Goal: Task Accomplishment & Management: Use online tool/utility

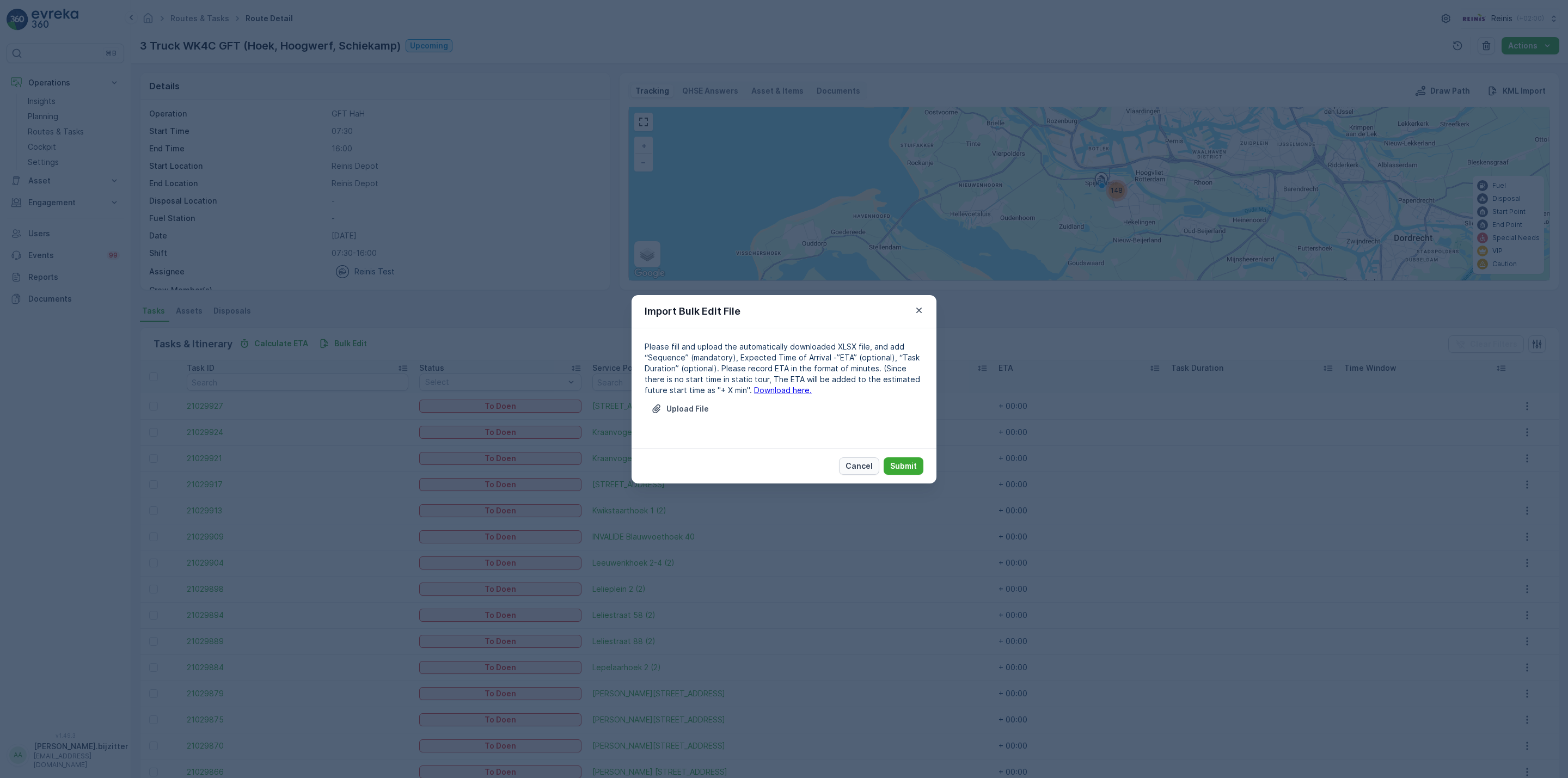
click at [859, 467] on p "Cancel" at bounding box center [859, 465] width 27 height 11
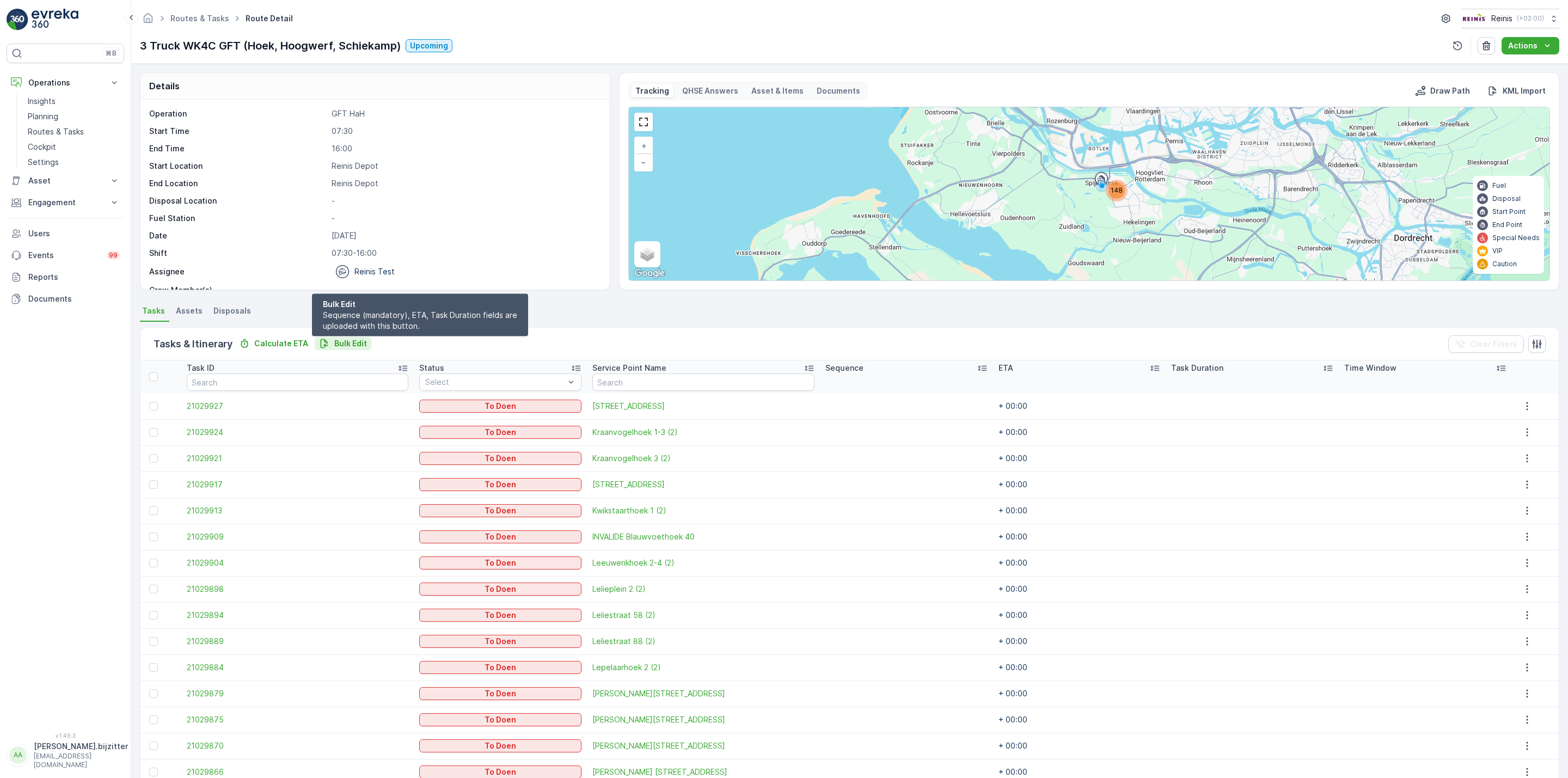
click at [358, 340] on p "Bulk Edit" at bounding box center [350, 343] width 32 height 11
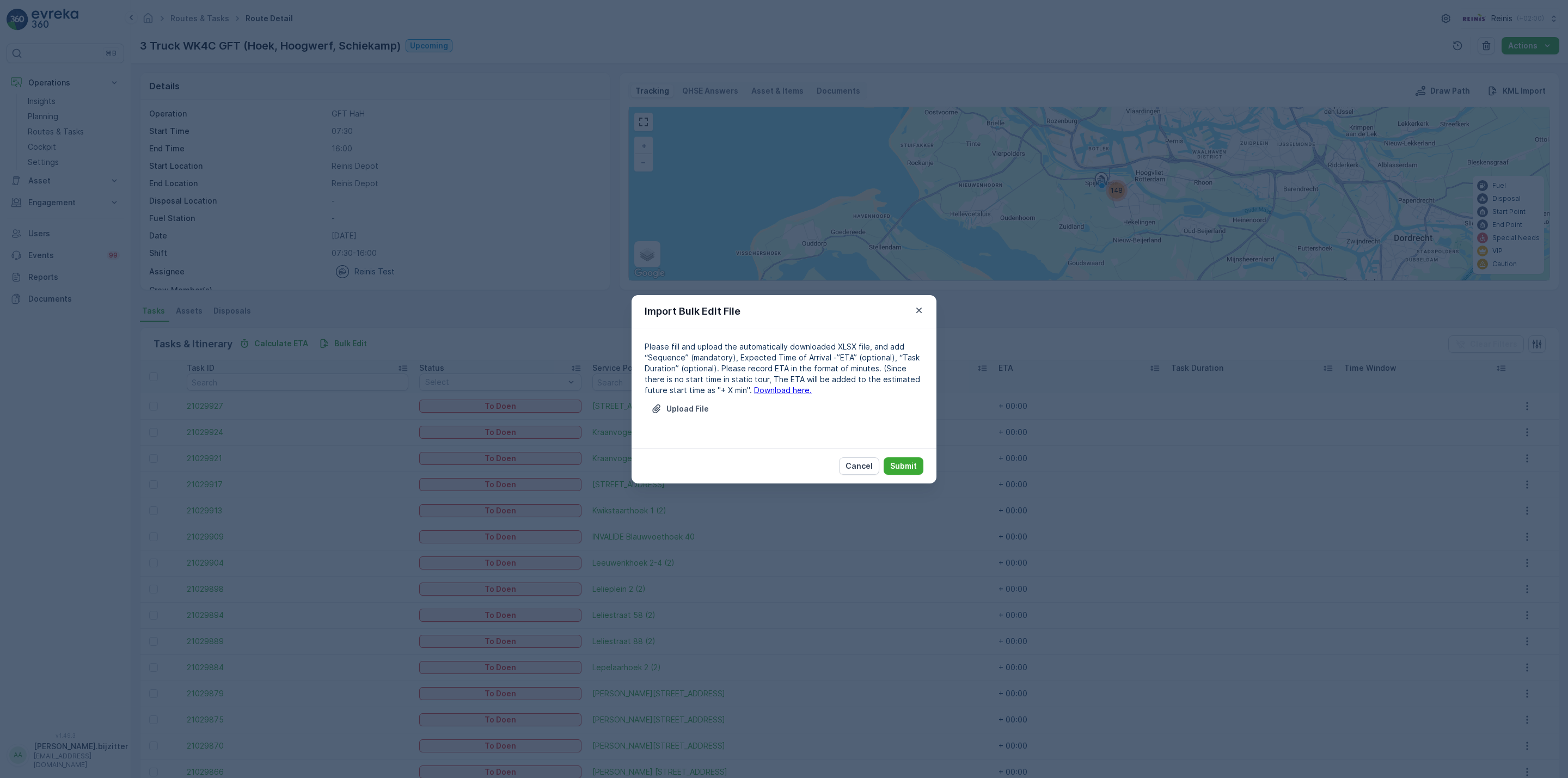
click at [754, 389] on link "Download here." at bounding box center [783, 390] width 58 height 9
click at [678, 403] on p "Upload File" at bounding box center [687, 408] width 42 height 11
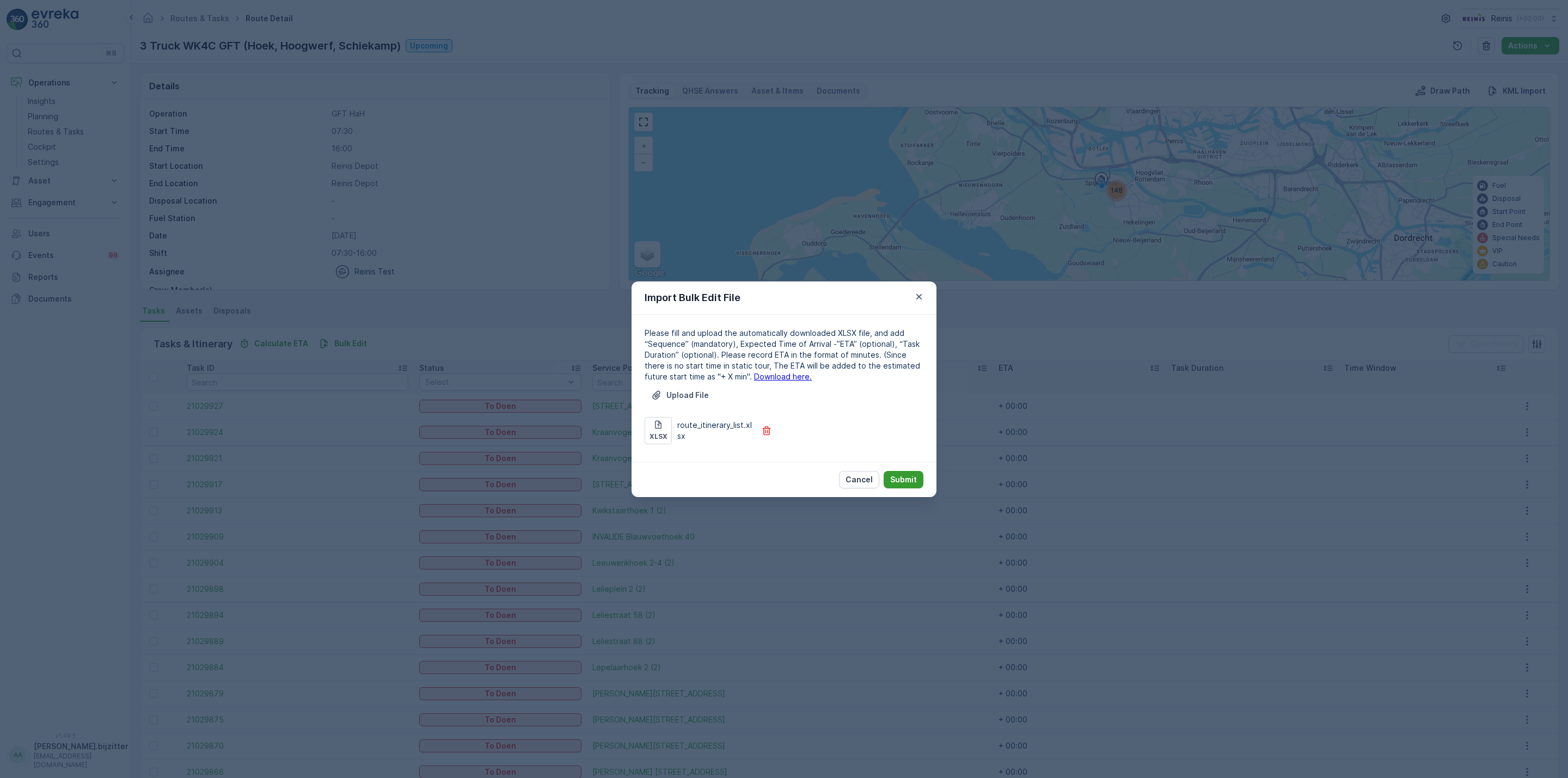
click at [899, 479] on p "Submit" at bounding box center [903, 479] width 27 height 11
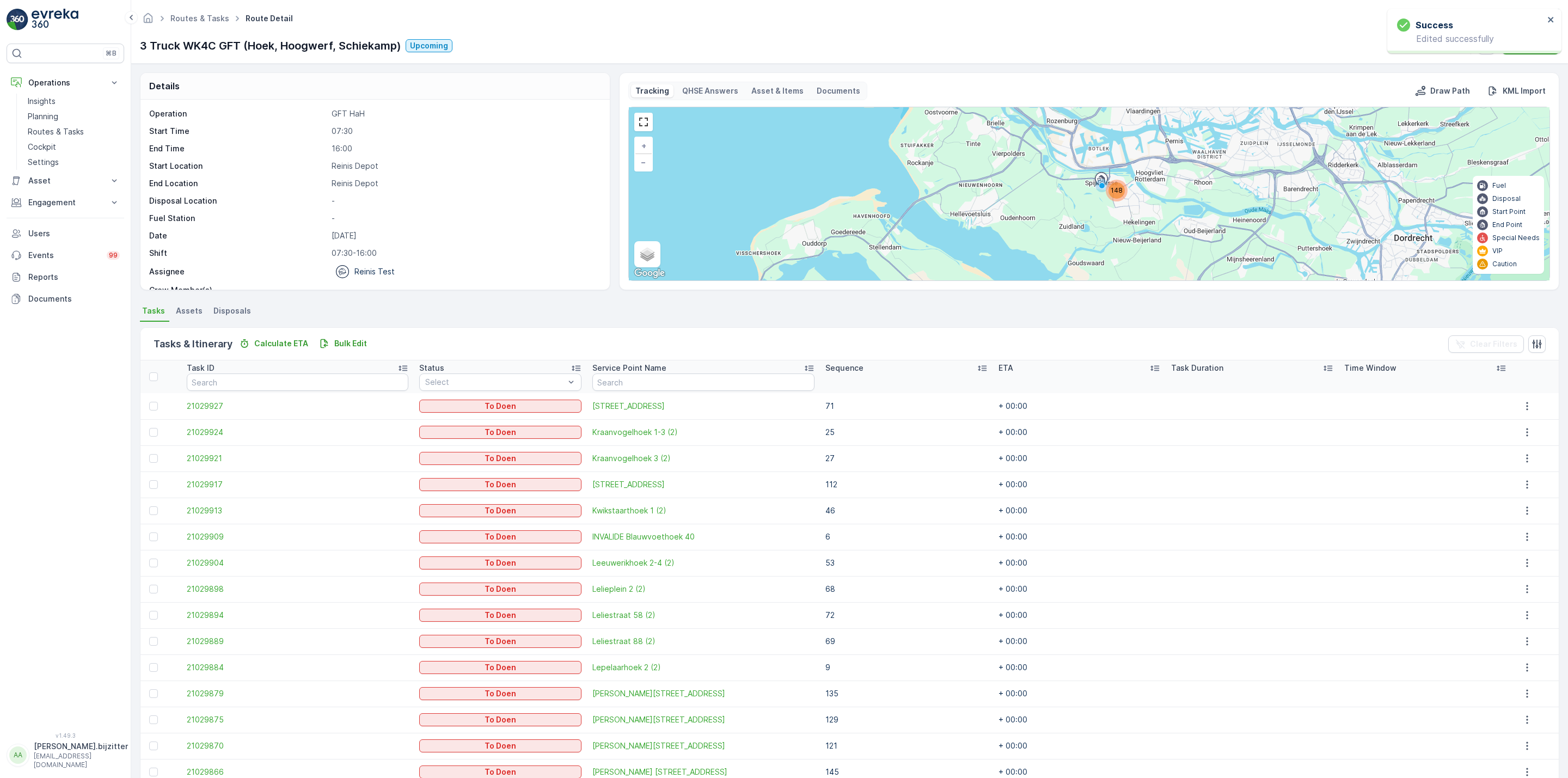
click at [348, 20] on div "Routes & Tasks Route Detail Reinis ( +02:00 )" at bounding box center [850, 19] width 1419 height 20
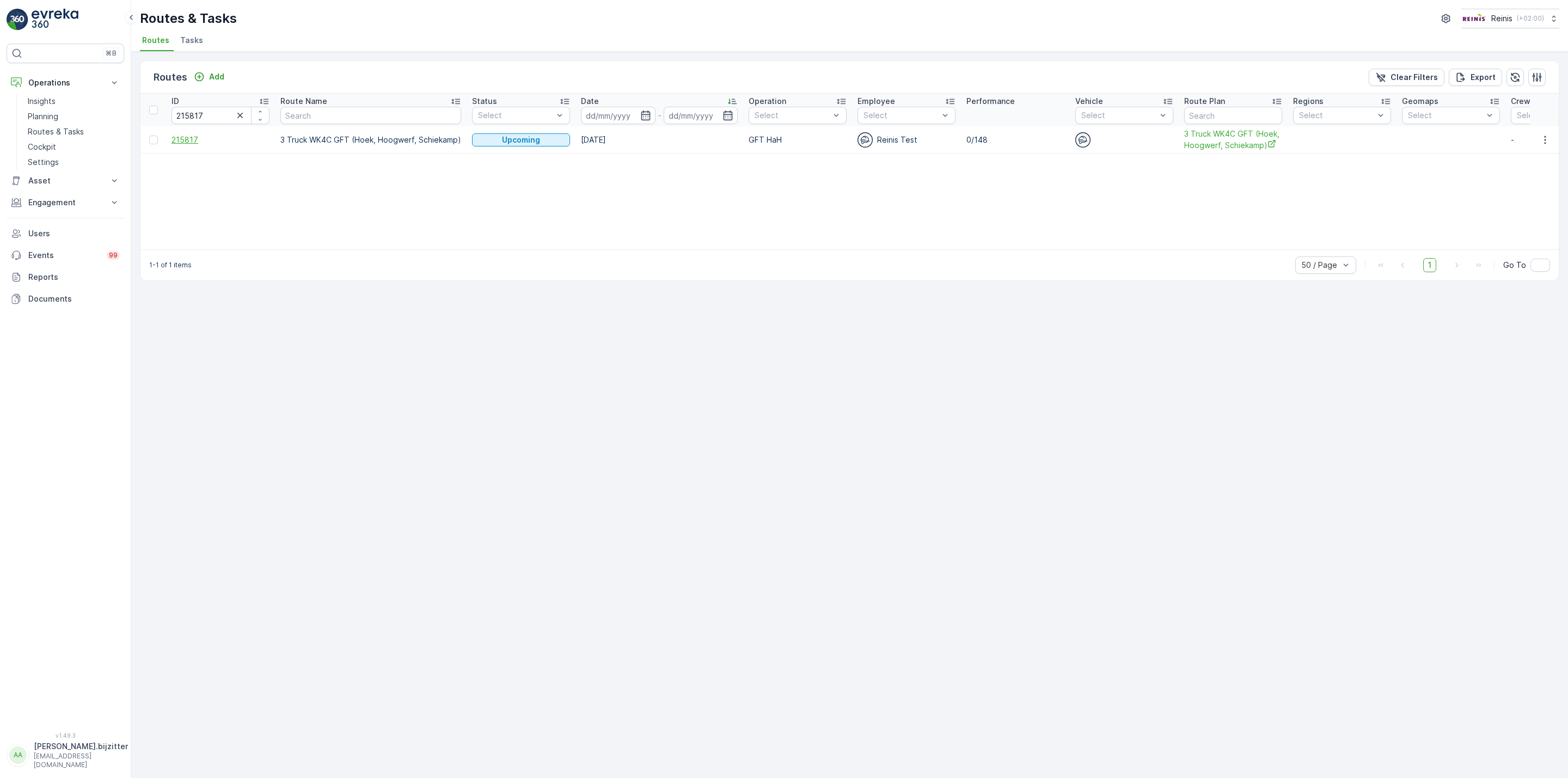
click at [178, 139] on span "215817" at bounding box center [221, 139] width 98 height 11
click at [1227, 144] on span "3 Truck WK4C GFT (Hoek, Hoogwerf, Schiekamp)" at bounding box center [1234, 139] width 98 height 22
click at [281, 266] on div "1-1 of 1 items 50 / Page 1 Go To" at bounding box center [850, 265] width 1419 height 31
click at [188, 113] on input "215817" at bounding box center [221, 115] width 98 height 17
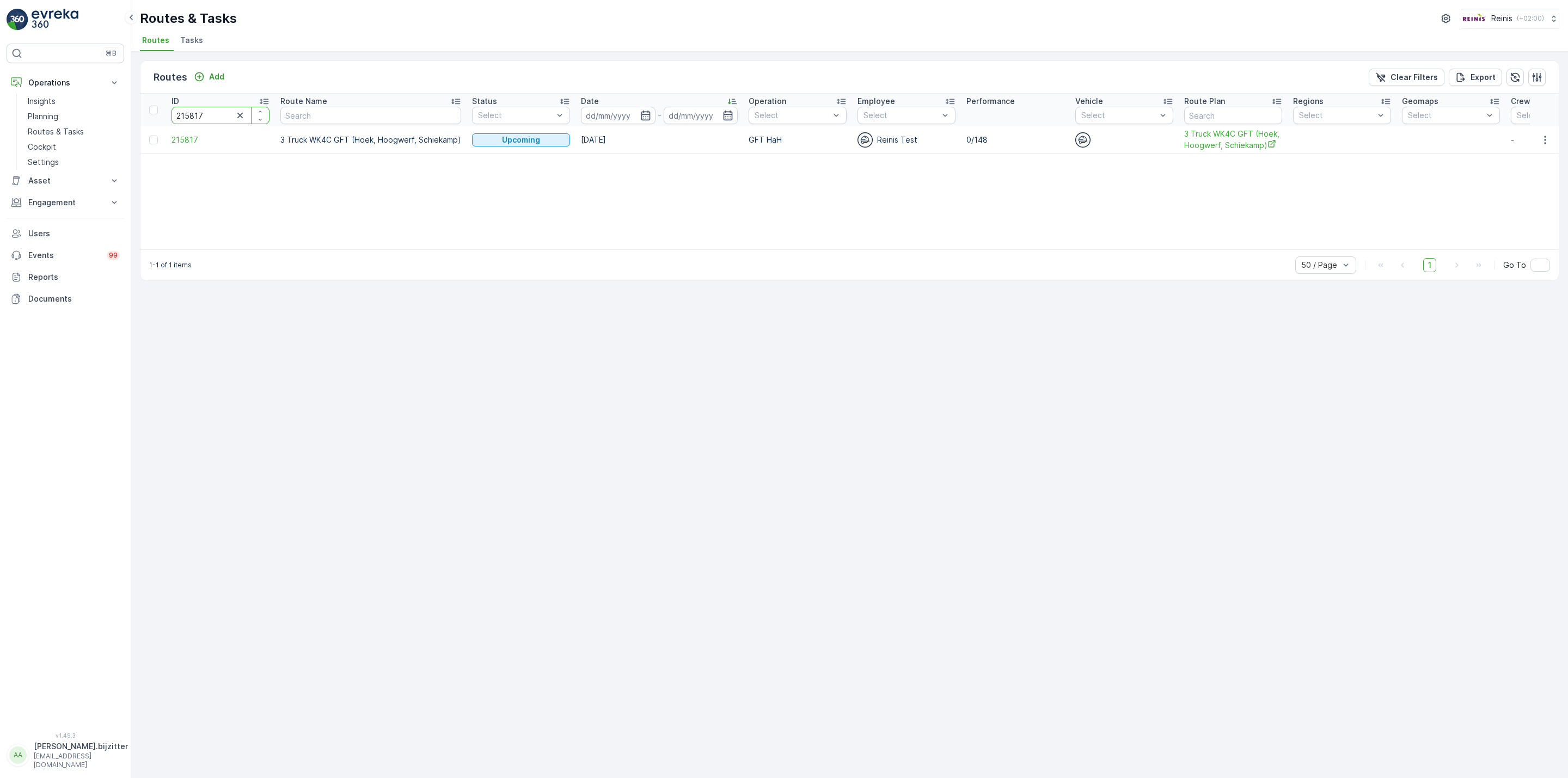
paste input "78"
type input "215787"
click at [185, 137] on span "215787" at bounding box center [221, 139] width 98 height 11
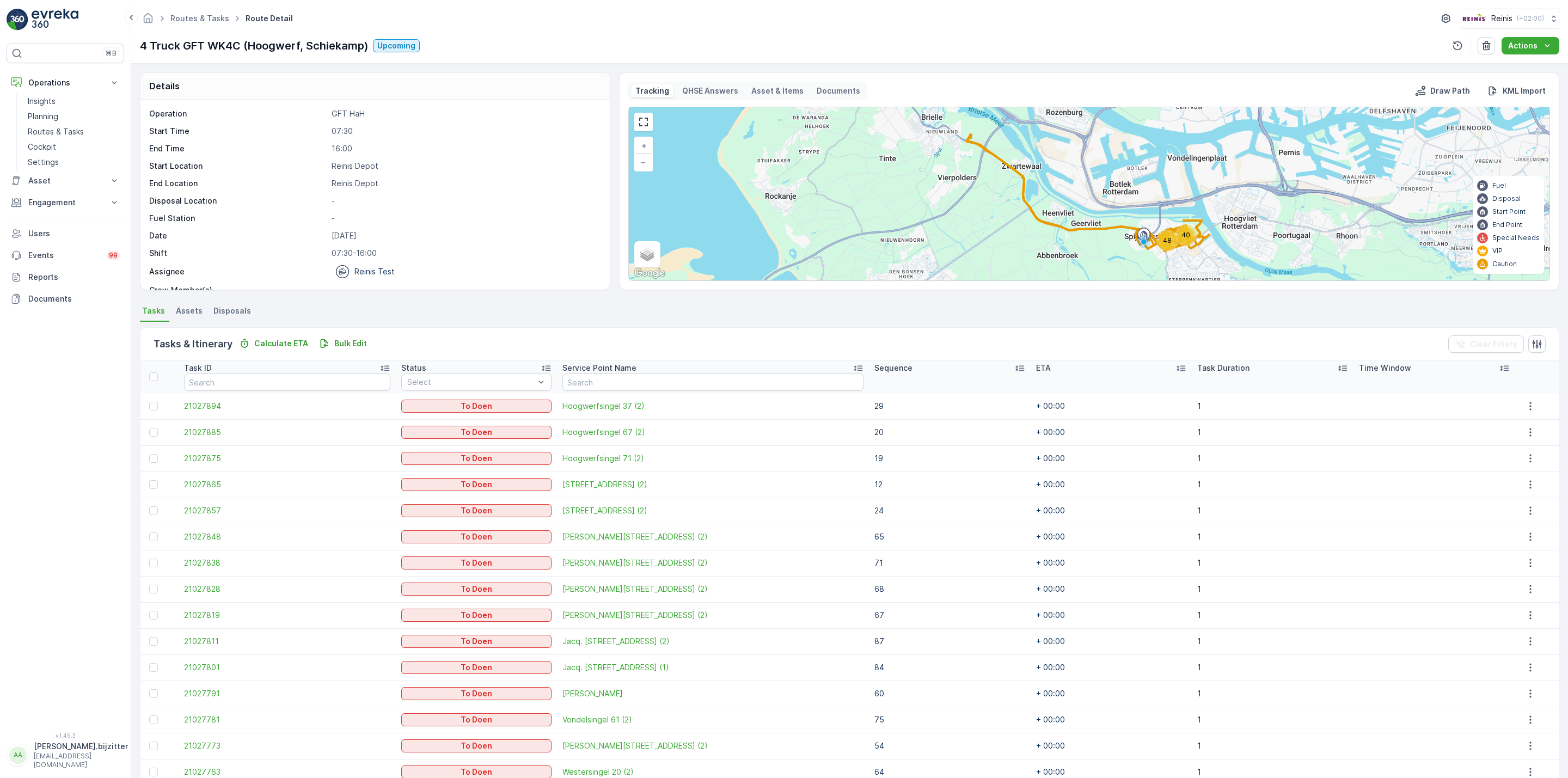
click at [1015, 369] on icon at bounding box center [1020, 367] width 11 height 11
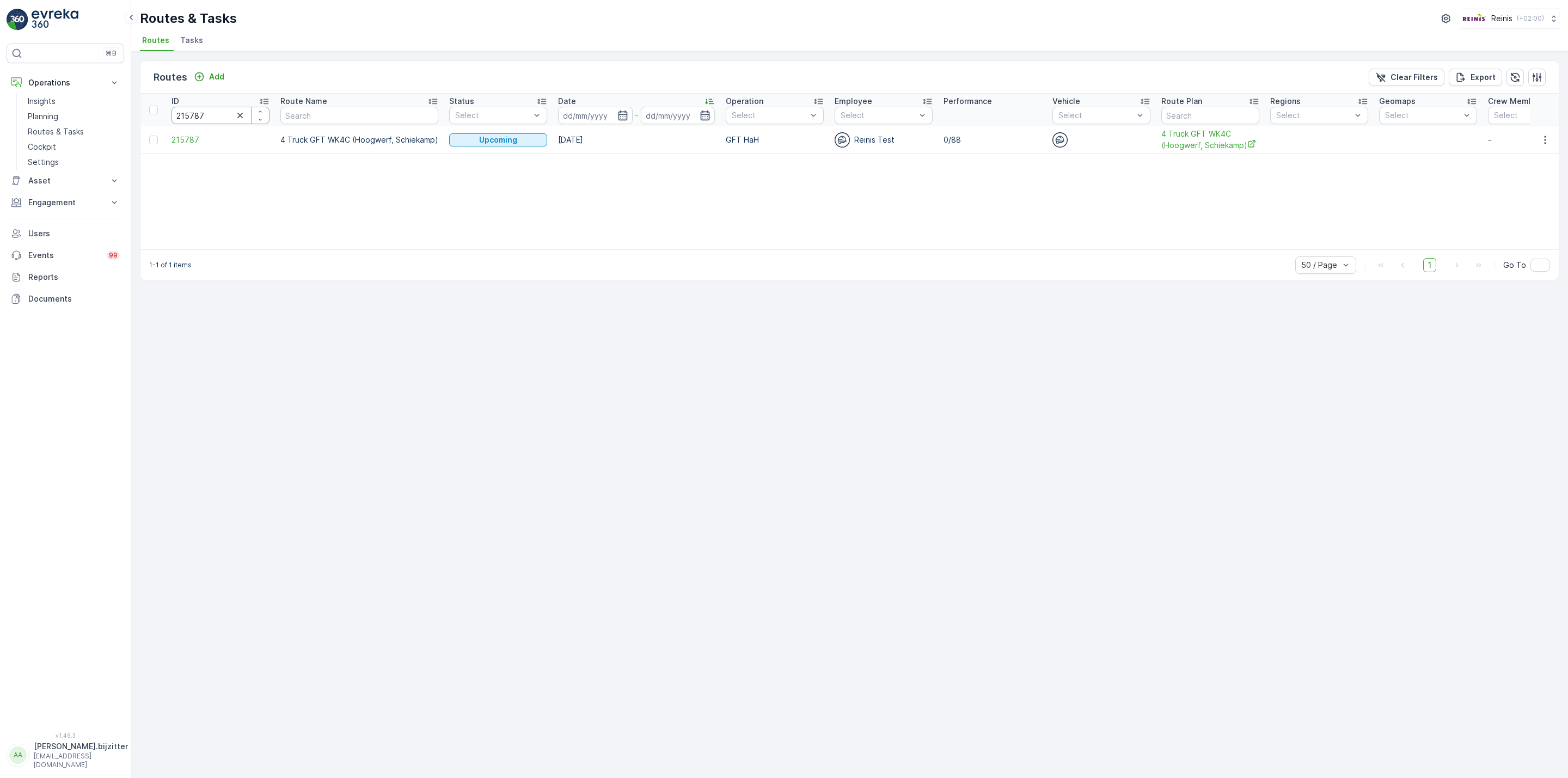
click at [203, 116] on input "215787" at bounding box center [221, 115] width 98 height 17
paste input "6464"
type input "216464"
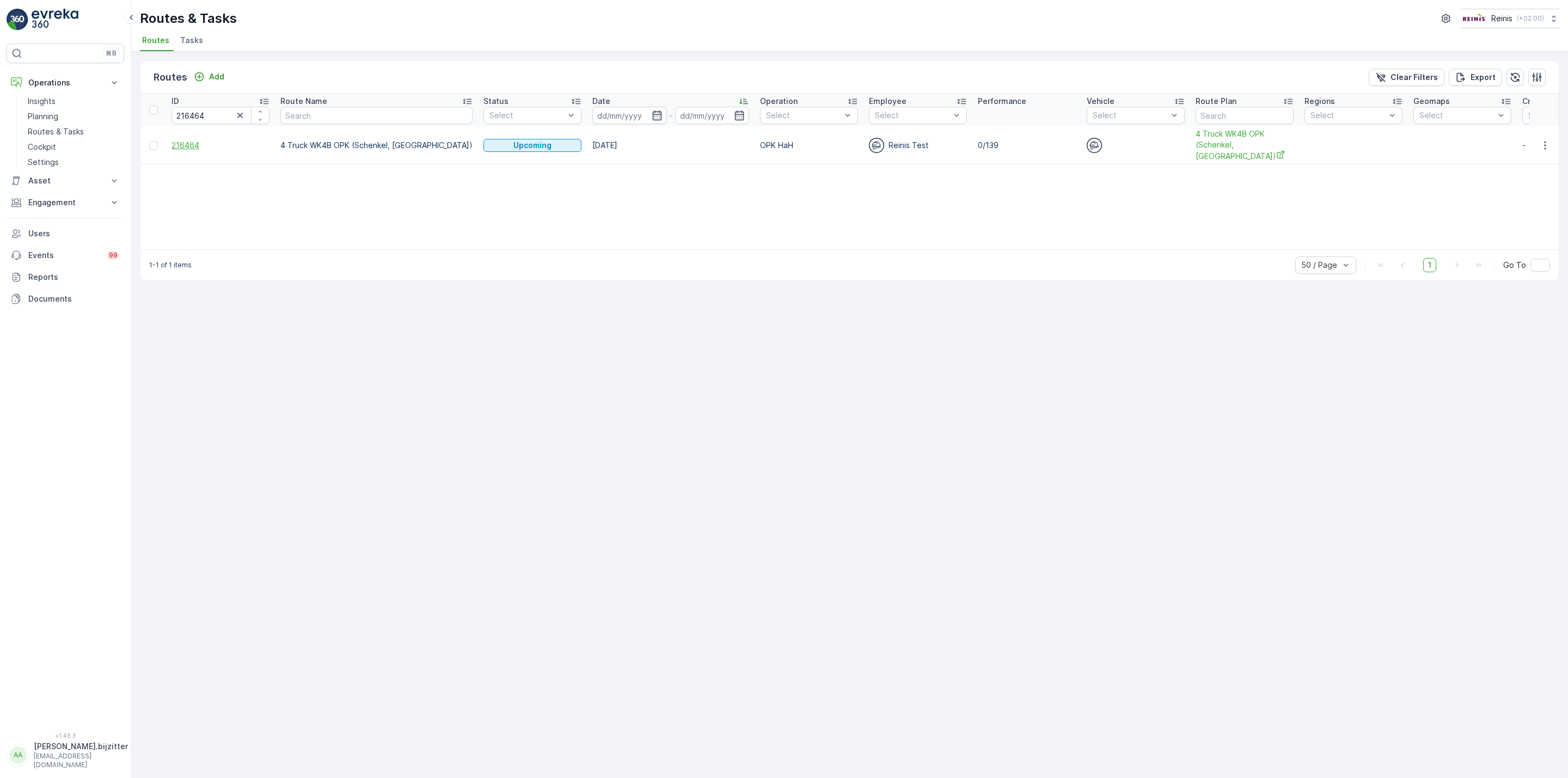
click at [175, 141] on span "216464" at bounding box center [221, 145] width 98 height 11
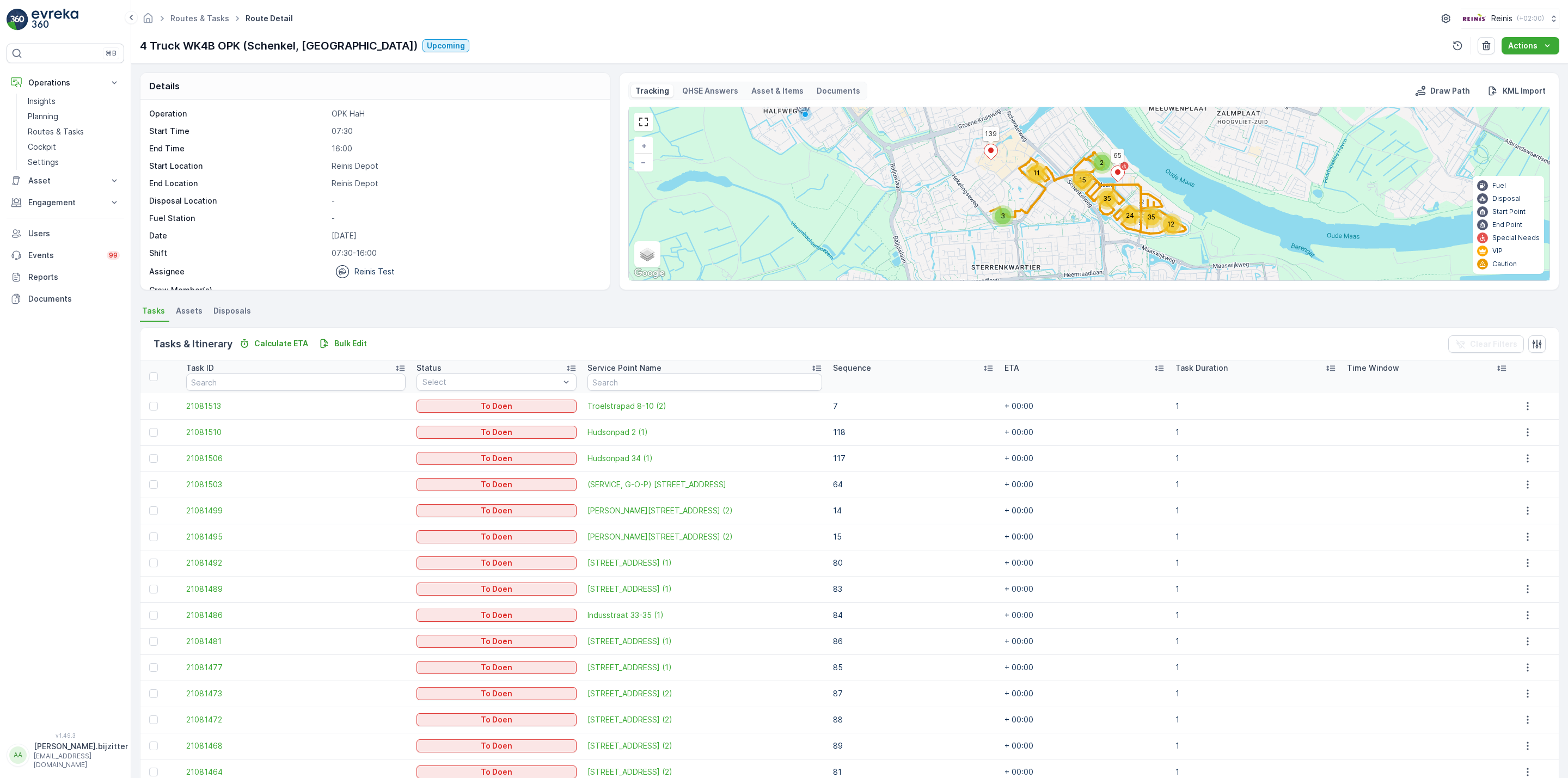
click at [984, 369] on icon at bounding box center [988, 368] width 9 height 6
click at [999, 368] on icon at bounding box center [1000, 368] width 2 height 6
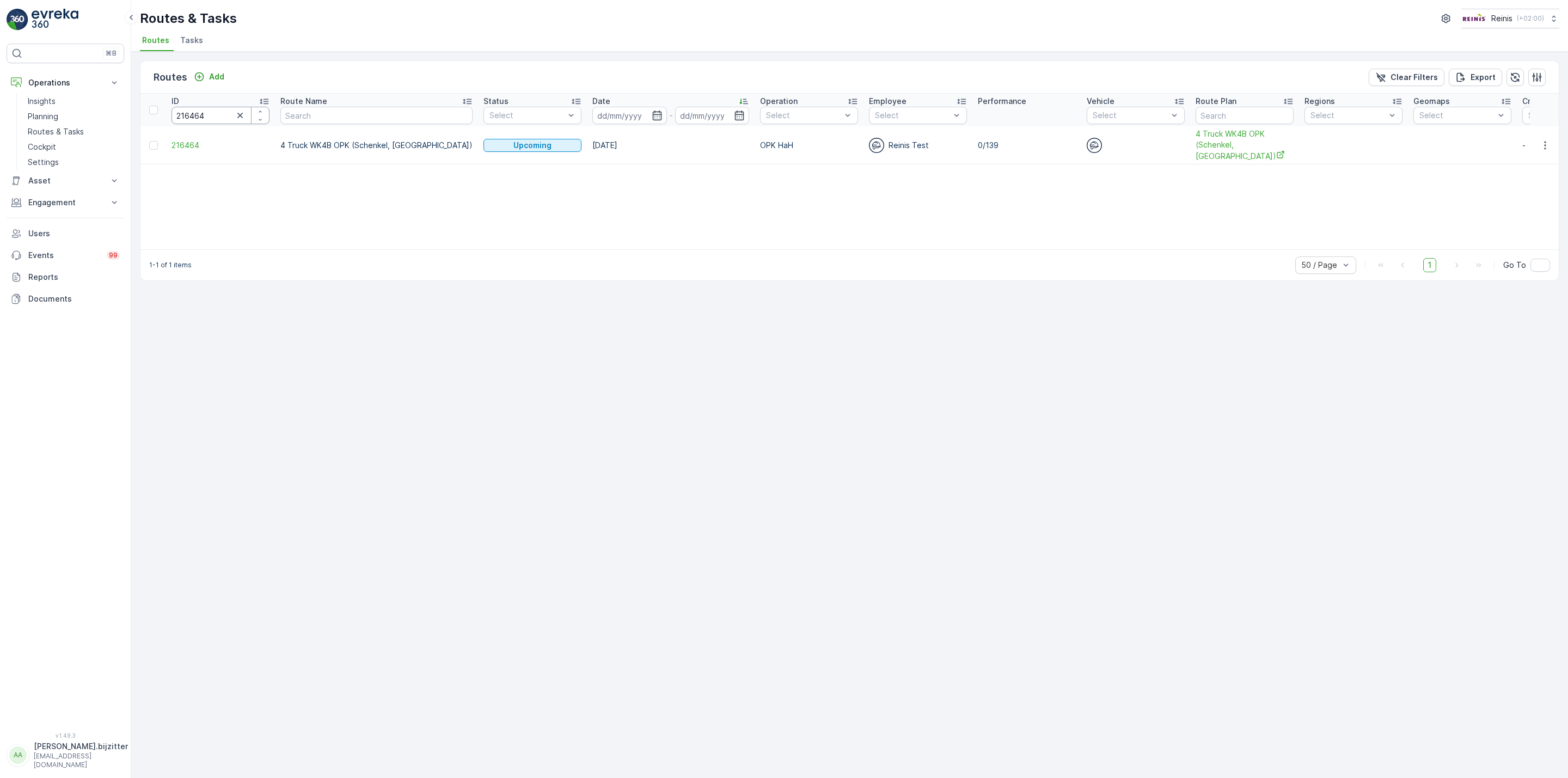
click at [201, 114] on input "216464" at bounding box center [221, 115] width 98 height 17
click at [200, 113] on input "216464" at bounding box center [221, 115] width 98 height 17
paste input "677"
type input "216677"
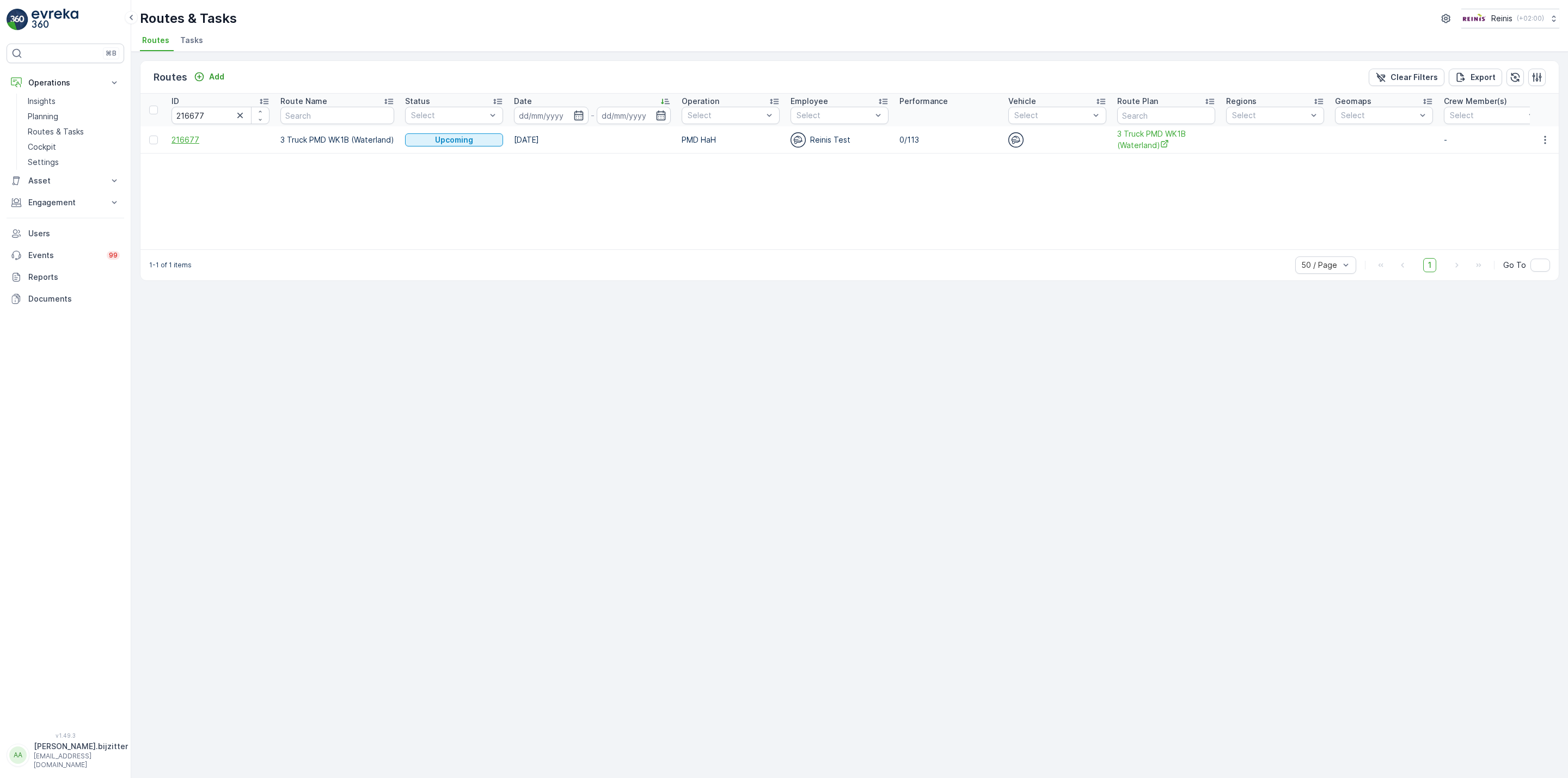
click at [187, 144] on span "216677" at bounding box center [221, 139] width 98 height 11
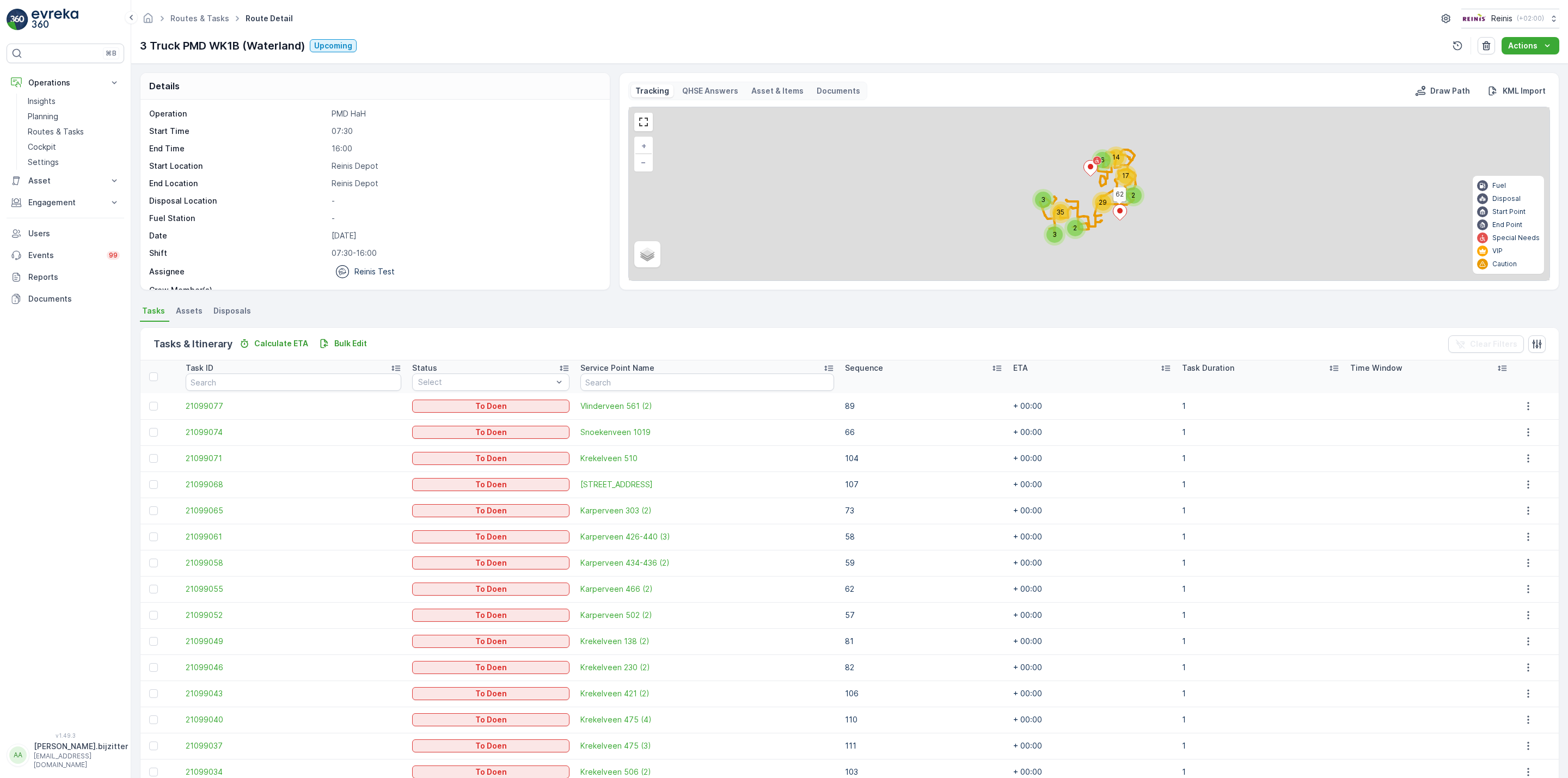
click at [991, 373] on icon at bounding box center [996, 367] width 11 height 11
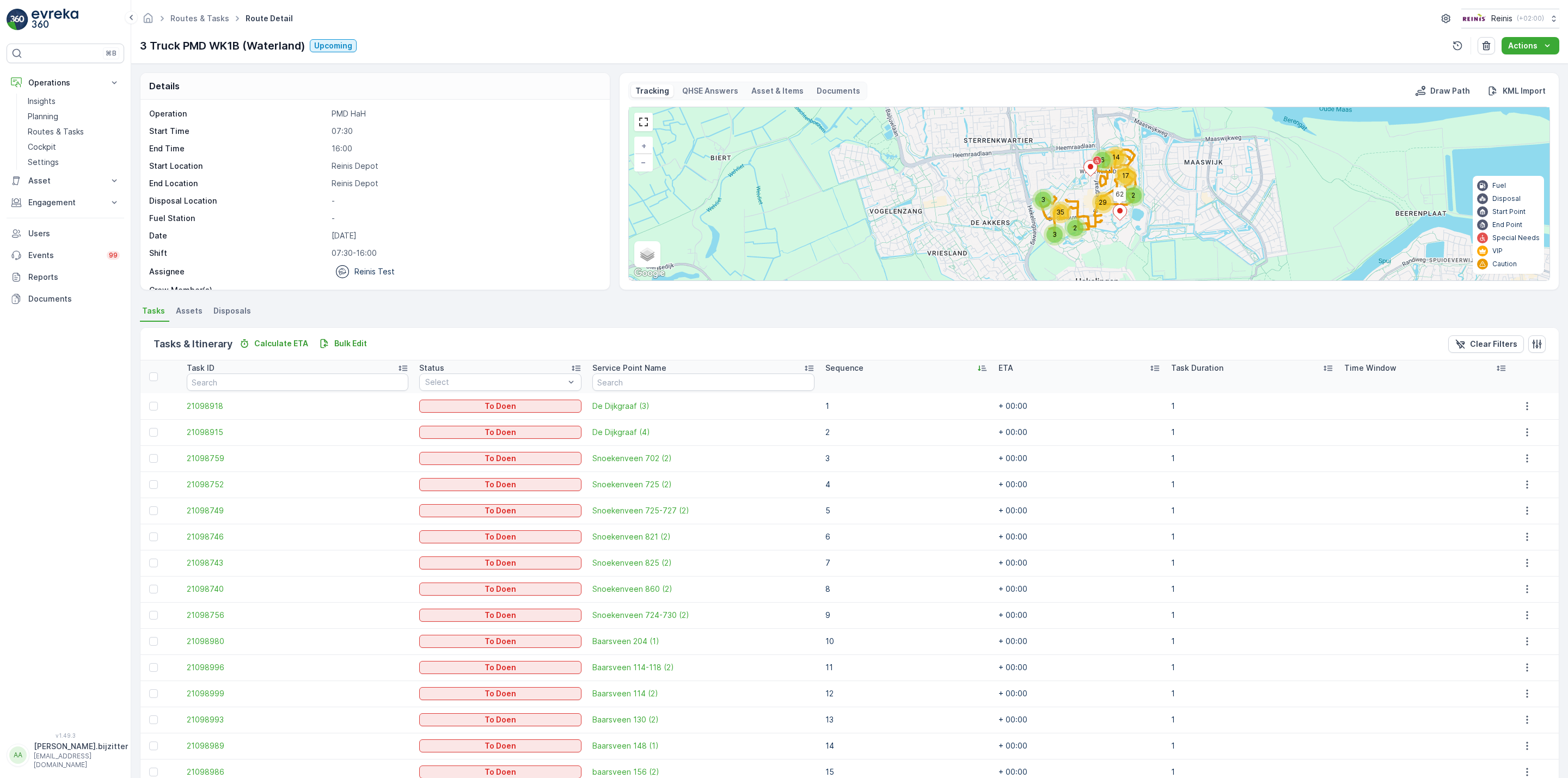
click at [952, 371] on div "Sequence" at bounding box center [907, 367] width 163 height 11
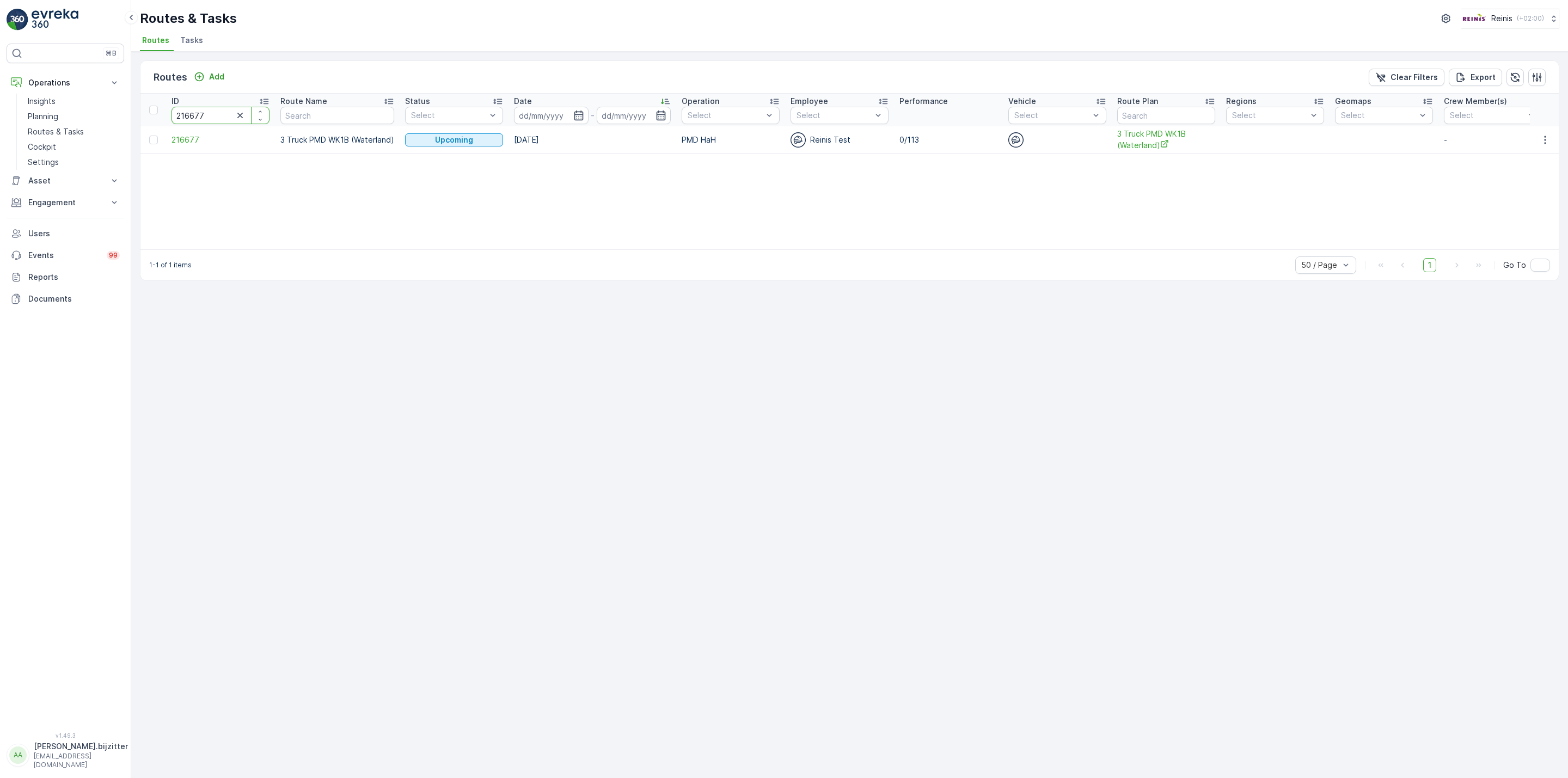
click at [191, 118] on input "216677" at bounding box center [221, 115] width 98 height 17
click at [190, 116] on input "216677" at bounding box center [221, 115] width 98 height 17
paste input "90"
type input "216690"
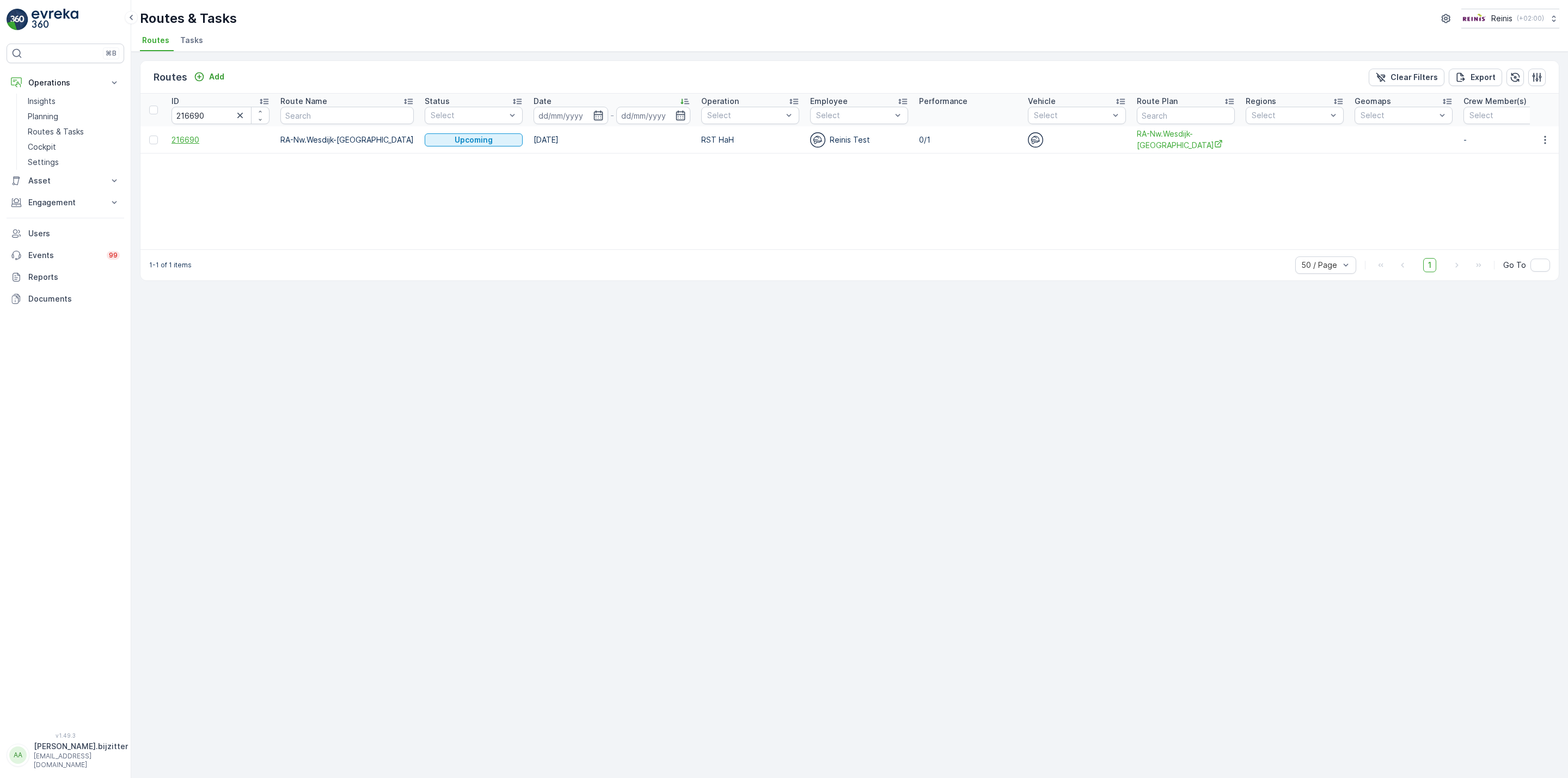
click at [190, 141] on span "216690" at bounding box center [221, 139] width 98 height 11
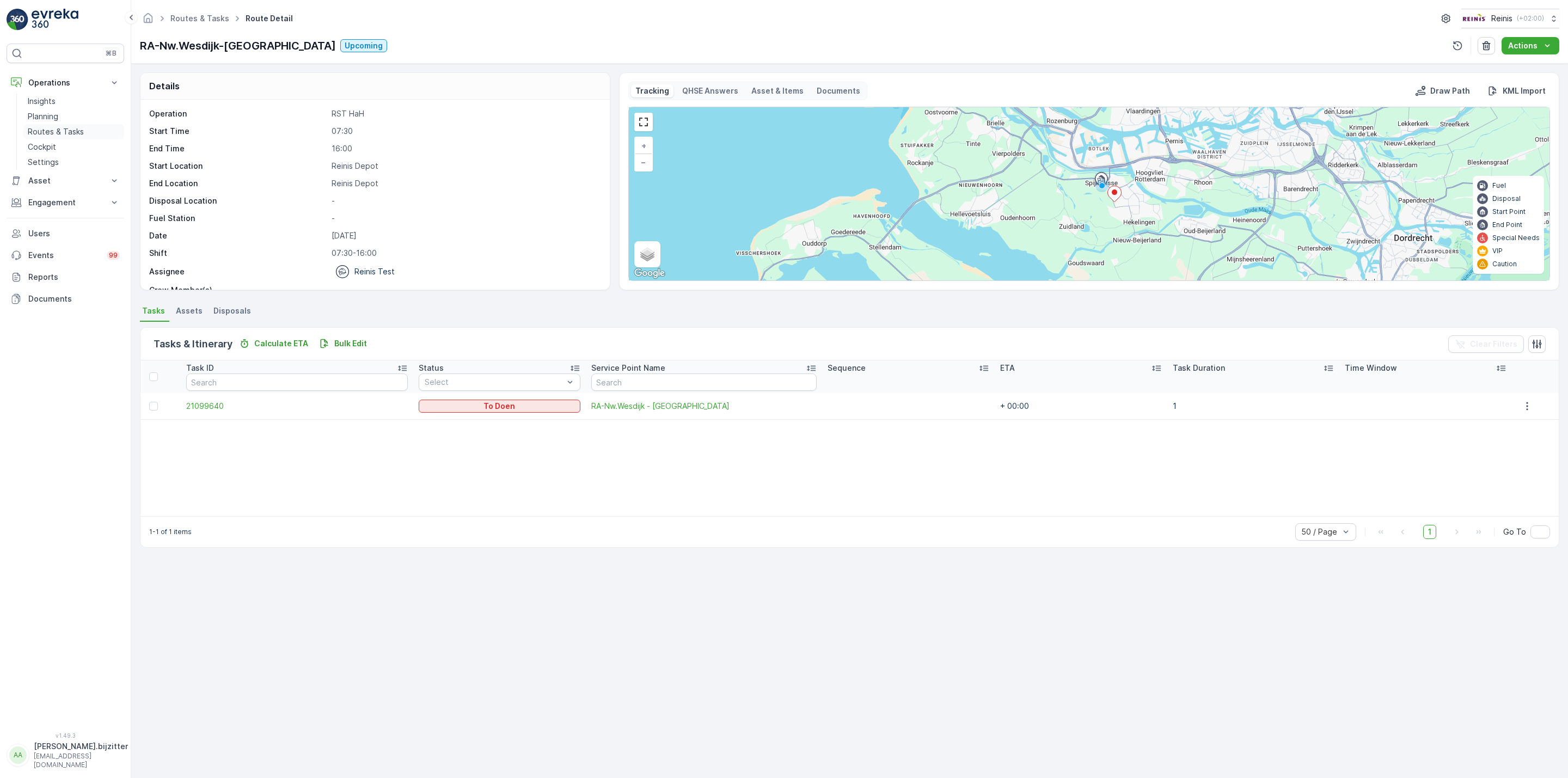
click at [46, 131] on p "Routes & Tasks" at bounding box center [56, 131] width 56 height 11
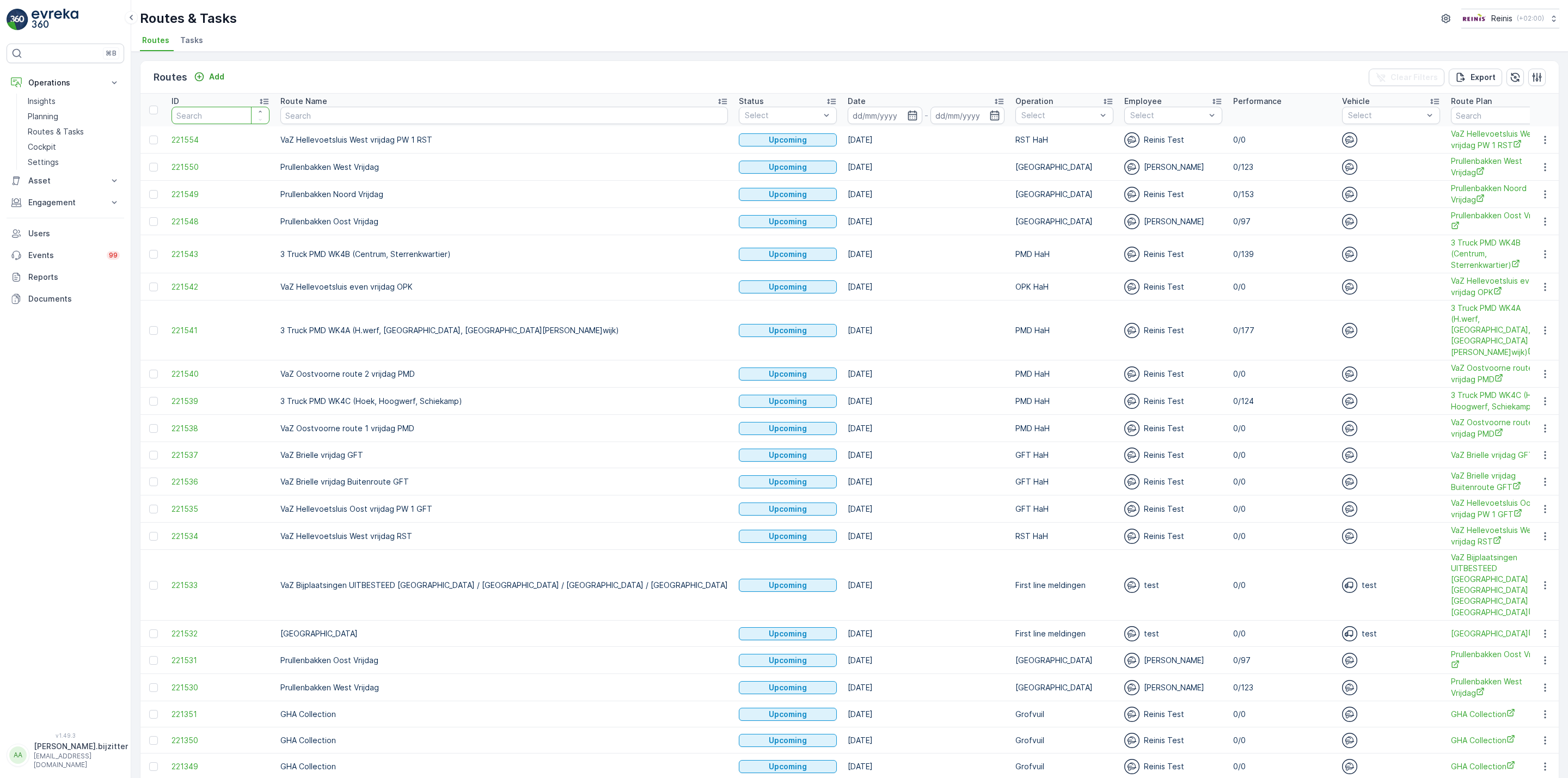
click at [224, 116] on input "number" at bounding box center [221, 115] width 98 height 17
click at [56, 116] on p "Planning" at bounding box center [42, 116] width 31 height 11
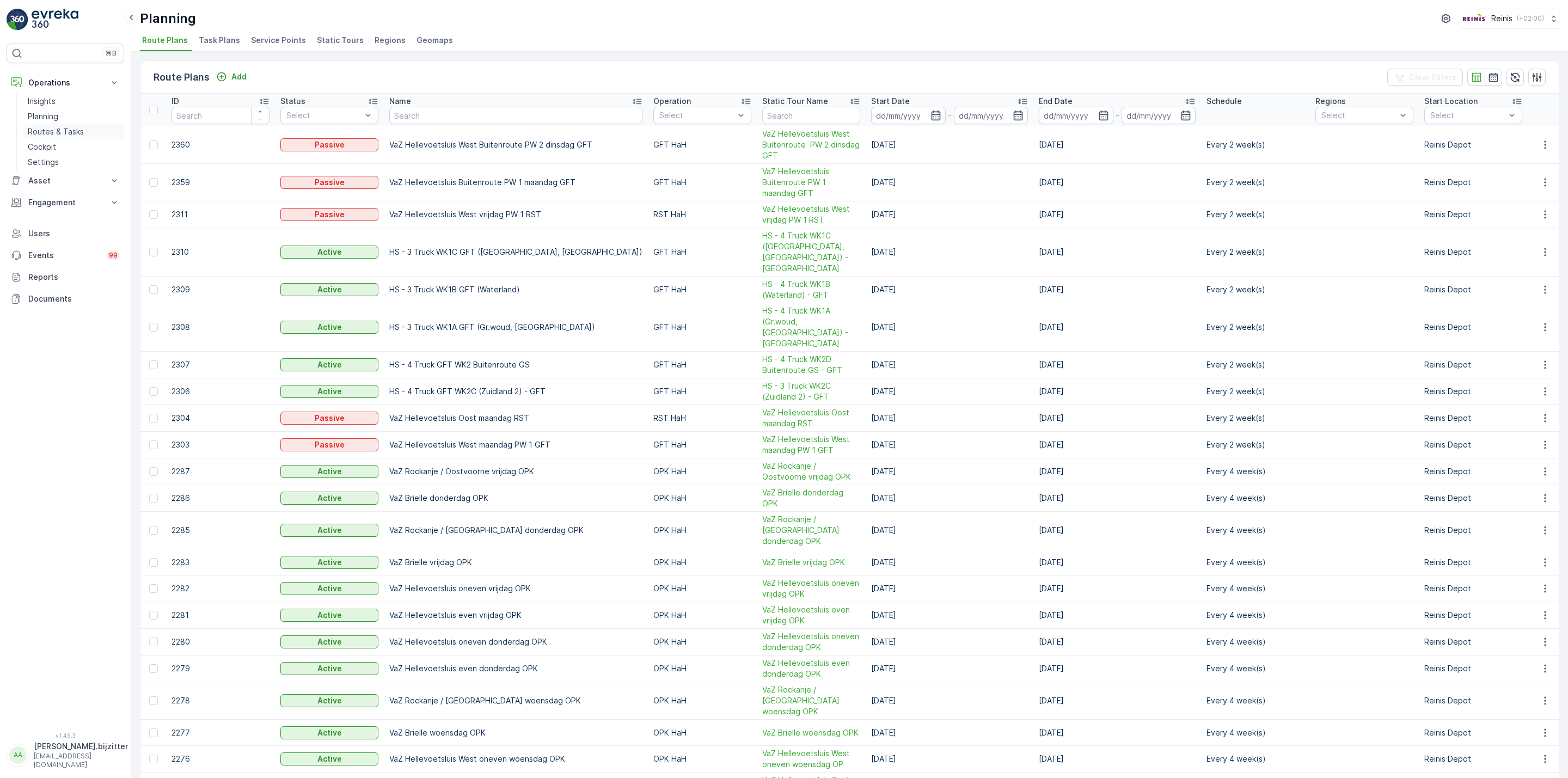
click at [55, 136] on p "Routes & Tasks" at bounding box center [56, 131] width 56 height 11
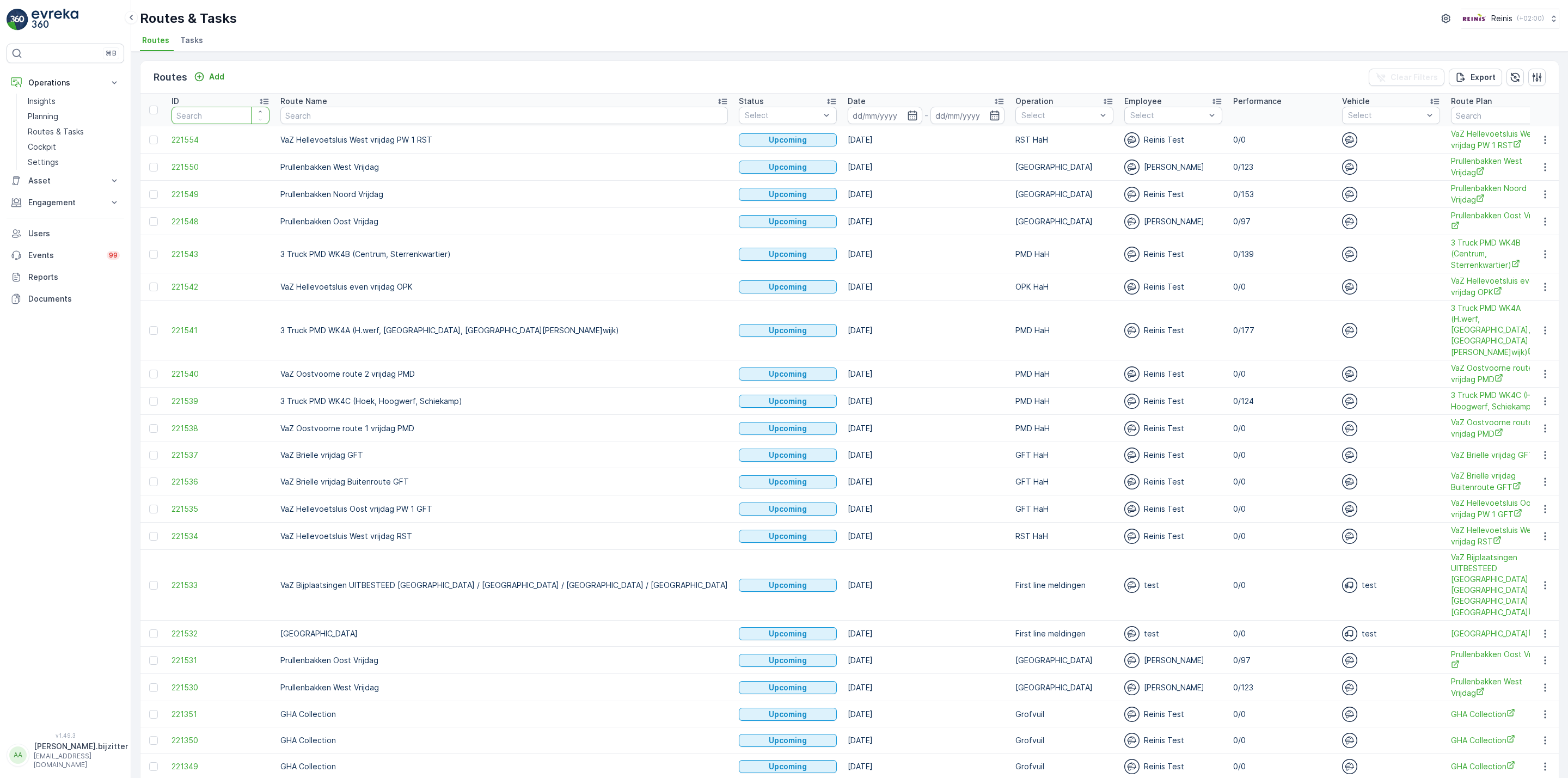
click at [202, 116] on input "number" at bounding box center [221, 115] width 98 height 17
paste input "216674"
type input "216674"
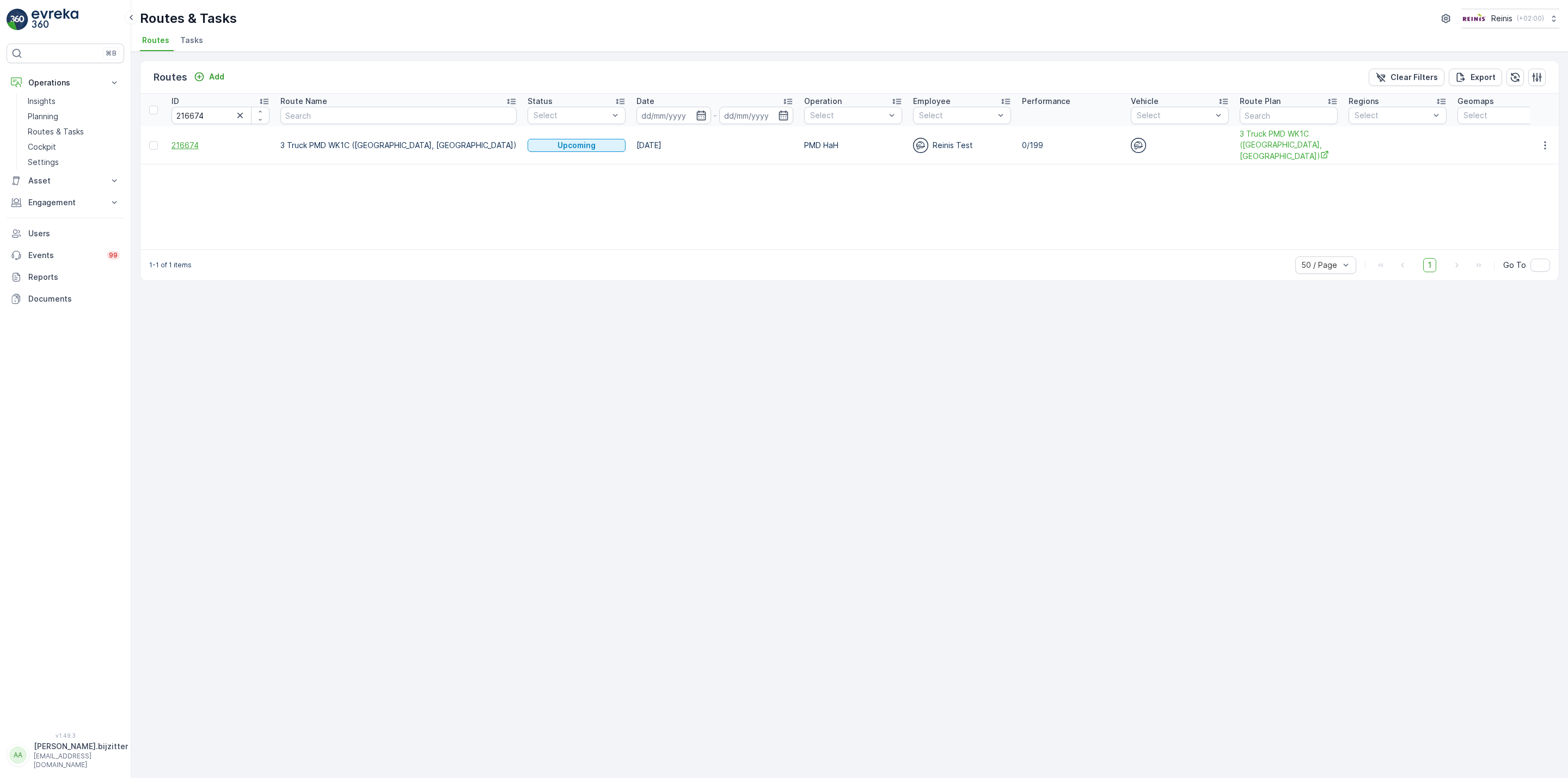
click at [192, 140] on span "216674" at bounding box center [221, 145] width 98 height 11
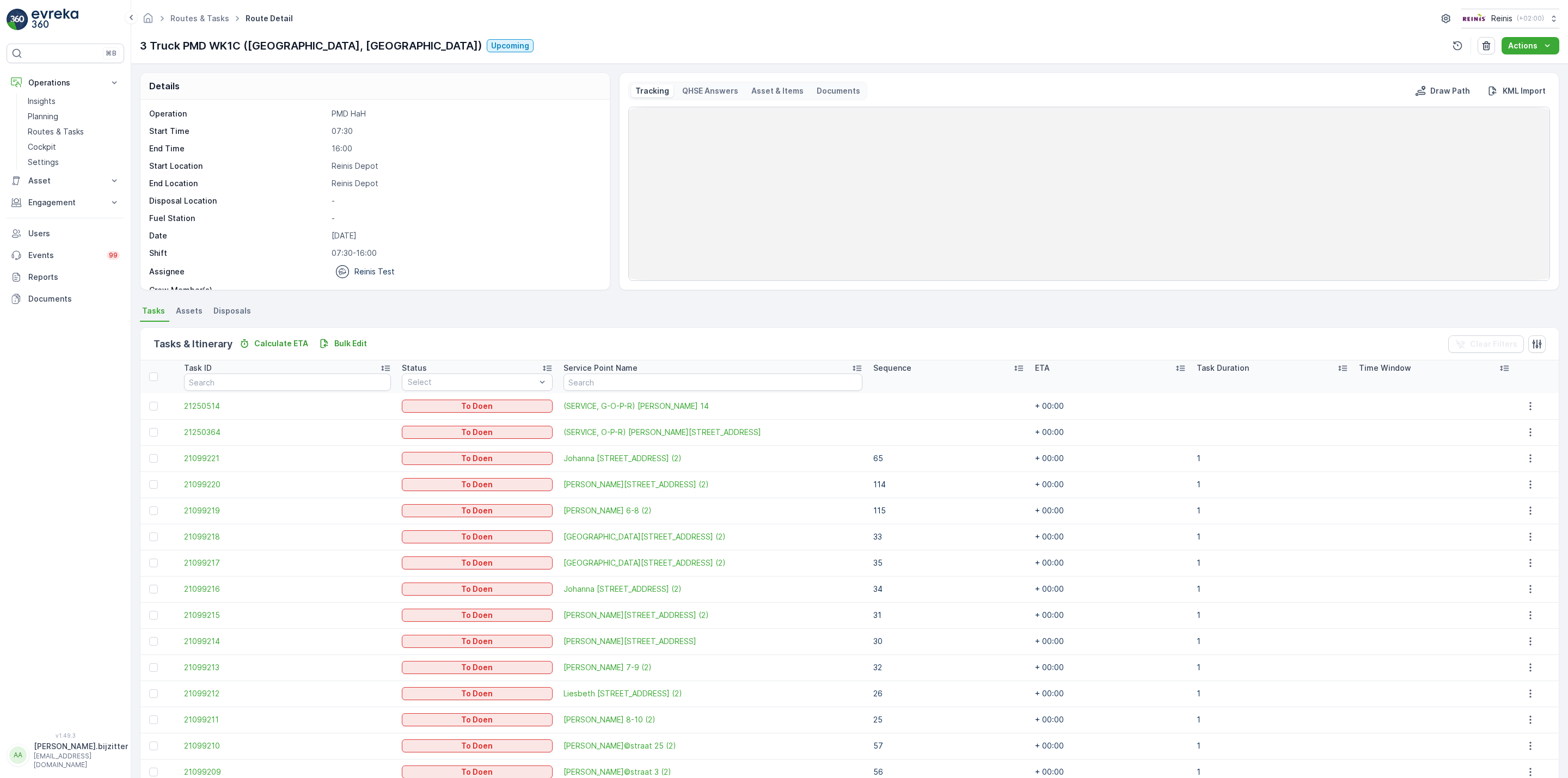
click at [1013, 366] on icon at bounding box center [1018, 367] width 11 height 11
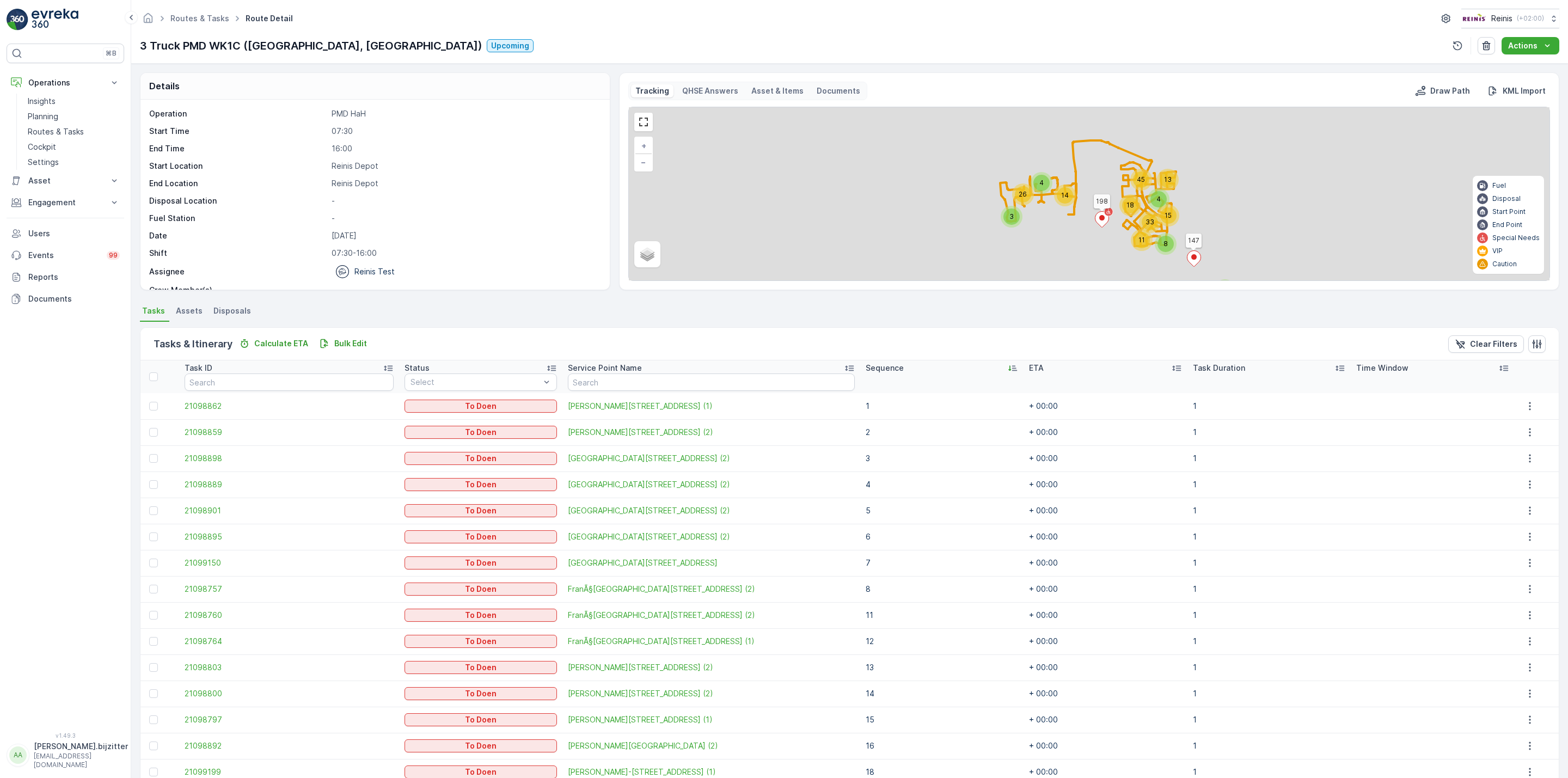
click at [1007, 366] on icon at bounding box center [1012, 367] width 11 height 11
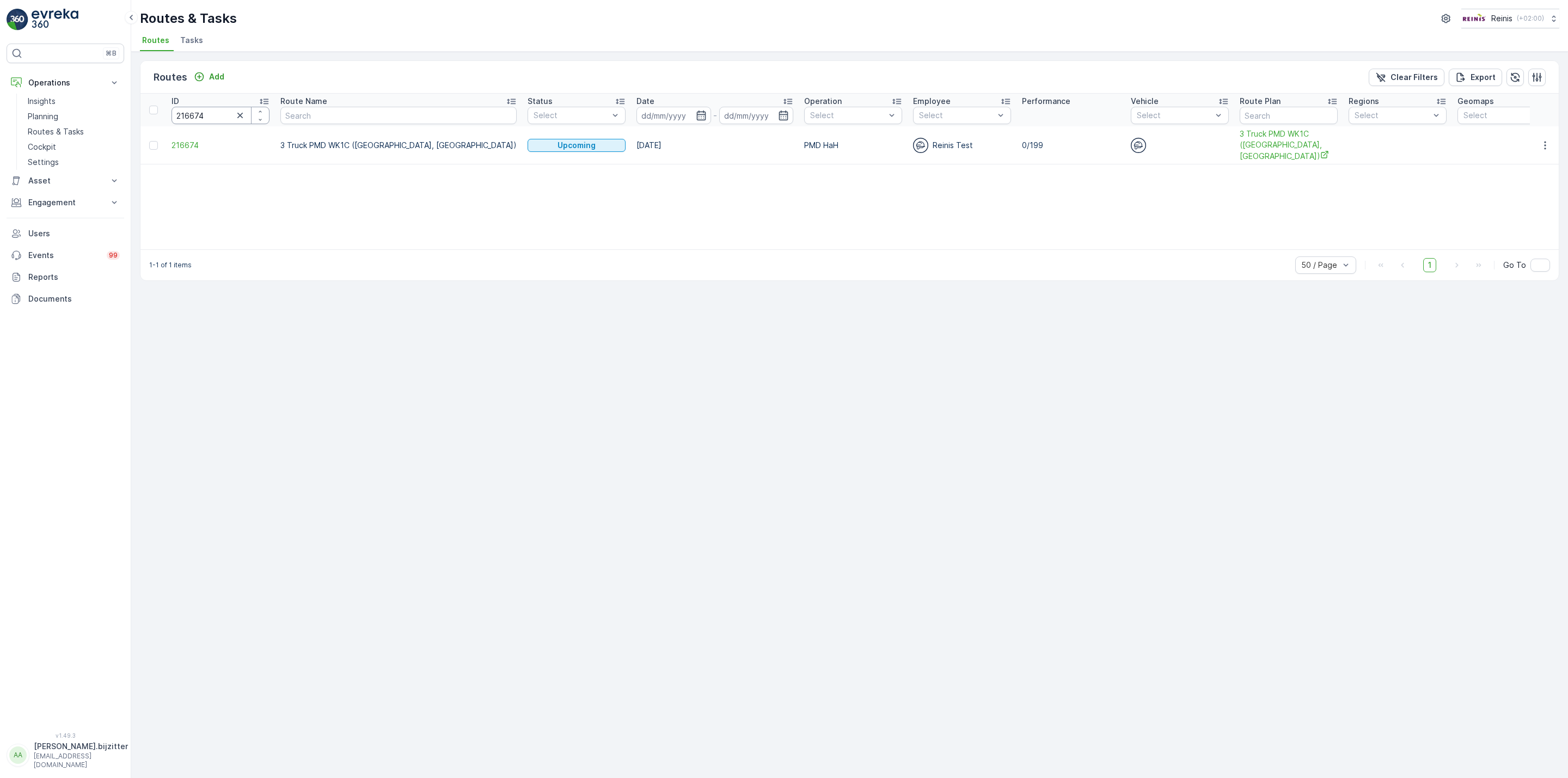
click at [191, 109] on input "216674" at bounding box center [221, 115] width 98 height 17
paste input "6"
type input "216676"
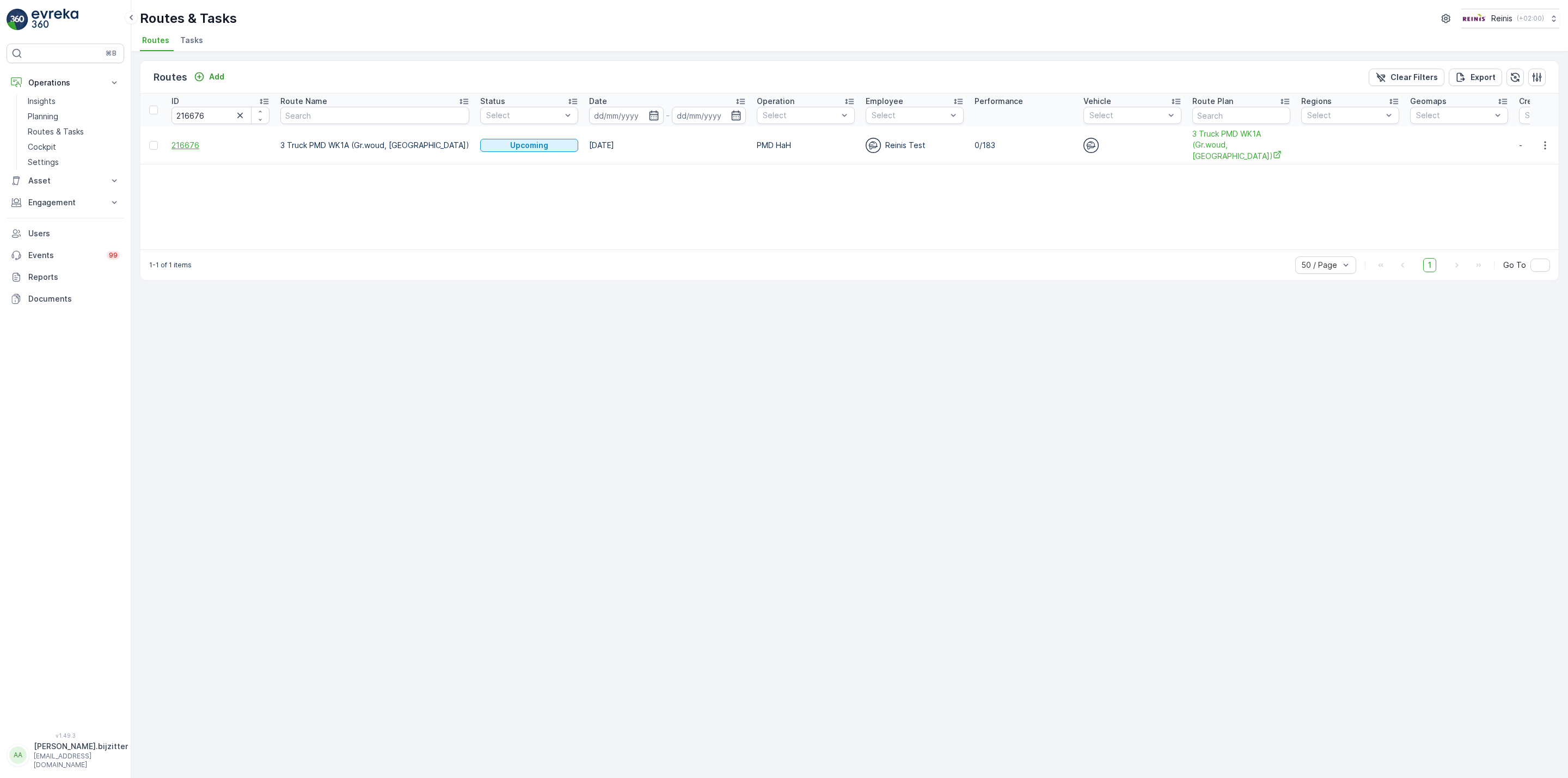
click at [183, 149] on span "216676" at bounding box center [221, 145] width 98 height 11
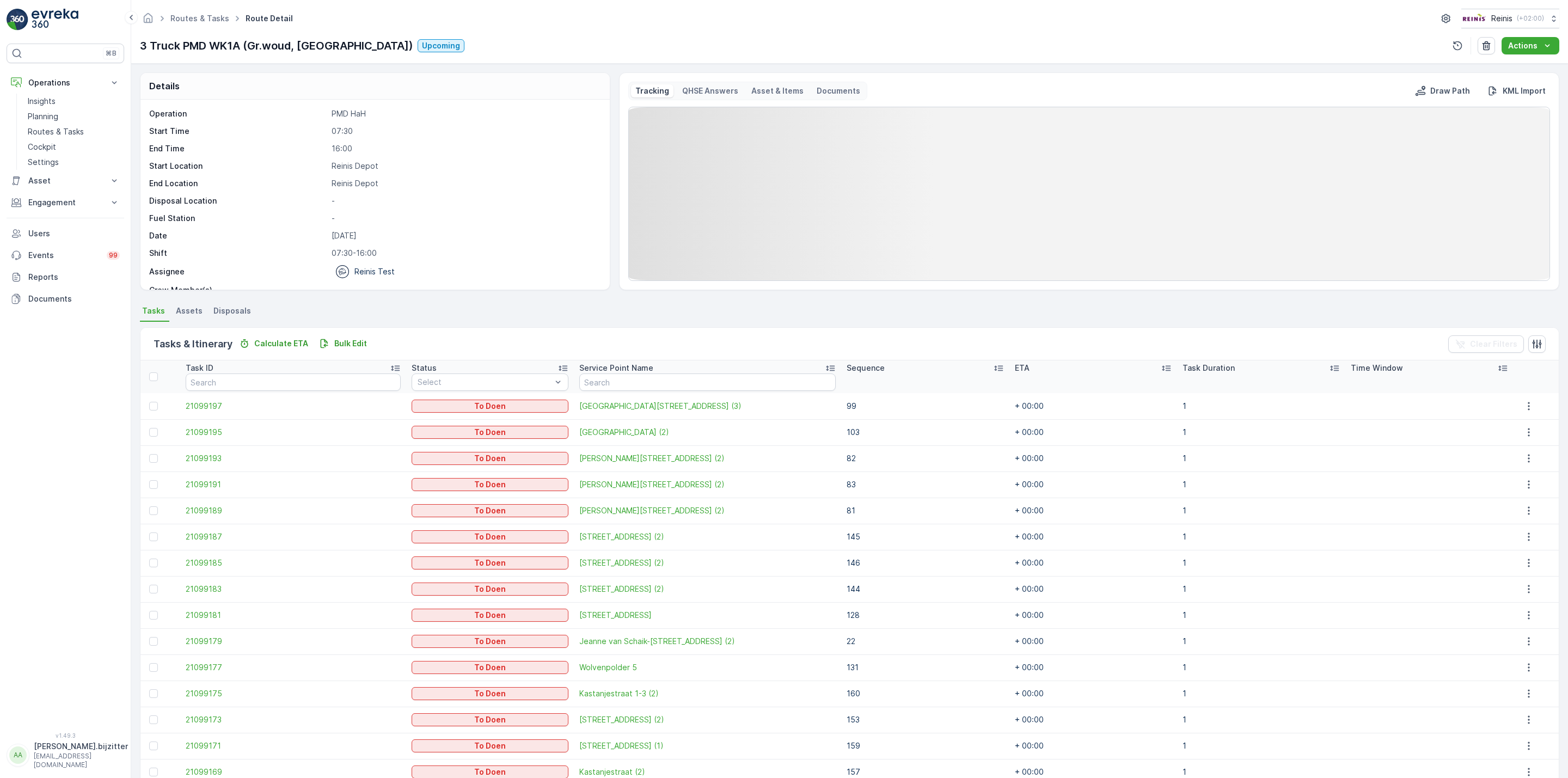
click at [994, 368] on icon at bounding box center [998, 368] width 9 height 6
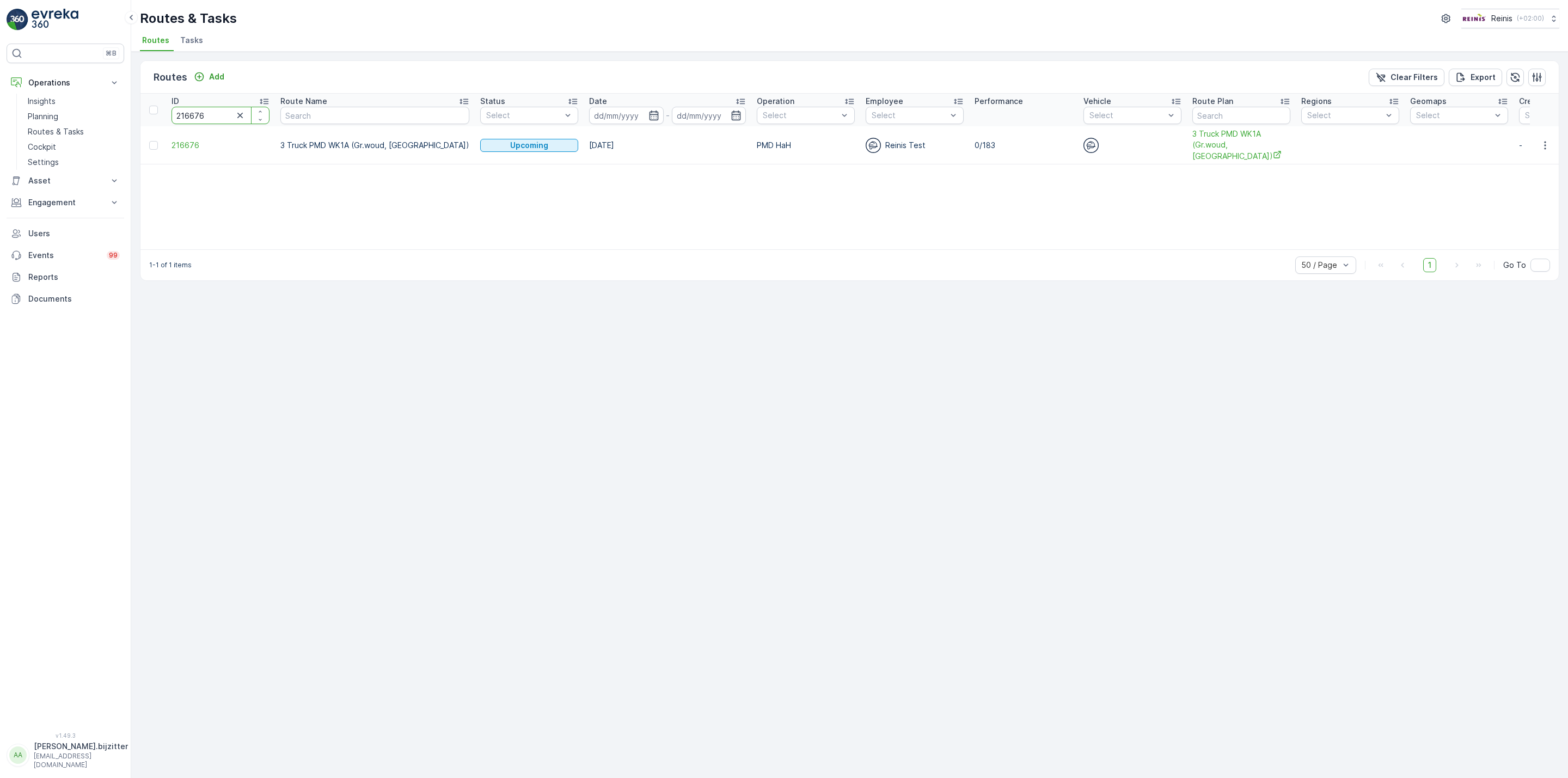
click at [183, 107] on input "216676" at bounding box center [221, 115] width 98 height 17
paste input "918"
type input "216918"
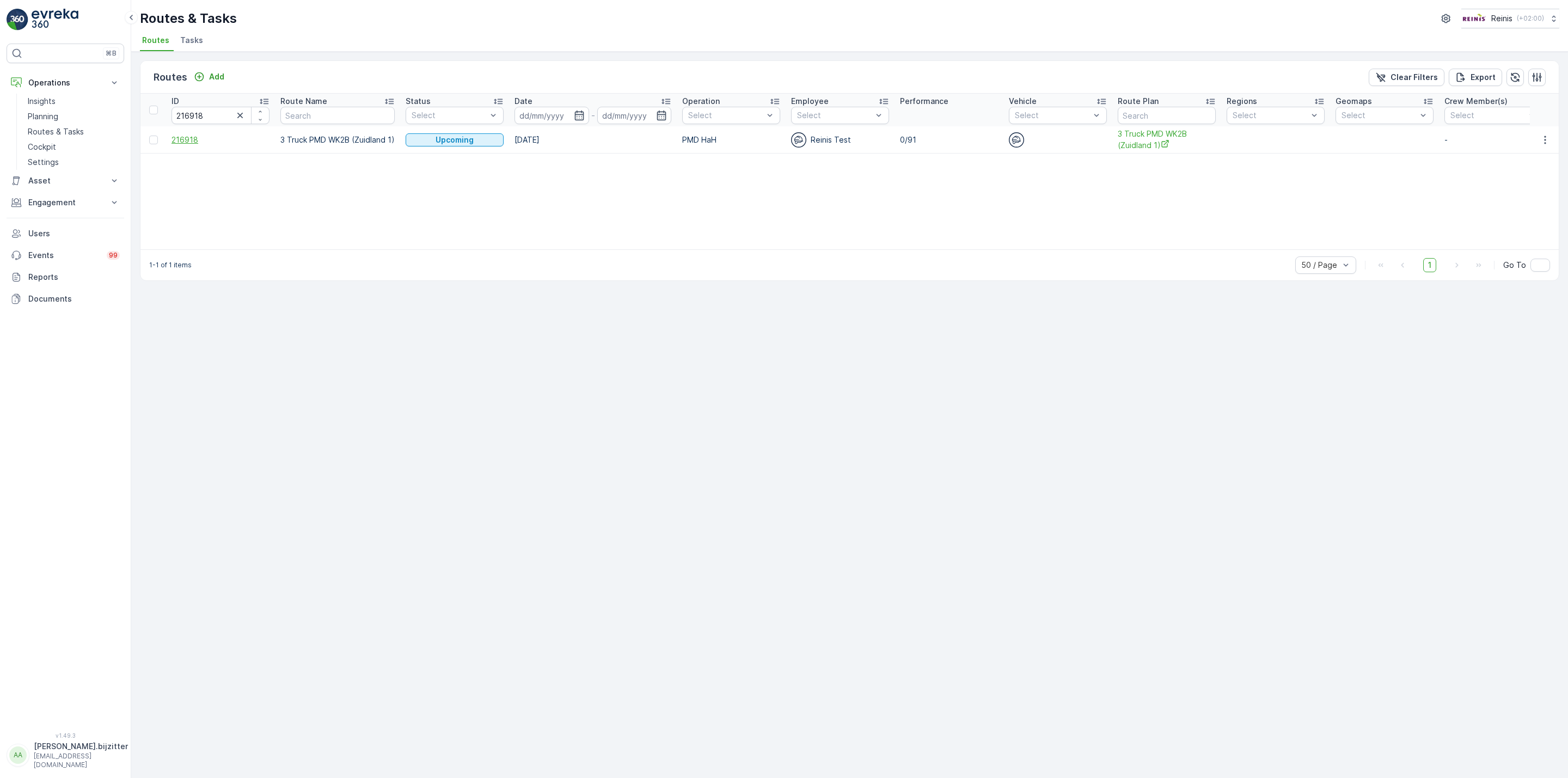
click at [178, 140] on span "216918" at bounding box center [221, 139] width 98 height 11
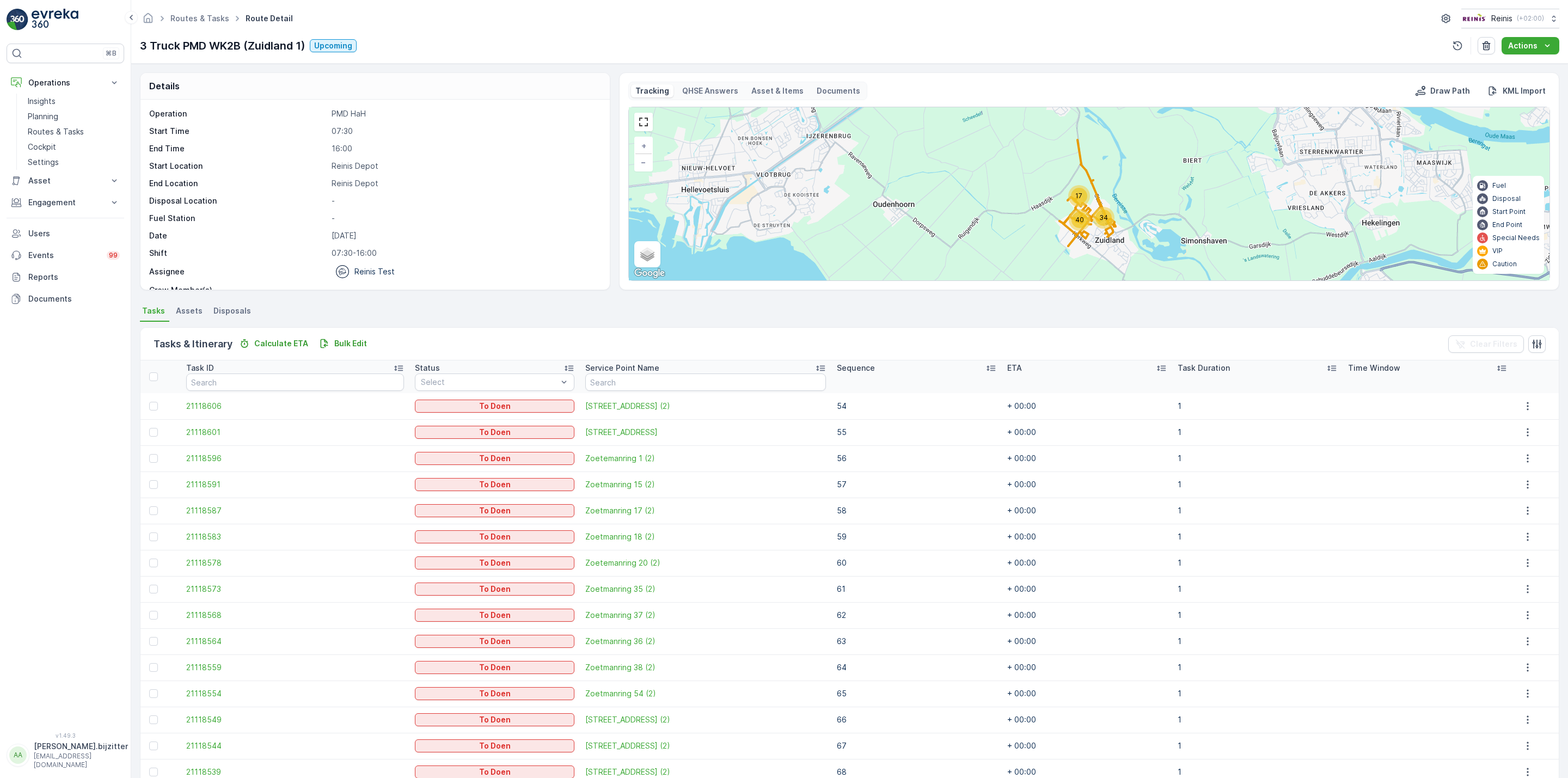
click at [986, 364] on icon at bounding box center [991, 367] width 11 height 11
click at [986, 365] on icon at bounding box center [991, 367] width 11 height 11
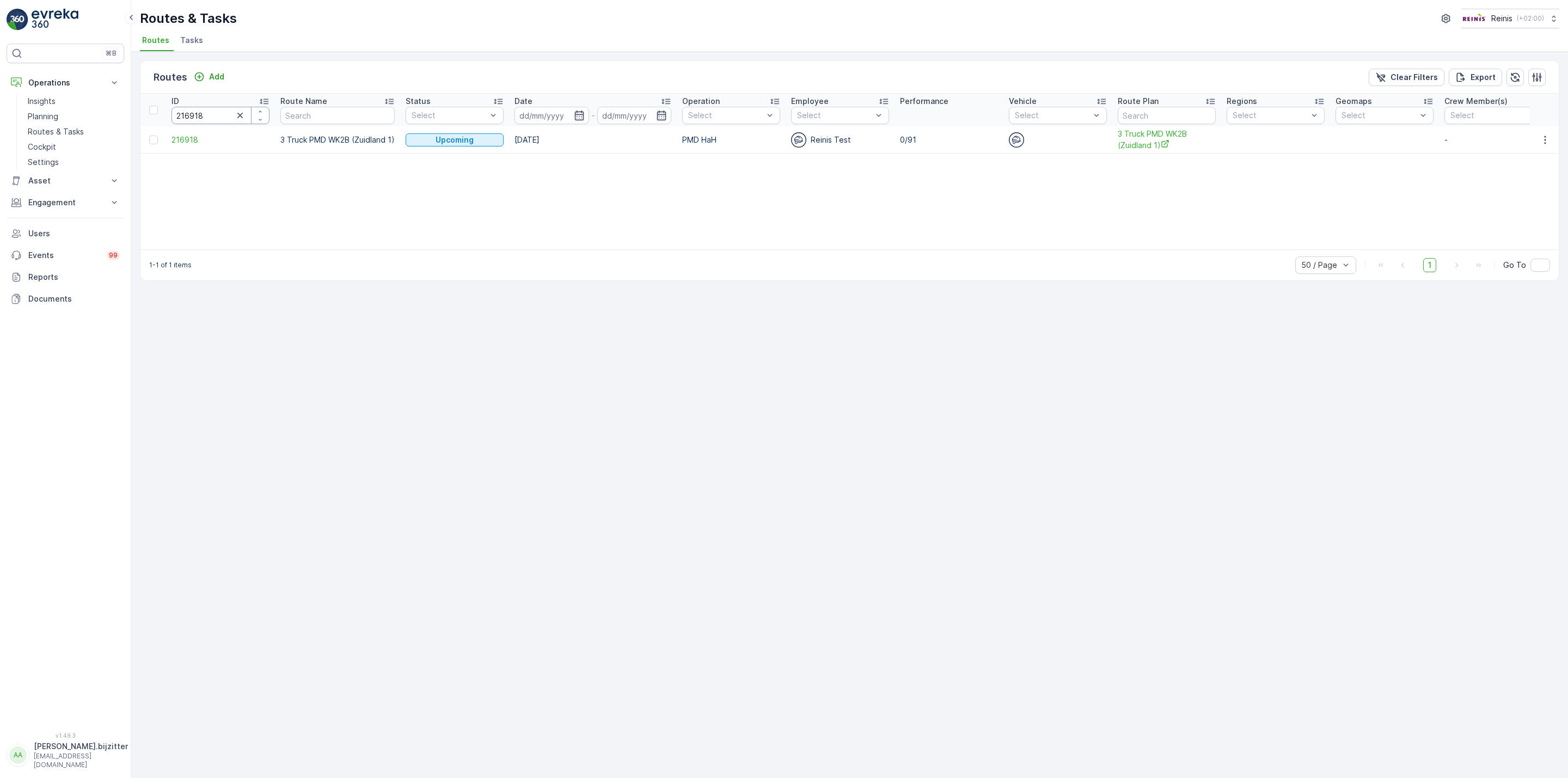
click at [212, 113] on input "216918" at bounding box center [221, 115] width 98 height 17
paste input "3"
type input "216913"
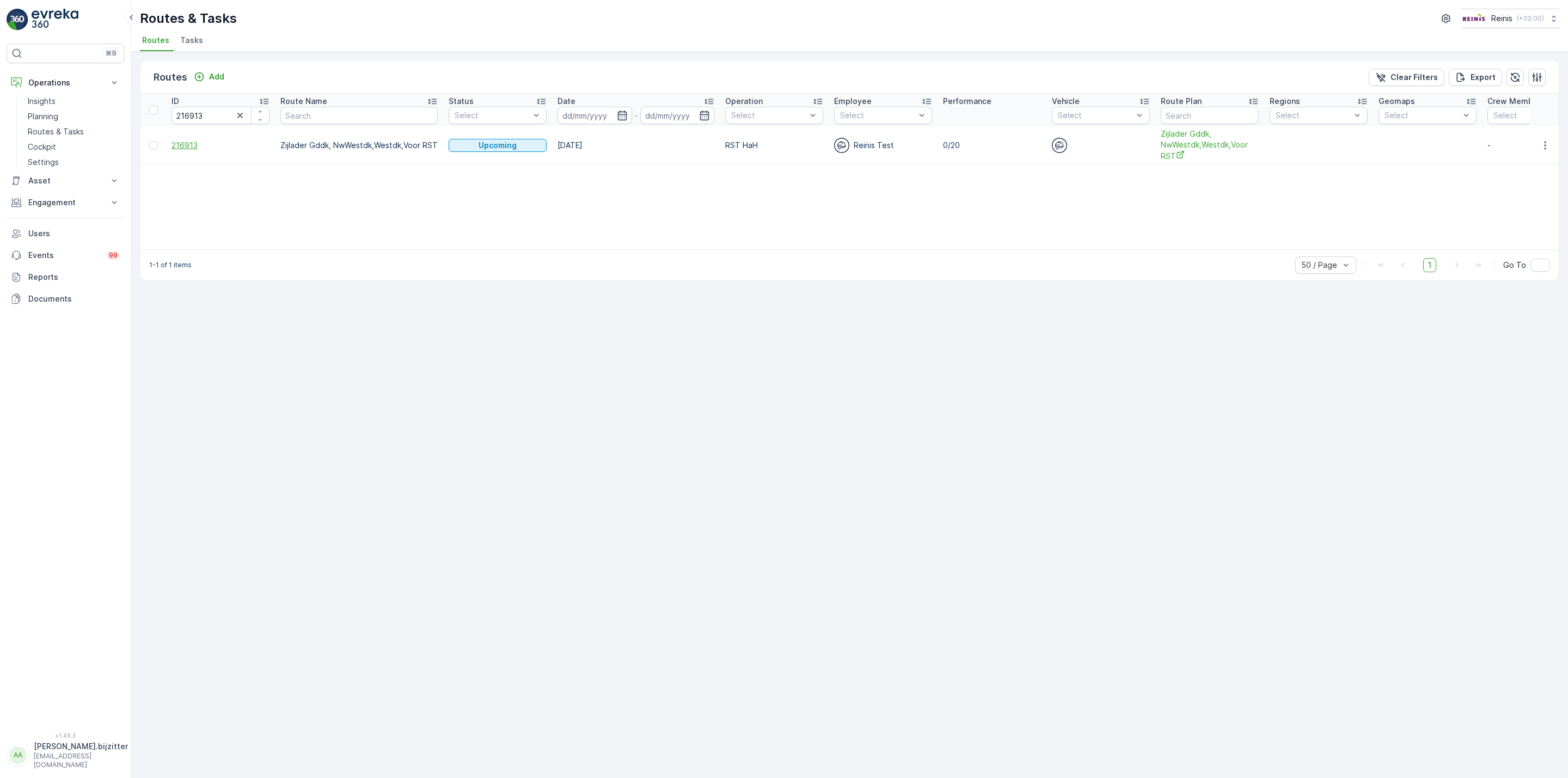
click at [195, 142] on span "216913" at bounding box center [221, 145] width 98 height 11
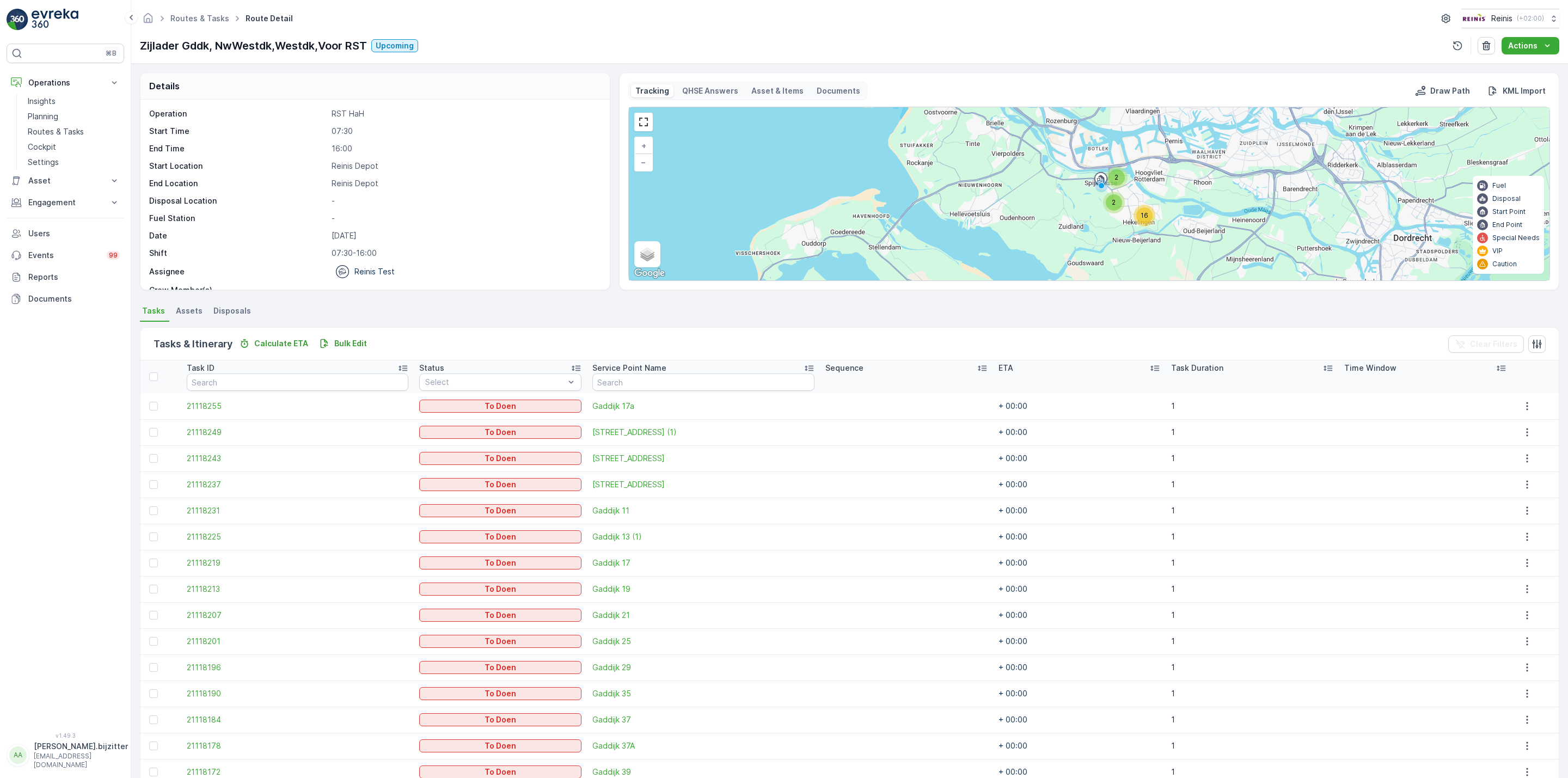
click at [978, 367] on icon at bounding box center [982, 368] width 9 height 6
click at [976, 367] on icon at bounding box center [981, 367] width 11 height 11
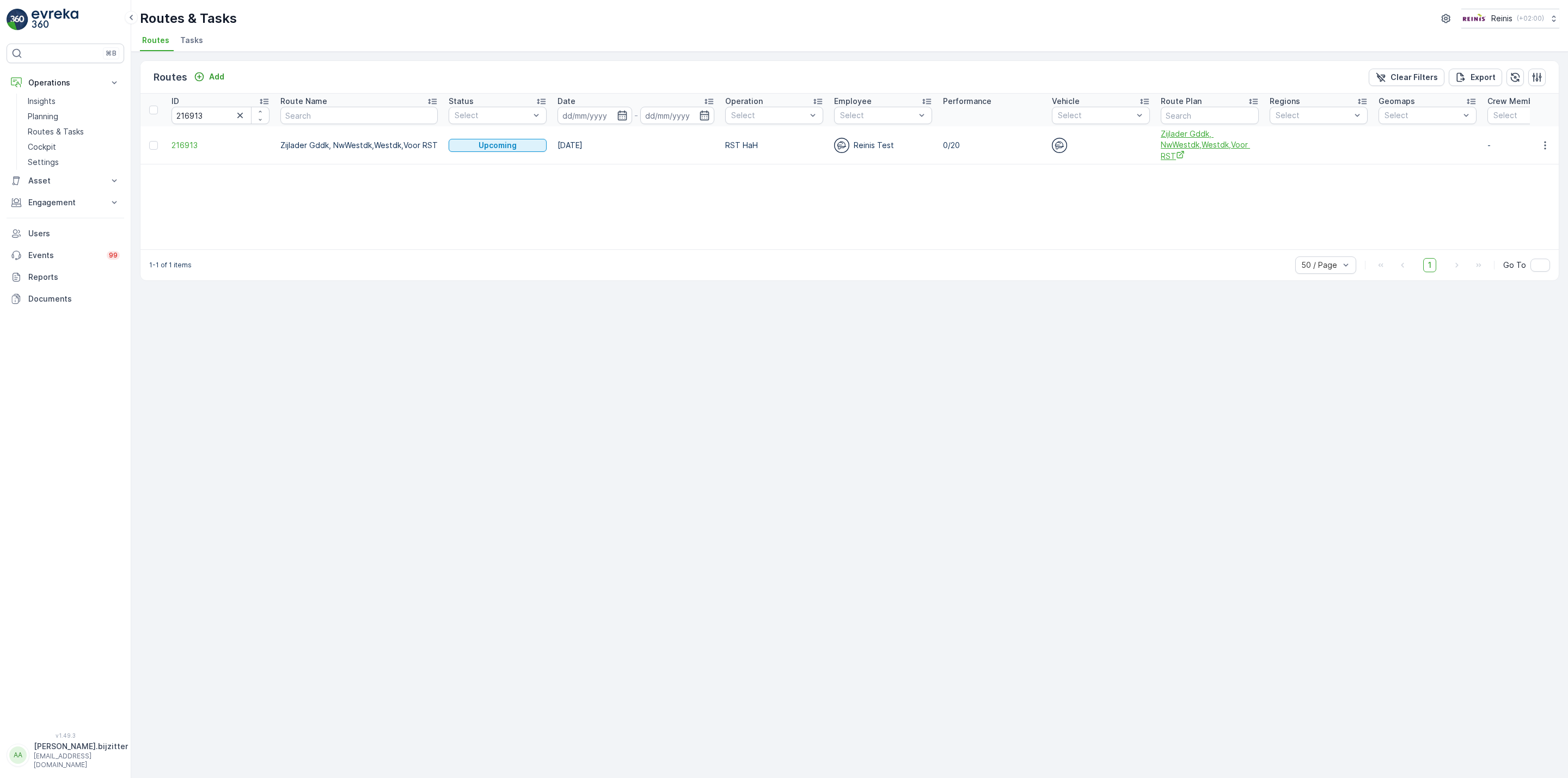
click at [1193, 152] on span "Zijlader Gddk, NwWestdk,Westdk,Voor RST" at bounding box center [1210, 145] width 98 height 33
click at [177, 143] on span "216913" at bounding box center [221, 145] width 98 height 11
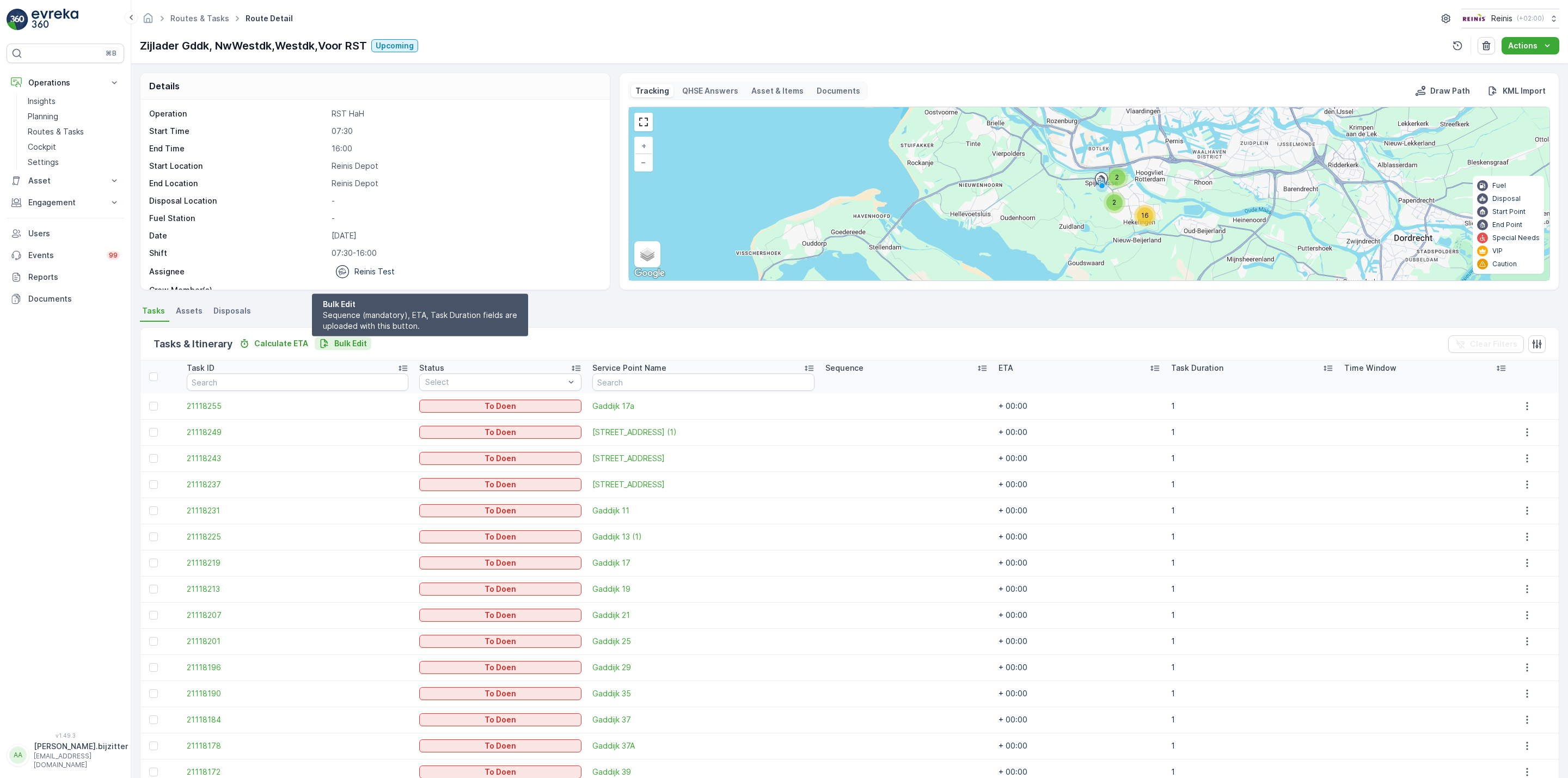
click at [348, 345] on p "Bulk Edit" at bounding box center [350, 343] width 32 height 11
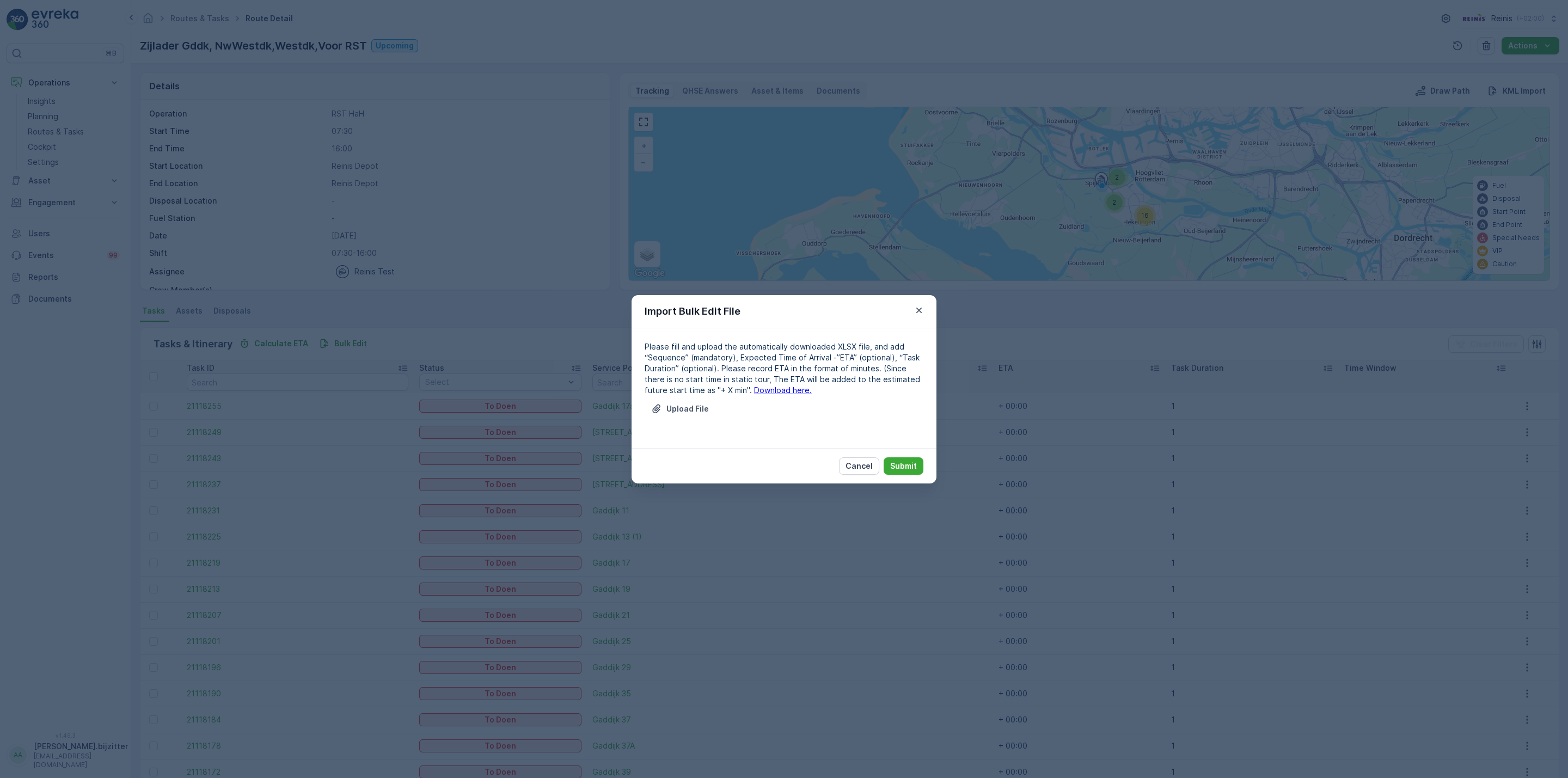
click at [757, 389] on link "Download here." at bounding box center [783, 390] width 58 height 9
click at [689, 25] on div "Import Bulk Edit File Please fill and upload the automatically downloaded XLSX …" at bounding box center [784, 389] width 1568 height 778
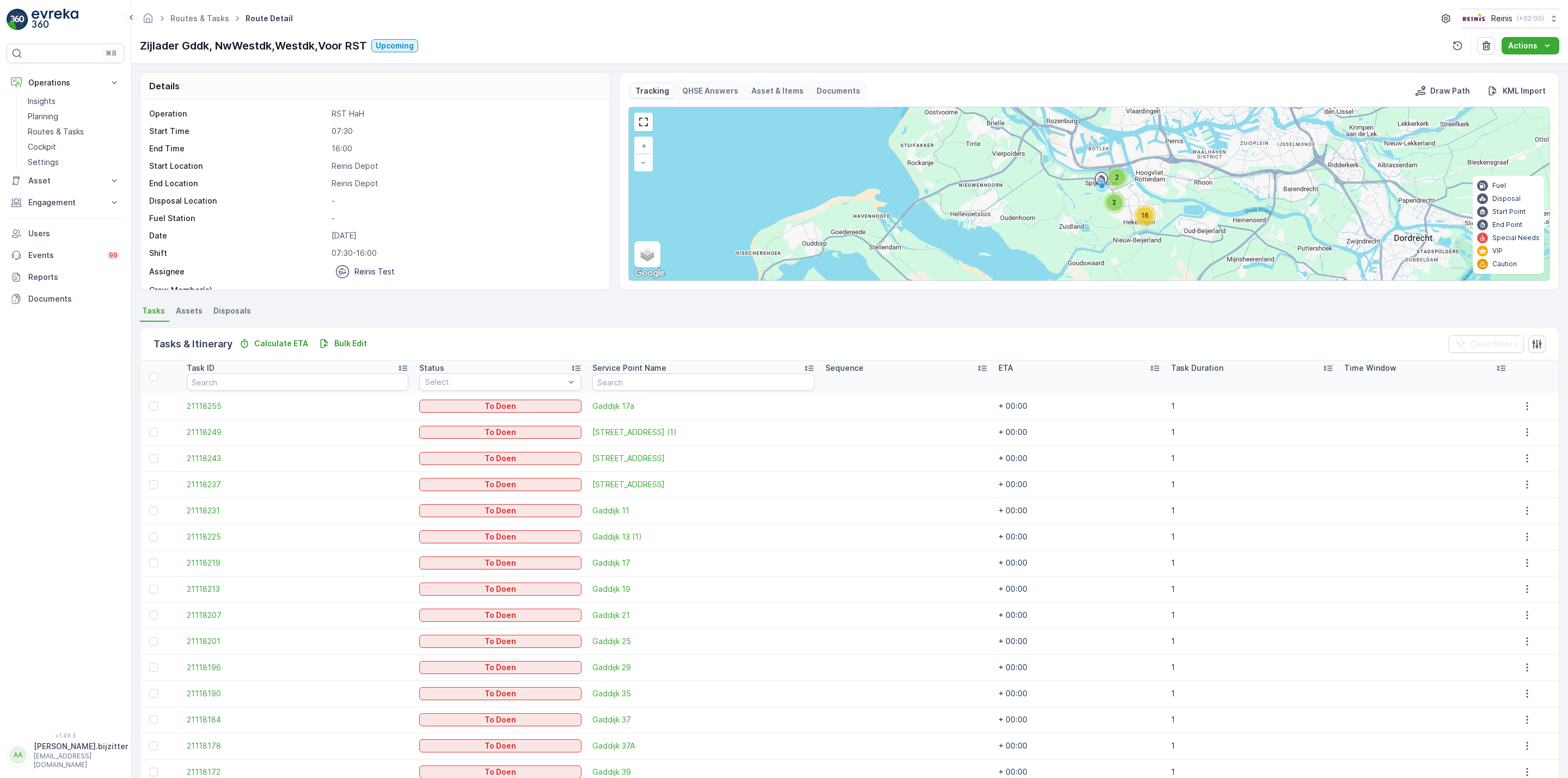
click at [299, 47] on p "Zijlader Gddk, NwWestdk,Westdk,Voor RST" at bounding box center [254, 46] width 227 height 17
copy p "Westdk"
click at [342, 342] on p "Bulk Edit" at bounding box center [350, 343] width 32 height 11
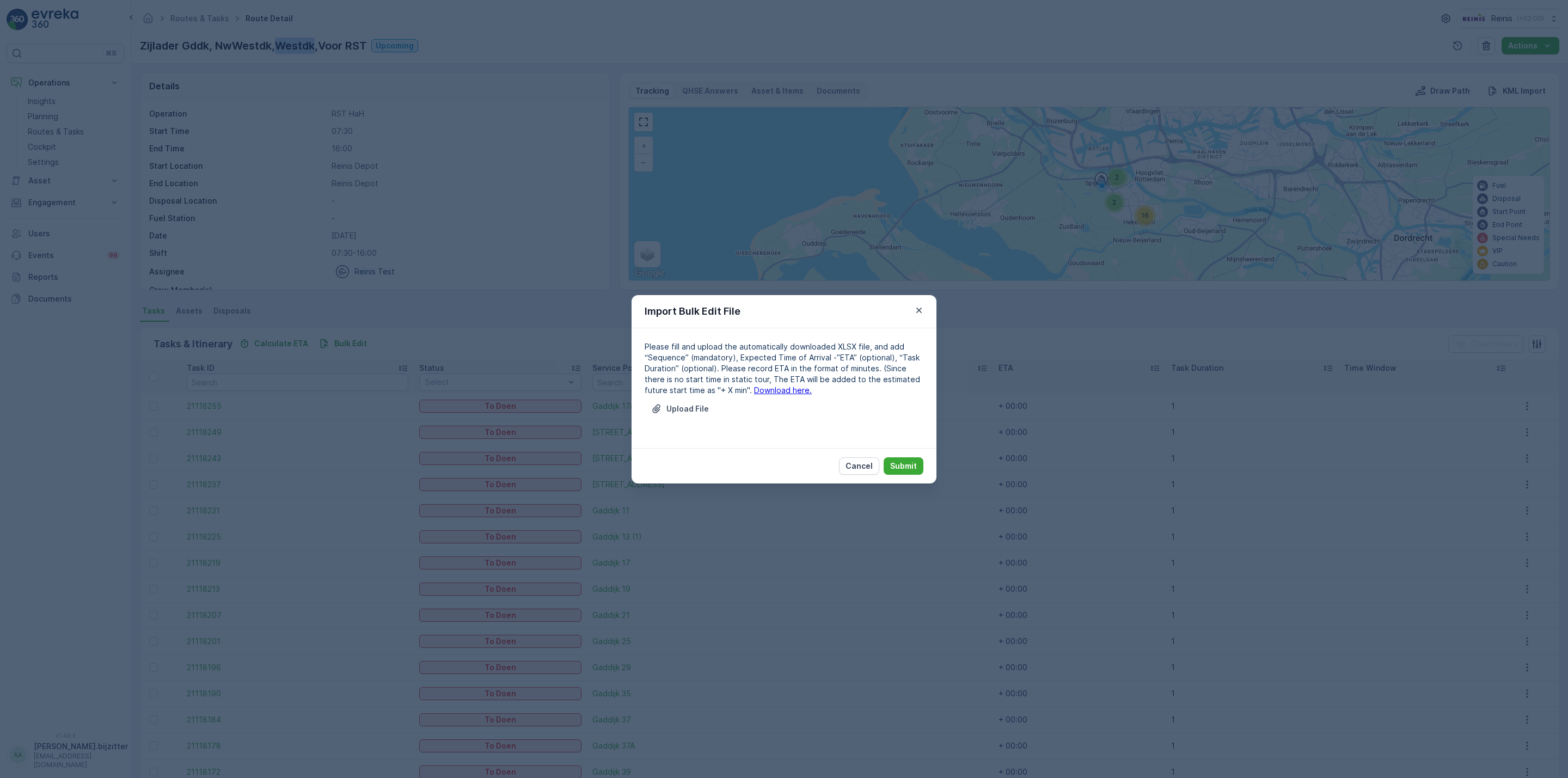
click at [754, 389] on link "Download here." at bounding box center [783, 390] width 58 height 9
click at [673, 408] on p "Upload File" at bounding box center [687, 408] width 42 height 11
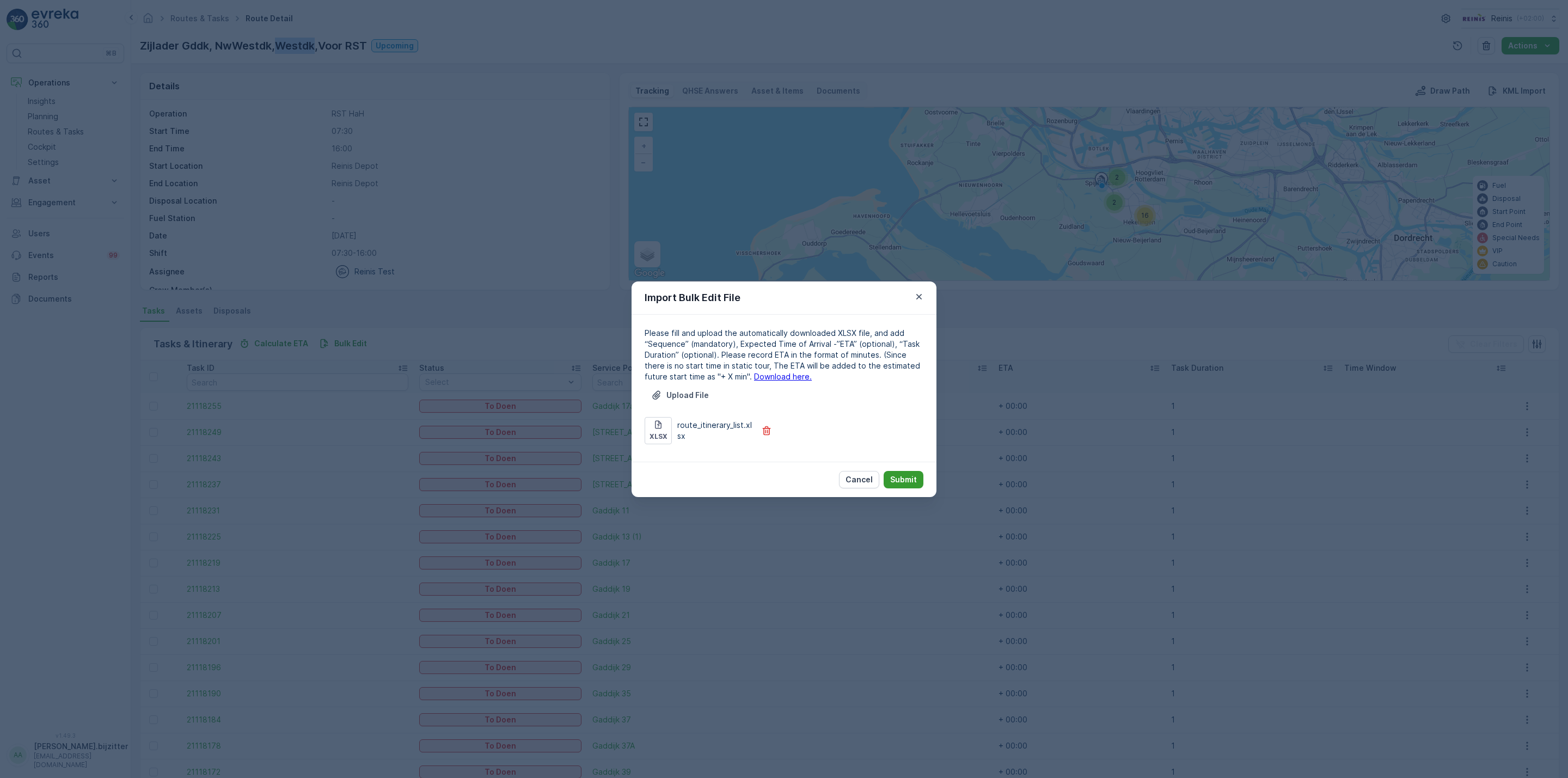
click at [898, 482] on p "Submit" at bounding box center [903, 479] width 27 height 11
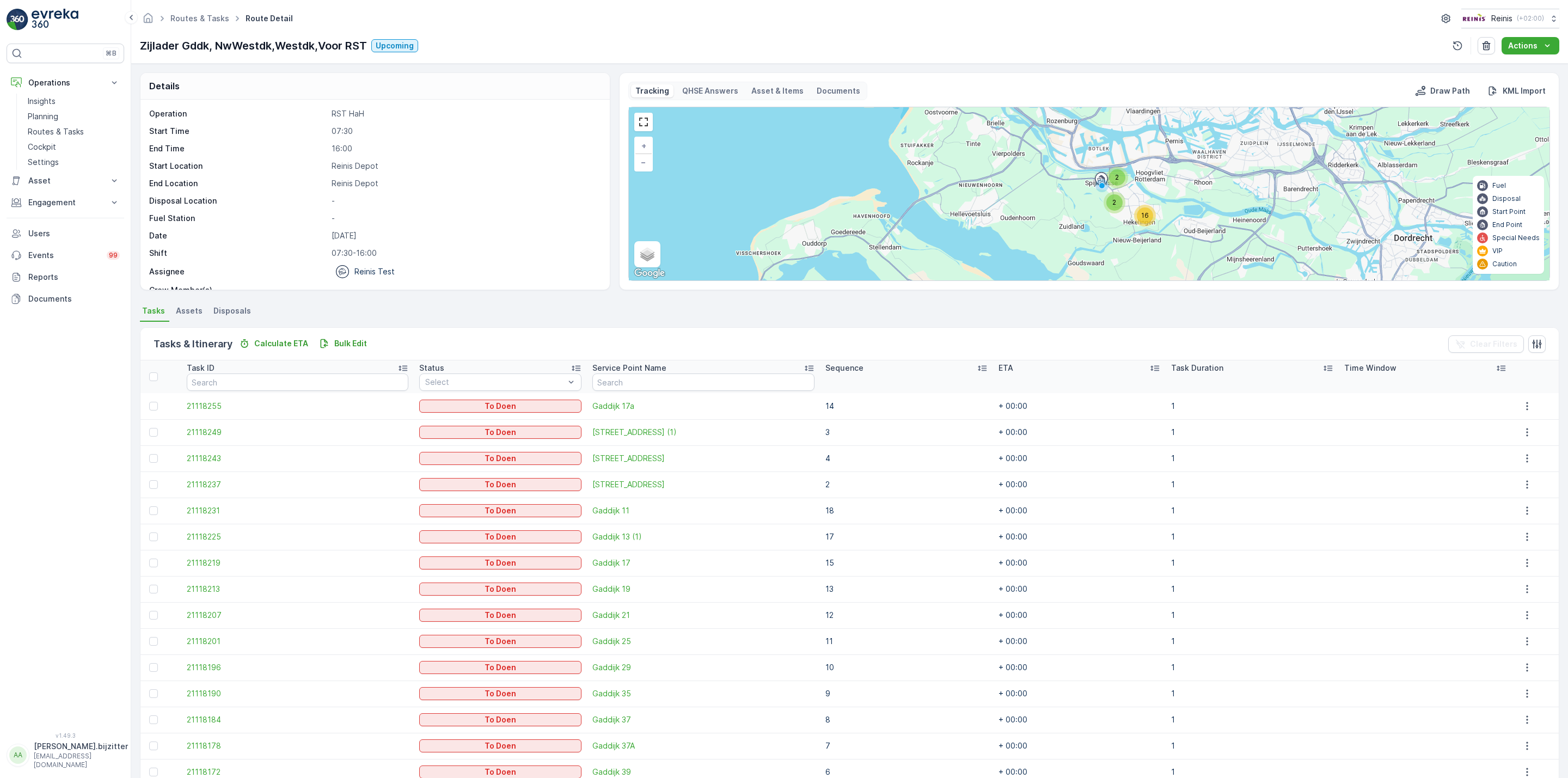
click at [553, 33] on div "Routes & Tasks Route Detail Reinis ( +02:00 ) Zijlader Gddk, NwWestdk,Westdk,Vo…" at bounding box center [850, 32] width 1437 height 64
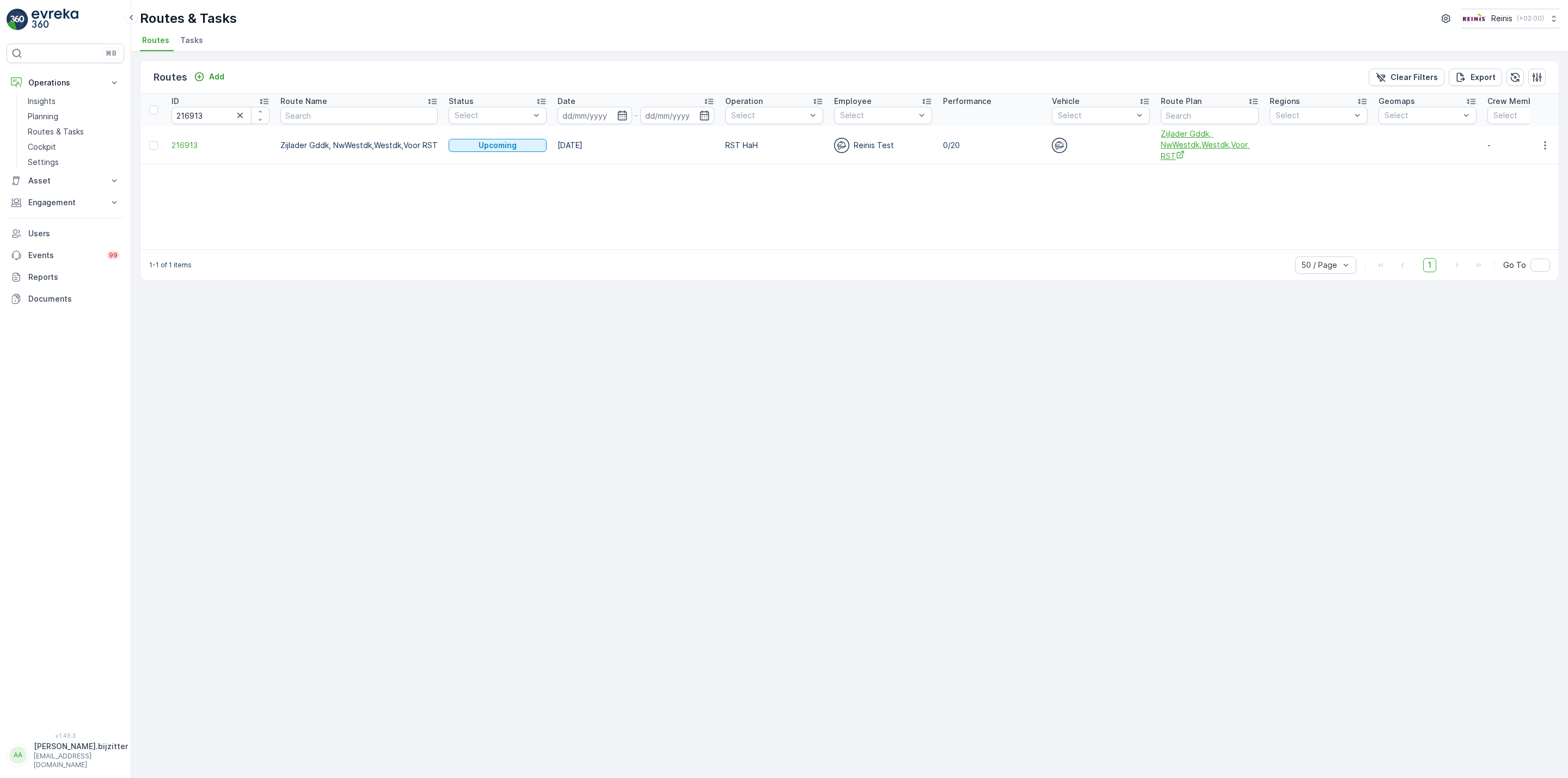
click at [1192, 146] on span "Zijlader Gddk, NwWestdk,Westdk,Voor RST" at bounding box center [1210, 145] width 98 height 33
click at [212, 114] on input "216913" at bounding box center [221, 115] width 98 height 17
paste input "20"
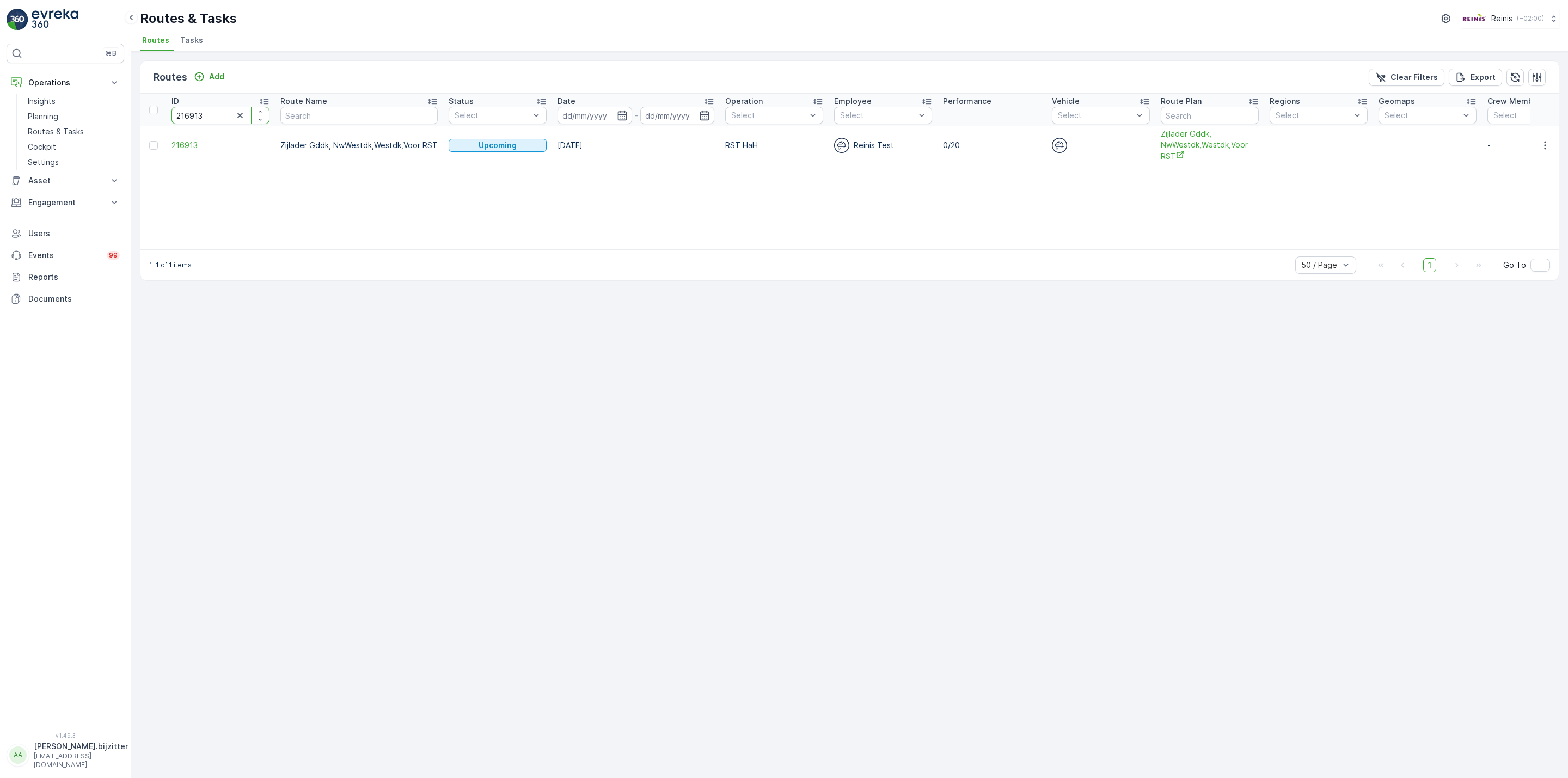
type input "216920"
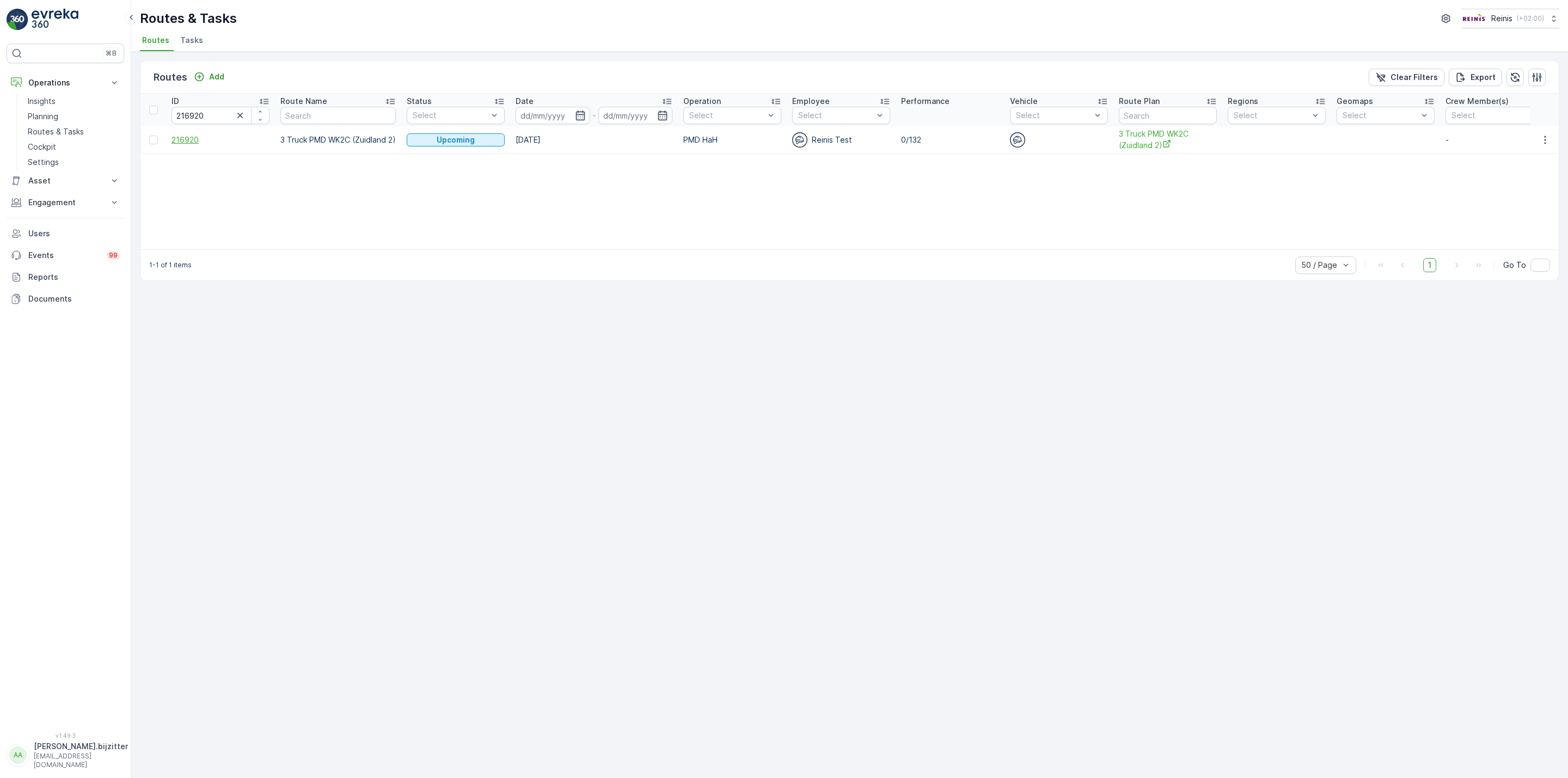
click at [188, 135] on span "216920" at bounding box center [221, 139] width 98 height 11
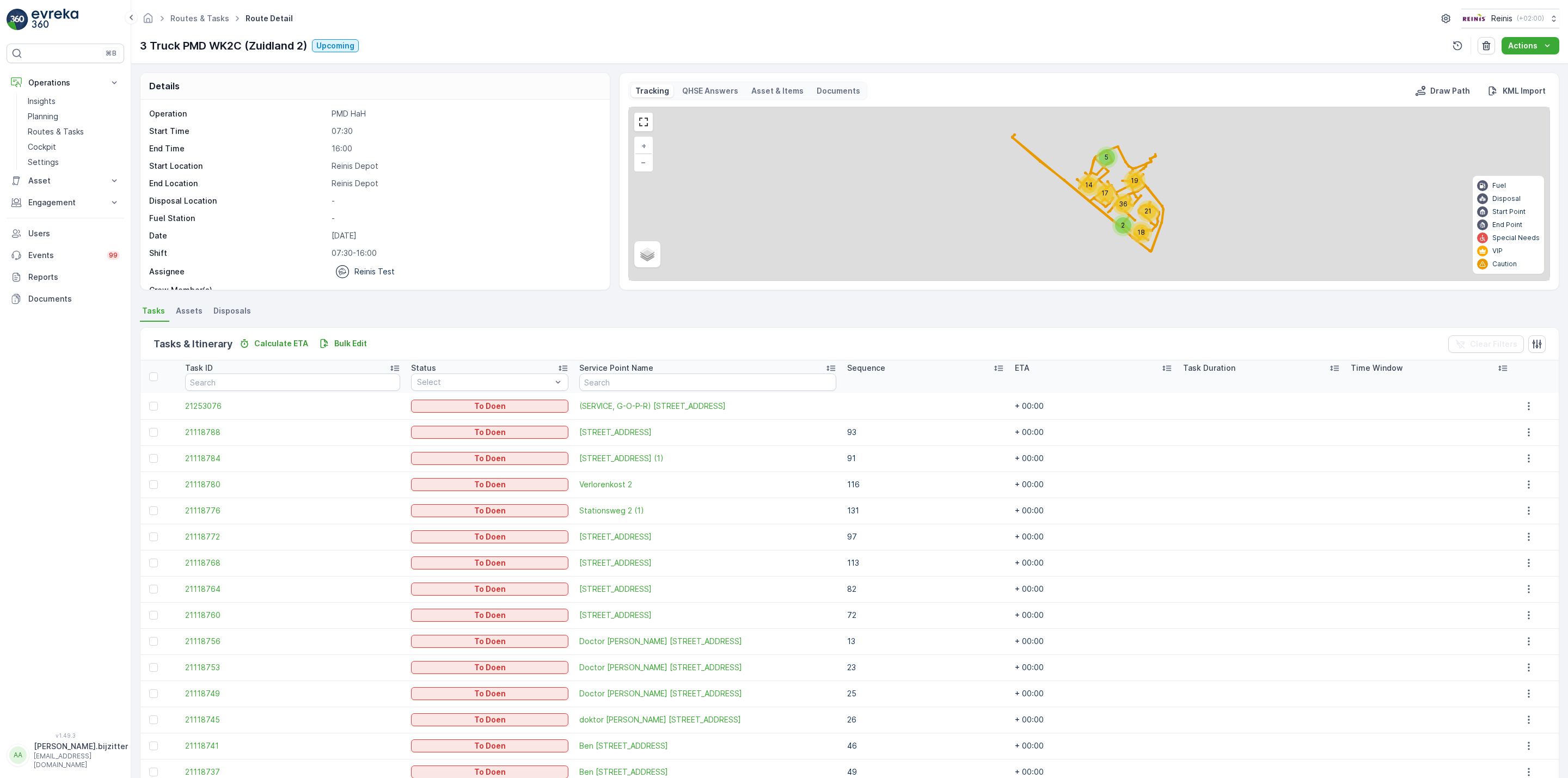
click at [993, 373] on icon at bounding box center [998, 367] width 11 height 11
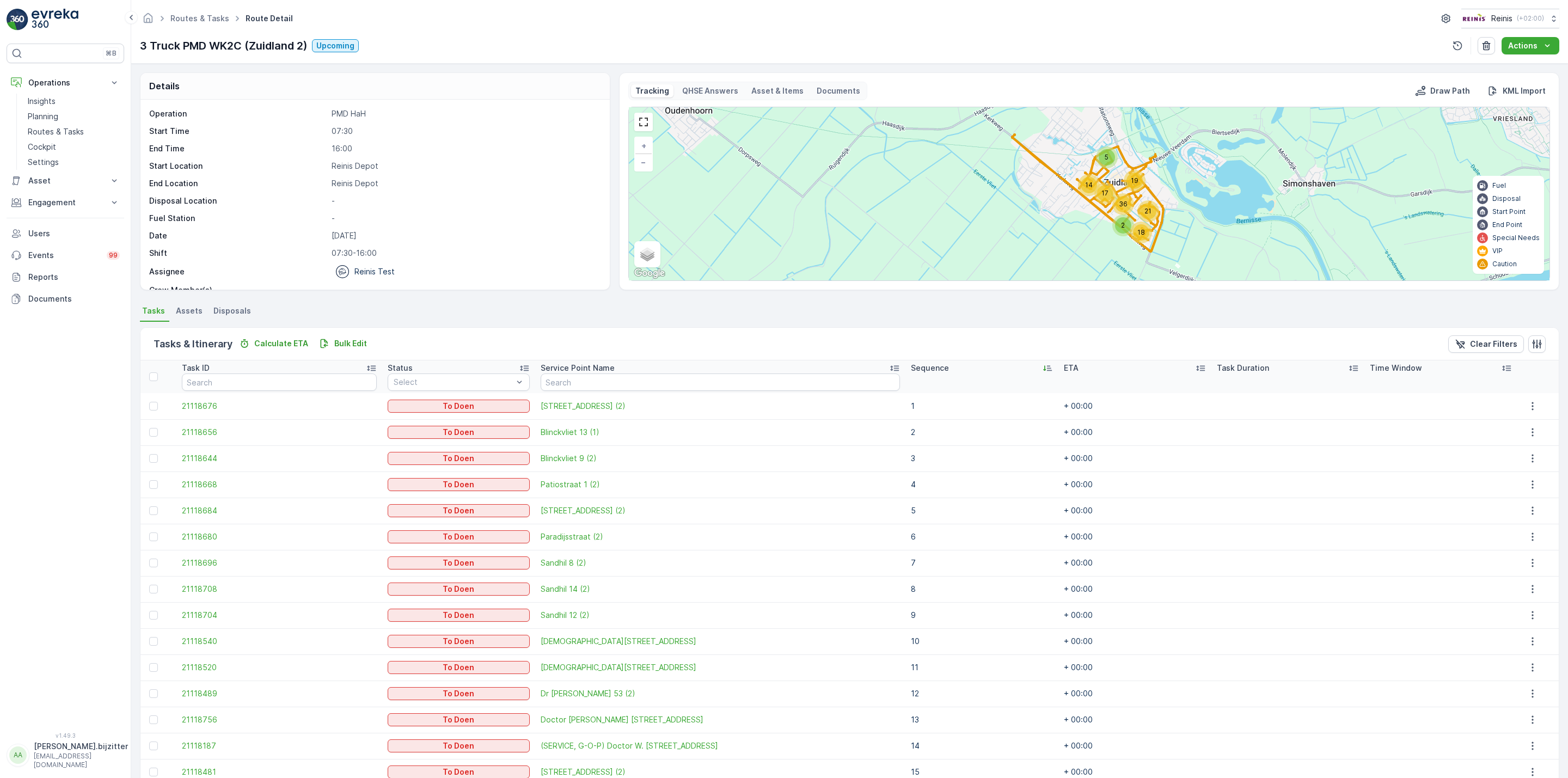
click at [1042, 370] on icon at bounding box center [1047, 367] width 11 height 11
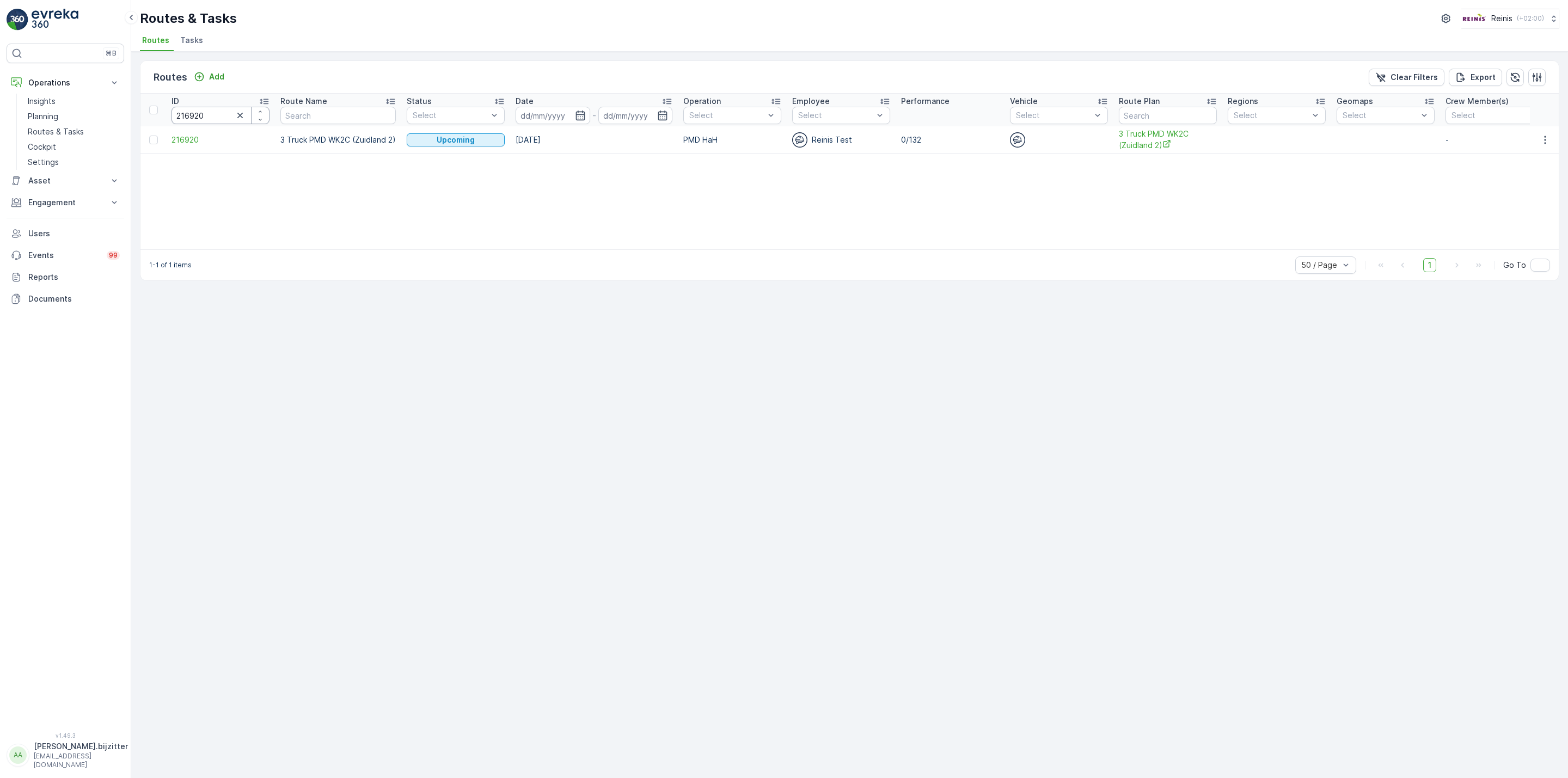
click at [216, 114] on input "216920" at bounding box center [221, 115] width 98 height 17
paste input "2"
type input "216922"
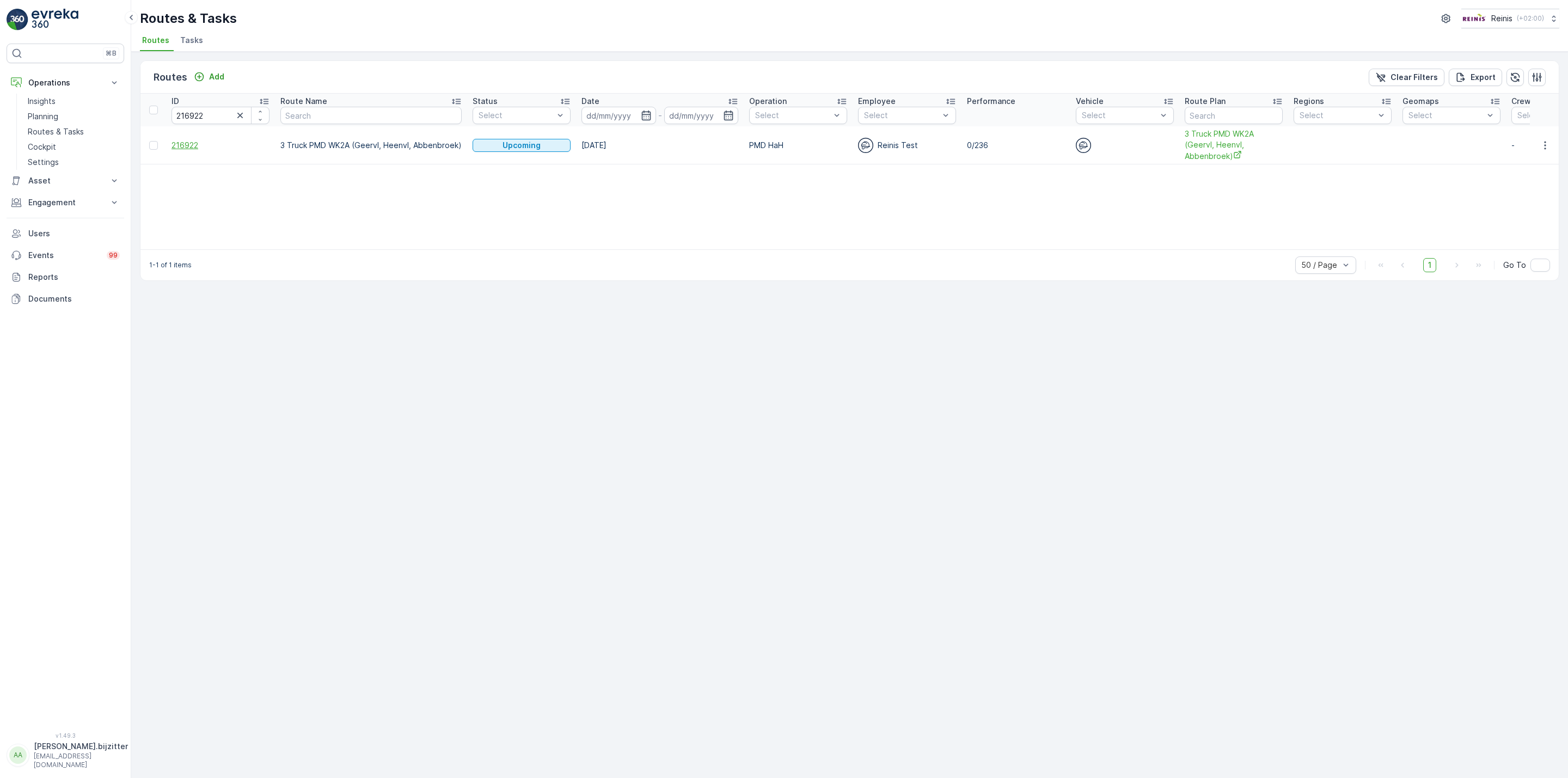
click at [182, 149] on span "216922" at bounding box center [221, 145] width 98 height 11
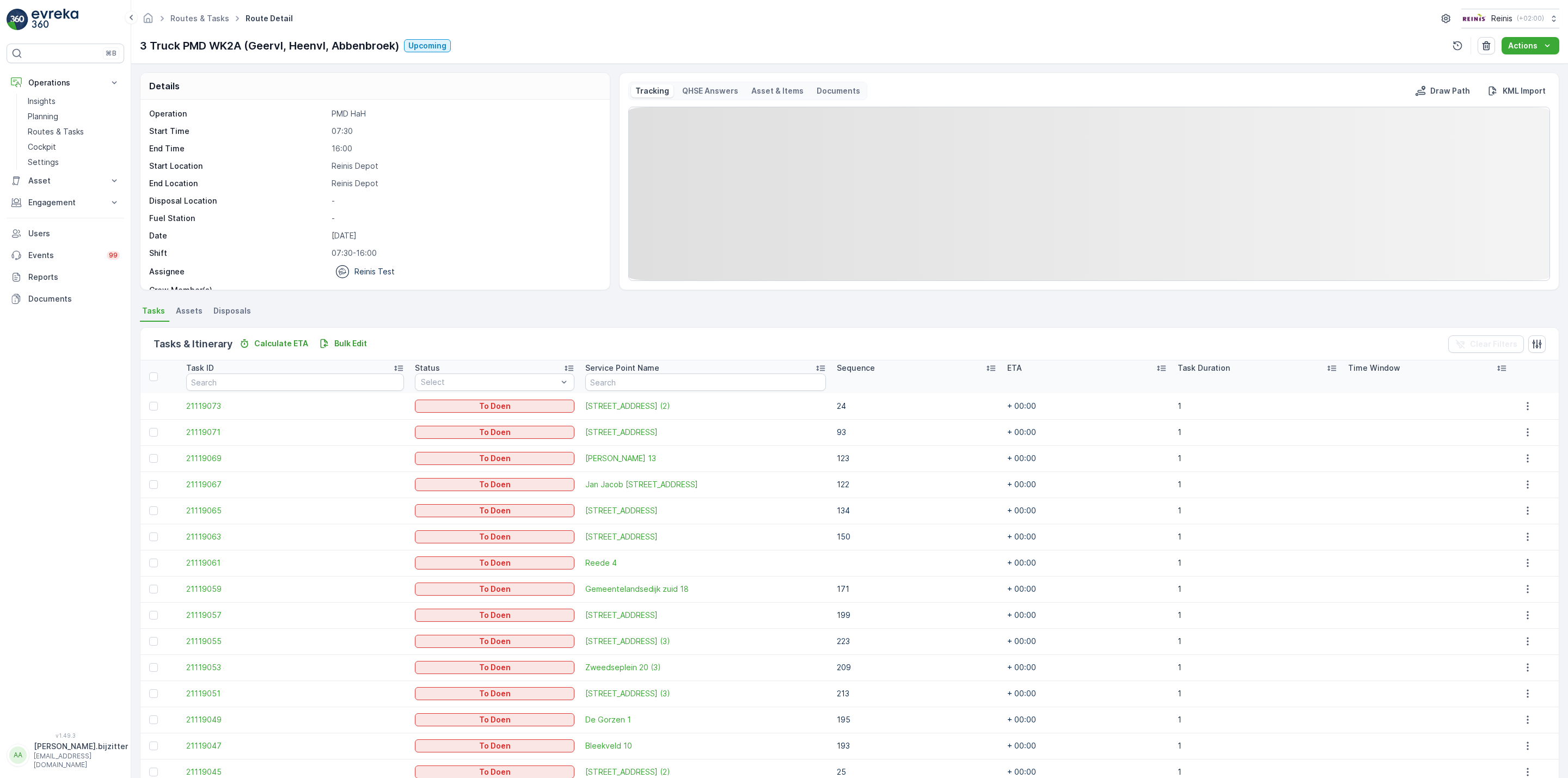
click at [986, 367] on icon at bounding box center [991, 368] width 9 height 6
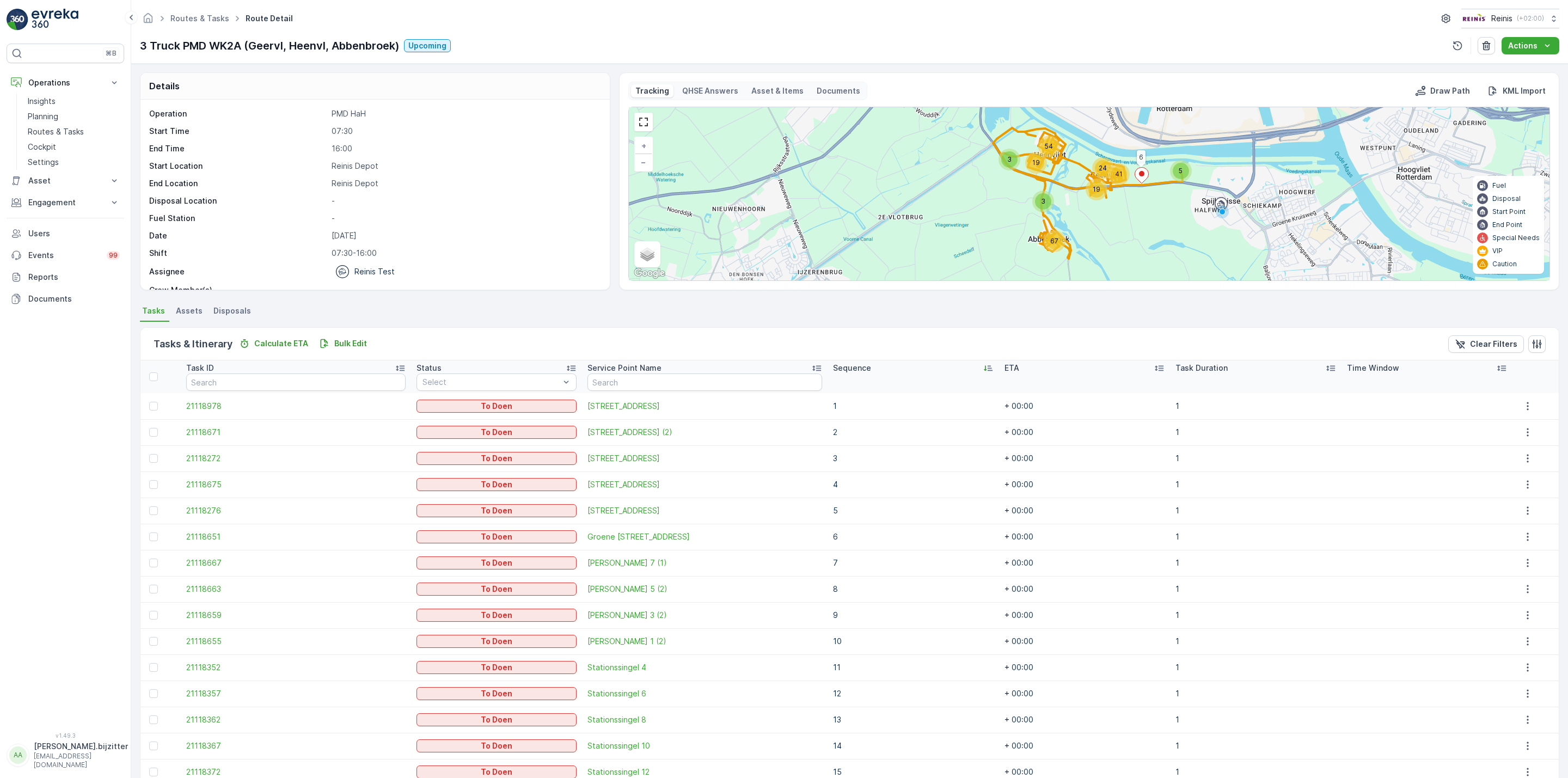
click at [952, 370] on div "Sequence" at bounding box center [913, 367] width 160 height 11
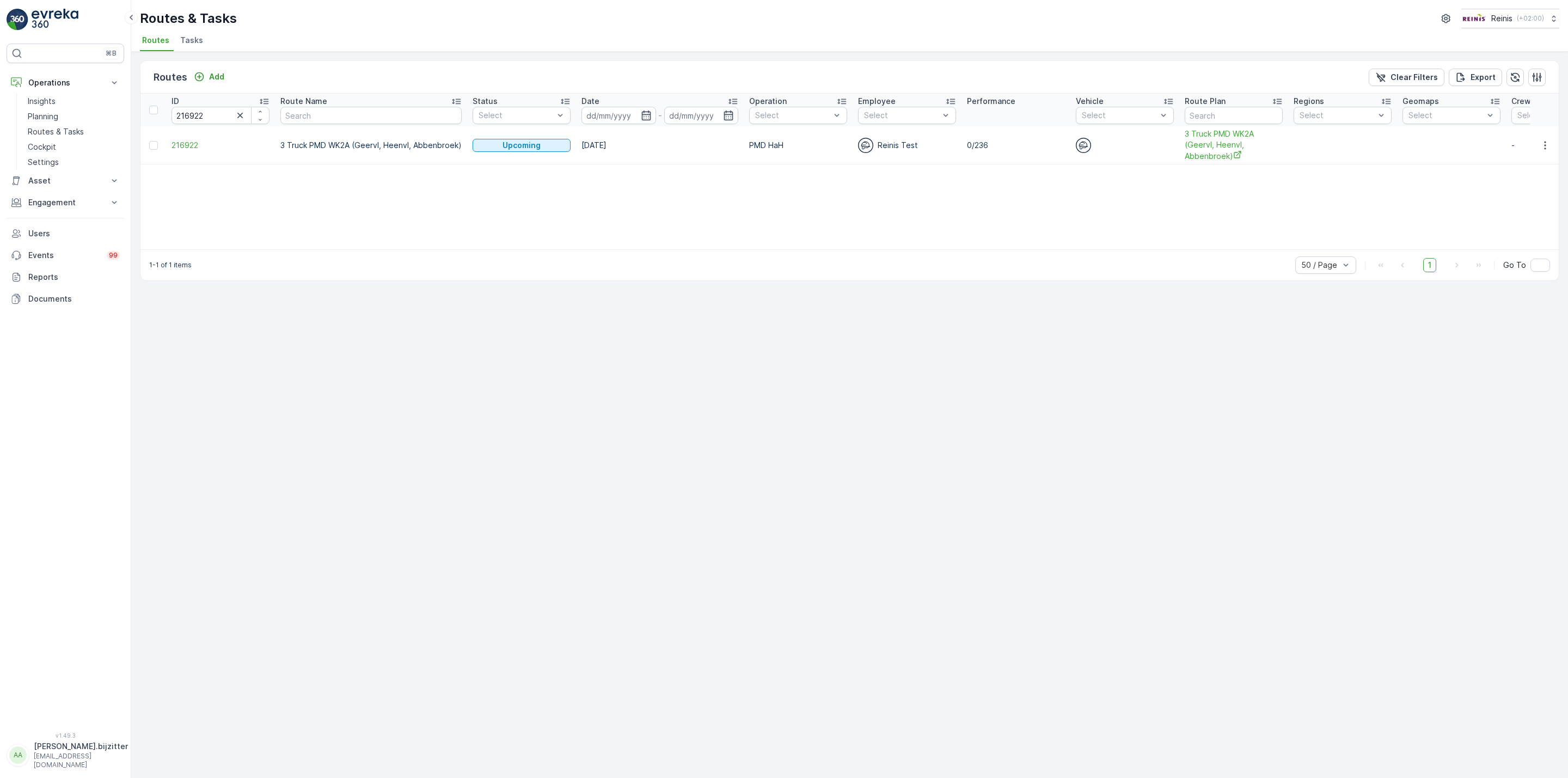
click at [182, 106] on div "ID" at bounding box center [221, 101] width 98 height 11
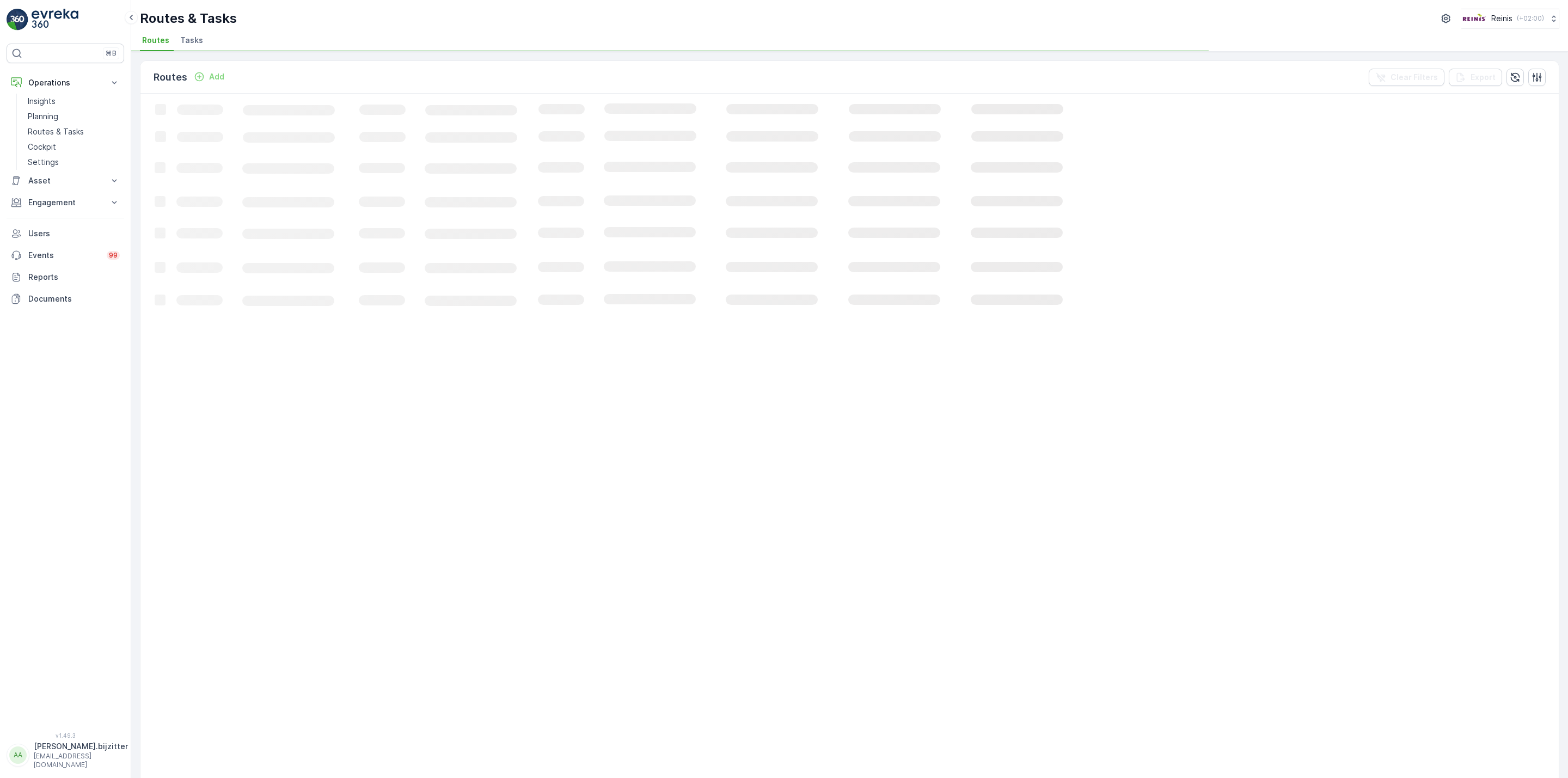
click at [182, 109] on rect at bounding box center [663, 683] width 1045 height 1179
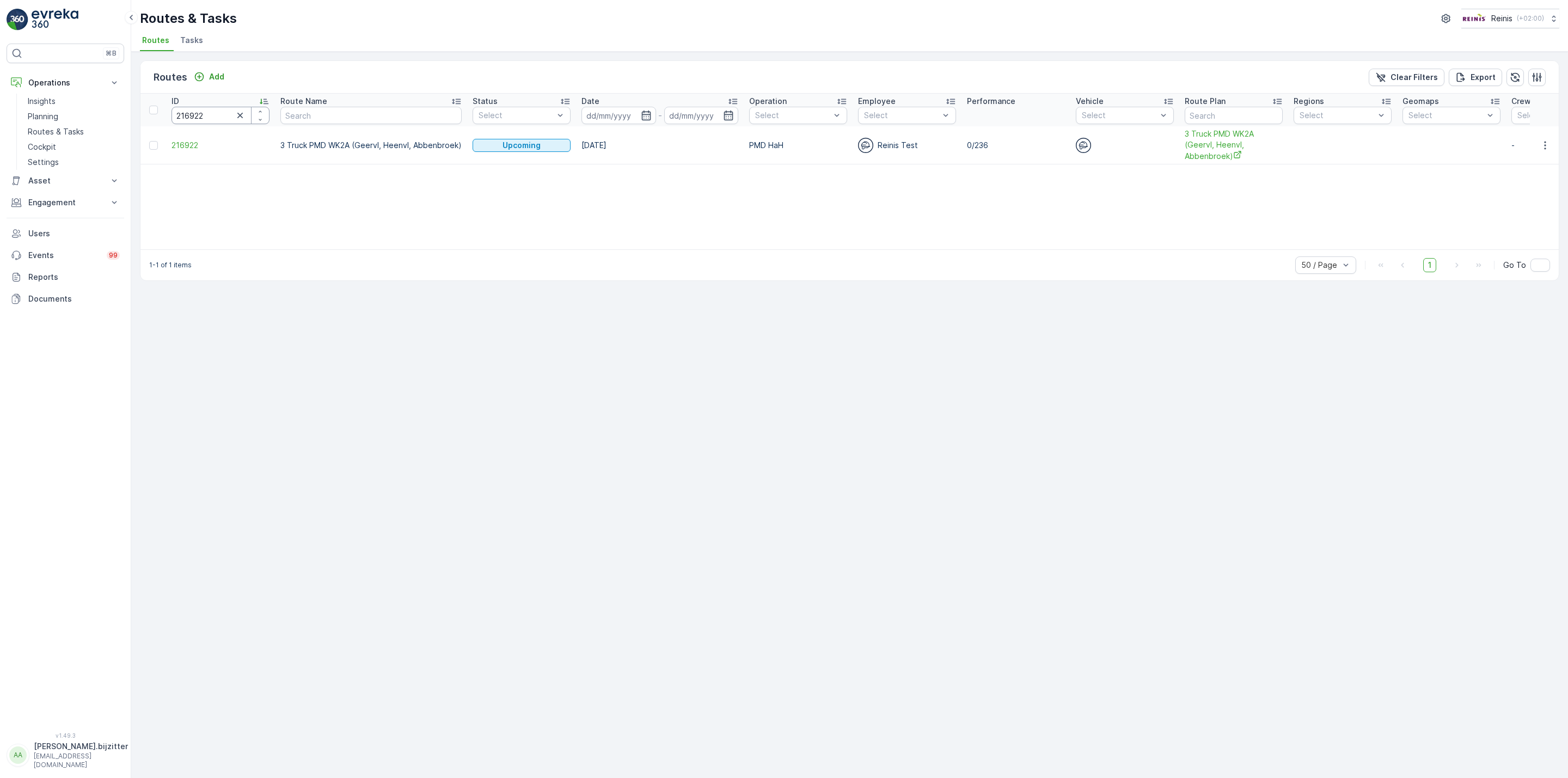
click at [183, 113] on input "216922" at bounding box center [221, 115] width 98 height 17
paste input "34"
type input "216934"
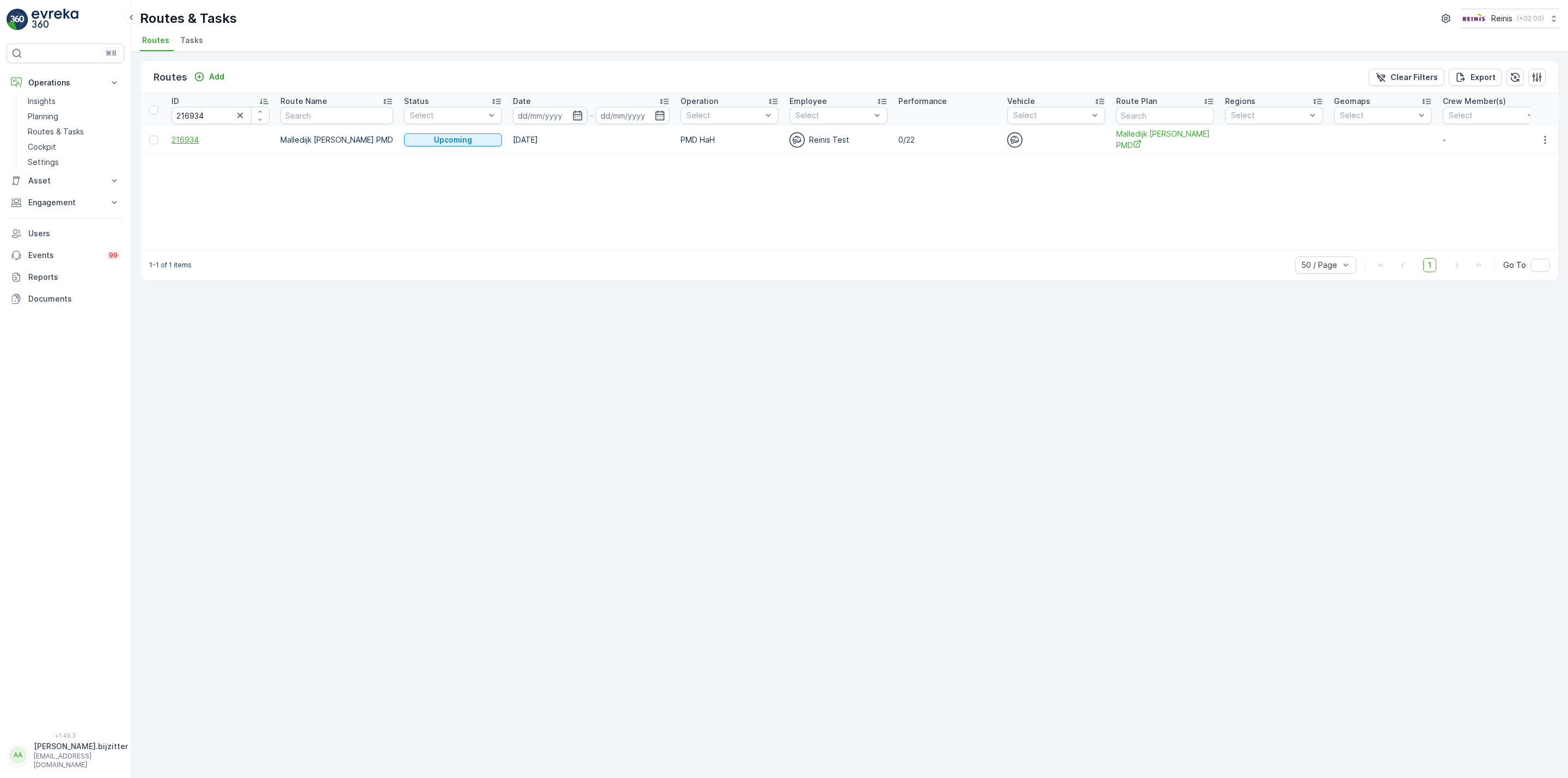
click at [180, 140] on span "216934" at bounding box center [221, 139] width 98 height 11
click at [177, 143] on span "216934" at bounding box center [221, 139] width 98 height 11
click at [180, 116] on input "216934" at bounding box center [221, 115] width 98 height 17
paste input "21"
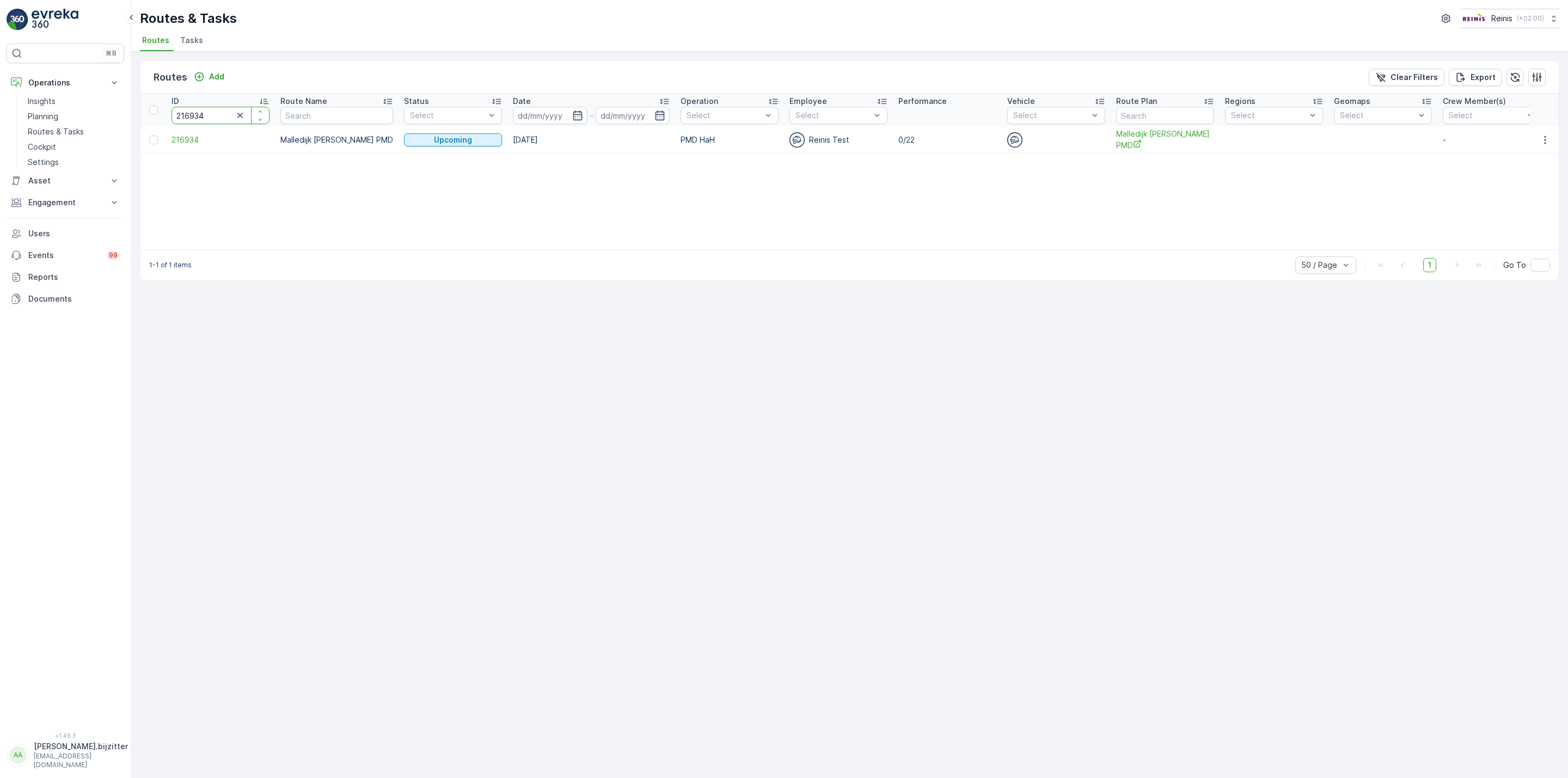
type input "216921"
click at [185, 141] on span "216921" at bounding box center [221, 139] width 98 height 11
click at [1131, 131] on span "PMD WK2 Buitenroute GS" at bounding box center [1151, 139] width 98 height 22
click at [182, 138] on span "216921" at bounding box center [221, 139] width 98 height 11
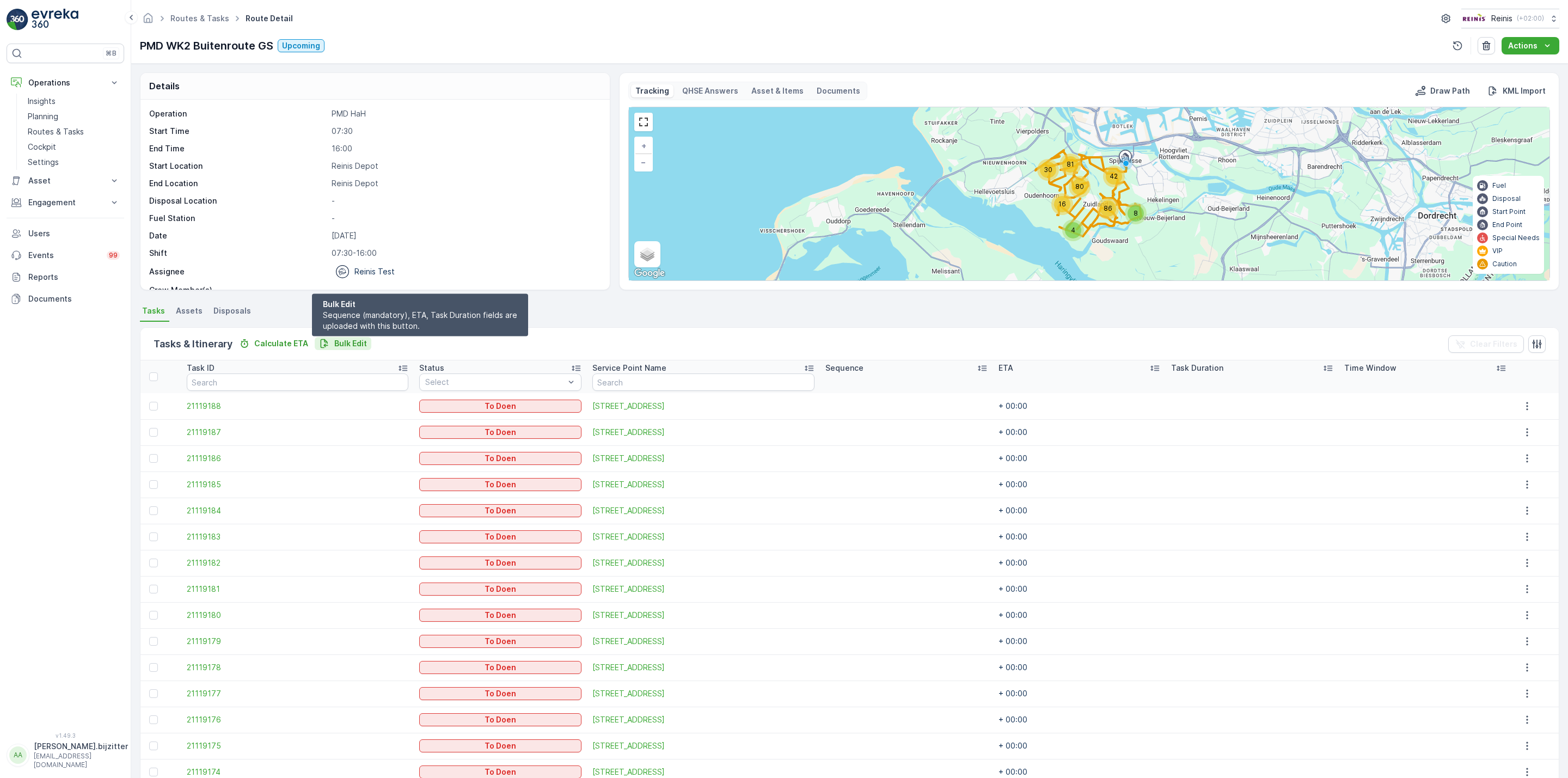
click at [344, 344] on p "Bulk Edit" at bounding box center [350, 343] width 32 height 11
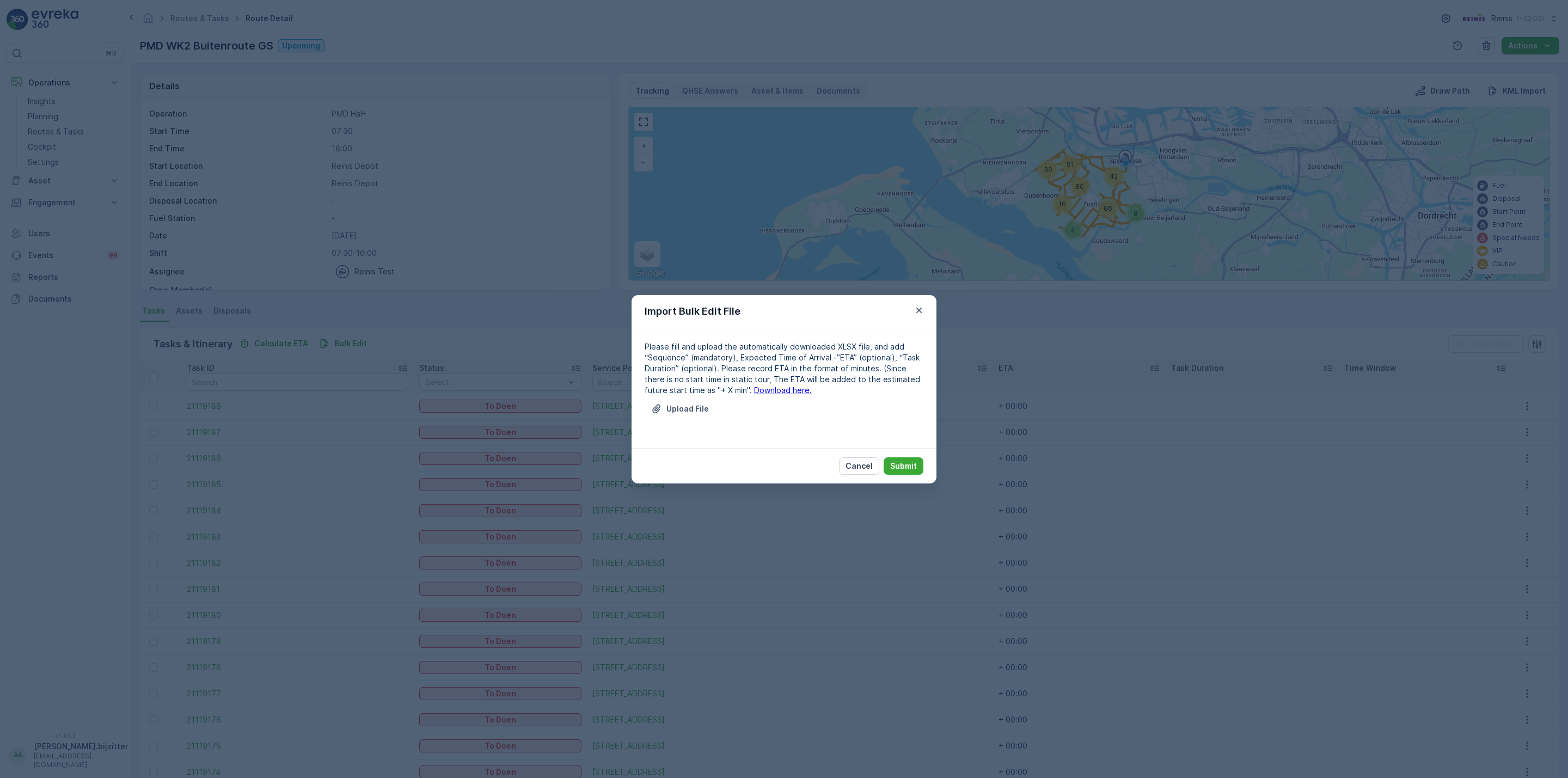
click at [776, 387] on link "Download here." at bounding box center [783, 390] width 58 height 9
click at [684, 411] on p "Upload File" at bounding box center [687, 408] width 42 height 11
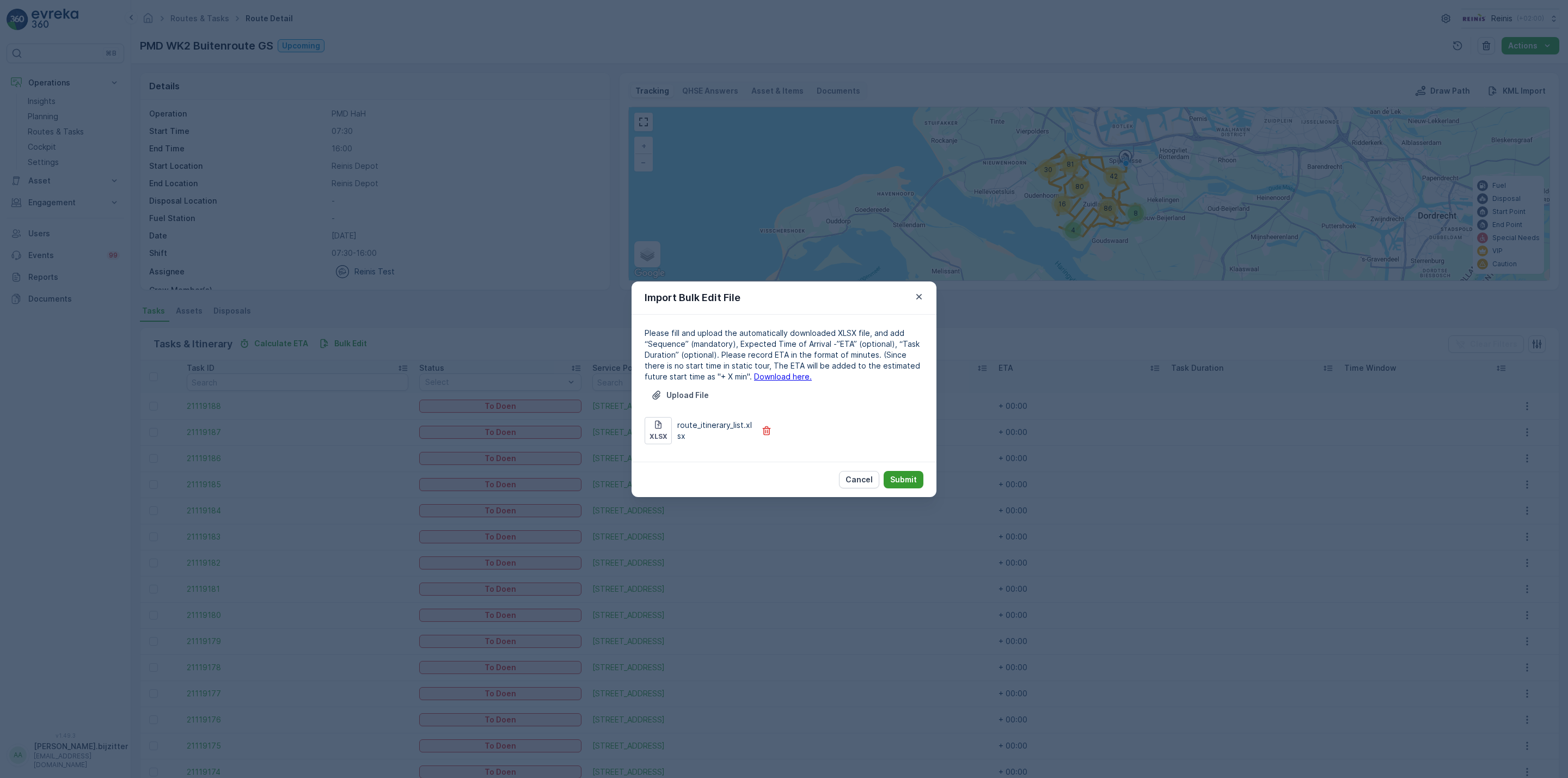
click at [913, 479] on p "Submit" at bounding box center [903, 479] width 27 height 11
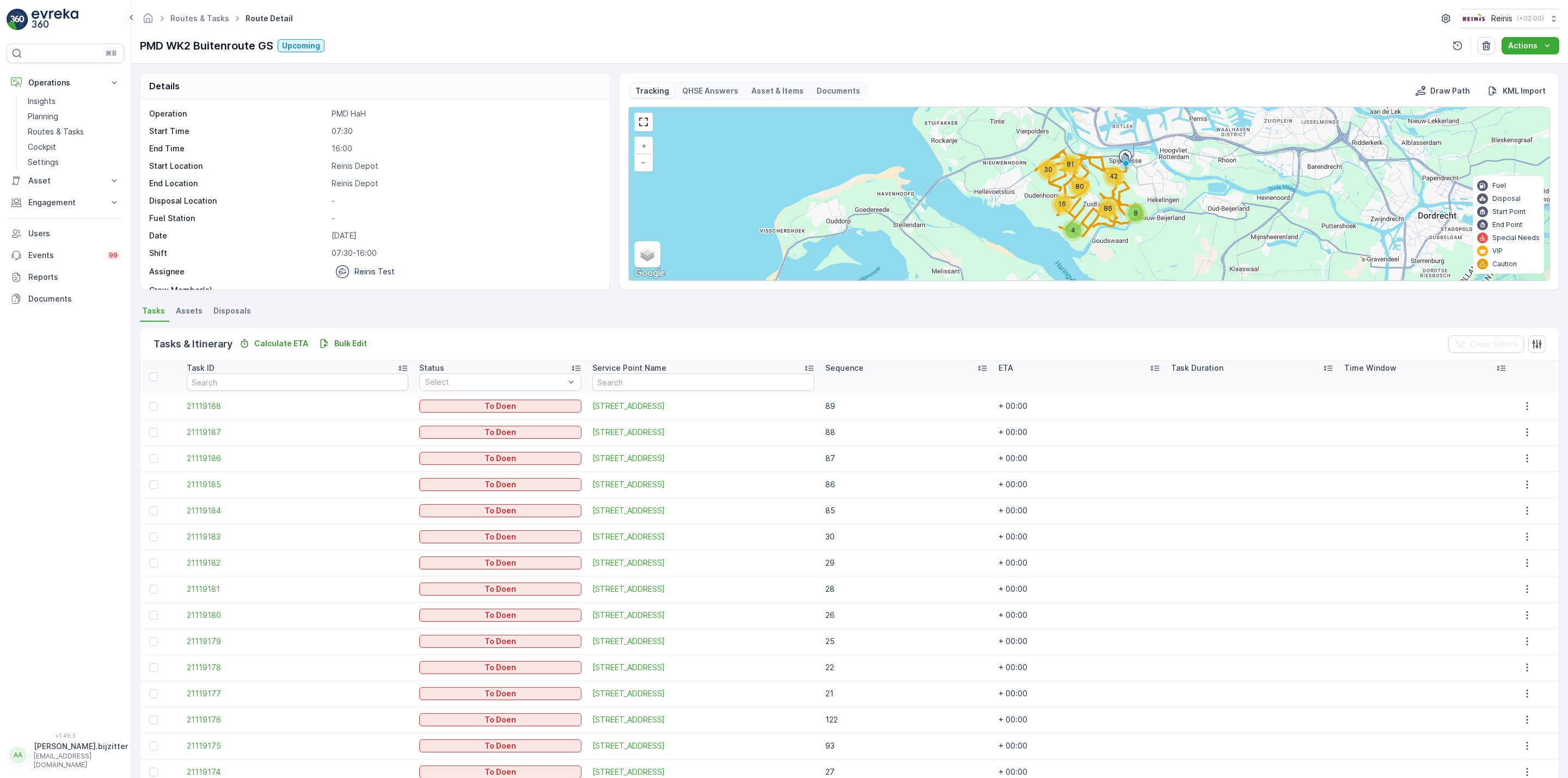
click at [601, 302] on div "Details Operation PMD HaH Start Time 07:30 End Time 16:00 Start Location Reinis…" at bounding box center [850, 421] width 1437 height 714
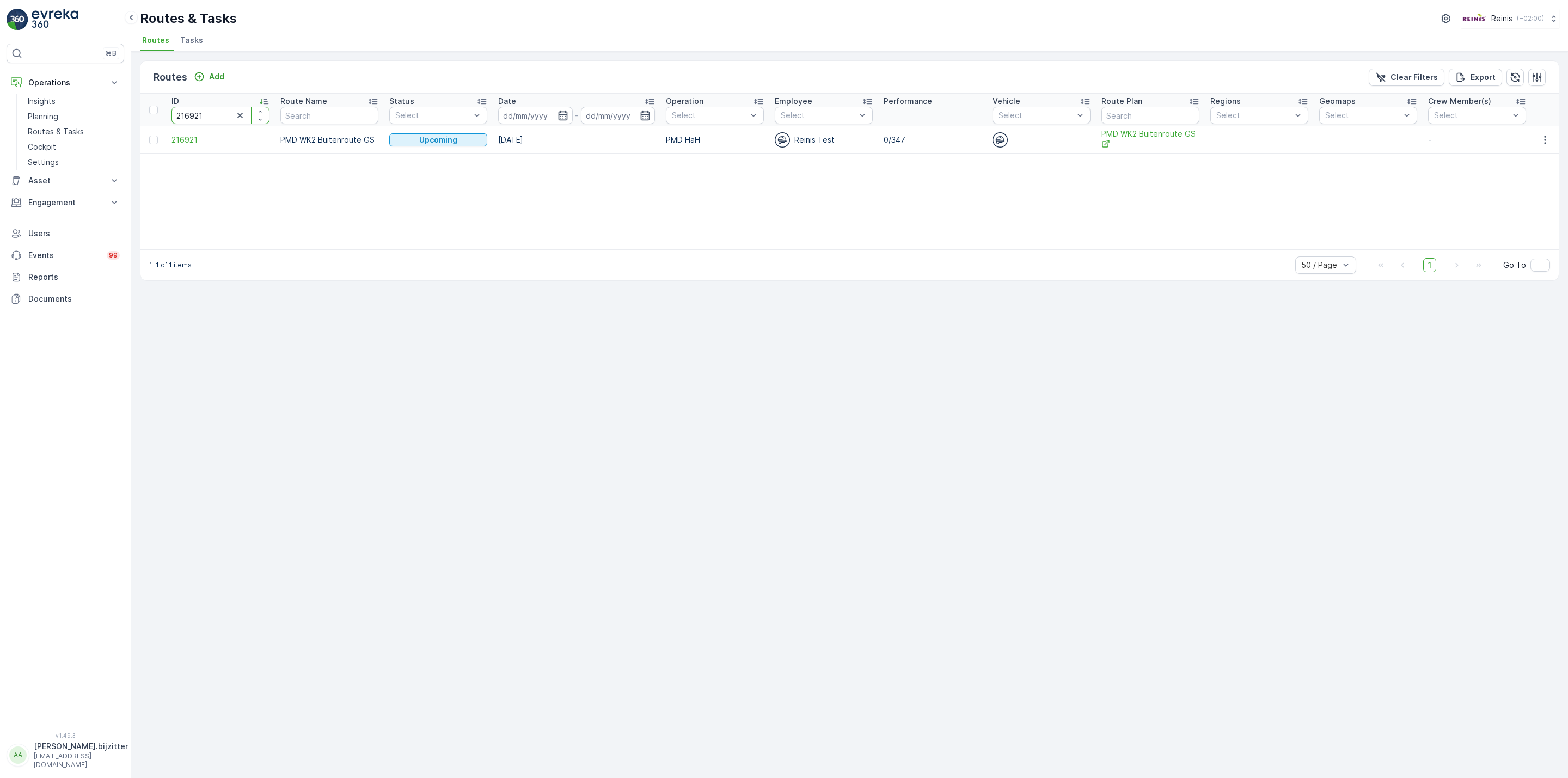
click at [194, 116] on input "216921" at bounding box center [221, 115] width 98 height 17
paste input "17"
type input "216917"
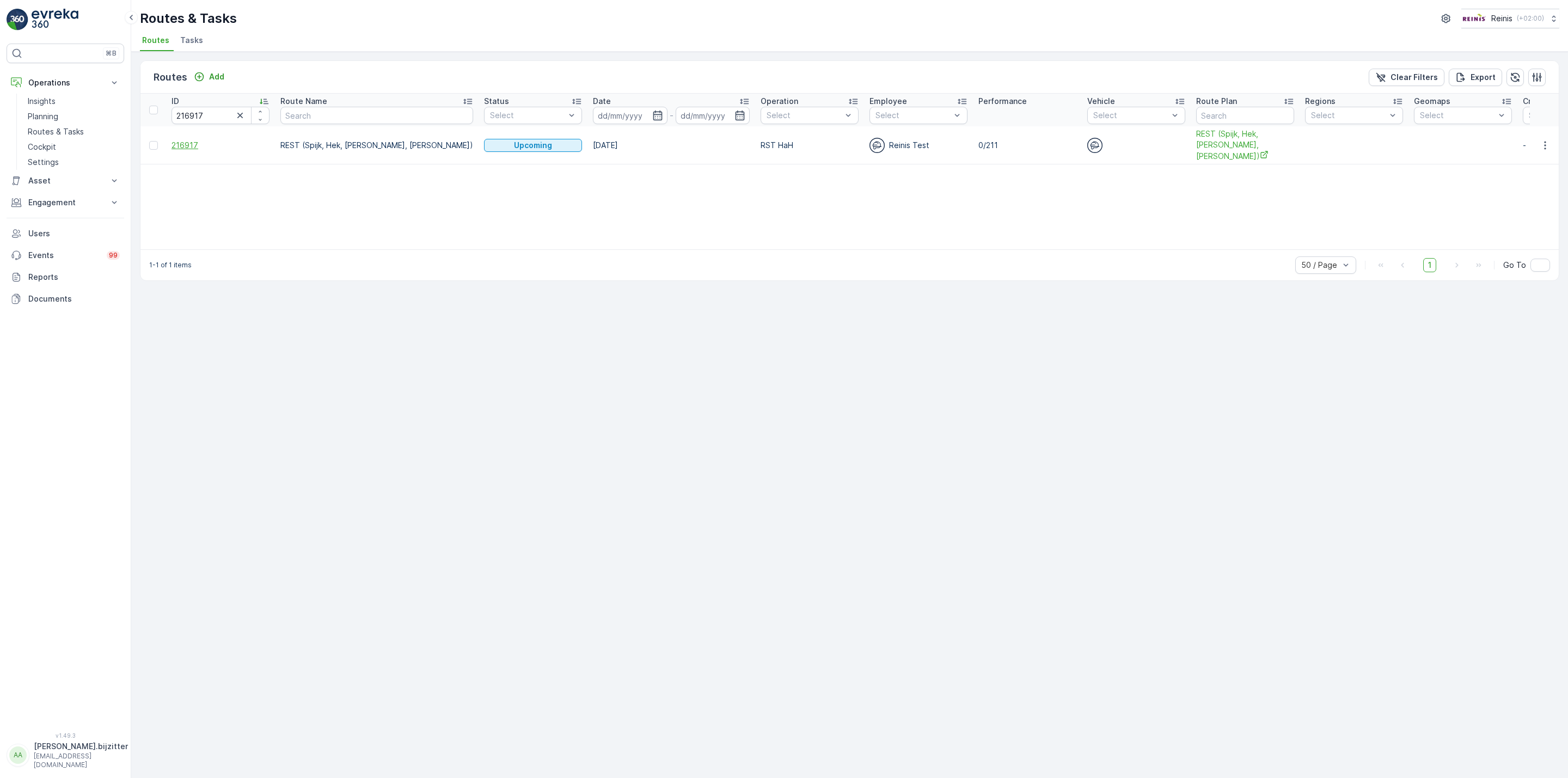
click at [180, 140] on span "216917" at bounding box center [221, 145] width 98 height 11
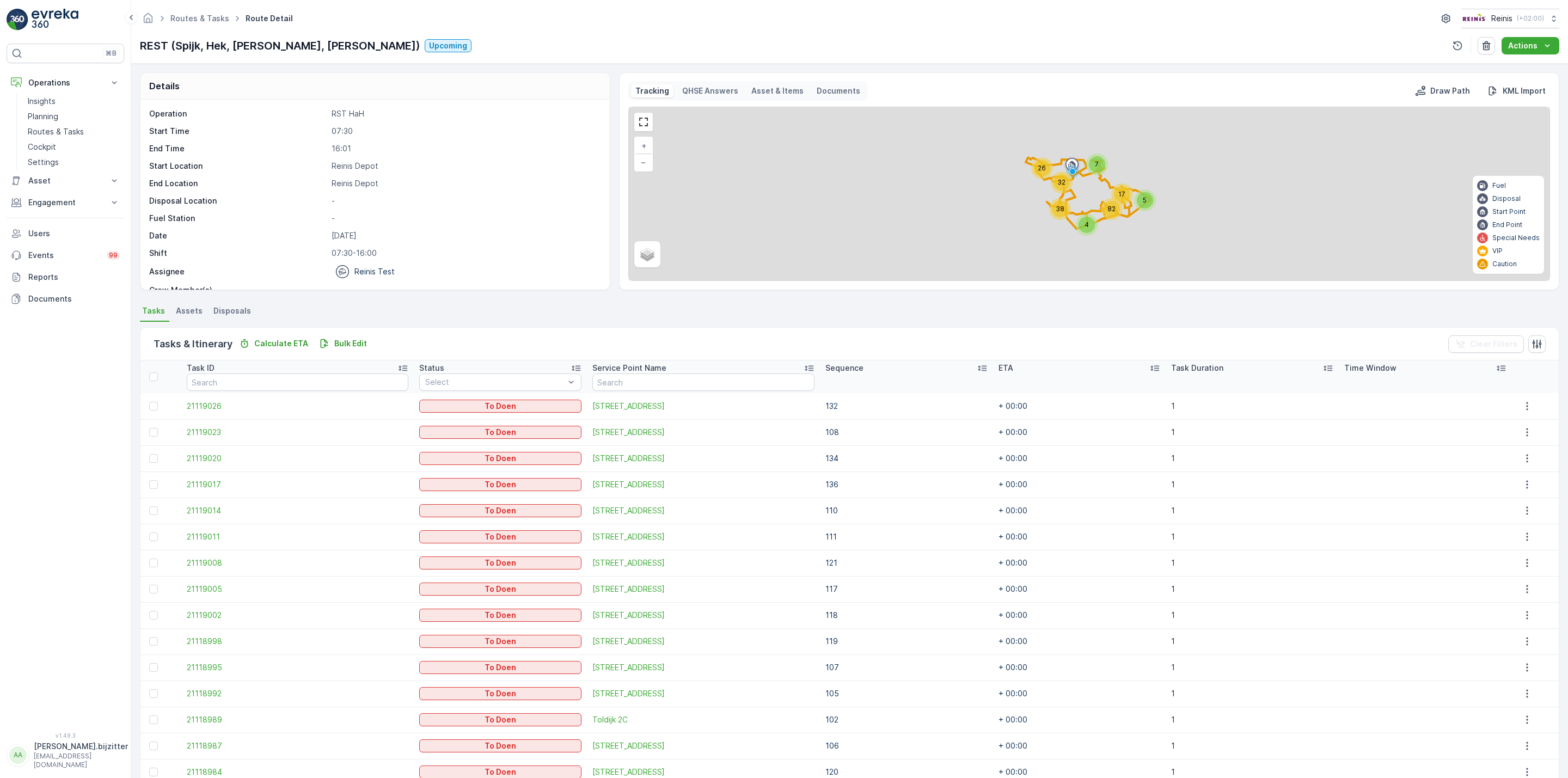
click at [976, 366] on icon at bounding box center [981, 367] width 11 height 11
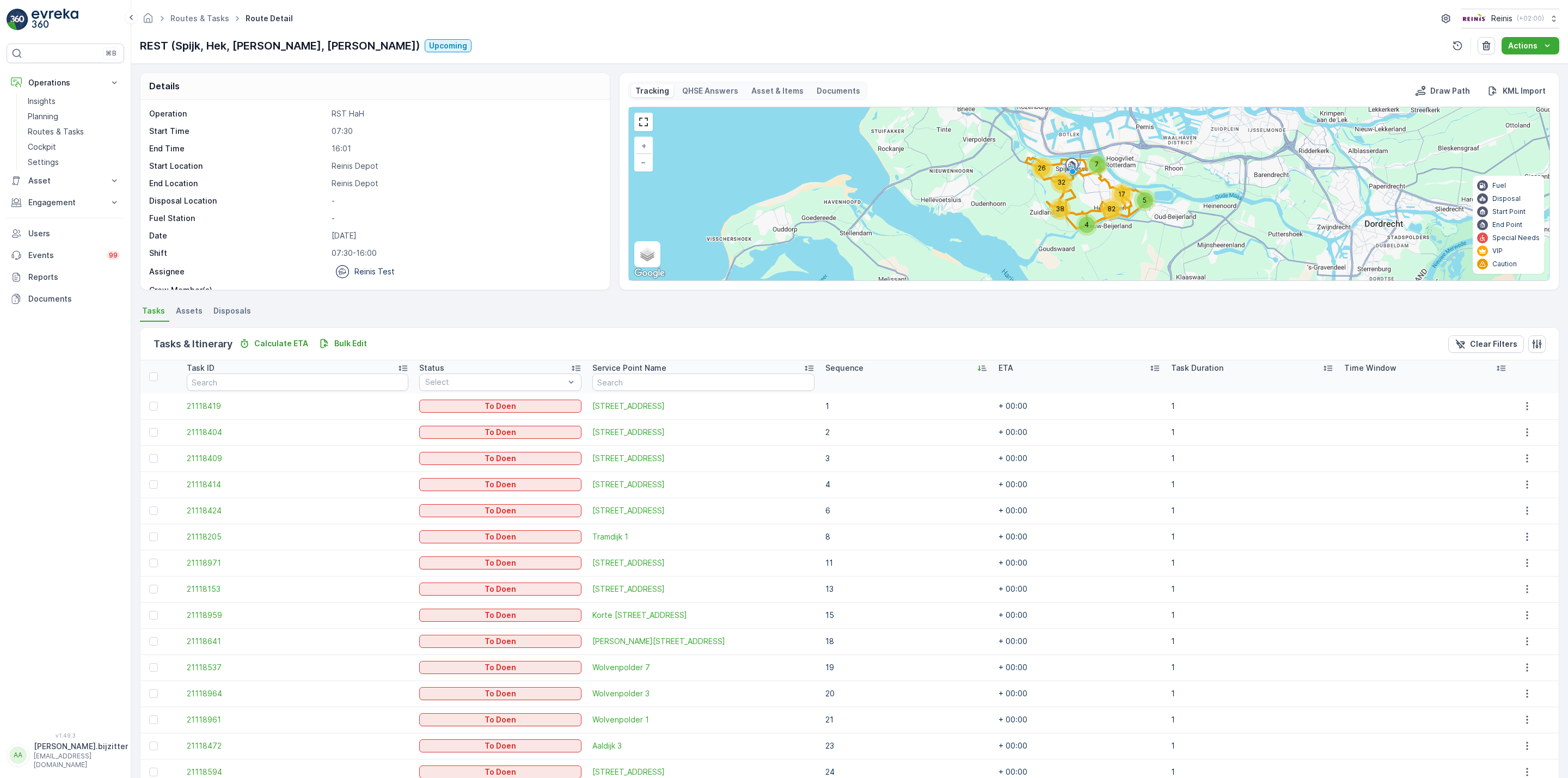
click at [976, 367] on icon at bounding box center [981, 367] width 11 height 11
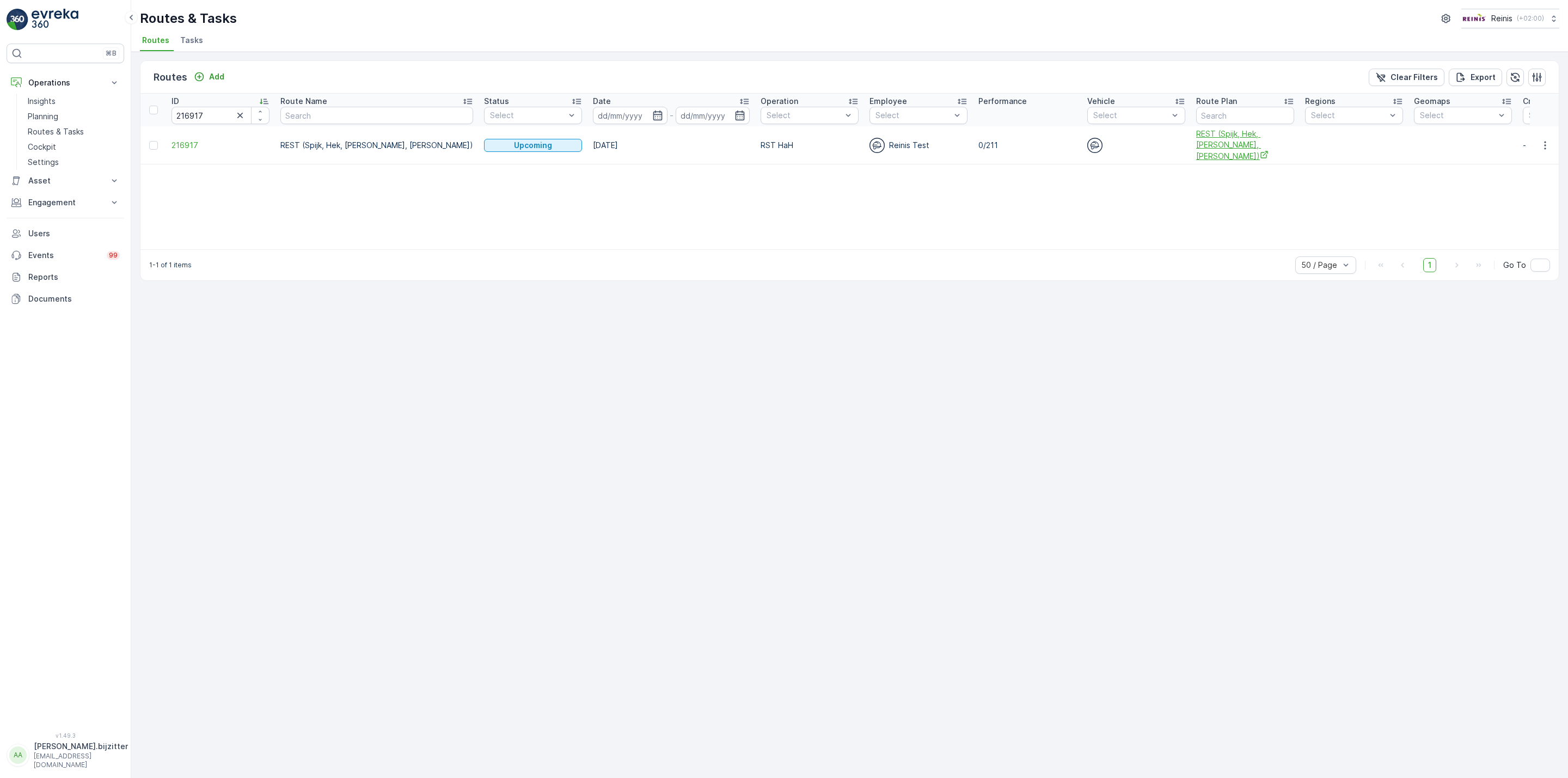
click at [1260, 150] on icon "REST (Spijk, Hek, simon, Geerv)" at bounding box center [1264, 154] width 9 height 9
click at [192, 114] on input "216917" at bounding box center [221, 115] width 98 height 17
paste input "715"
type input "217157"
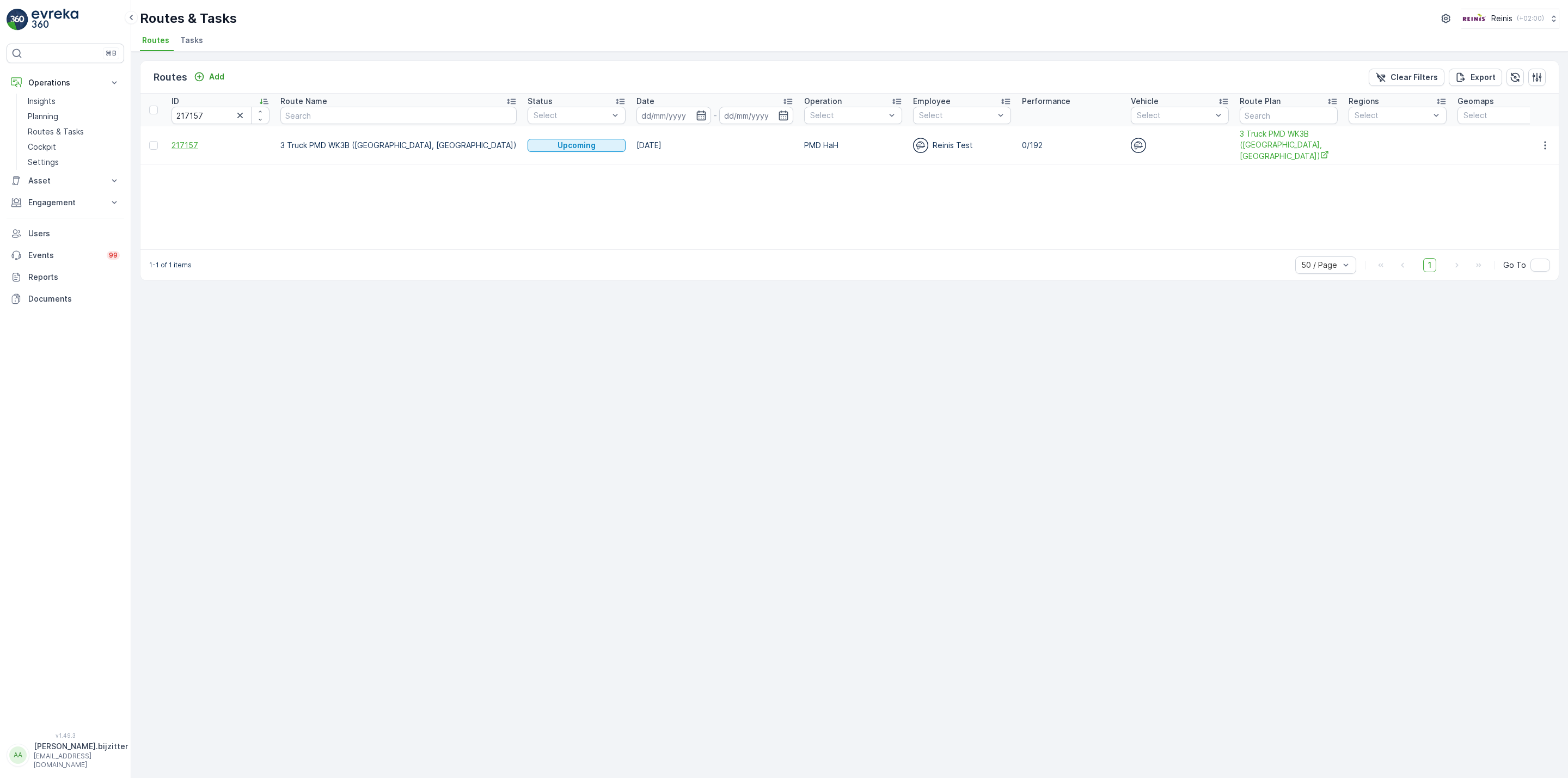
click at [183, 140] on span "217157" at bounding box center [221, 145] width 98 height 11
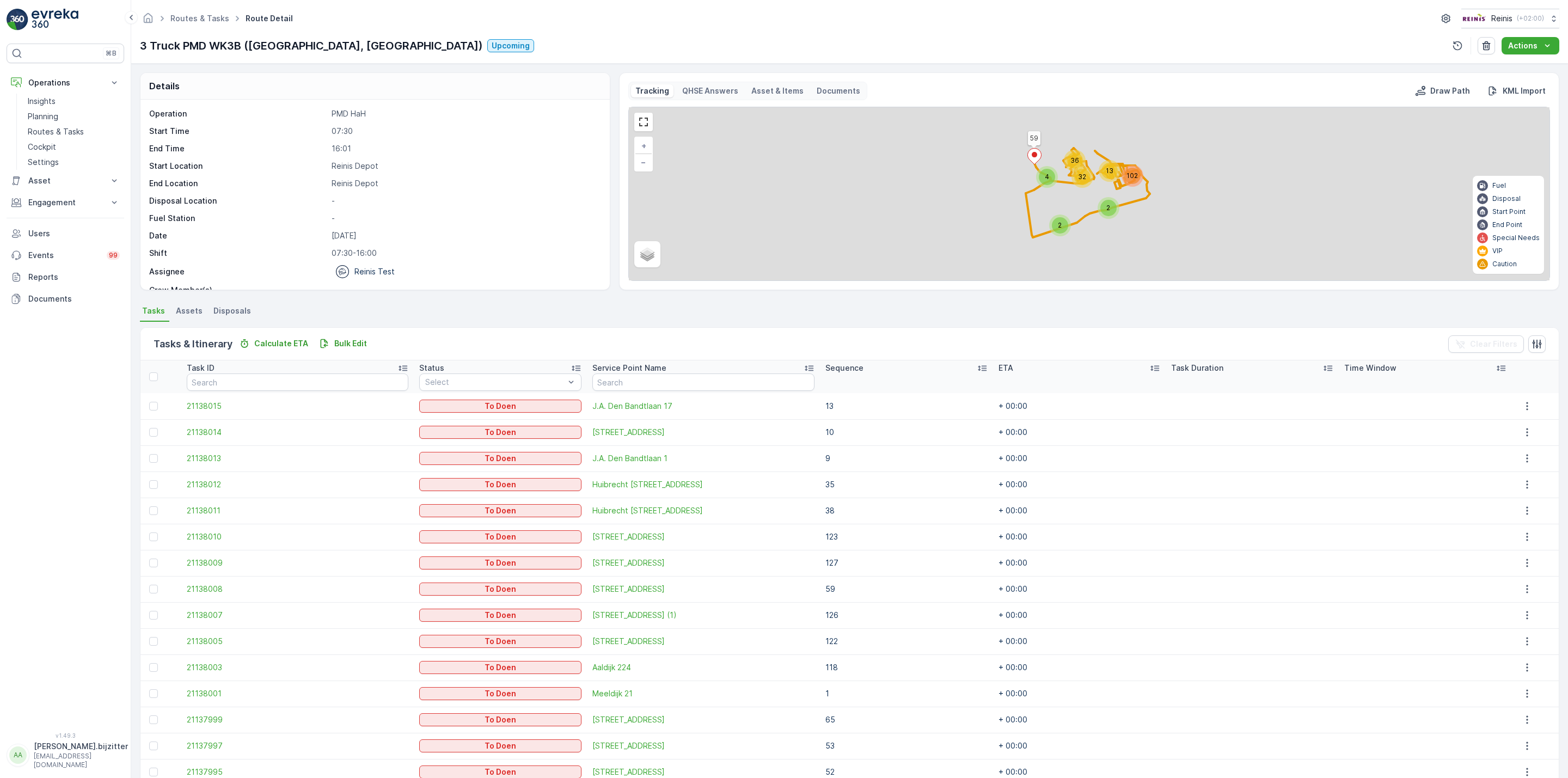
click at [976, 367] on icon at bounding box center [981, 367] width 11 height 11
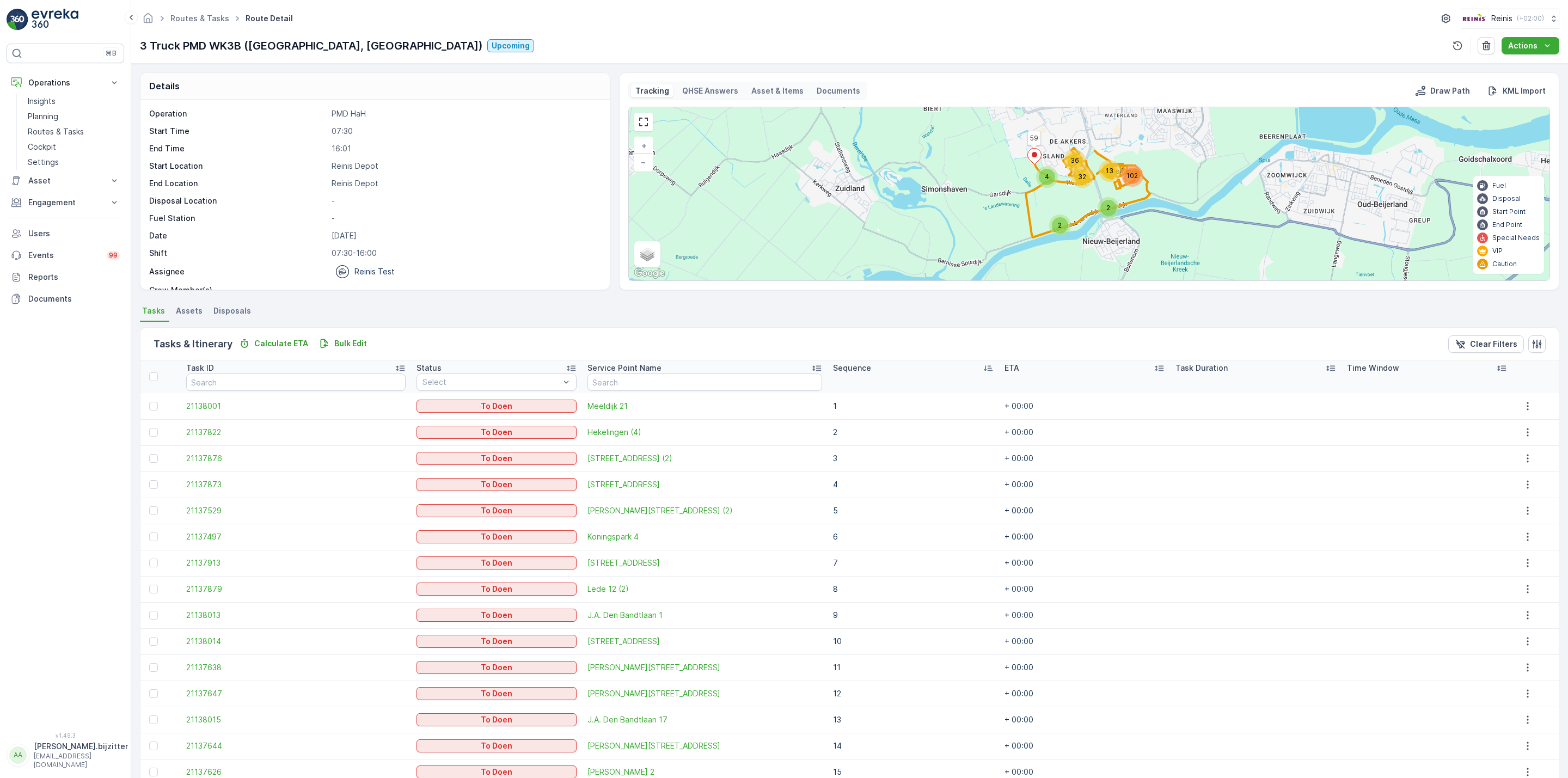
click at [984, 367] on icon at bounding box center [985, 368] width 2 height 6
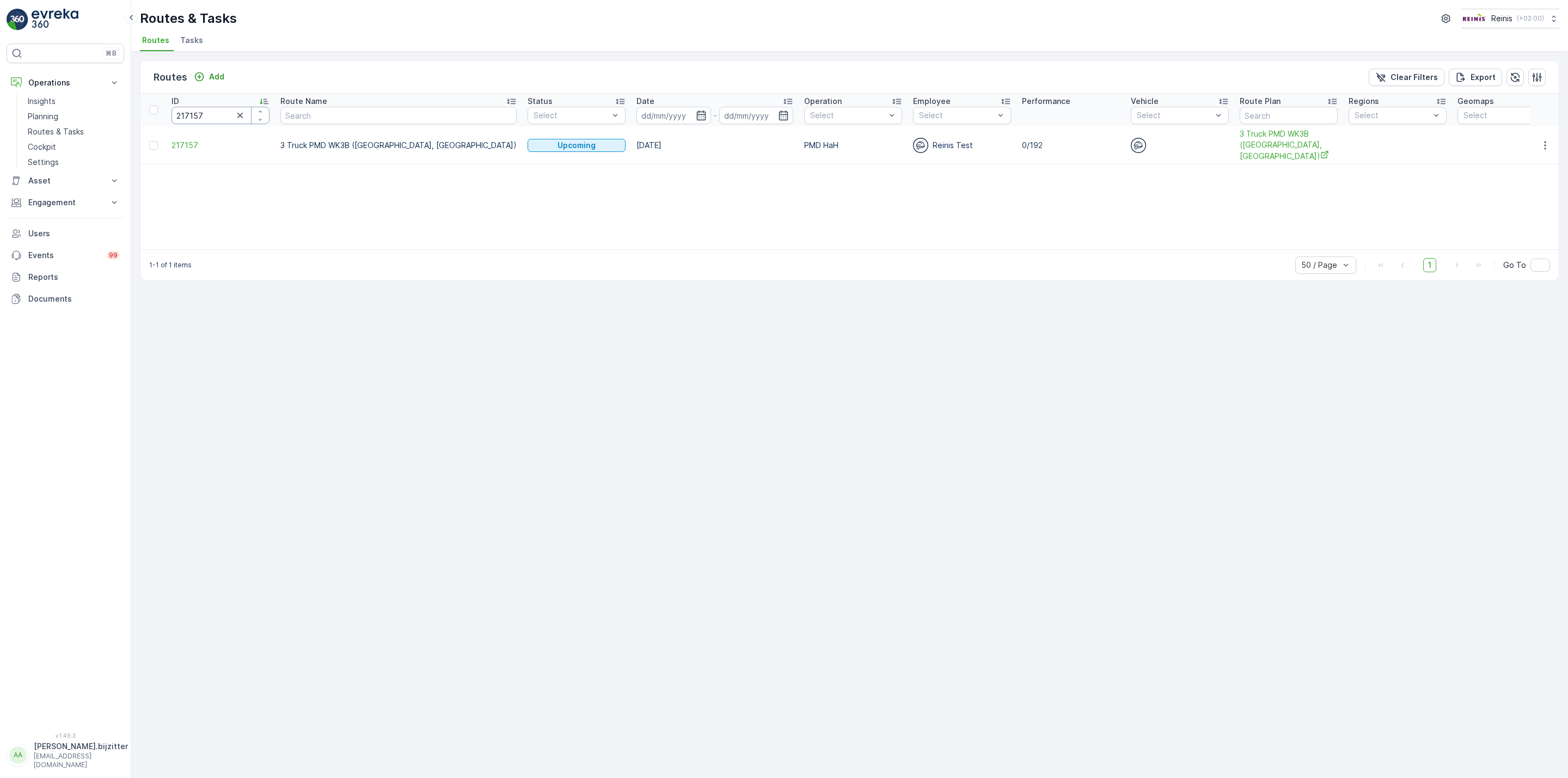
click at [182, 118] on input "217157" at bounding box center [221, 115] width 98 height 17
paste input "61"
type input "217161"
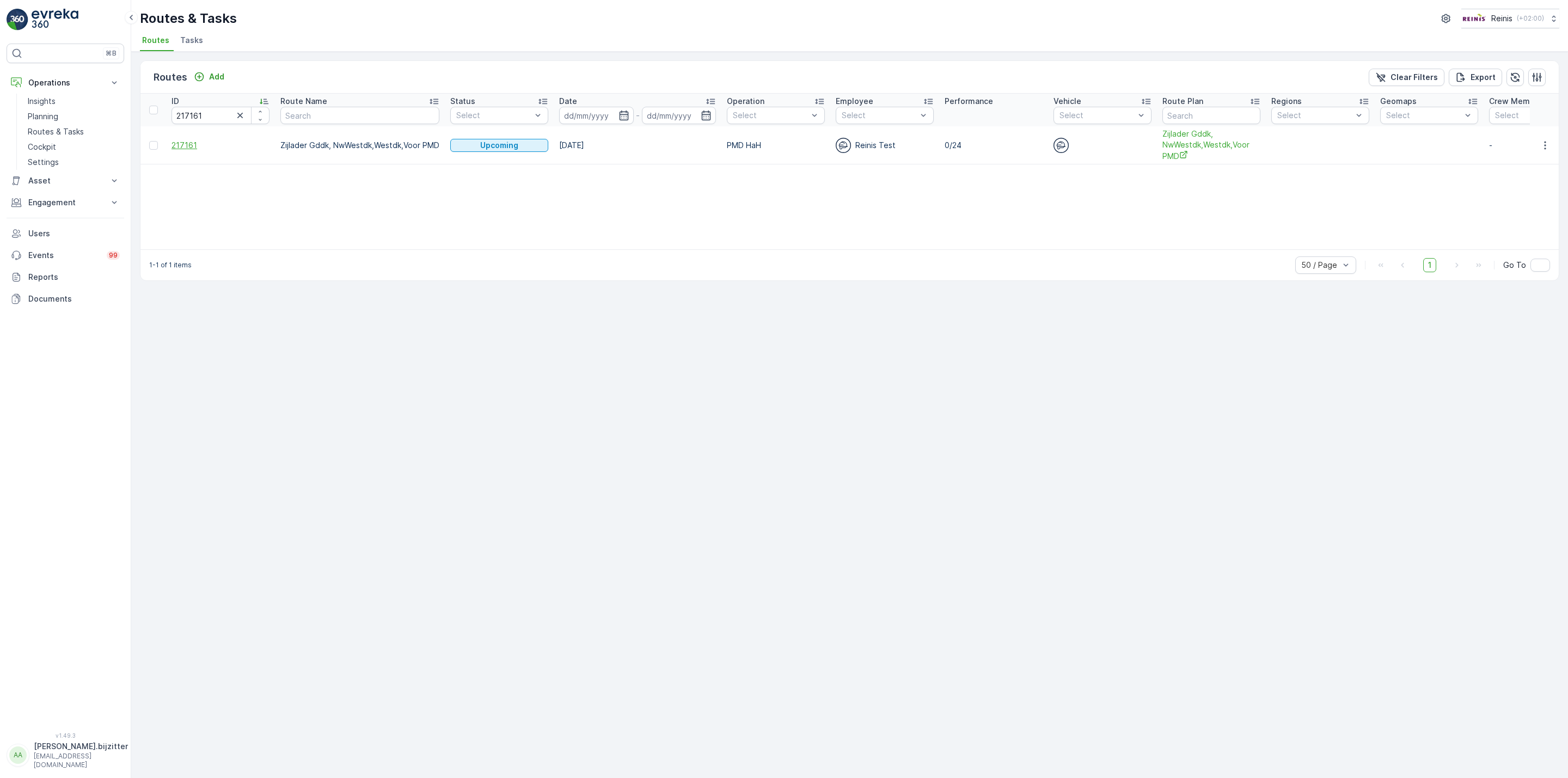
click at [187, 146] on span "217161" at bounding box center [221, 145] width 98 height 11
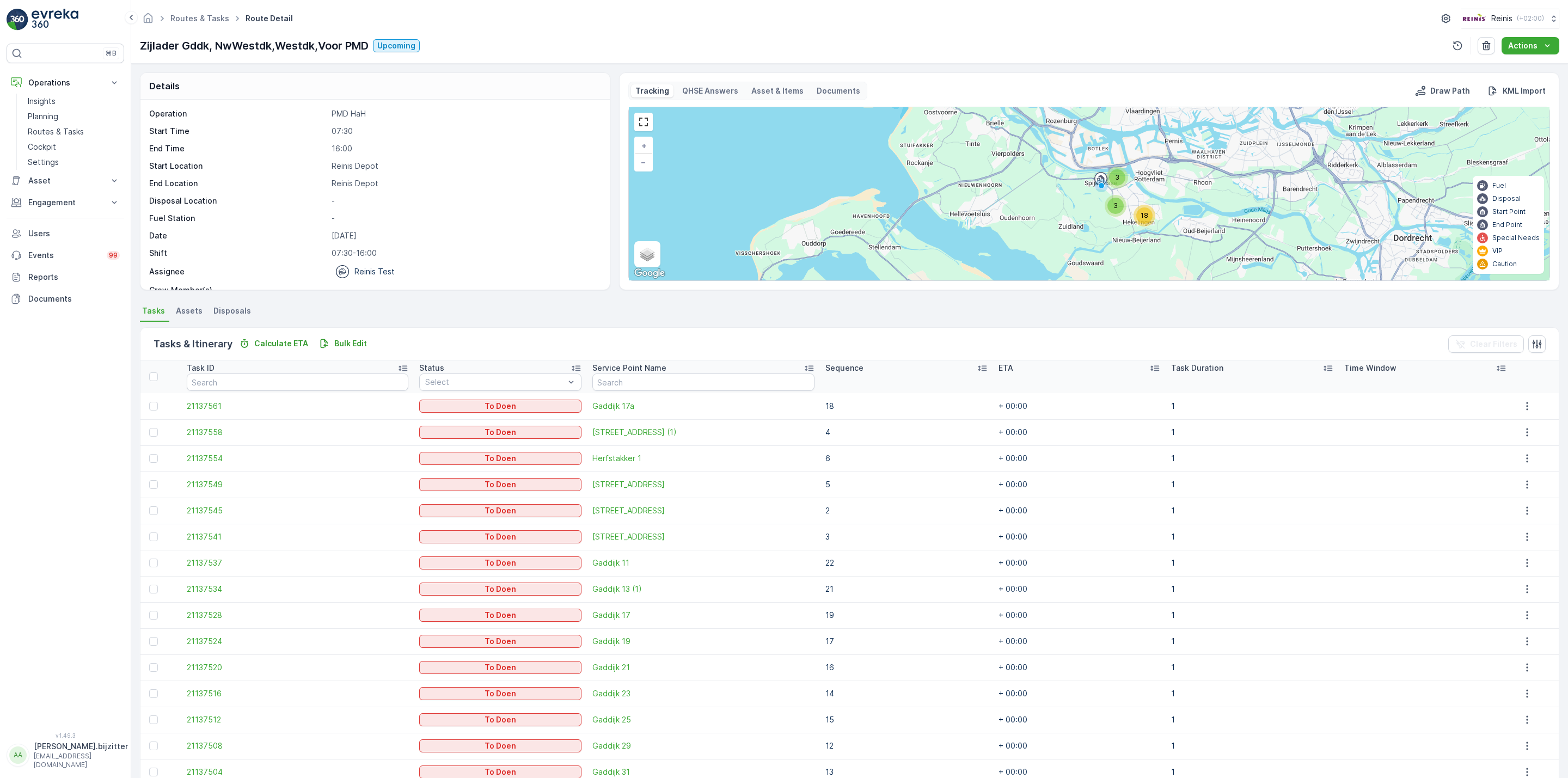
click at [976, 367] on icon at bounding box center [981, 367] width 11 height 11
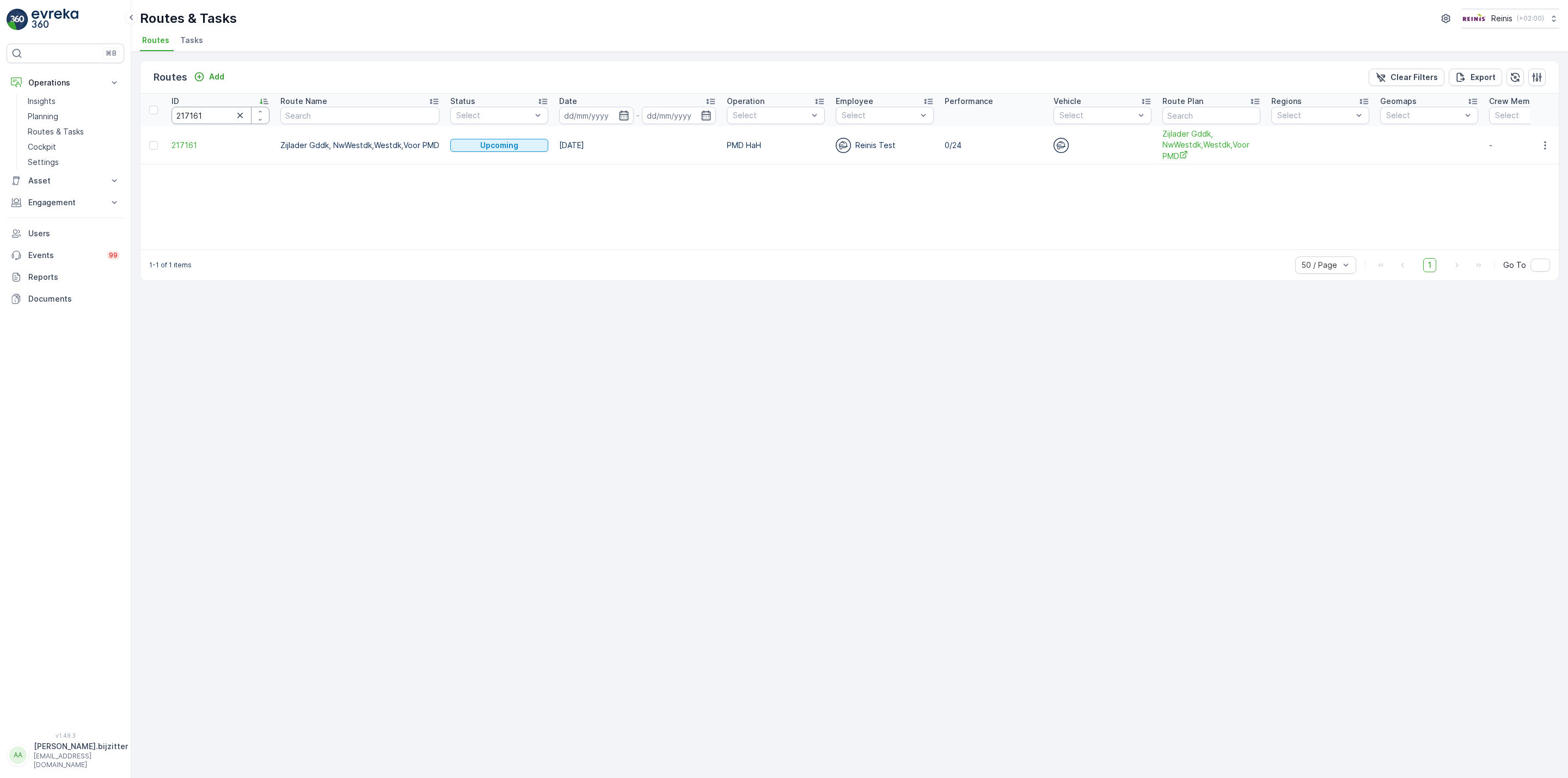
click at [185, 118] on input "217161" at bounding box center [221, 115] width 98 height 17
paste input "2"
type input "217162"
click at [185, 141] on span "217162" at bounding box center [221, 139] width 98 height 11
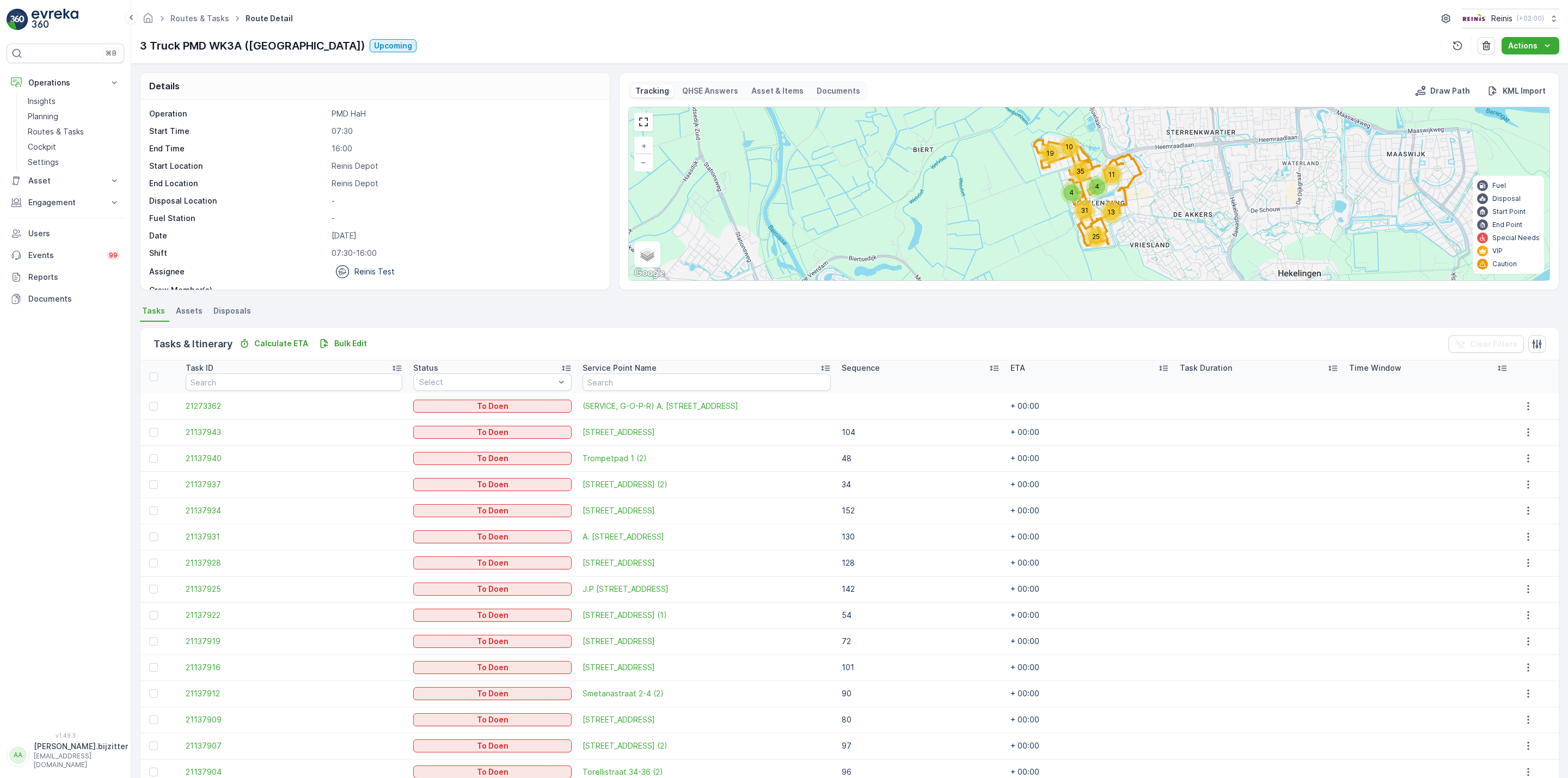
click at [990, 373] on icon at bounding box center [994, 367] width 11 height 11
click at [983, 371] on icon at bounding box center [988, 367] width 11 height 11
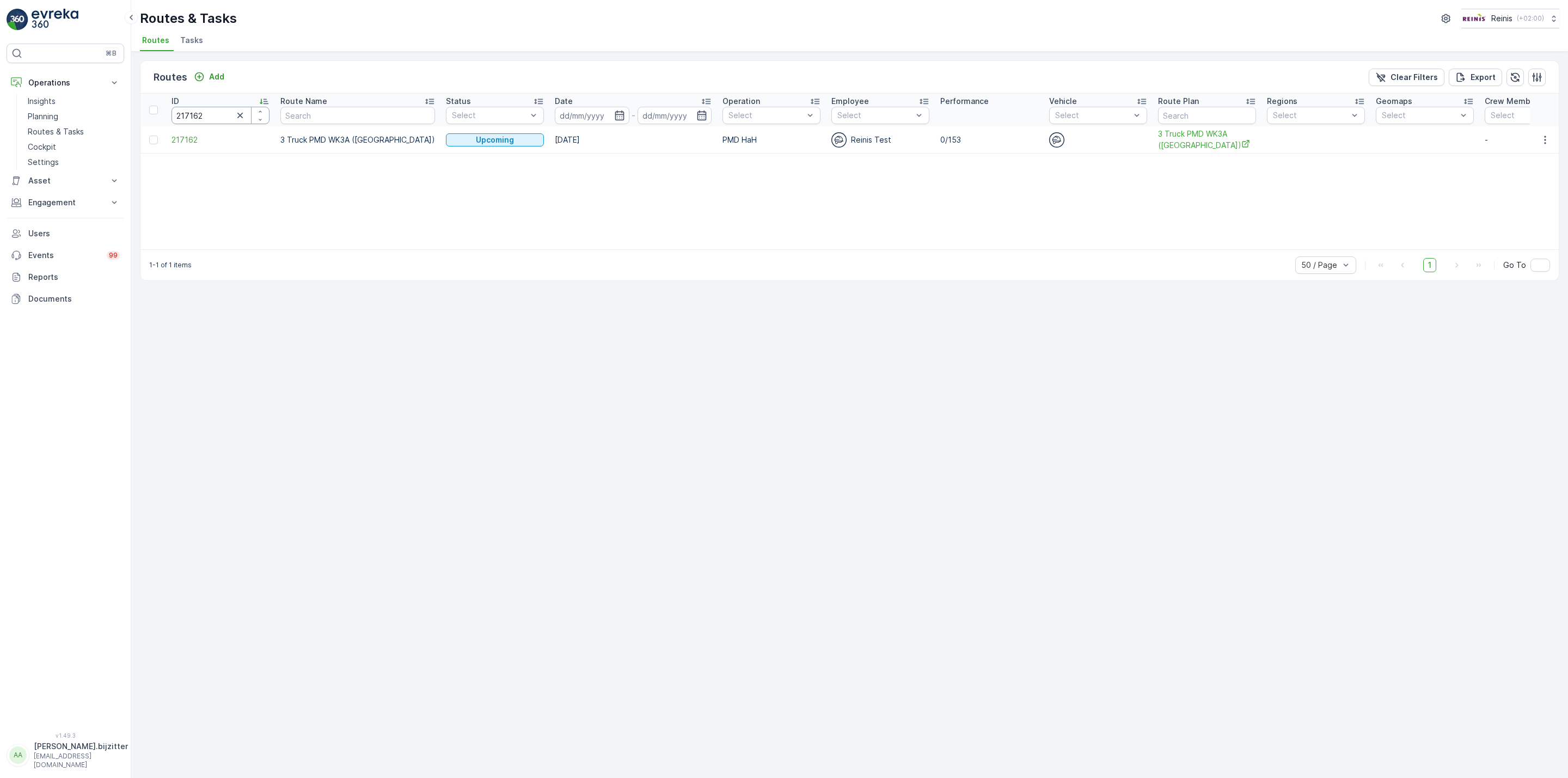
click at [185, 118] on input "217162" at bounding box center [221, 115] width 98 height 17
paste input "76"
type input "217176"
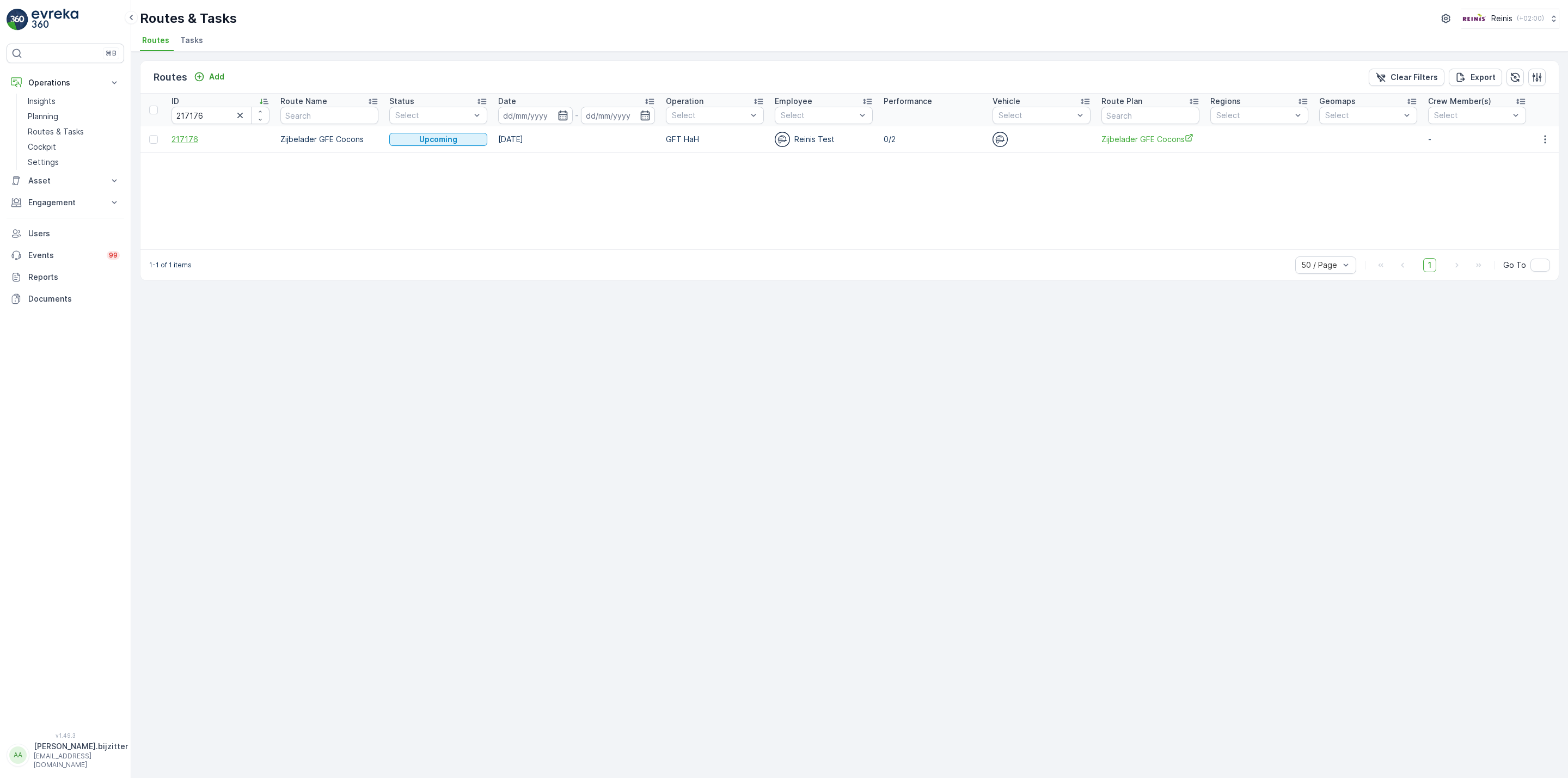
click at [183, 135] on span "217176" at bounding box center [221, 139] width 98 height 11
click at [190, 139] on span "217176" at bounding box center [221, 139] width 98 height 11
click at [192, 121] on input "217176" at bounding box center [221, 115] width 98 height 17
paste input "60"
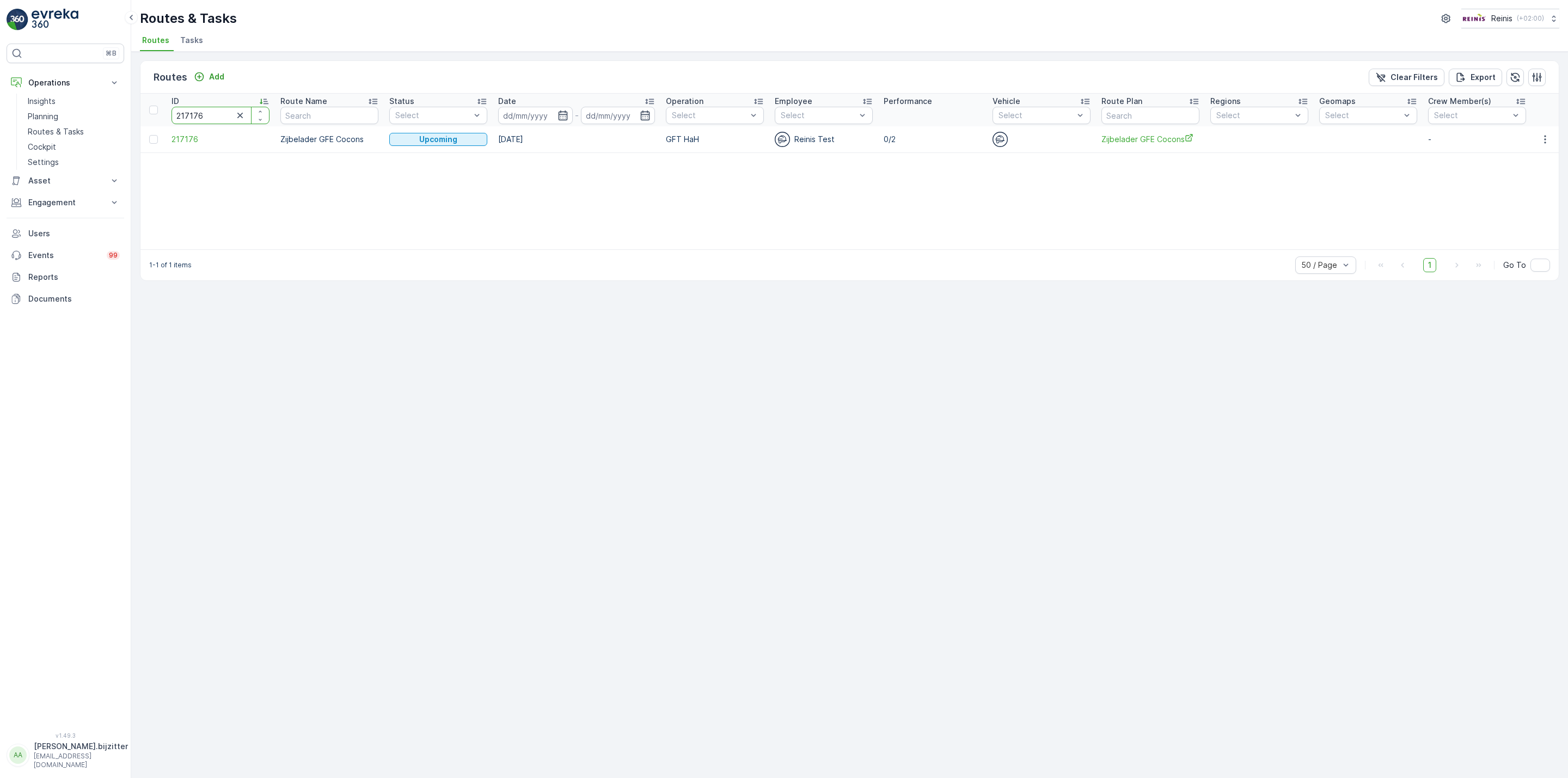
type input "217160"
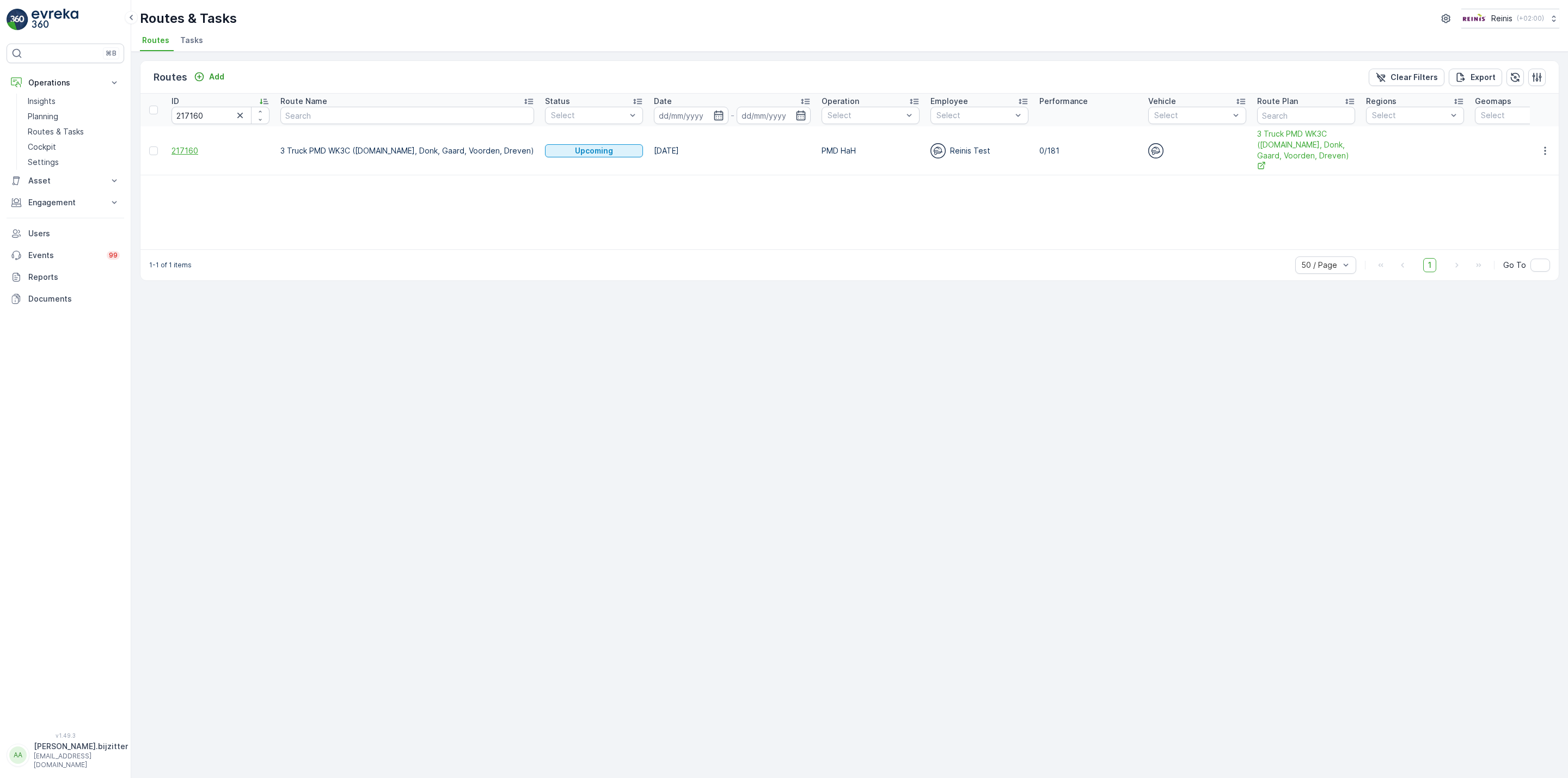
click at [172, 145] on span "217160" at bounding box center [221, 150] width 98 height 11
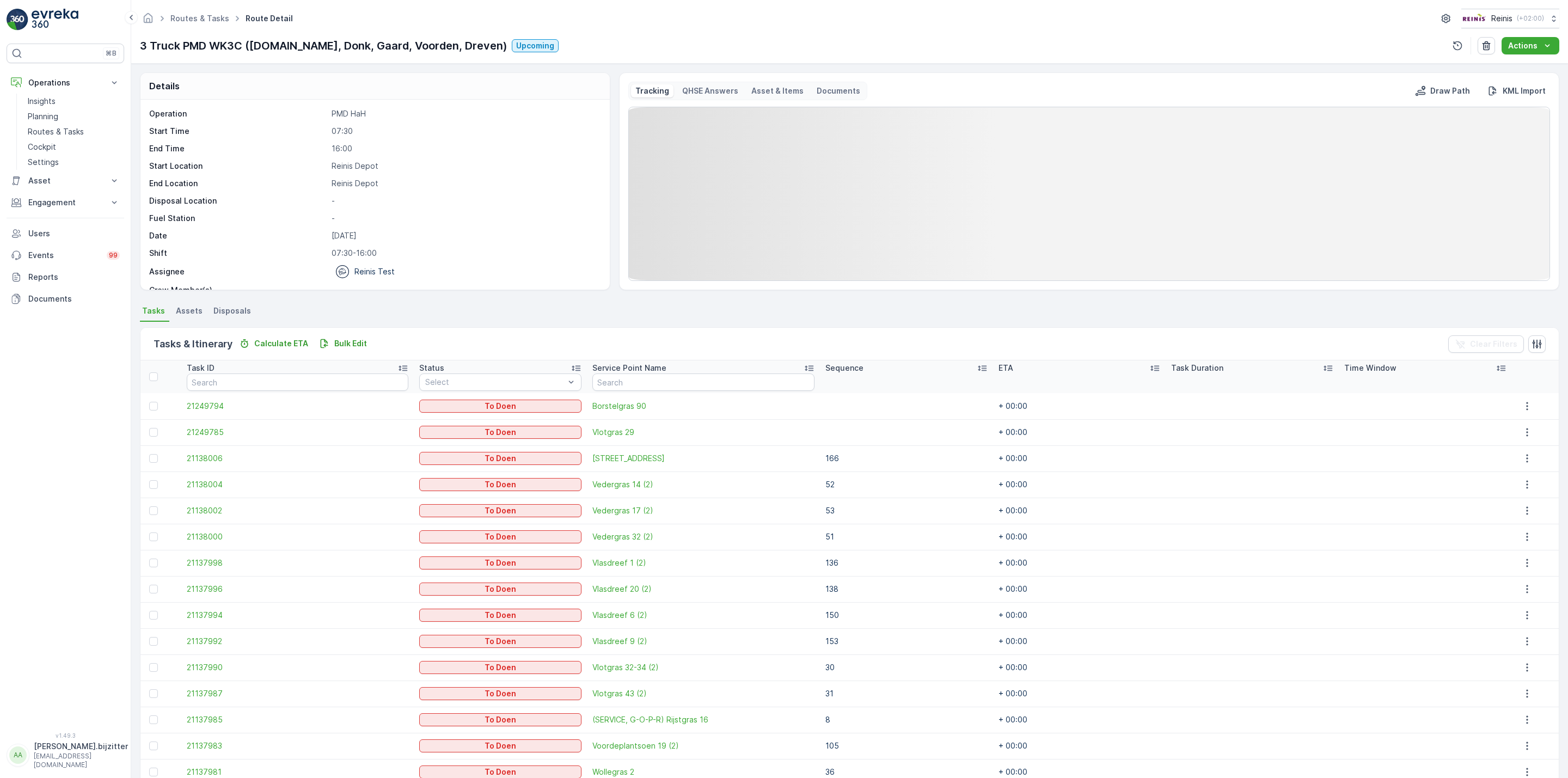
click at [976, 369] on icon at bounding box center [981, 367] width 11 height 11
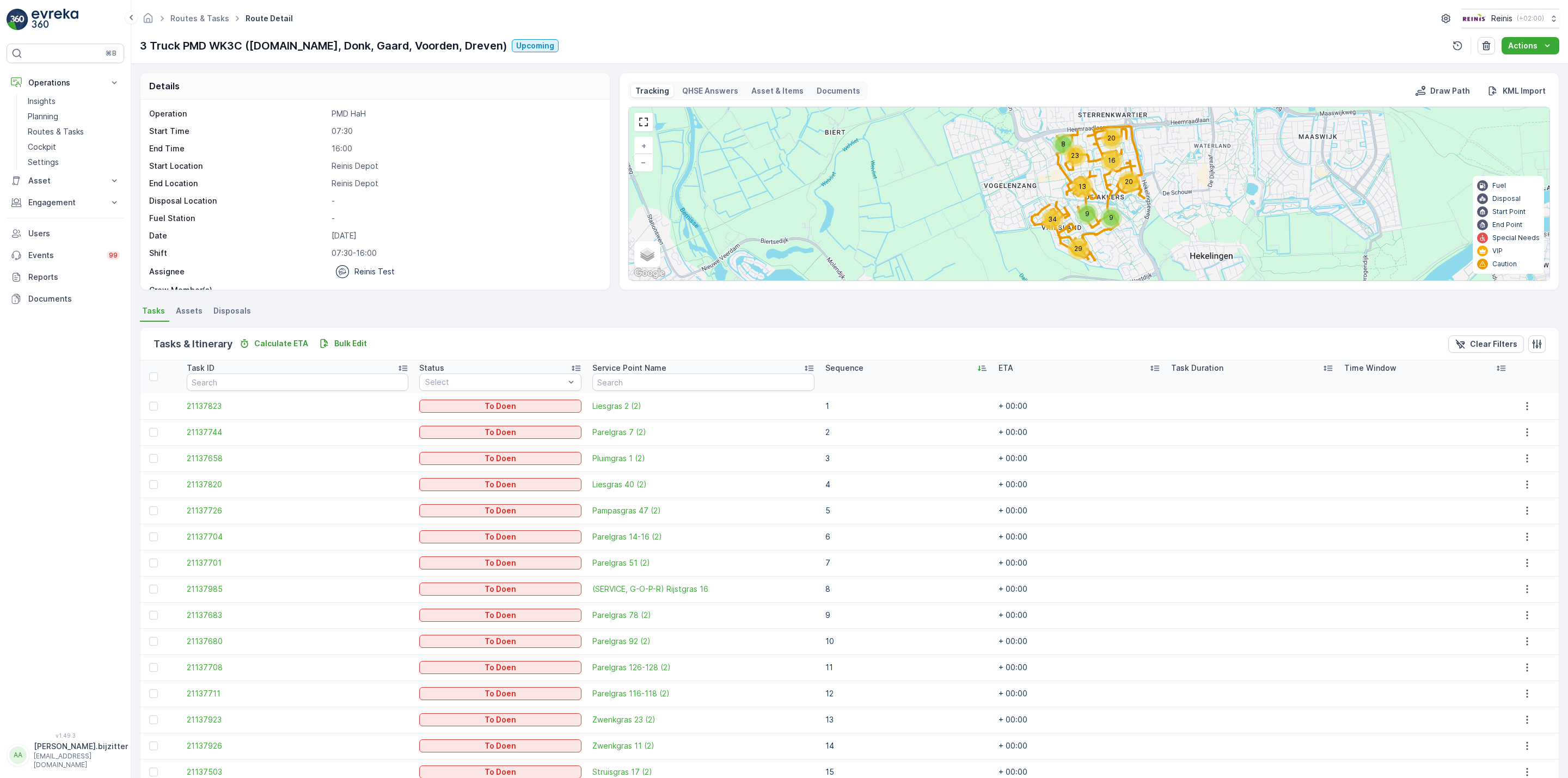
click at [976, 369] on icon at bounding box center [981, 367] width 11 height 11
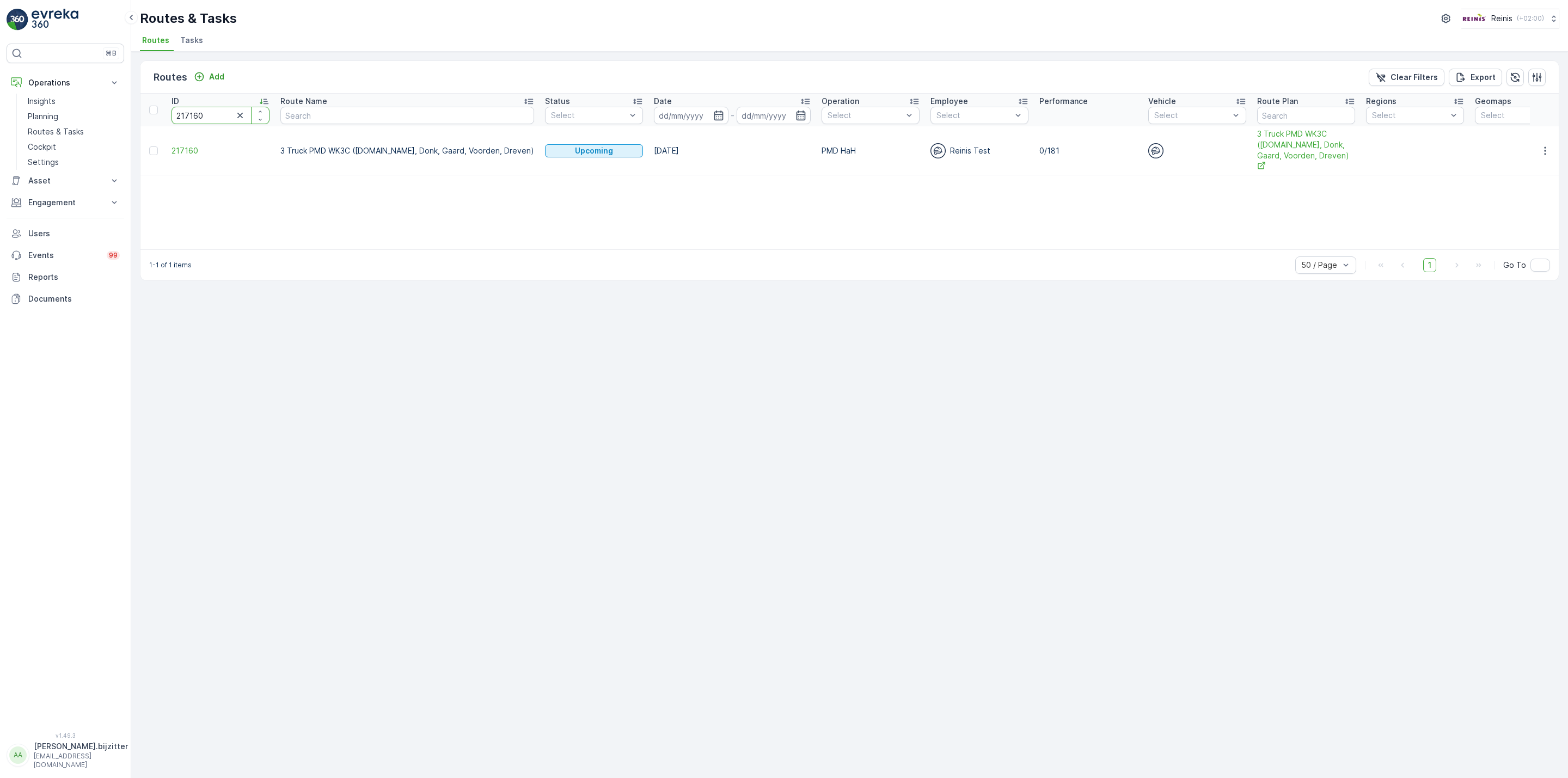
click at [207, 116] on input "217160" at bounding box center [221, 115] width 98 height 17
click at [205, 116] on input "217160" at bounding box center [221, 115] width 98 height 17
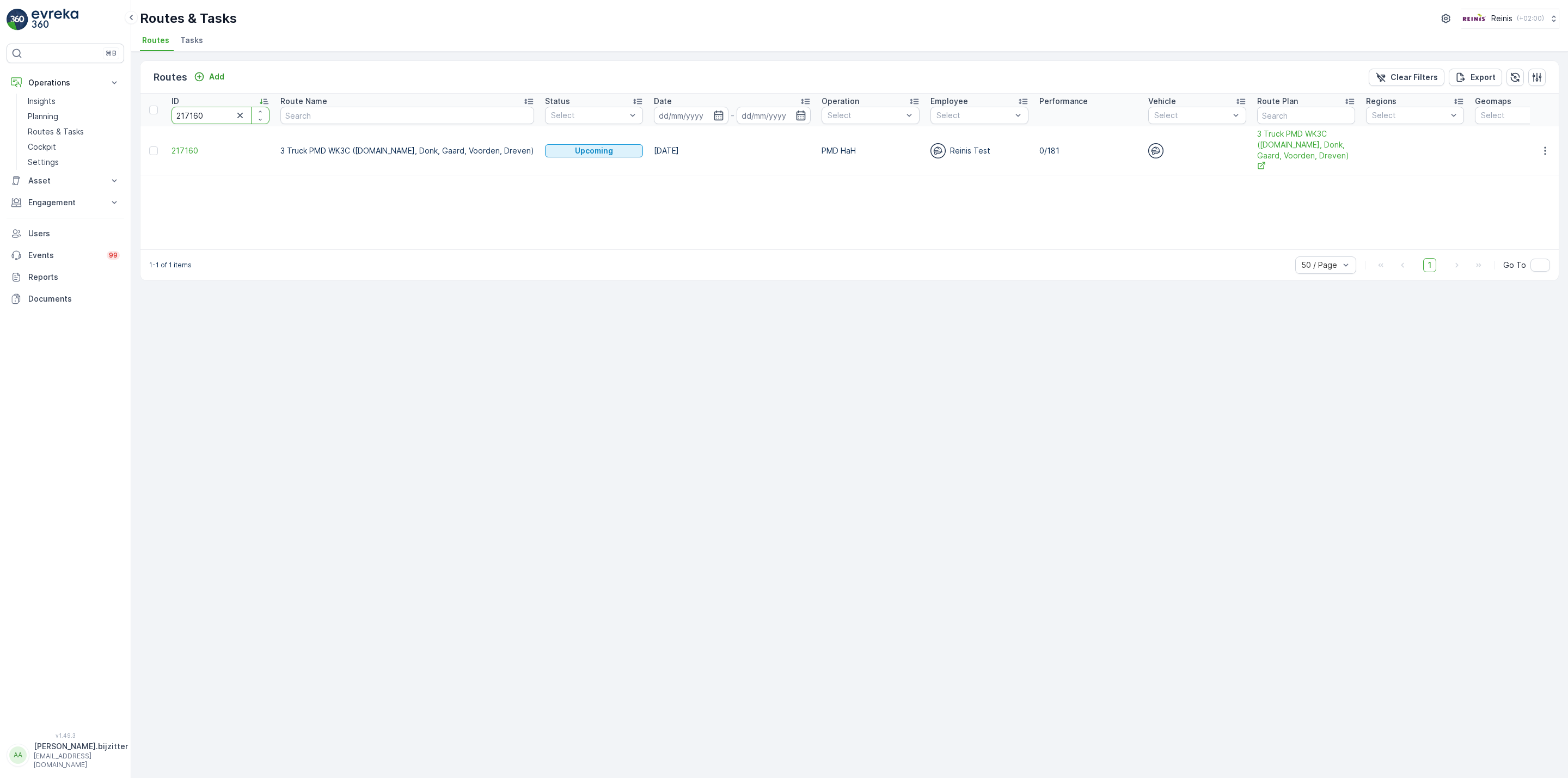
click at [205, 116] on input "217160" at bounding box center [221, 115] width 98 height 17
paste input "411"
type input "217411"
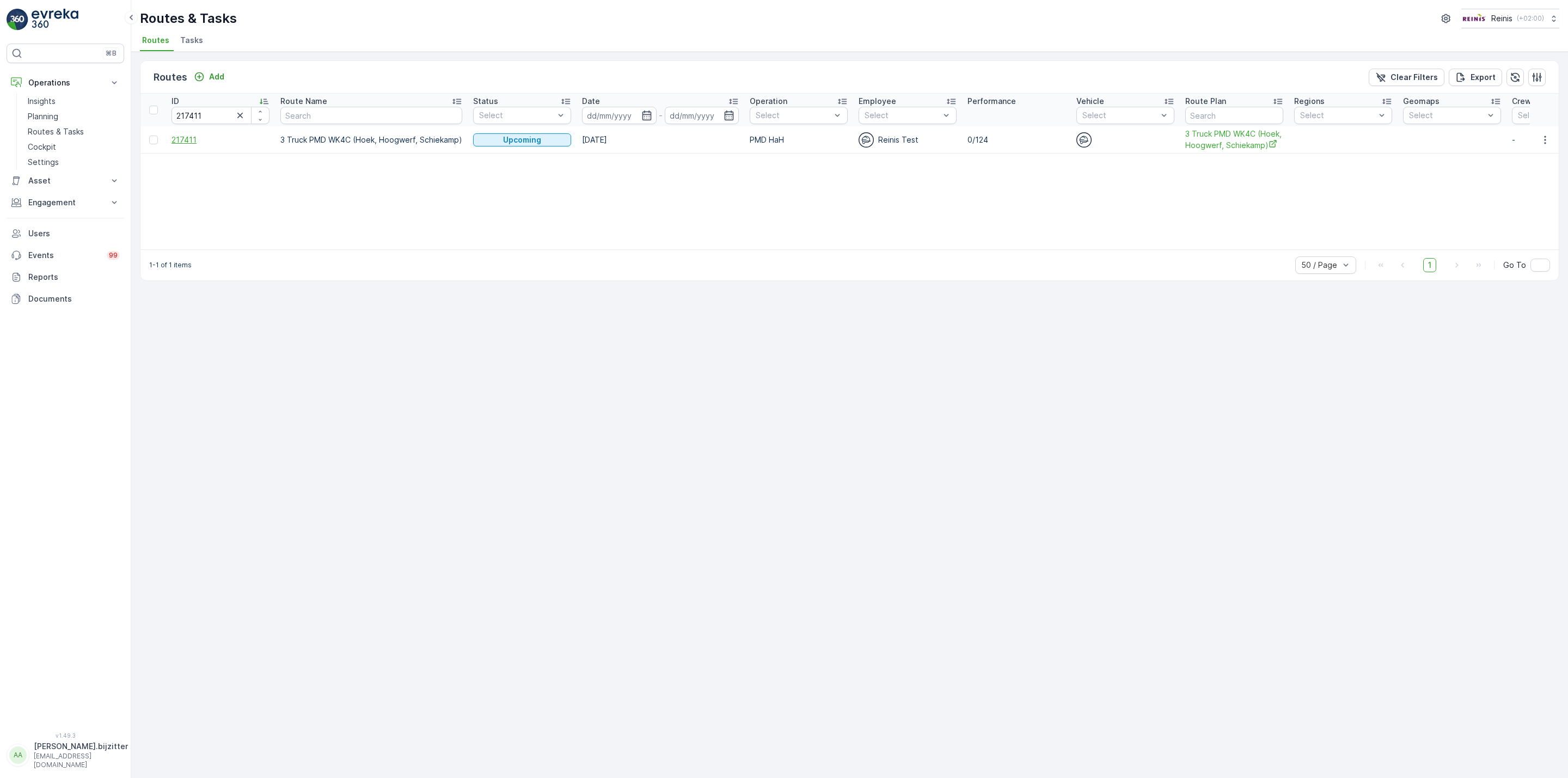
click at [177, 139] on span "217411" at bounding box center [221, 139] width 98 height 11
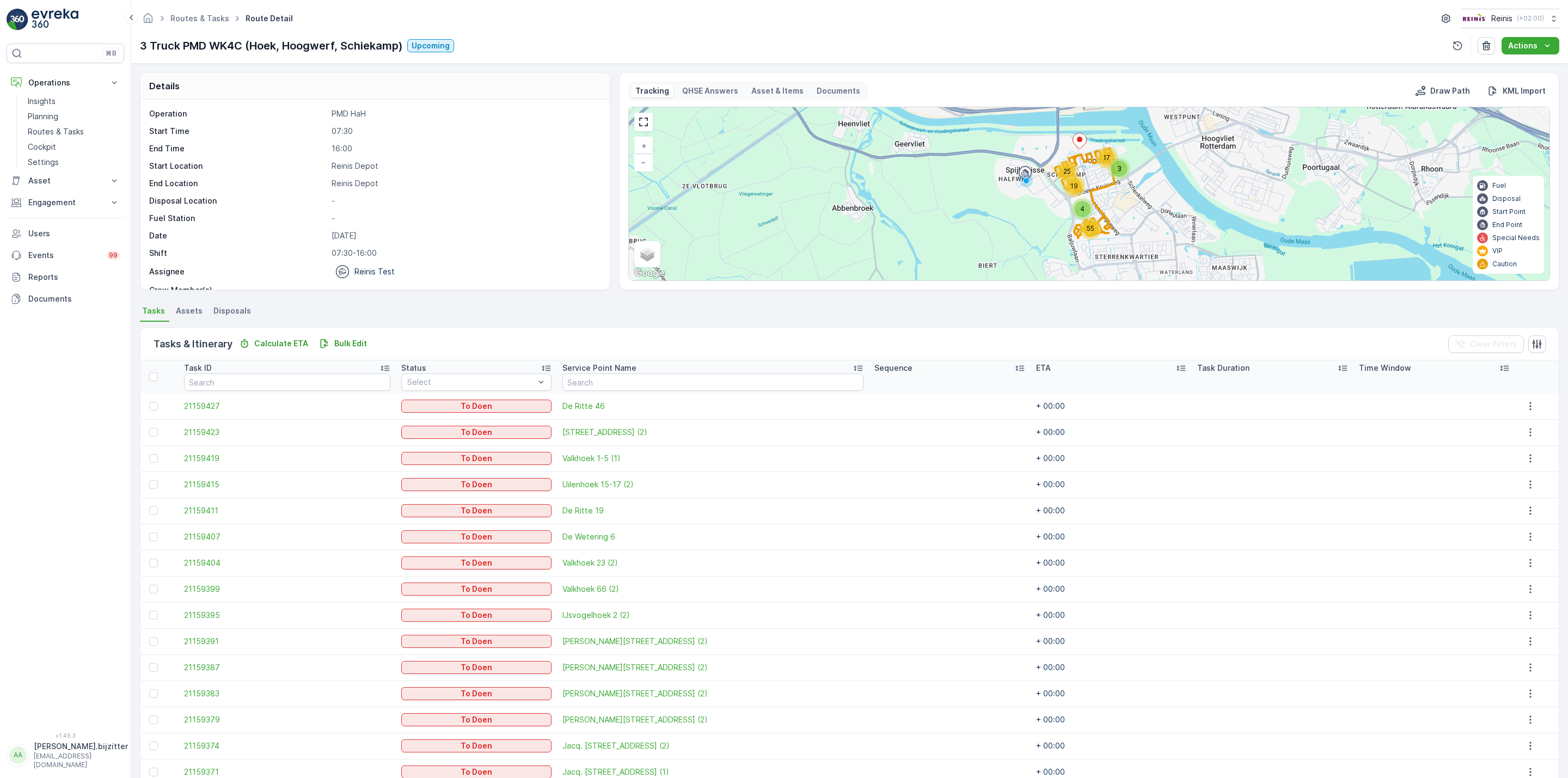
click at [1015, 371] on icon at bounding box center [1020, 368] width 9 height 6
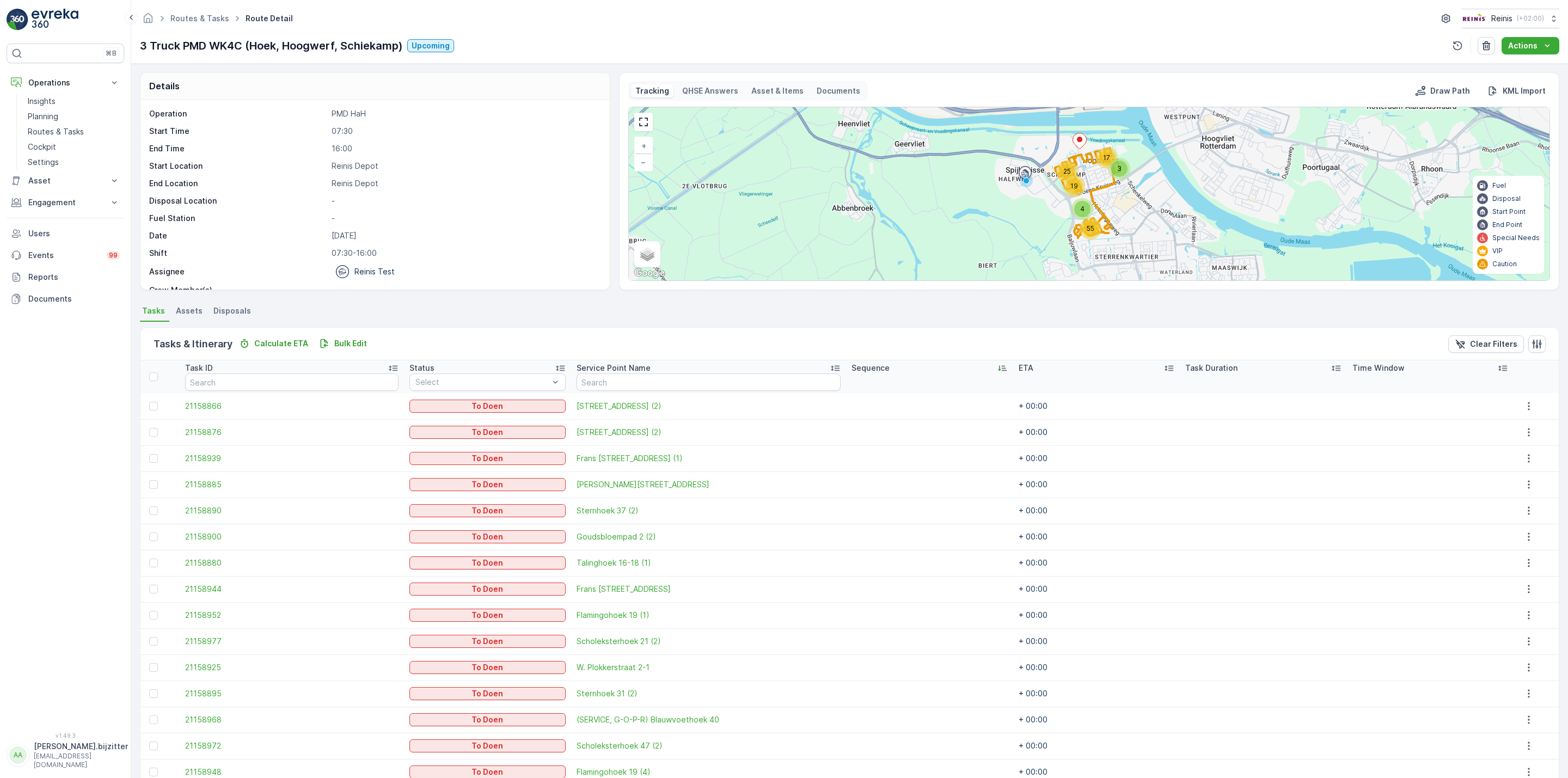
click at [998, 370] on icon at bounding box center [999, 368] width 2 height 6
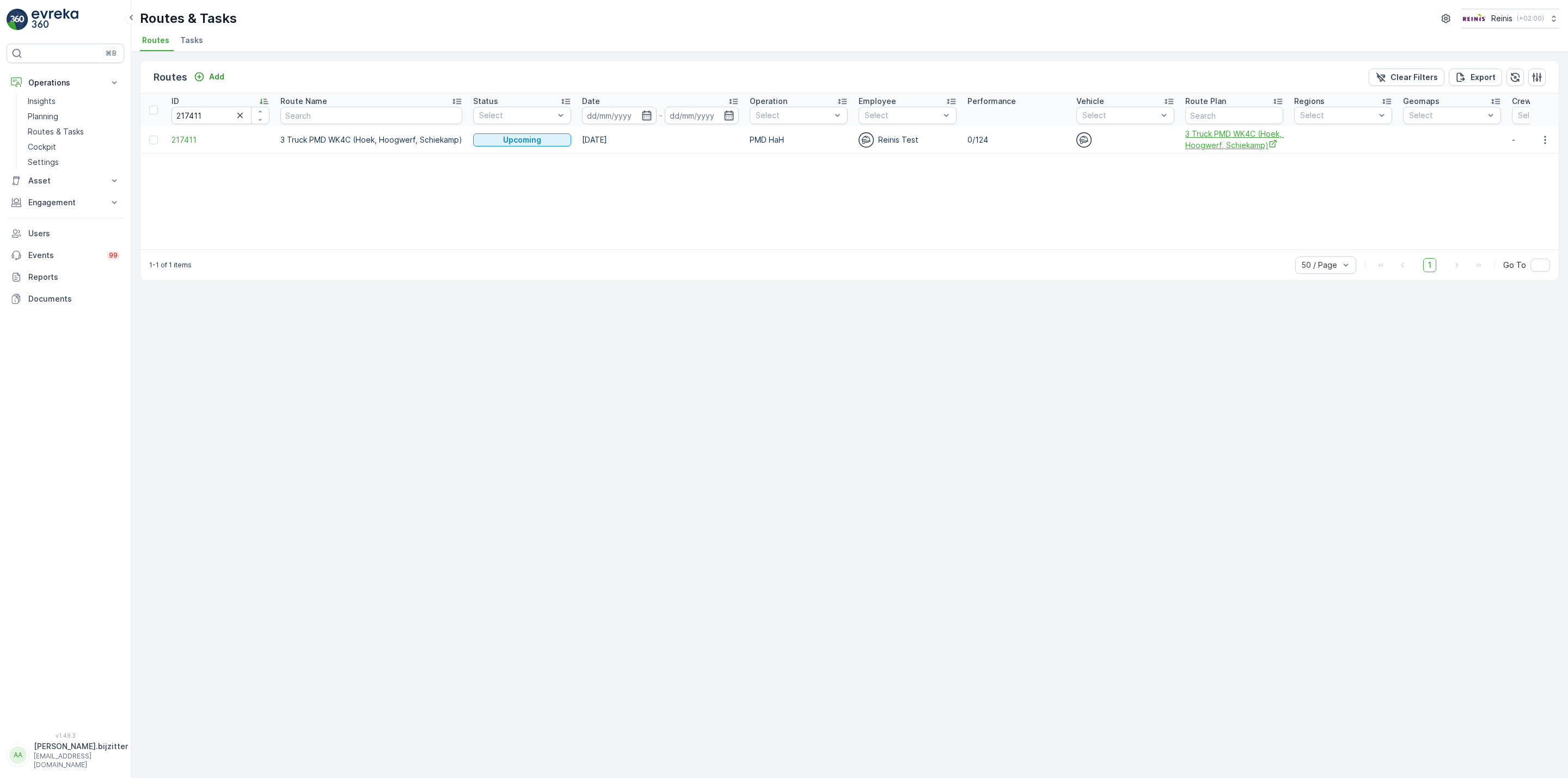
click at [1199, 134] on span "3 Truck PMD WK4C (Hoek, Hoogwerf, Schiekamp)" at bounding box center [1234, 139] width 98 height 22
click at [190, 134] on span "217411" at bounding box center [221, 139] width 98 height 11
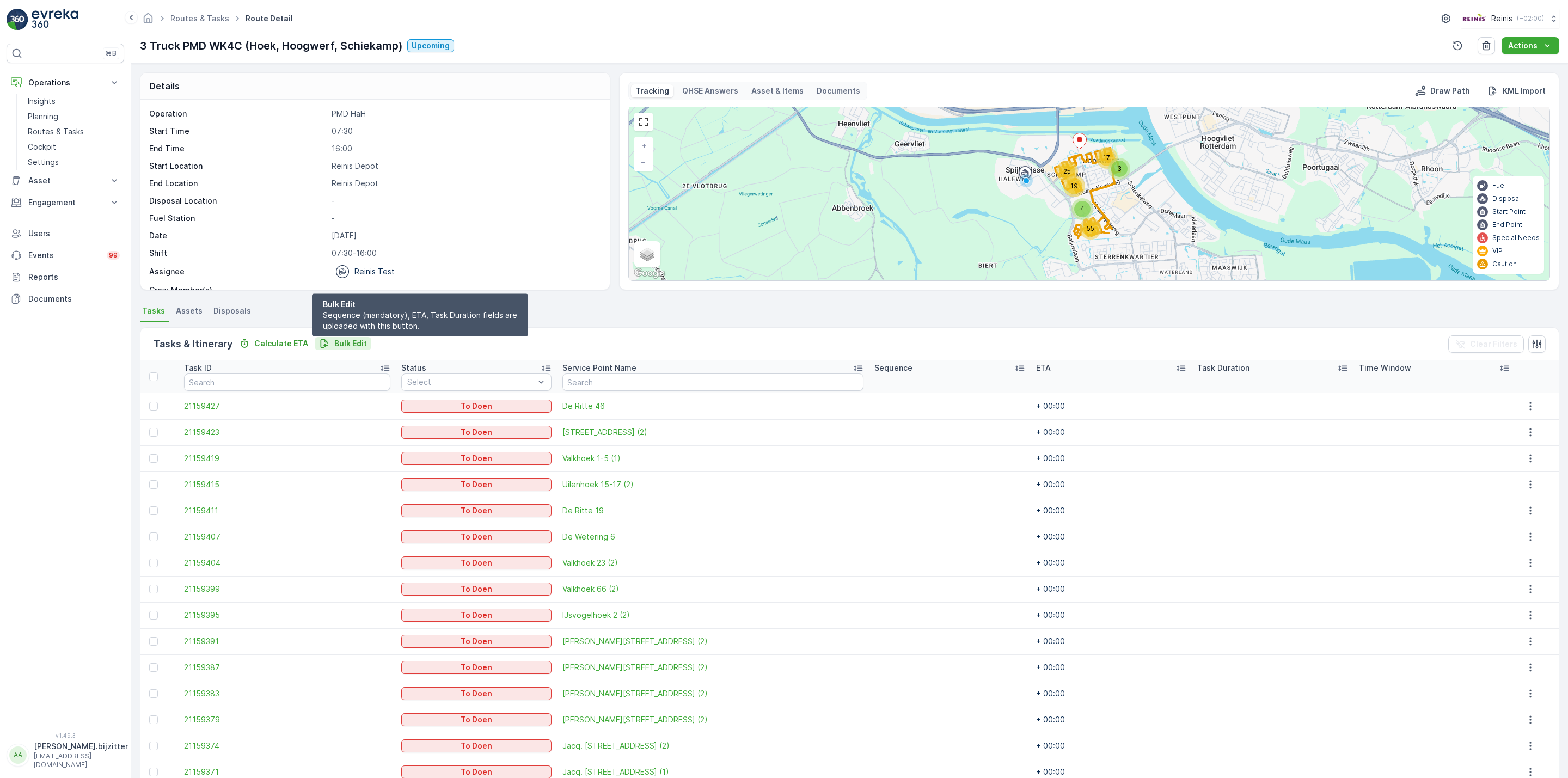
click at [353, 342] on p "Bulk Edit" at bounding box center [350, 343] width 32 height 11
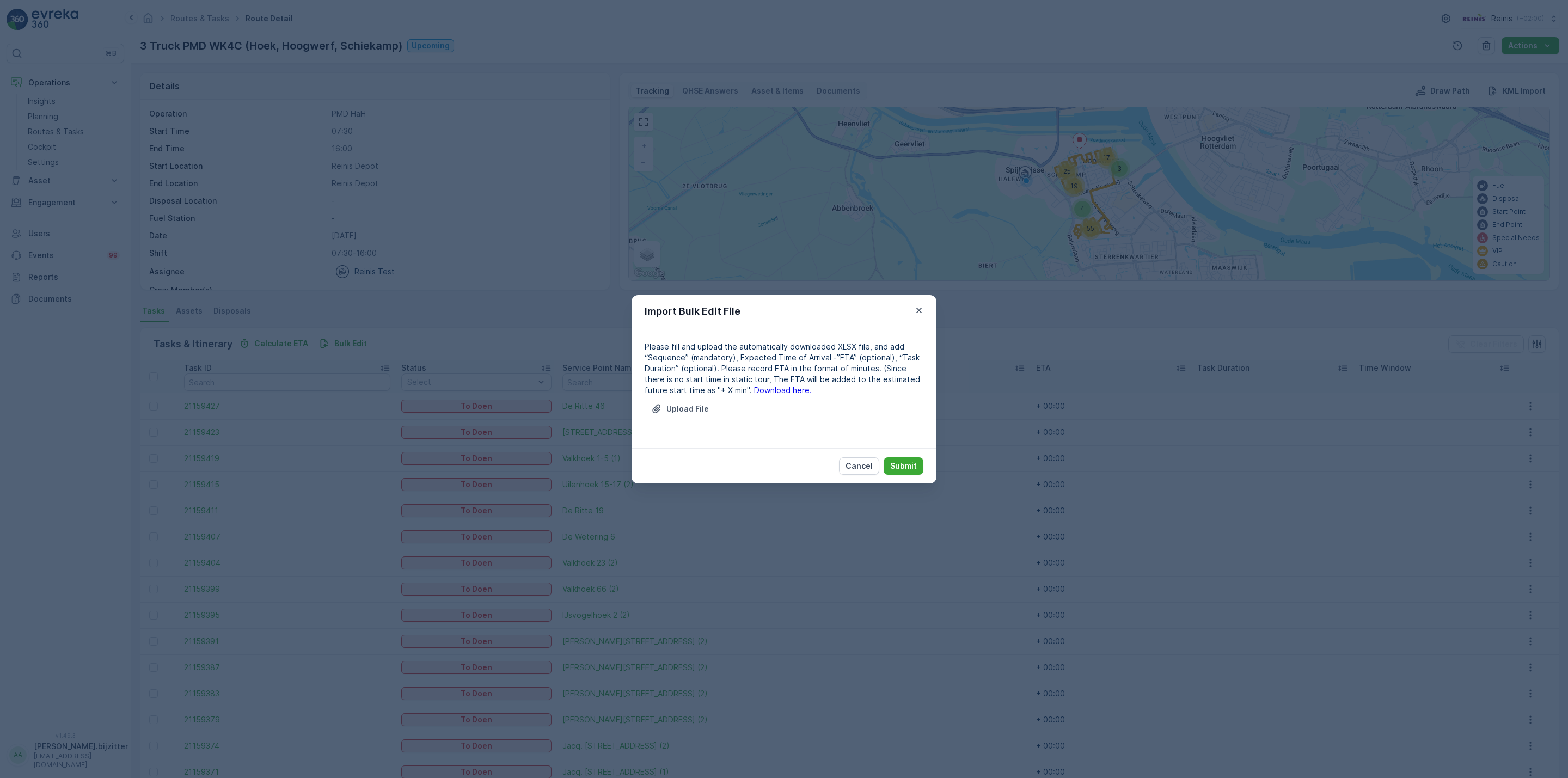
click at [754, 389] on link "Download here." at bounding box center [783, 390] width 58 height 9
click at [679, 406] on p "Upload File" at bounding box center [687, 408] width 42 height 11
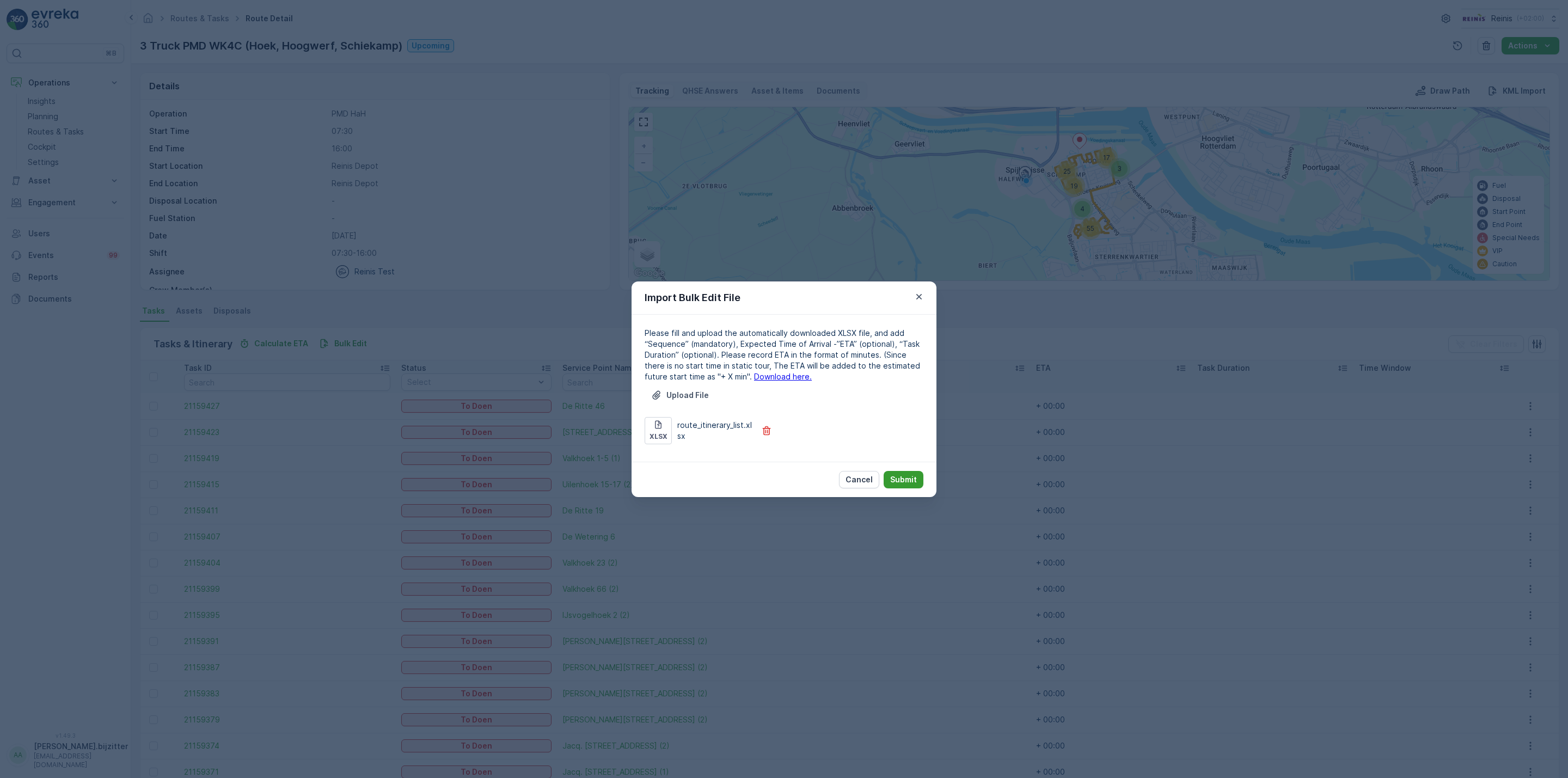
click at [897, 482] on p "Submit" at bounding box center [903, 479] width 27 height 11
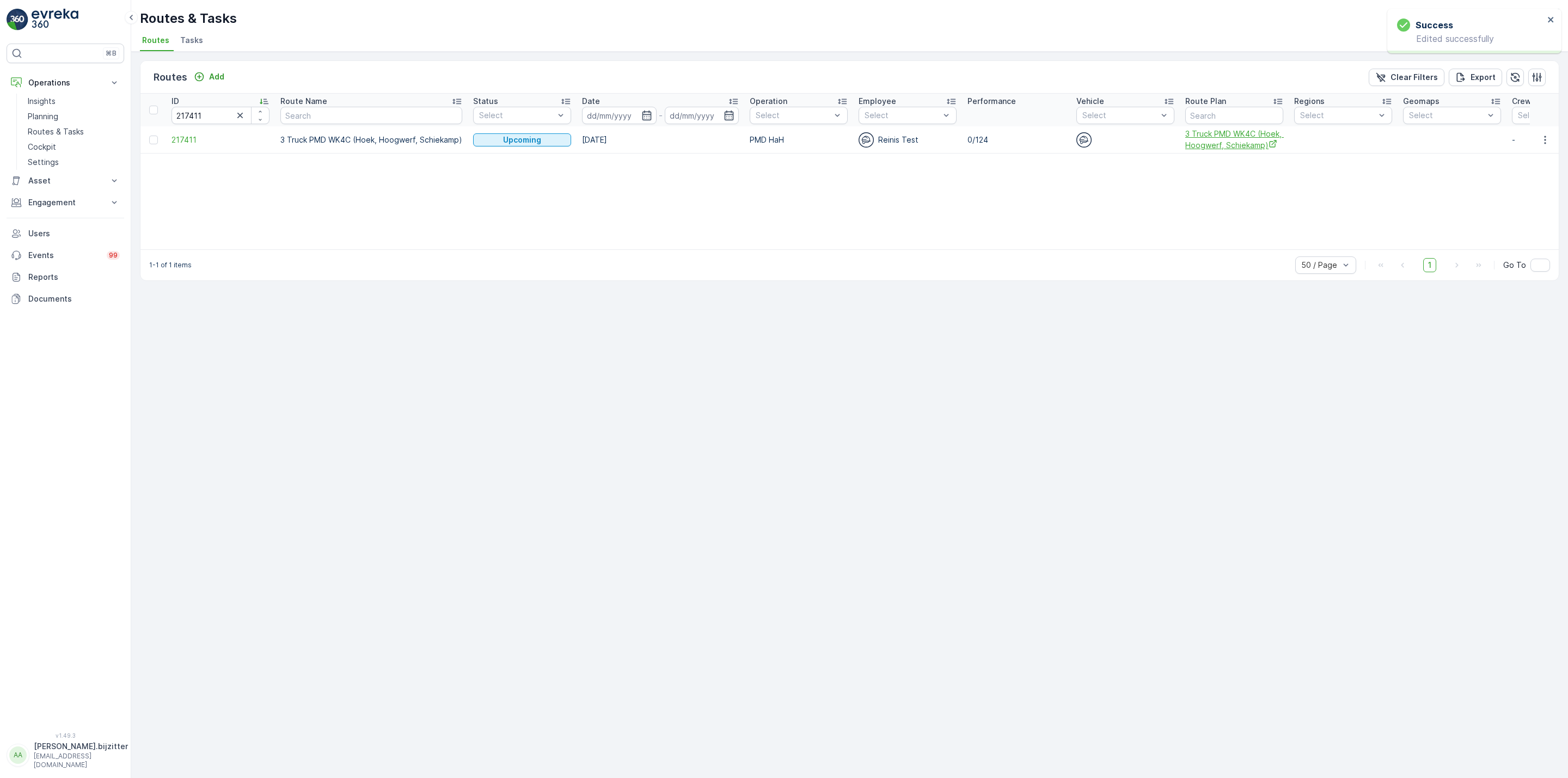
click at [1205, 137] on span "3 Truck PMD WK4C (Hoek, Hoogwerf, Schiekamp)" at bounding box center [1234, 139] width 98 height 22
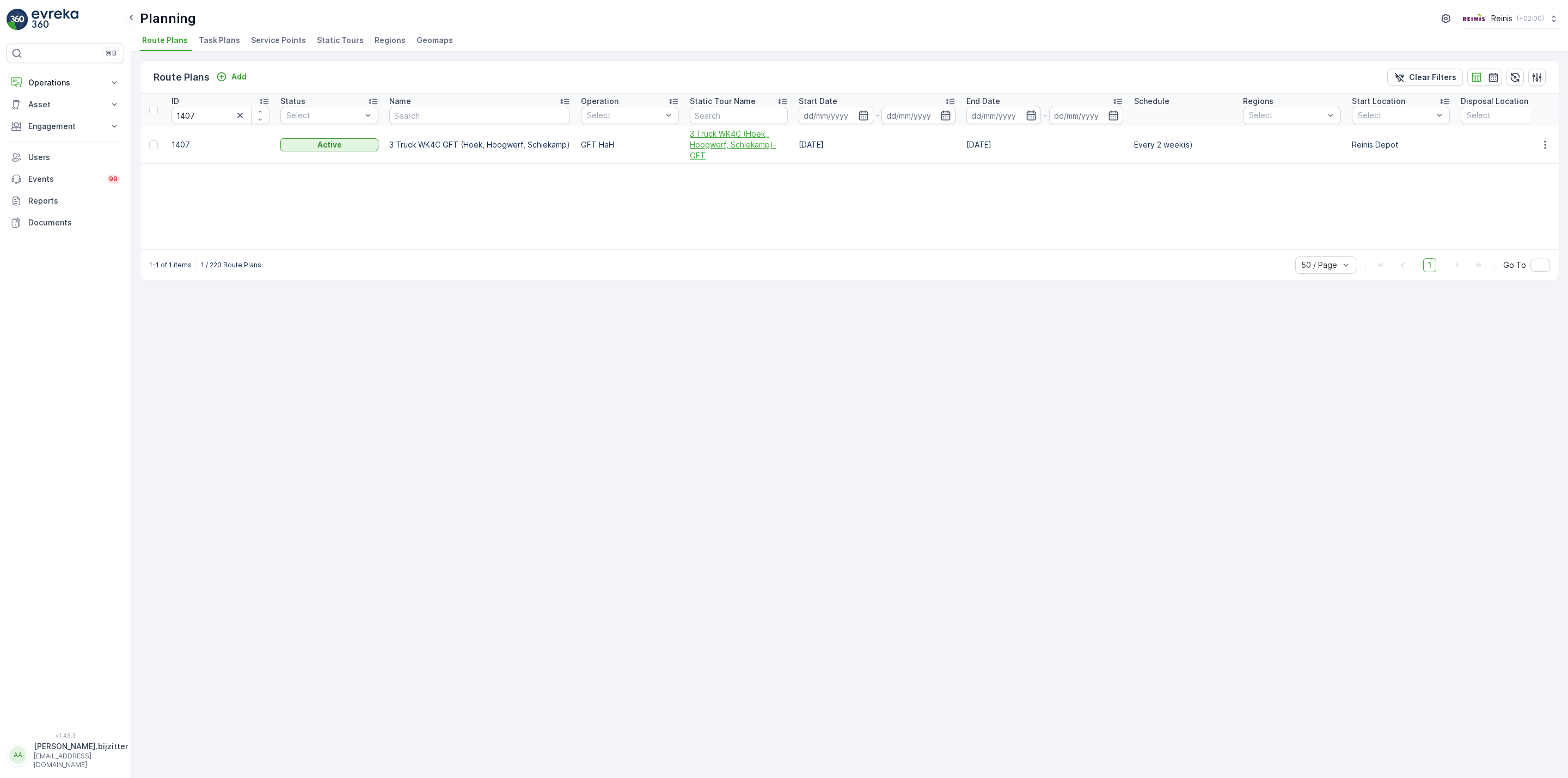
click at [722, 157] on span "3 Truck WK4C (Hoek, Hoogwerf, Schiekamp)-GFT" at bounding box center [739, 144] width 98 height 32
click at [701, 137] on span "Zijlader Gddk, NwWestdk,Voor RST" at bounding box center [715, 139] width 98 height 22
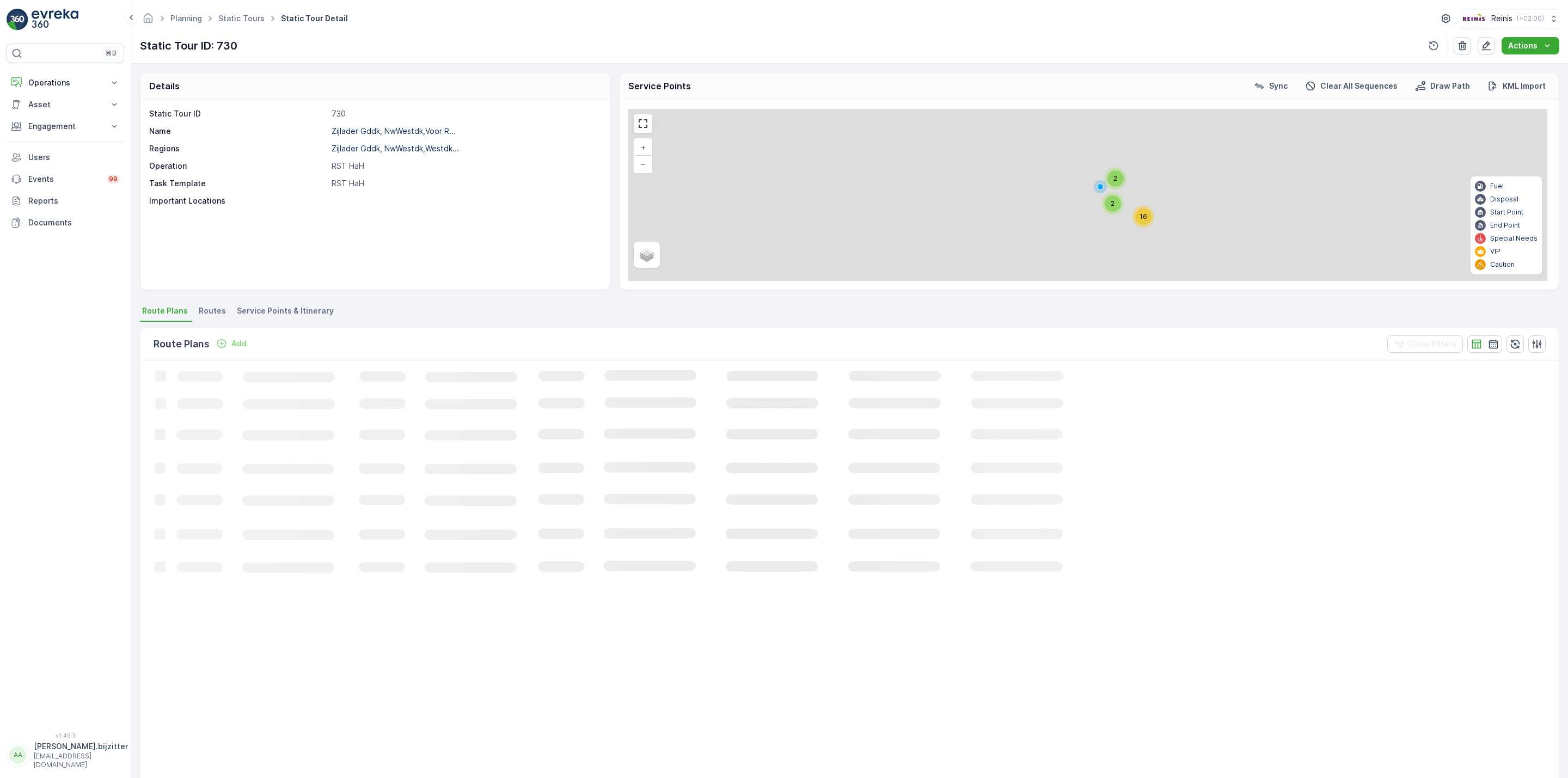
click at [310, 314] on span "Service Points & Itinerary" at bounding box center [285, 310] width 97 height 11
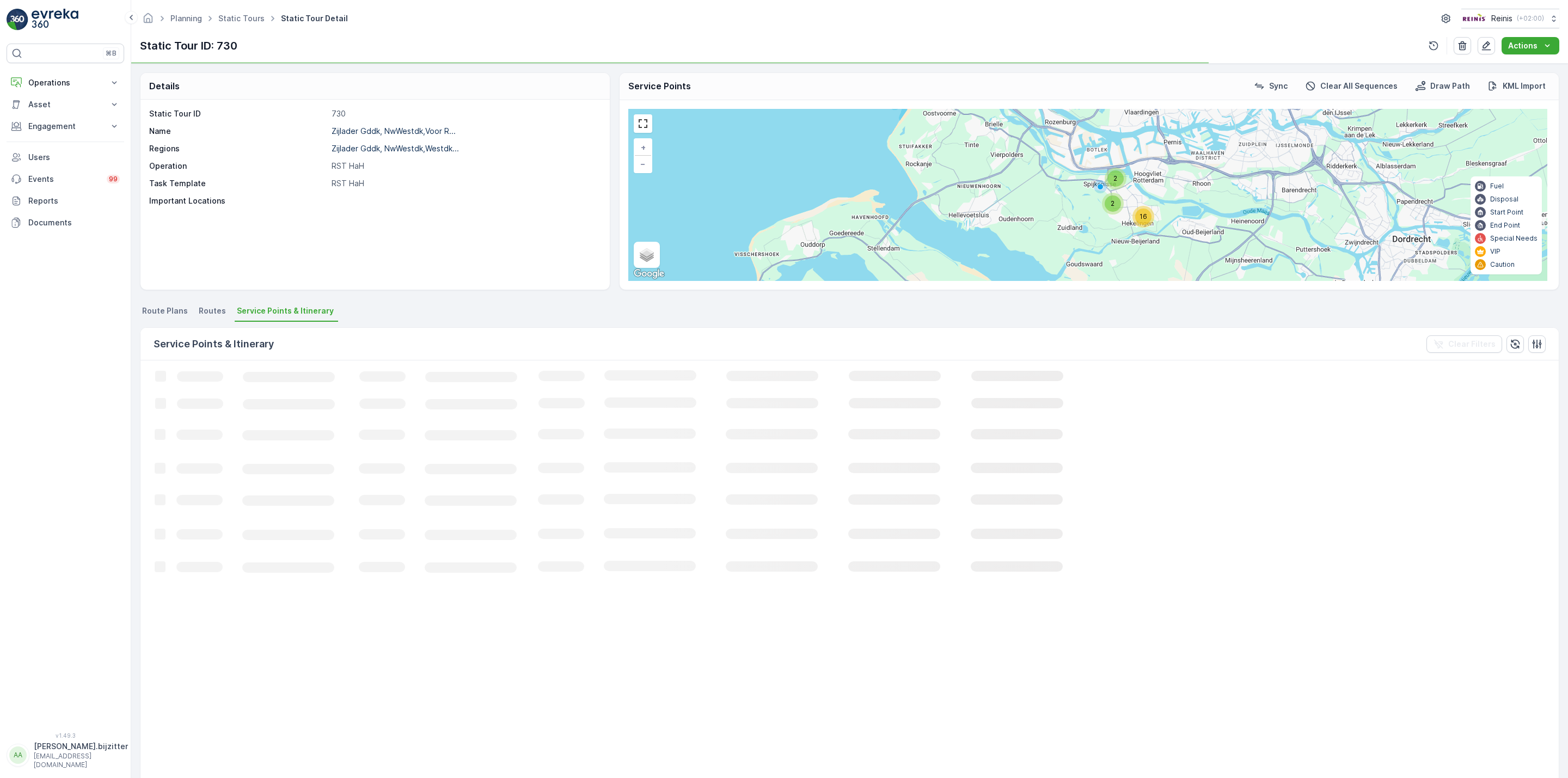
click at [312, 314] on span "Service Points & Itinerary" at bounding box center [285, 310] width 97 height 11
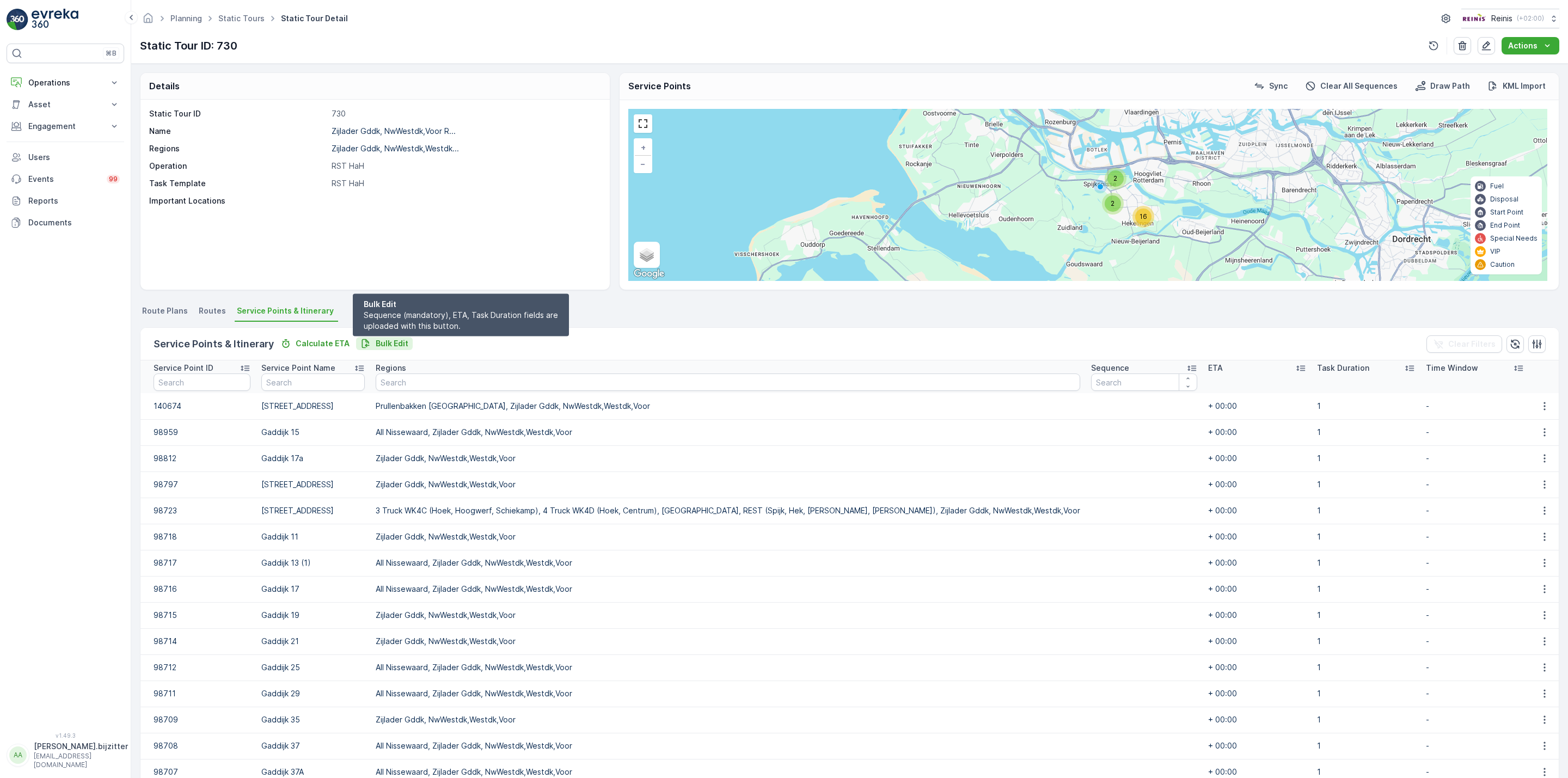
click at [389, 347] on p "Bulk Edit" at bounding box center [392, 343] width 32 height 11
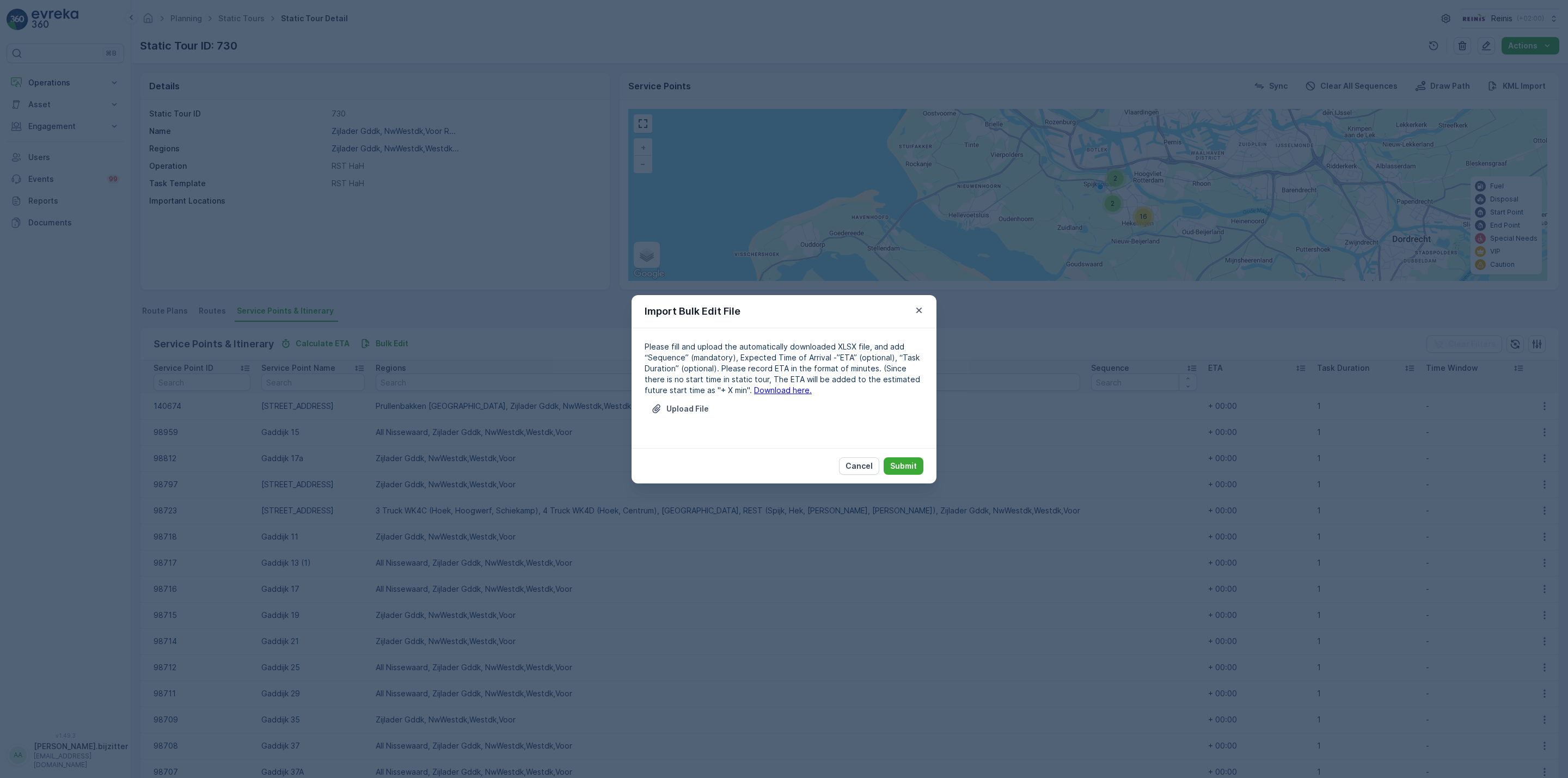
click at [754, 387] on link "Download here." at bounding box center [783, 390] width 58 height 9
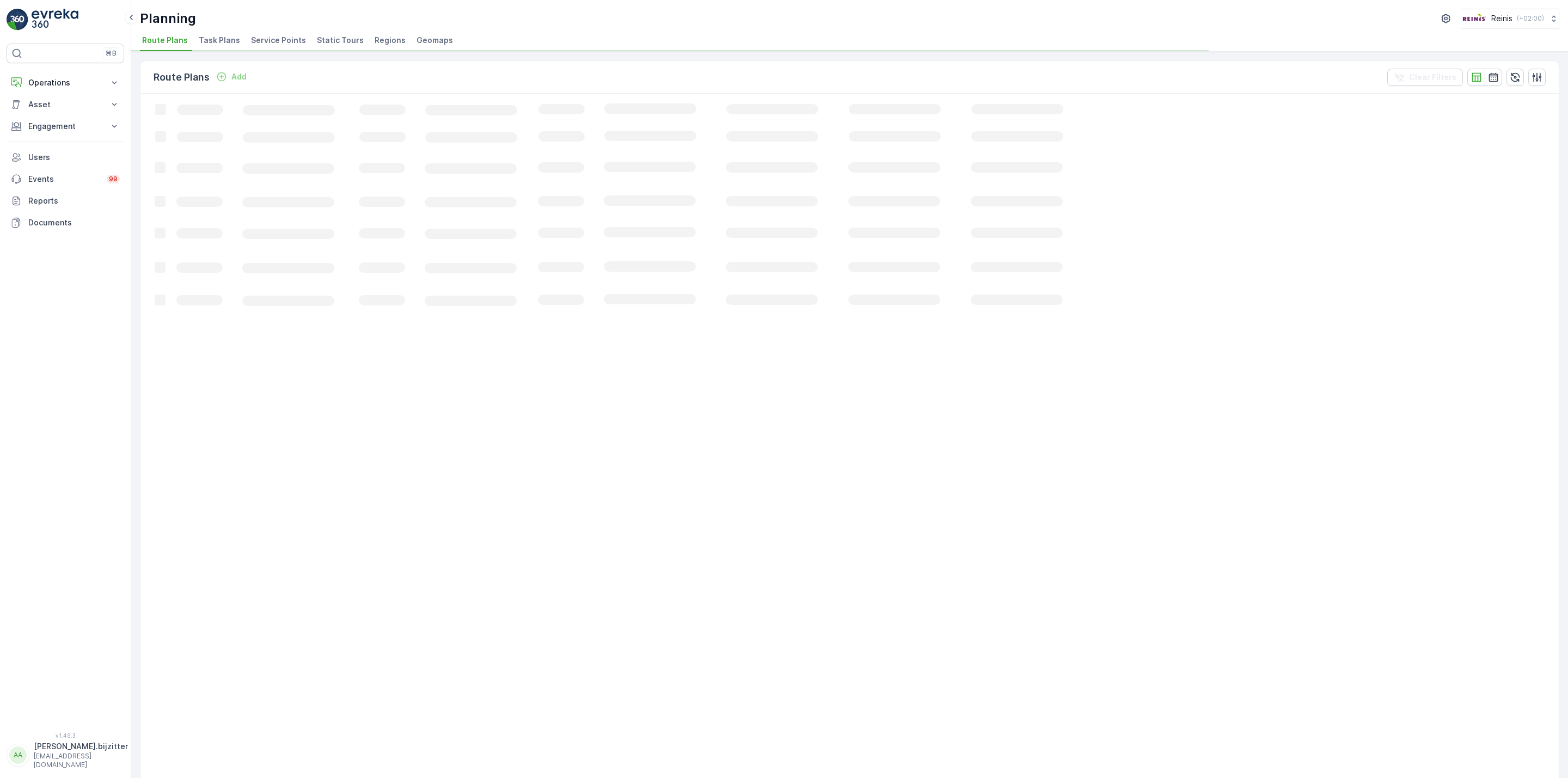
click at [340, 41] on span "Static Tours" at bounding box center [340, 40] width 46 height 11
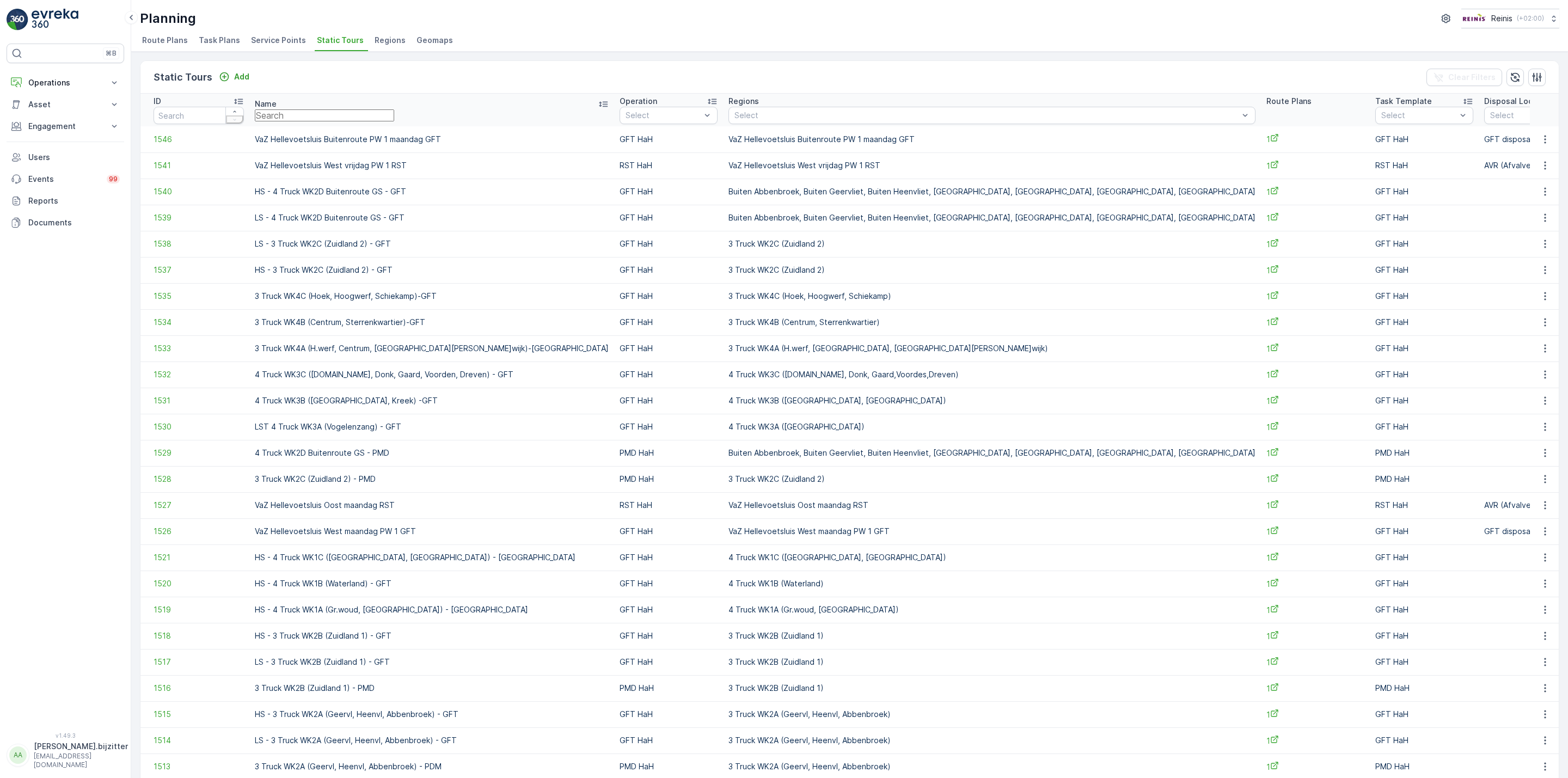
click at [394, 116] on input "text" at bounding box center [324, 115] width 139 height 12
paste input "Westdk"
type input "Westdk"
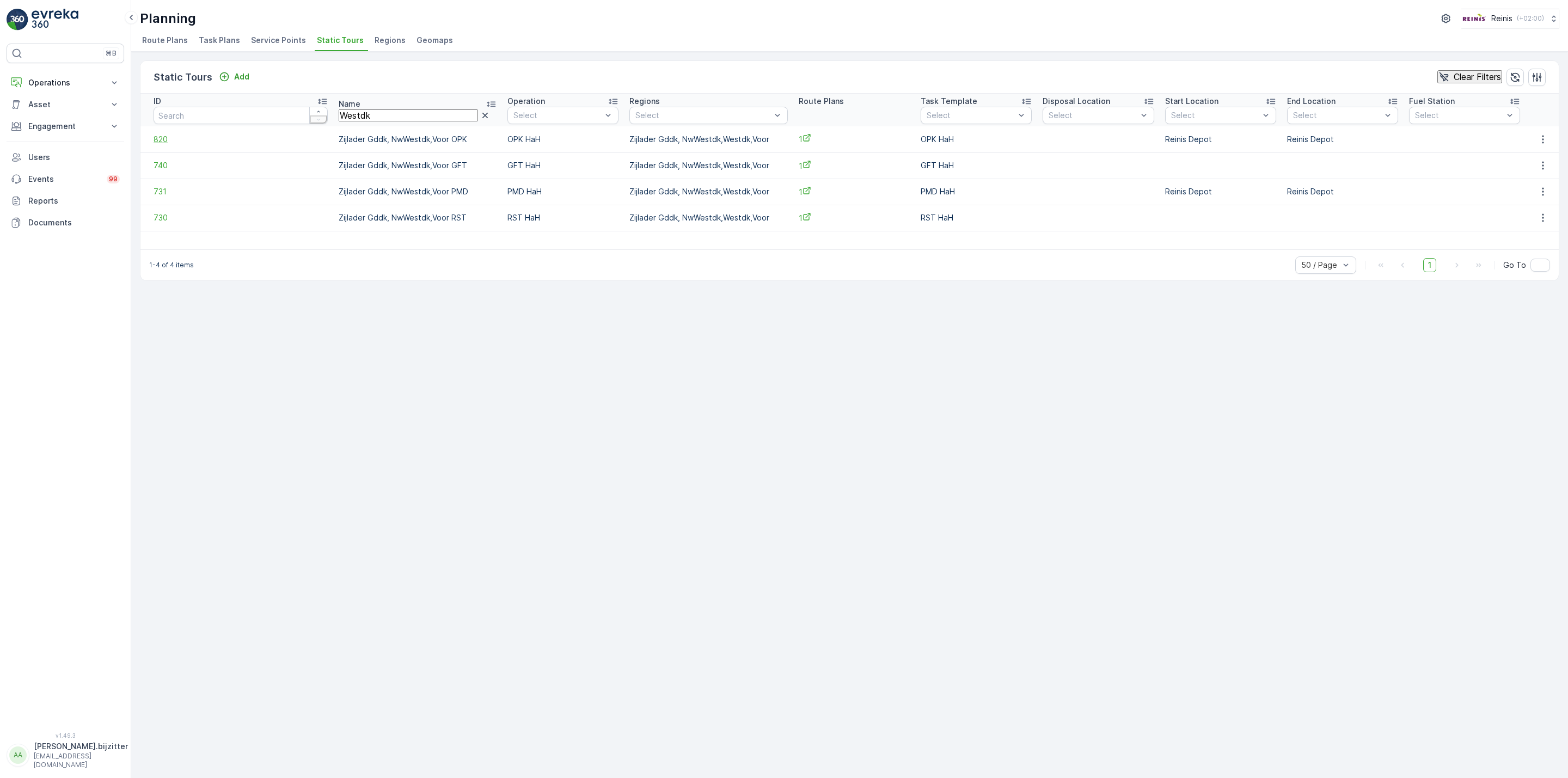
click at [158, 138] on span "820" at bounding box center [241, 139] width 174 height 11
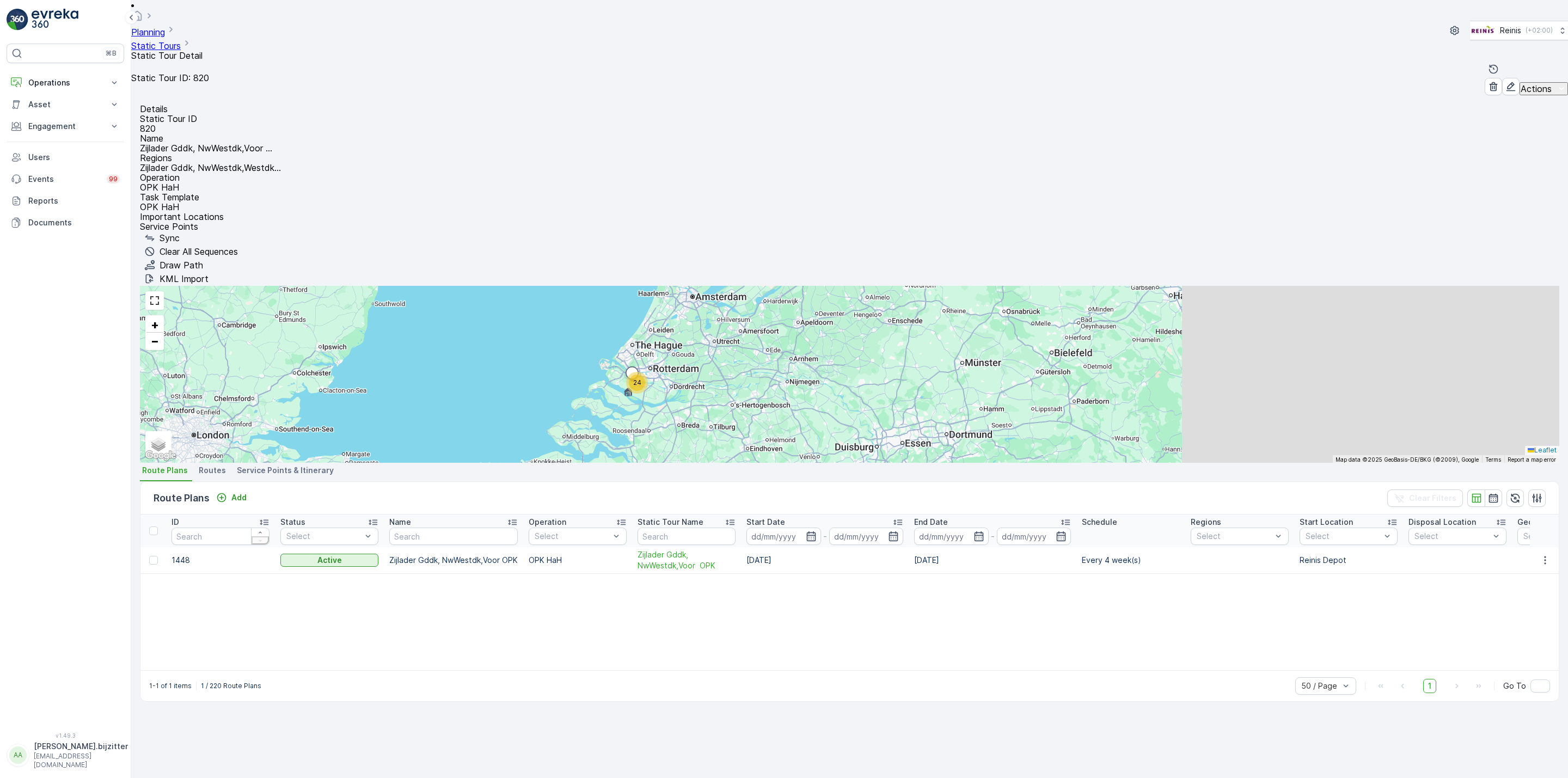
click at [290, 463] on li "Service Points & Itinerary" at bounding box center [286, 472] width 104 height 18
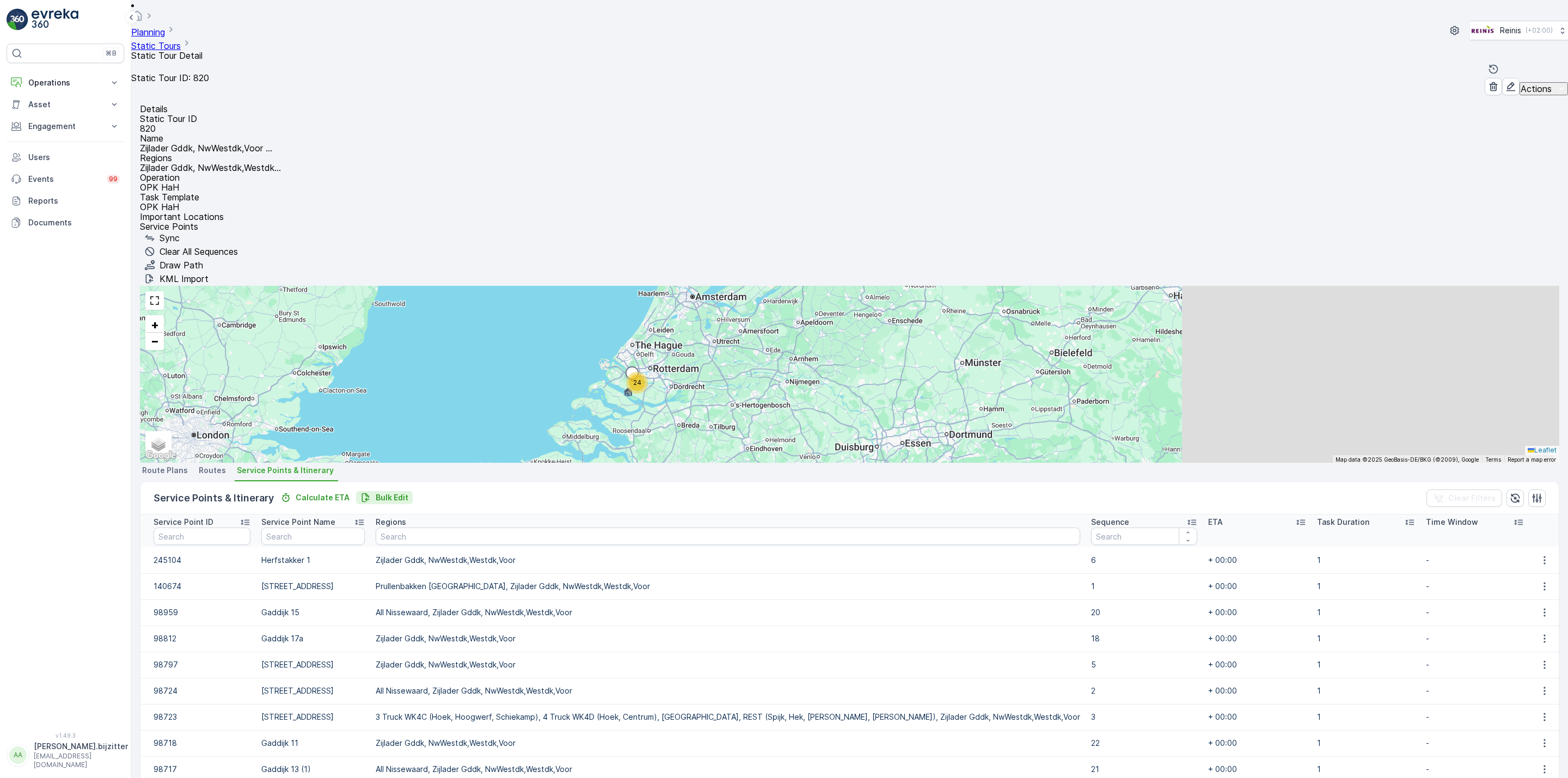
click at [402, 492] on p "Bulk Edit" at bounding box center [392, 497] width 32 height 11
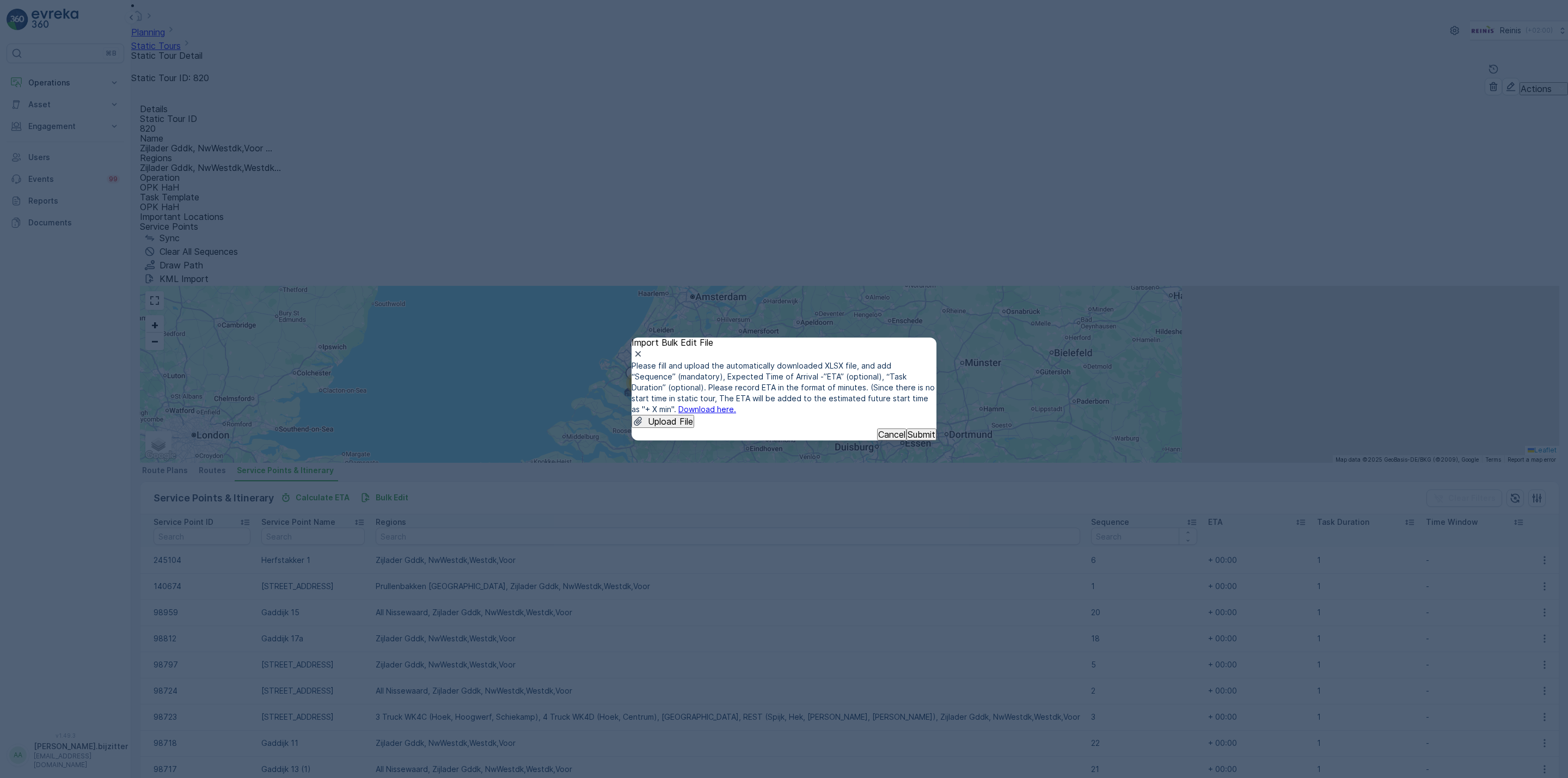
click at [736, 405] on link "Download here." at bounding box center [708, 409] width 58 height 9
click at [795, 338] on div "Import Bulk Edit File" at bounding box center [784, 349] width 305 height 23
click at [692, 416] on p "Upload File" at bounding box center [670, 421] width 45 height 10
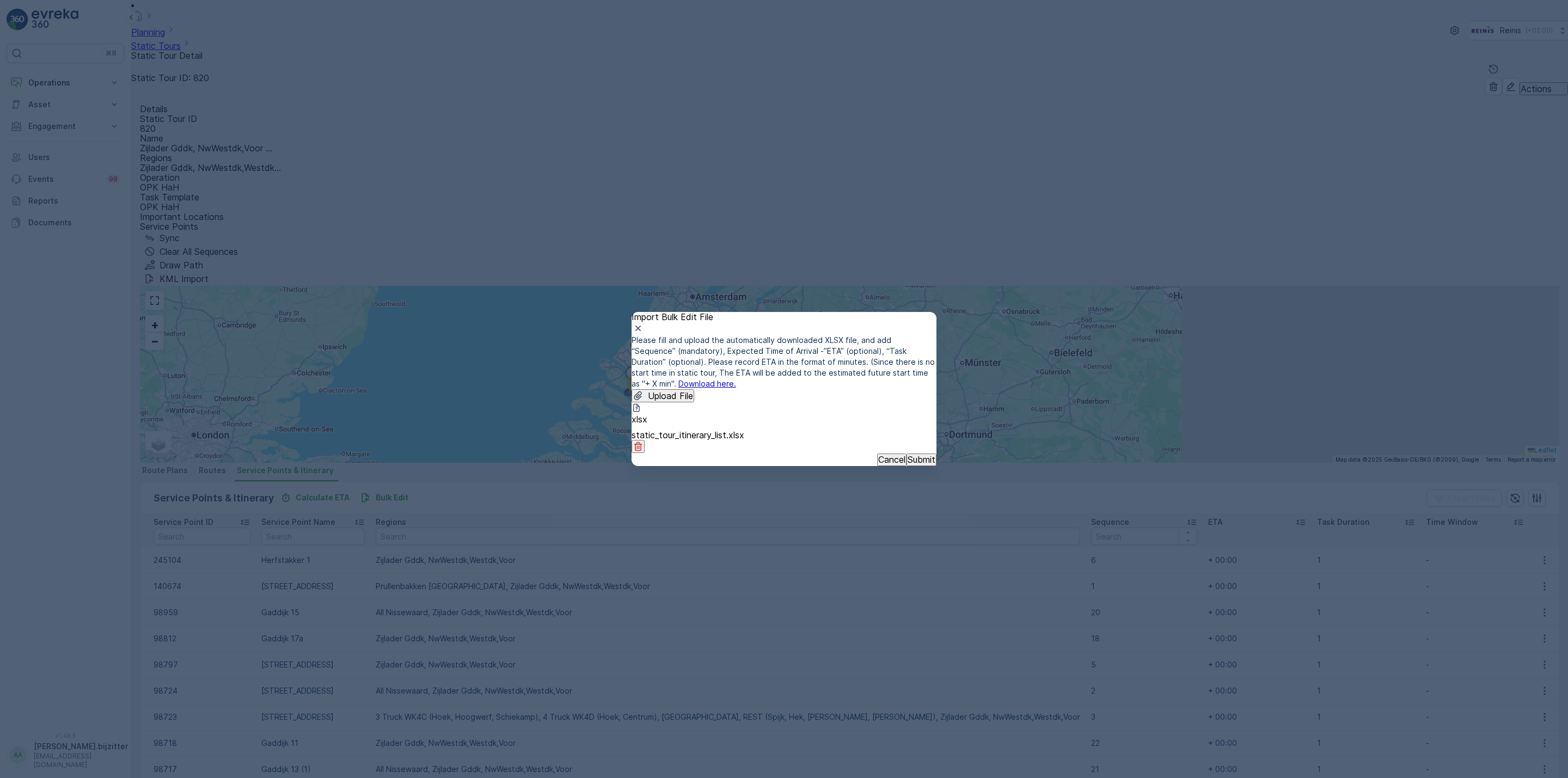
click at [908, 464] on p "Submit" at bounding box center [921, 460] width 27 height 10
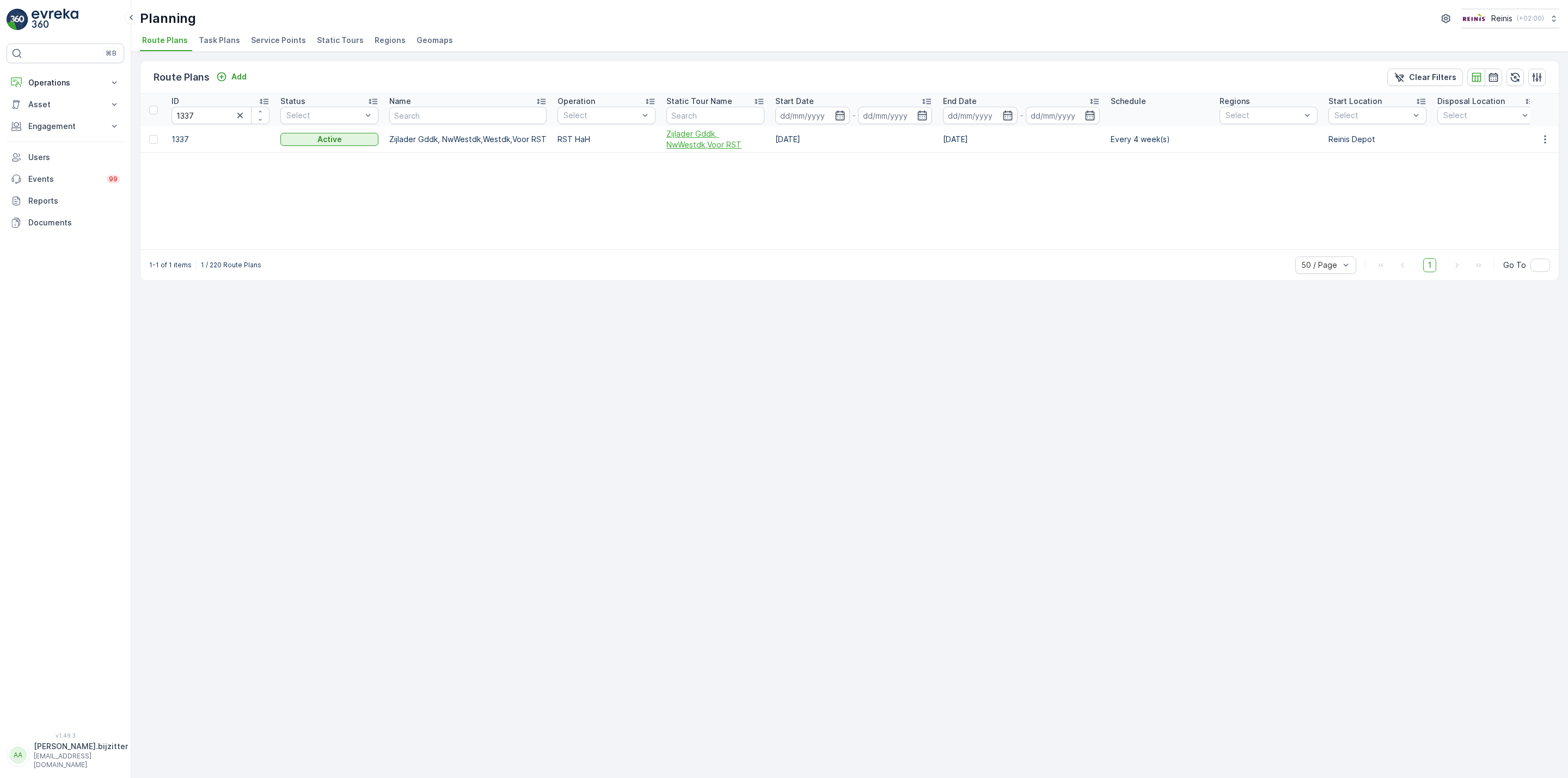
click at [687, 135] on span "Zijlader Gddk, NwWestdk,Voor RST" at bounding box center [715, 139] width 98 height 22
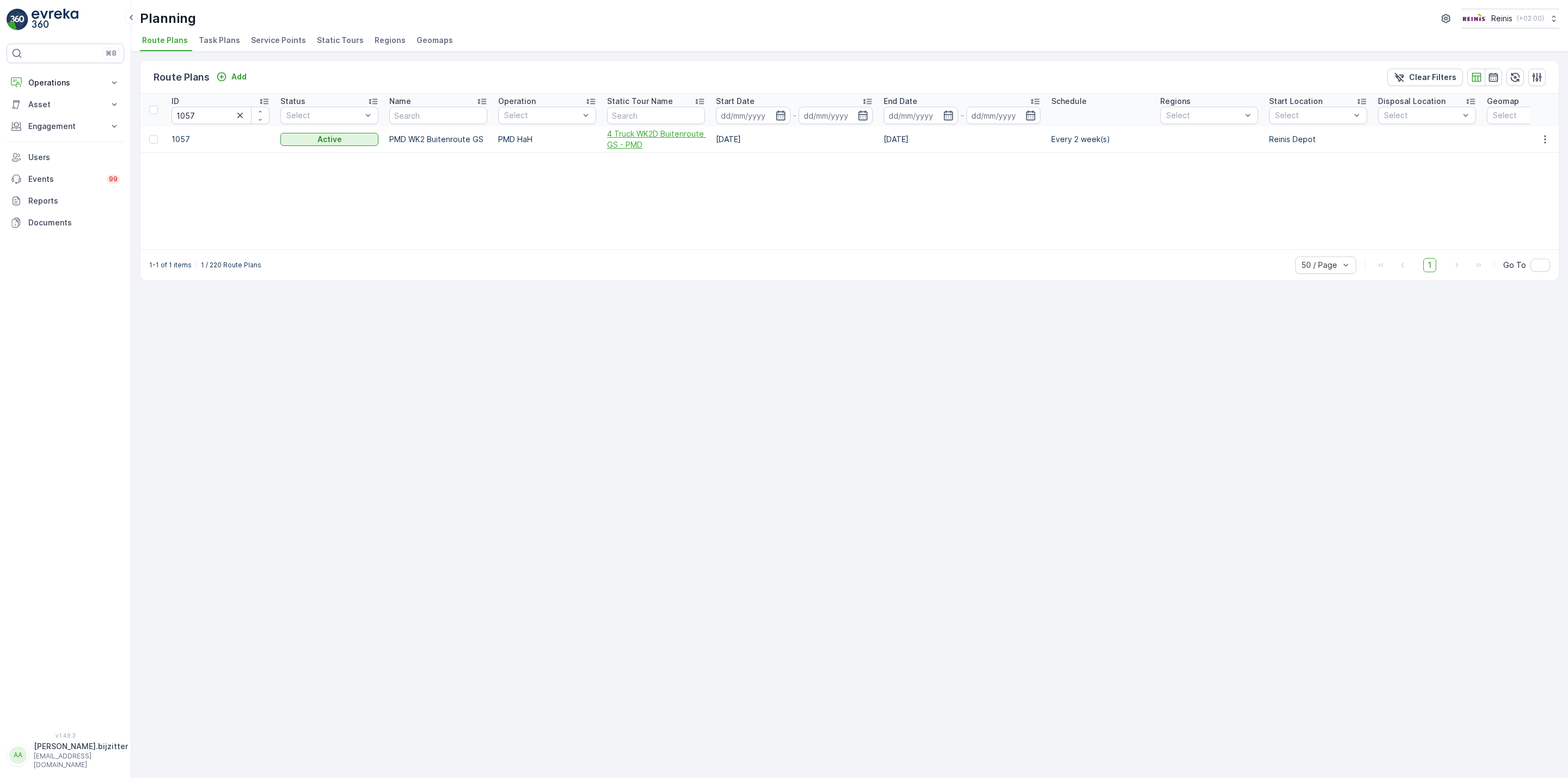
click at [631, 141] on span "4 Truck WK2D Buitenroute GS - PMD" at bounding box center [656, 139] width 98 height 22
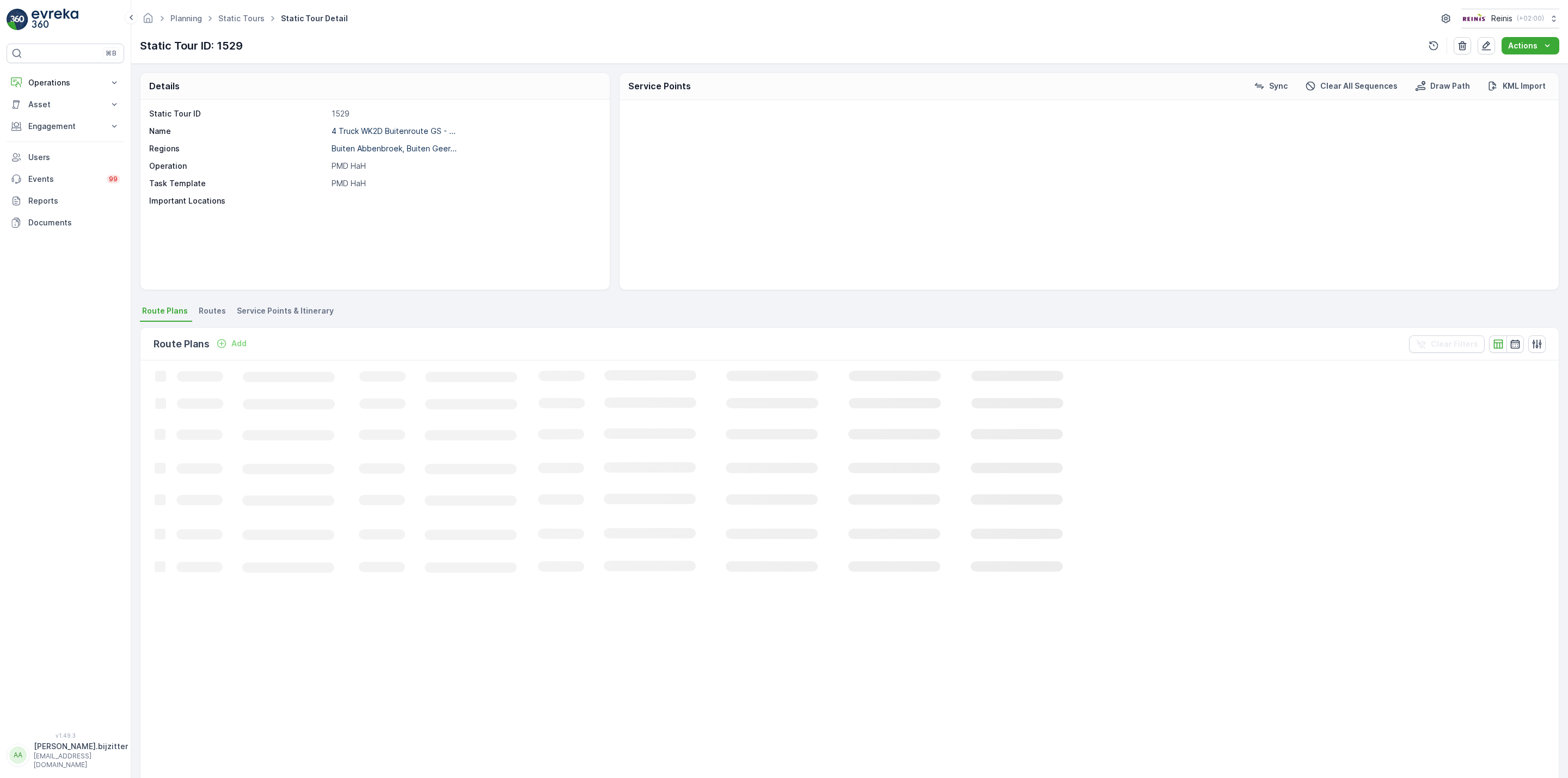
click at [306, 313] on span "Service Points & Itinerary" at bounding box center [285, 310] width 97 height 11
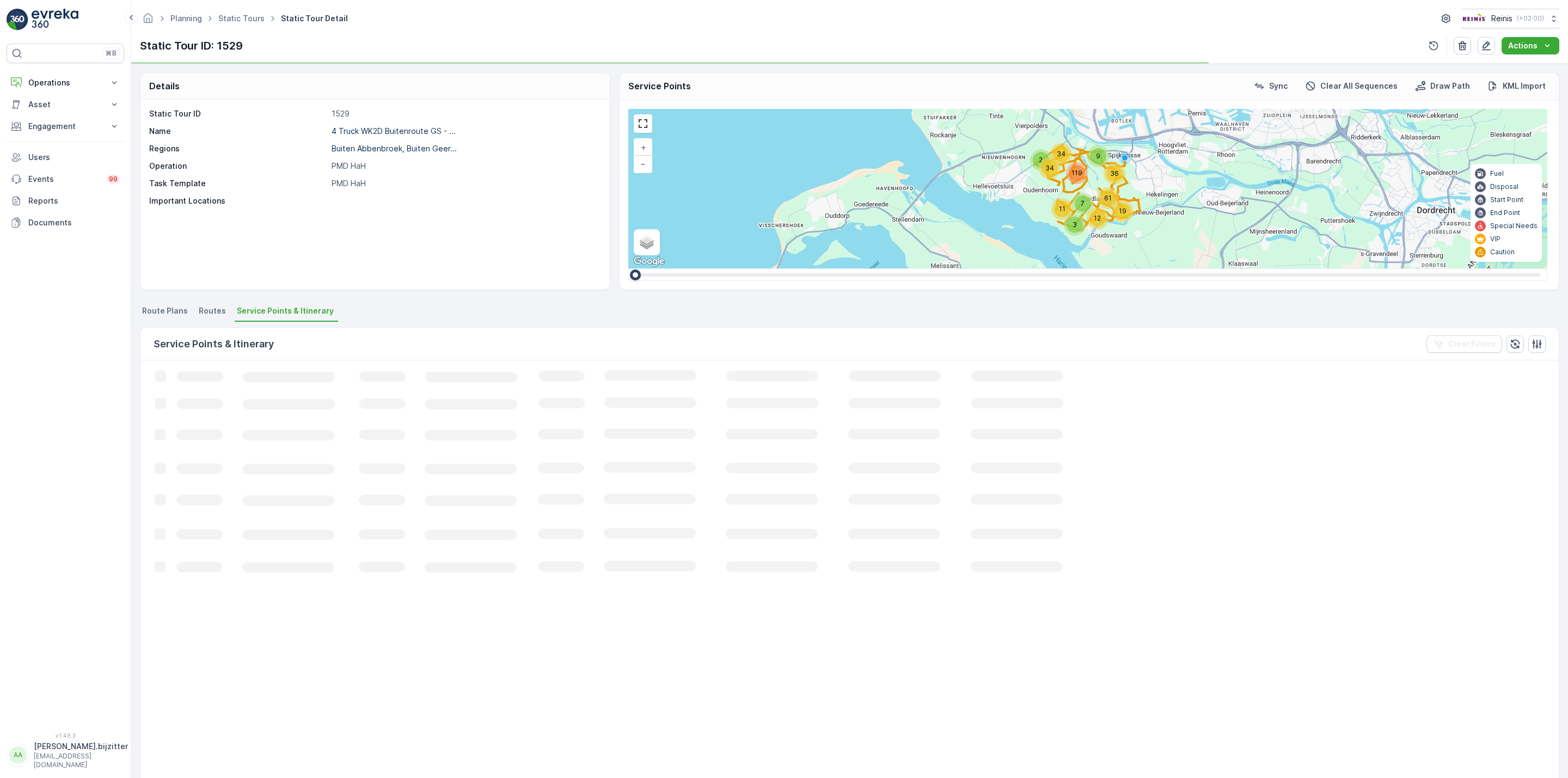
click at [306, 313] on span "Service Points & Itinerary" at bounding box center [285, 310] width 97 height 11
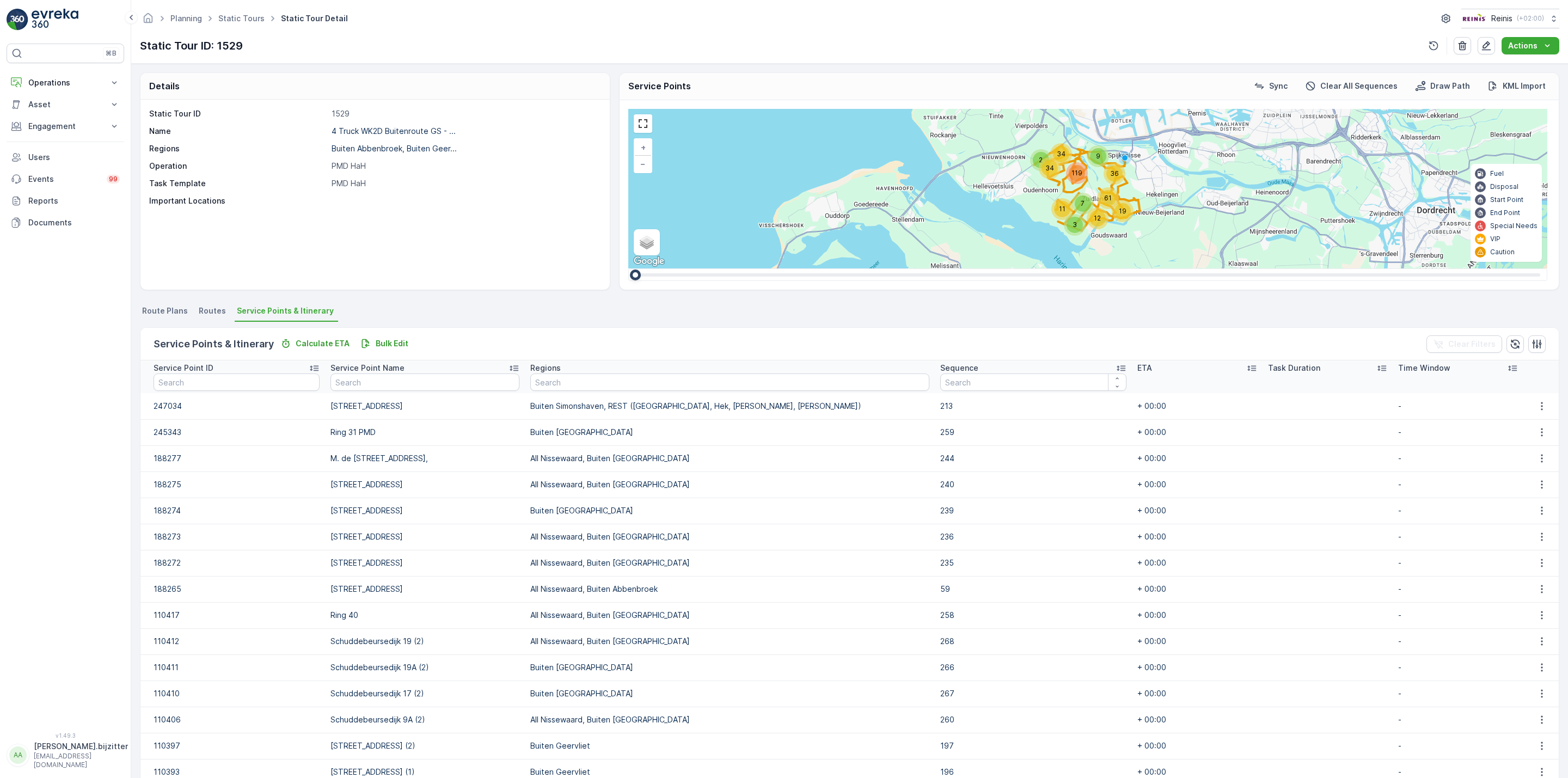
click at [1116, 365] on icon at bounding box center [1121, 367] width 11 height 11
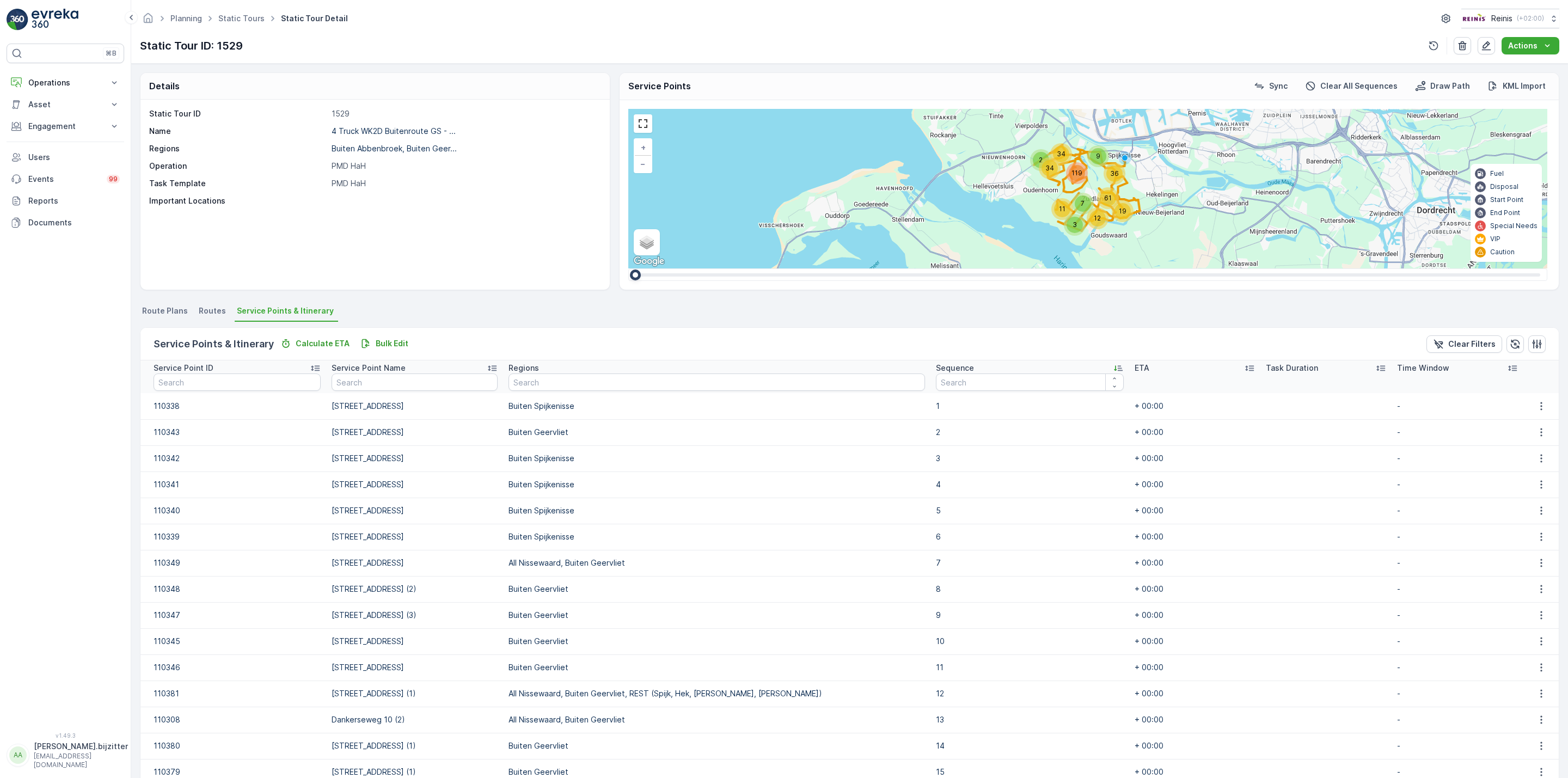
click at [1113, 365] on icon at bounding box center [1118, 367] width 11 height 11
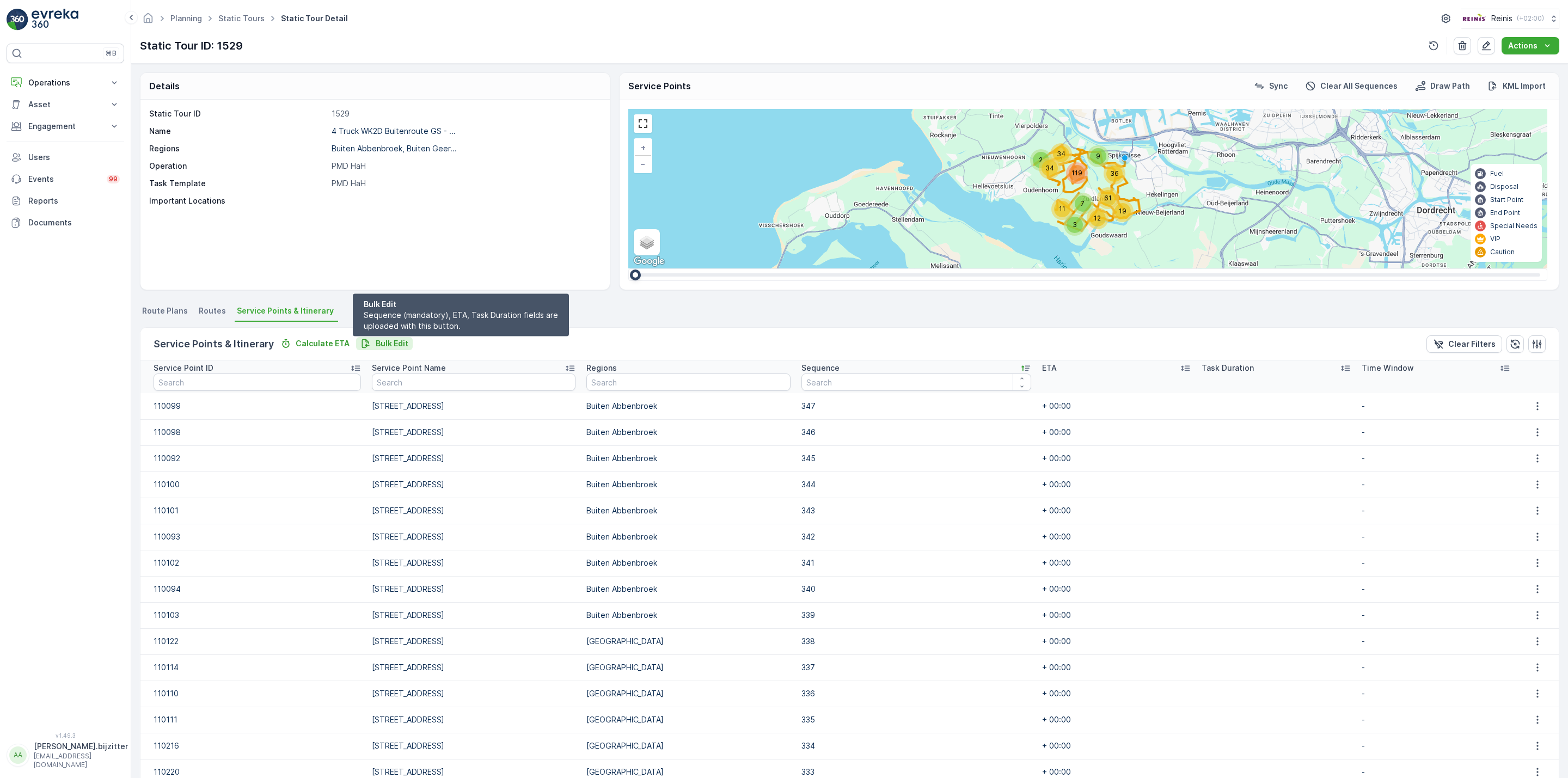
click at [400, 346] on p "Bulk Edit" at bounding box center [392, 343] width 32 height 11
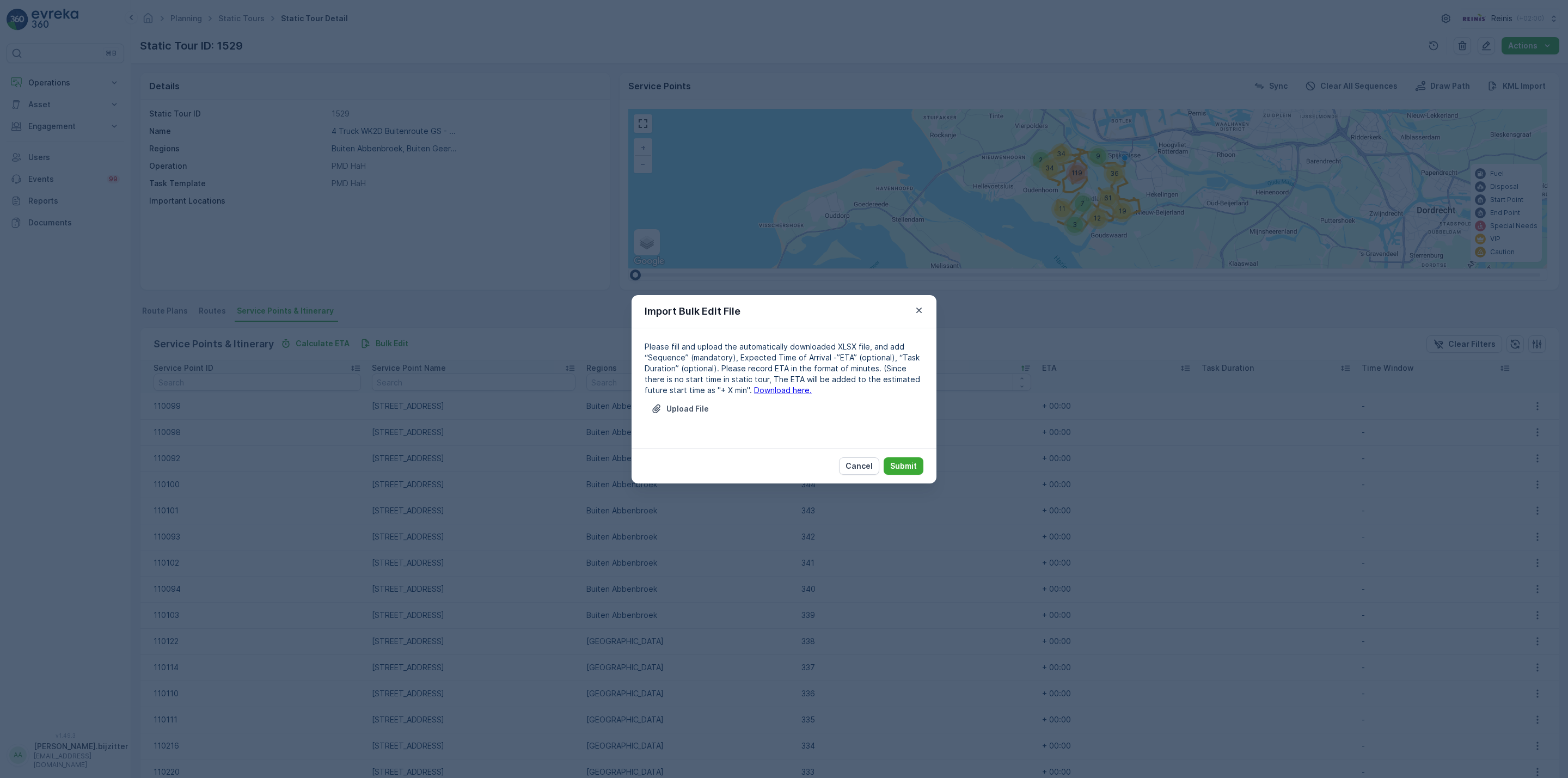
click at [770, 394] on link "Download here." at bounding box center [783, 390] width 58 height 9
click at [920, 308] on icon "button" at bounding box center [918, 310] width 11 height 11
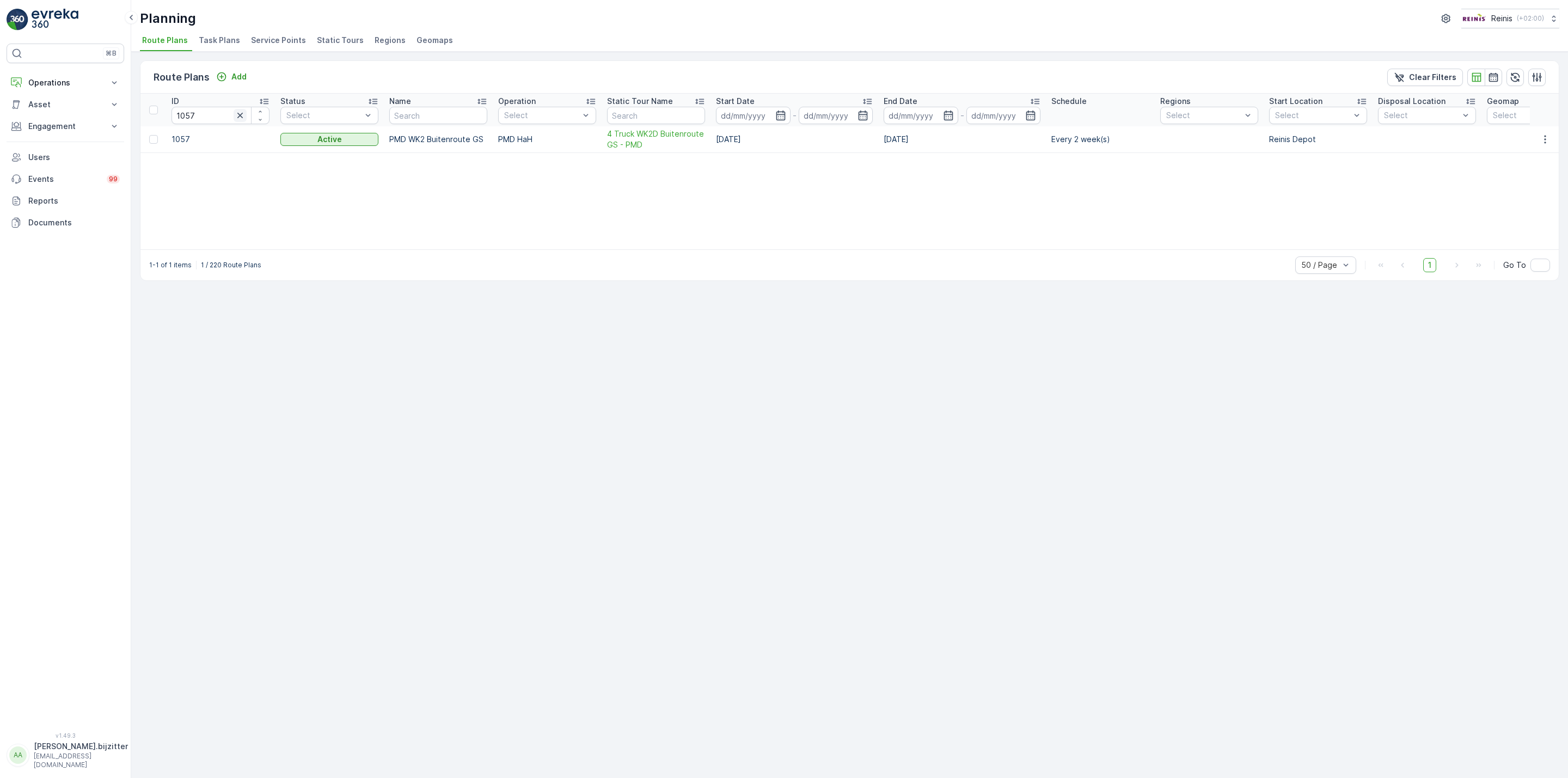
click at [239, 116] on icon "button" at bounding box center [240, 115] width 6 height 6
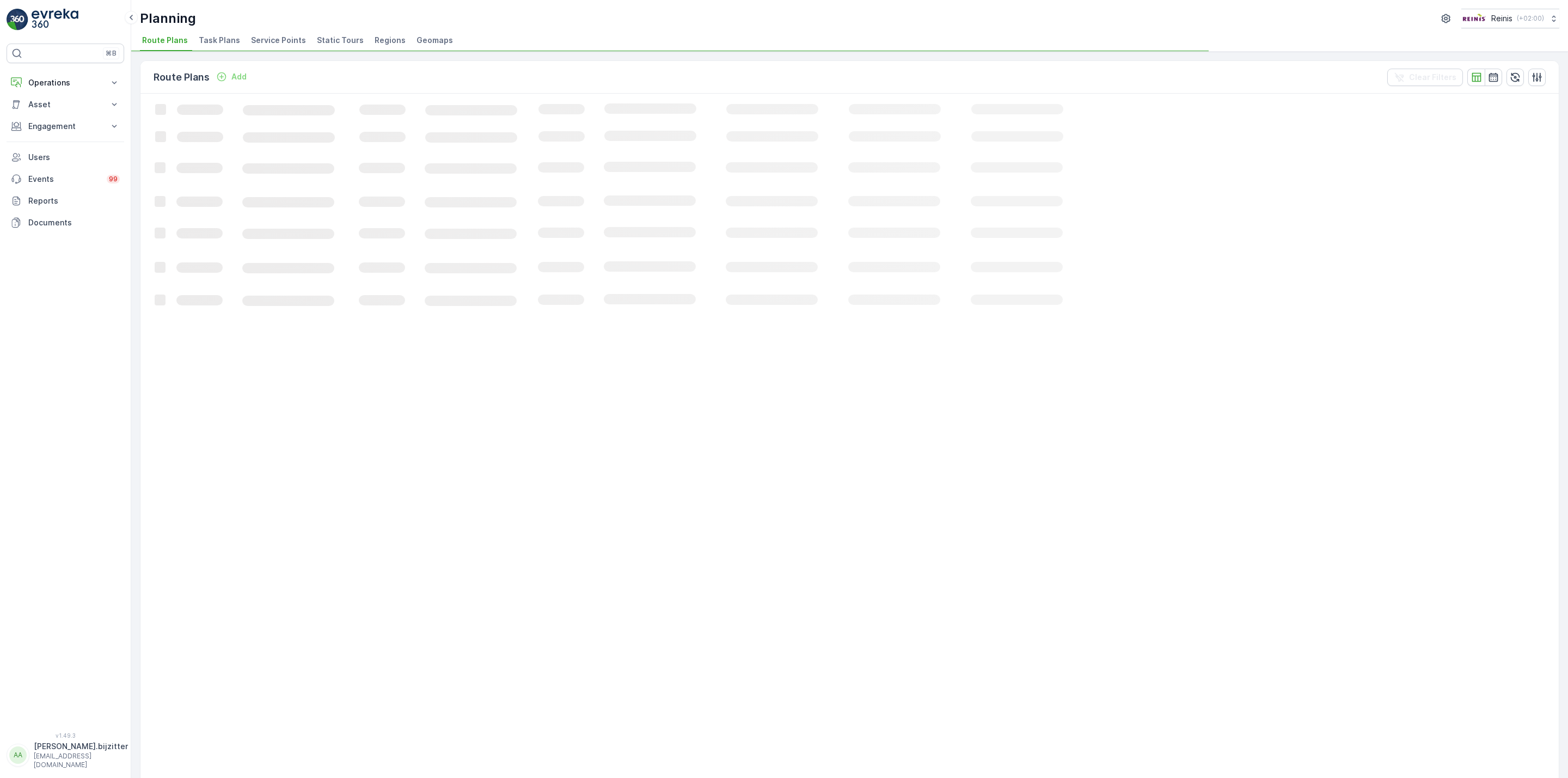
click at [330, 42] on span "Static Tours" at bounding box center [340, 40] width 46 height 11
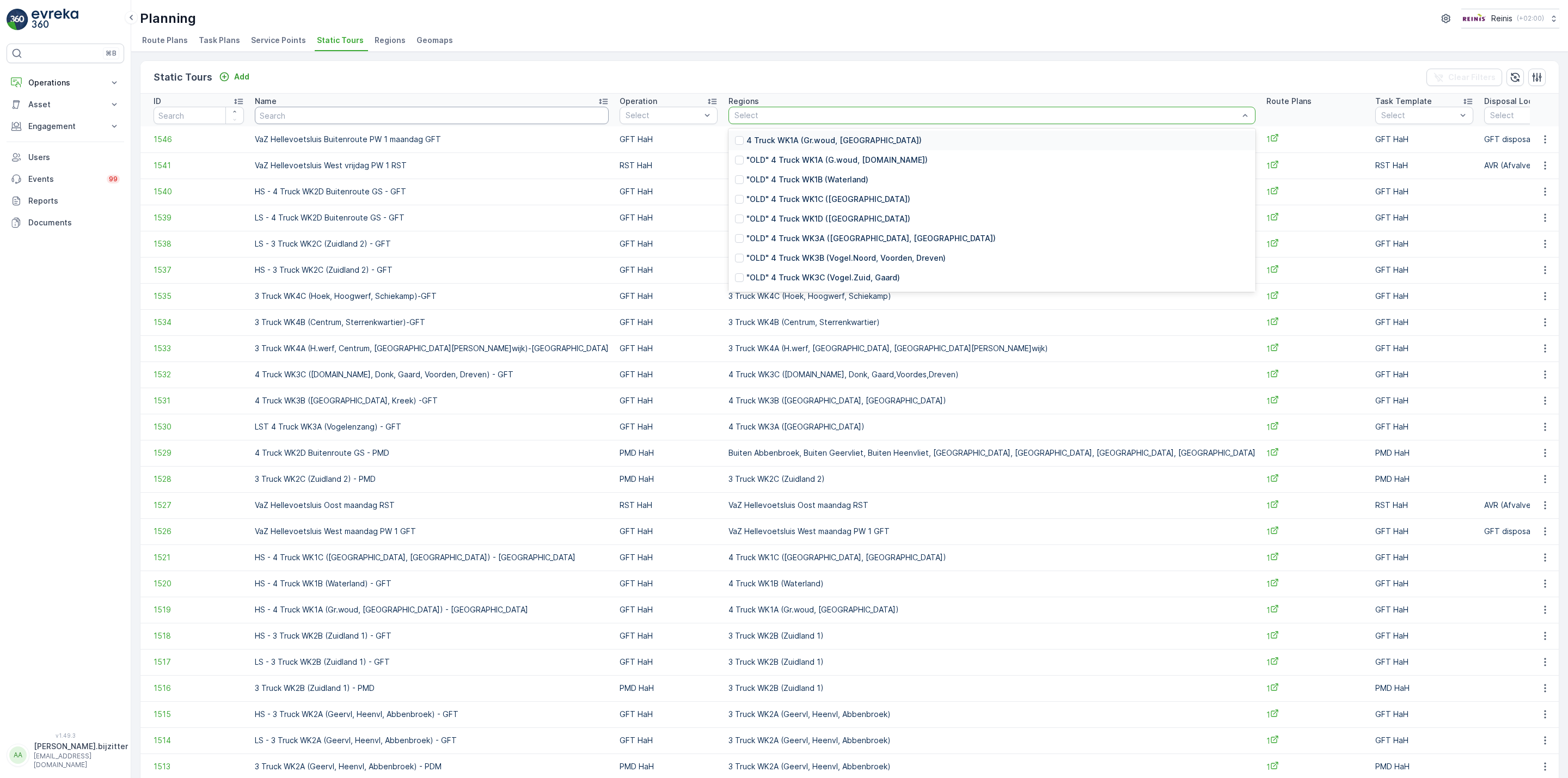
click at [357, 123] on input "text" at bounding box center [431, 115] width 354 height 17
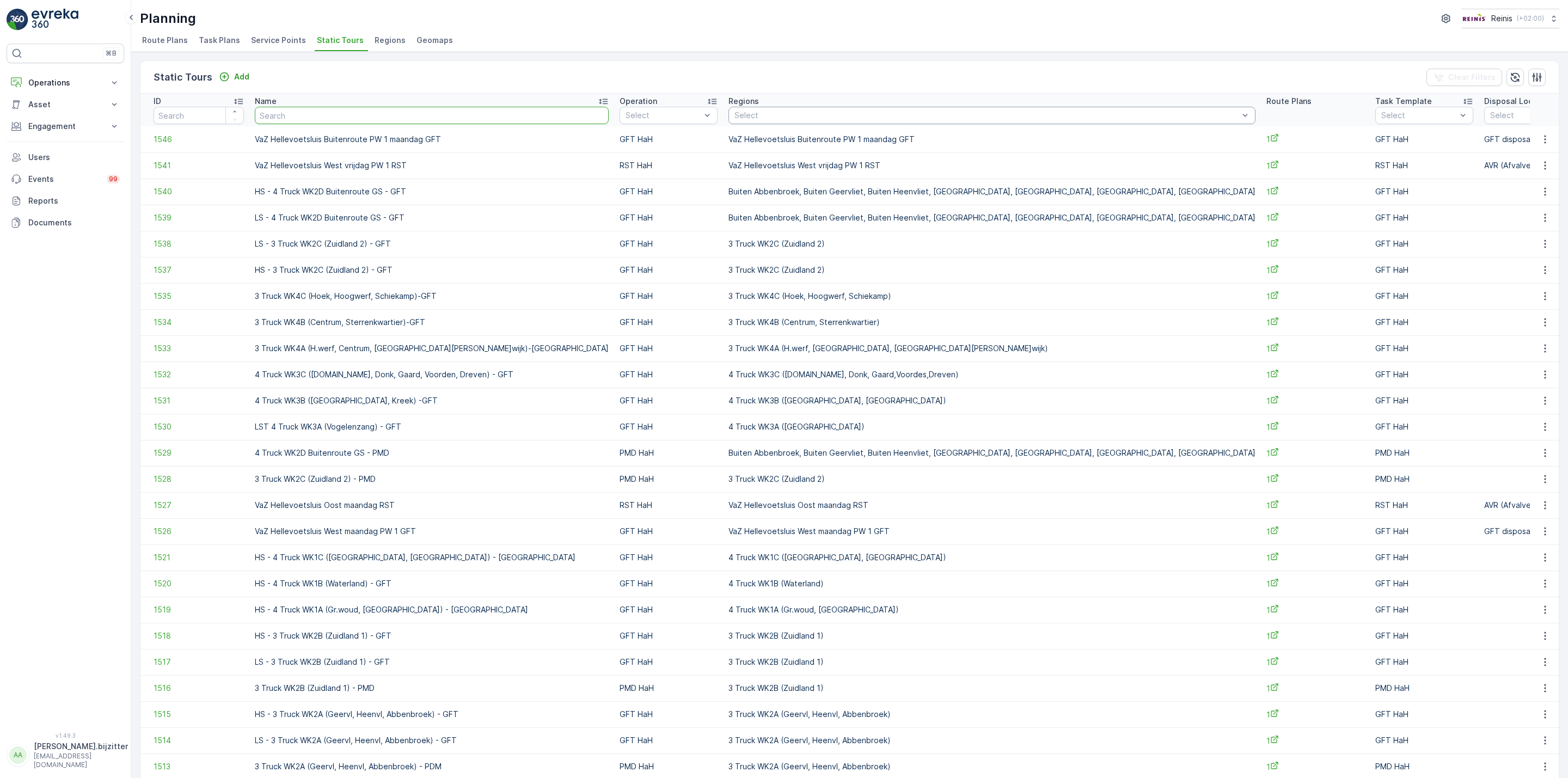
paste input "Hek, simon,"
type input "Hek, simon,"
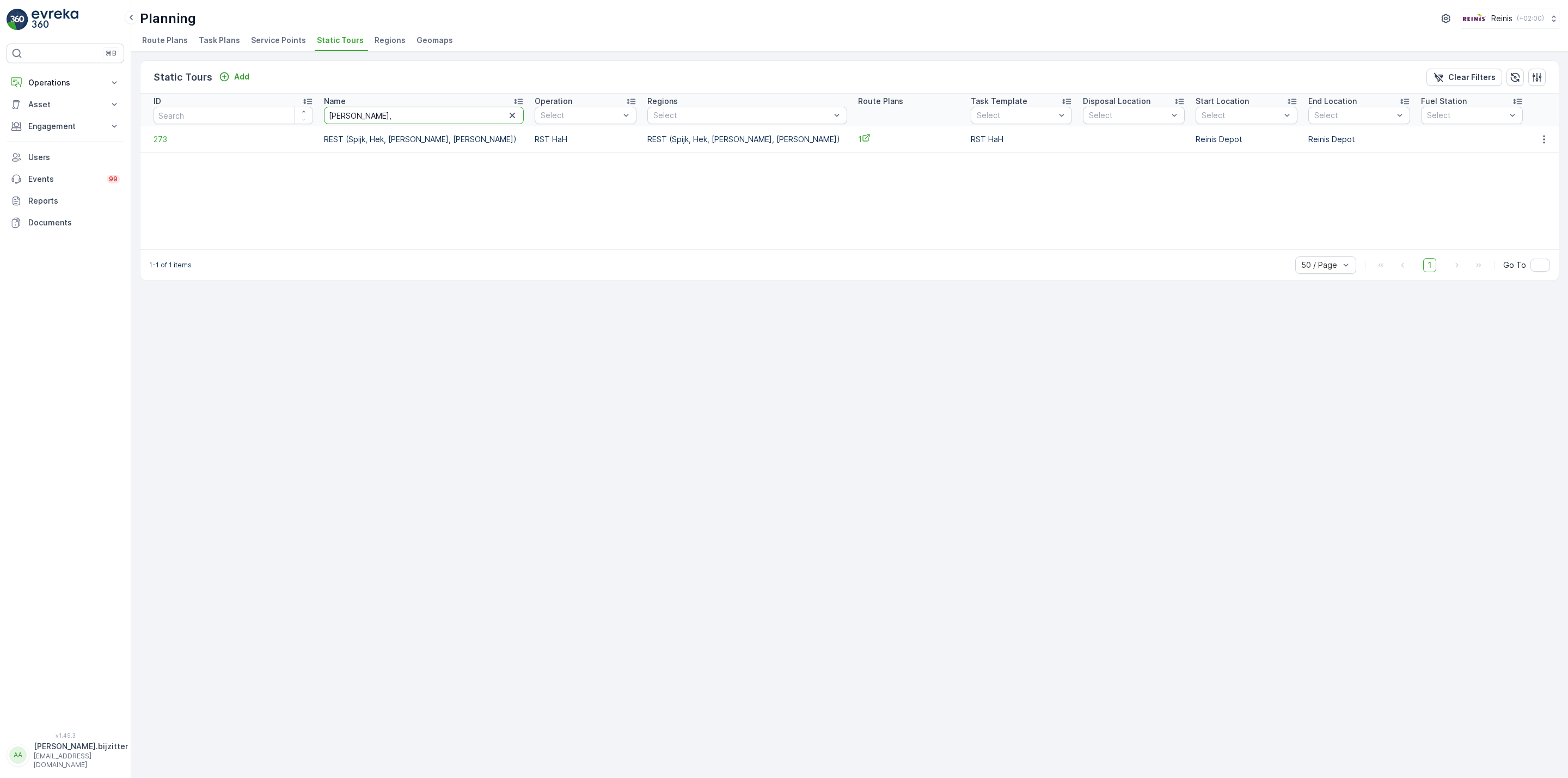
click at [357, 116] on input "Hek, simon," at bounding box center [424, 115] width 200 height 17
type input "Geev"
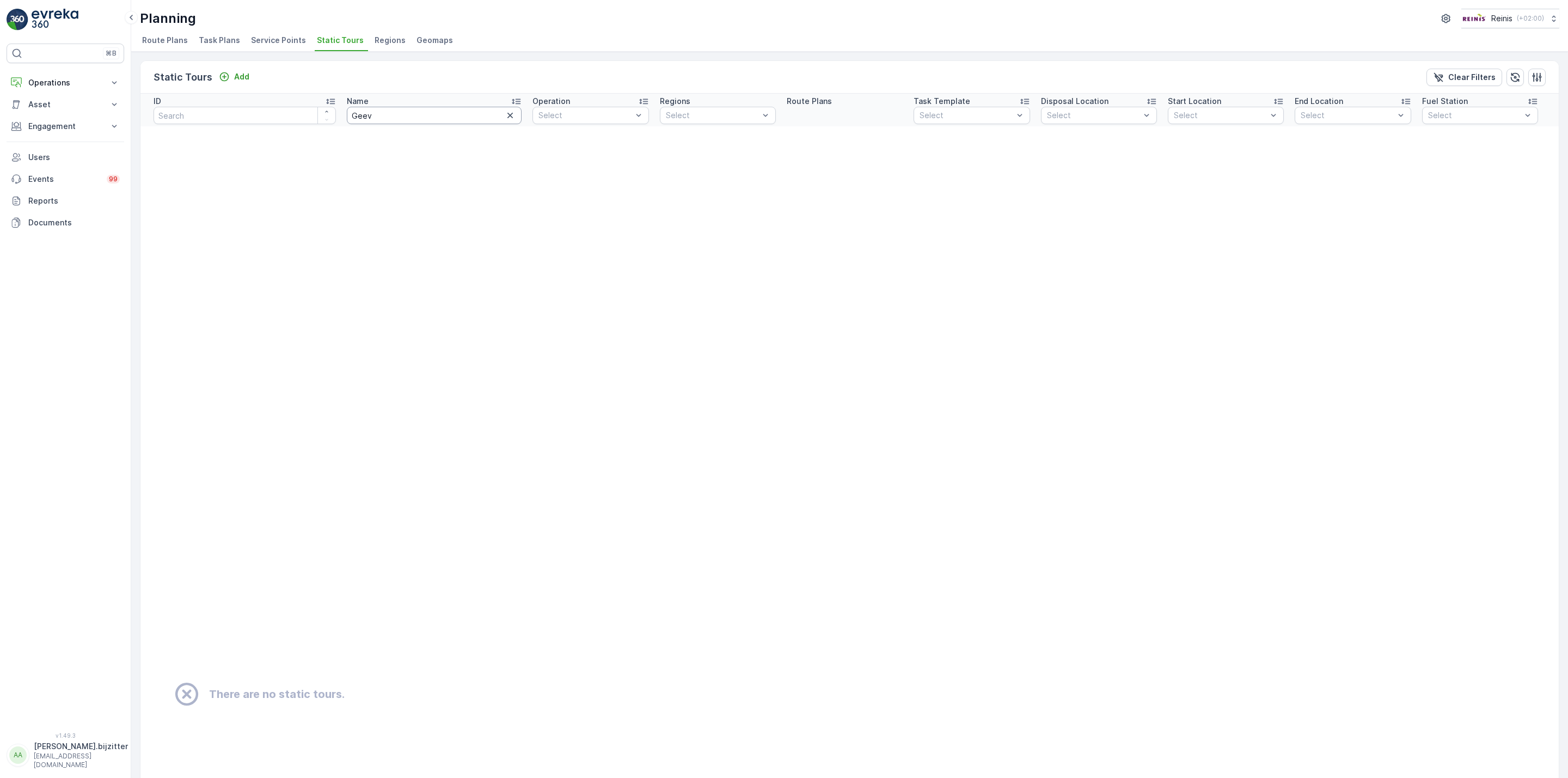
click at [361, 114] on input "Geev" at bounding box center [434, 115] width 175 height 17
type input "Geerv"
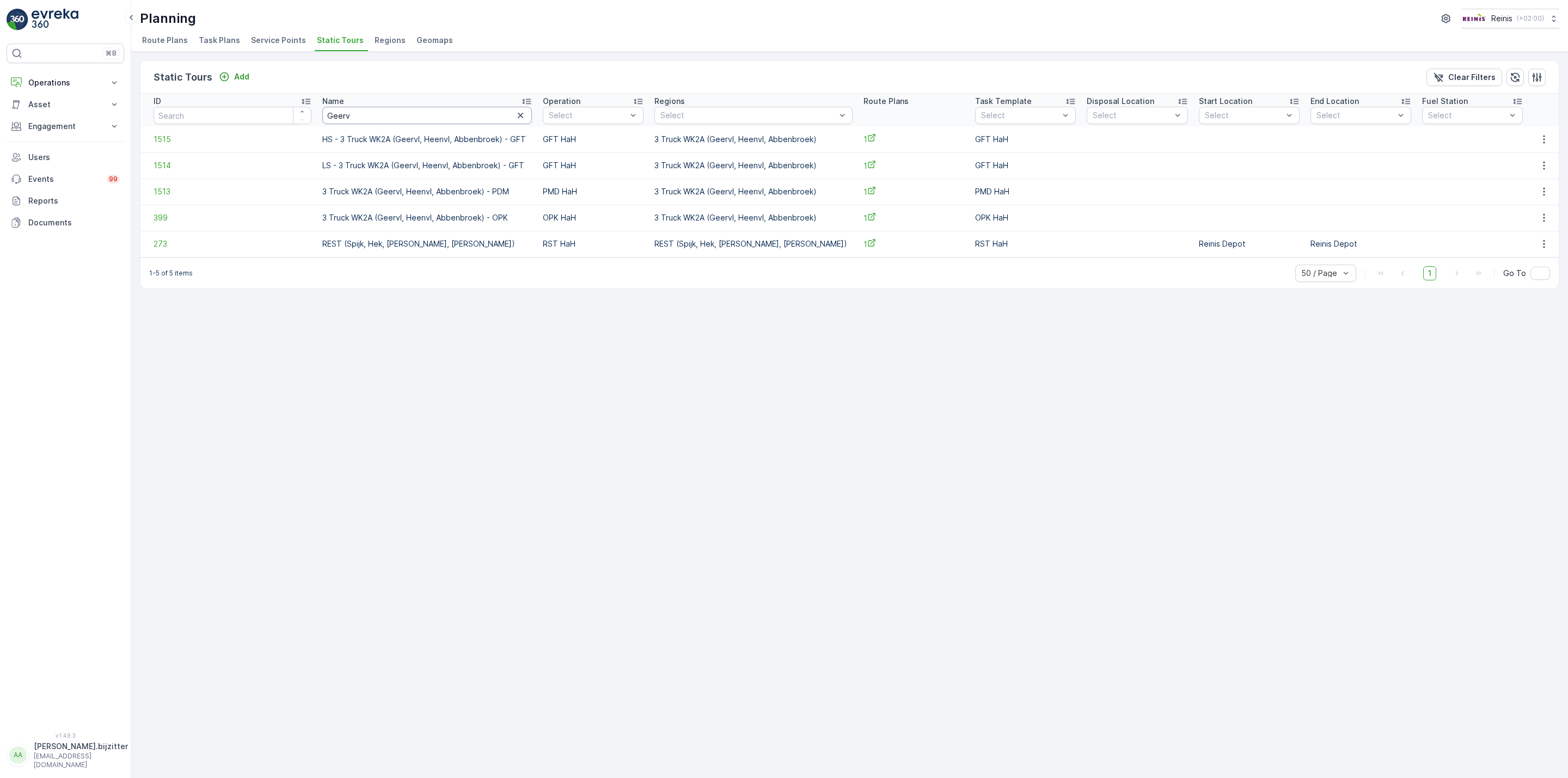
click at [358, 121] on input "Geerv" at bounding box center [427, 115] width 209 height 17
type input "REST"
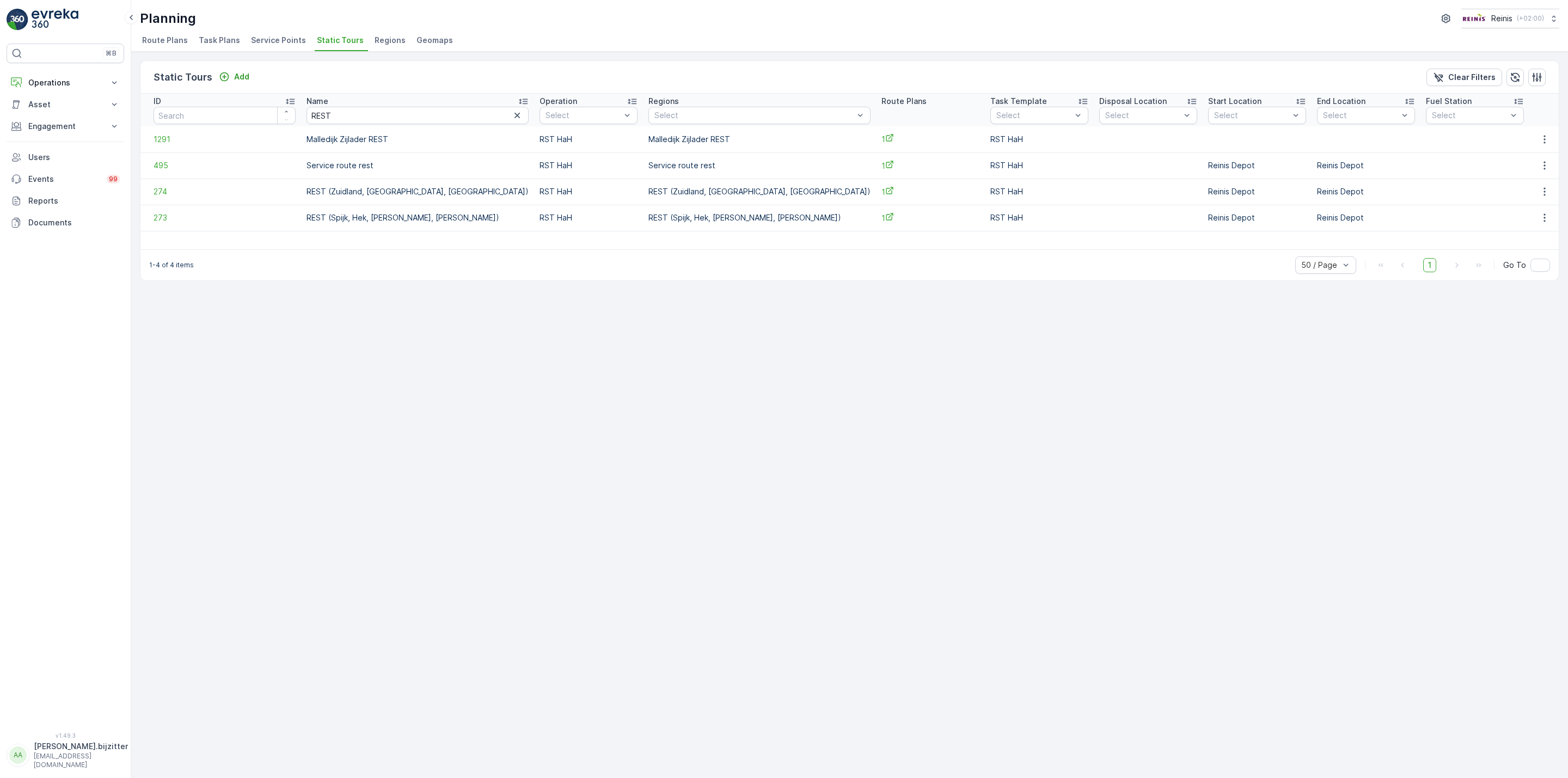
click at [340, 280] on div "1-4 of 4 items 50 / Page 1 Go To" at bounding box center [850, 265] width 1419 height 31
click at [163, 217] on span "273" at bounding box center [224, 217] width 142 height 11
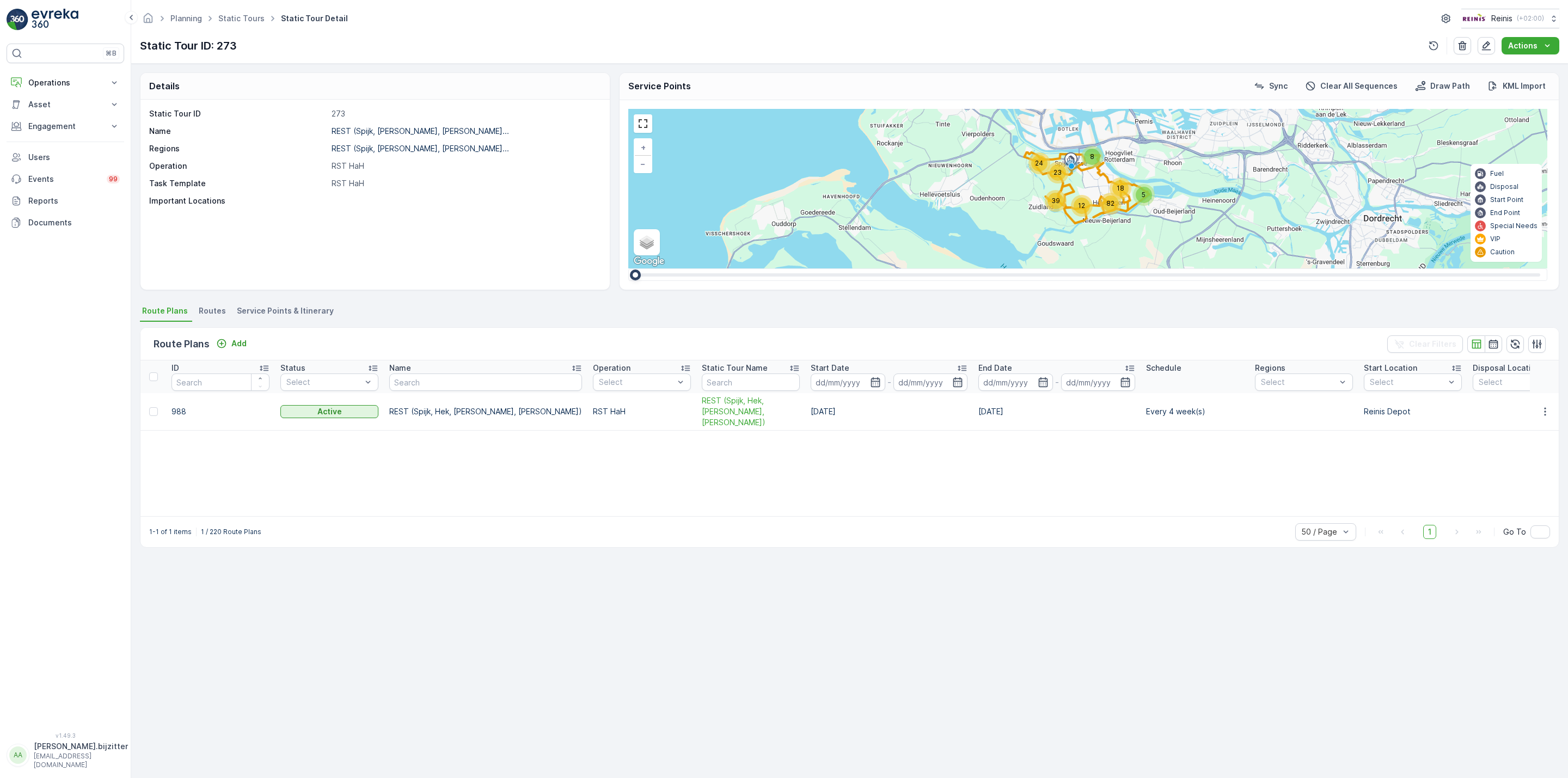
click at [297, 316] on span "Service Points & Itinerary" at bounding box center [285, 310] width 97 height 11
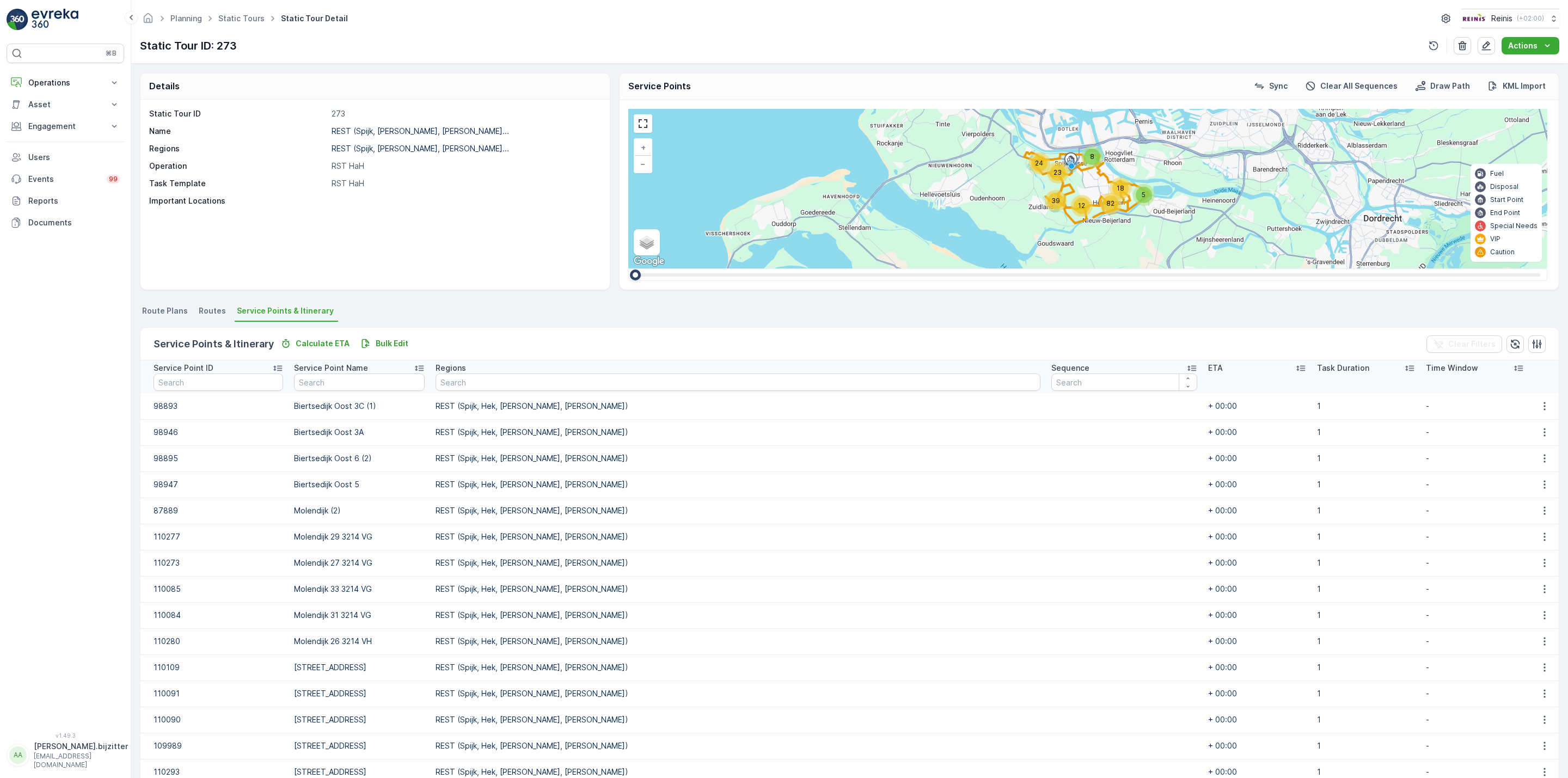
click at [1186, 367] on icon at bounding box center [1191, 367] width 11 height 11
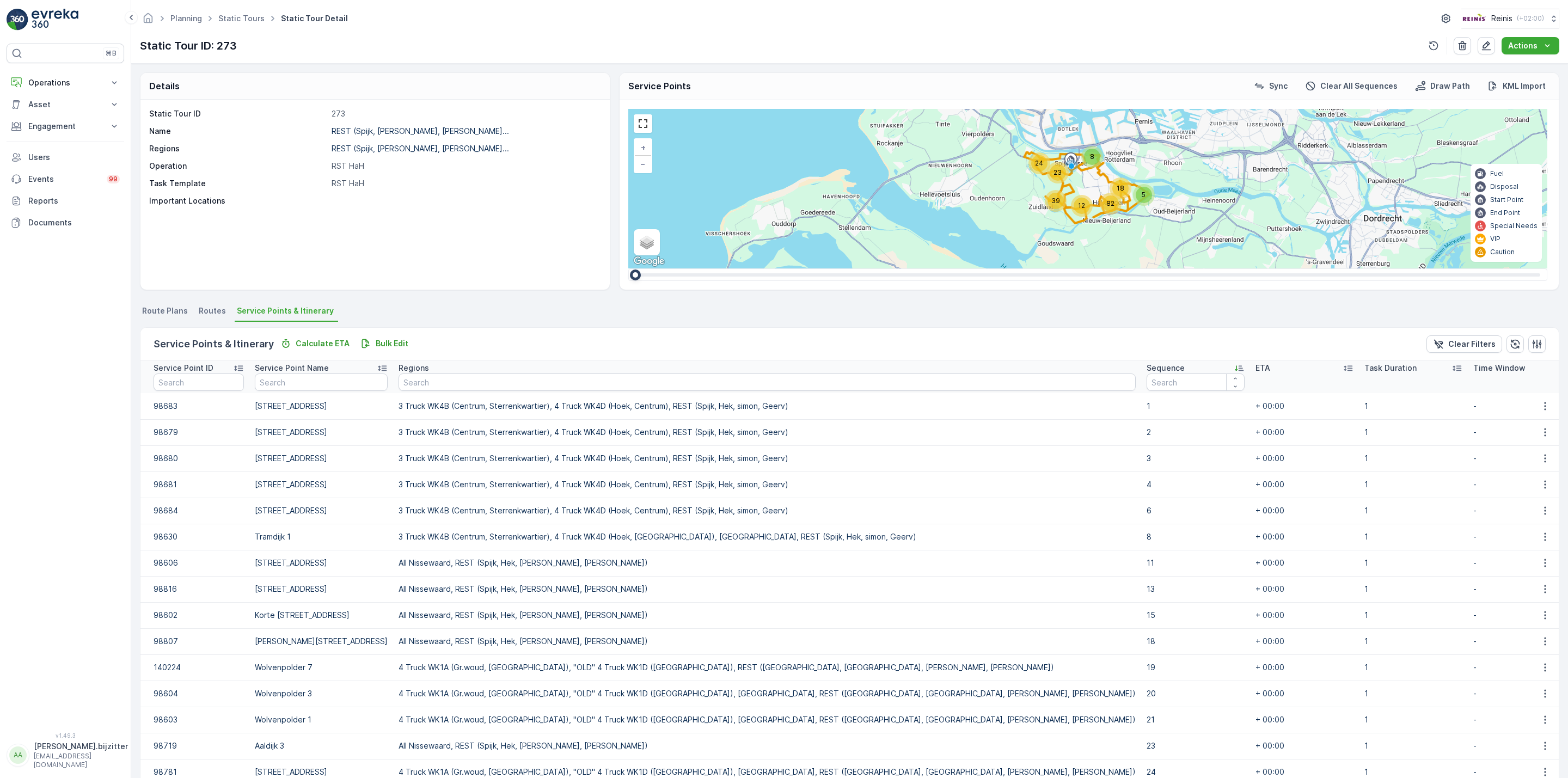
click at [1234, 367] on icon at bounding box center [1239, 367] width 11 height 11
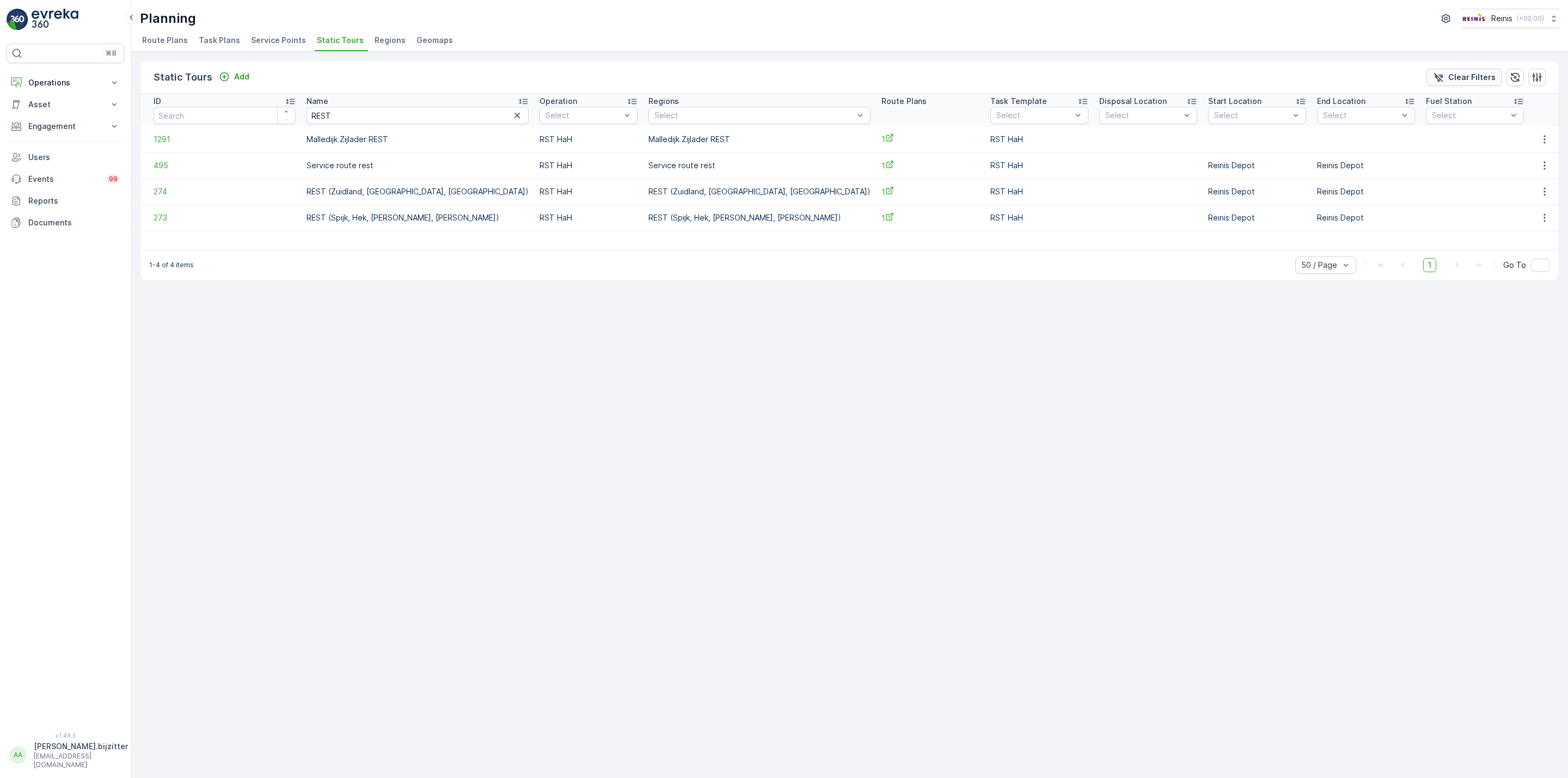
click at [1460, 82] on p "Clear Filters" at bounding box center [1472, 77] width 47 height 11
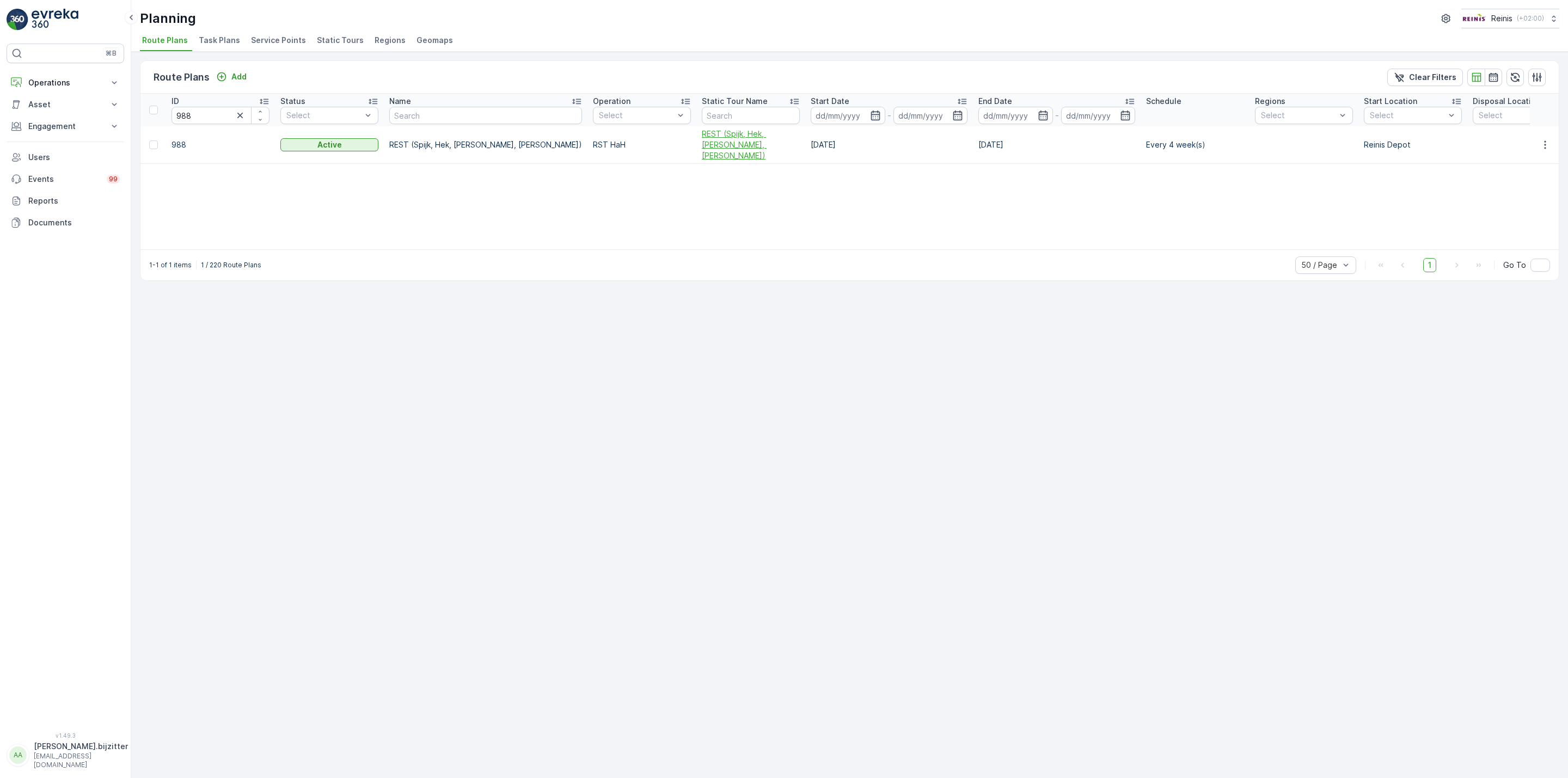
click at [702, 142] on span "REST (Spijk, Hek, [PERSON_NAME], [PERSON_NAME])" at bounding box center [751, 144] width 98 height 32
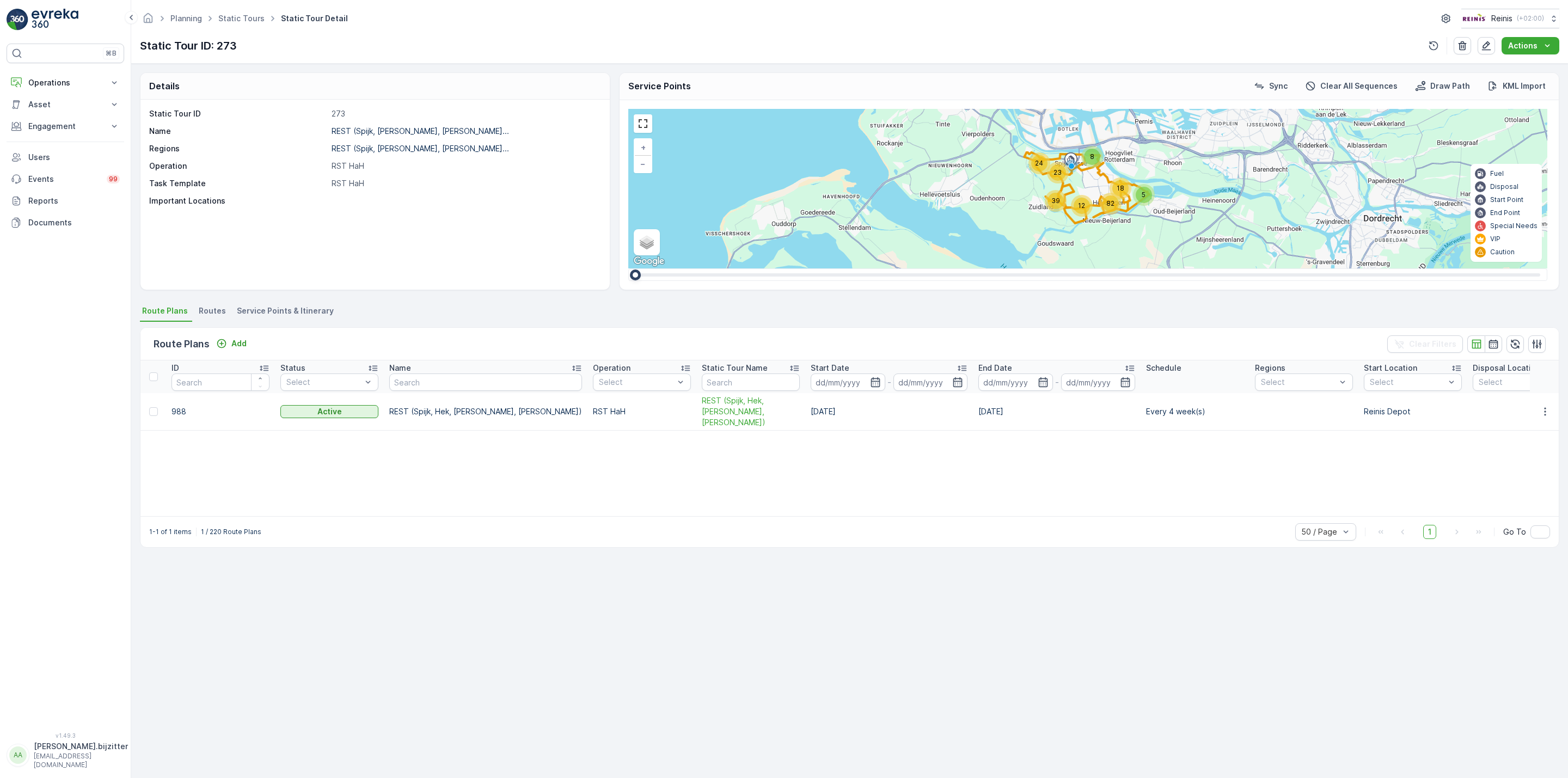
click at [295, 311] on span "Service Points & Itinerary" at bounding box center [285, 310] width 97 height 11
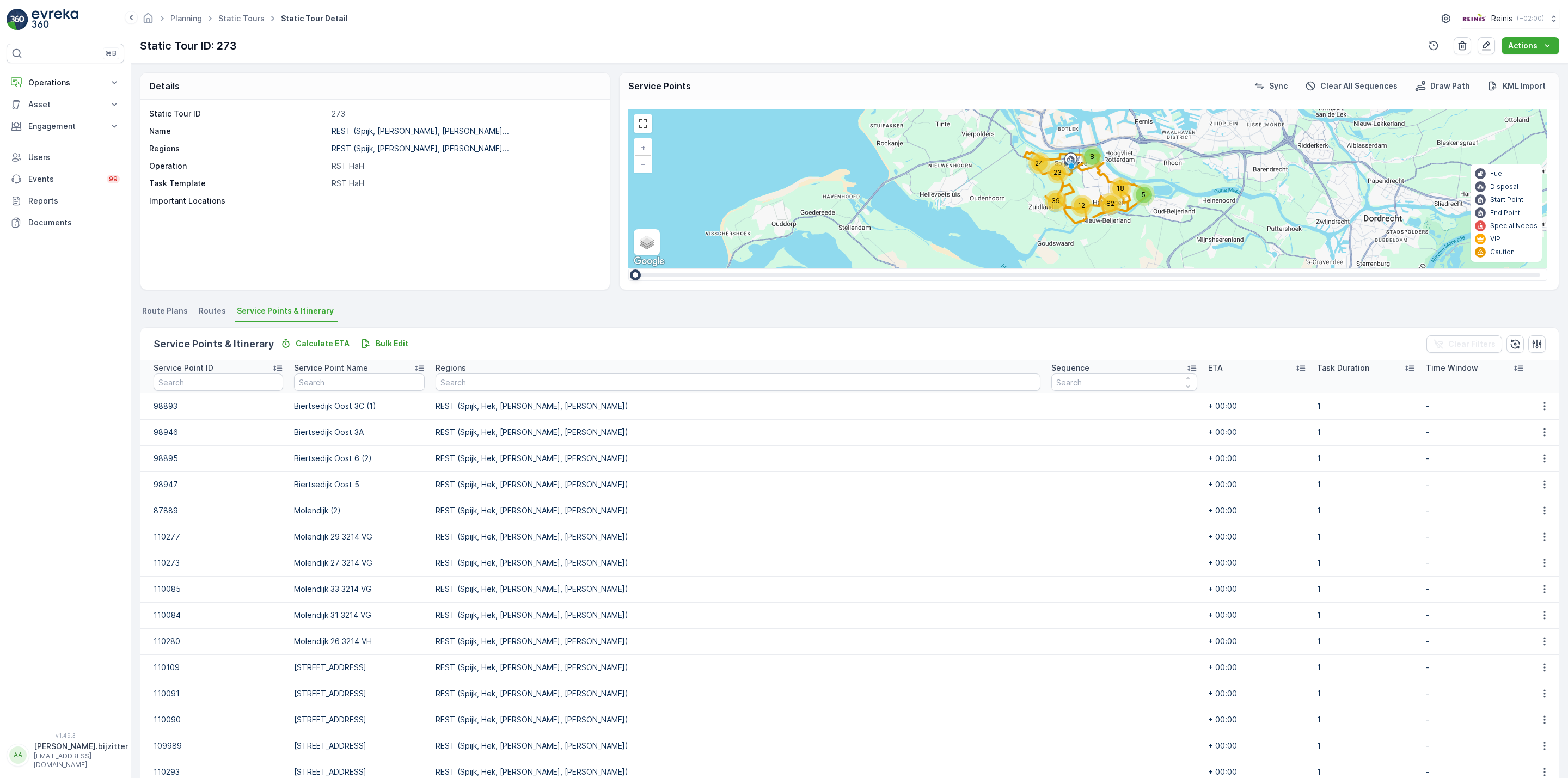
click at [1186, 369] on icon at bounding box center [1191, 367] width 11 height 11
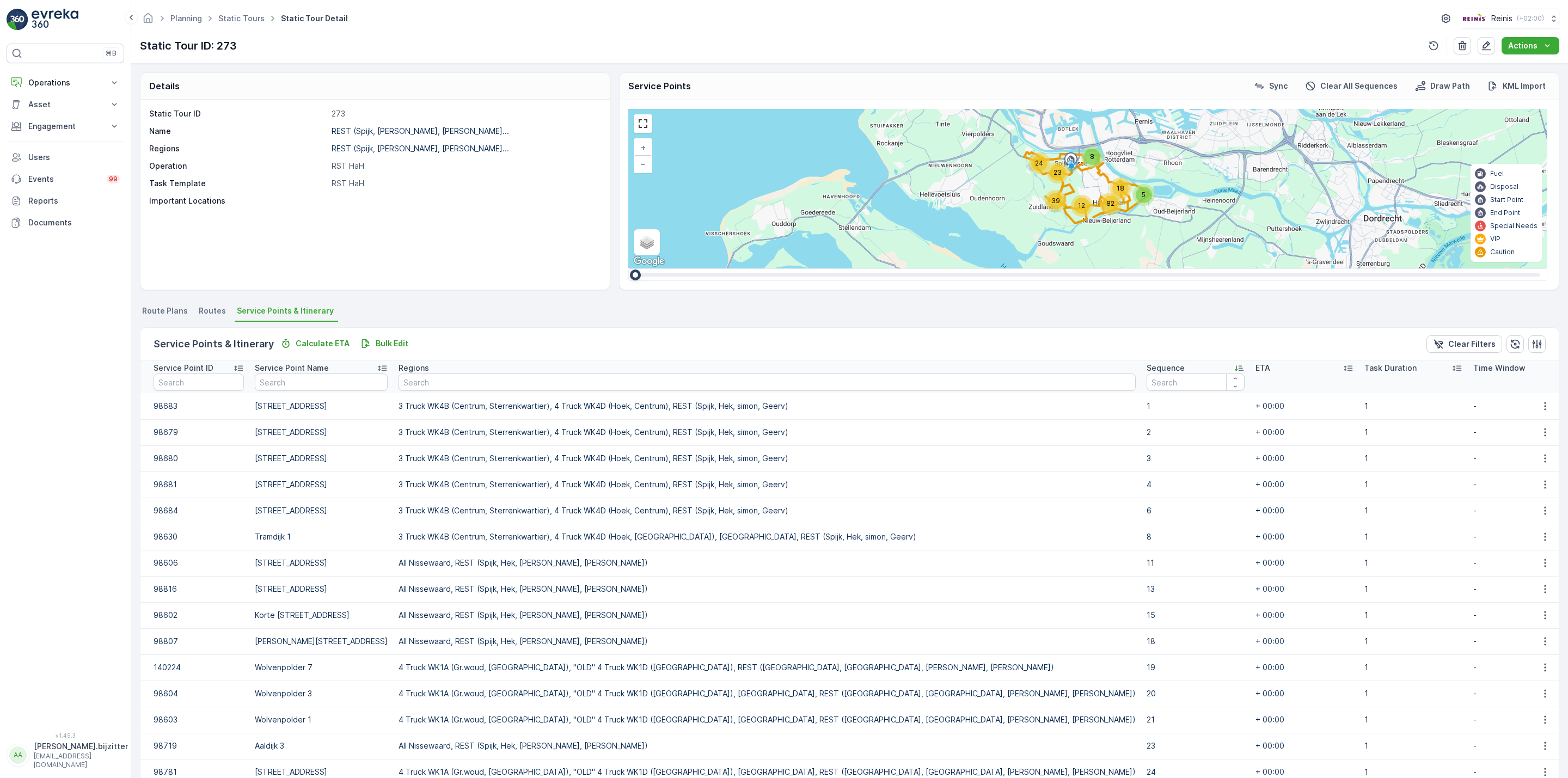
click at [1234, 367] on icon at bounding box center [1239, 367] width 11 height 11
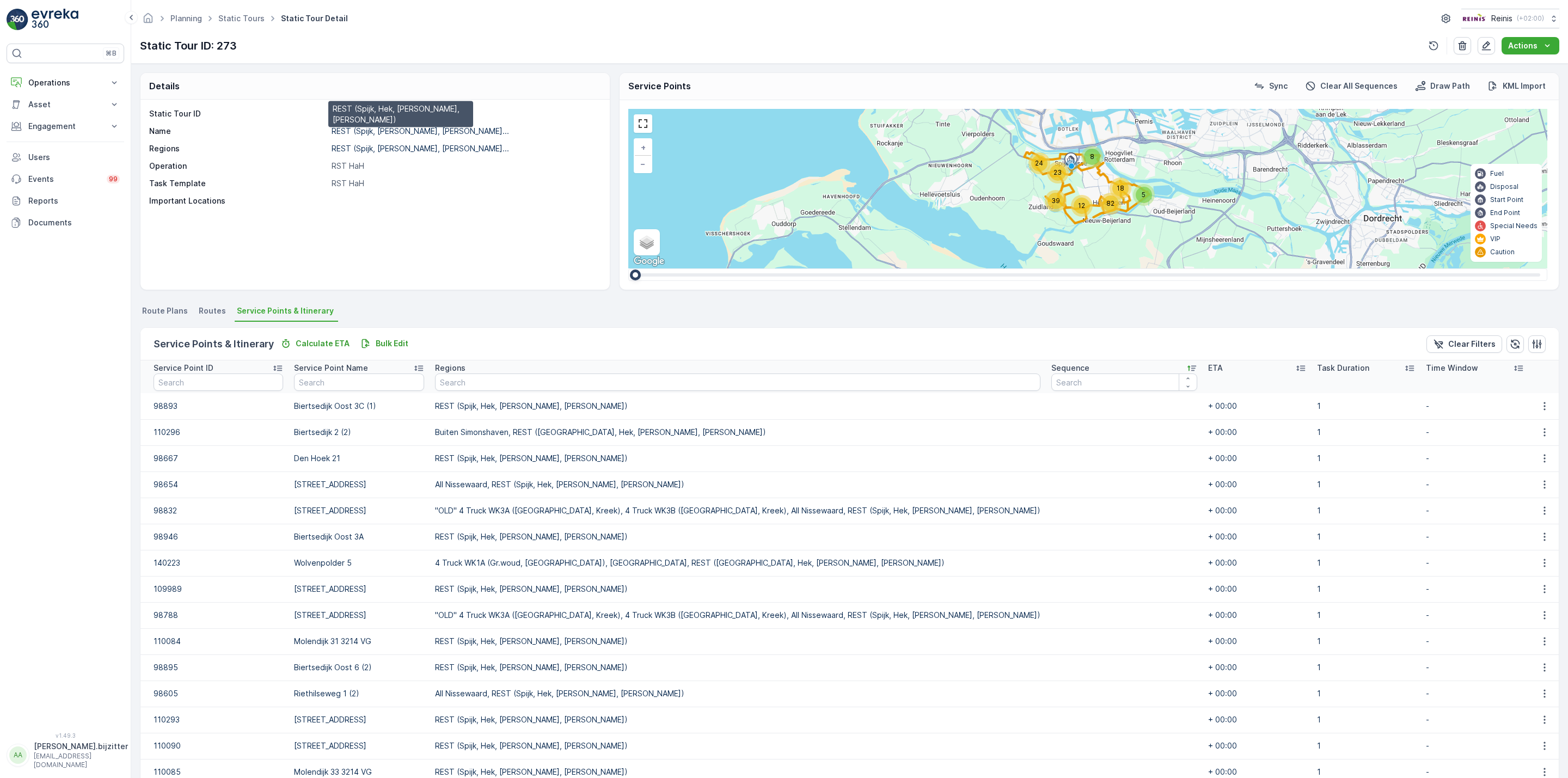
click at [389, 133] on p "REST (Spijk, [PERSON_NAME], [PERSON_NAME]..." at bounding box center [421, 130] width 178 height 9
drag, startPoint x: 377, startPoint y: 134, endPoint x: 420, endPoint y: 135, distance: 43.0
click at [420, 135] on p "REST (Spijk, [PERSON_NAME], [PERSON_NAME]..." at bounding box center [421, 130] width 178 height 9
copy p "[PERSON_NAME],"
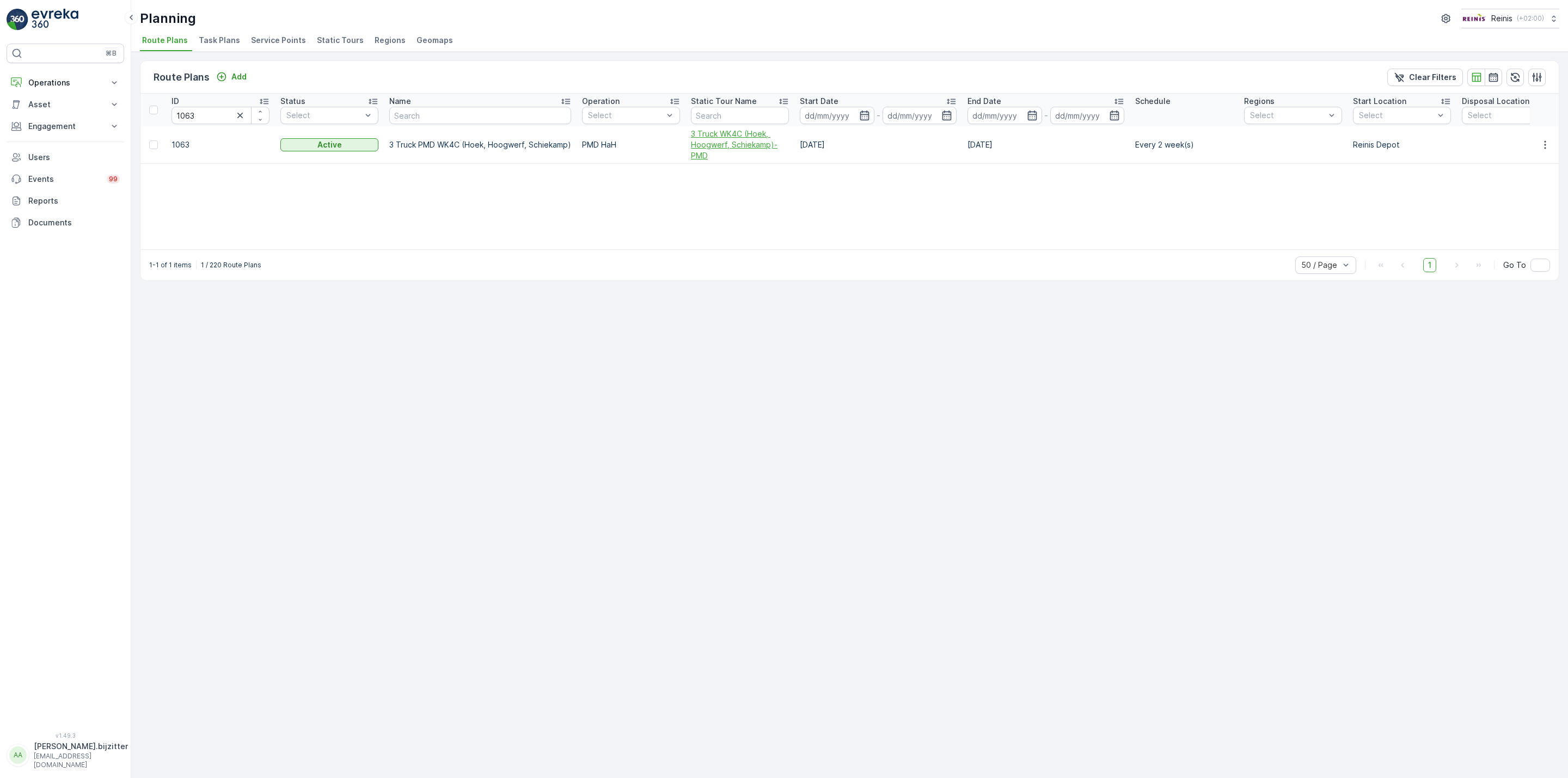
click at [738, 146] on span "3 Truck WK4C (Hoek, Hoogwerf, Schiekamp)-PMD" at bounding box center [740, 144] width 98 height 32
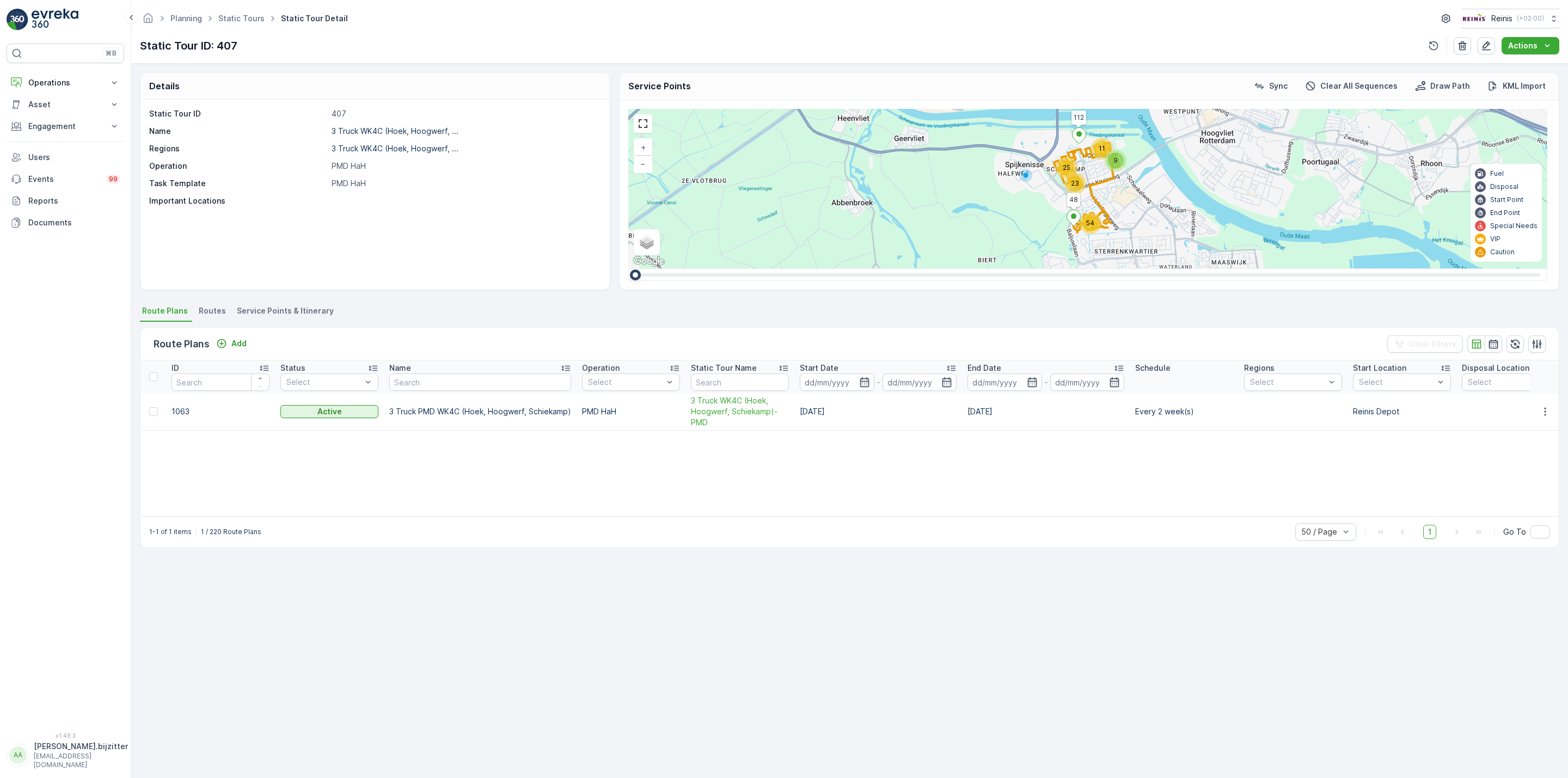
click at [319, 309] on span "Service Points & Itinerary" at bounding box center [285, 310] width 97 height 11
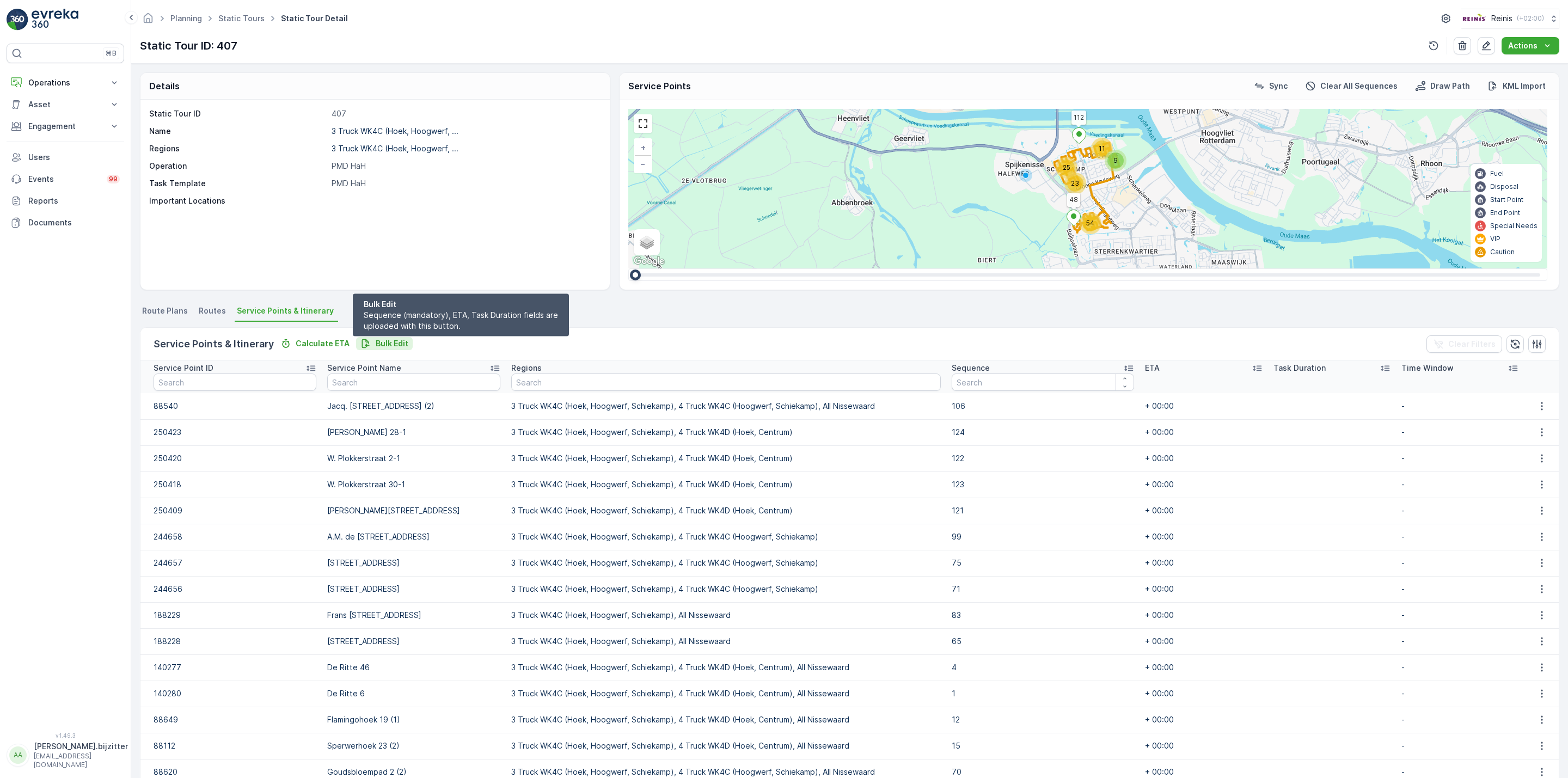
click at [386, 344] on p "Bulk Edit" at bounding box center [392, 343] width 32 height 11
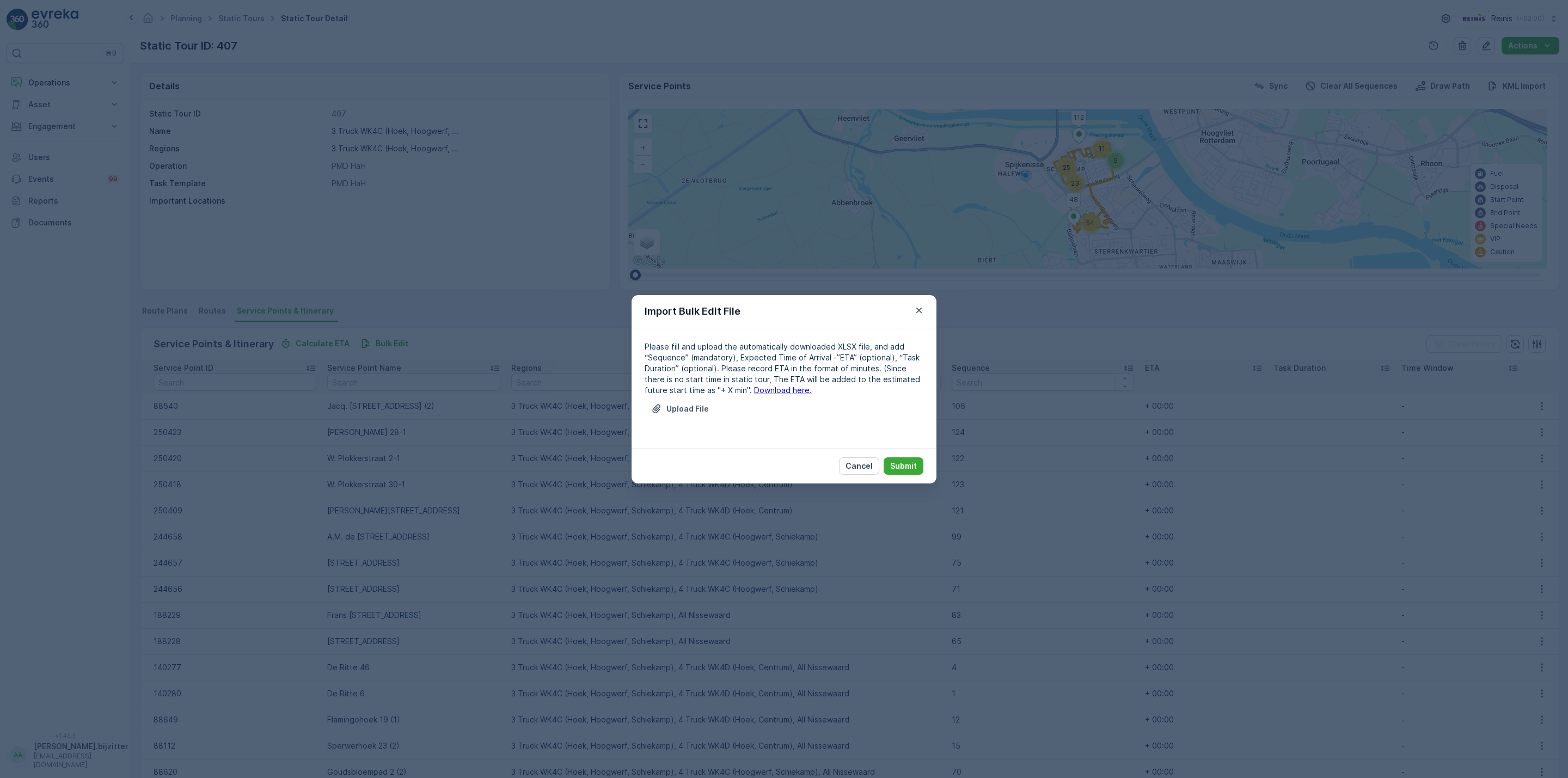
click at [767, 392] on link "Download here." at bounding box center [783, 390] width 58 height 9
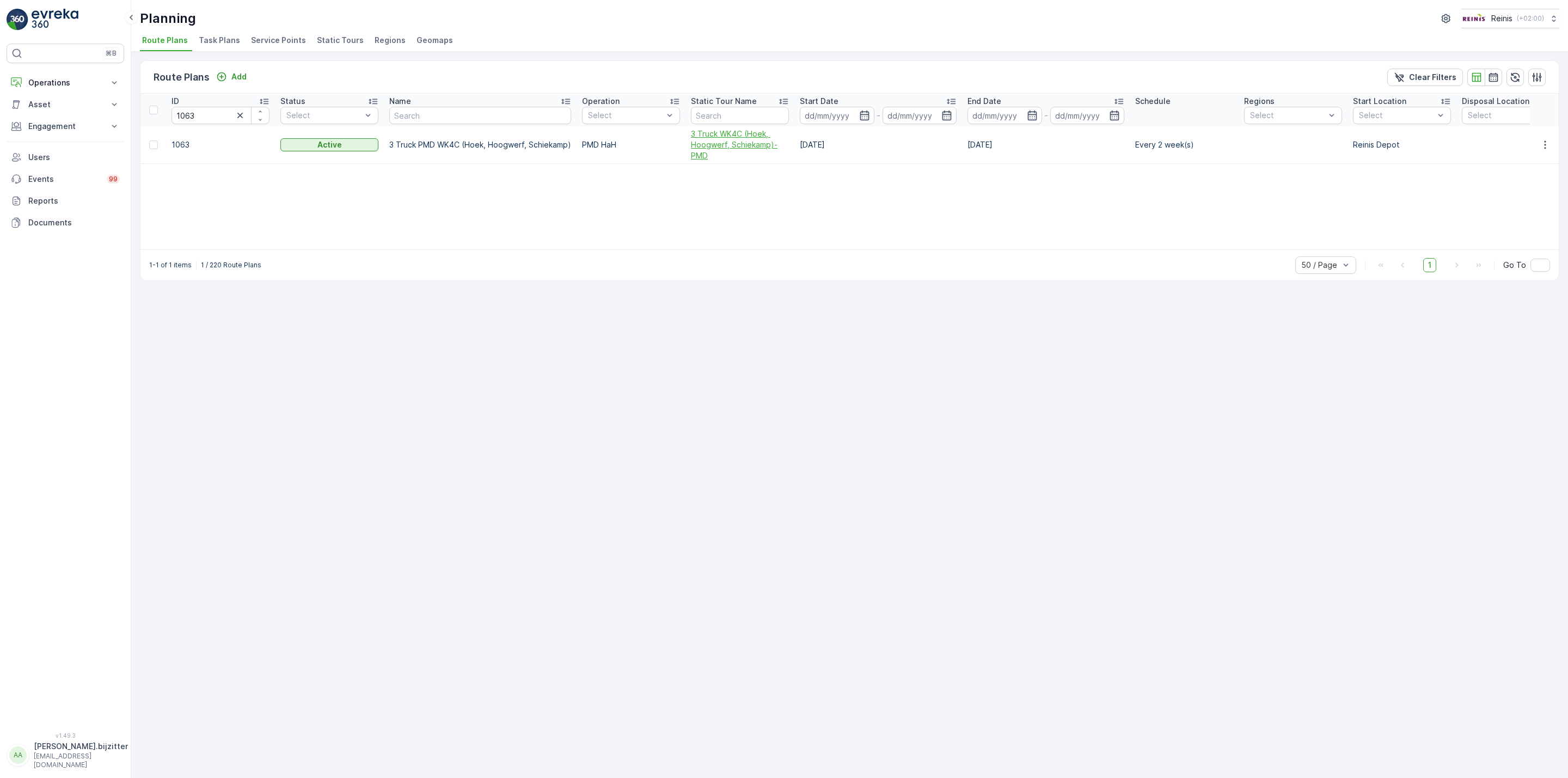
click at [718, 150] on span "3 Truck WK4C (Hoek, Hoogwerf, Schiekamp)-PMD" at bounding box center [740, 144] width 98 height 32
click at [204, 116] on input "1063" at bounding box center [221, 115] width 98 height 17
click at [206, 118] on input "1063" at bounding box center [221, 115] width 98 height 17
click at [56, 82] on p "Operations" at bounding box center [65, 82] width 74 height 11
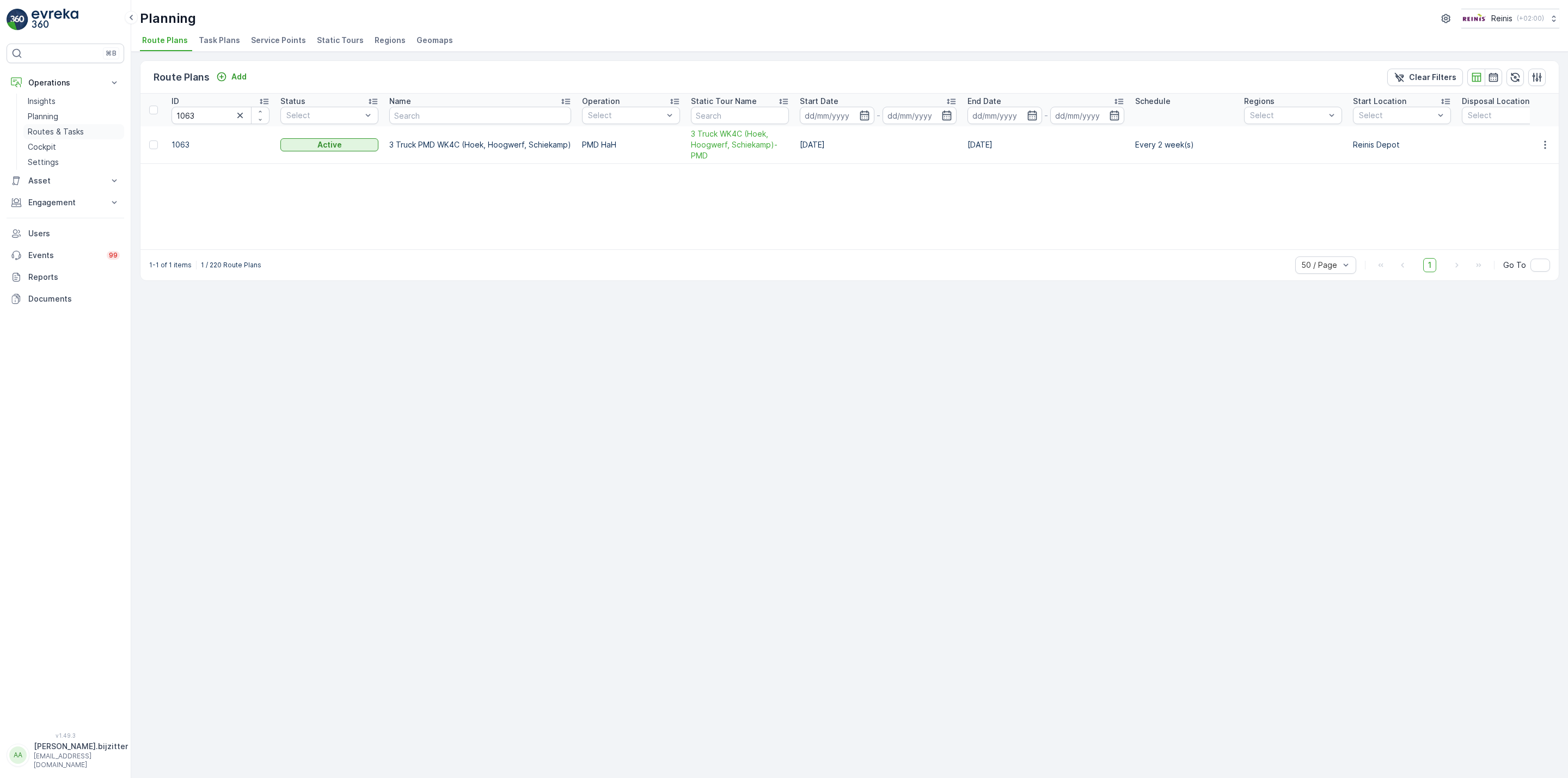
click at [46, 134] on p "Routes & Tasks" at bounding box center [56, 131] width 56 height 11
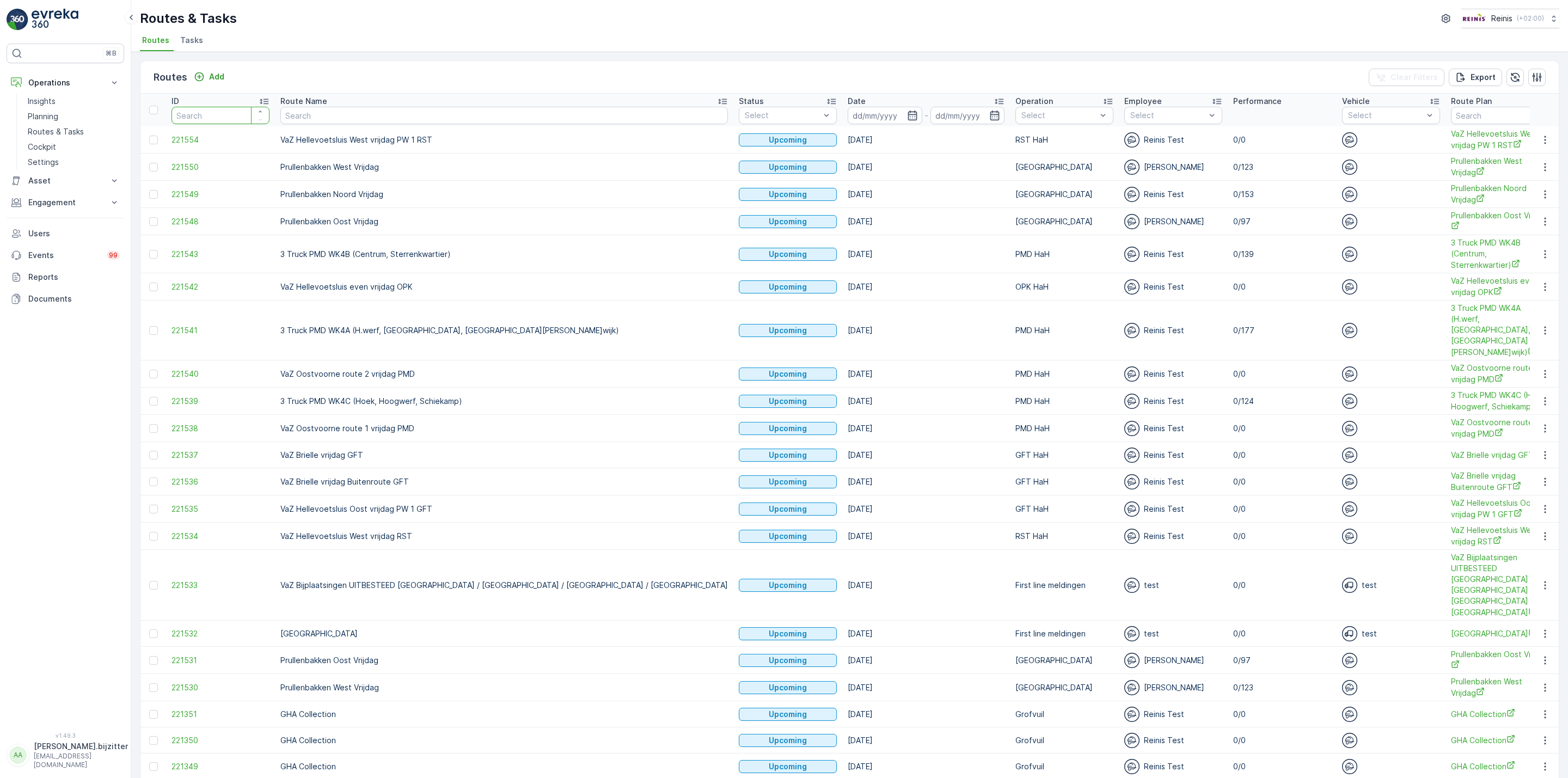
click at [204, 118] on input "number" at bounding box center [221, 115] width 98 height 17
paste input "217412"
type input "217412"
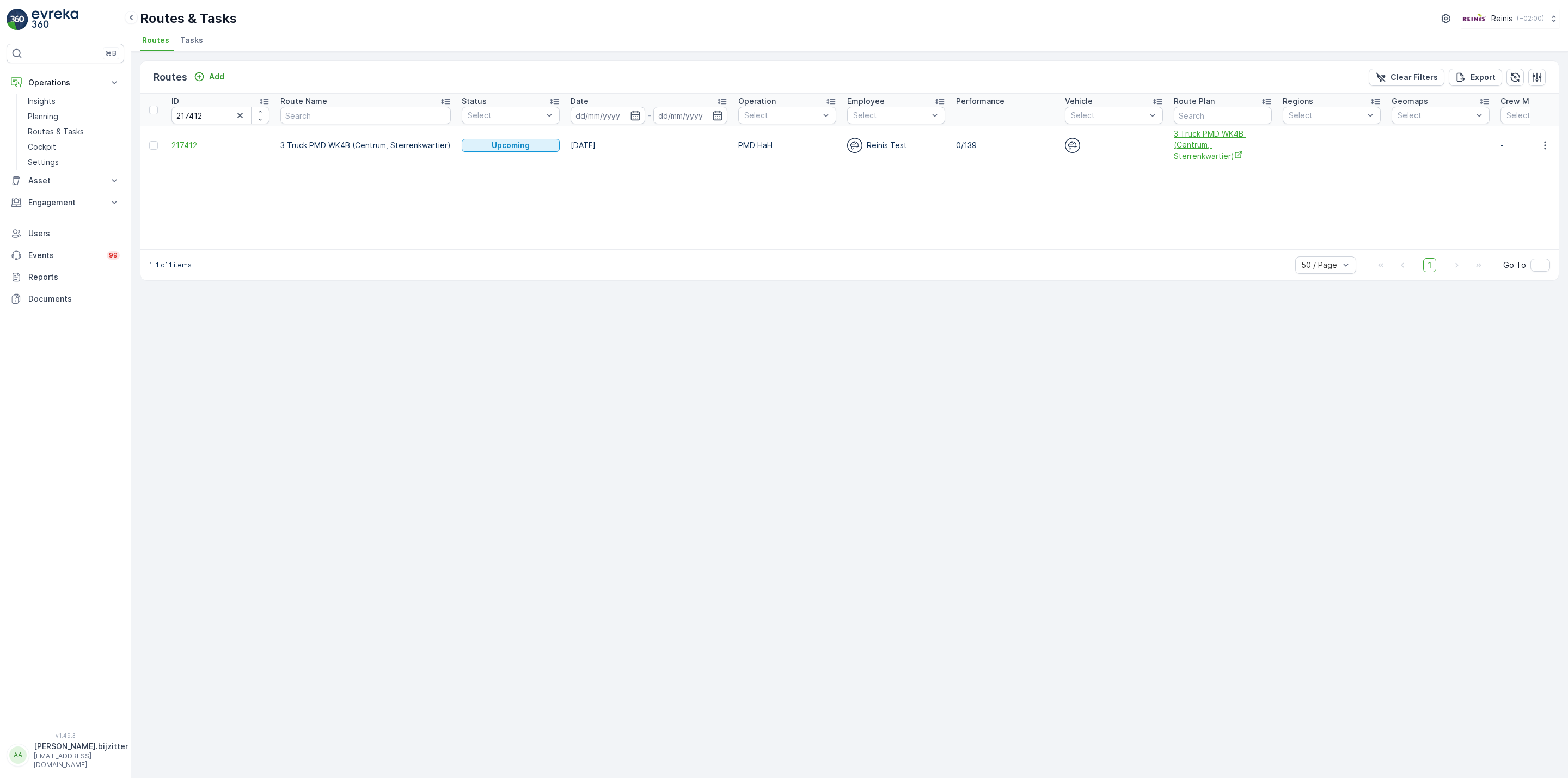
click at [1219, 135] on span "3 Truck PMD WK4B (Centrum, Sterrenkwartier)" at bounding box center [1223, 145] width 98 height 33
click at [178, 142] on span "217412" at bounding box center [221, 145] width 98 height 11
click at [1209, 150] on span "3 Truck PMD WK4B (Centrum, Sterrenkwartier)" at bounding box center [1223, 145] width 98 height 33
drag, startPoint x: 845, startPoint y: 810, endPoint x: 1567, endPoint y: 810, distance: 722.0
click at [1567, 777] on html "⌘B Operations Insights Planning Routes & Tasks Cockpit Settings Asset Assets Ac…" at bounding box center [784, 389] width 1568 height 778
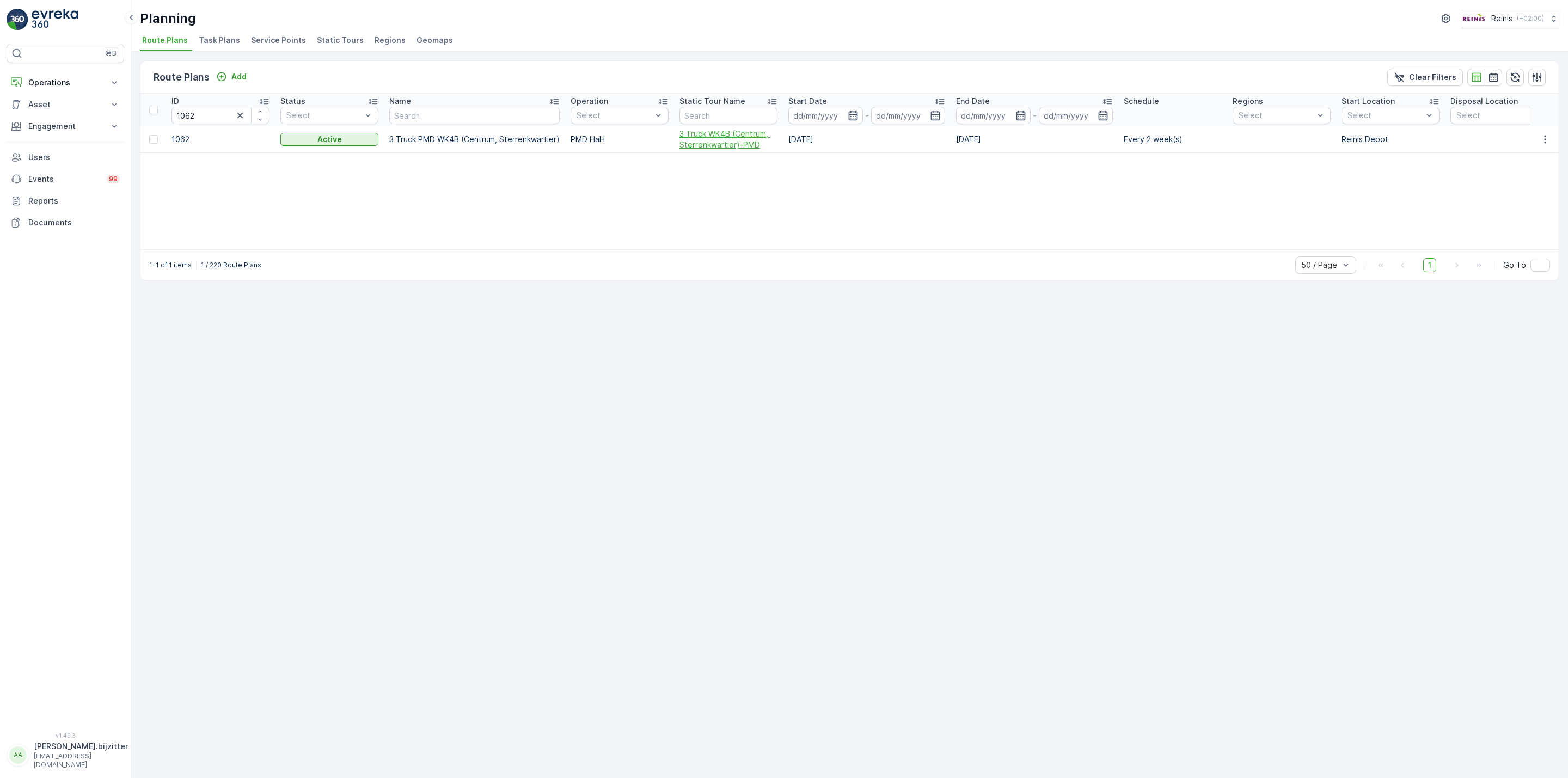
click at [699, 143] on span "3 Truck WK4B (Centrum, Sterrenkwartier)-PMD" at bounding box center [728, 139] width 98 height 22
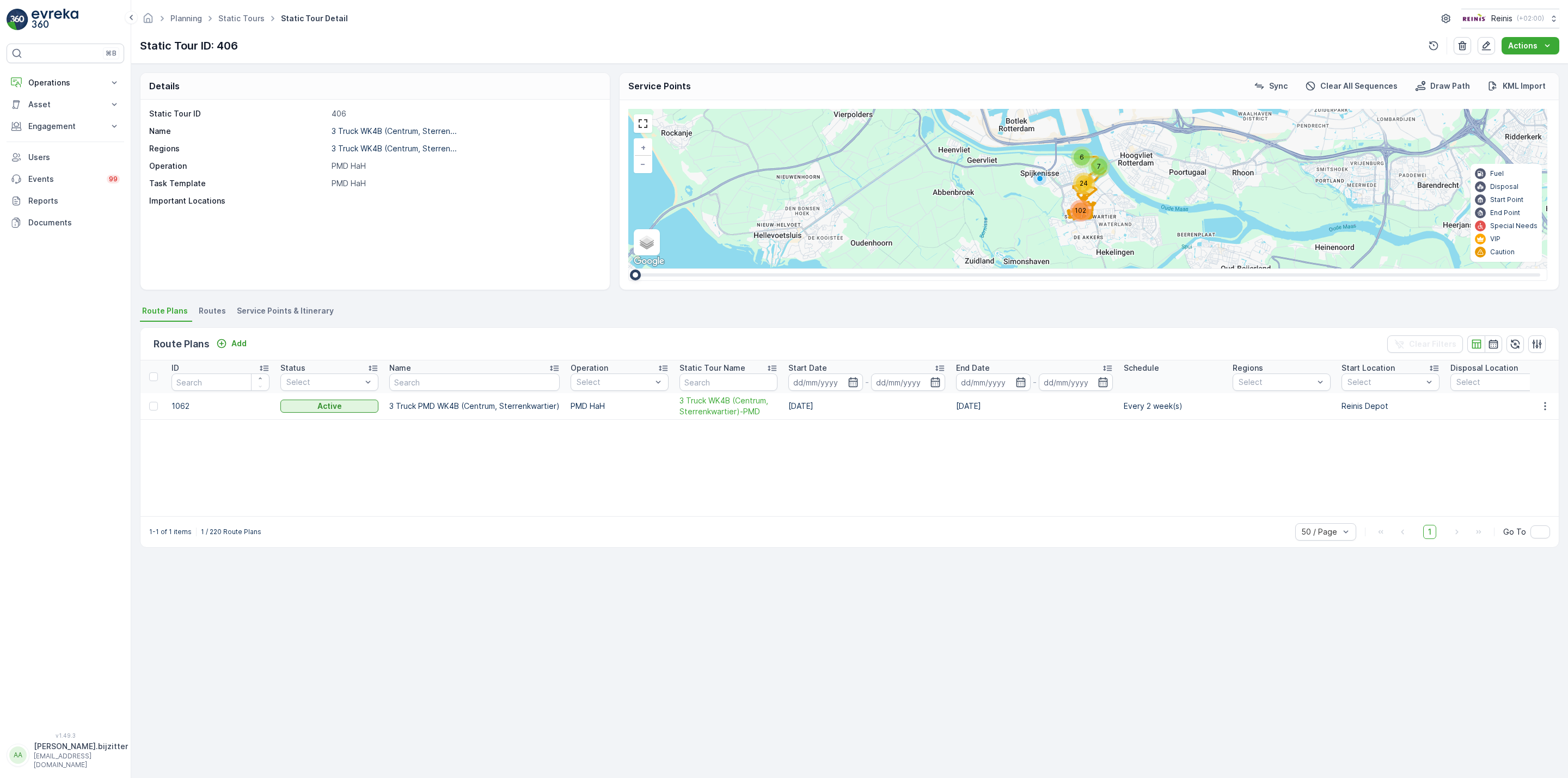
click at [834, 683] on div "Details Static Tour ID 406 Name 3 Truck WK4B ([GEOGRAPHIC_DATA]... Regions 3 Tr…" at bounding box center [850, 421] width 1437 height 714
click at [303, 312] on span "Service Points & Itinerary" at bounding box center [285, 310] width 97 height 11
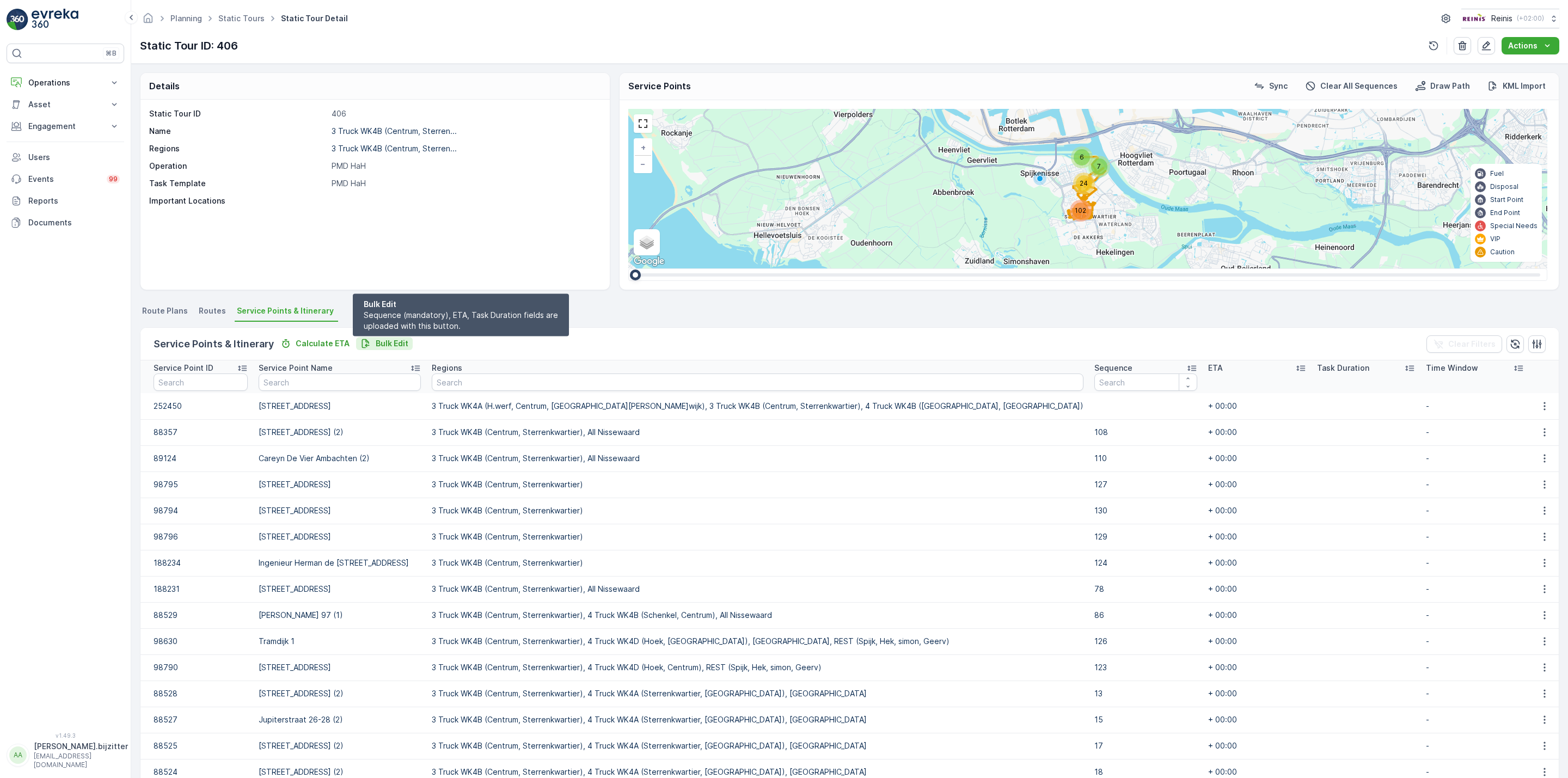
click at [392, 342] on p "Bulk Edit" at bounding box center [392, 343] width 32 height 11
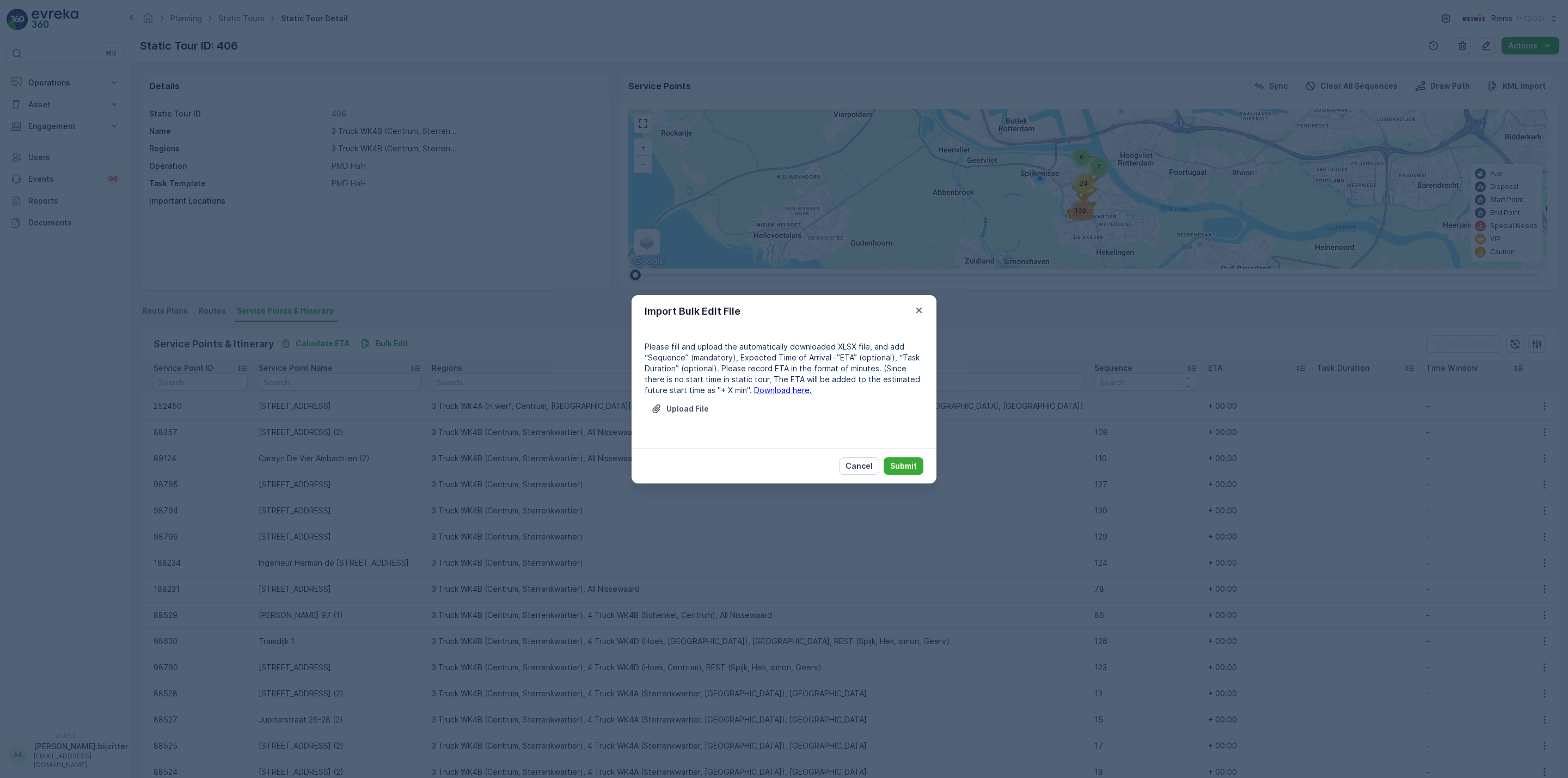
click at [757, 391] on link "Download here." at bounding box center [783, 390] width 58 height 9
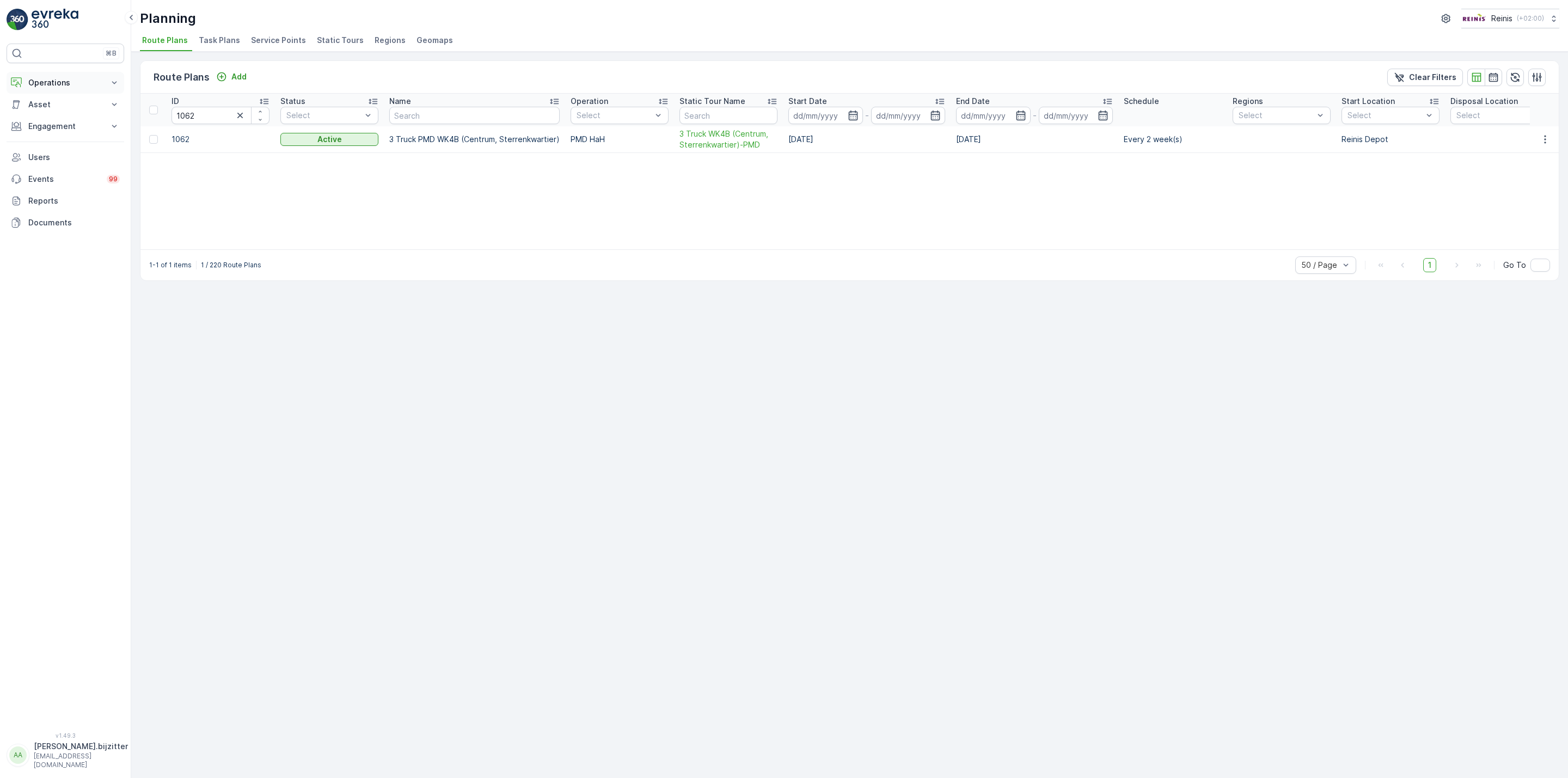
click at [53, 84] on p "Operations" at bounding box center [65, 82] width 74 height 11
click at [51, 114] on p "Planning" at bounding box center [42, 116] width 31 height 11
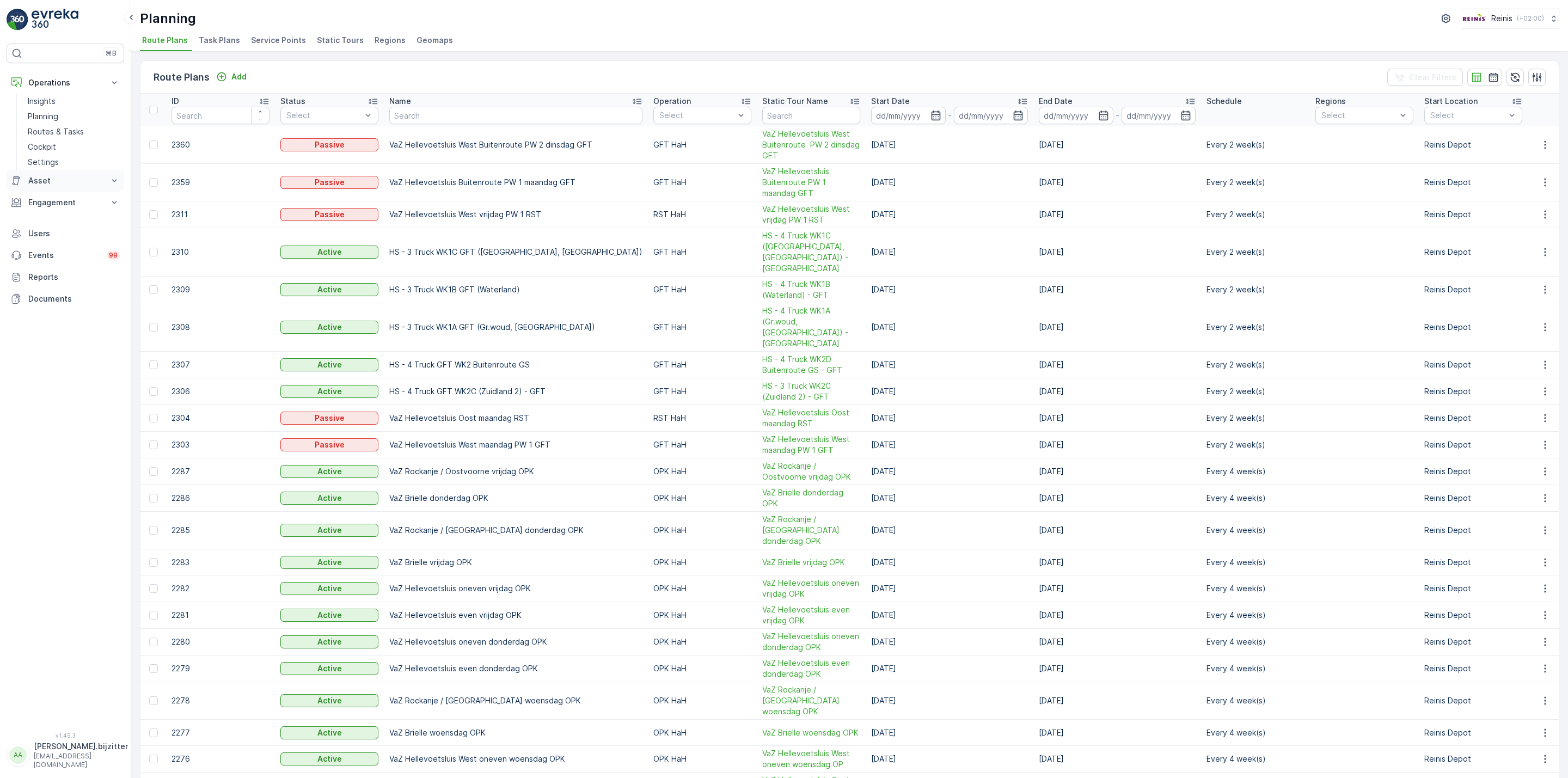
click at [48, 182] on p "Asset" at bounding box center [65, 180] width 74 height 11
click at [56, 236] on p "Engagement" at bounding box center [65, 232] width 74 height 11
click at [52, 270] on p "Entities" at bounding box center [41, 266] width 27 height 11
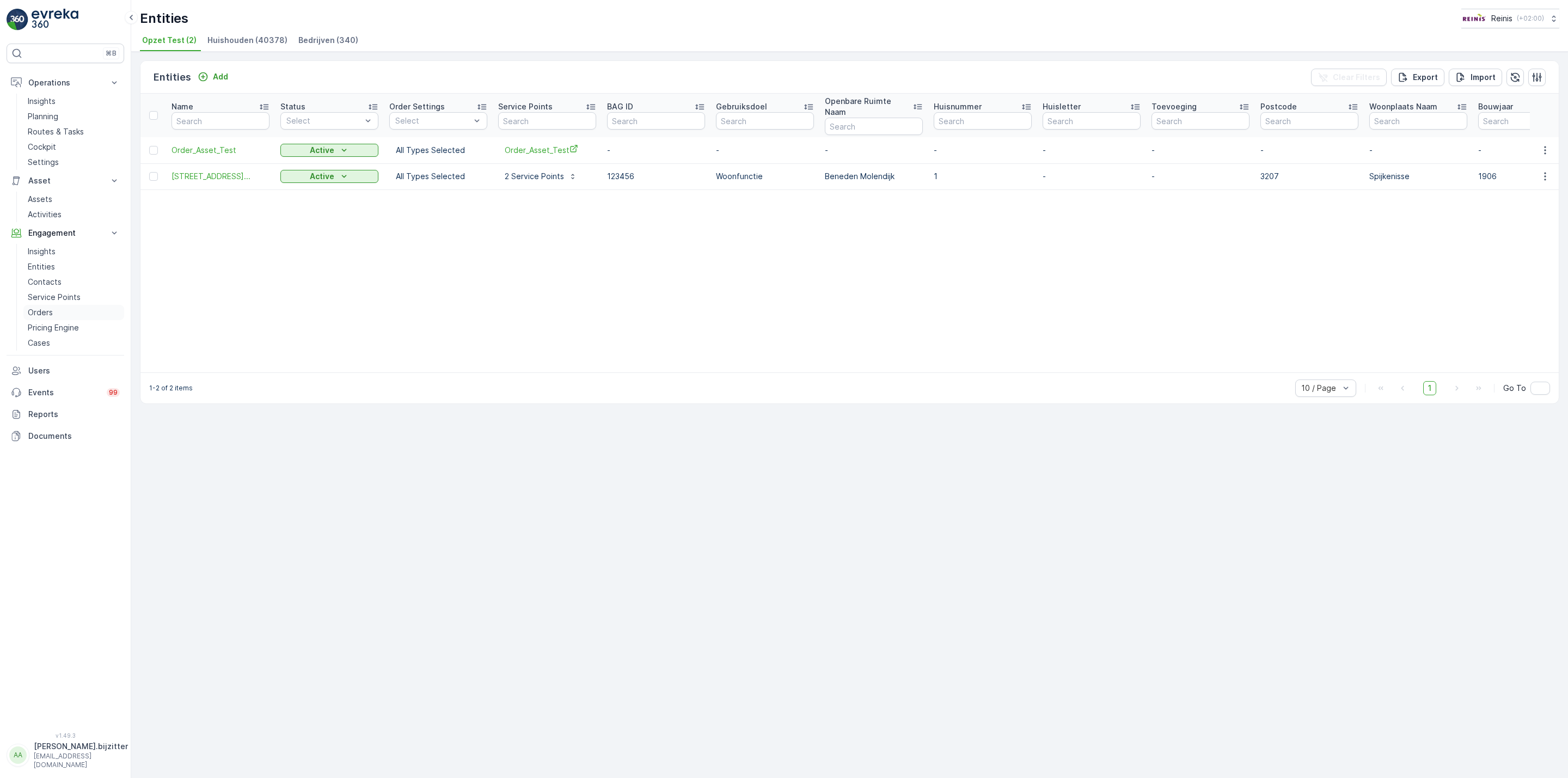
click at [49, 315] on p "Orders" at bounding box center [40, 312] width 25 height 11
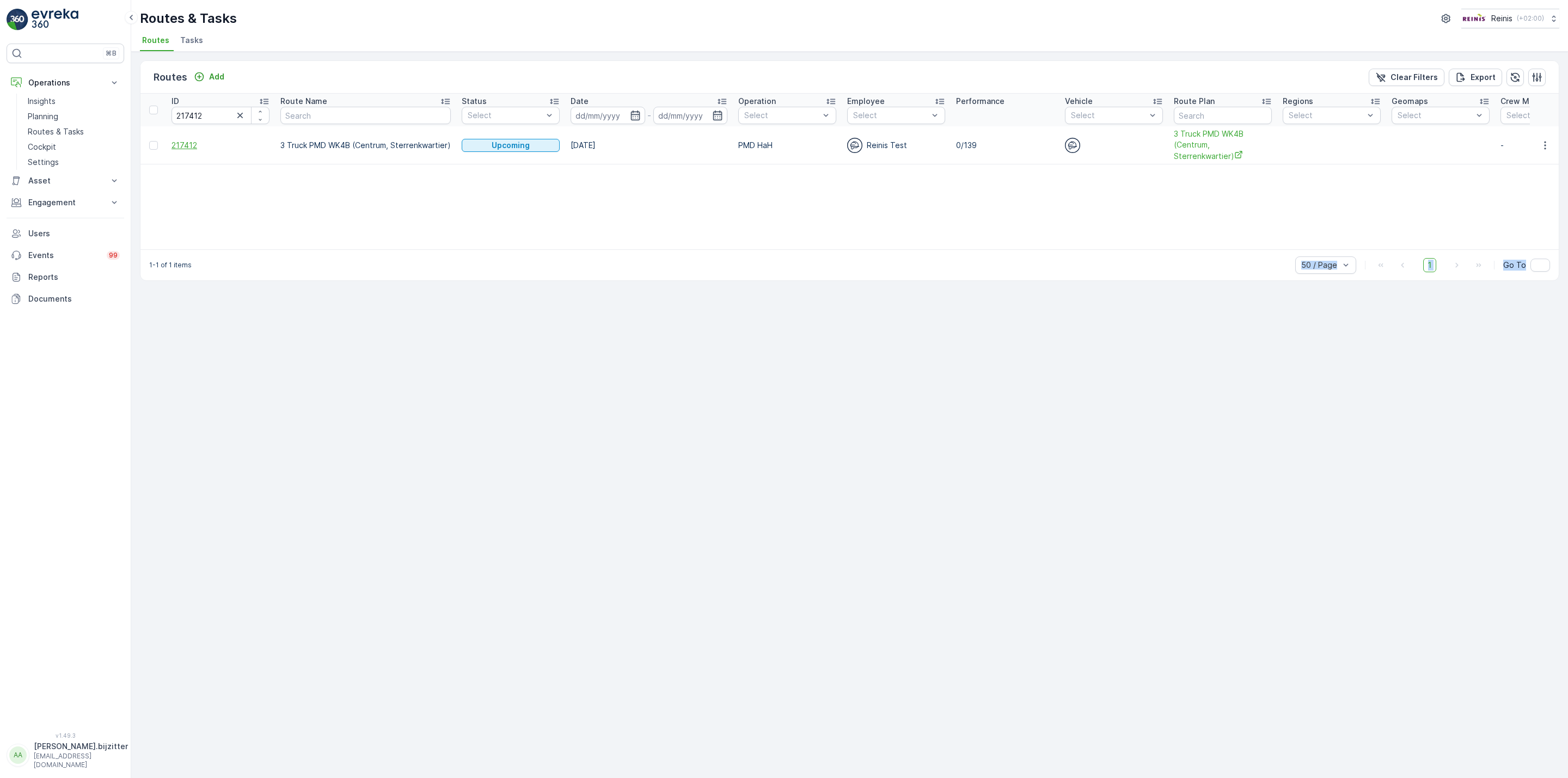
click at [187, 145] on span "217412" at bounding box center [221, 145] width 98 height 11
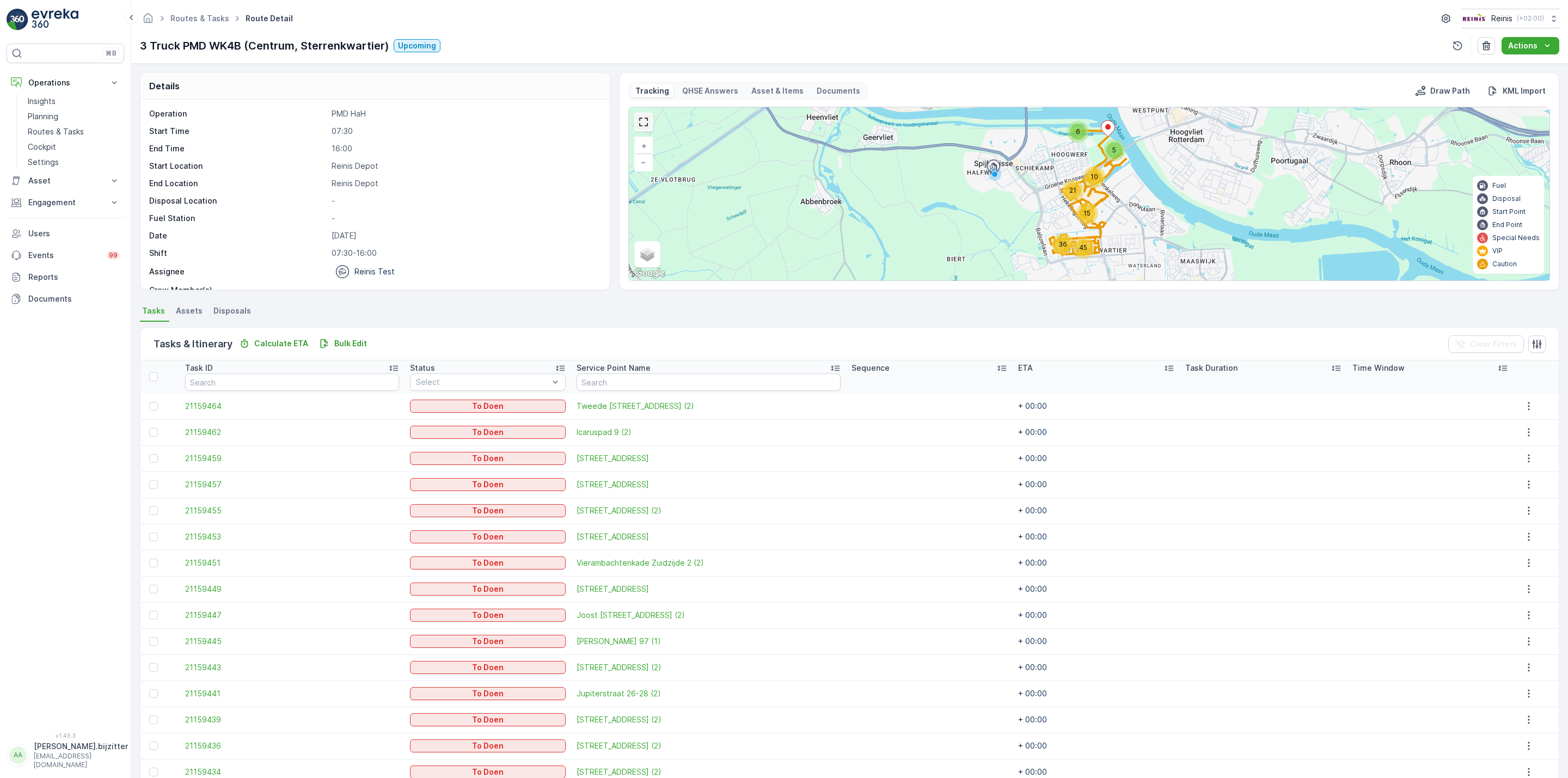
click at [641, 128] on link at bounding box center [644, 122] width 17 height 17
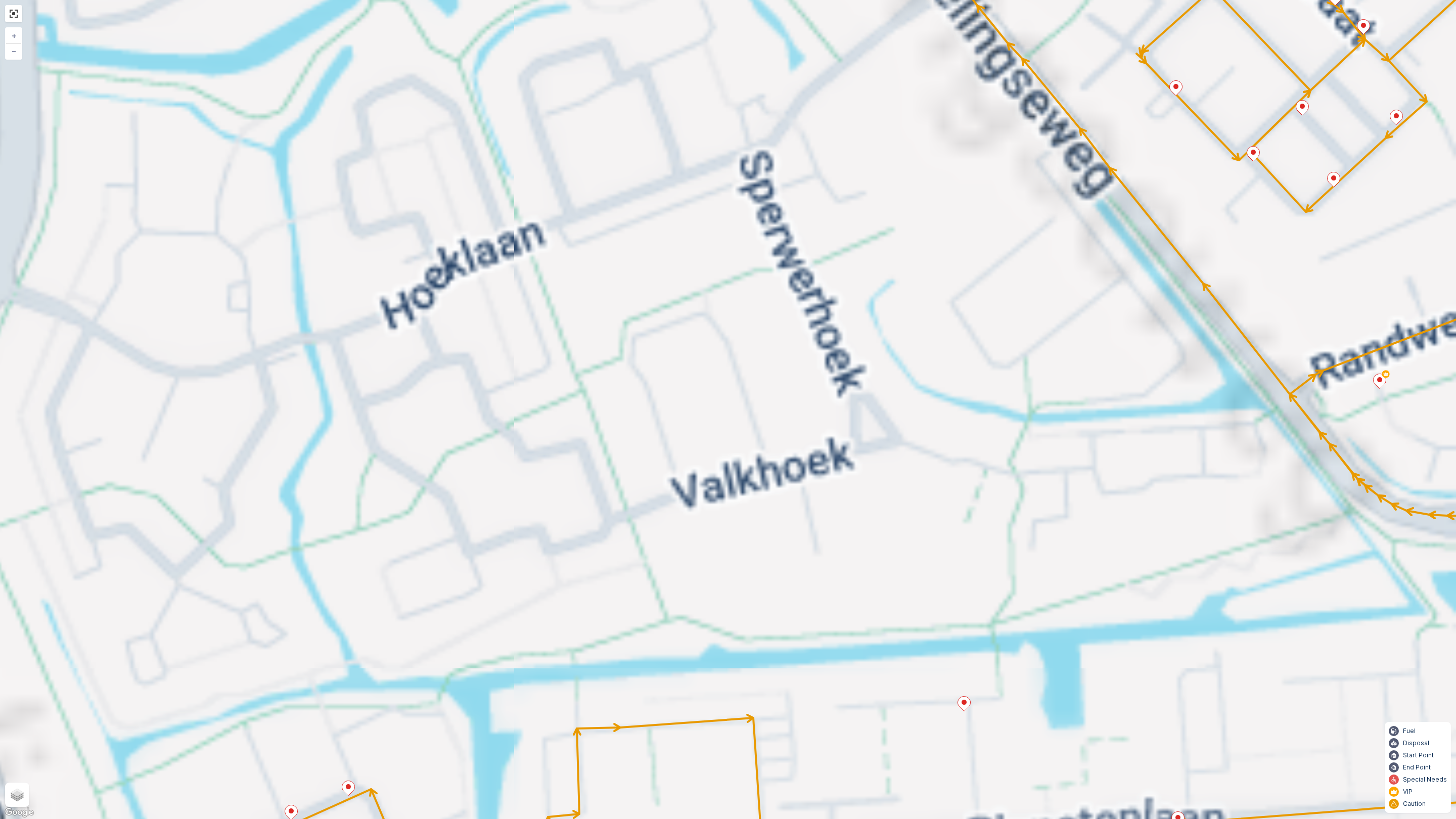
drag, startPoint x: 859, startPoint y: 499, endPoint x: 646, endPoint y: 499, distance: 213.0
click at [587, 257] on div "2 2 2 2 2 2 + − Satellite Roadmap Terrain Hybrid Leaflet Keyboard shortcuts Map…" at bounding box center [728, 409] width 1456 height 819
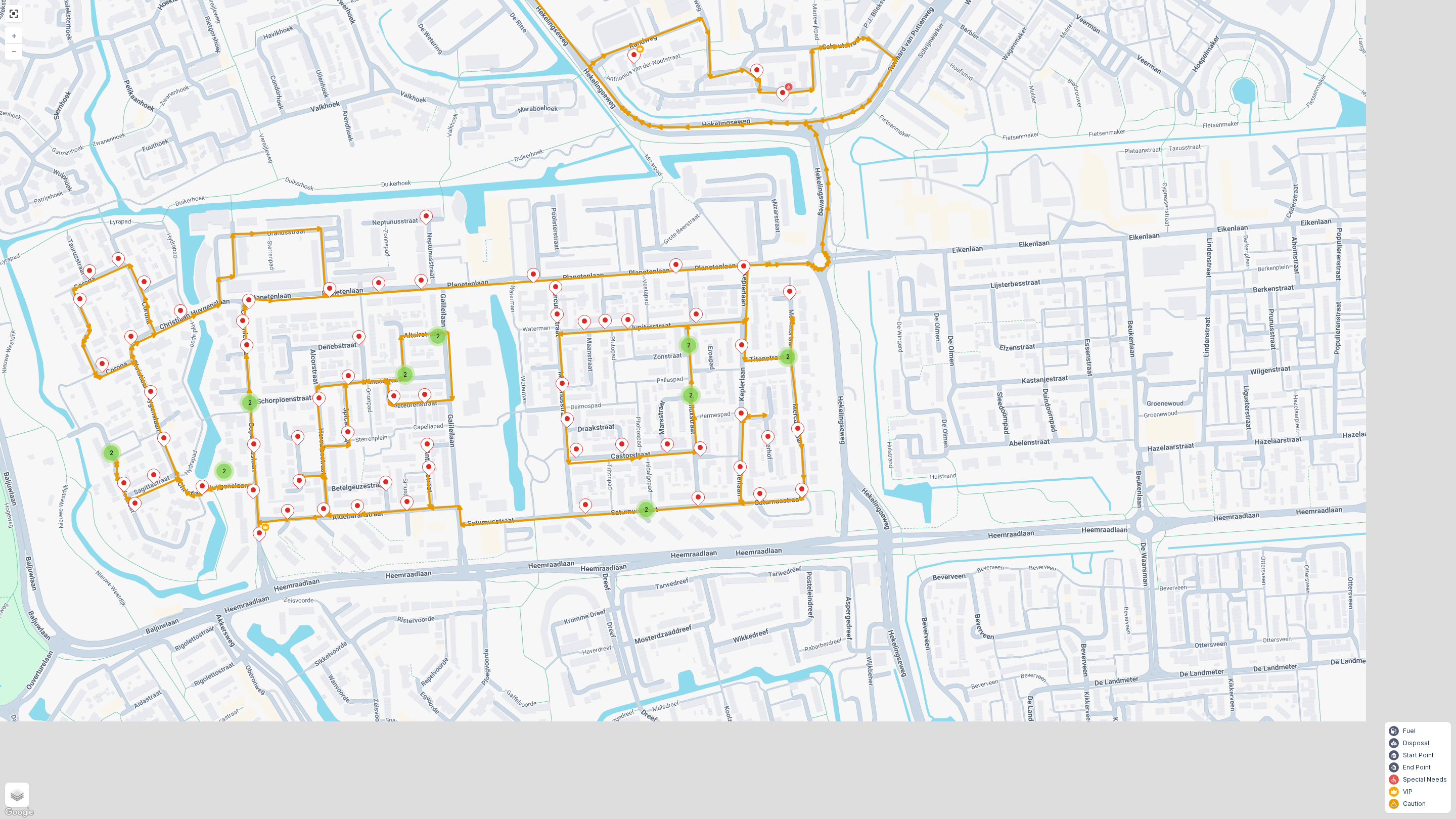
drag, startPoint x: 706, startPoint y: 627, endPoint x: 488, endPoint y: 258, distance: 428.6
click at [493, 255] on div "2 2 3 2 2 2 2 2 2 2 2 2 2 2 + − Satellite Roadmap Terrain Hybrid Leaflet Keyboa…" at bounding box center [728, 409] width 1456 height 819
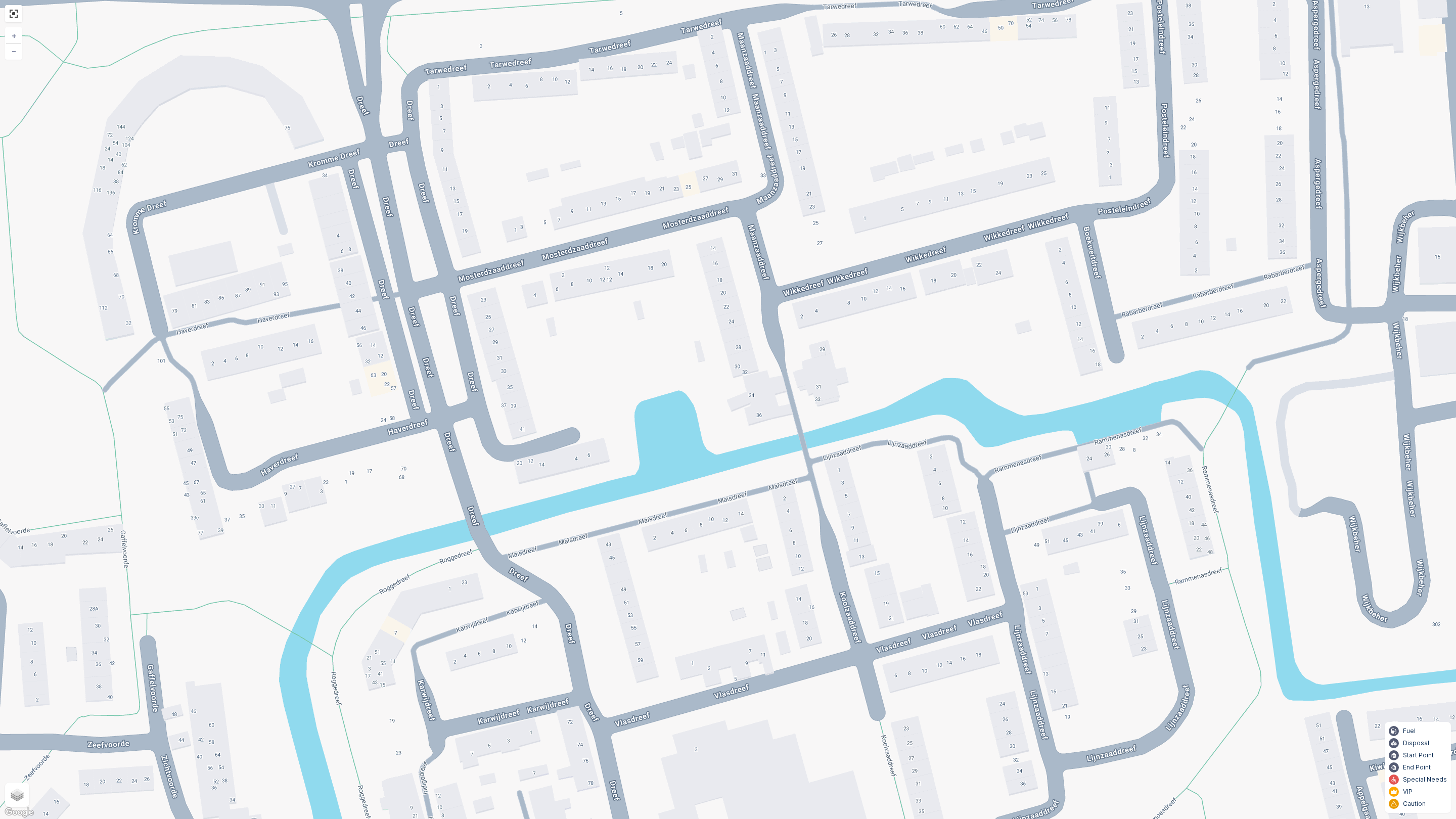
click at [1319, 331] on div "2 2 + − Satellite Roadmap Terrain Hybrid Leaflet Keyboard shortcuts Map Data Ma…" at bounding box center [728, 409] width 1456 height 819
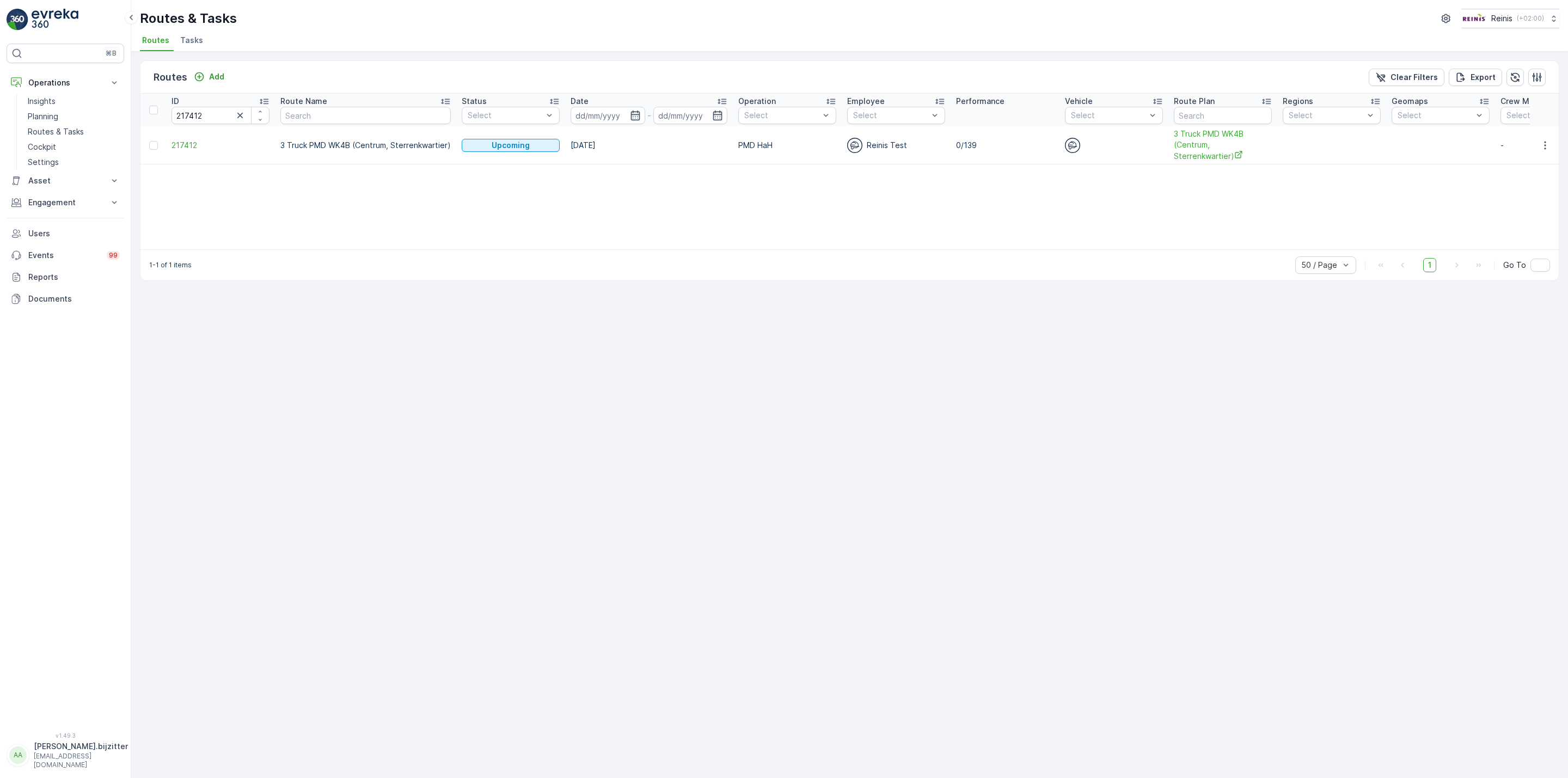
drag, startPoint x: 608, startPoint y: 398, endPoint x: 614, endPoint y: 396, distance: 6.3
click at [614, 396] on div "Routes Add Clear Filters Export ID 217412 Route Name Status Select Date - Opera…" at bounding box center [850, 415] width 1437 height 727
click at [1546, 143] on icon "button" at bounding box center [1545, 145] width 11 height 11
click at [1522, 162] on span "See More Details" at bounding box center [1520, 161] width 63 height 11
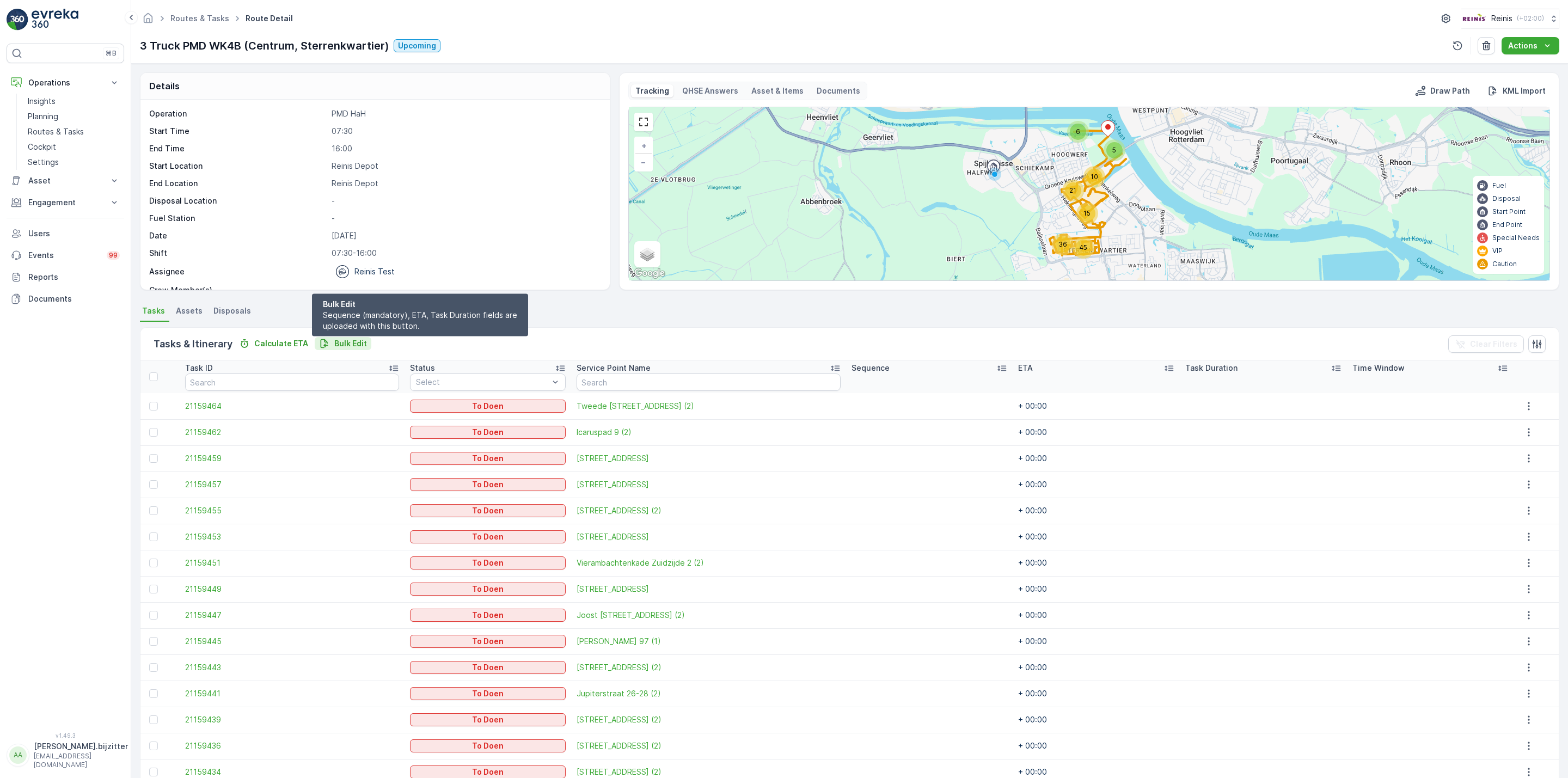
click at [340, 343] on p "Bulk Edit" at bounding box center [350, 343] width 32 height 11
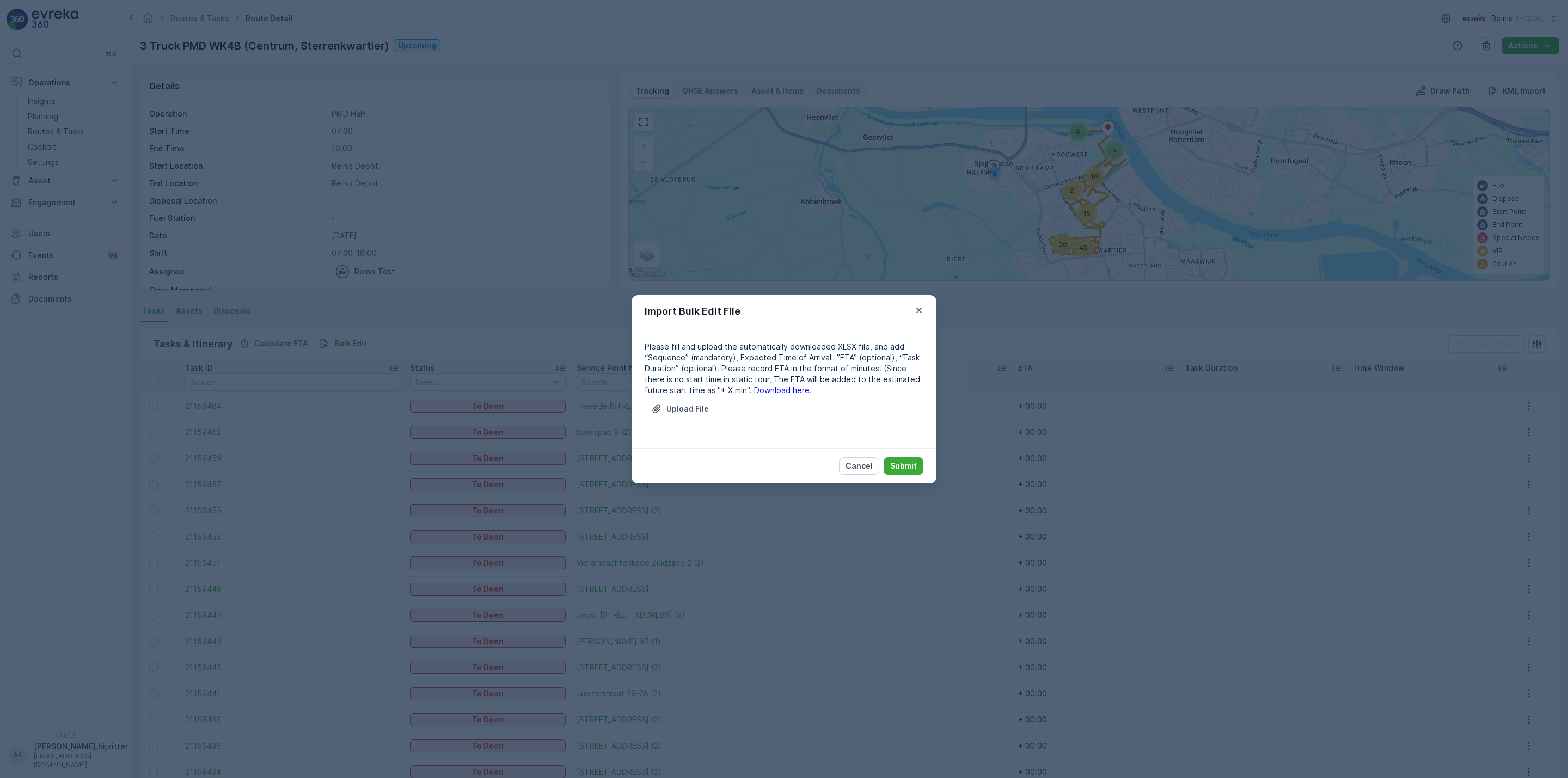
click at [754, 392] on link "Download here." at bounding box center [783, 390] width 58 height 9
click at [915, 306] on icon "button" at bounding box center [918, 310] width 11 height 11
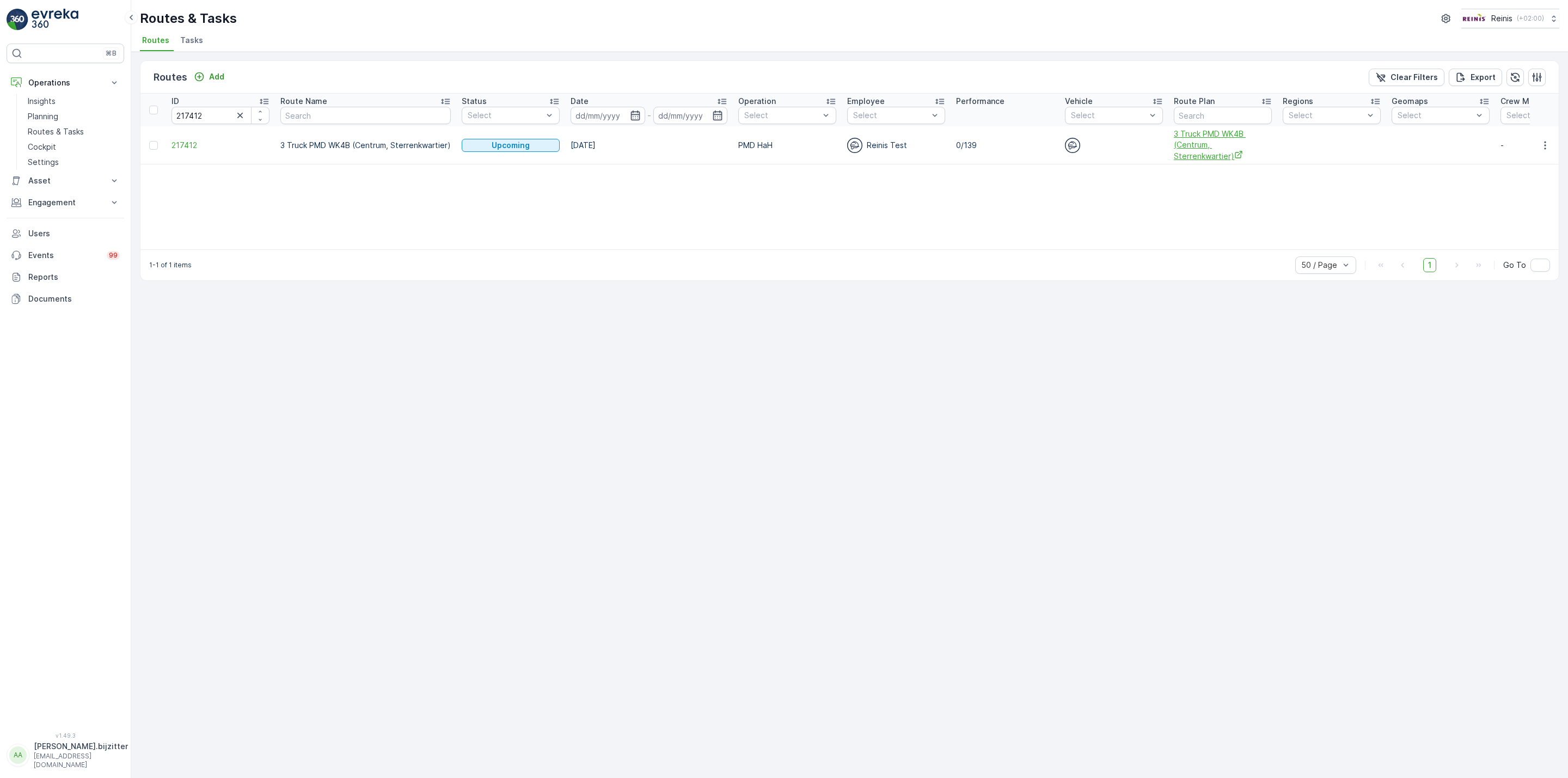
click at [1224, 150] on span "3 Truck PMD WK4B (Centrum, Sterrenkwartier)" at bounding box center [1223, 145] width 98 height 33
click at [324, 357] on div "Routes Add Clear Filters Export ID 217412 Route Name Status Select Date - Opera…" at bounding box center [850, 415] width 1437 height 727
click at [188, 145] on span "217412" at bounding box center [221, 145] width 98 height 11
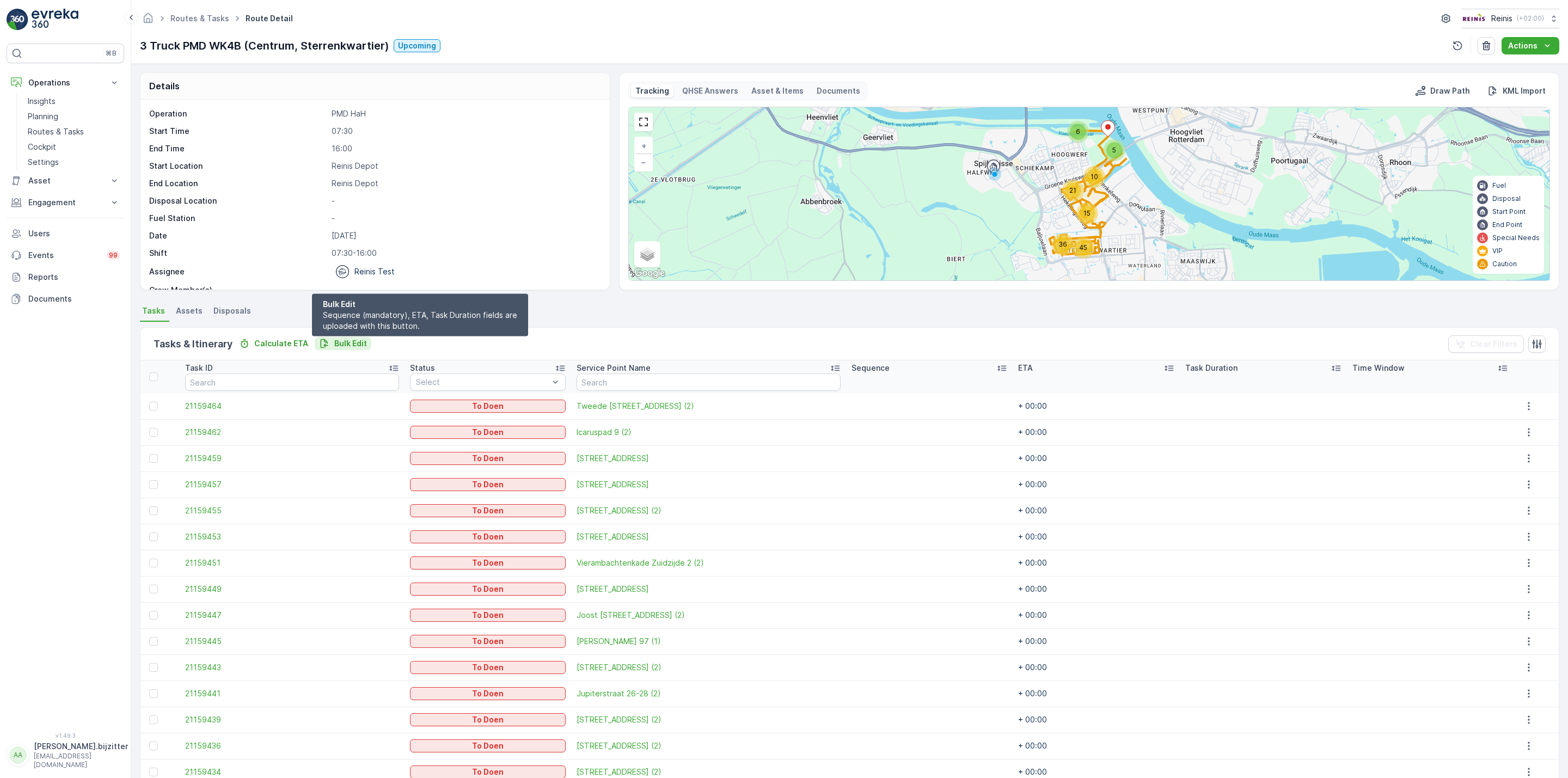
click at [343, 344] on p "Bulk Edit" at bounding box center [350, 343] width 32 height 11
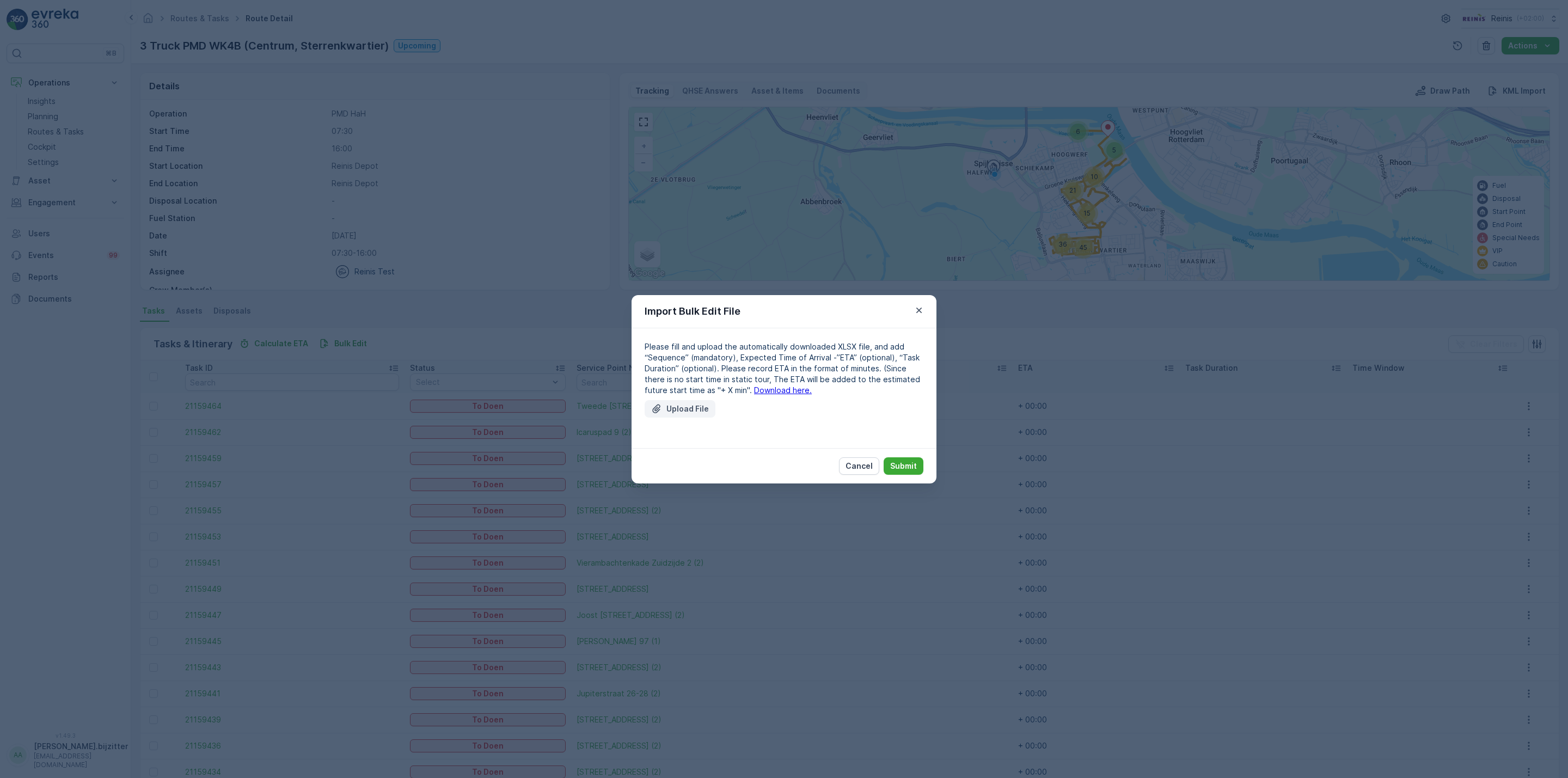
click at [703, 411] on p "Upload File" at bounding box center [687, 408] width 42 height 11
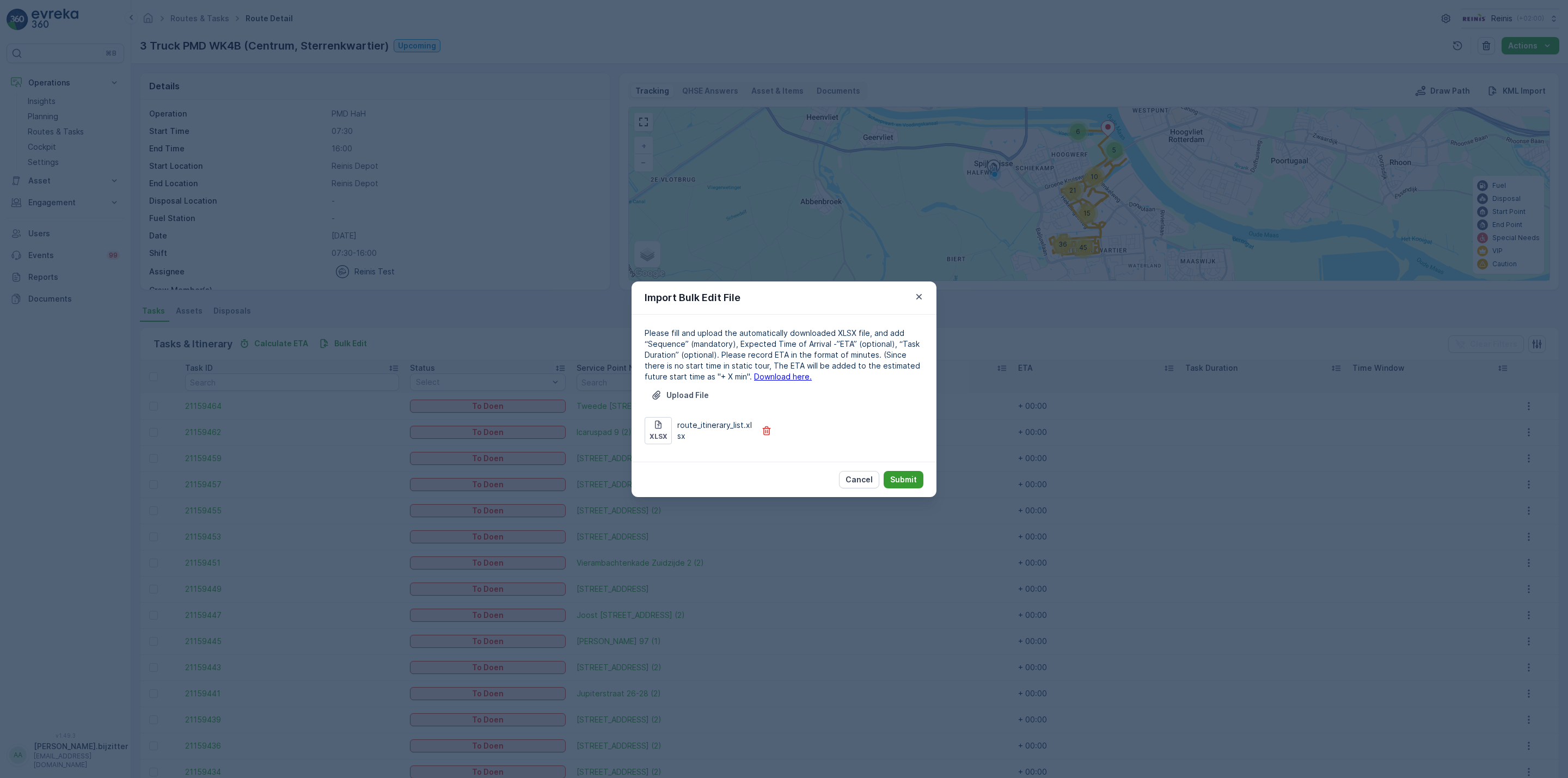
click at [900, 474] on p "Submit" at bounding box center [903, 479] width 27 height 11
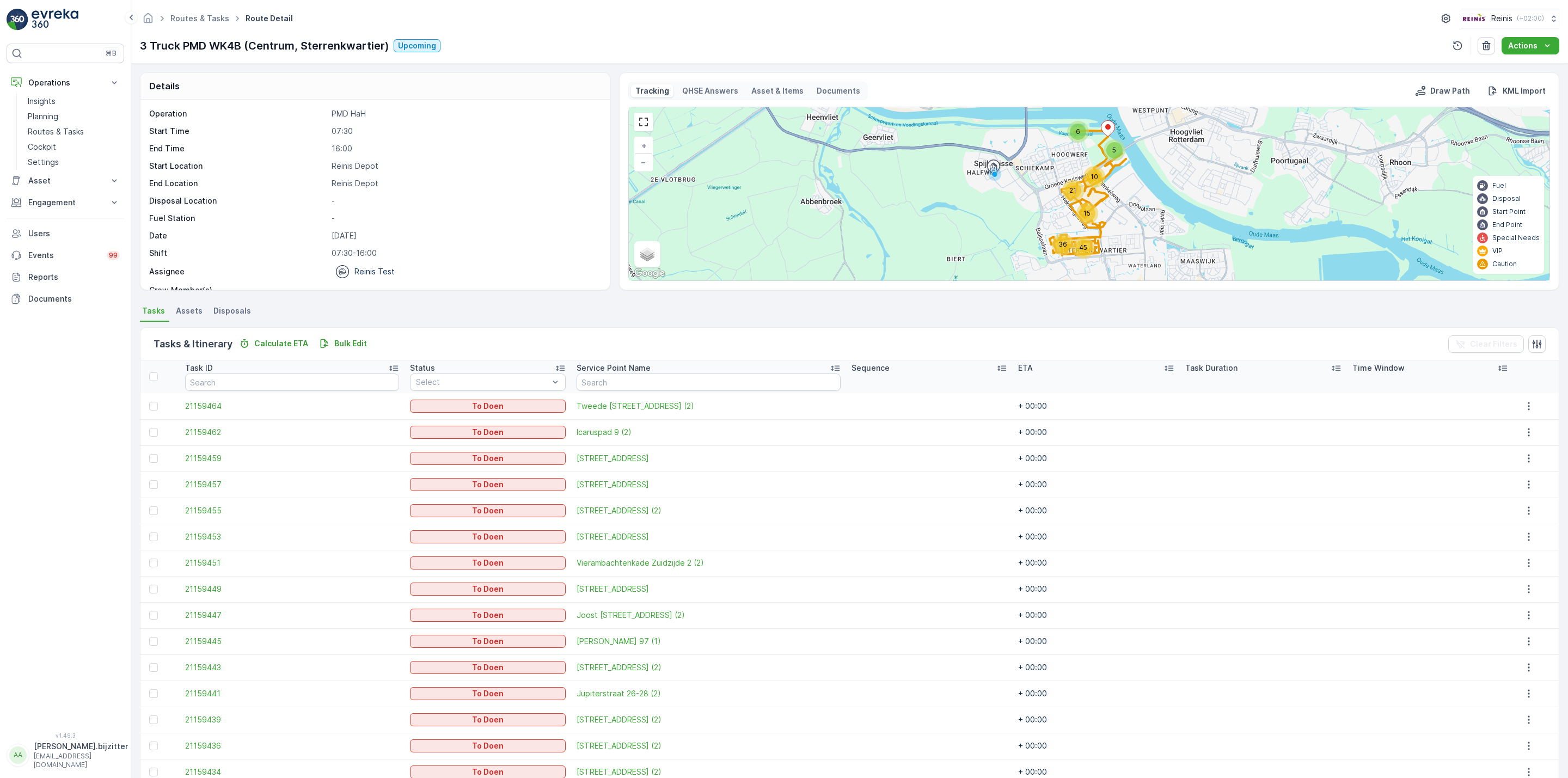
click at [641, 32] on div "Routes & Tasks Route Detail Reinis ( +02:00 ) 3 Truck PMD WK4B (Centrum, Sterre…" at bounding box center [850, 32] width 1437 height 64
click at [791, 298] on div "Details Operation PMD HaH Start Time 07:30 End Time 16:00 Start Location [GEOGR…" at bounding box center [850, 421] width 1437 height 714
click at [996, 369] on icon at bounding box center [1001, 367] width 11 height 11
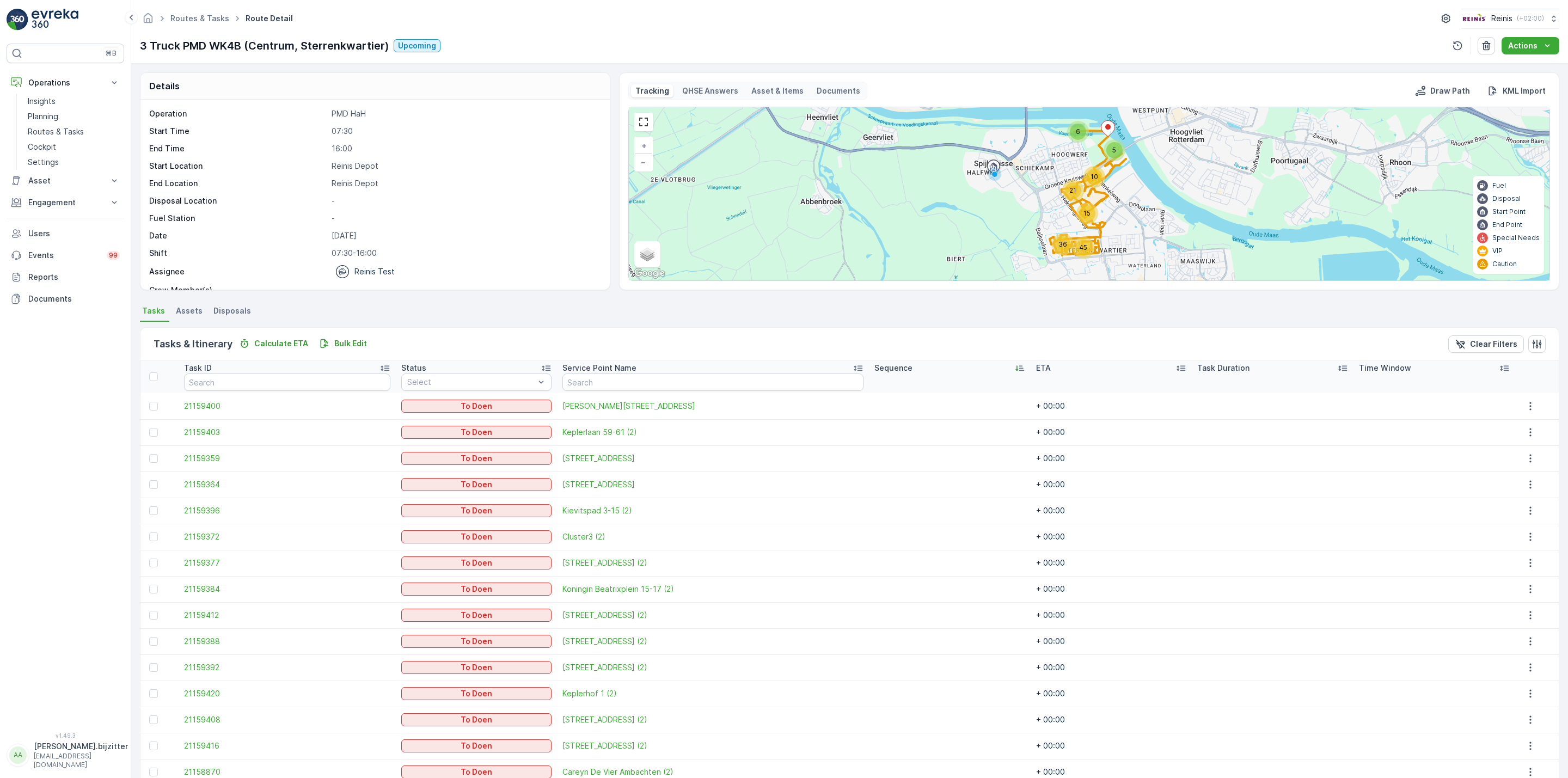
click at [703, 337] on div "Tasks & Itinerary Calculate ETA Bulk Edit Clear Filters" at bounding box center [850, 343] width 1419 height 32
click at [342, 338] on p "Bulk Edit" at bounding box center [350, 343] width 32 height 11
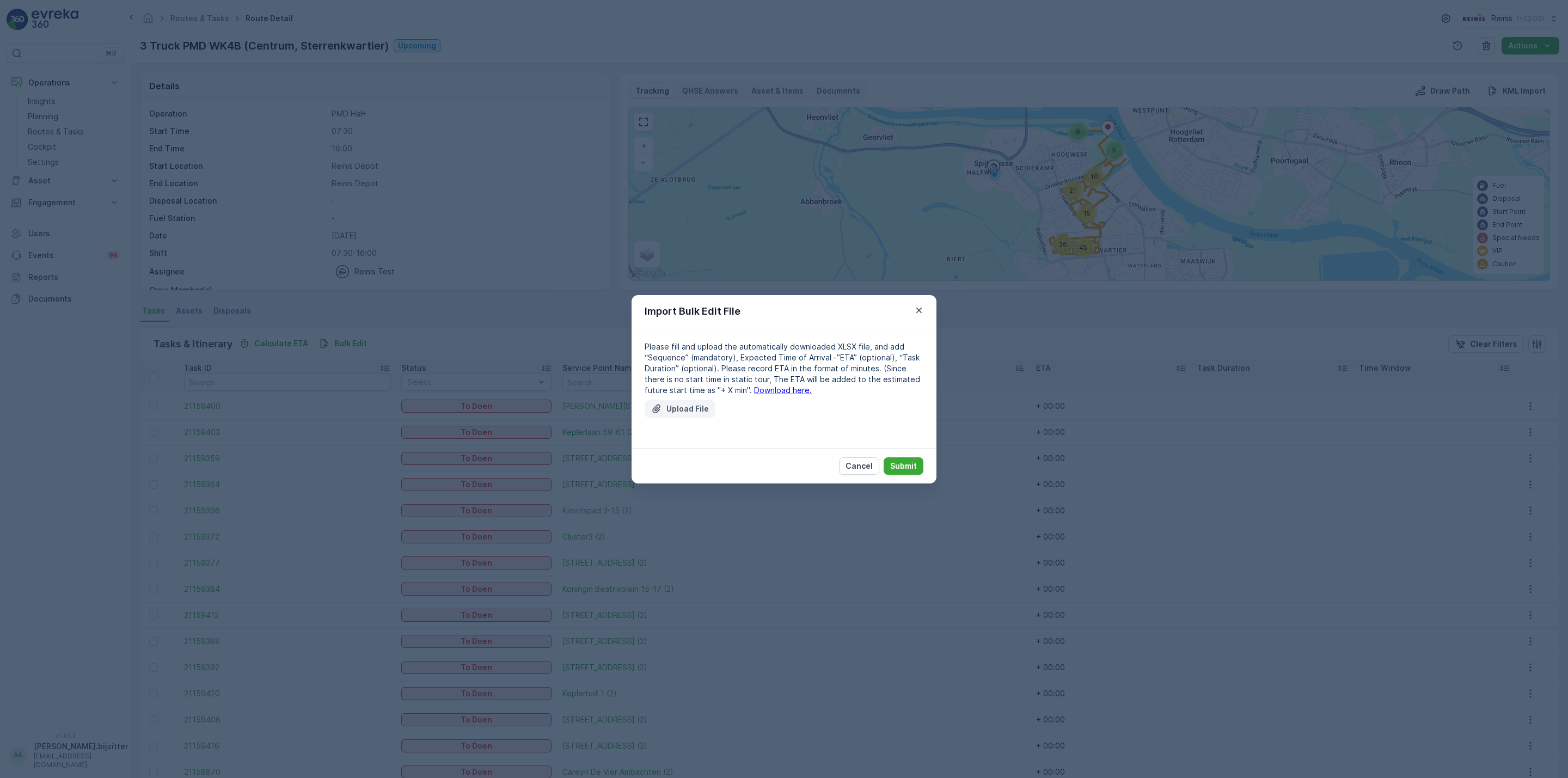
click at [674, 411] on p "Upload File" at bounding box center [687, 408] width 42 height 11
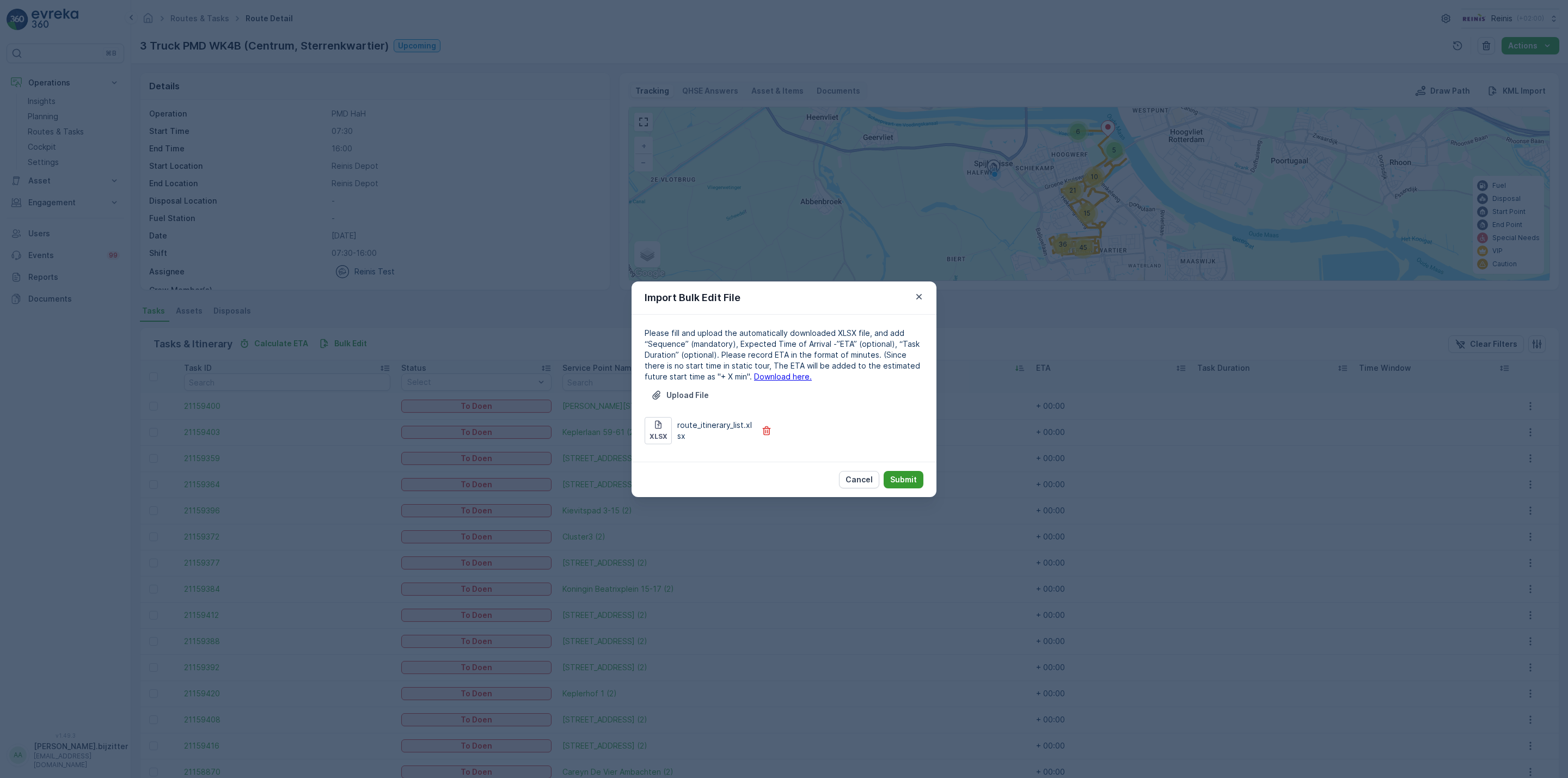
click at [900, 476] on p "Submit" at bounding box center [903, 479] width 27 height 11
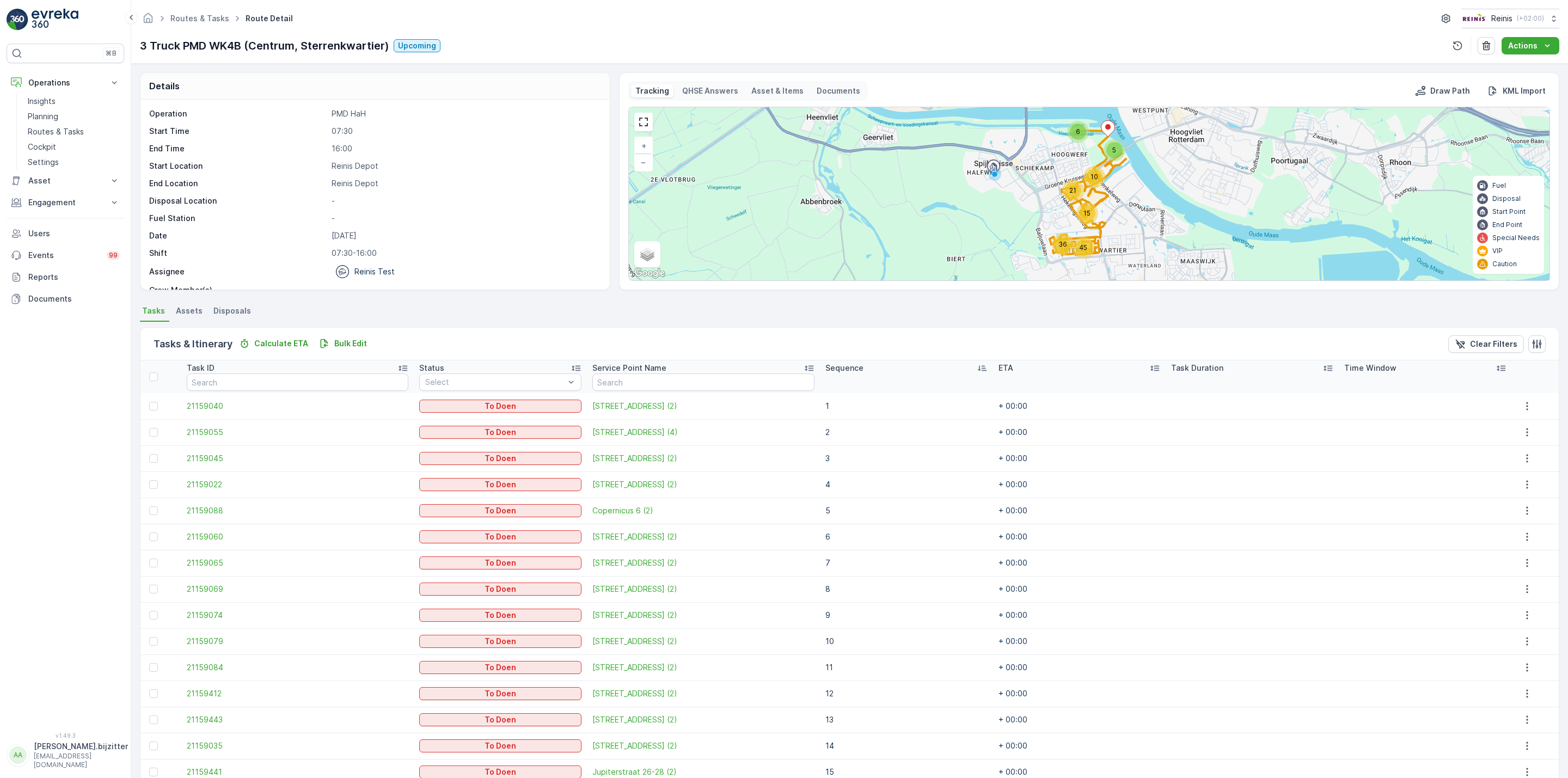
click at [609, 333] on div "Tasks & Itinerary Calculate ETA Bulk Edit Clear Filters" at bounding box center [850, 343] width 1419 height 32
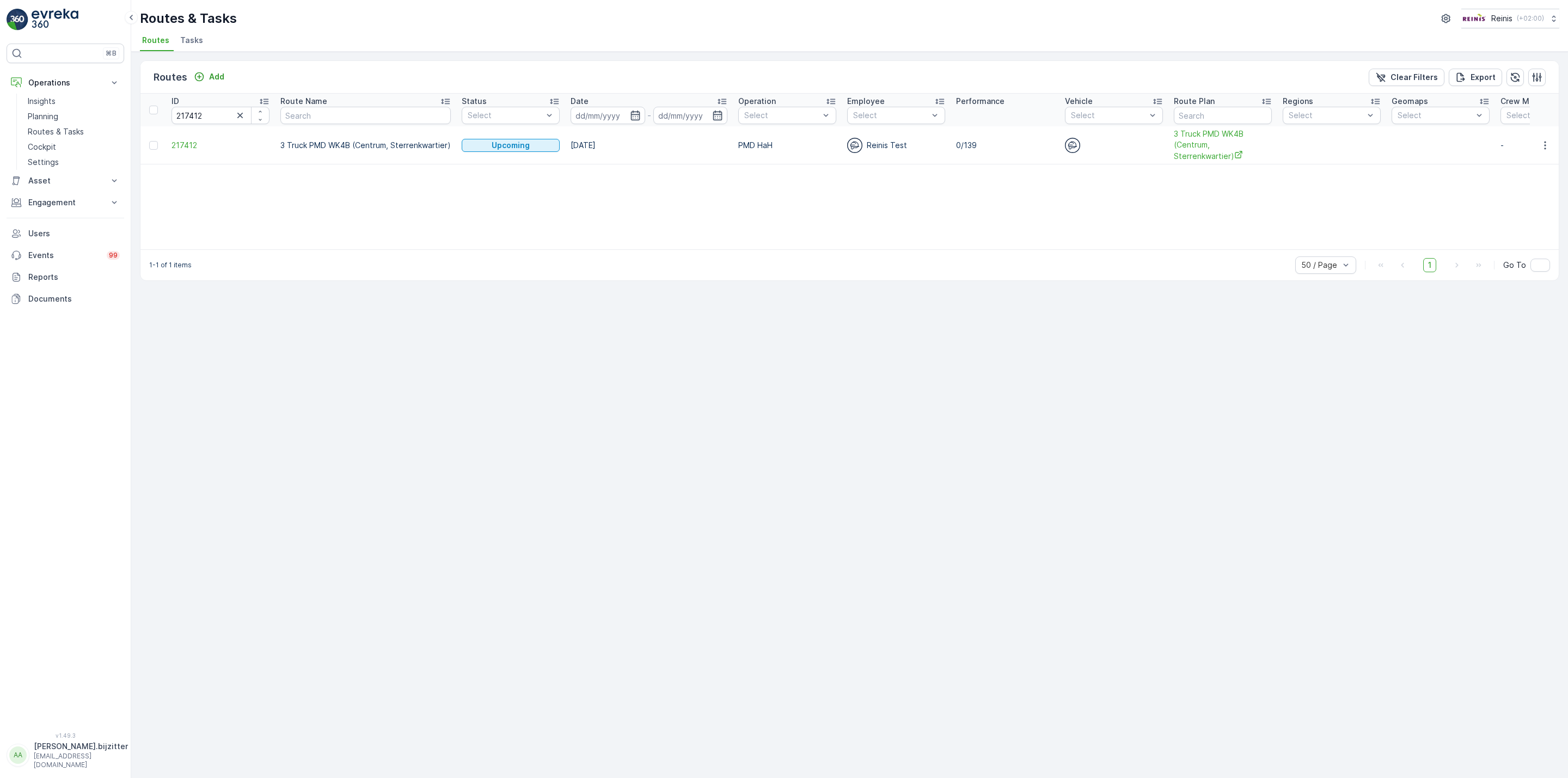
click at [318, 330] on div "Routes Add Clear Filters Export ID 217412 Route Name Status Select Date - Opera…" at bounding box center [850, 415] width 1437 height 727
click at [283, 433] on div "Routes Add Clear Filters Export ID 217412 Route Name Status Select Date - Opera…" at bounding box center [850, 415] width 1437 height 727
click at [239, 116] on icon "button" at bounding box center [240, 115] width 6 height 6
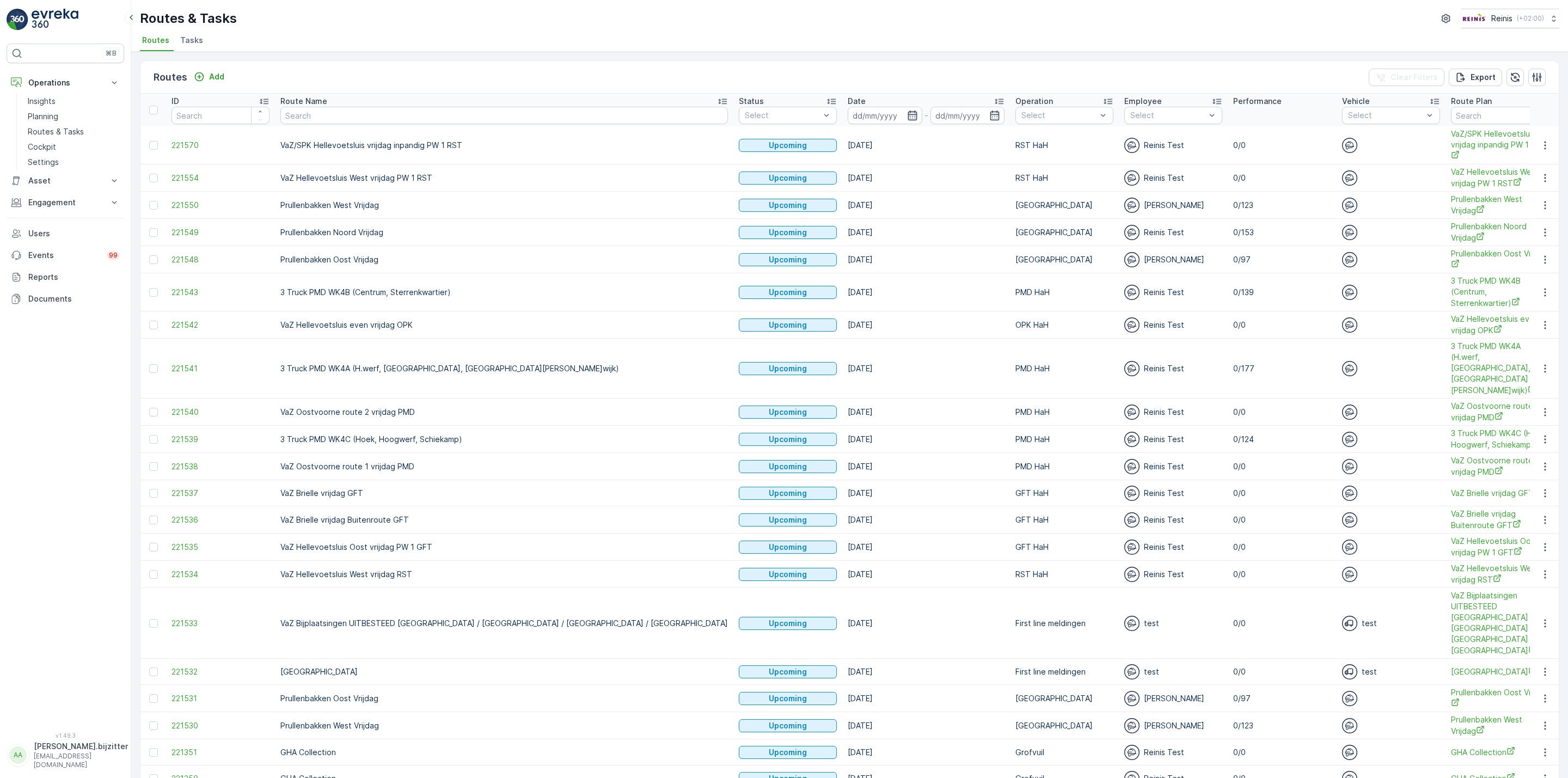
click at [908, 113] on icon "button" at bounding box center [912, 115] width 9 height 10
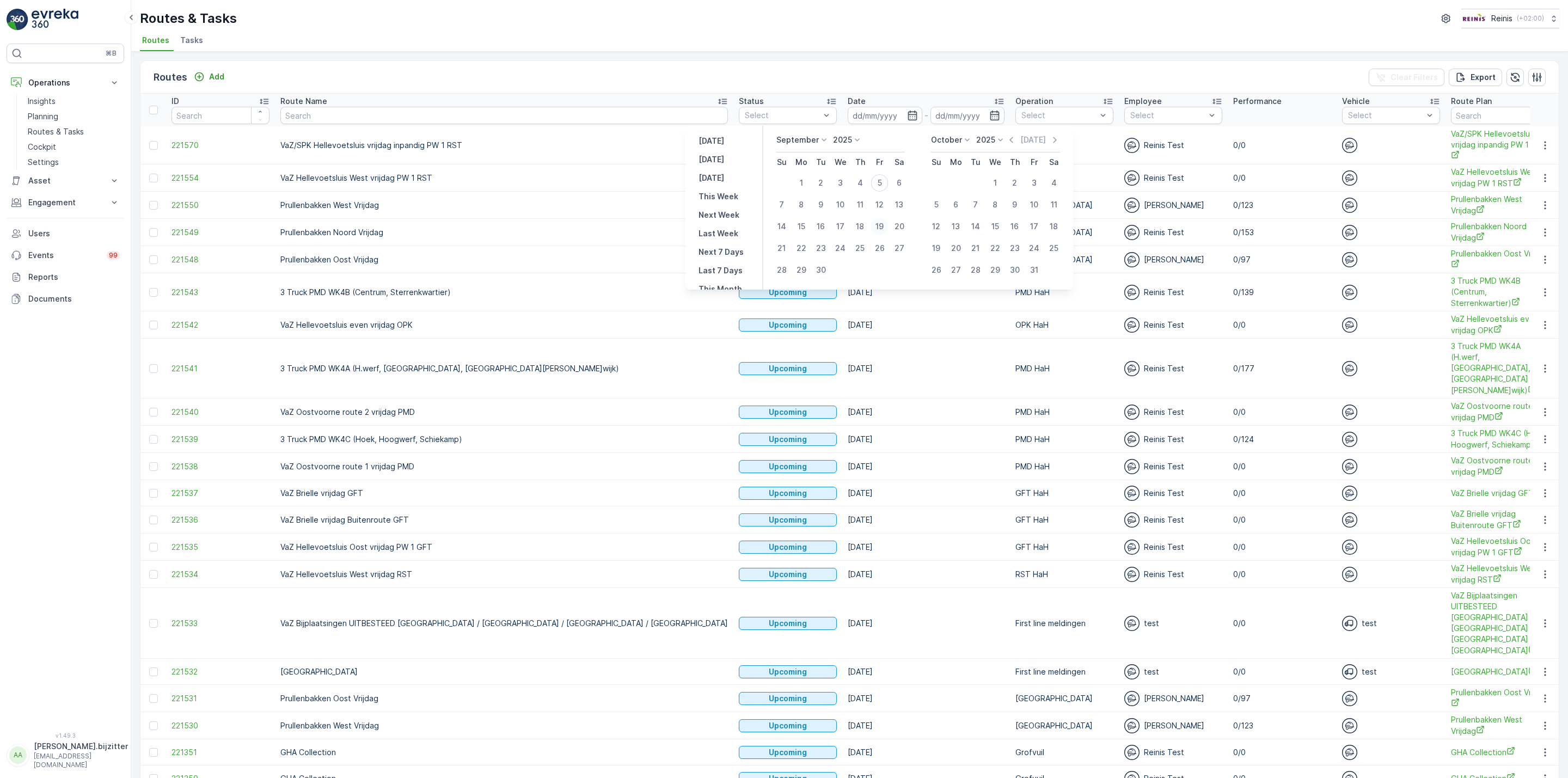
click at [881, 226] on div "19" at bounding box center [879, 226] width 17 height 17
type input "[DATE]"
click at [908, 114] on icon "button" at bounding box center [912, 115] width 9 height 10
type input "[DATE]"
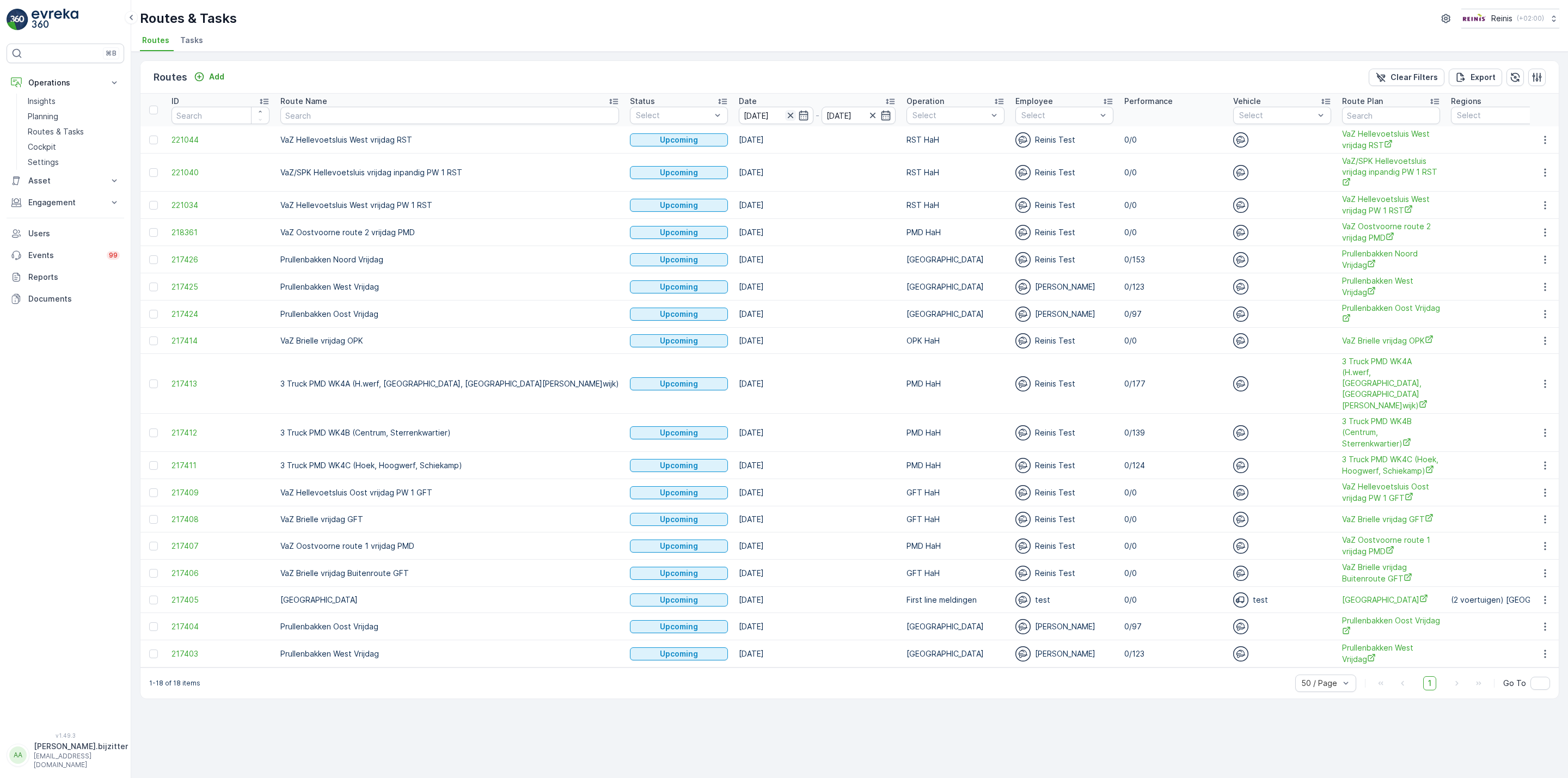
click at [785, 114] on icon "button" at bounding box center [790, 115] width 11 height 11
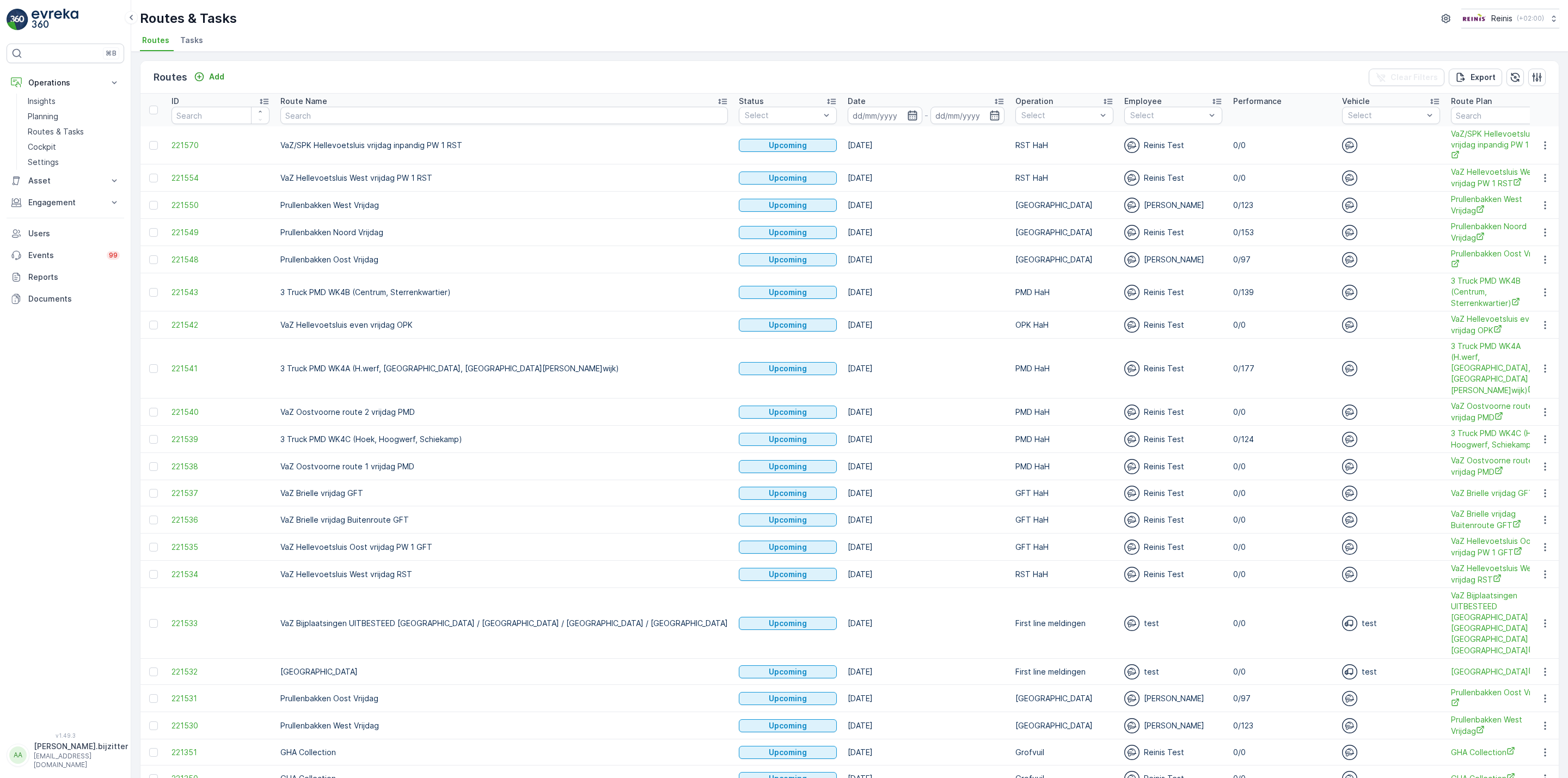
click at [907, 118] on icon "button" at bounding box center [912, 115] width 11 height 11
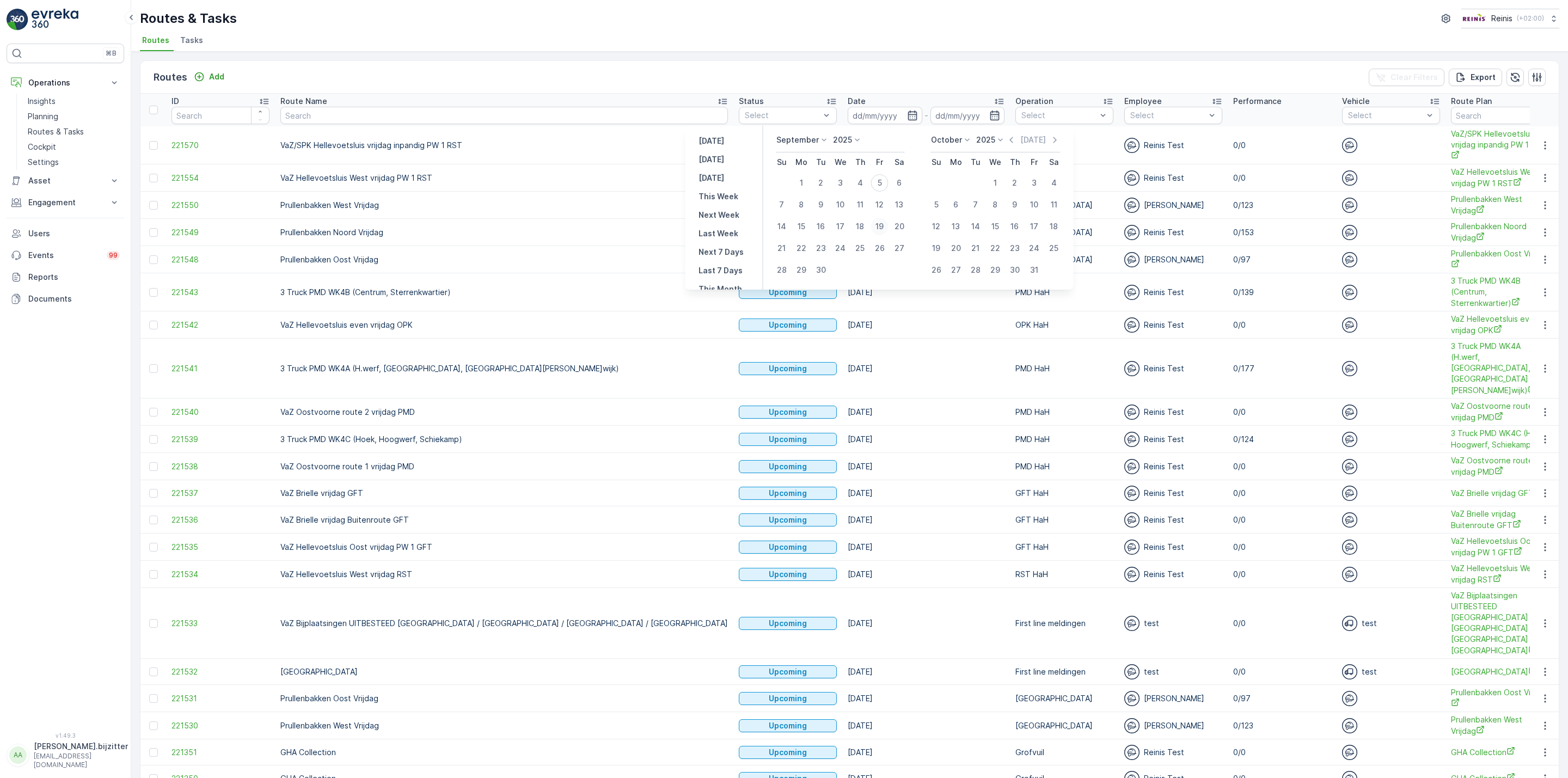
click at [876, 224] on div "19" at bounding box center [879, 226] width 17 height 17
type input "[DATE]"
click at [907, 116] on icon "button" at bounding box center [912, 115] width 11 height 11
type input "[DATE]"
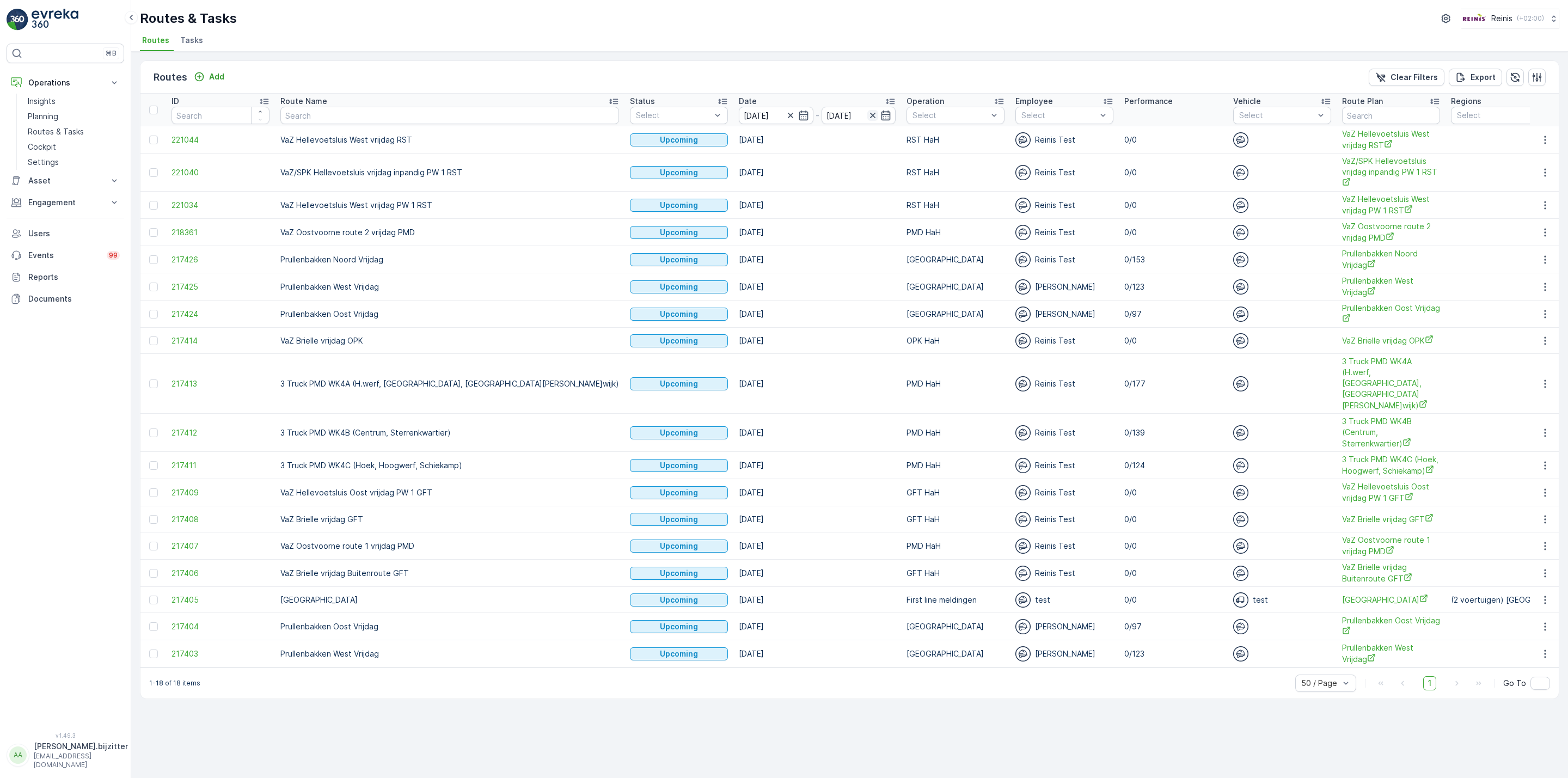
click at [870, 116] on icon "button" at bounding box center [873, 115] width 6 height 6
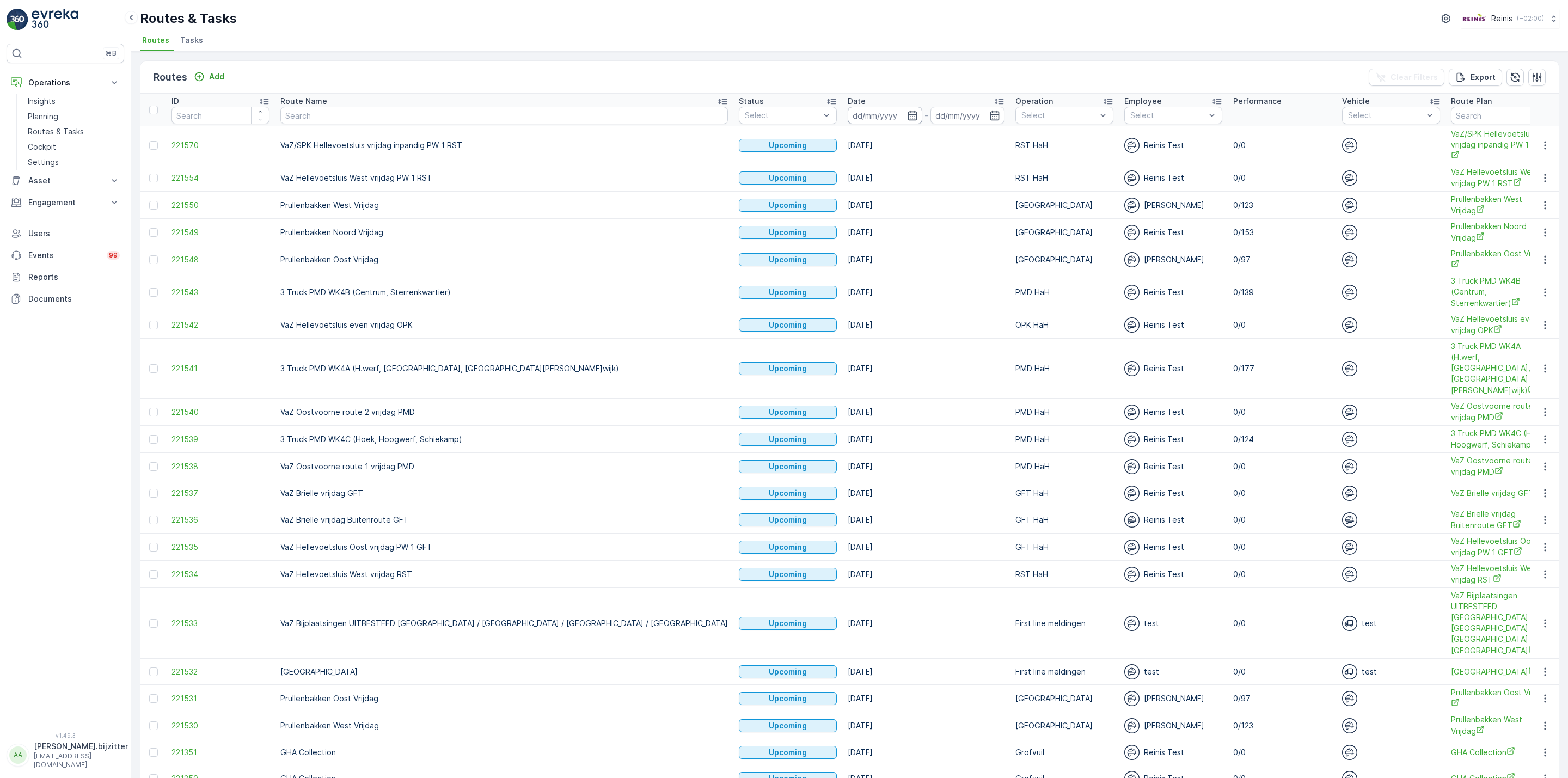
click at [848, 114] on input at bounding box center [885, 115] width 75 height 17
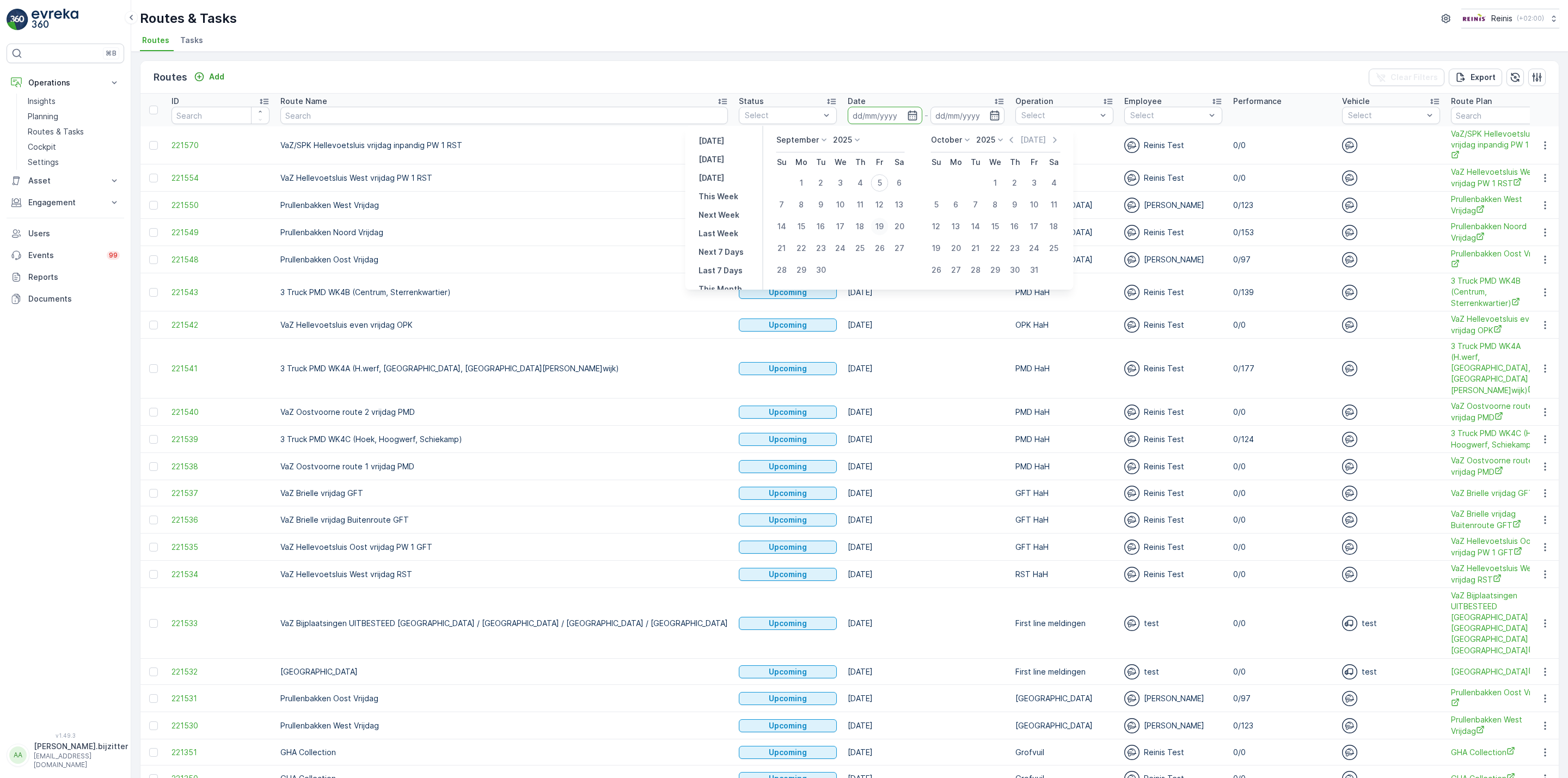
click at [879, 226] on div "19" at bounding box center [879, 226] width 17 height 17
type input "[DATE]"
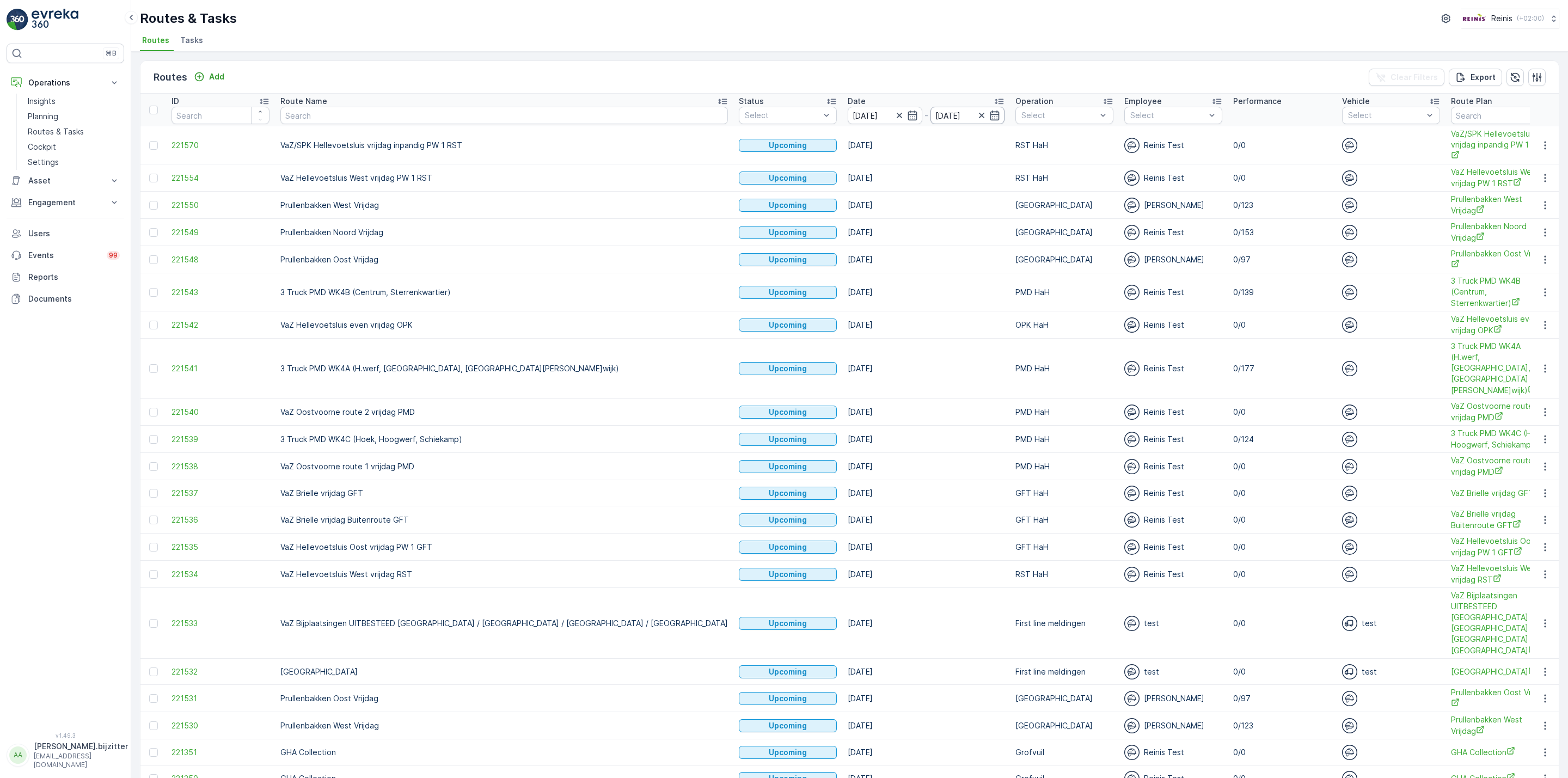
click at [931, 113] on input "[DATE]" at bounding box center [968, 115] width 75 height 17
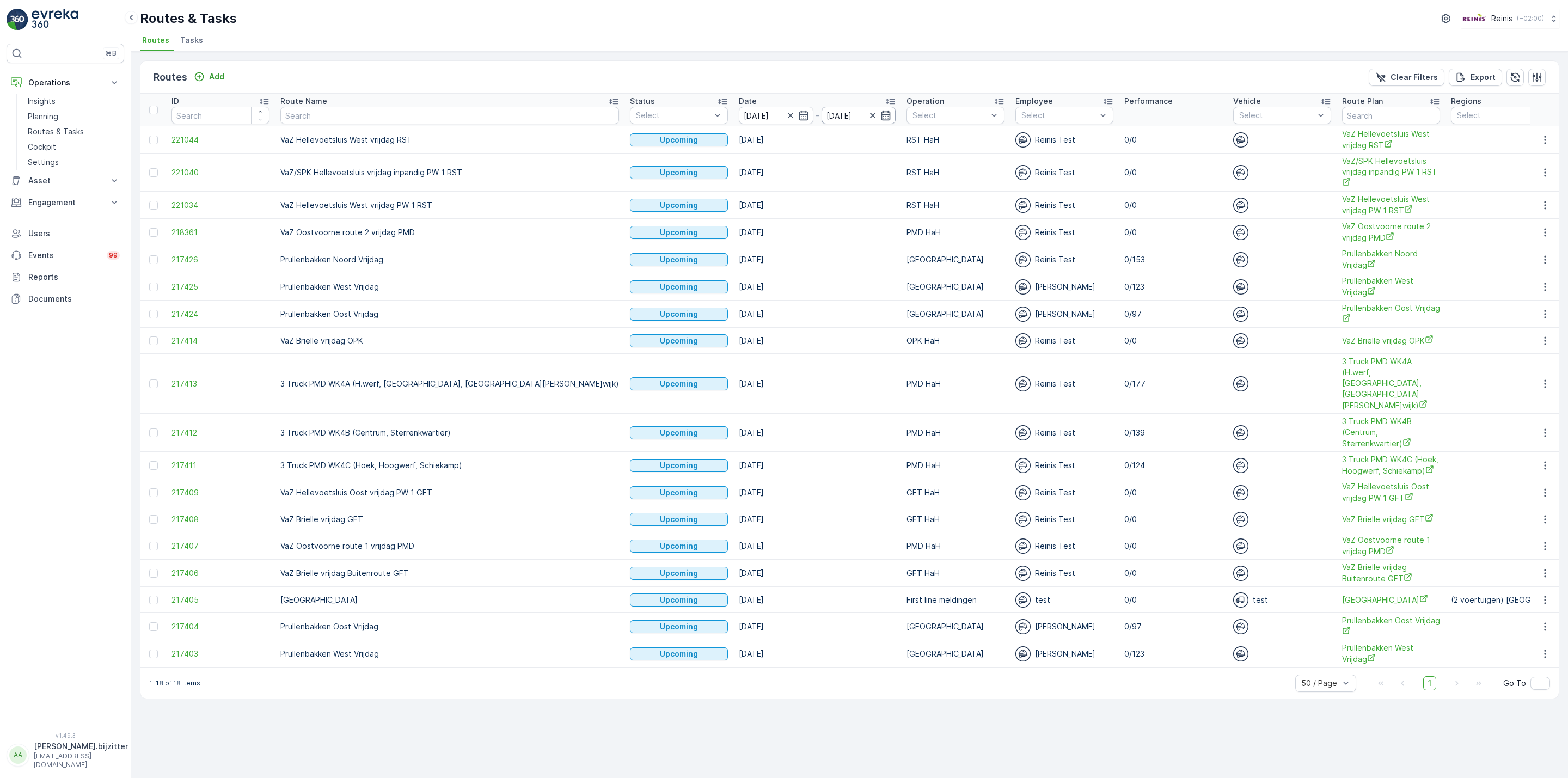
click at [821, 114] on input "[DATE]" at bounding box center [859, 115] width 75 height 17
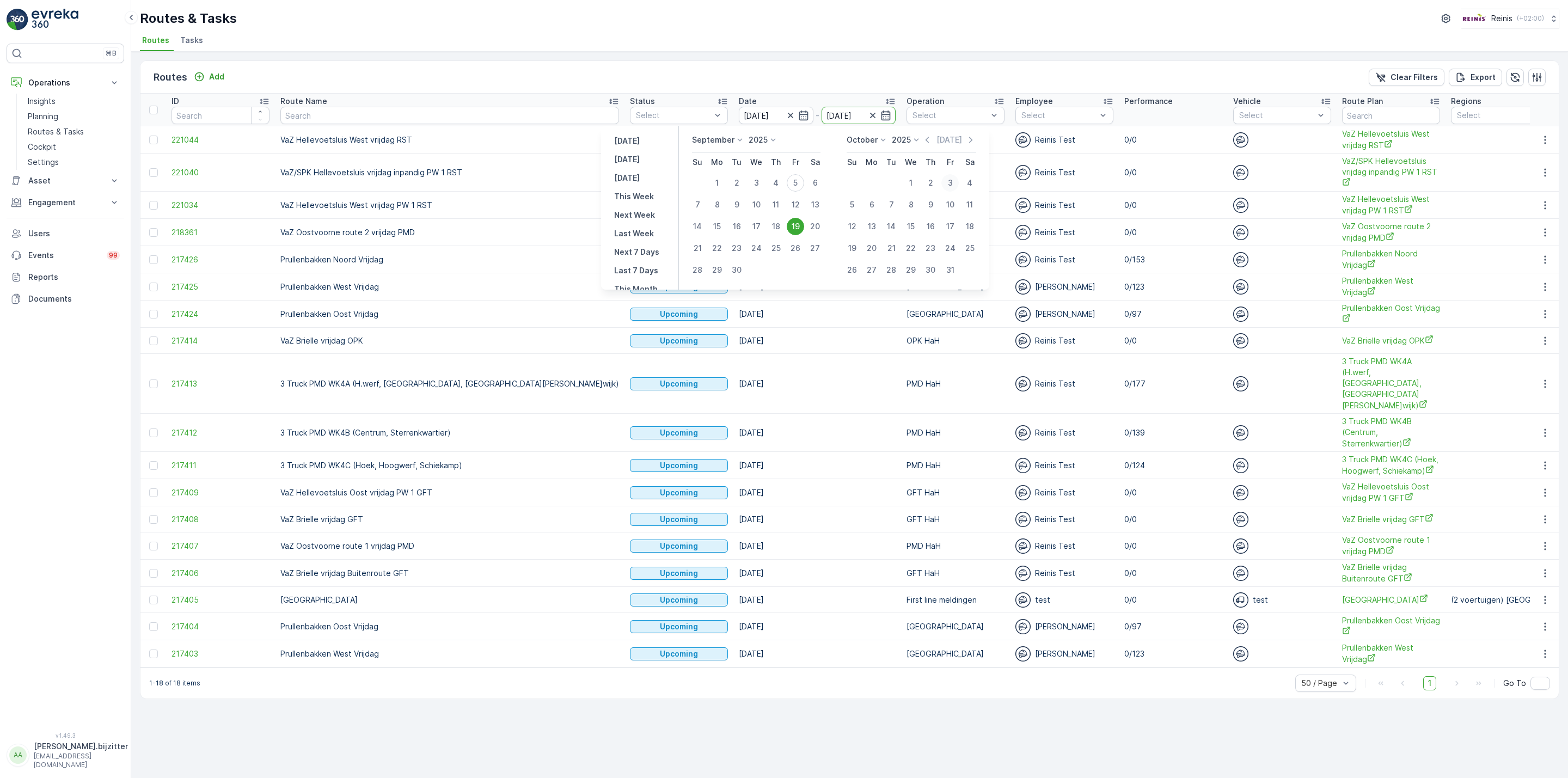
click at [954, 183] on div "3" at bounding box center [950, 182] width 17 height 17
type input "[DATE]"
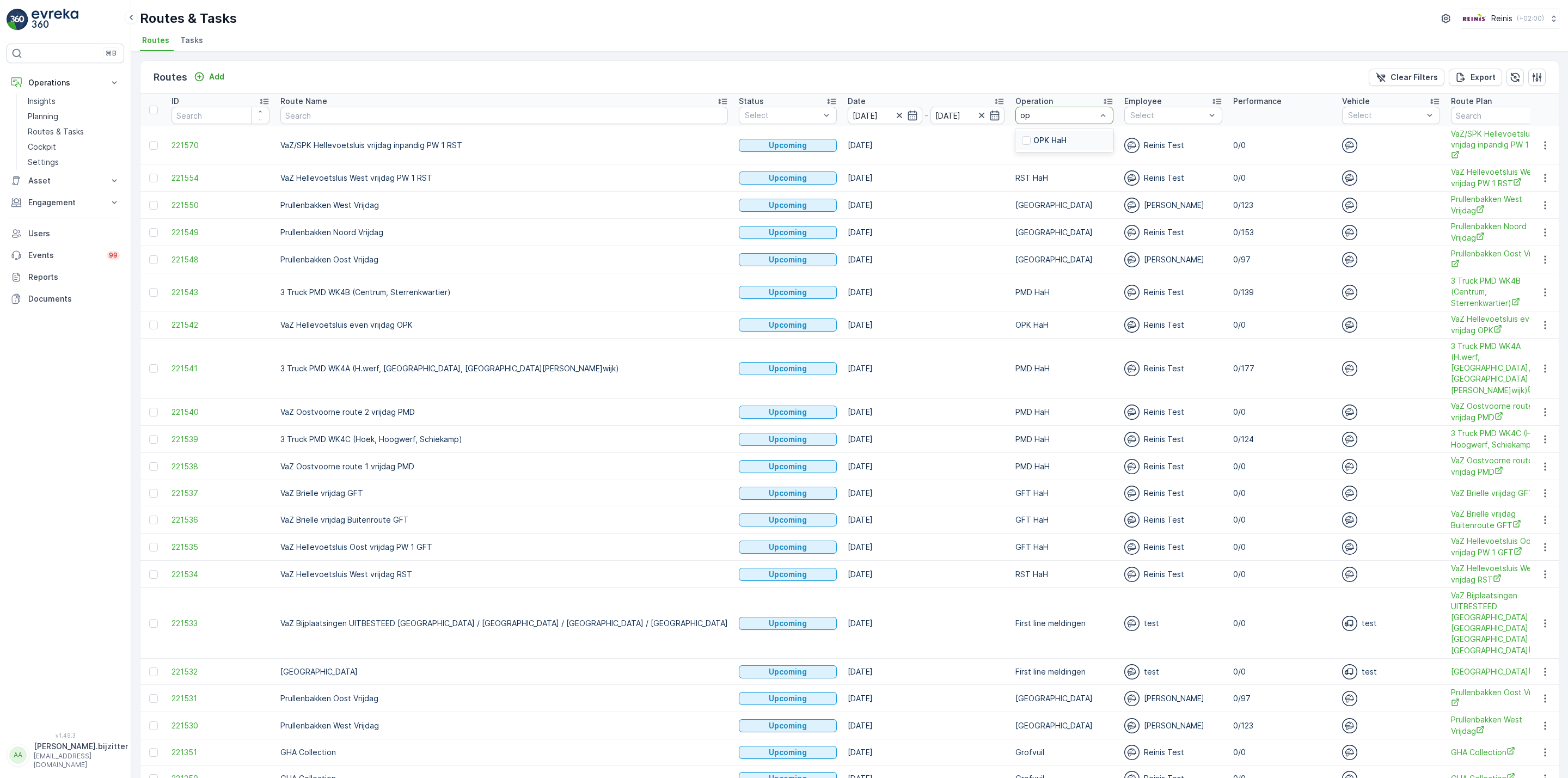
type input "opk"
click at [1034, 136] on p "OPK HaH" at bounding box center [1050, 140] width 33 height 11
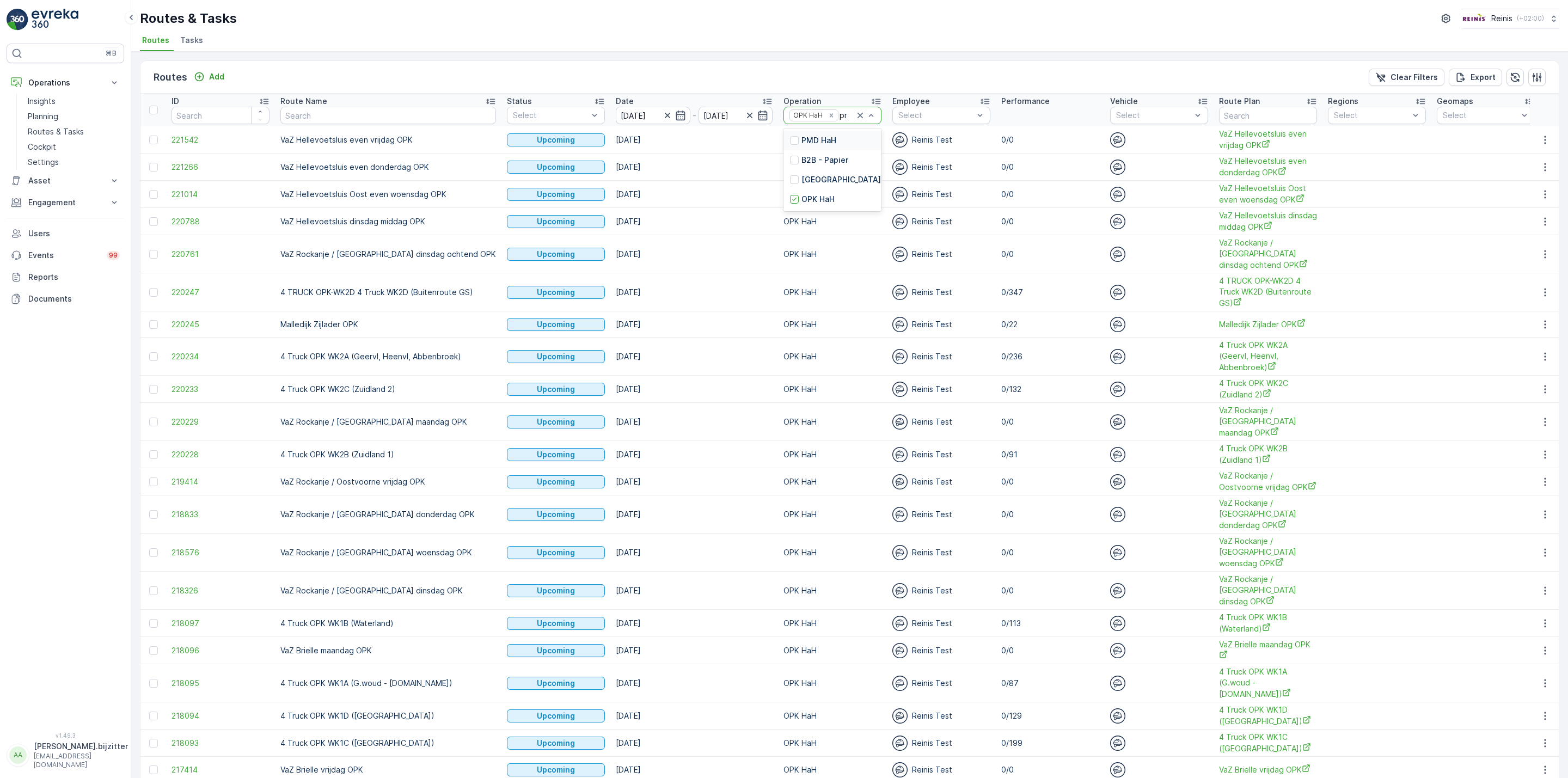
type input "pmd"
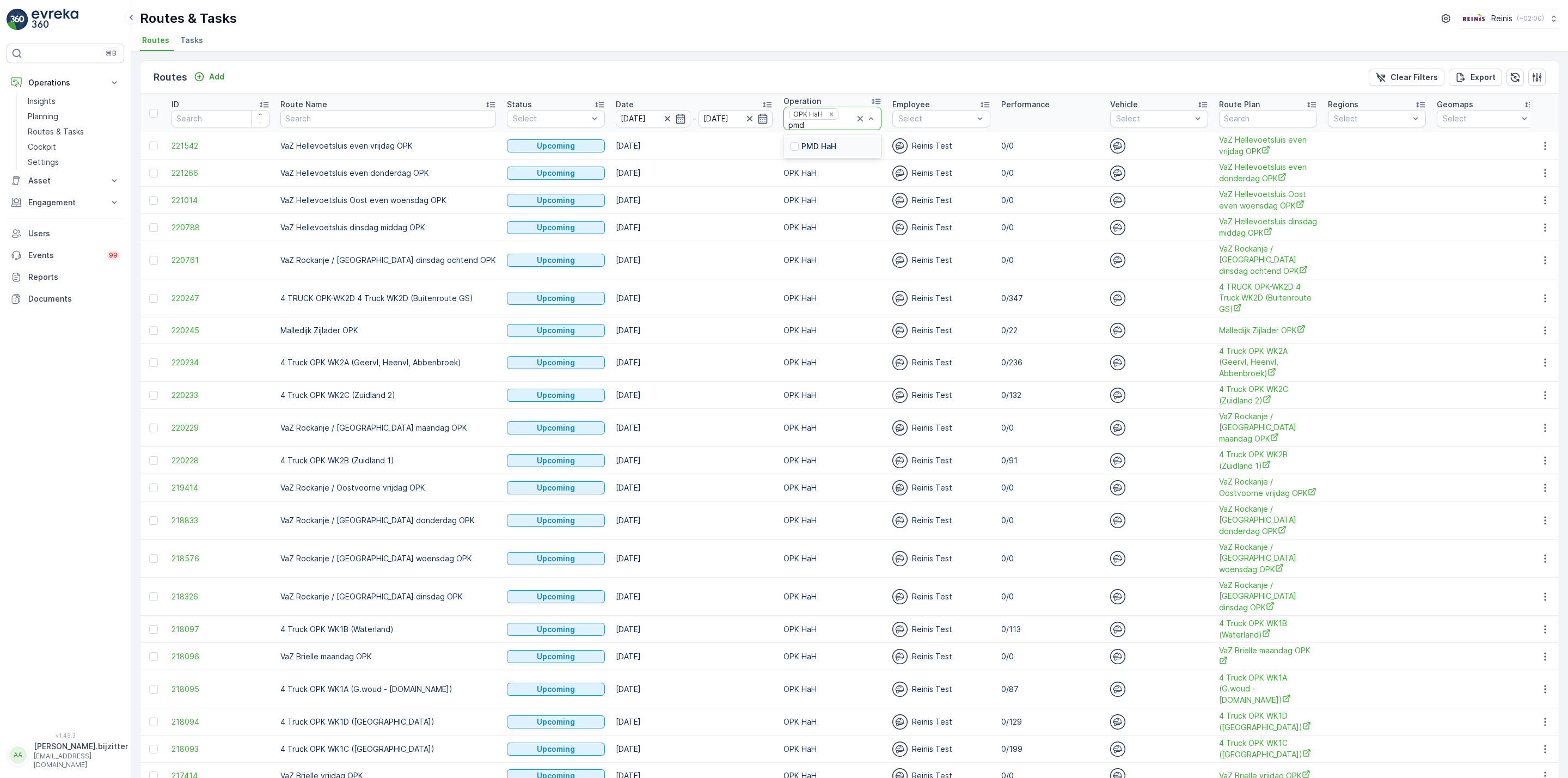
click at [812, 146] on p "PMD HaH" at bounding box center [819, 146] width 35 height 11
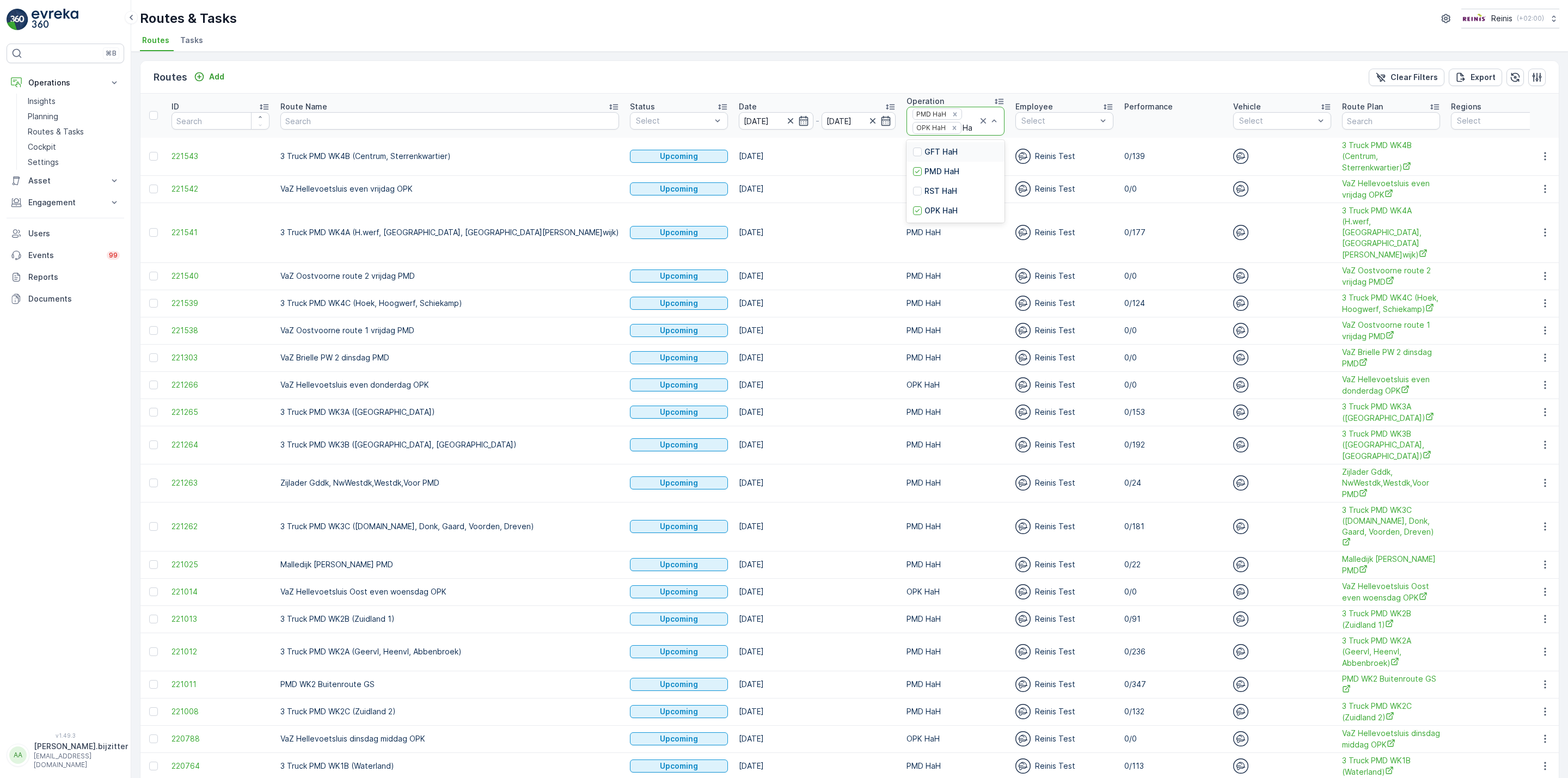
type input "HaH"
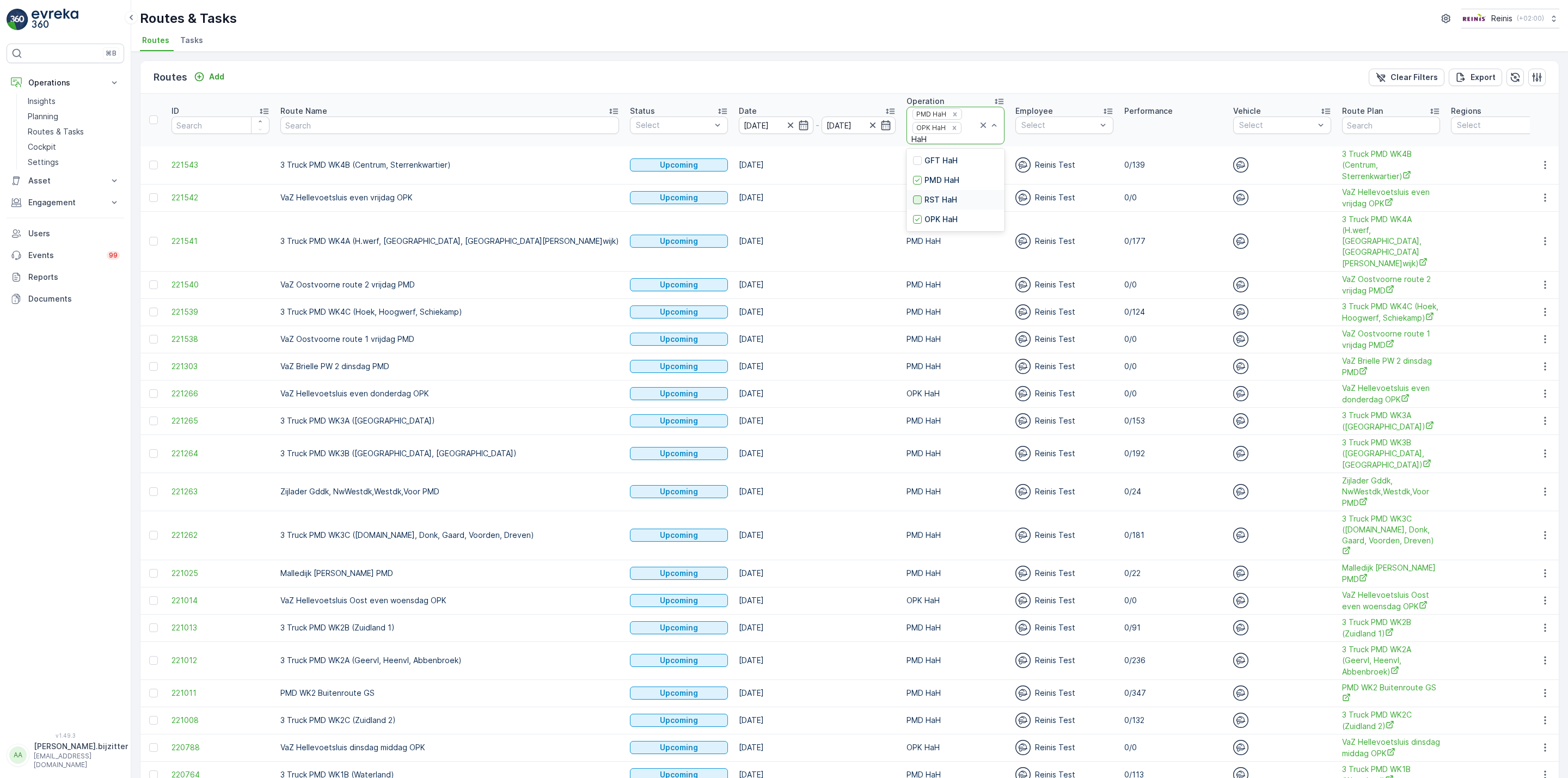
click at [913, 203] on div at bounding box center [918, 200] width 9 height 9
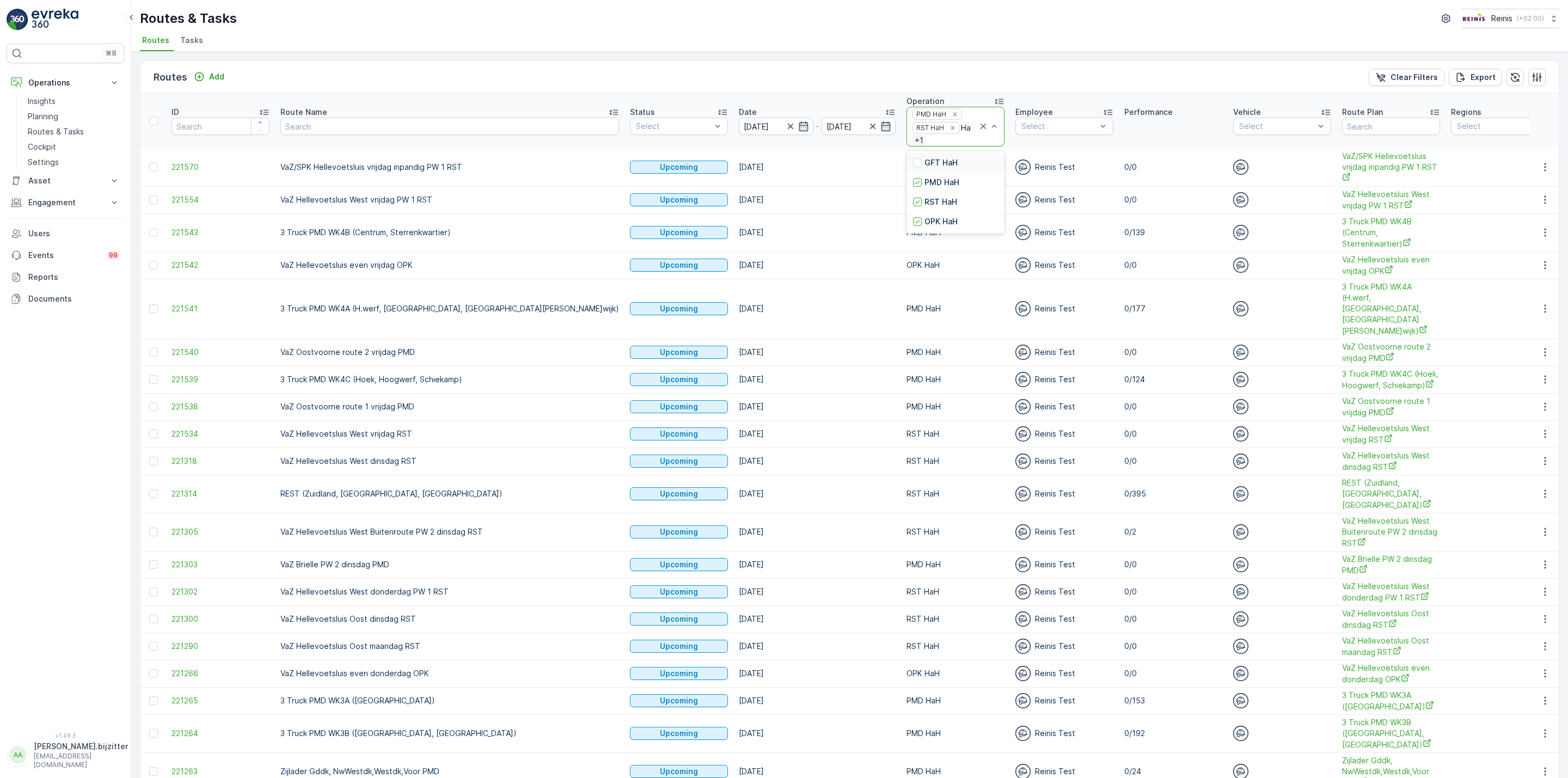
type input "HaH"
click at [913, 162] on div at bounding box center [918, 163] width 9 height 9
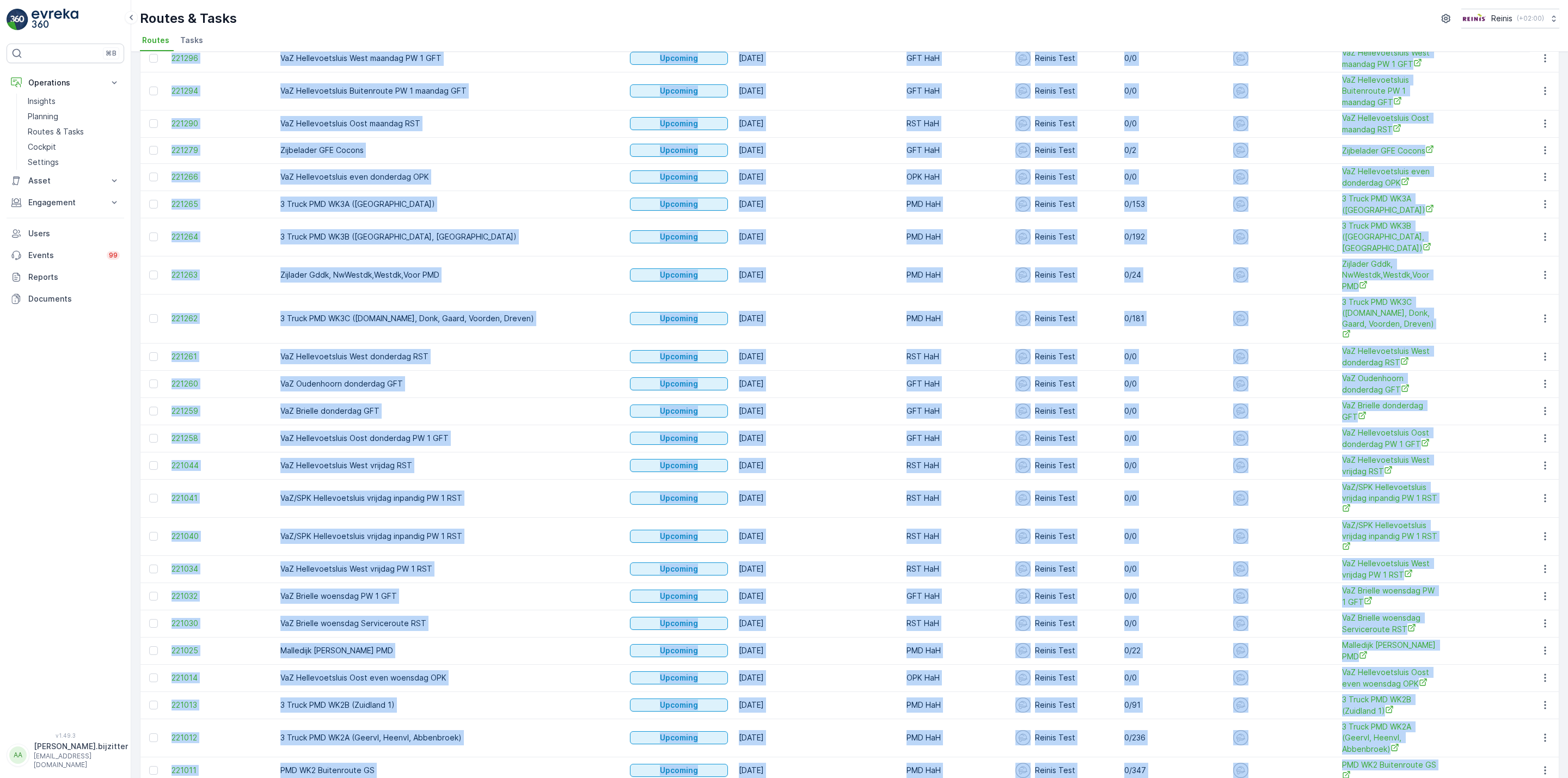
scroll to position [918, 0]
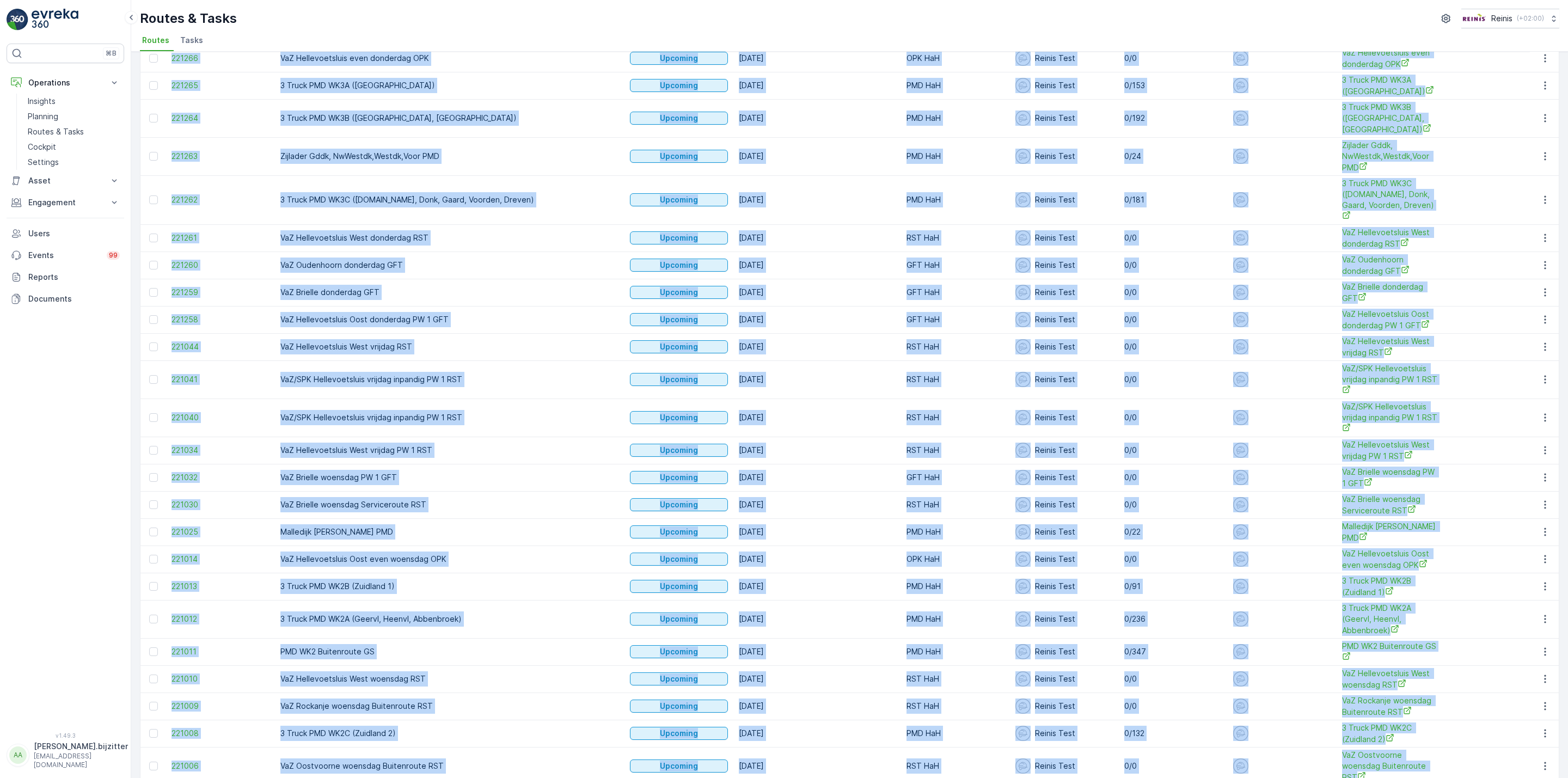
drag, startPoint x: 202, startPoint y: 133, endPoint x: 1392, endPoint y: 706, distance: 1320.8
copy table "ID Route Name Status Select Date - Operation OPK HaH GFT HaH + 2 Employee Selec…"
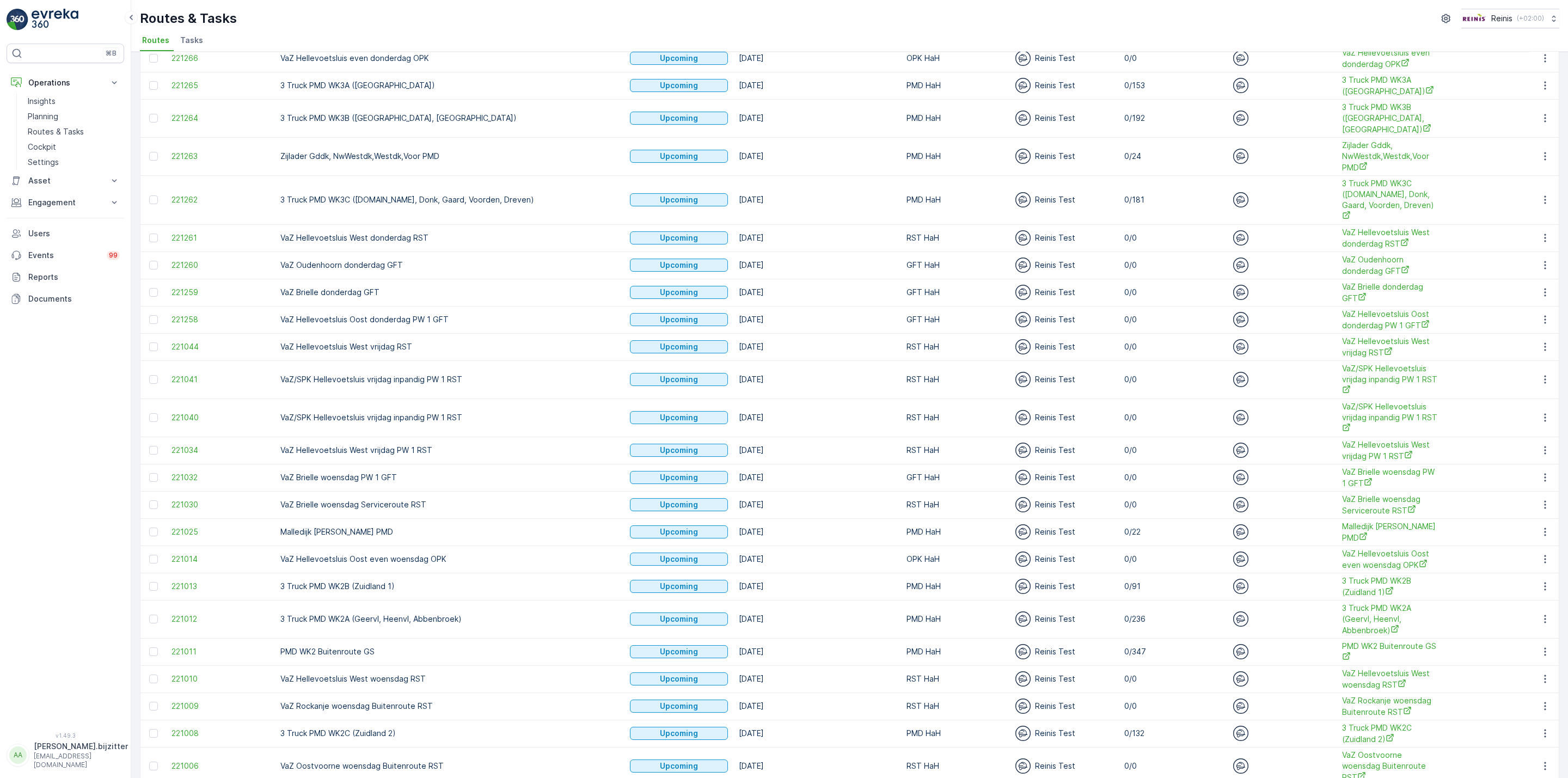
drag, startPoint x: 1412, startPoint y: 751, endPoint x: 1402, endPoint y: 748, distance: 10.4
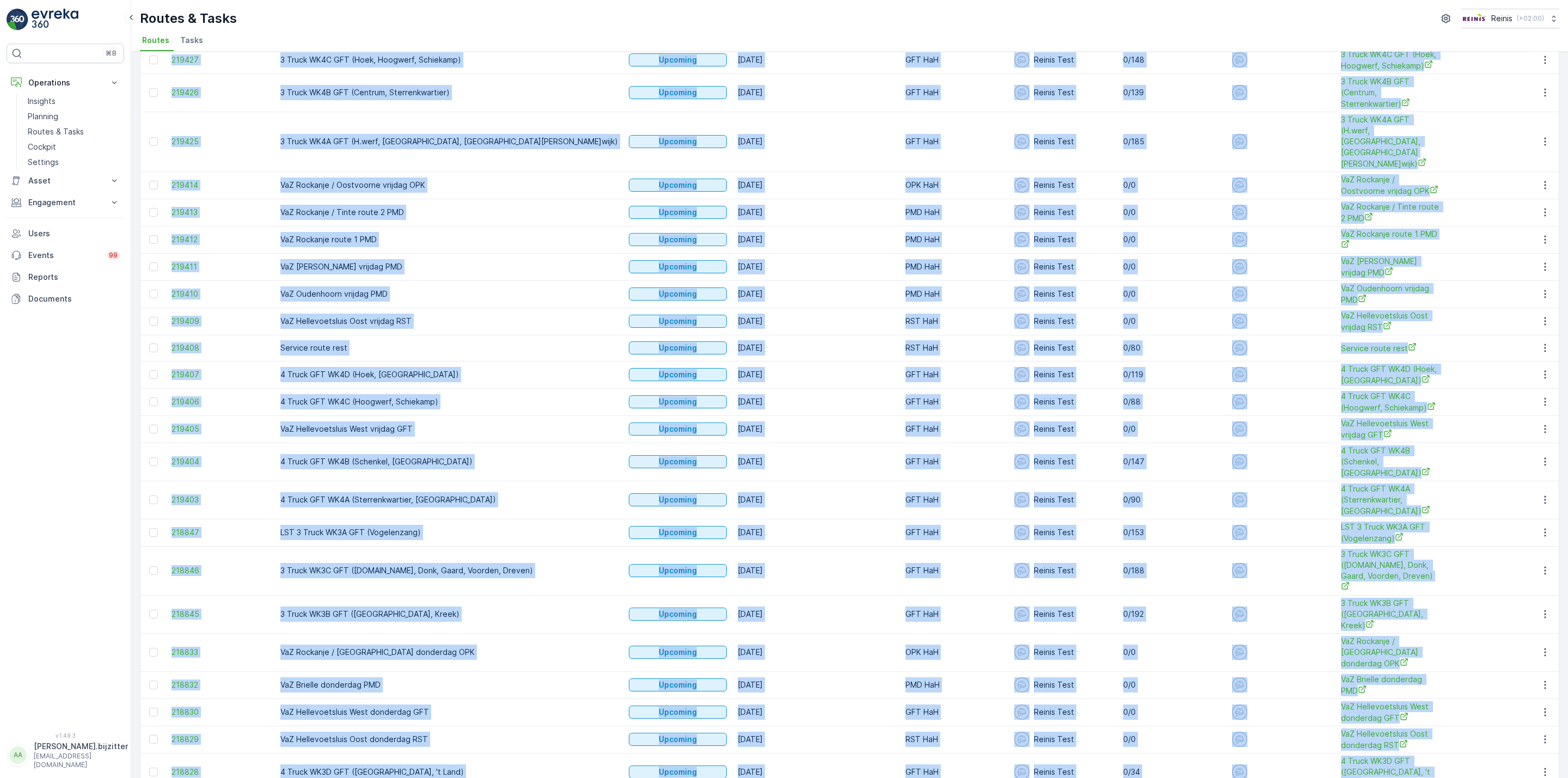
scroll to position [917, 0]
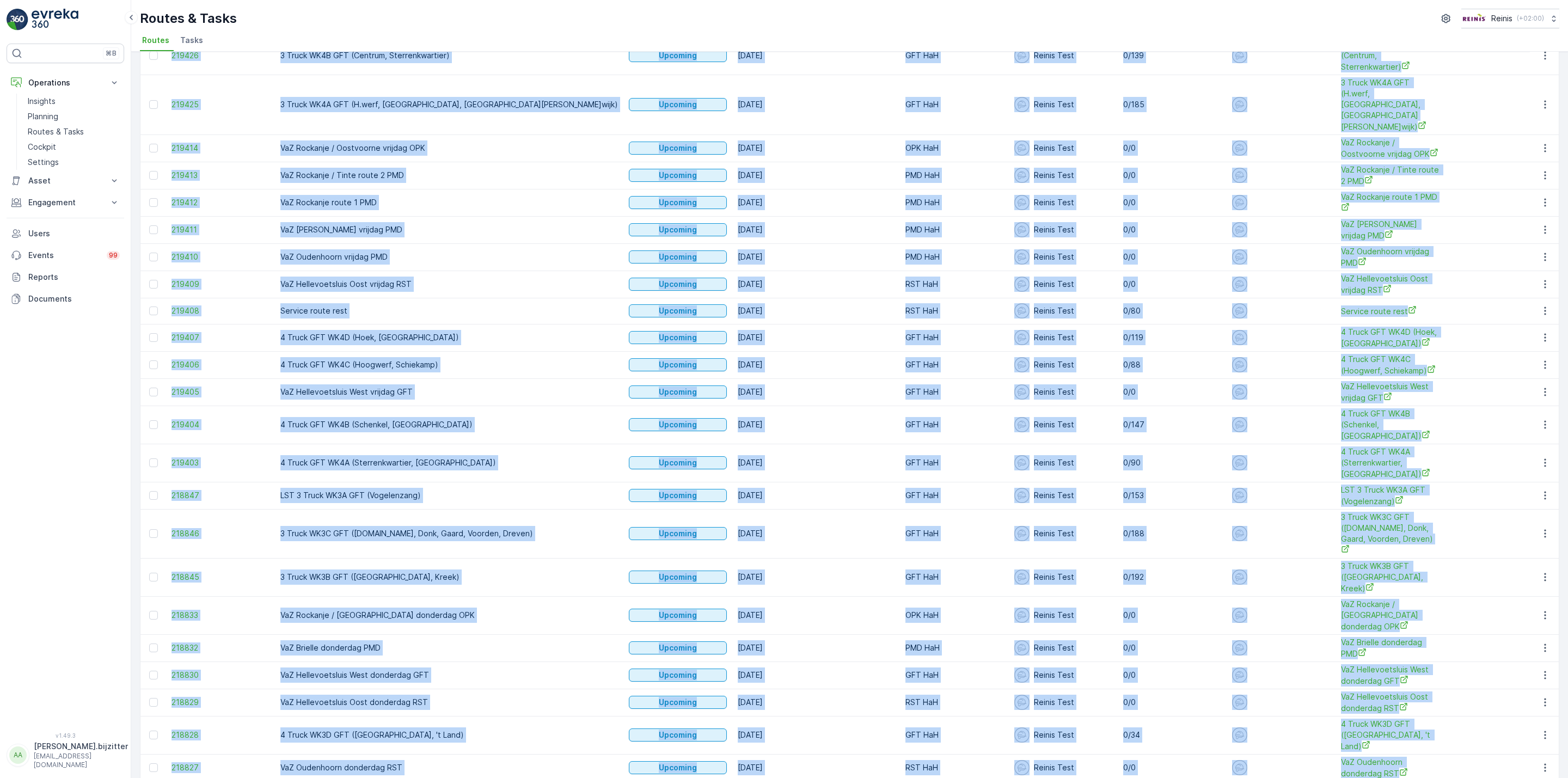
drag, startPoint x: 166, startPoint y: 112, endPoint x: 1304, endPoint y: 724, distance: 1292.1
copy table "ID Route Name Status Select Date - Operation GFT HaH PMD HaH + 2 Employee Selec…"
drag, startPoint x: 1429, startPoint y: 753, endPoint x: 1419, endPoint y: 751, distance: 10.2
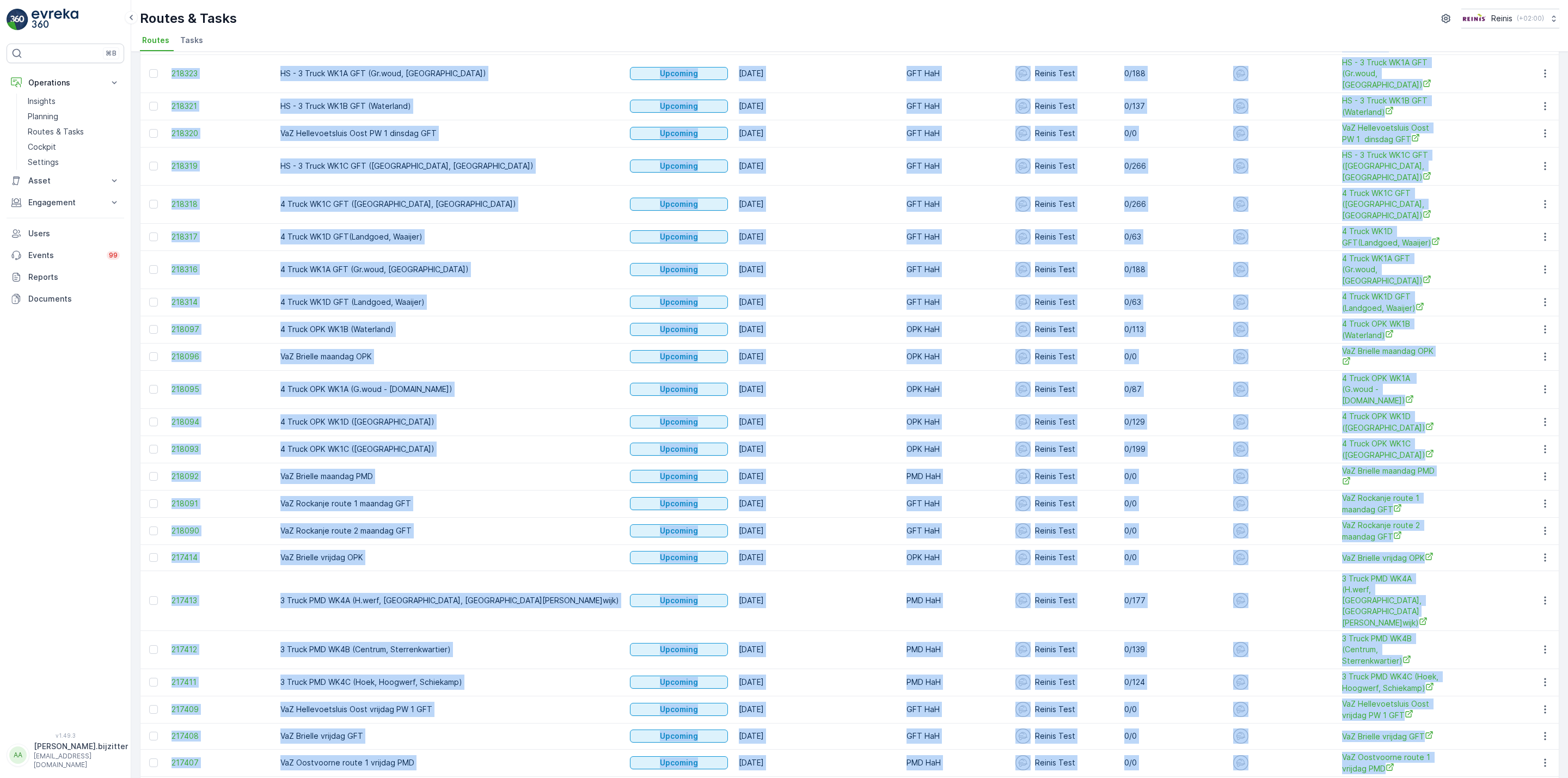
scroll to position [785, 0]
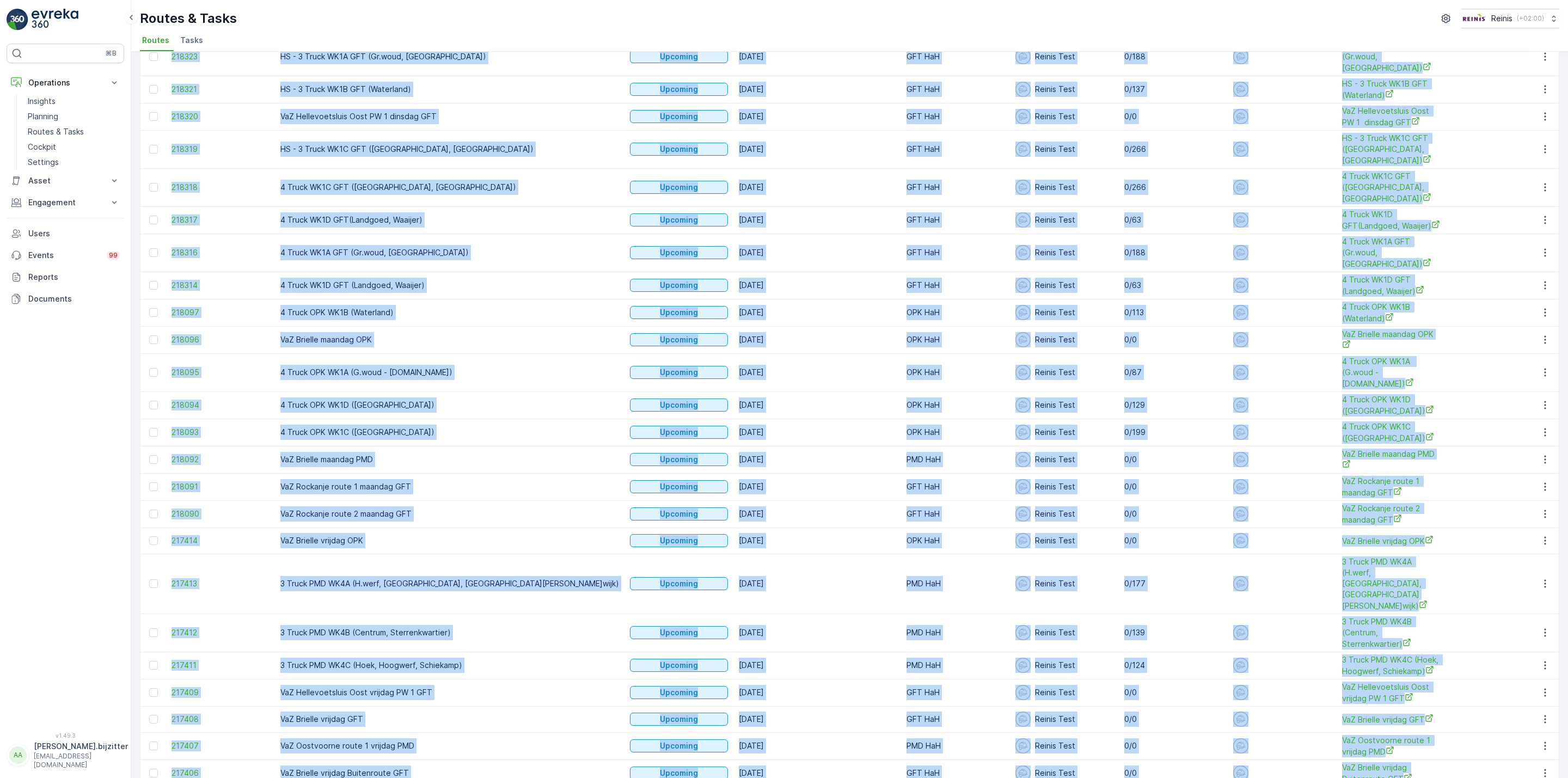
drag, startPoint x: 164, startPoint y: 112, endPoint x: 1365, endPoint y: 711, distance: 1342.1
click at [1365, 711] on table "ID Route Name Status Select Date 19.09.2025 - 03.10.2025 Operation OPK HaH GFT …" at bounding box center [1395, 48] width 2510 height 1478
copy table "ID Route Name Status Select Date - Operation OPK HaH GFT HaH + 2 Employee Selec…"
click at [95, 382] on div "⌘B Operations Insights Planning Routes & Tasks Cockpit Settings Asset Assets Ac…" at bounding box center [66, 382] width 118 height 676
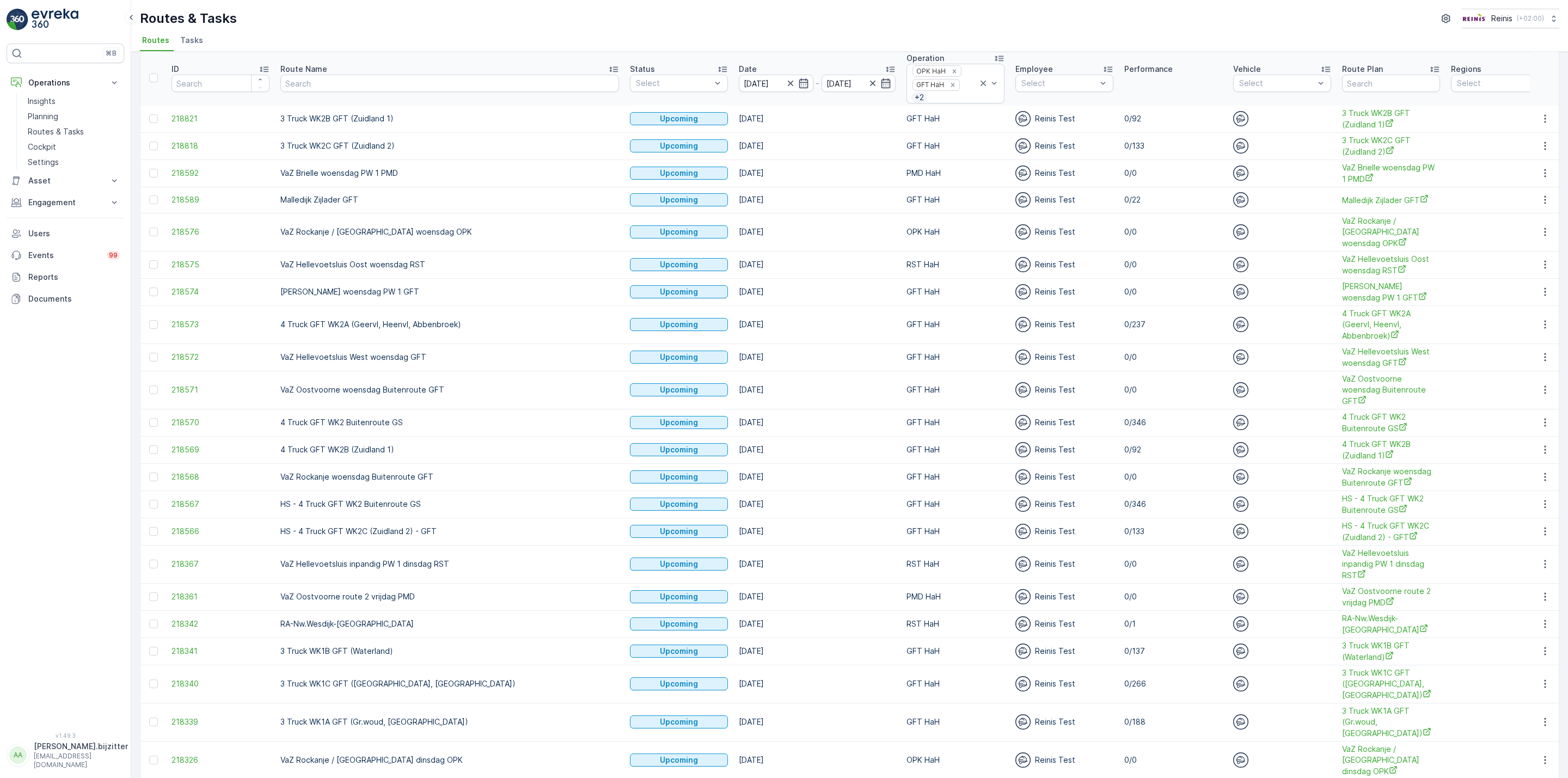
scroll to position [0, 0]
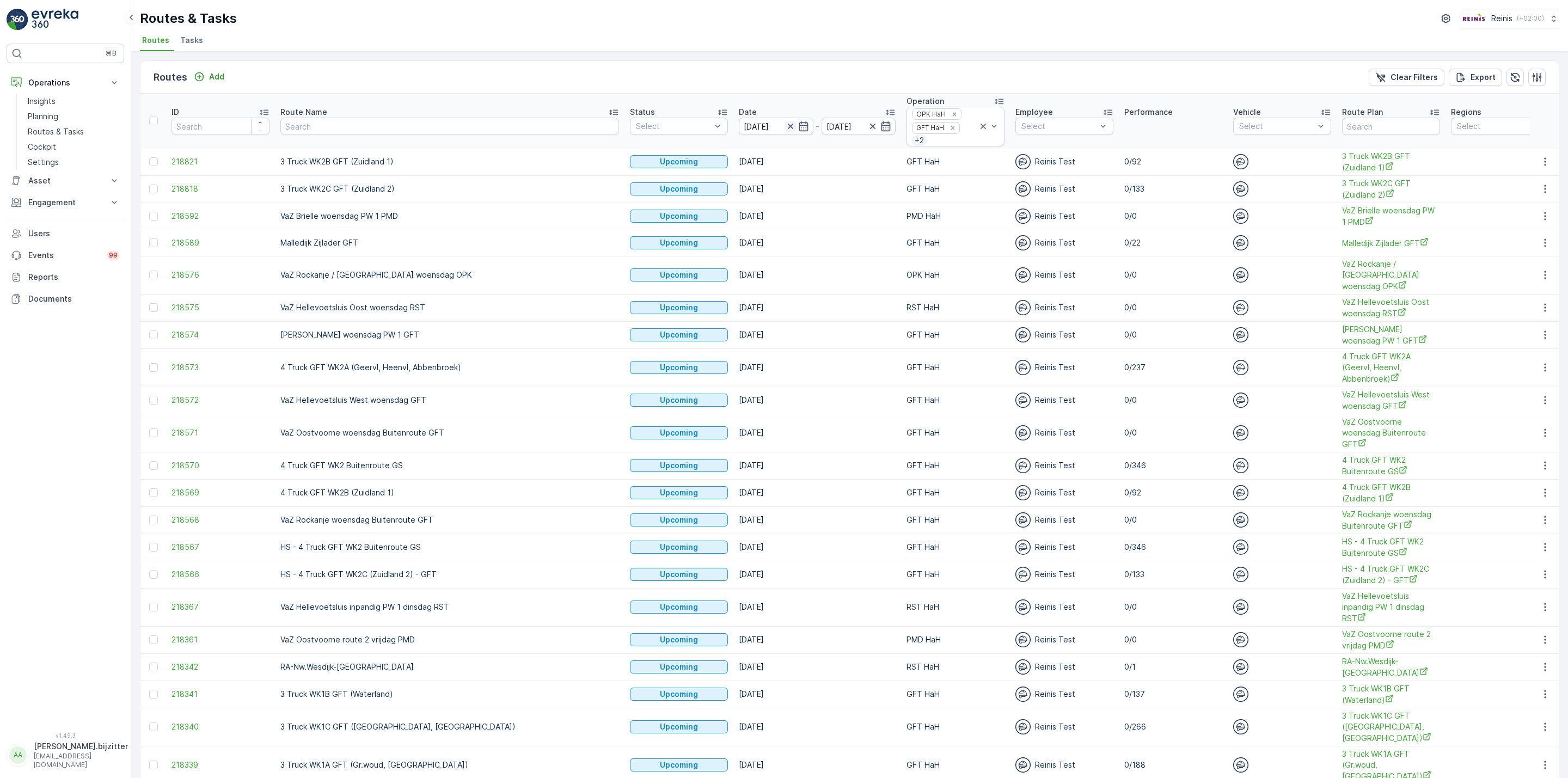
click at [785, 128] on icon "button" at bounding box center [790, 126] width 11 height 11
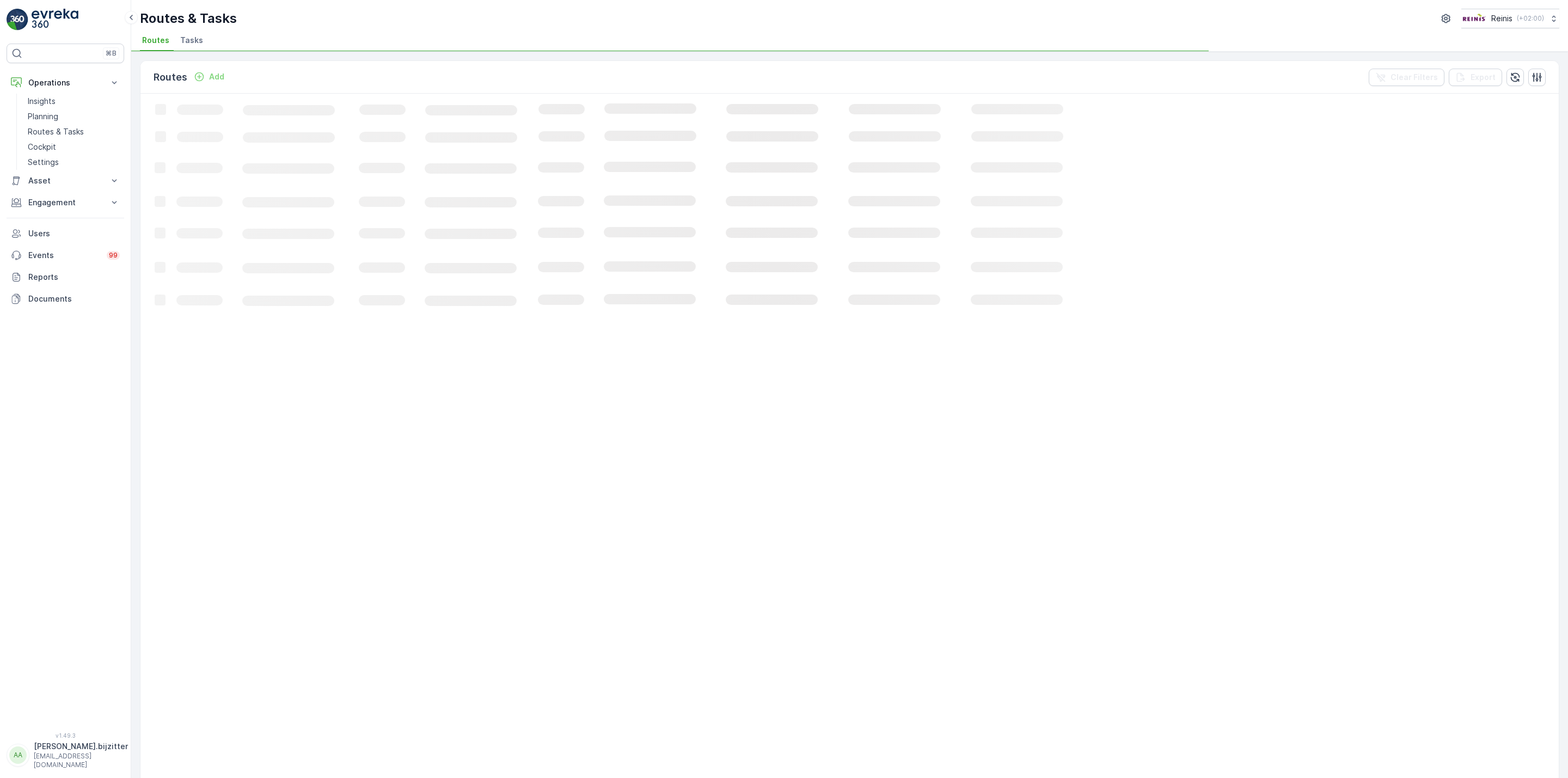
click at [847, 128] on icon "Loading..." at bounding box center [663, 683] width 1045 height 1179
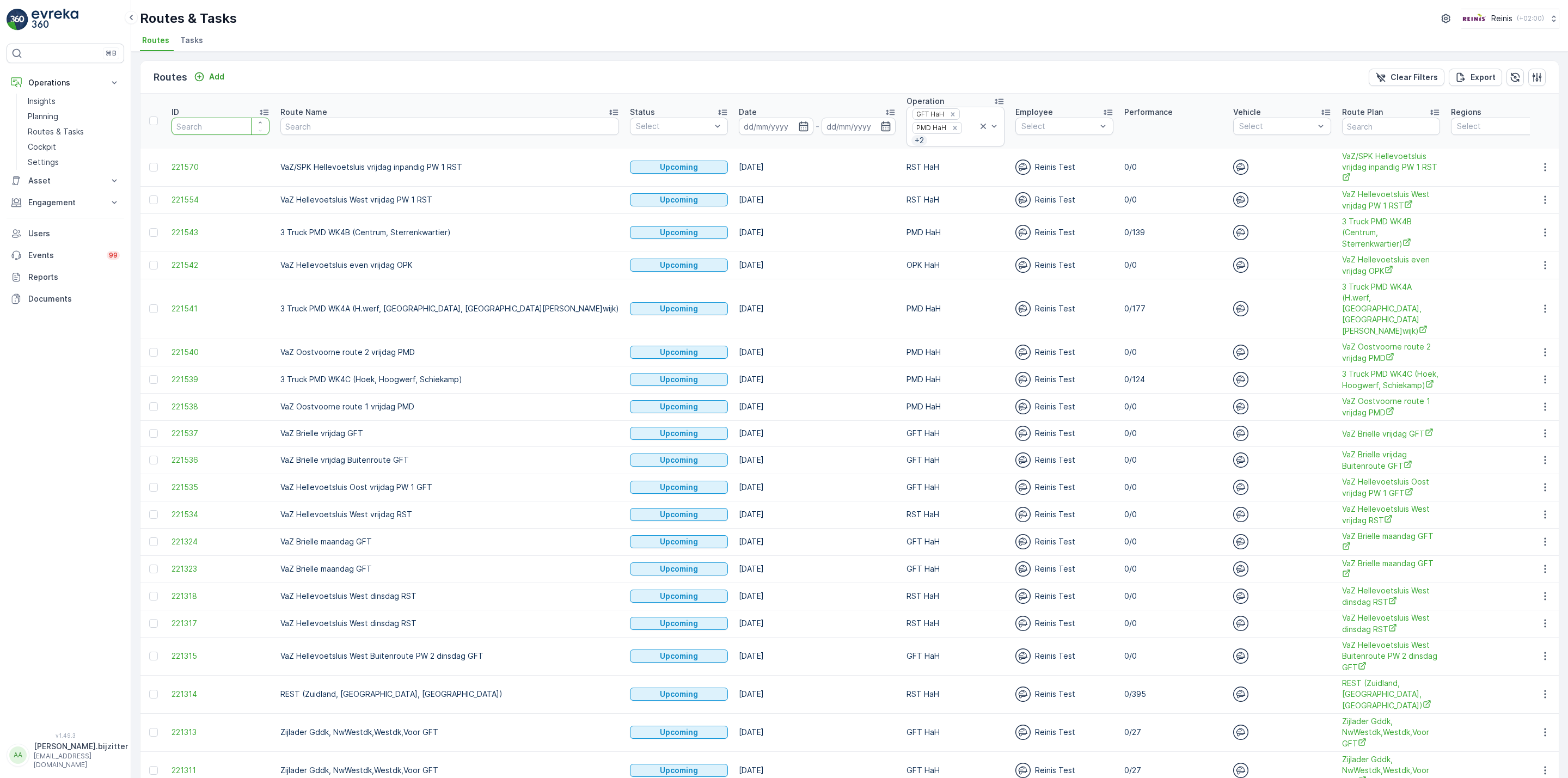
click at [222, 128] on input "number" at bounding box center [221, 126] width 98 height 17
paste input "221543"
type input "221543"
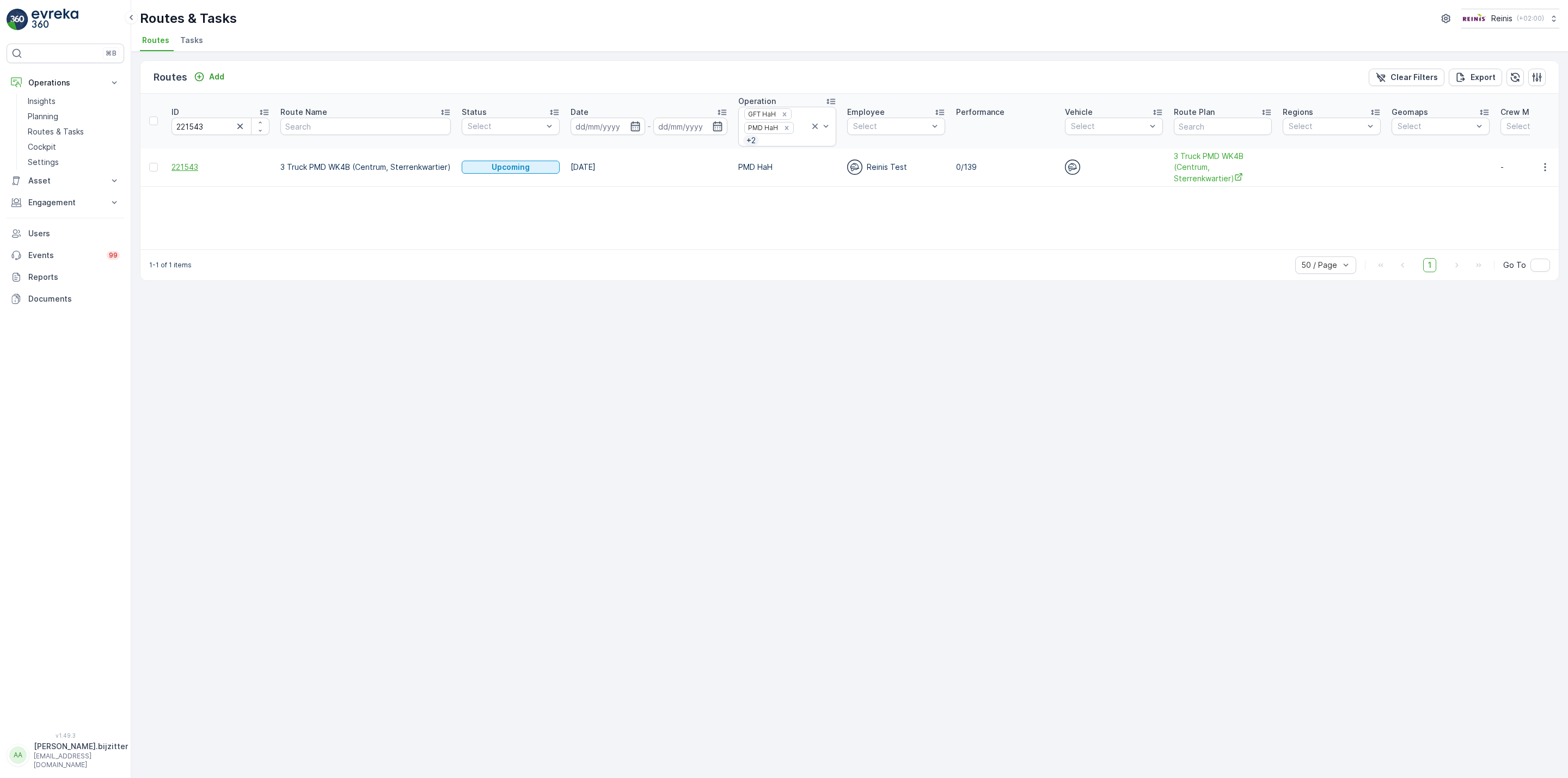
click at [183, 168] on span "221543" at bounding box center [221, 167] width 98 height 11
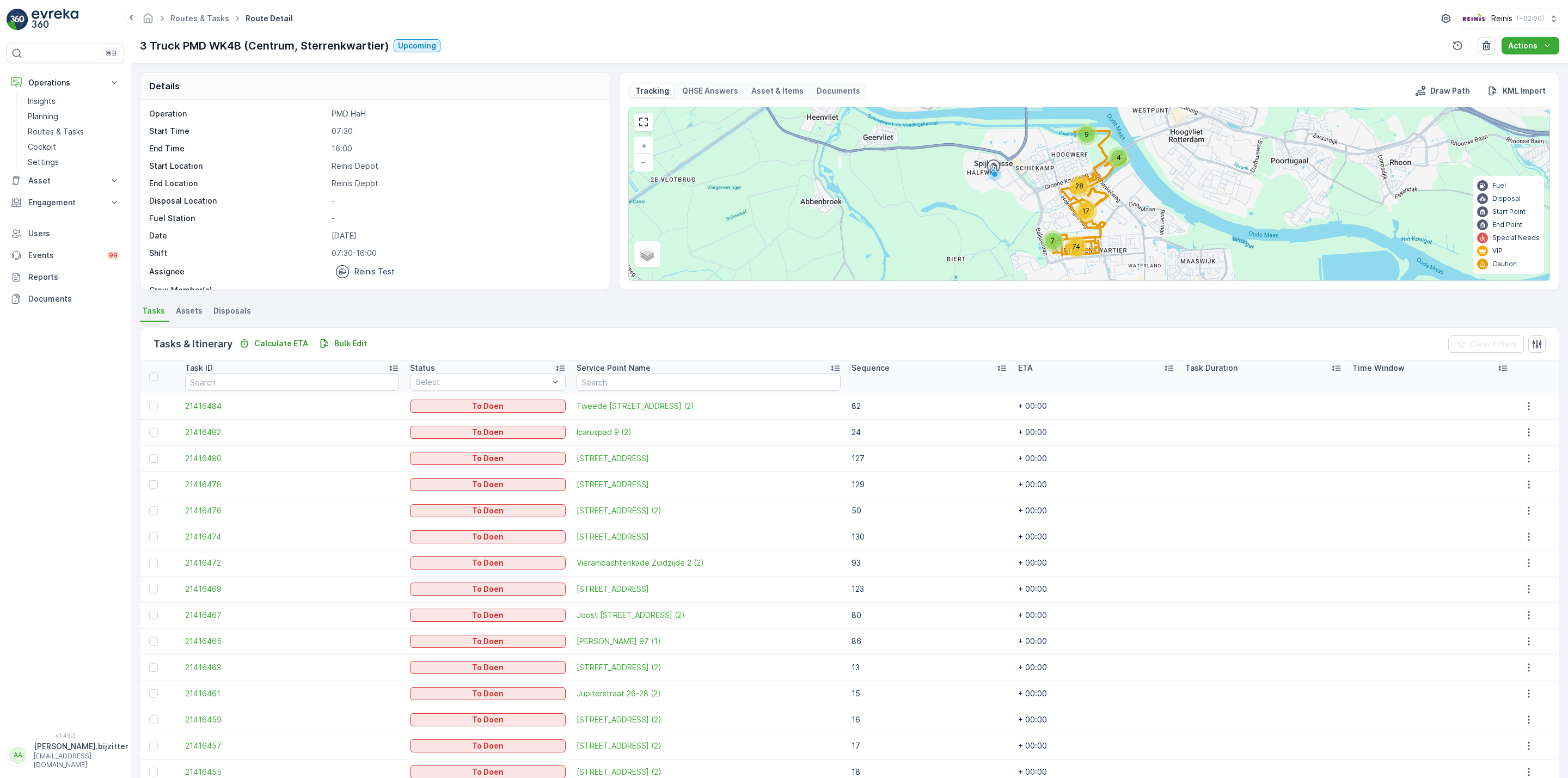
click at [957, 368] on div "Sequence" at bounding box center [930, 367] width 156 height 11
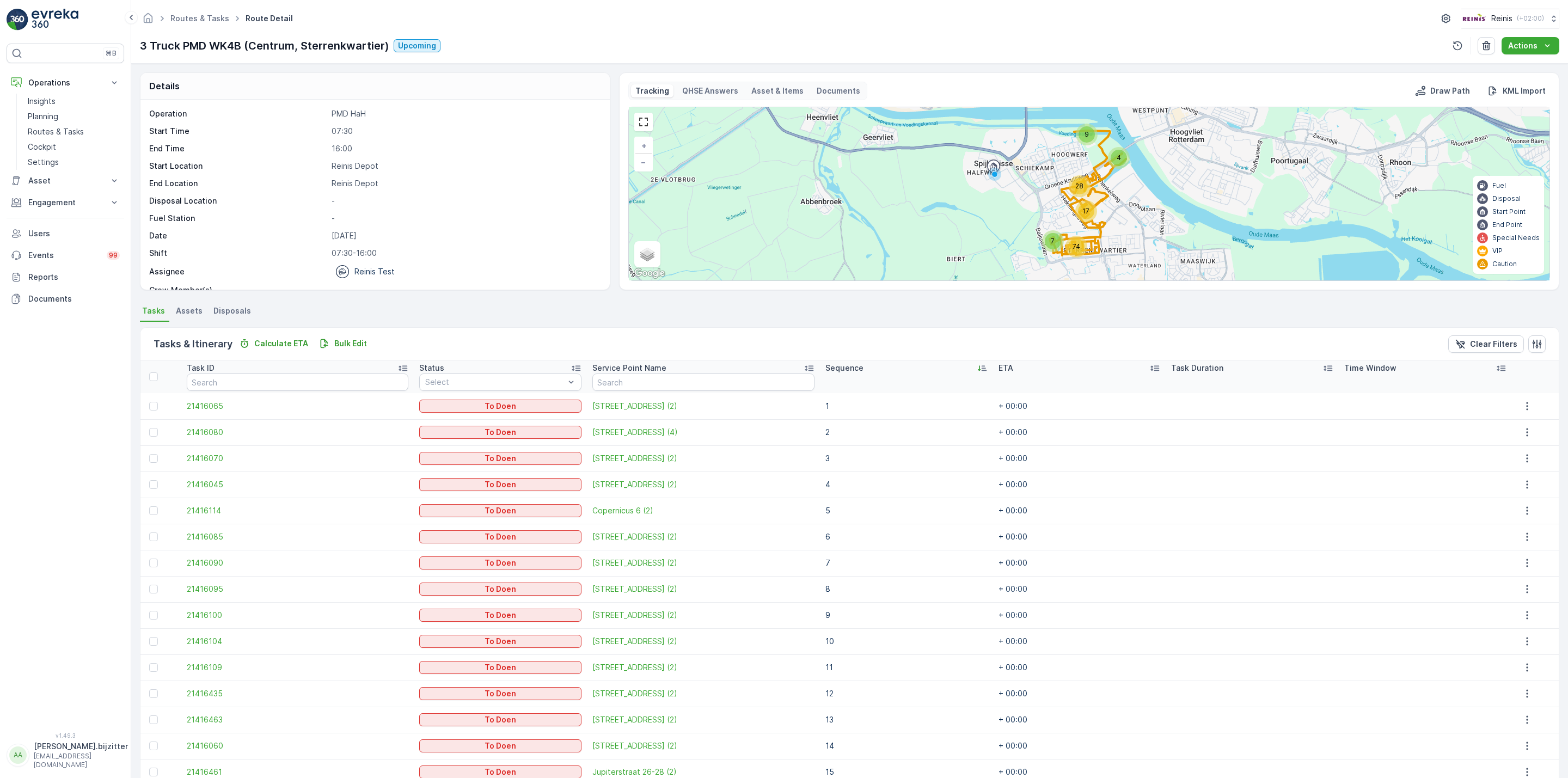
click at [976, 368] on icon at bounding box center [981, 367] width 11 height 11
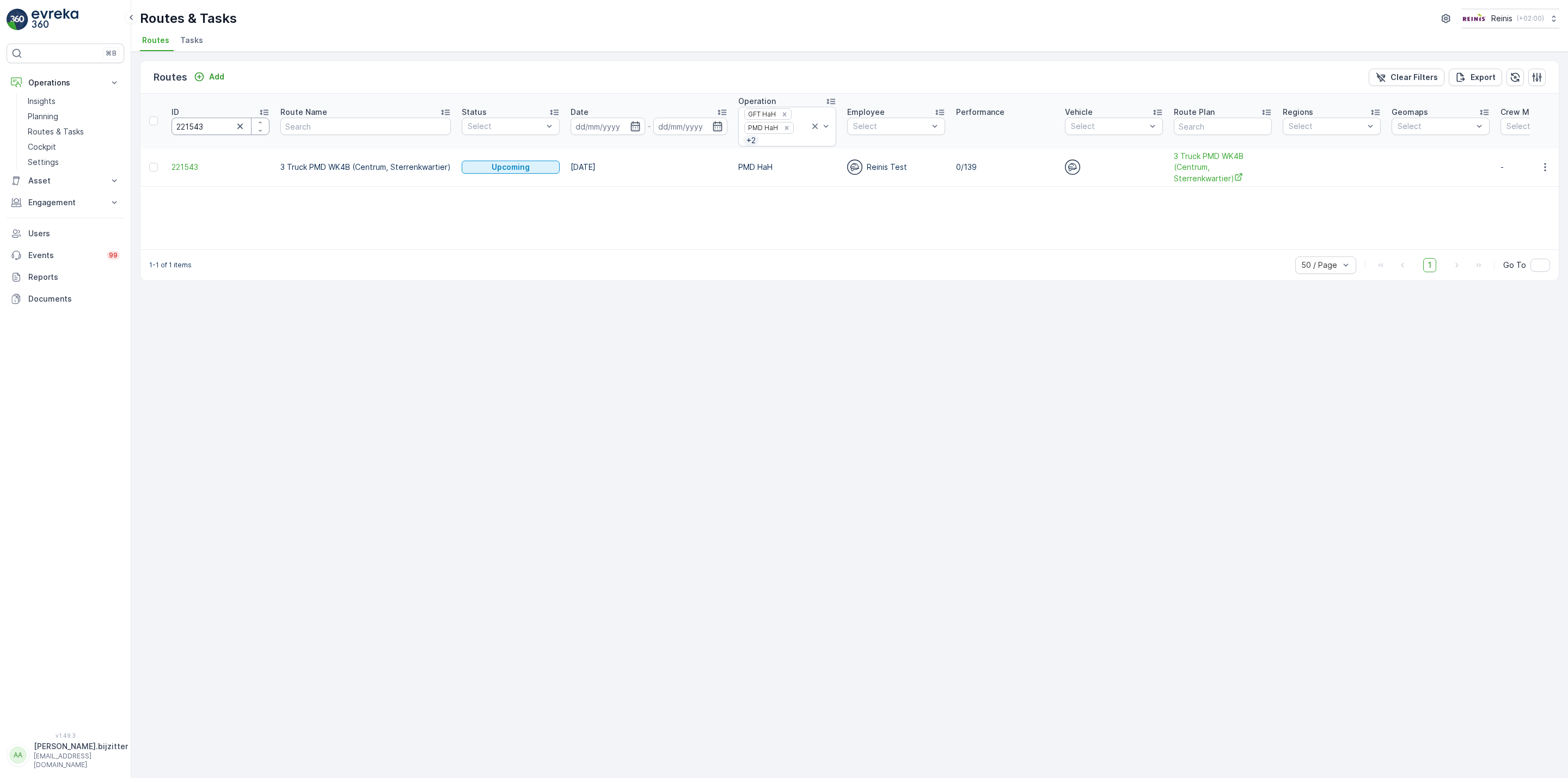
click at [206, 123] on input "221543" at bounding box center [221, 126] width 98 height 17
click at [193, 124] on input "221543" at bounding box center [221, 126] width 98 height 17
paste input "1"
type input "221541"
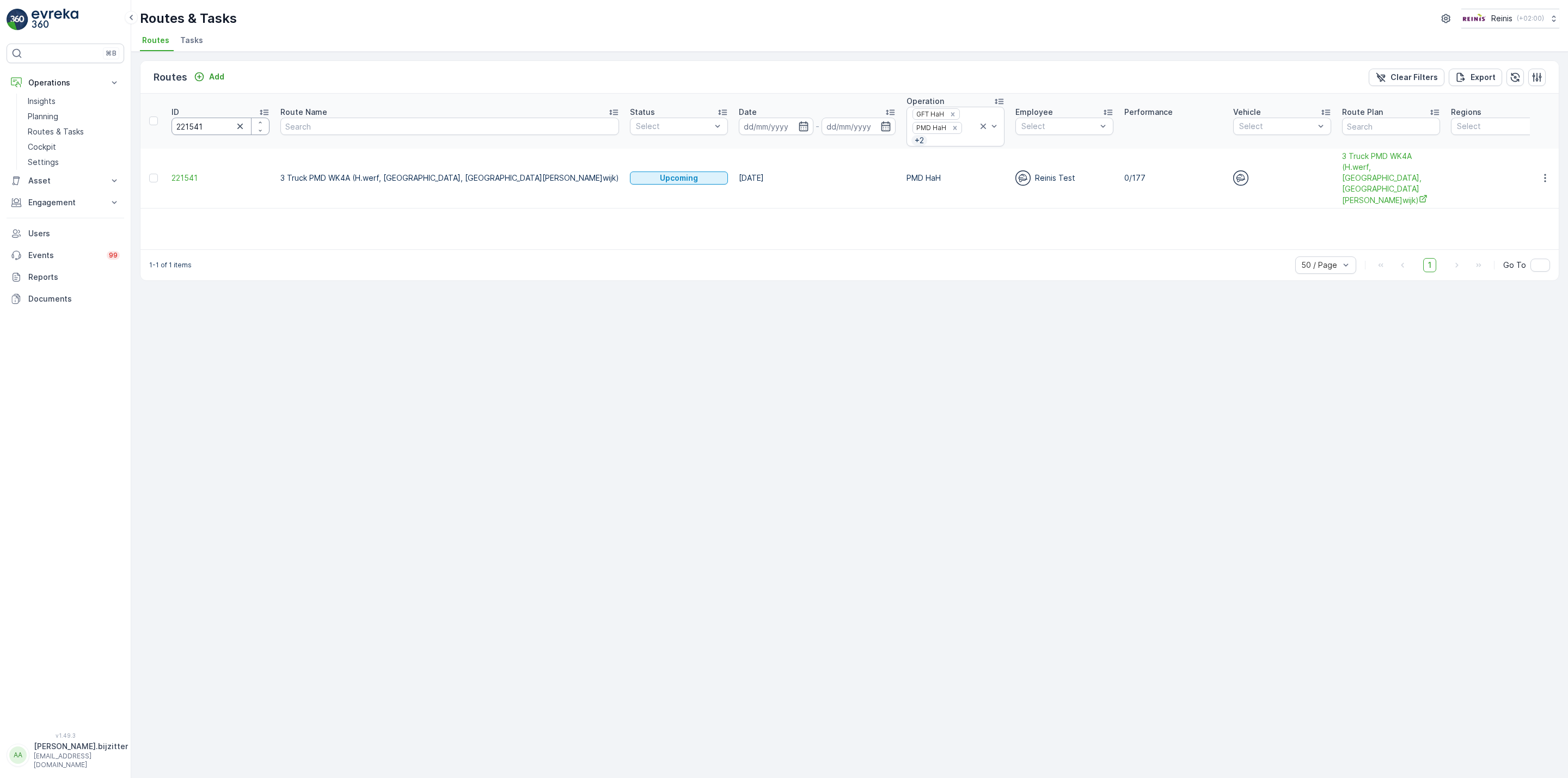
click at [196, 131] on input "221541" at bounding box center [221, 126] width 98 height 17
click at [195, 131] on input "221541" at bounding box center [221, 126] width 98 height 17
paste input "17413"
type input "217413"
click at [193, 173] on span "217413" at bounding box center [221, 177] width 98 height 11
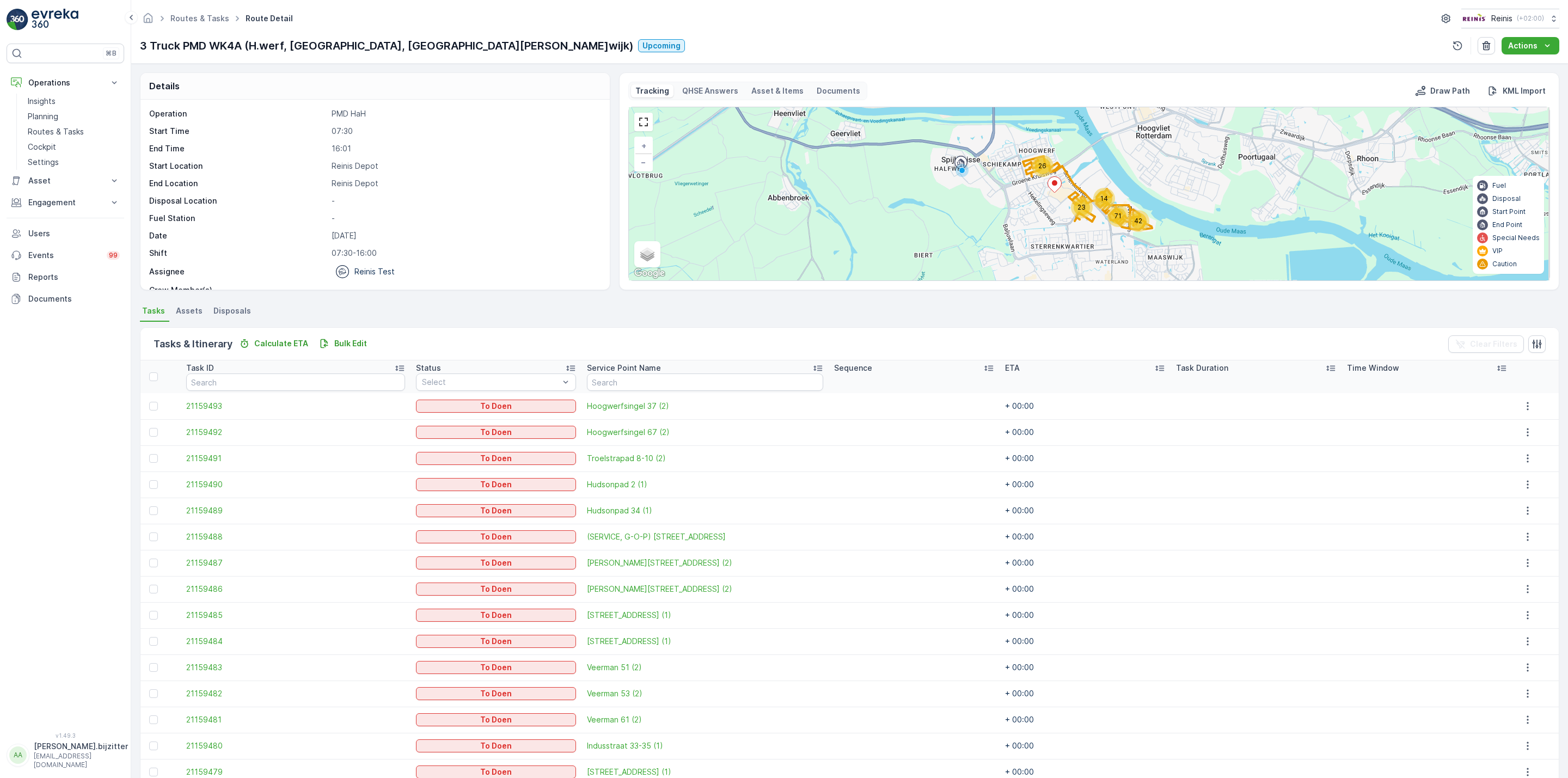
click at [824, 338] on div "Tasks & Itinerary Calculate ETA Bulk Edit Clear Filters" at bounding box center [850, 343] width 1419 height 32
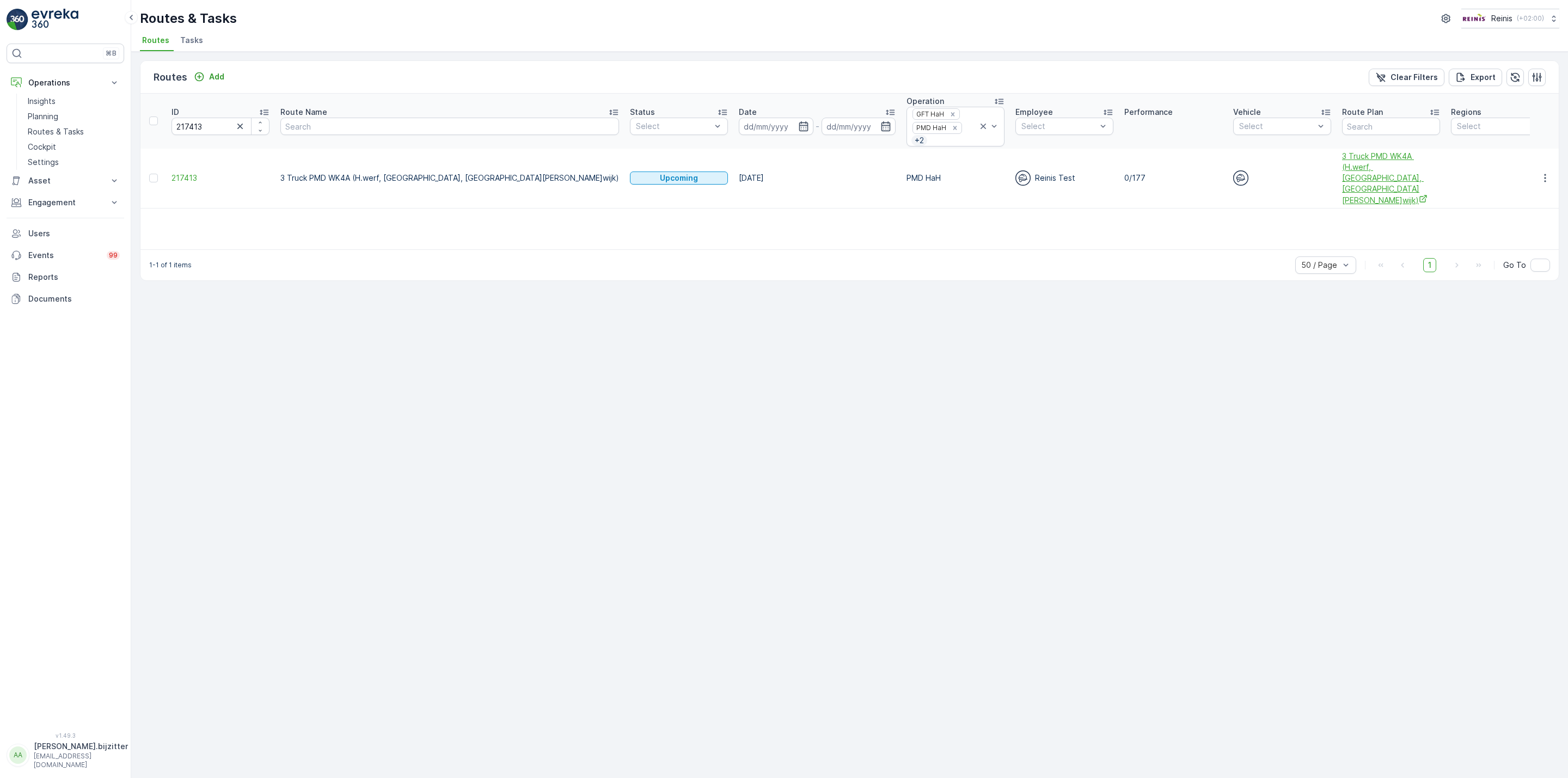
click at [1342, 167] on span "3 Truck PMD WK4A (H.werf, Centrum, Schenkel, G.wijk)" at bounding box center [1391, 178] width 98 height 55
click at [191, 173] on span "217413" at bounding box center [221, 177] width 98 height 11
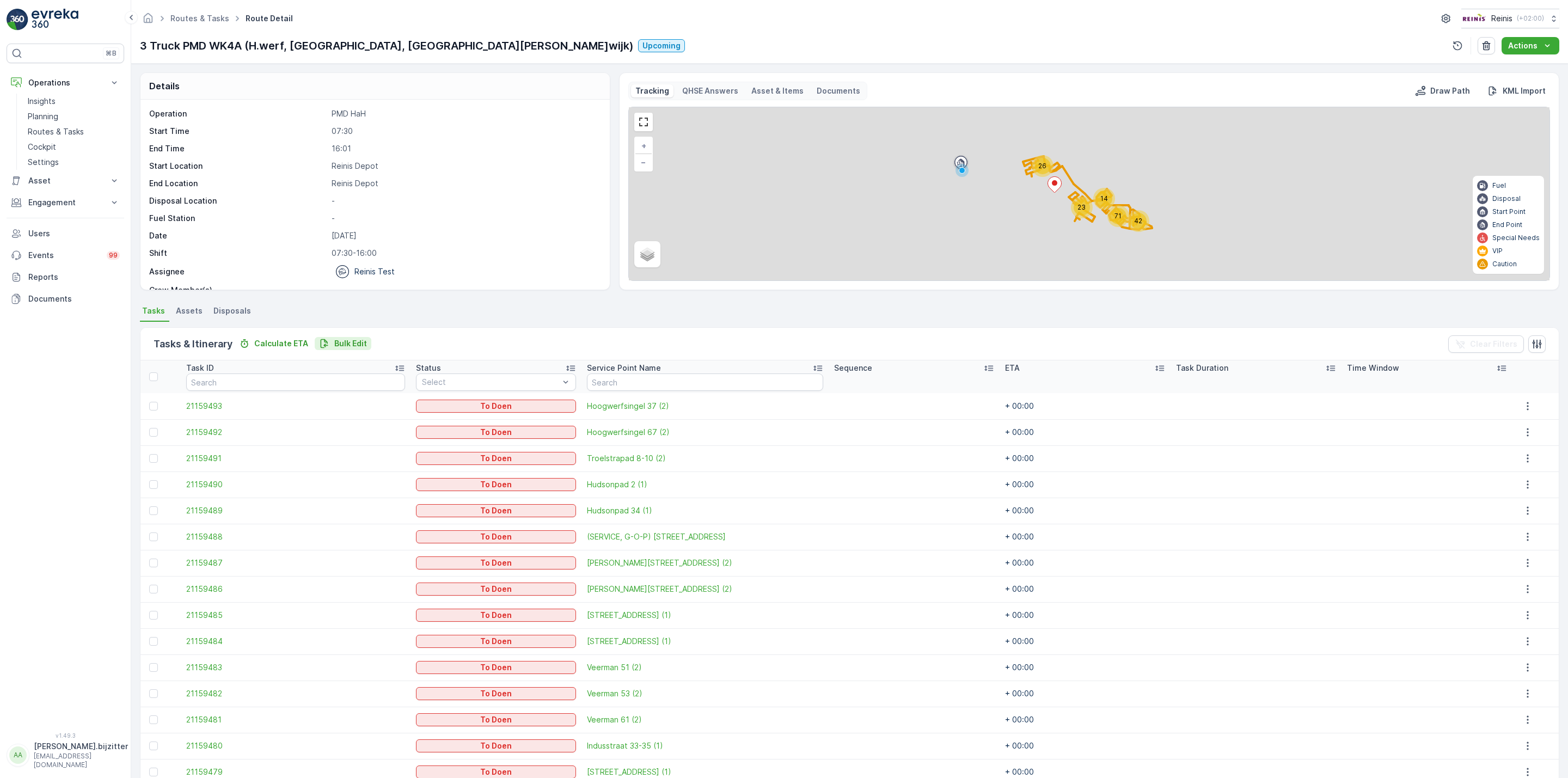
click at [357, 342] on p "Bulk Edit" at bounding box center [350, 343] width 32 height 11
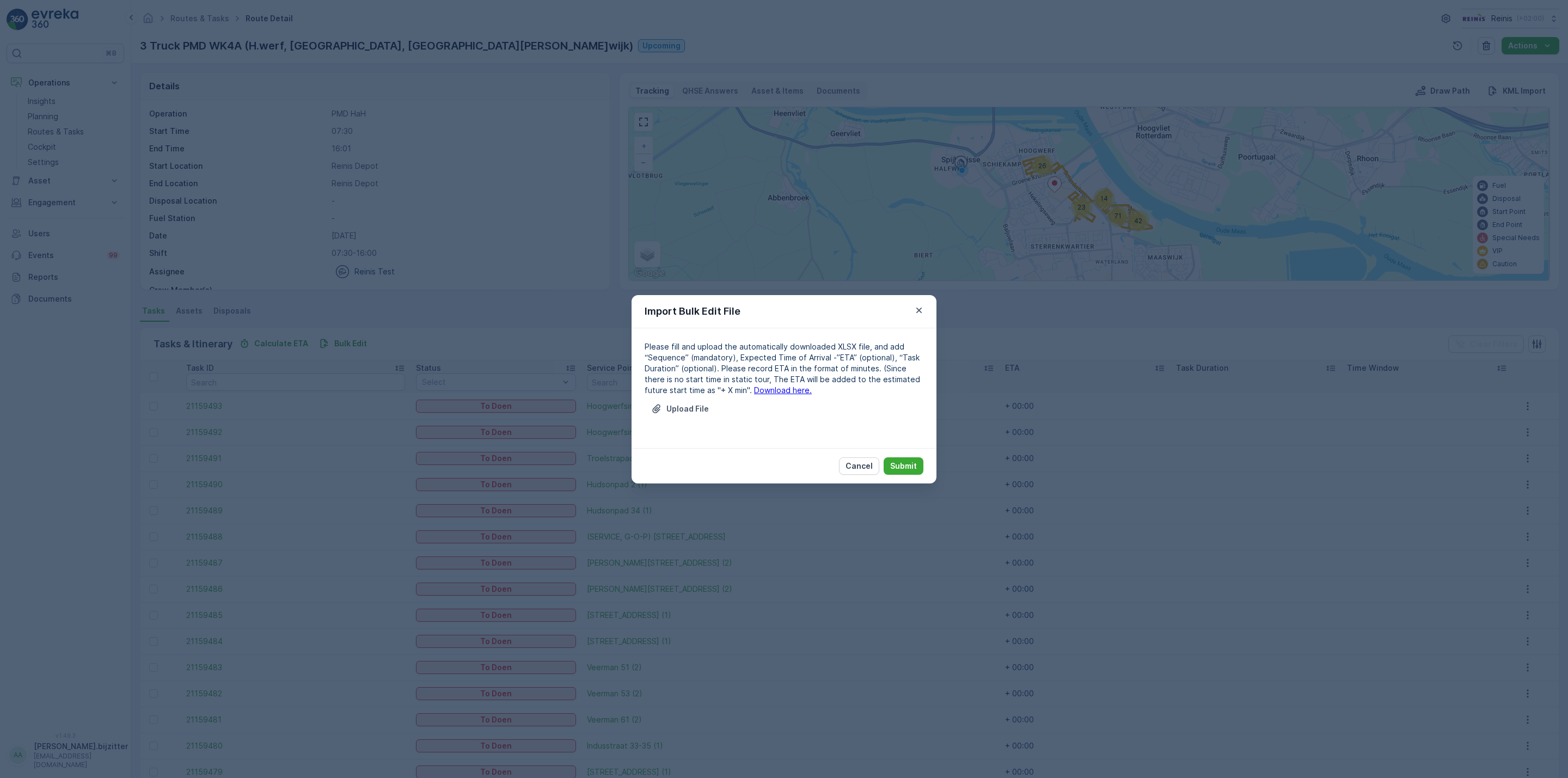
click at [757, 389] on link "Download here." at bounding box center [783, 390] width 58 height 9
click at [690, 413] on p "Upload File" at bounding box center [687, 408] width 42 height 11
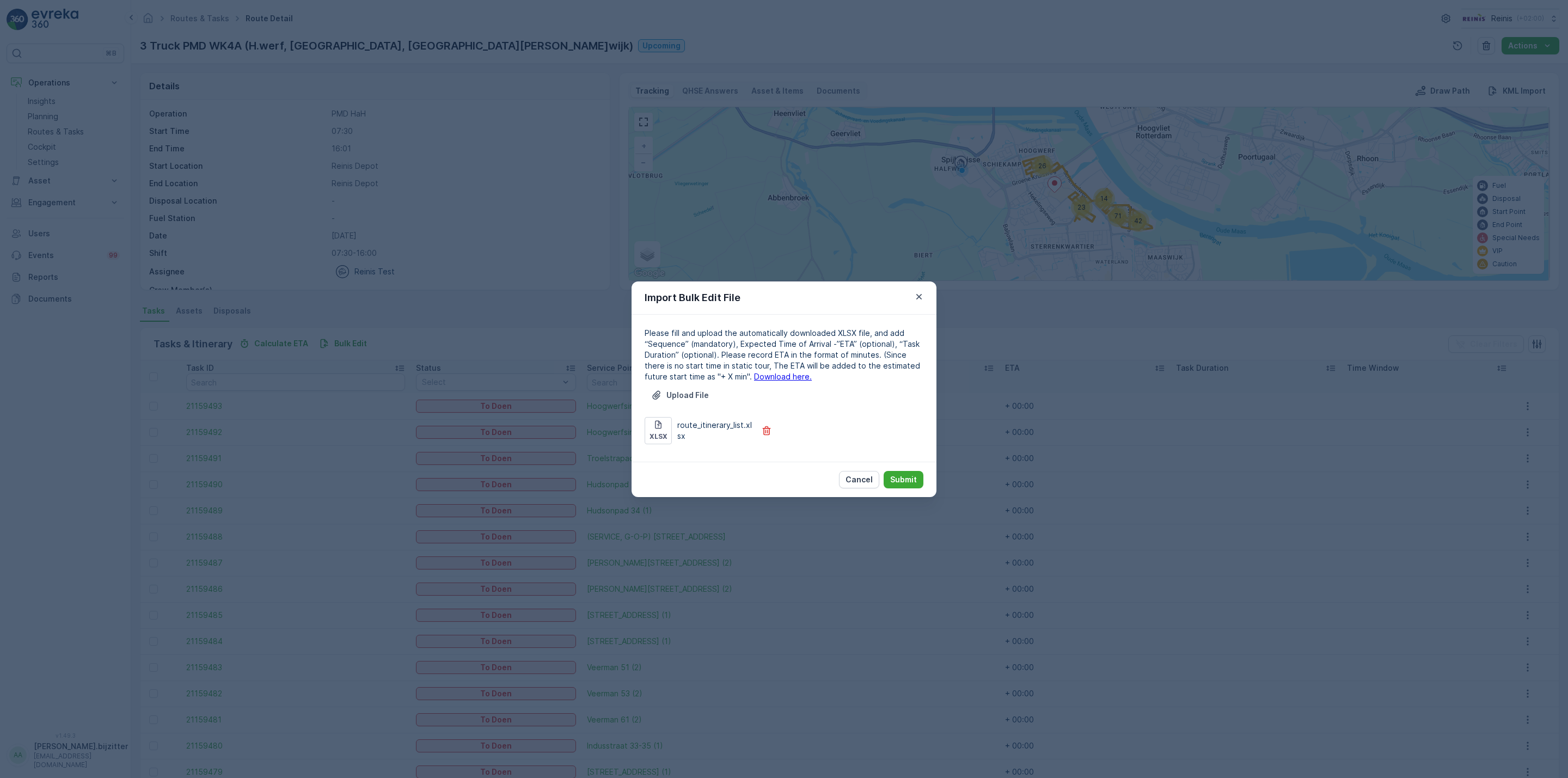
click at [900, 469] on div "Cancel Submit" at bounding box center [784, 479] width 305 height 36
click at [902, 477] on p "Submit" at bounding box center [903, 479] width 27 height 11
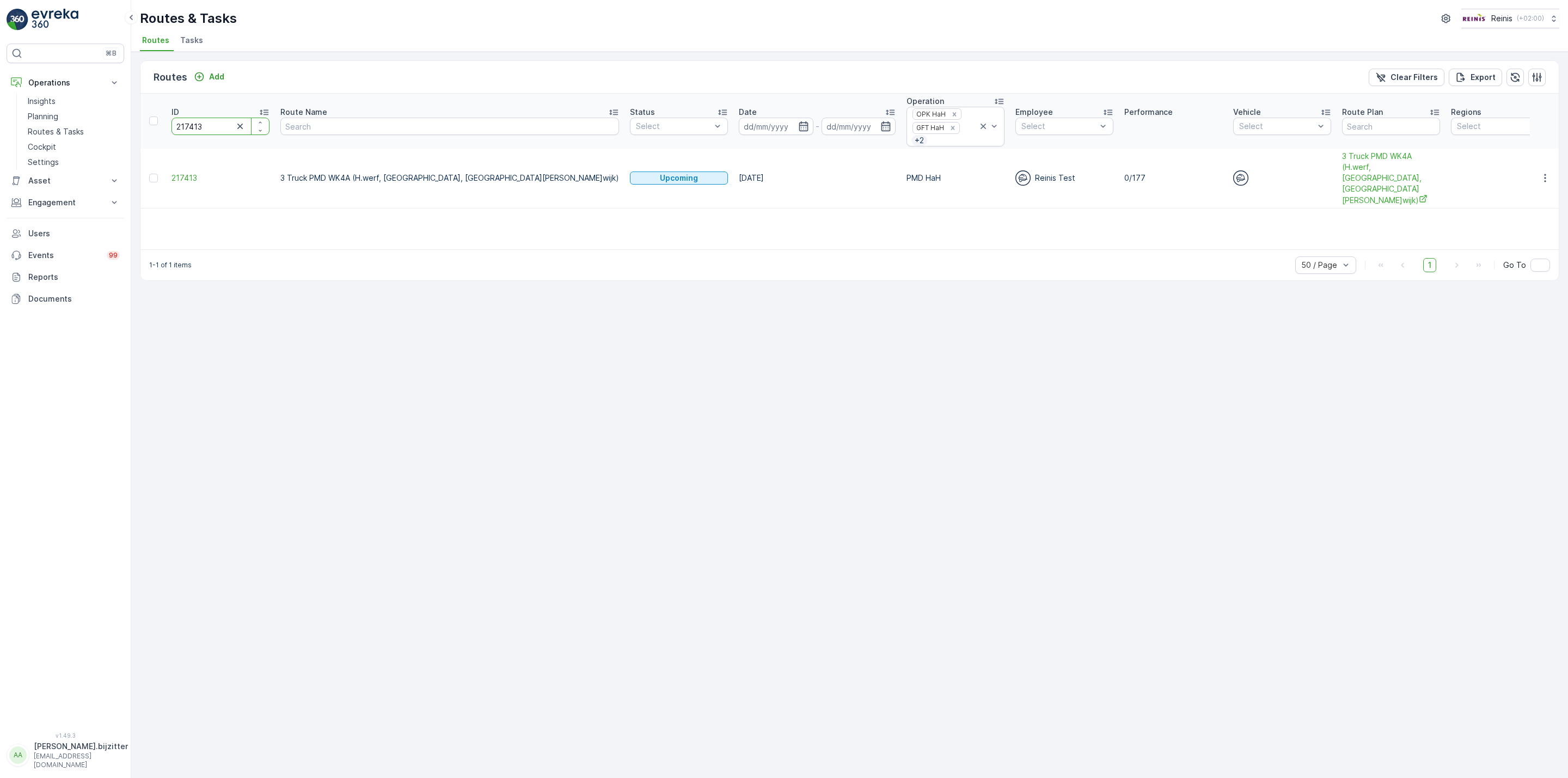
click at [216, 133] on input "217413" at bounding box center [221, 126] width 98 height 17
paste input "2"
type input "217412"
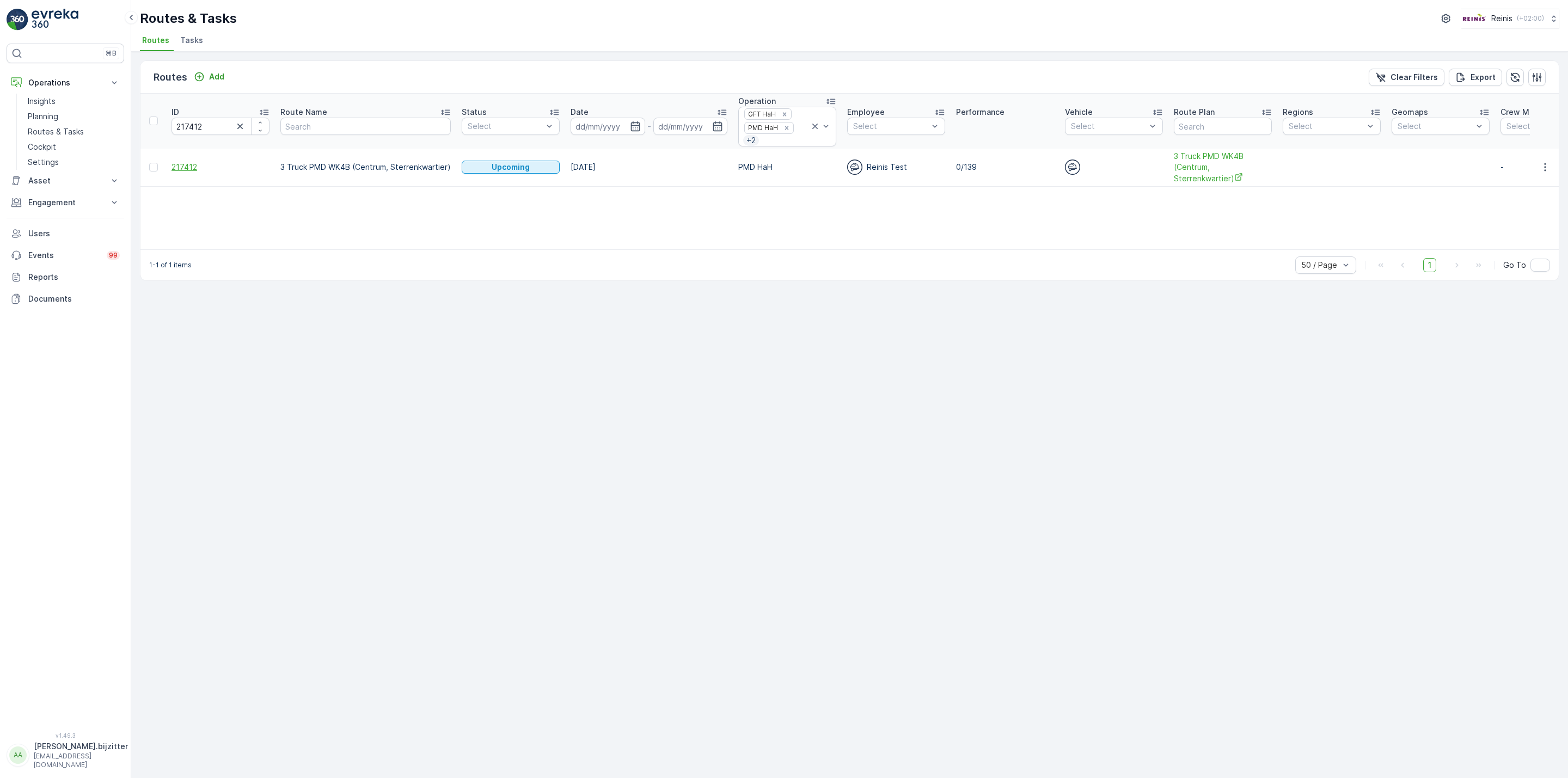
click at [183, 168] on span "217412" at bounding box center [221, 167] width 98 height 11
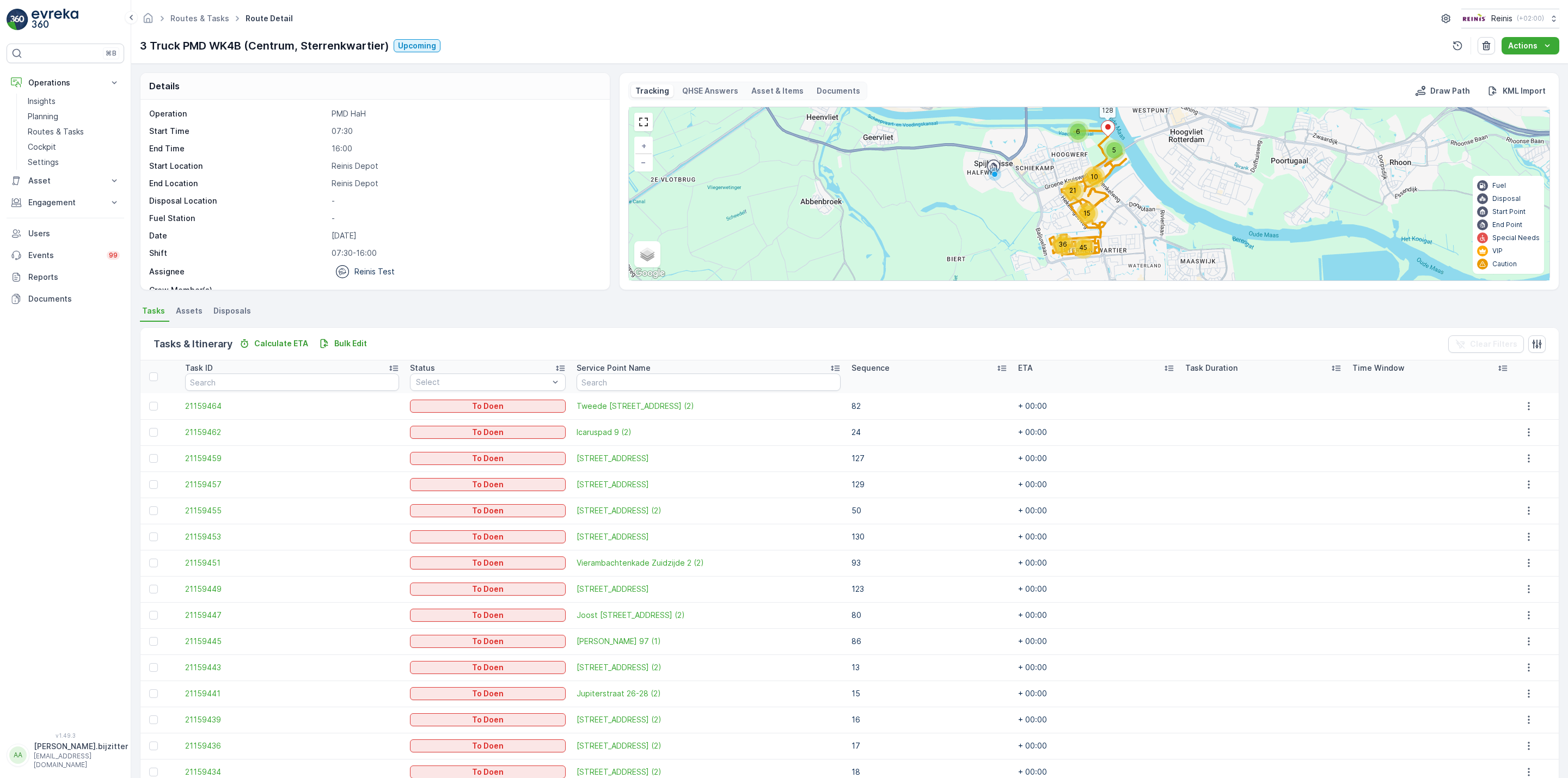
click at [998, 367] on icon at bounding box center [1002, 368] width 9 height 6
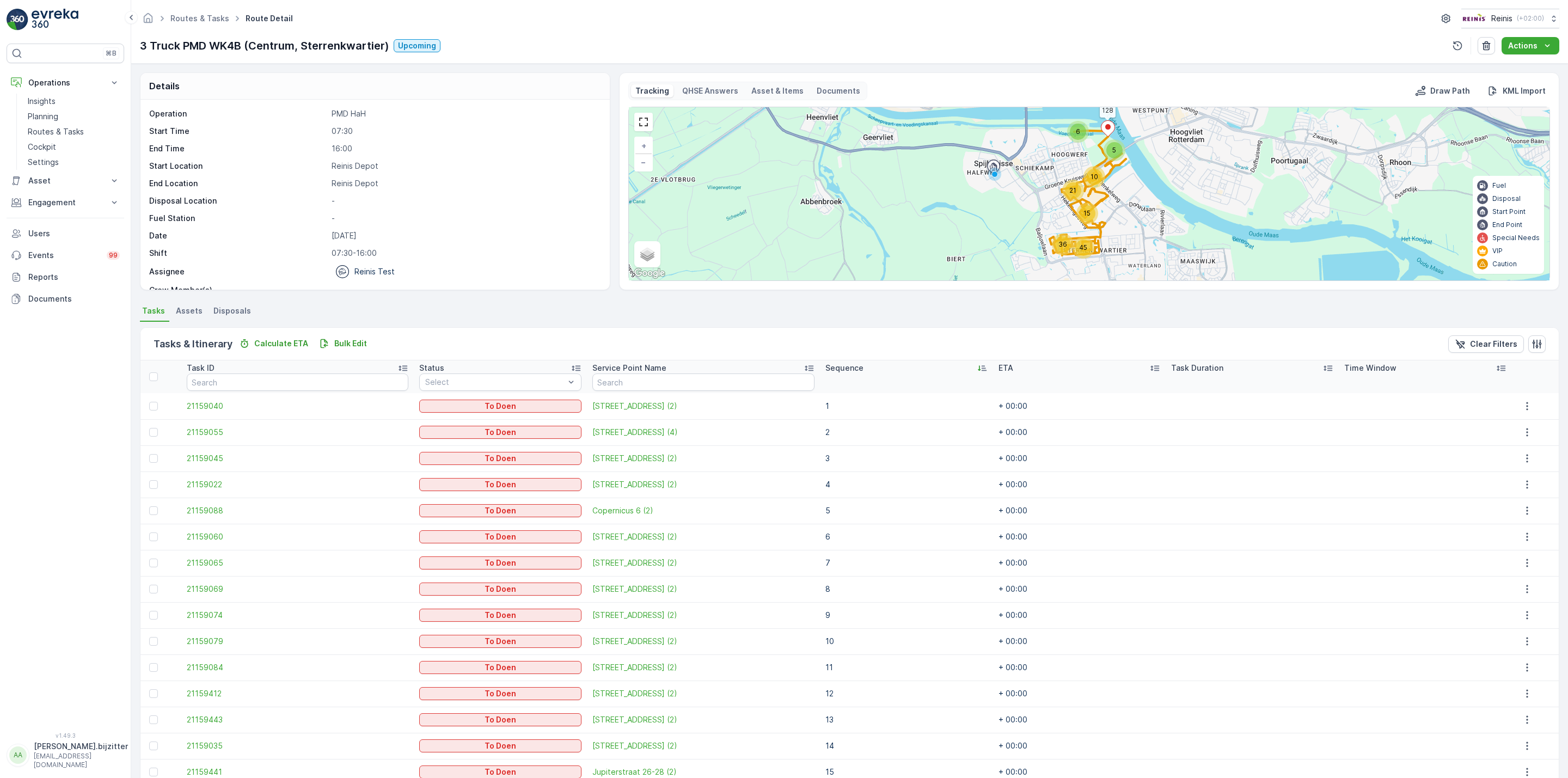
click at [950, 369] on div "Sequence" at bounding box center [907, 367] width 163 height 11
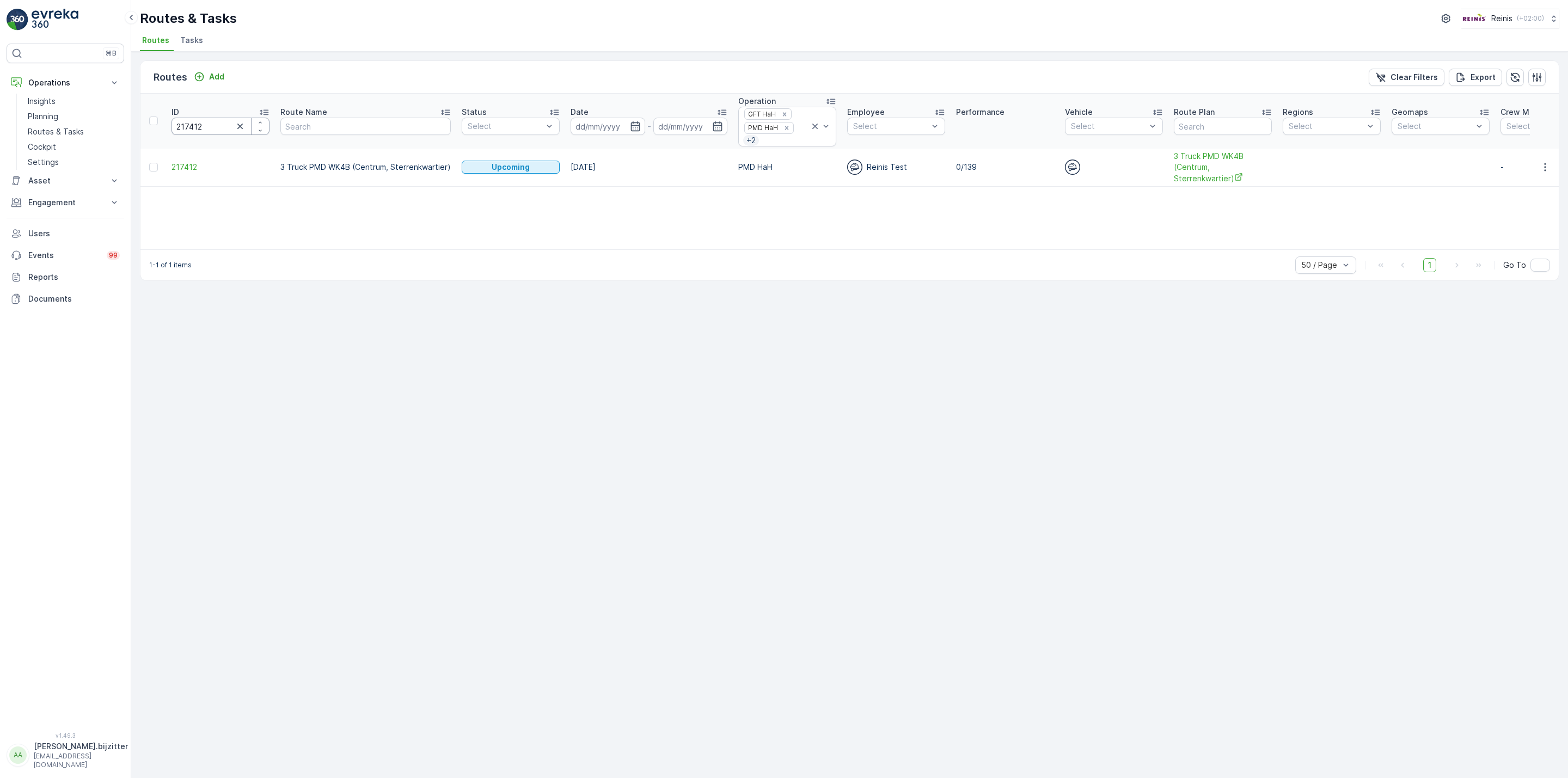
click at [199, 124] on input "217412" at bounding box center [221, 126] width 98 height 17
paste input "1"
type input "217411"
click at [194, 165] on span "217411" at bounding box center [221, 161] width 98 height 11
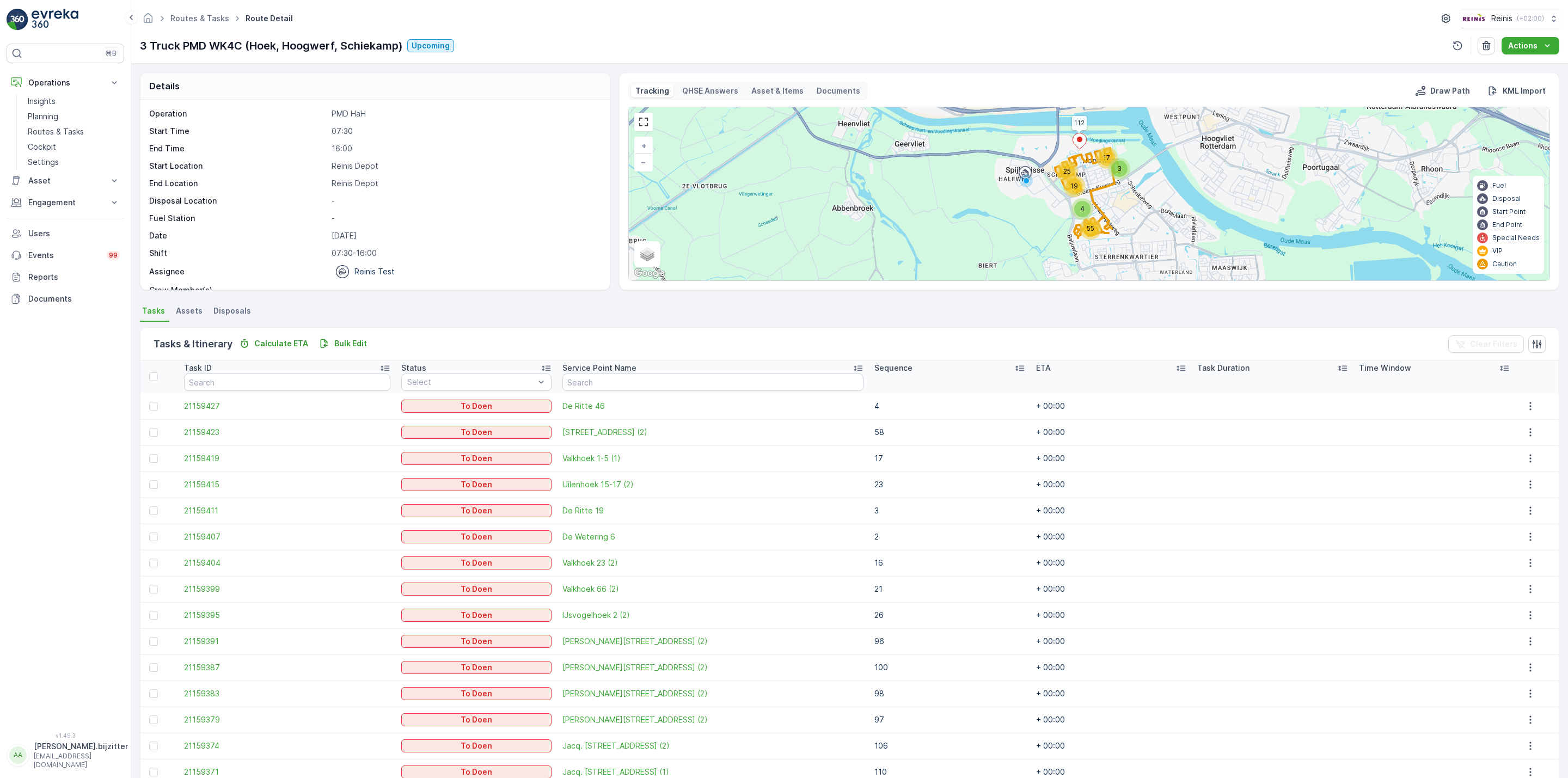
click at [1015, 368] on icon at bounding box center [1020, 367] width 11 height 11
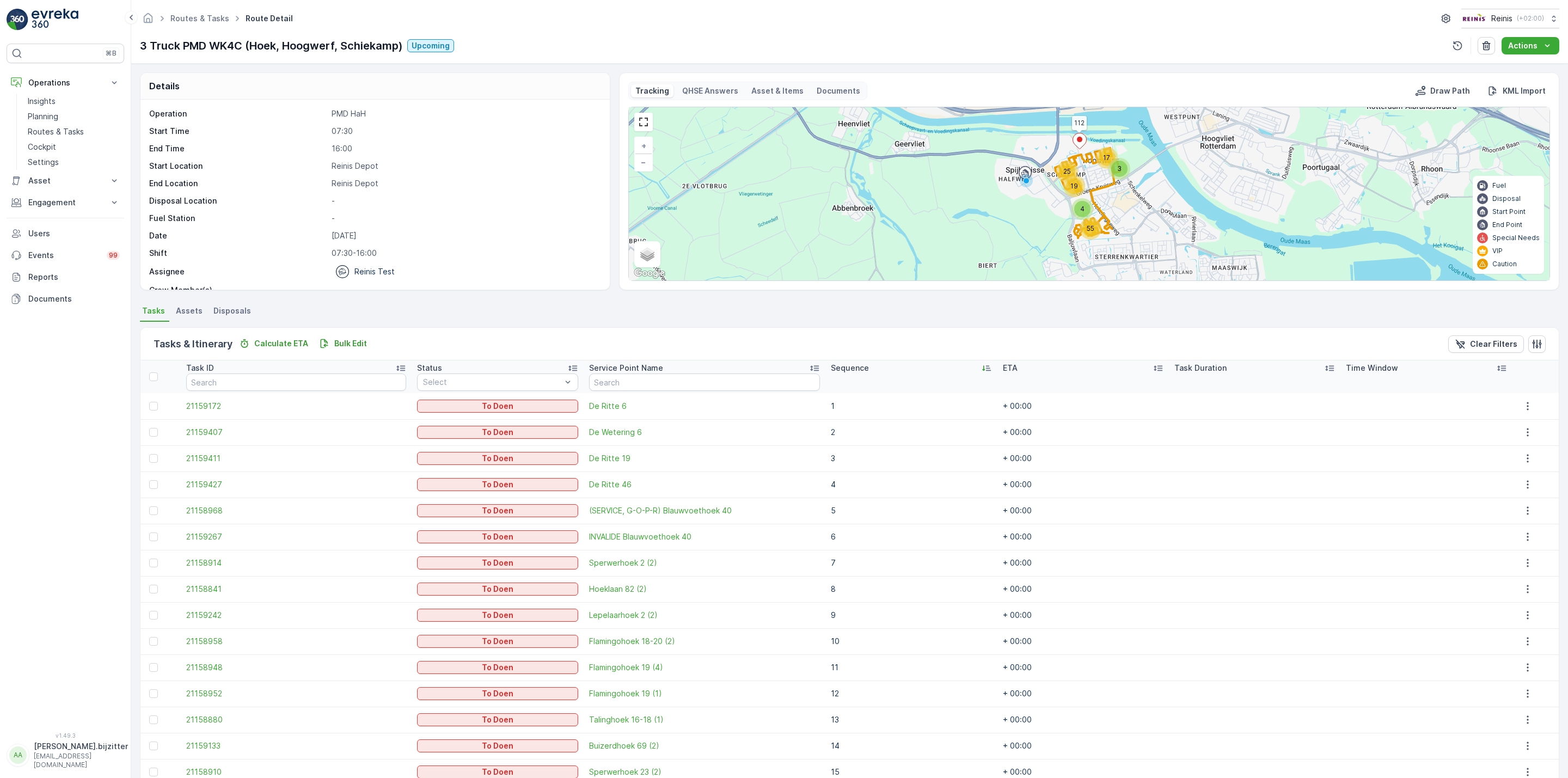
click at [981, 368] on icon at bounding box center [986, 367] width 11 height 11
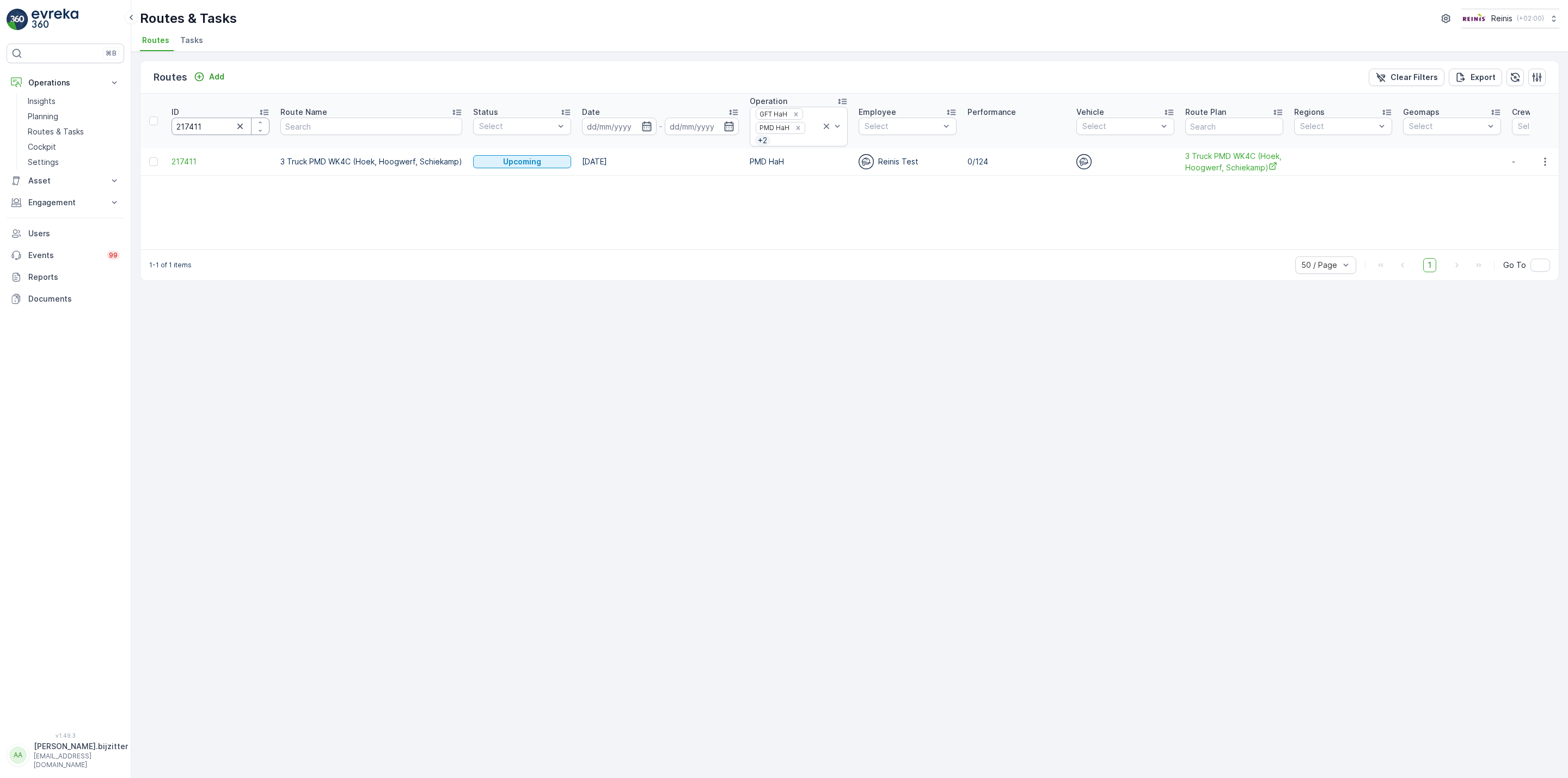
click at [186, 128] on input "217411" at bounding box center [221, 126] width 98 height 17
paste input "8097"
type input "218097"
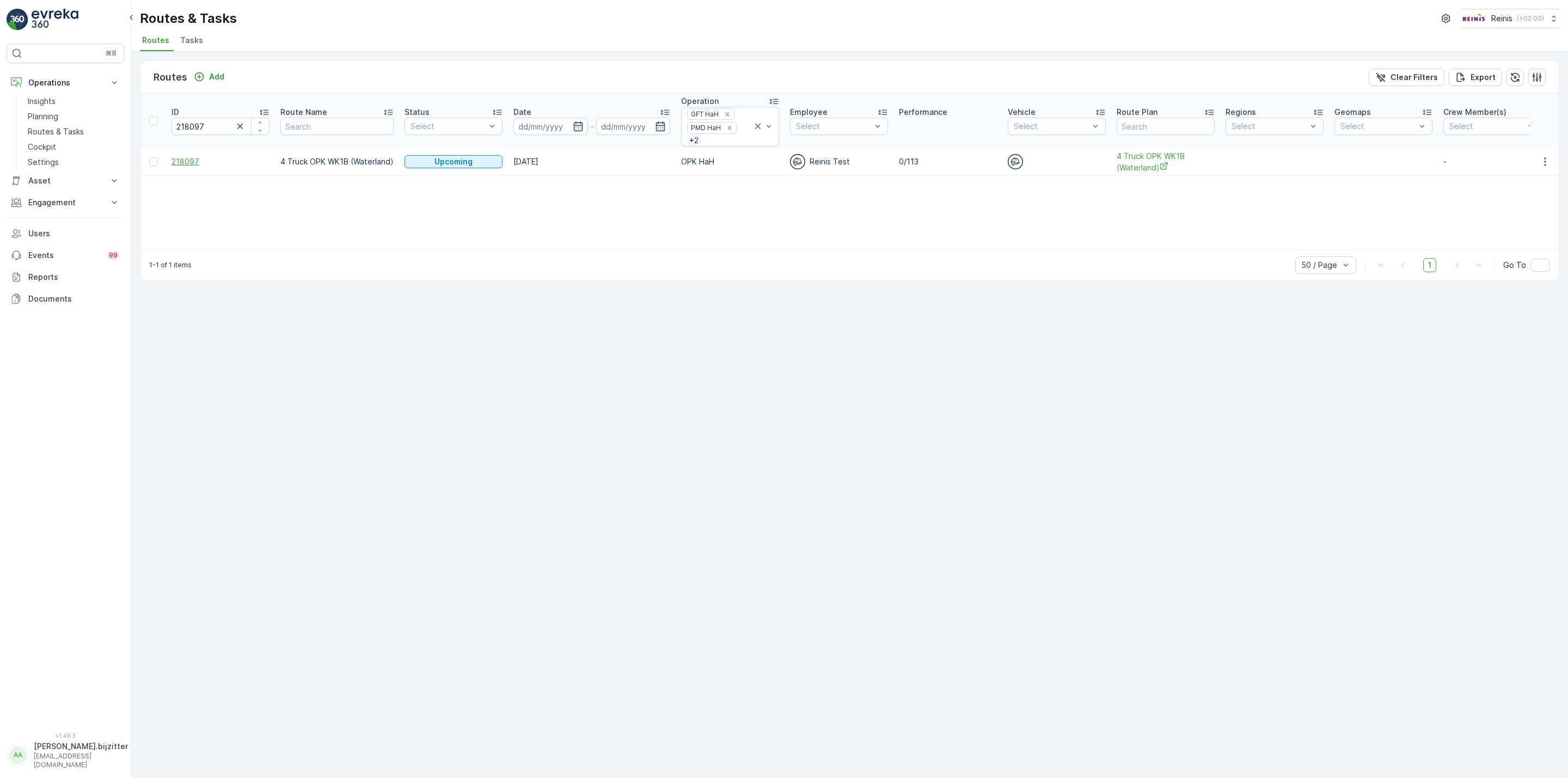
click at [180, 165] on span "218097" at bounding box center [221, 161] width 98 height 11
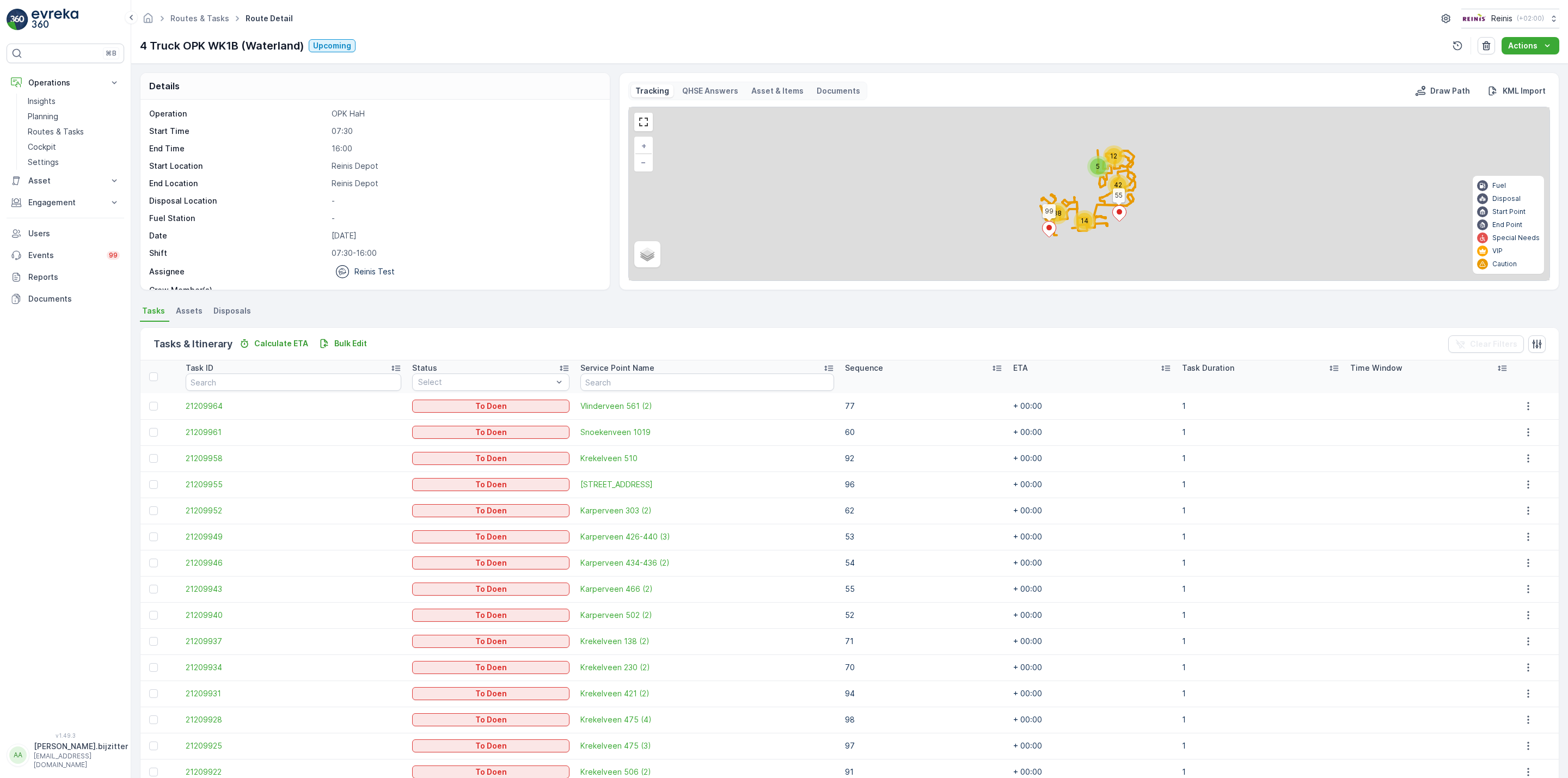
click at [961, 370] on div "Sequence" at bounding box center [924, 367] width 158 height 11
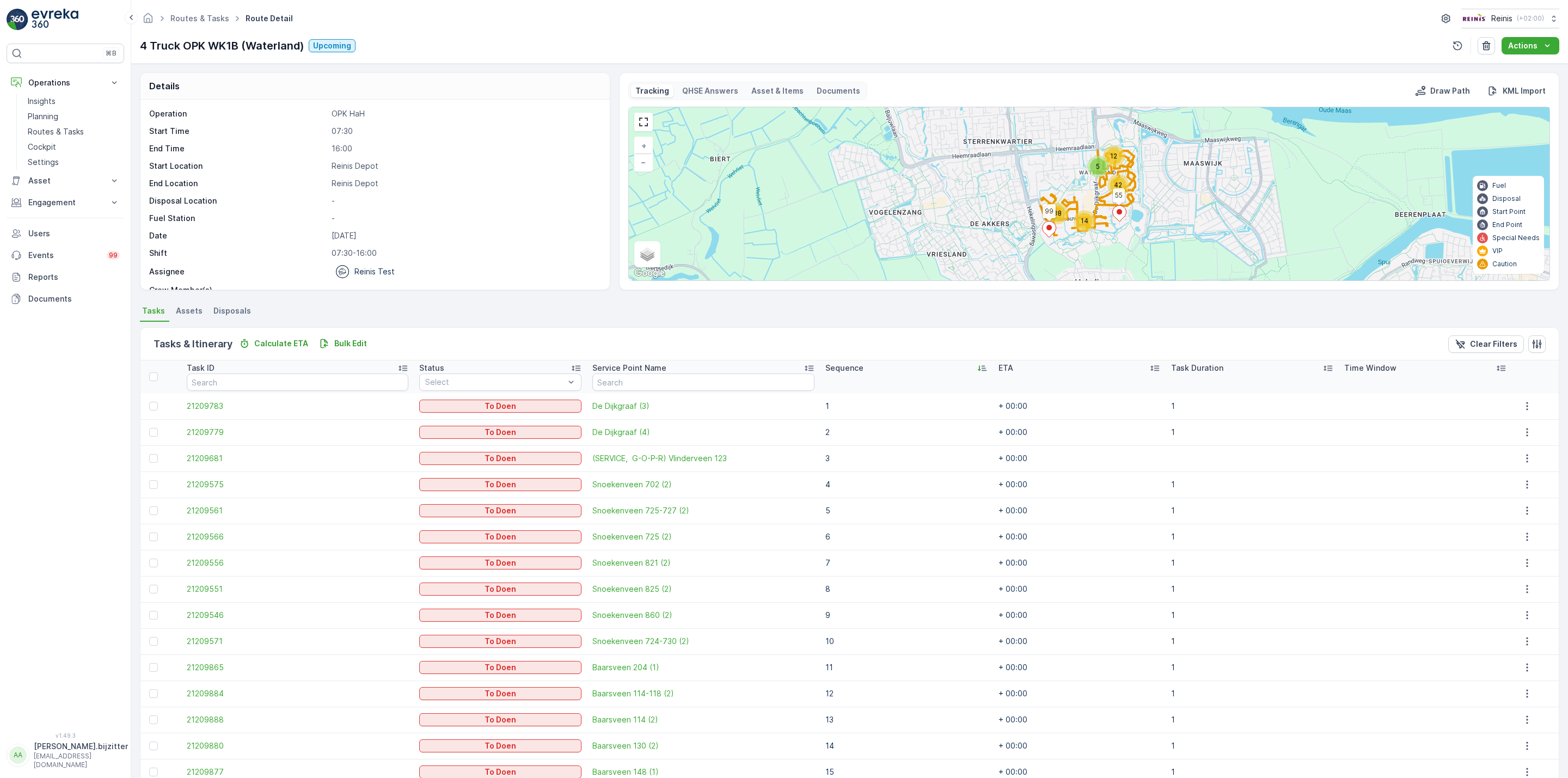
click at [961, 370] on div "Sequence" at bounding box center [907, 367] width 163 height 11
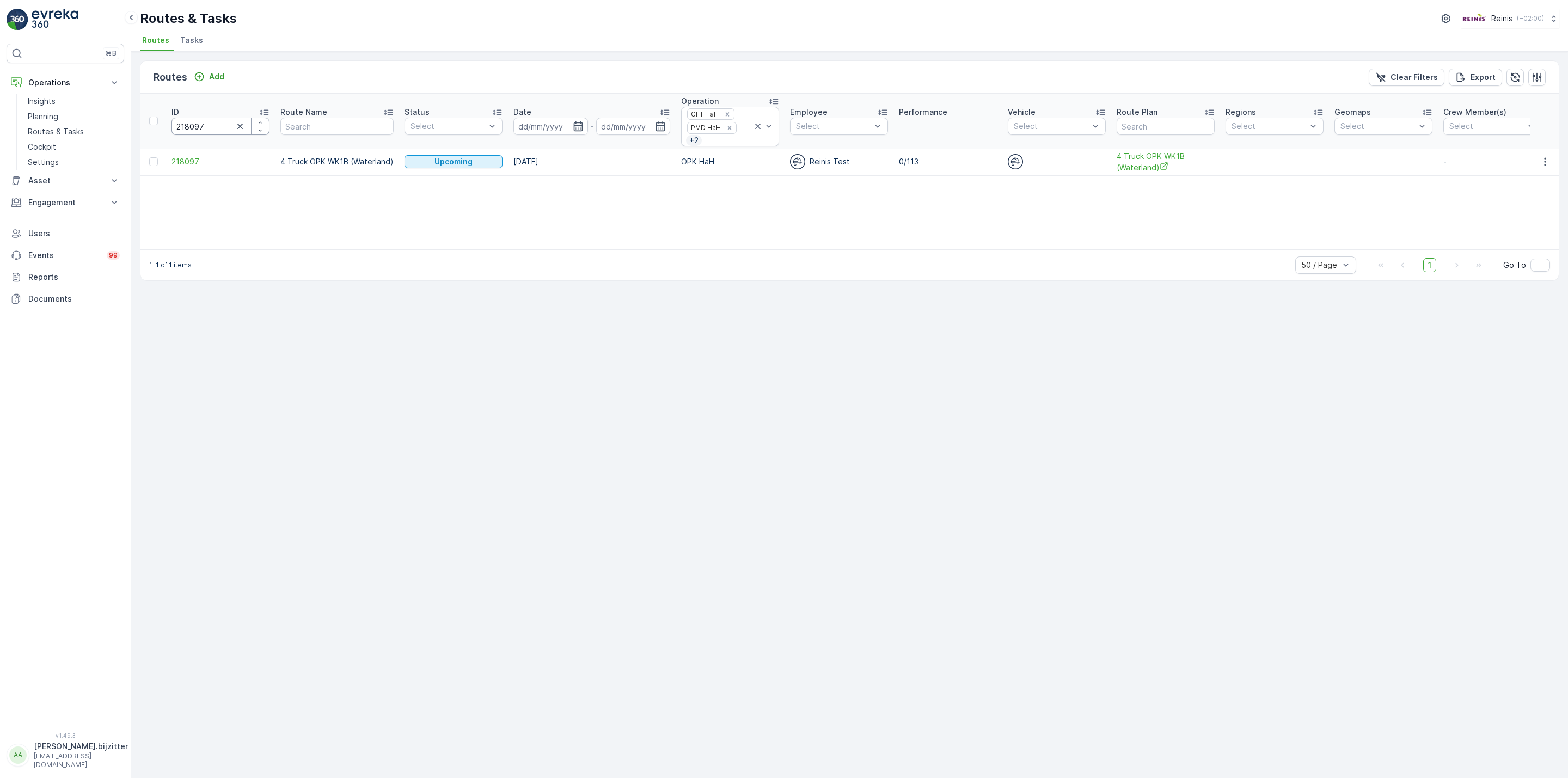
click at [189, 129] on input "218097" at bounding box center [221, 126] width 98 height 17
paste input "5"
type input "218095"
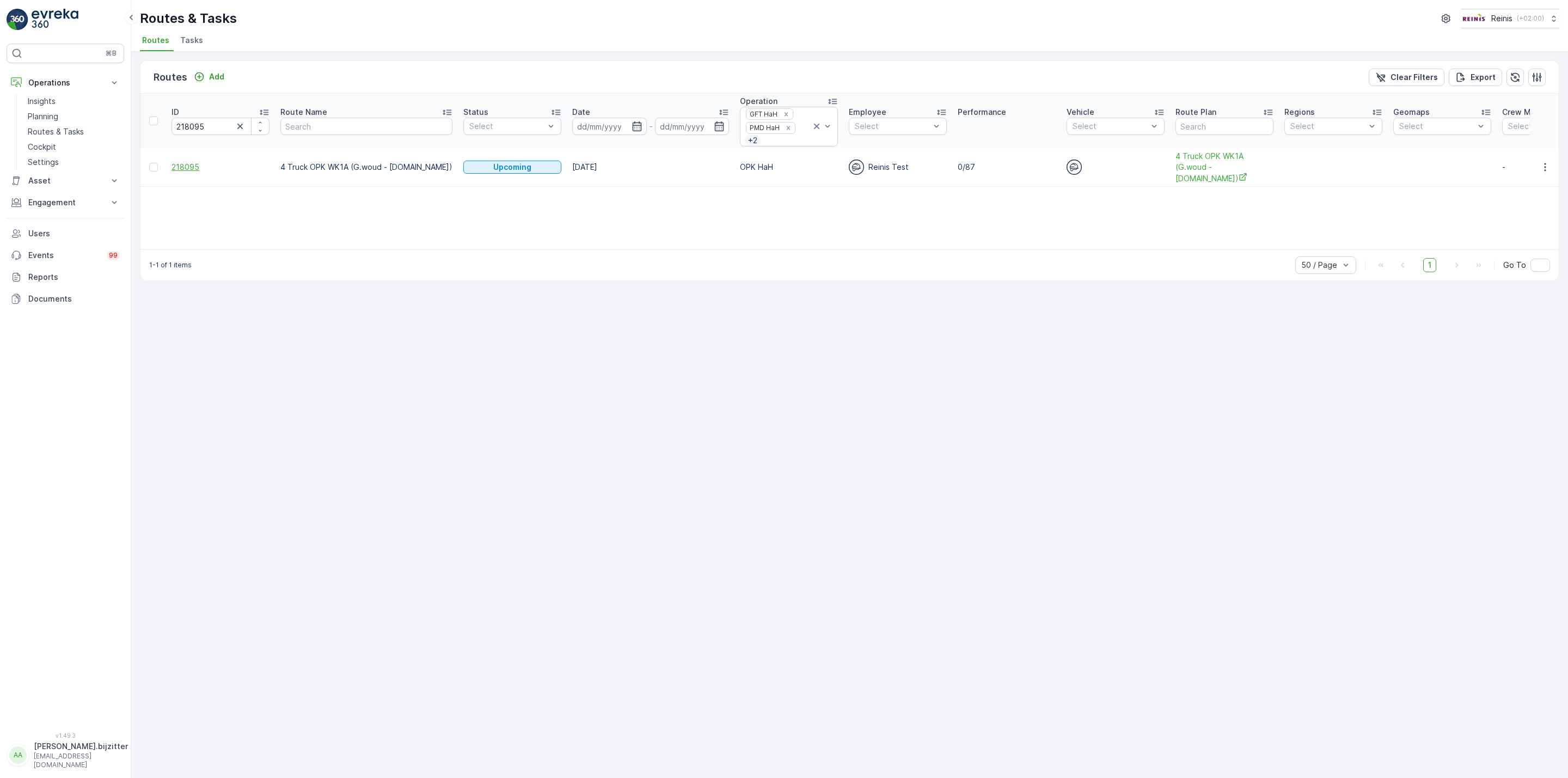
click at [182, 162] on span "218095" at bounding box center [221, 167] width 98 height 11
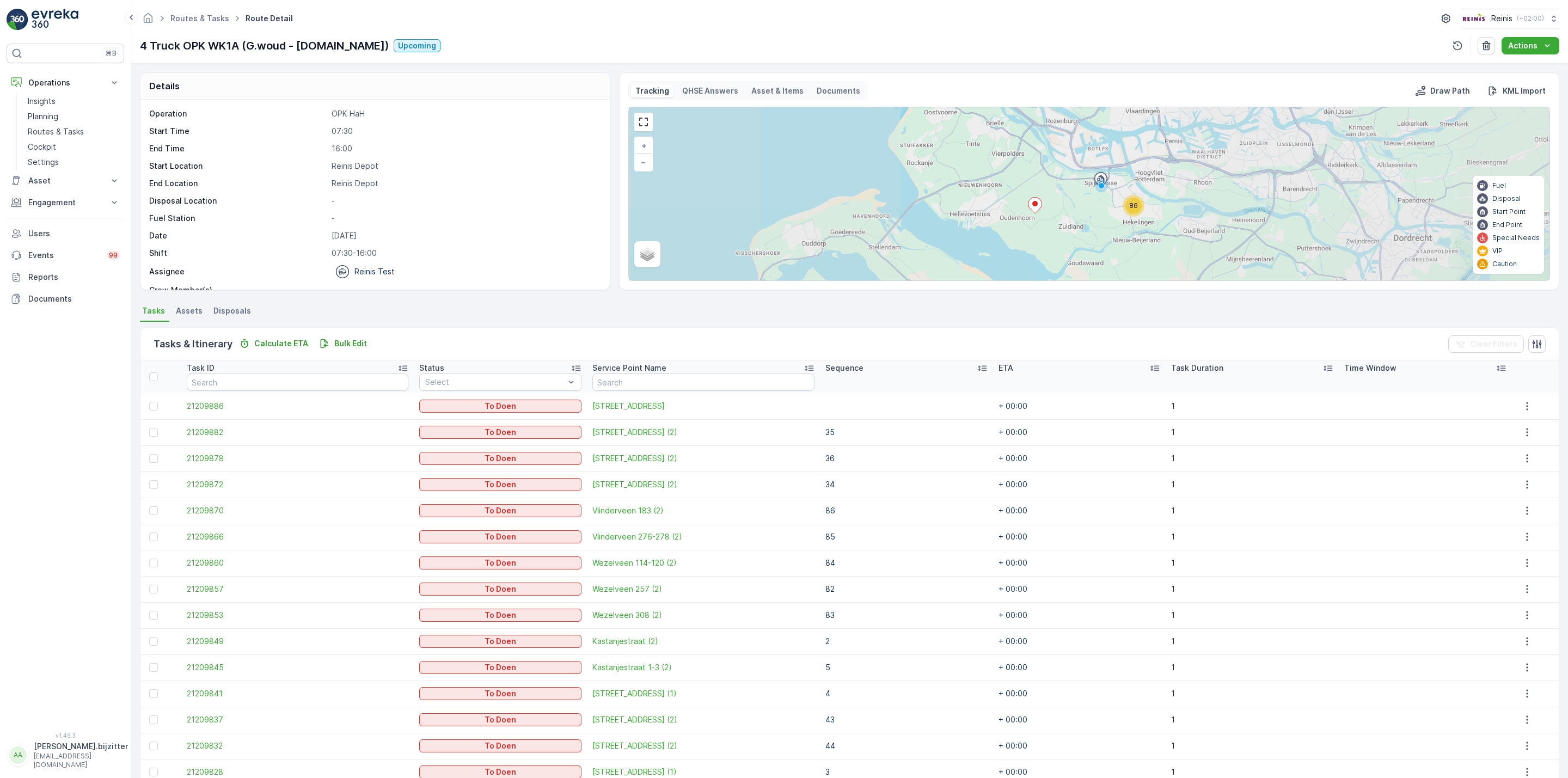
click at [976, 370] on icon at bounding box center [981, 367] width 11 height 11
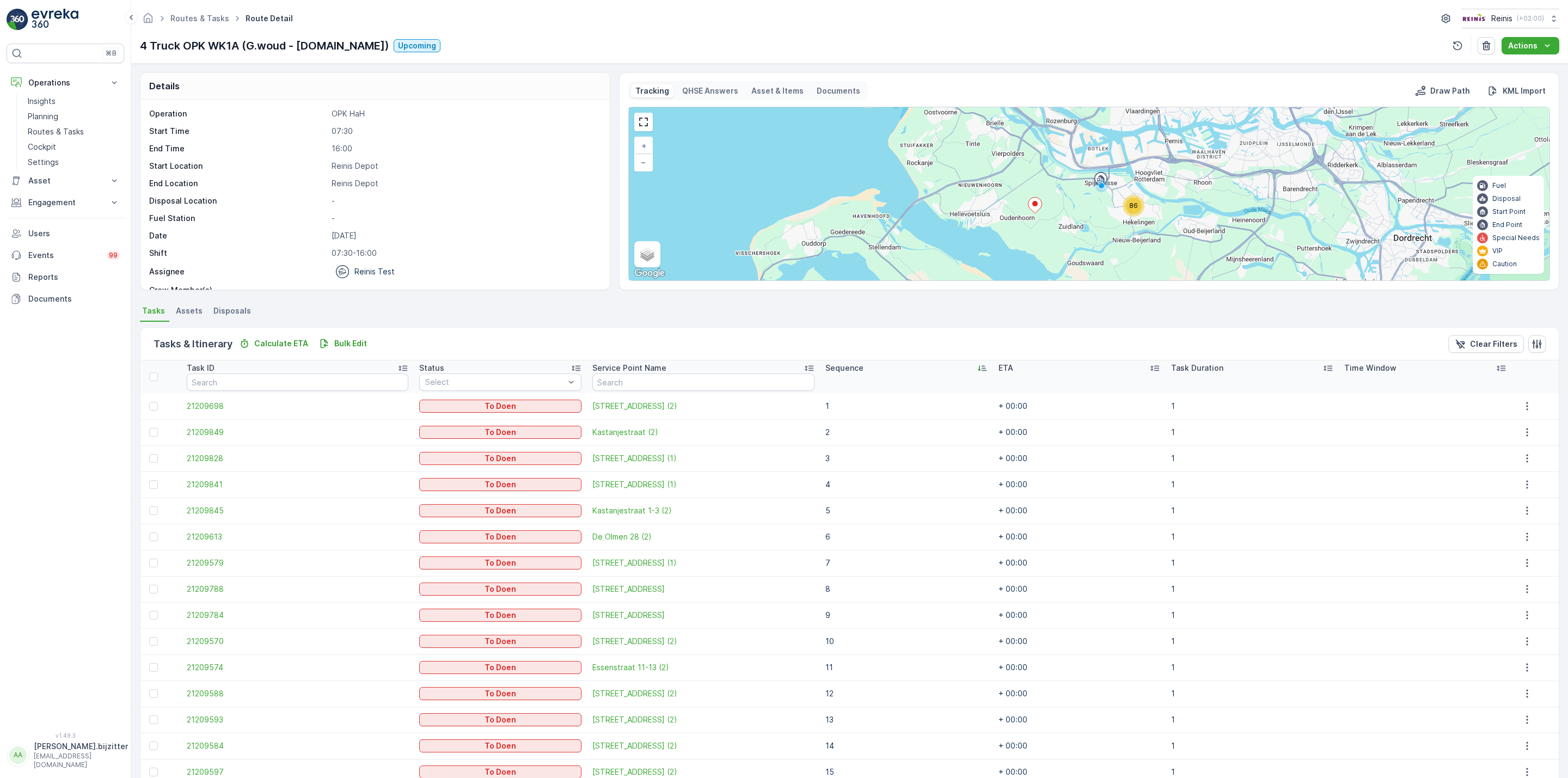
click at [976, 372] on icon at bounding box center [981, 367] width 11 height 11
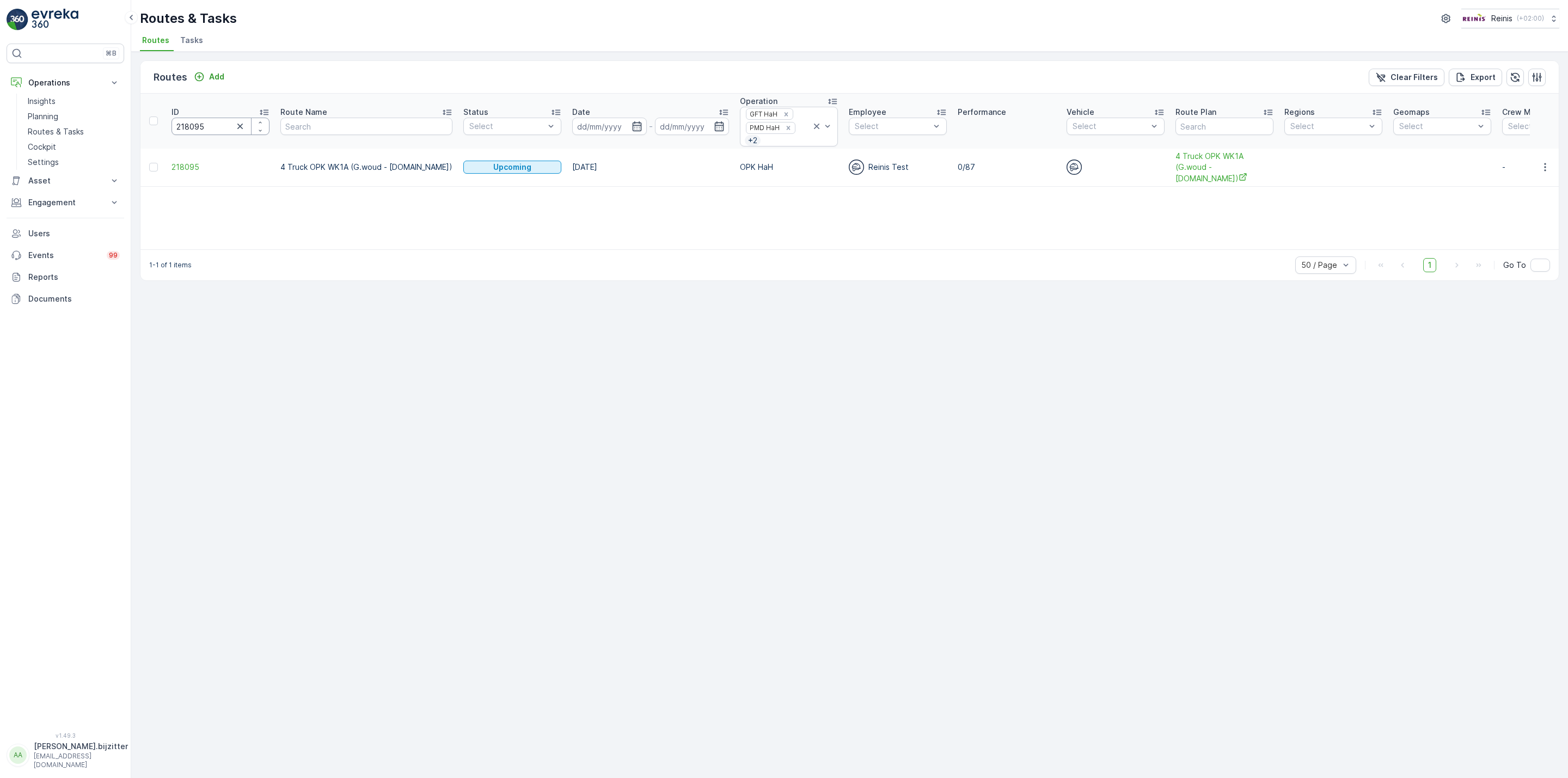
click at [190, 129] on input "218095" at bounding box center [221, 126] width 98 height 17
paste input "4"
type input "218094"
click at [187, 167] on span "218094" at bounding box center [221, 161] width 98 height 11
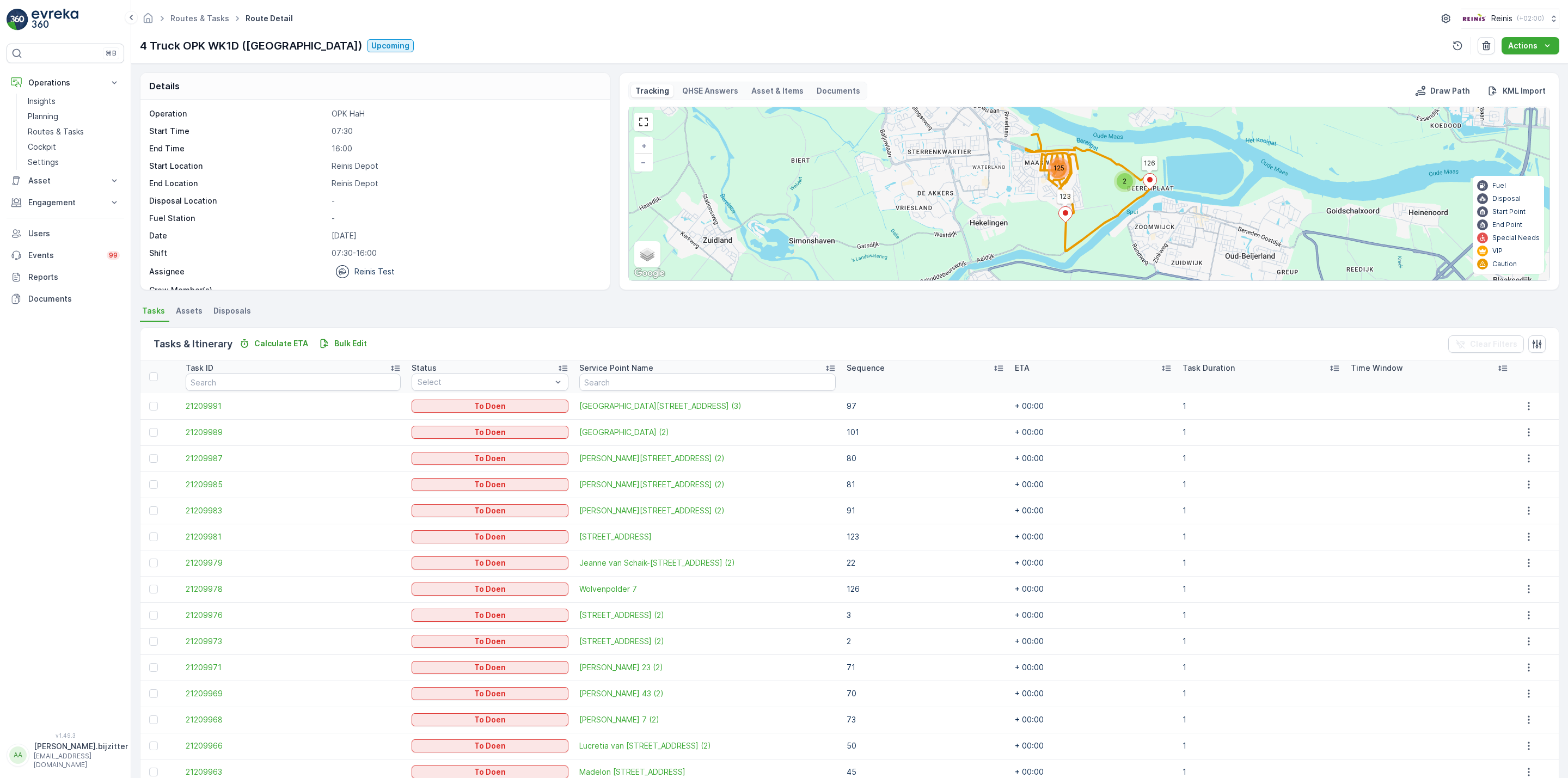
click at [994, 367] on icon at bounding box center [998, 368] width 9 height 6
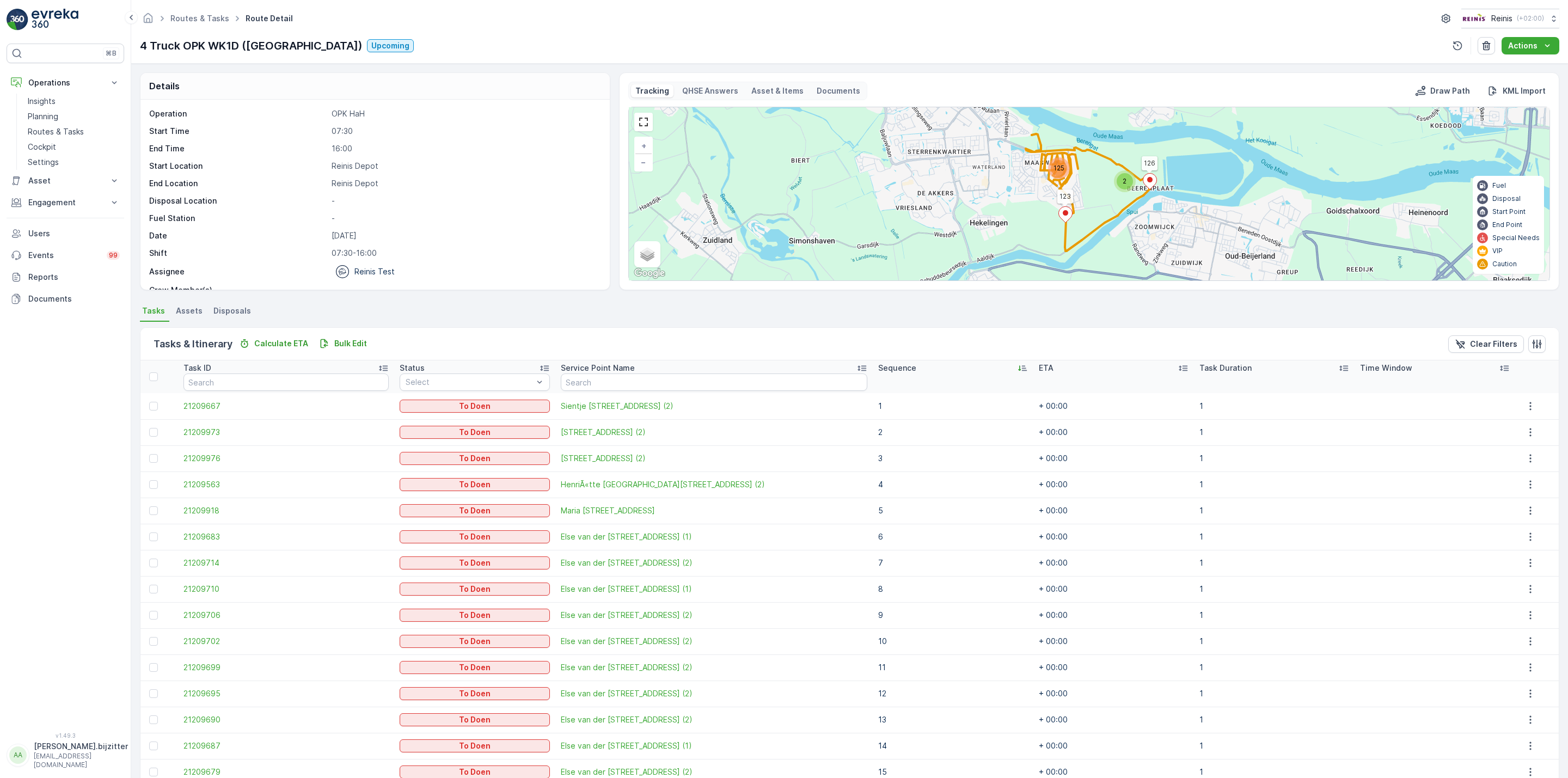
click at [971, 367] on div "Sequence" at bounding box center [953, 367] width 149 height 11
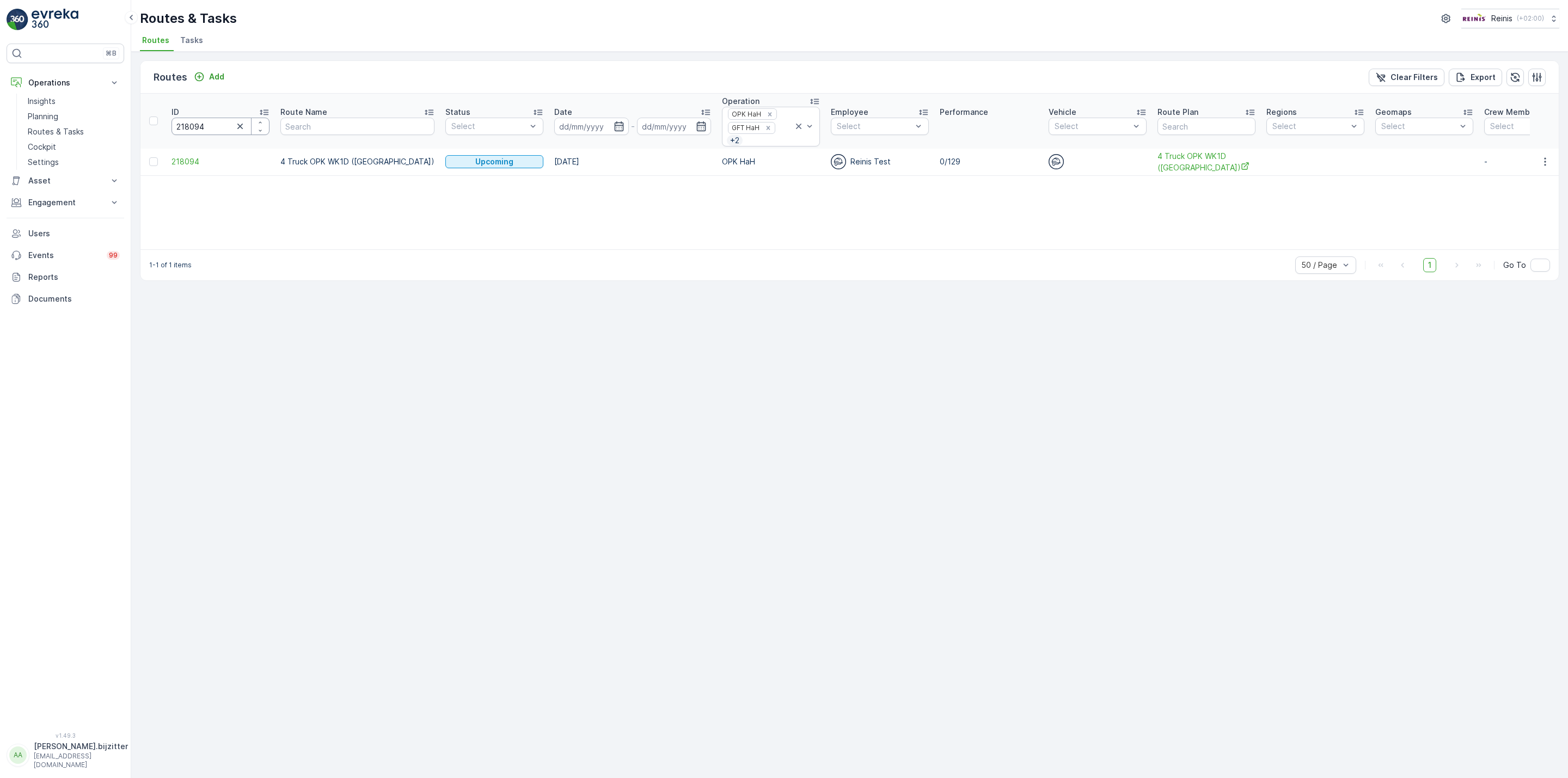
click at [178, 128] on input "218094" at bounding box center [221, 126] width 98 height 17
paste input "3"
type input "218093"
click at [189, 158] on span "218093" at bounding box center [221, 161] width 98 height 11
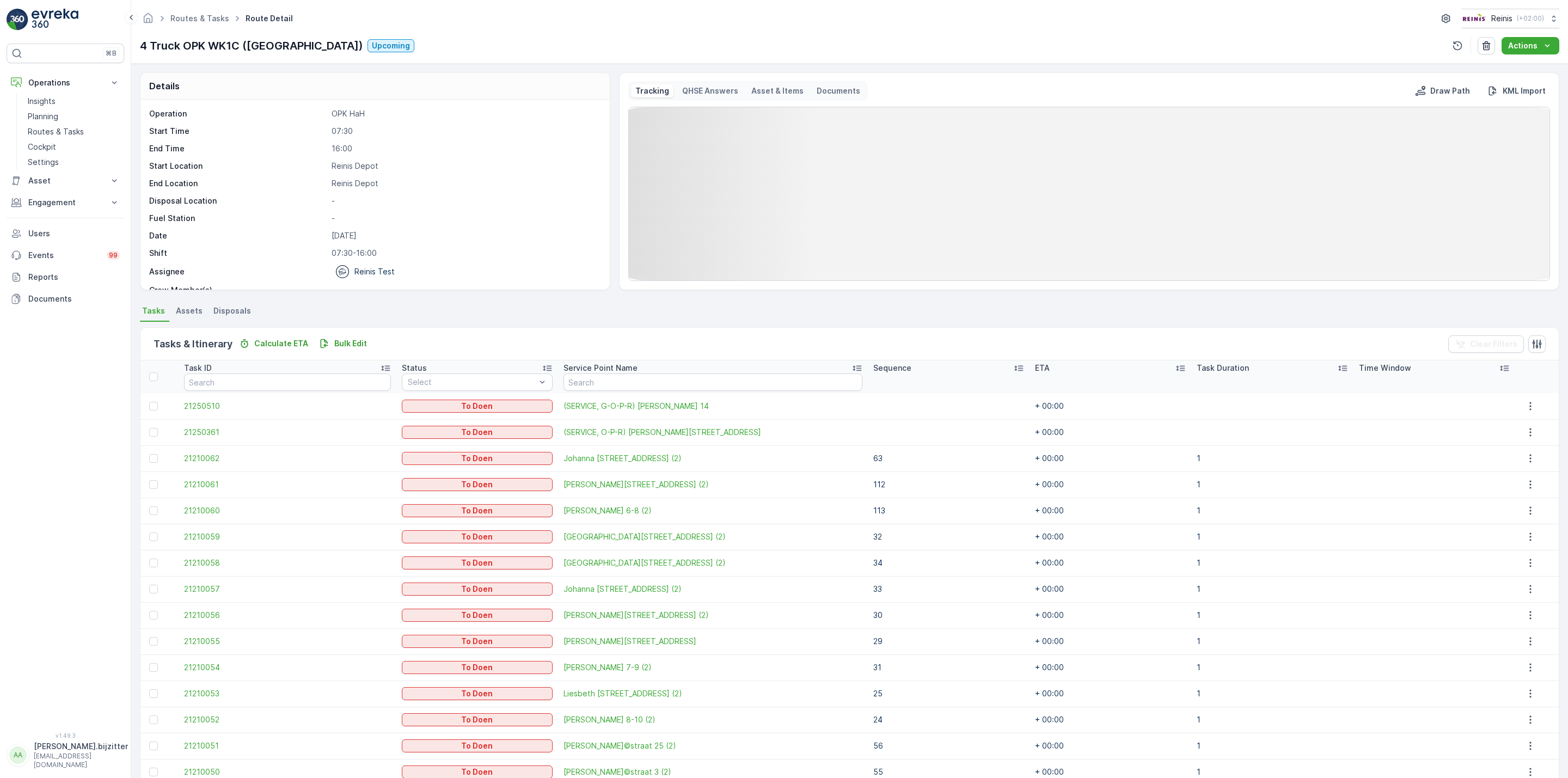
click at [1015, 370] on icon at bounding box center [1019, 368] width 9 height 6
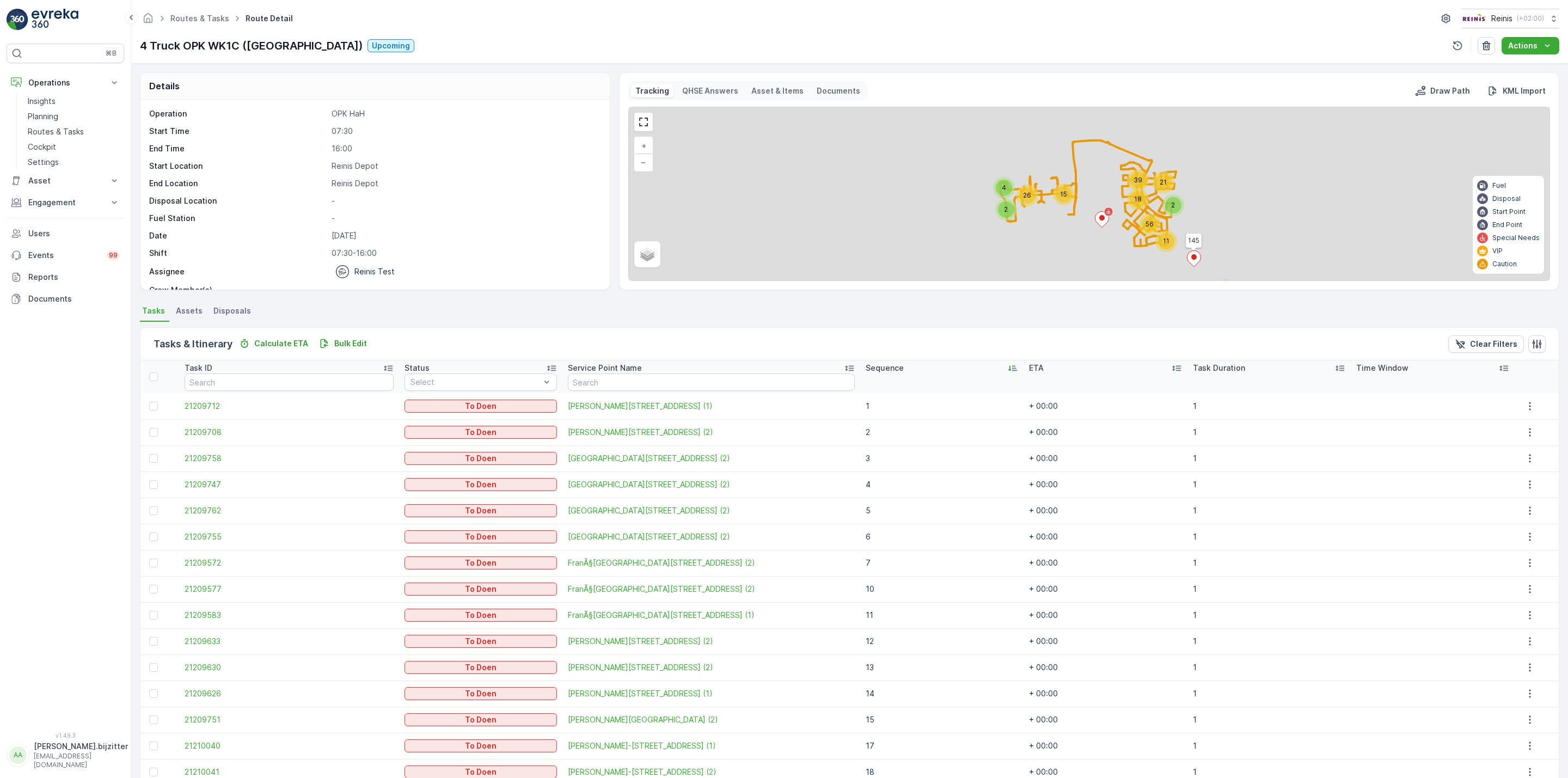
click at [1007, 370] on icon at bounding box center [1012, 367] width 11 height 11
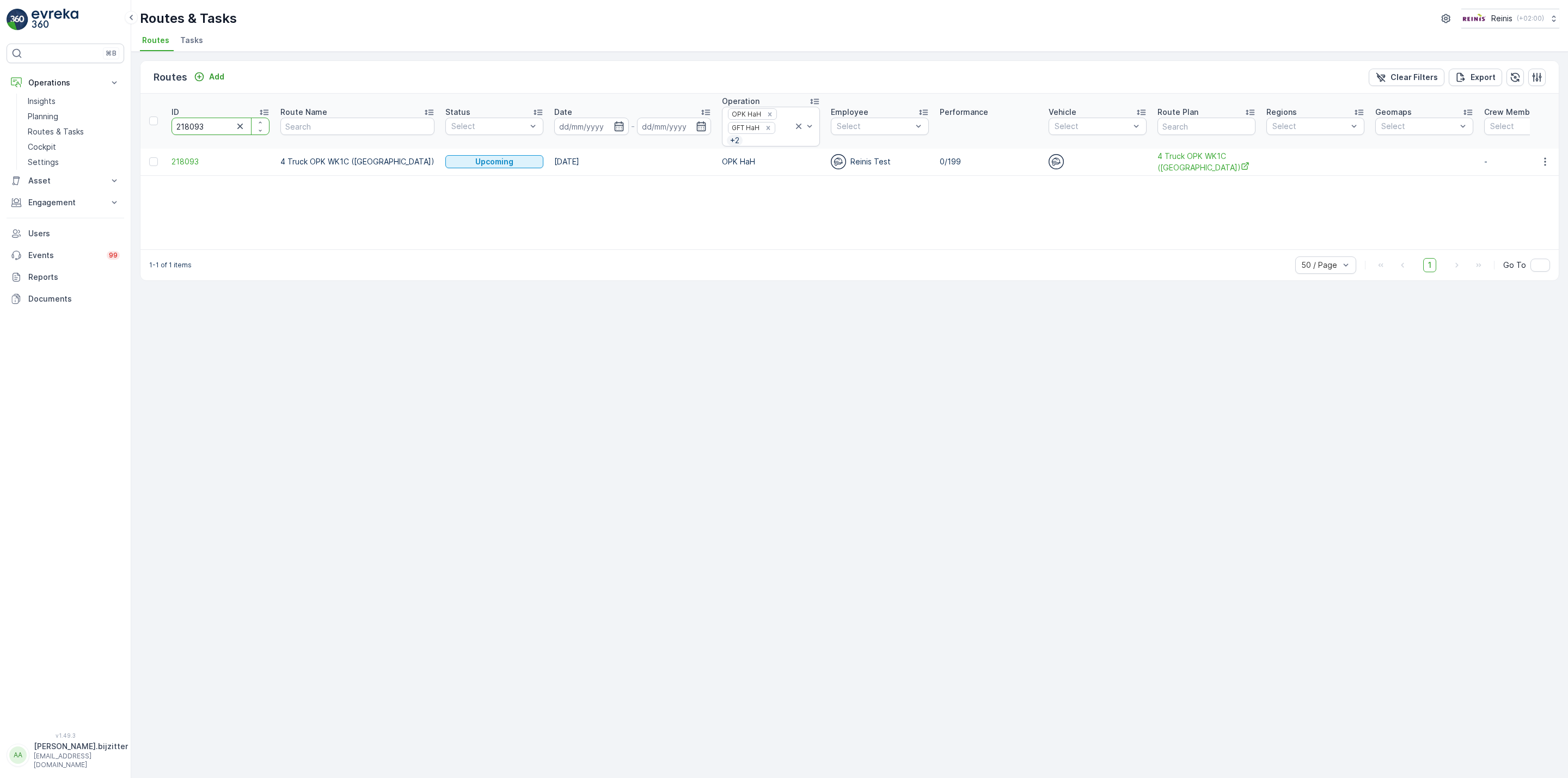
click at [197, 124] on input "218093" at bounding box center [221, 126] width 98 height 17
paste input "342"
type input "218342"
click at [184, 165] on span "218342" at bounding box center [221, 161] width 98 height 11
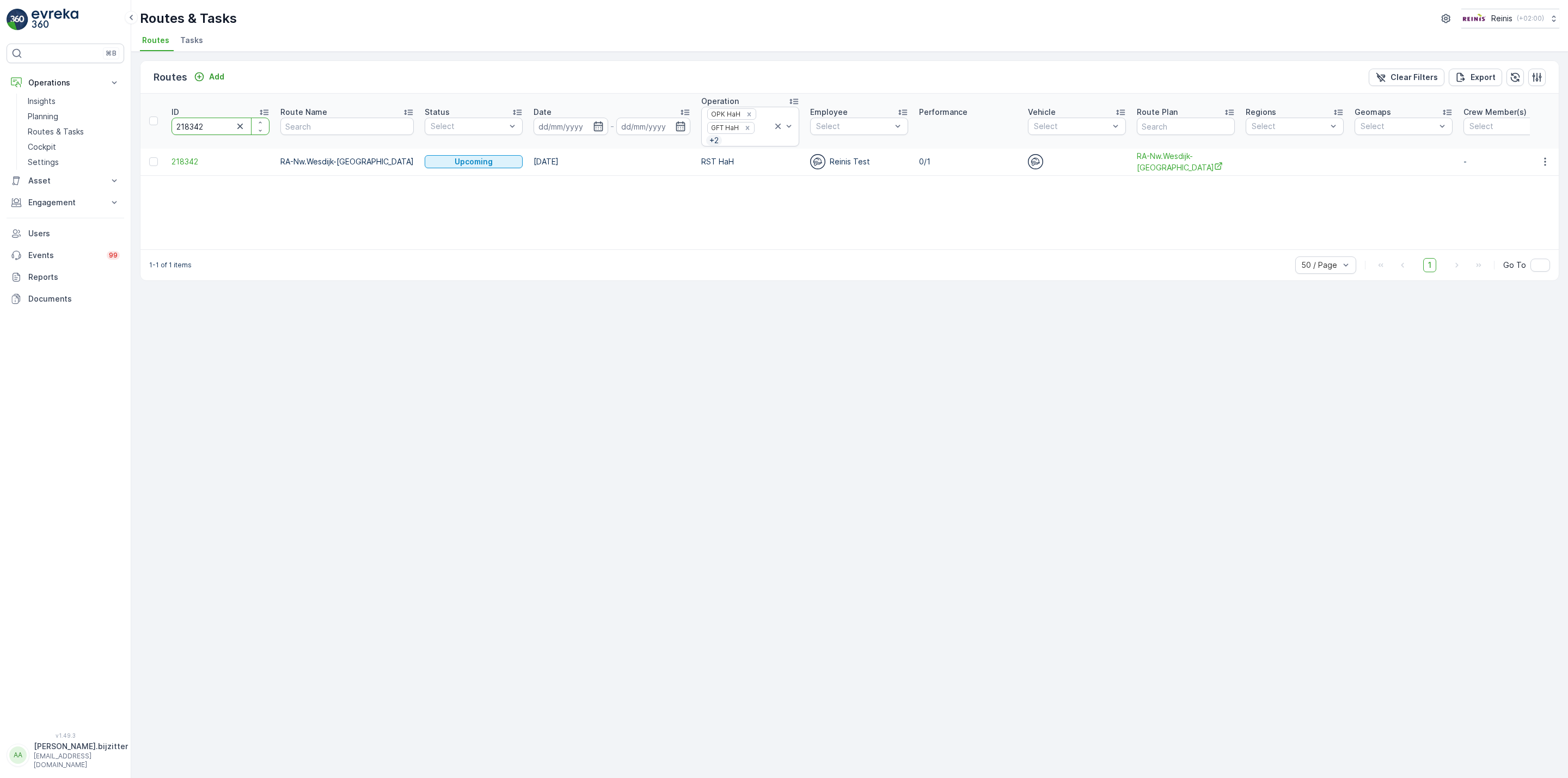
click at [204, 128] on input "218342" at bounding box center [221, 126] width 98 height 17
click at [197, 128] on input "218342" at bounding box center [221, 126] width 98 height 17
paste input "1"
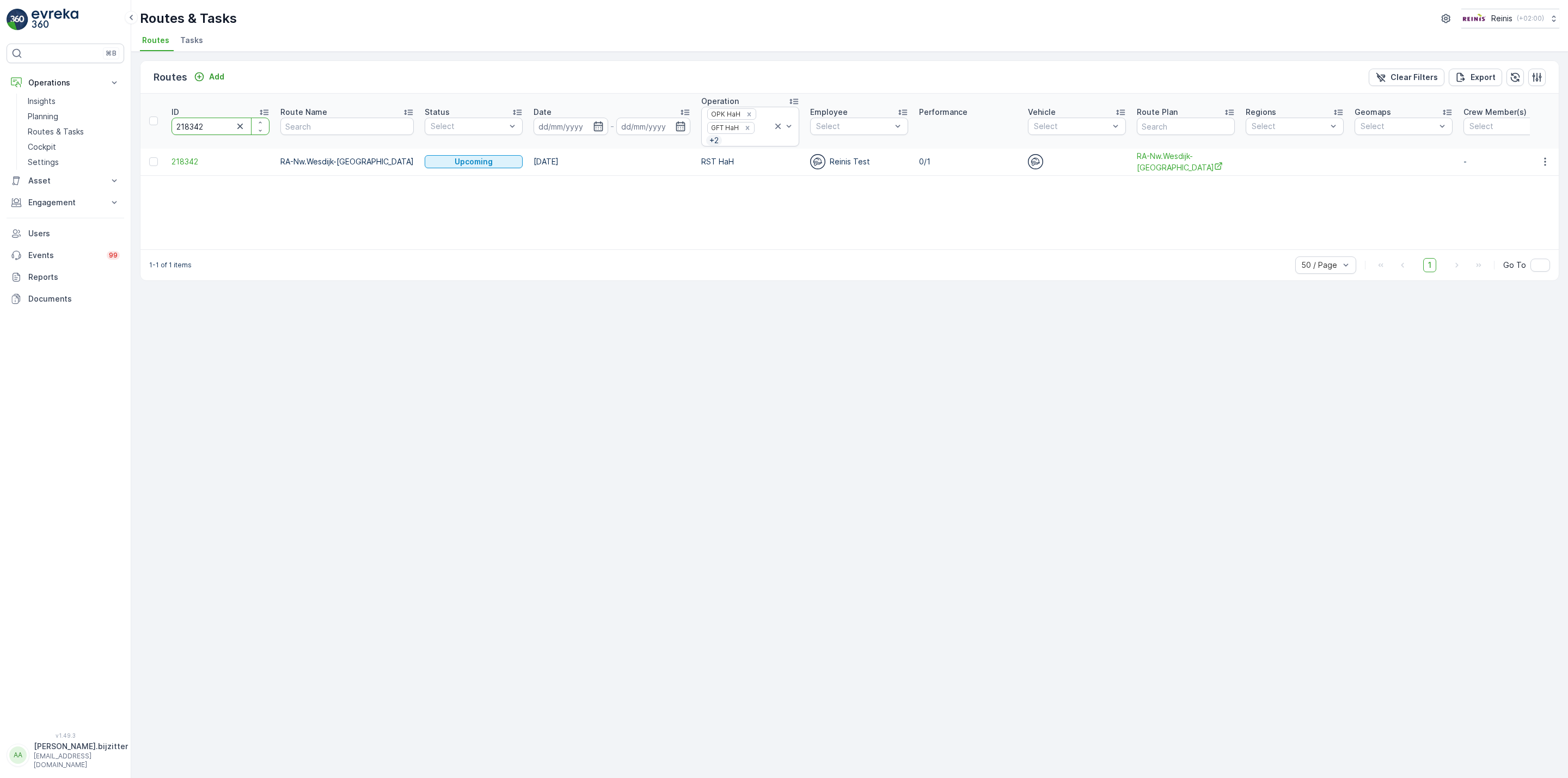
type input "218341"
click at [192, 163] on span "218341" at bounding box center [221, 161] width 98 height 11
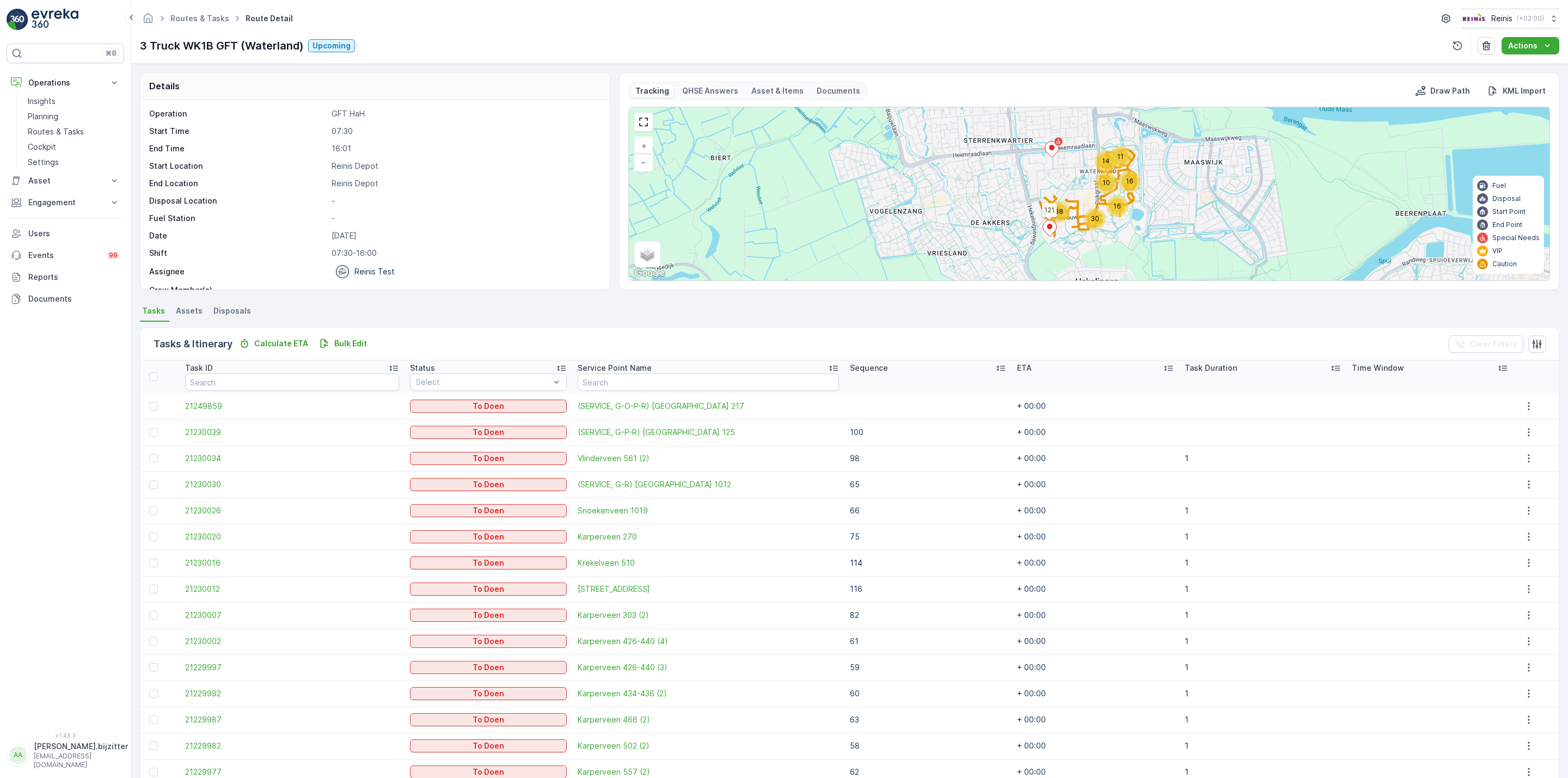
click at [996, 373] on icon at bounding box center [1001, 367] width 11 height 11
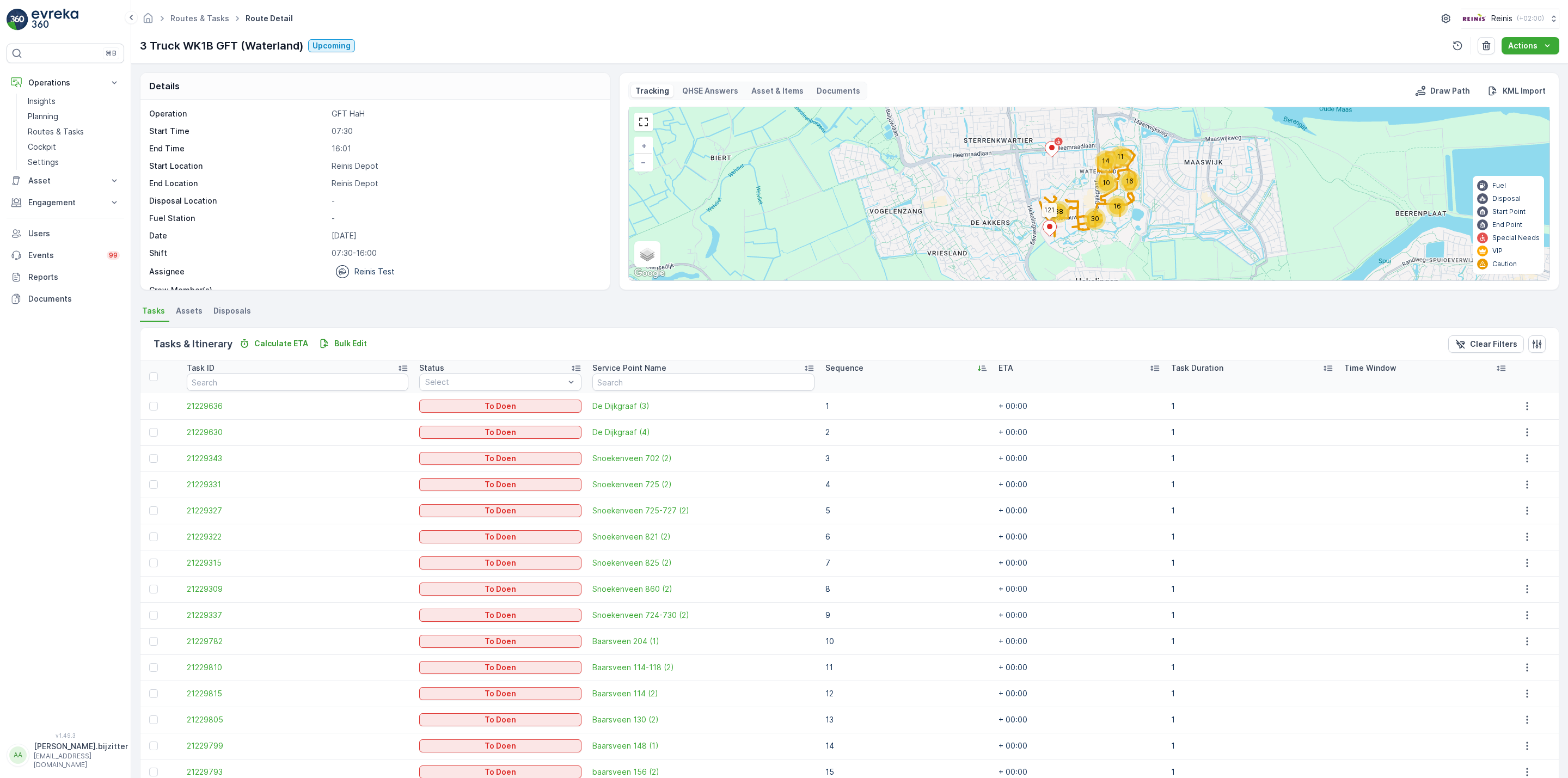
click at [978, 371] on icon at bounding box center [982, 368] width 9 height 6
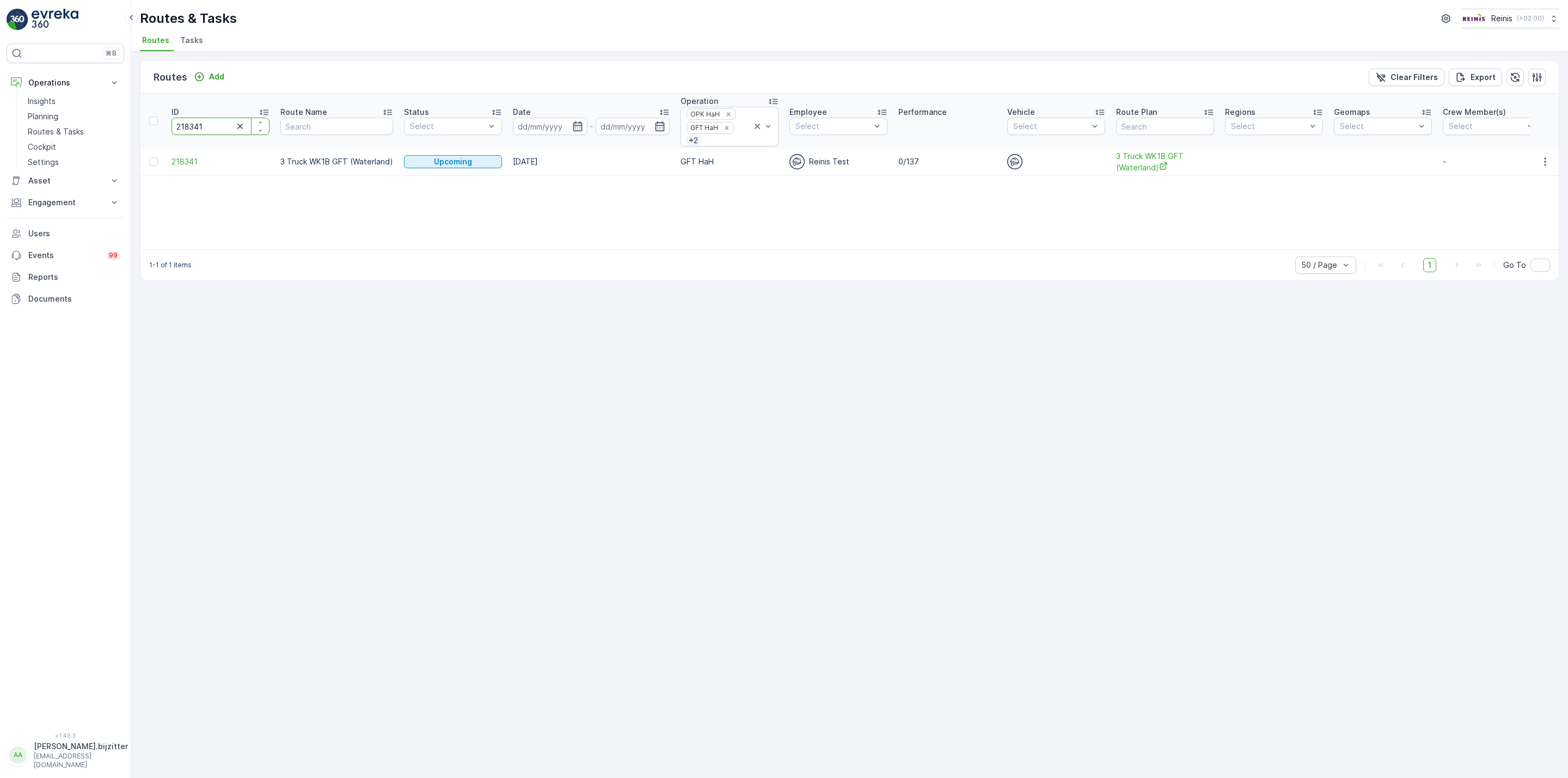
click at [191, 128] on input "218341" at bounding box center [221, 126] width 98 height 17
click at [191, 126] on input "218341" at bounding box center [221, 126] width 98 height 17
paste input "0"
type input "218340"
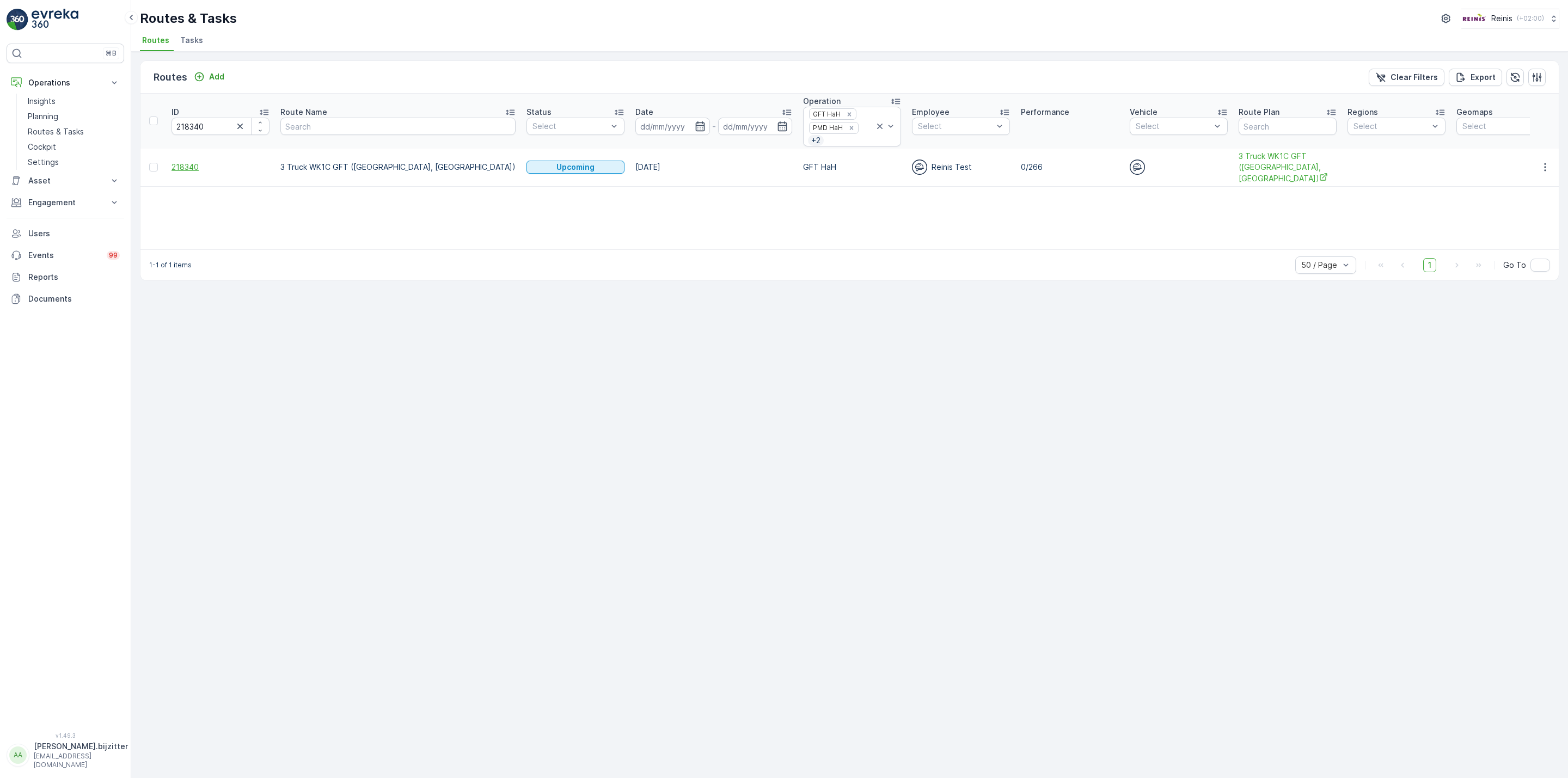
click at [193, 172] on span "218340" at bounding box center [221, 167] width 98 height 11
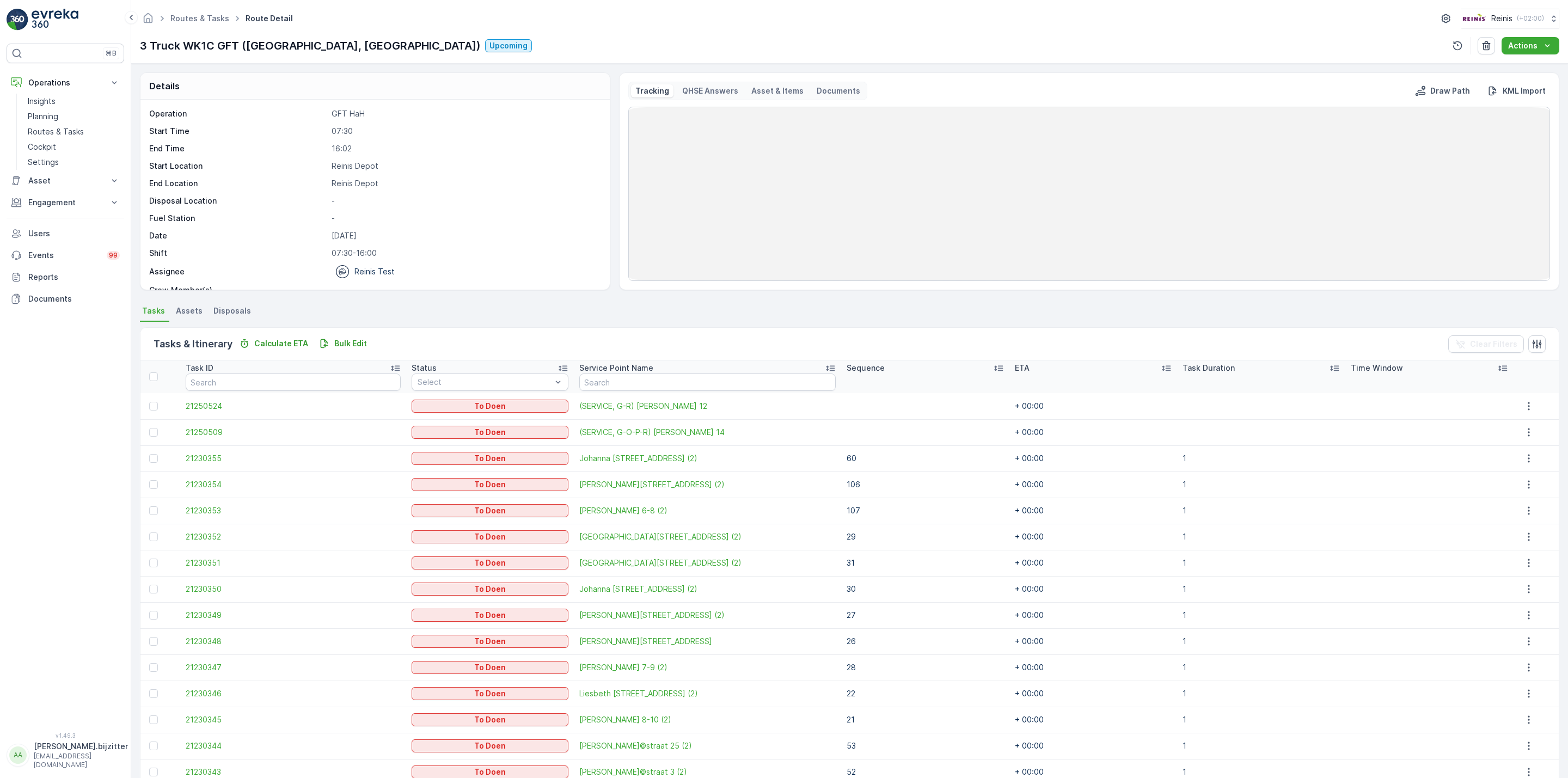
click at [994, 368] on icon at bounding box center [998, 368] width 9 height 6
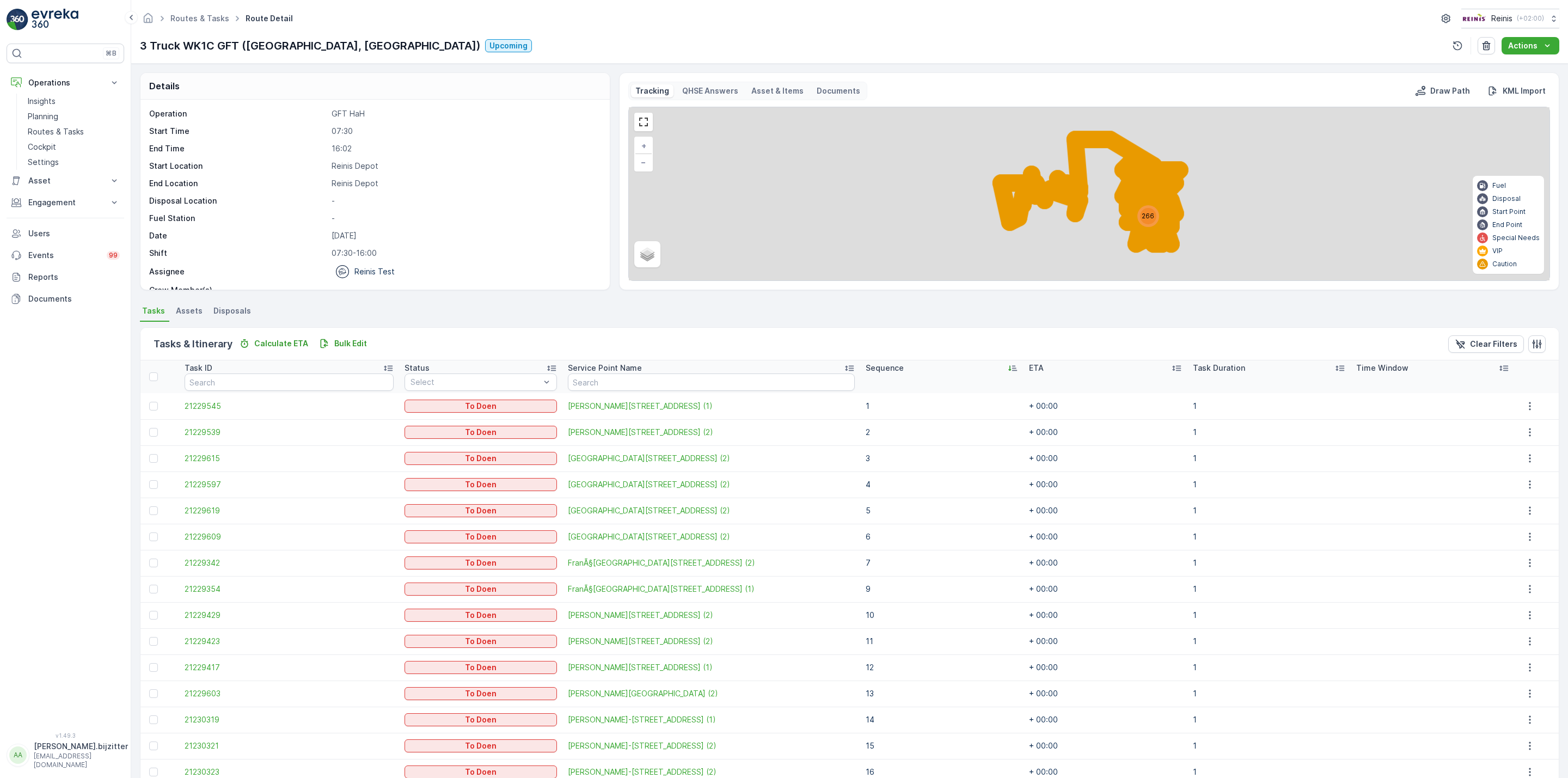
click at [976, 372] on div "Sequence" at bounding box center [942, 367] width 153 height 11
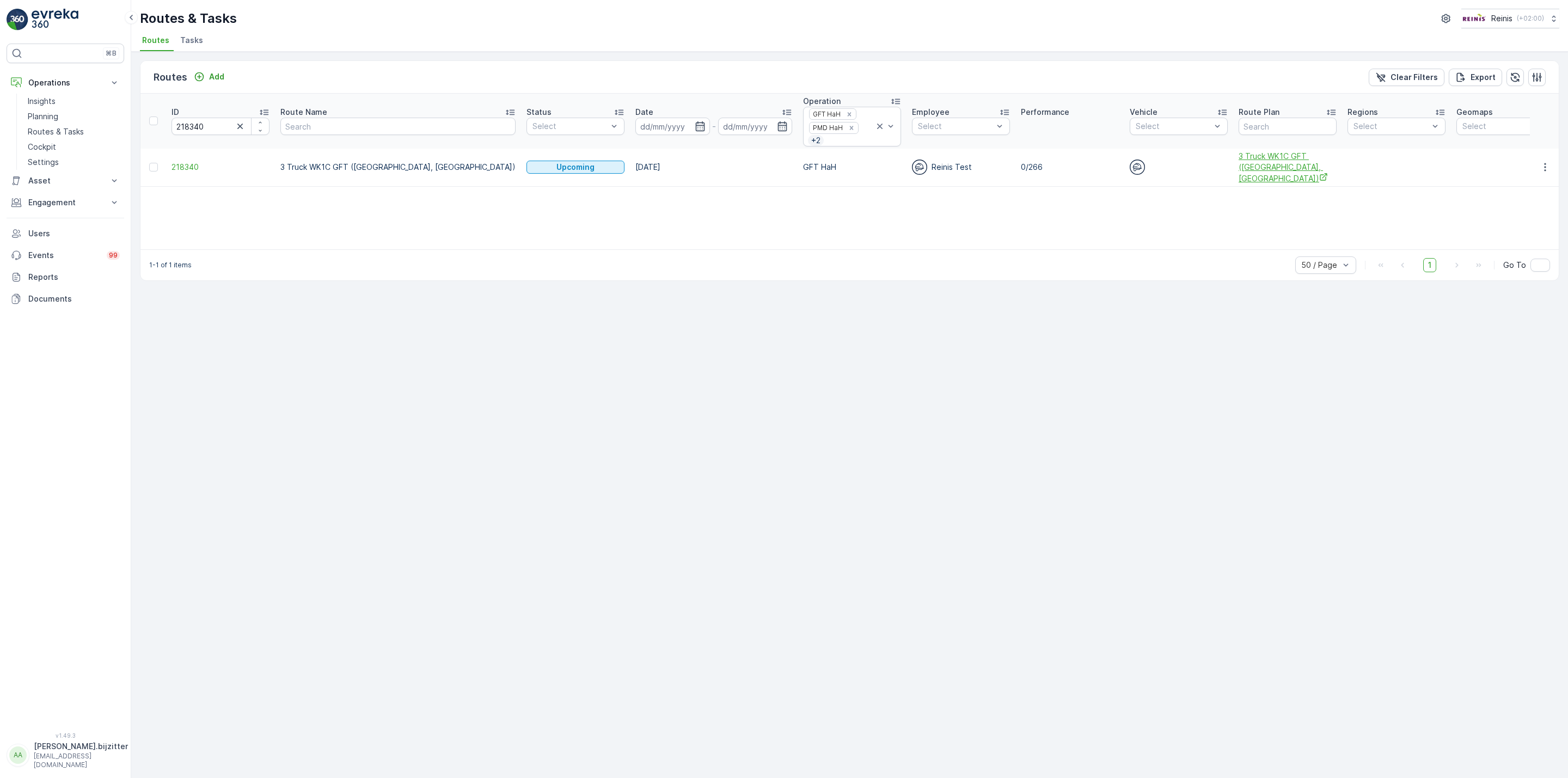
click at [1239, 173] on span "3 Truck WK1C GFT (Maaswijk West, Waterland)" at bounding box center [1288, 168] width 98 height 33
click at [197, 173] on span "218340" at bounding box center [221, 167] width 98 height 11
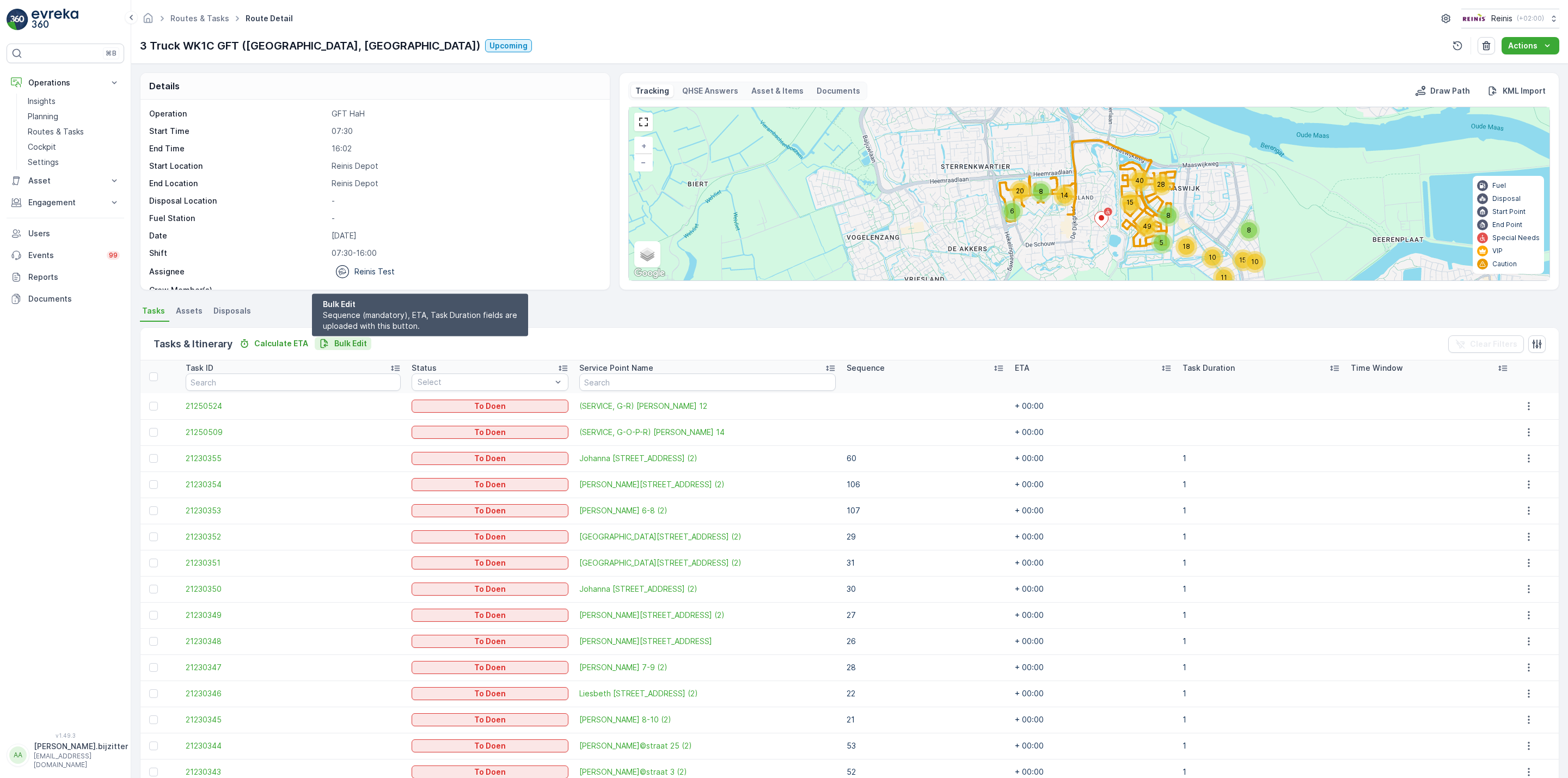
click at [350, 338] on p "Bulk Edit" at bounding box center [350, 343] width 32 height 11
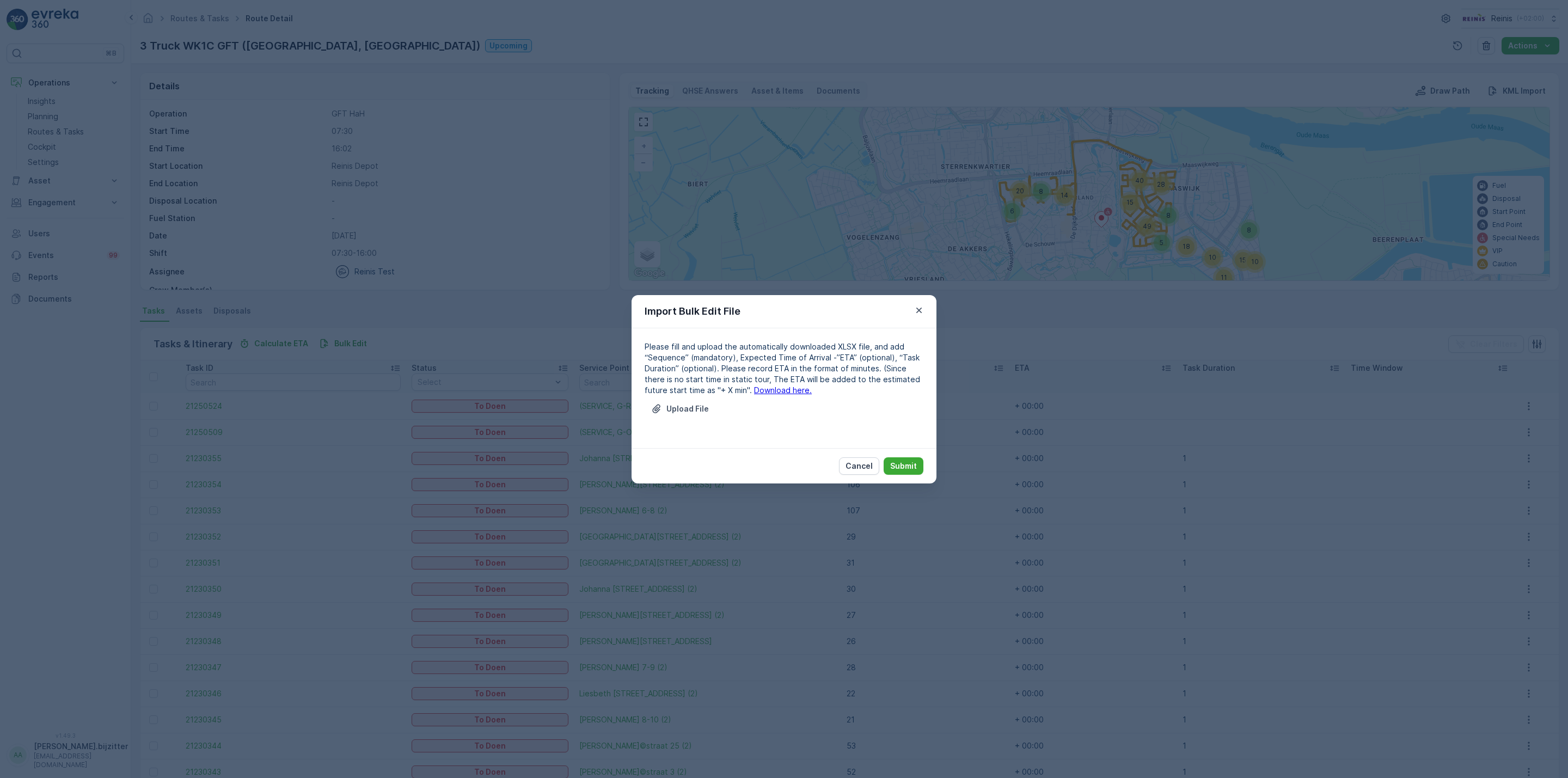
click at [760, 389] on link "Download here." at bounding box center [783, 390] width 58 height 9
click at [675, 405] on p "Upload File" at bounding box center [687, 408] width 42 height 11
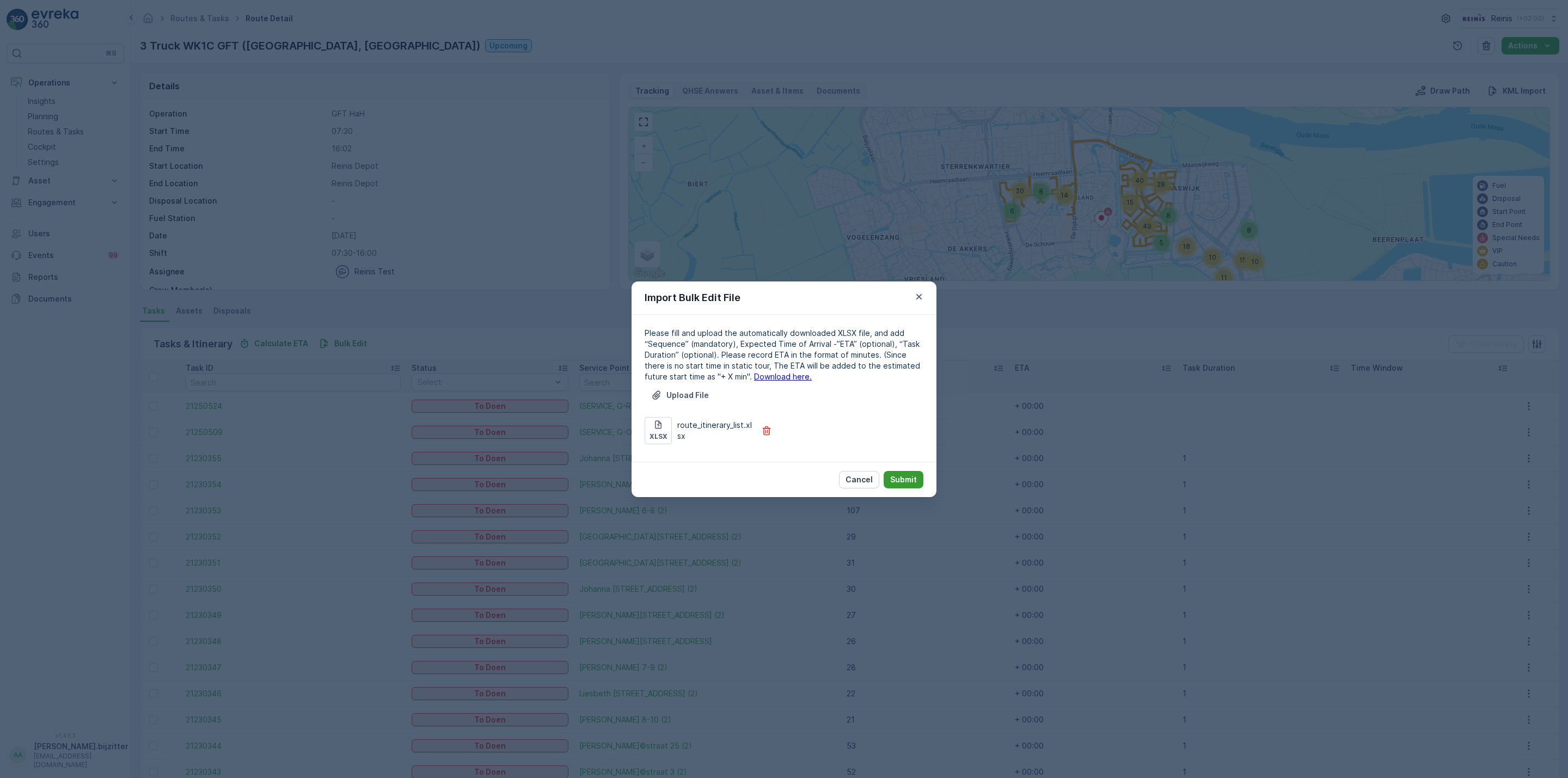
click at [900, 475] on p "Submit" at bounding box center [903, 479] width 27 height 11
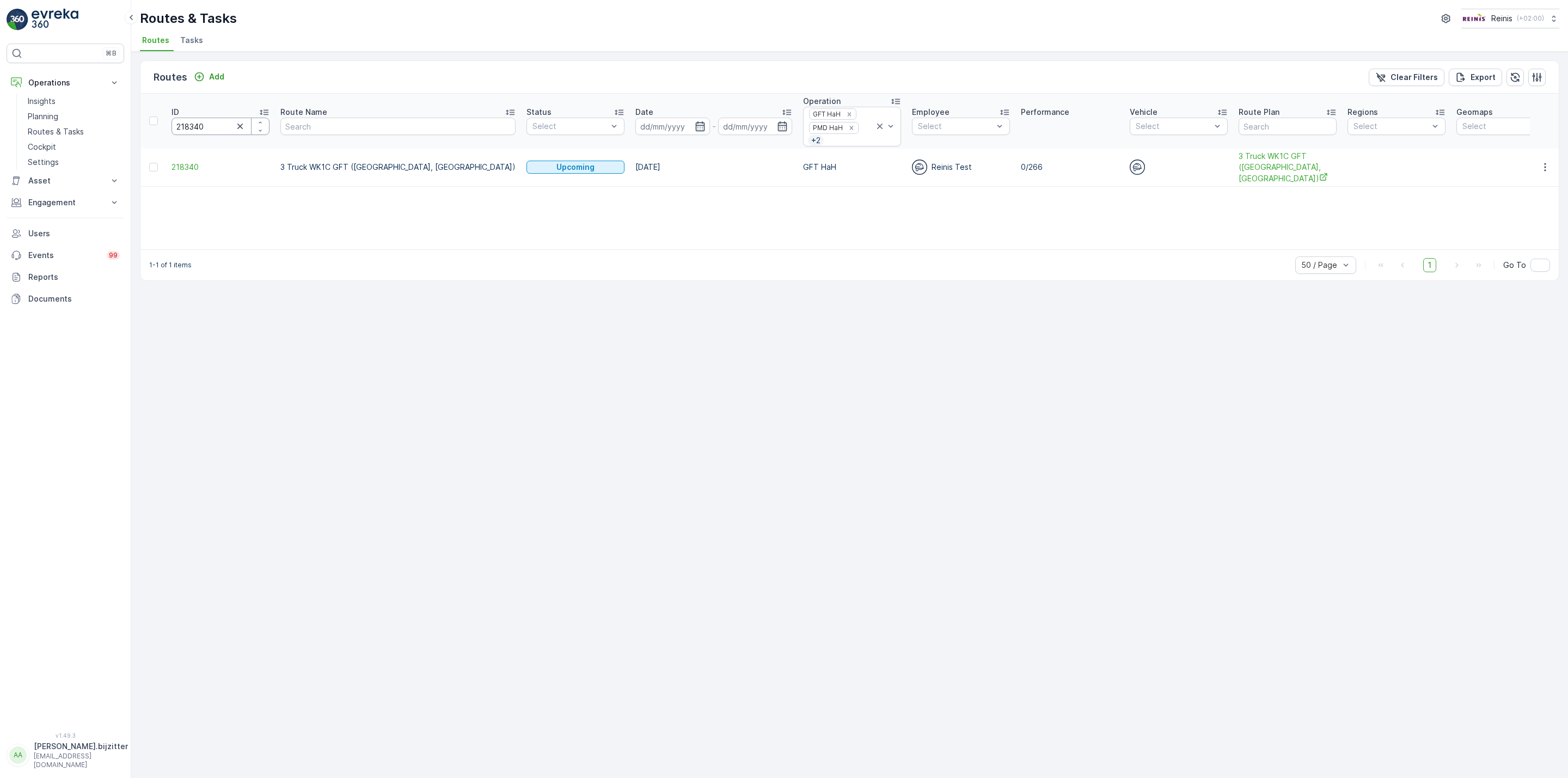
click at [217, 124] on input "218340" at bounding box center [221, 126] width 98 height 17
paste input "39"
type input "218339"
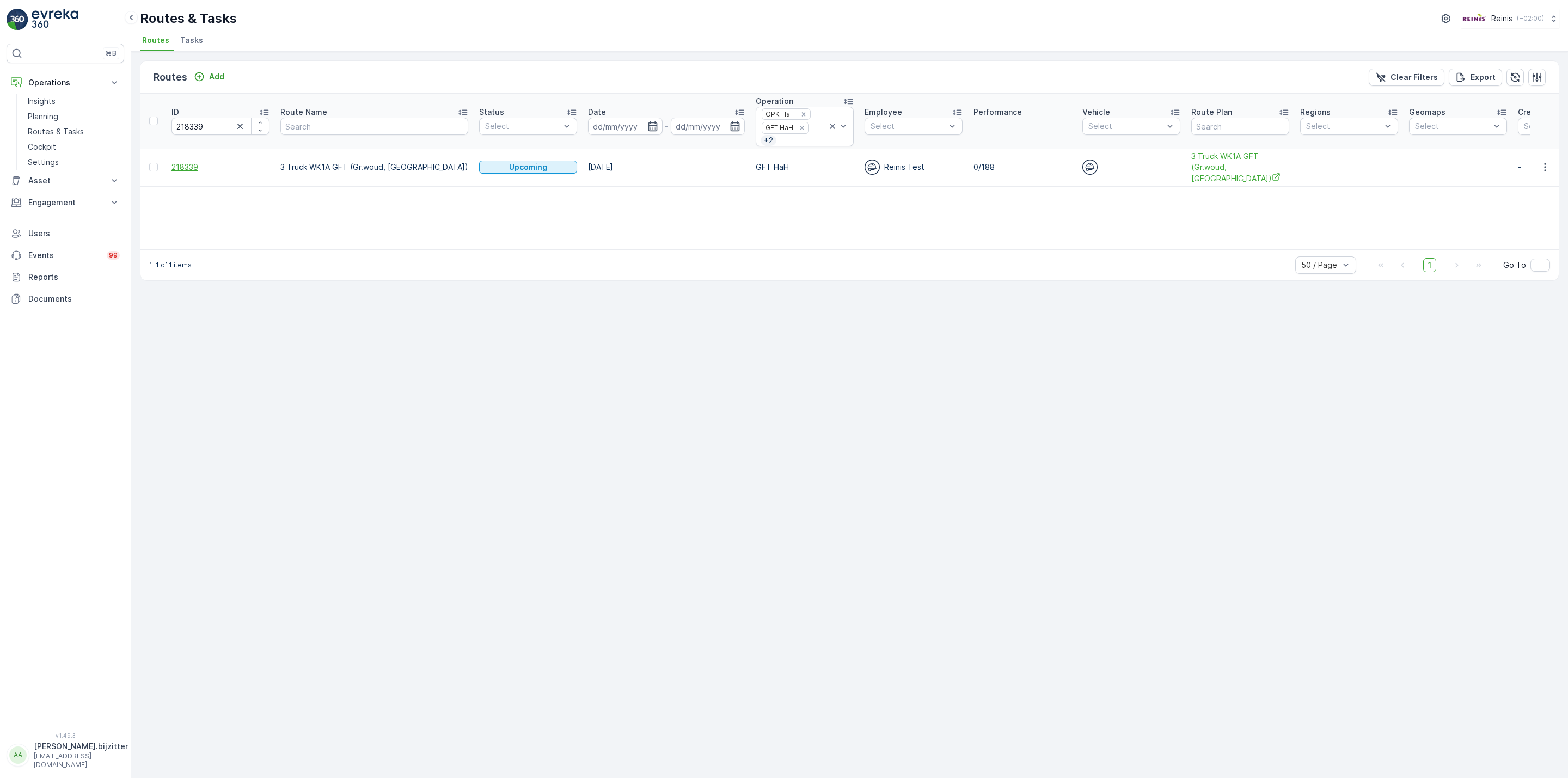
click at [193, 167] on span "218339" at bounding box center [221, 167] width 98 height 11
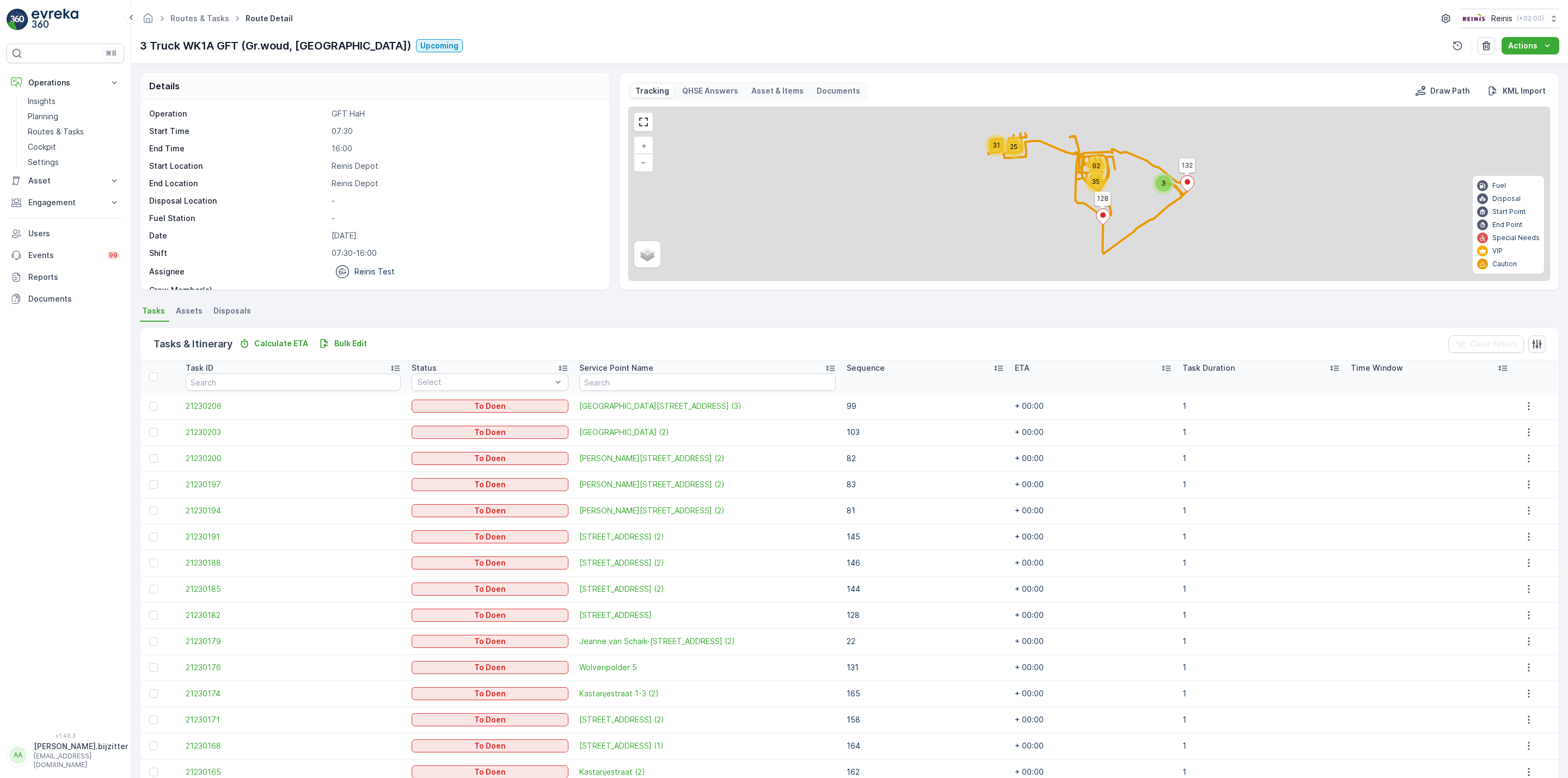
click at [993, 365] on icon at bounding box center [998, 367] width 11 height 11
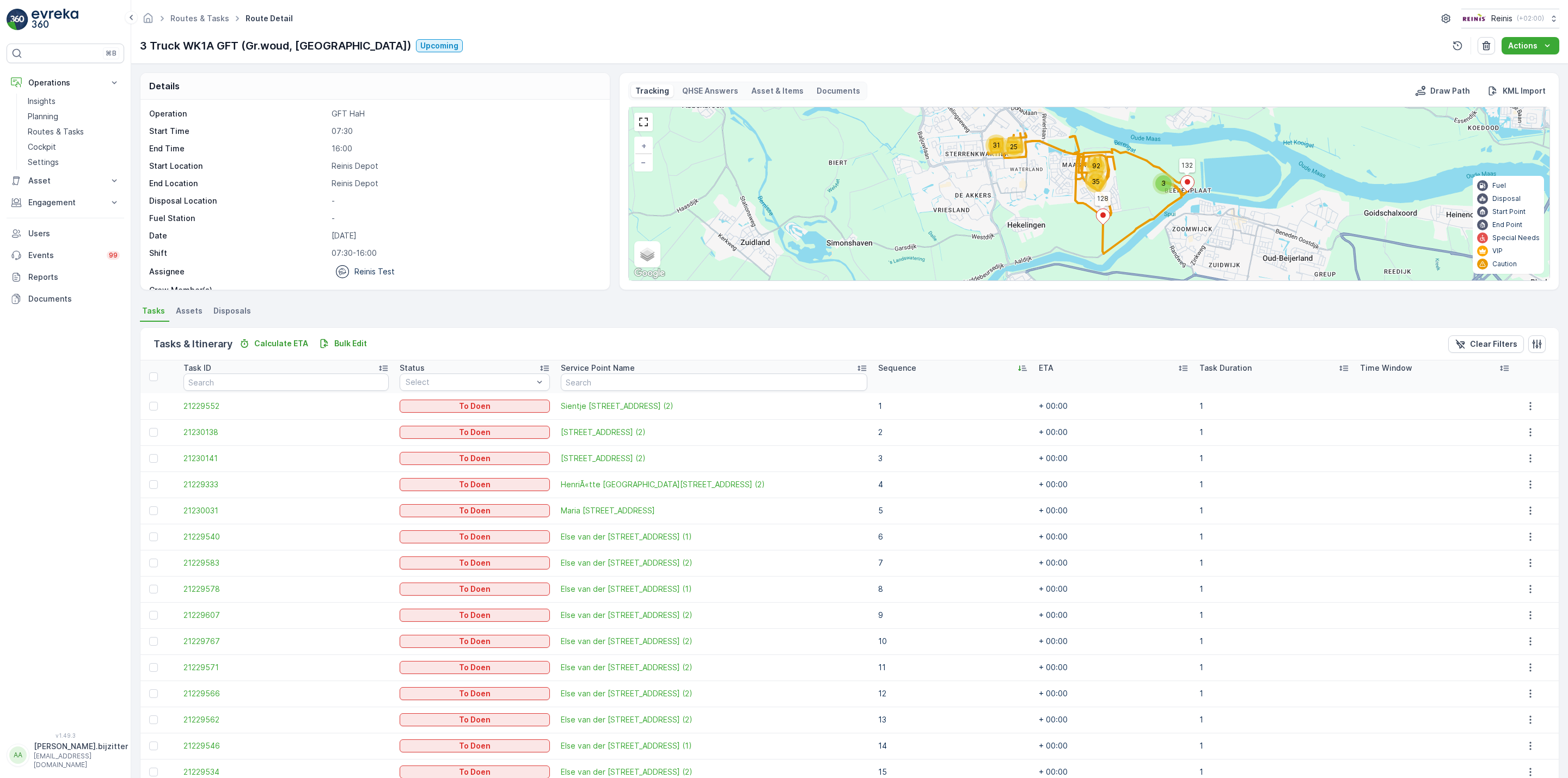
click at [1017, 367] on icon at bounding box center [1022, 367] width 11 height 11
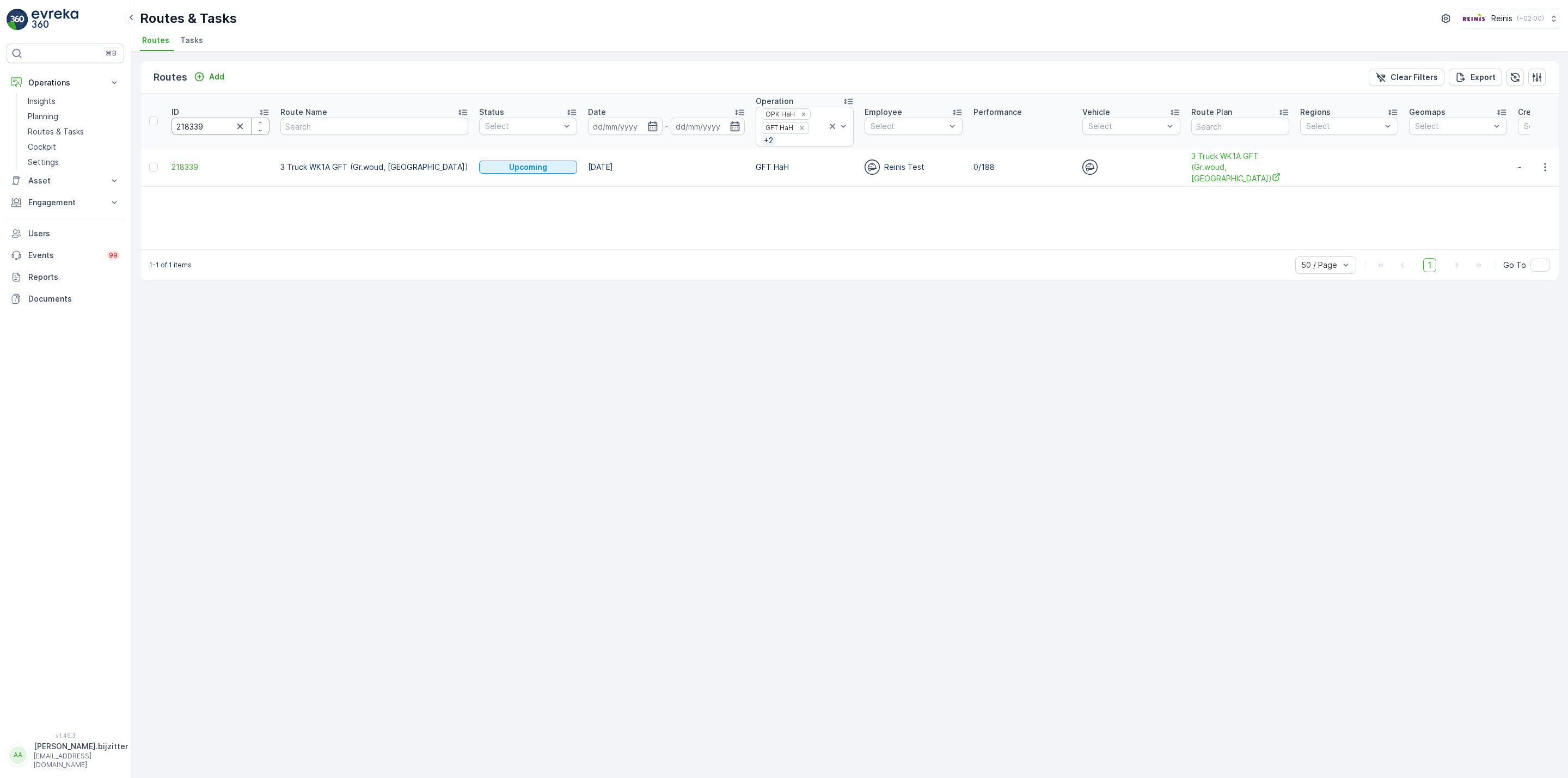
click at [205, 131] on input "218339" at bounding box center [221, 126] width 98 height 17
click at [202, 128] on input "218339" at bounding box center [221, 126] width 98 height 17
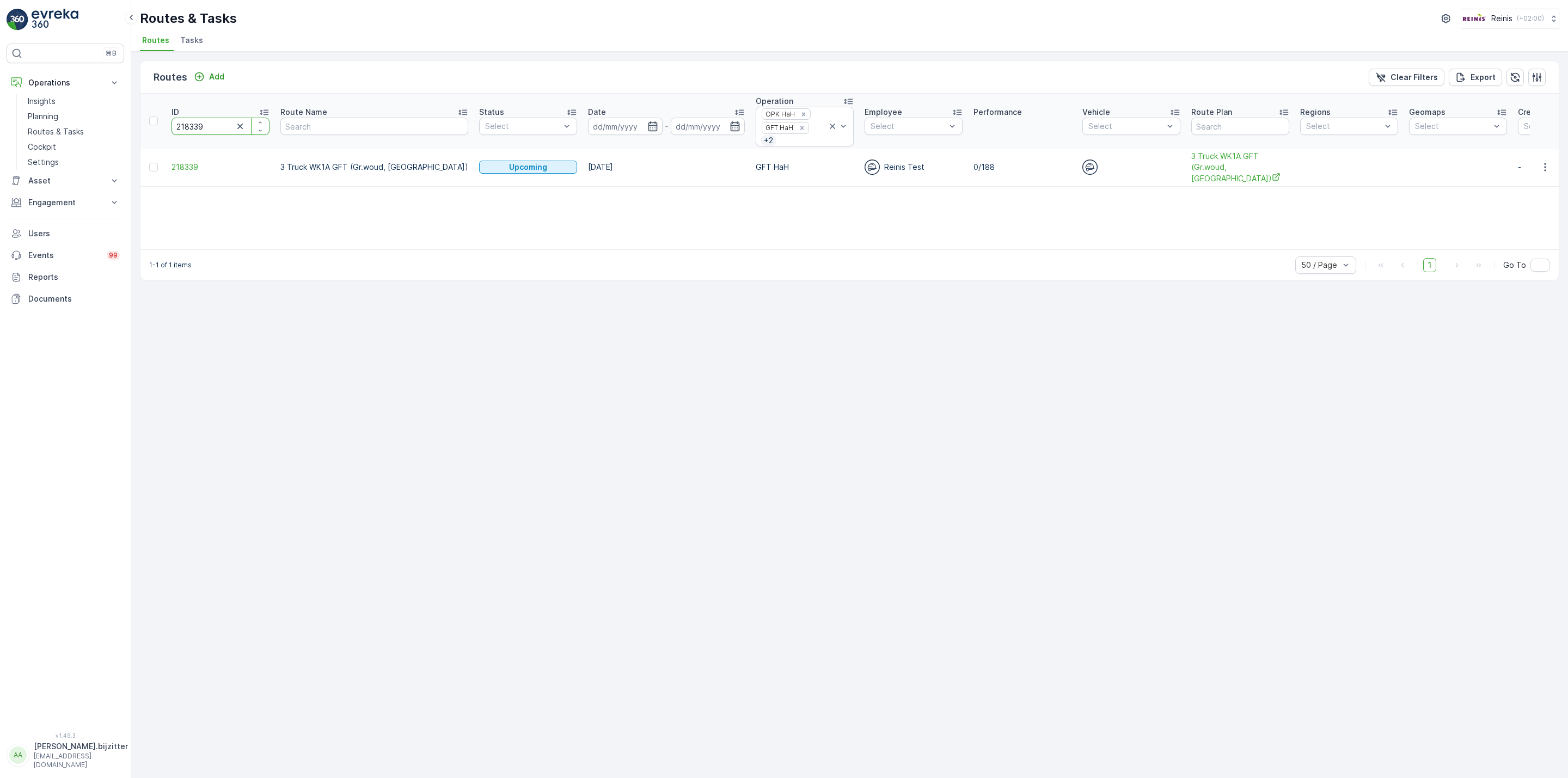
paste input "23"
type input "218323"
click at [183, 166] on span "218323" at bounding box center [221, 167] width 98 height 11
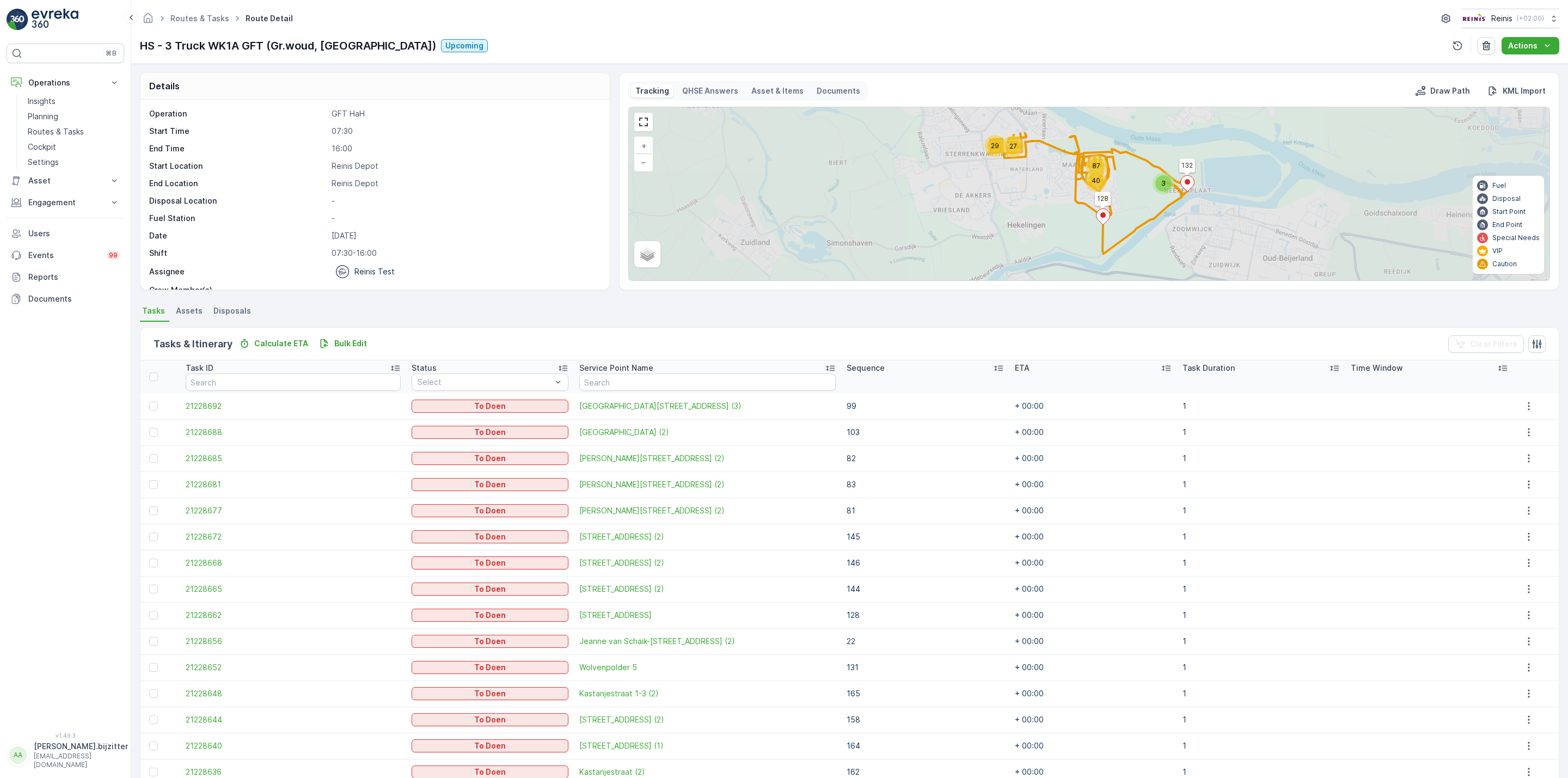
click at [964, 370] on div "Sequence" at bounding box center [926, 367] width 158 height 11
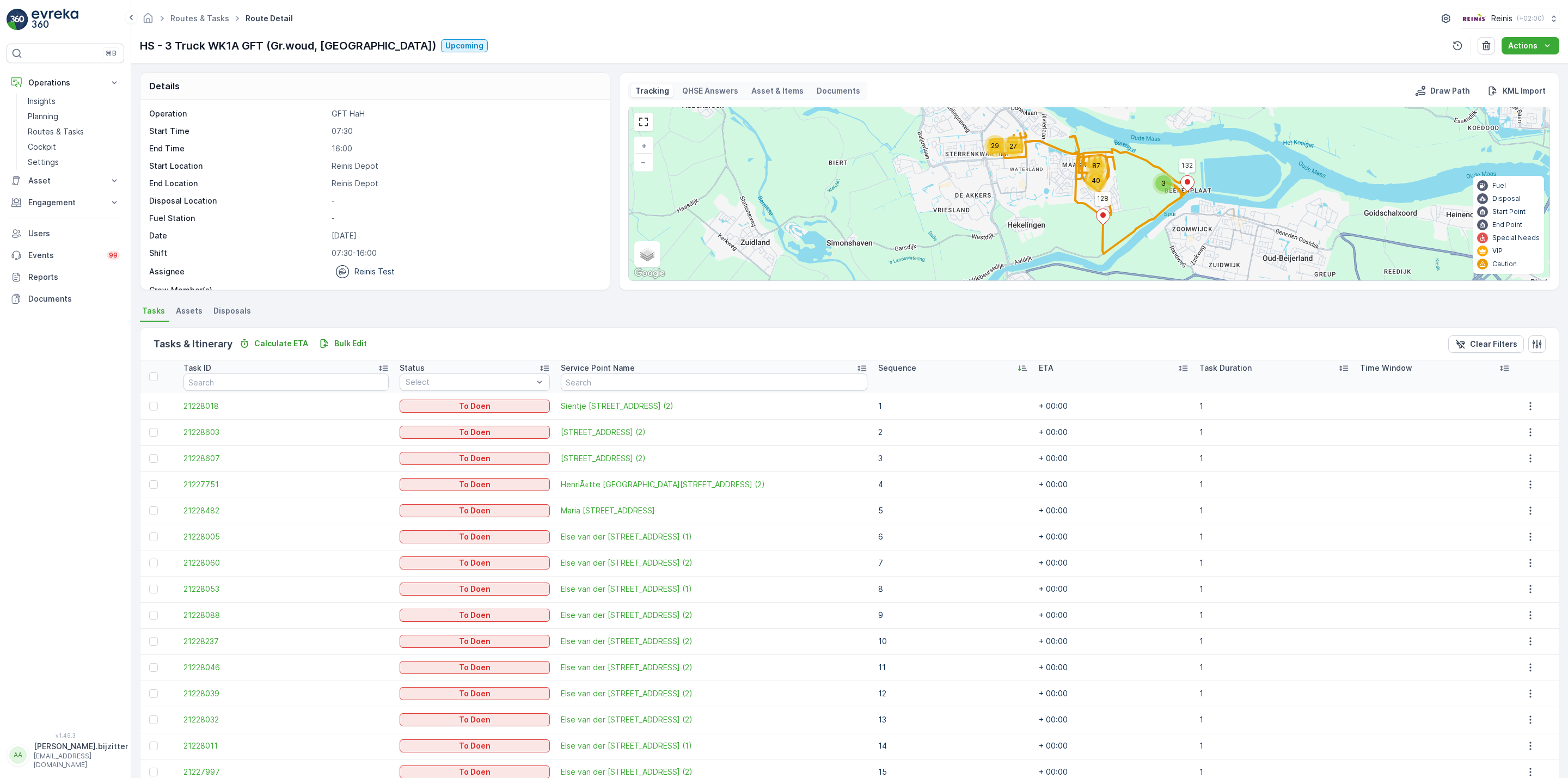
click at [964, 370] on div "Sequence" at bounding box center [953, 367] width 149 height 11
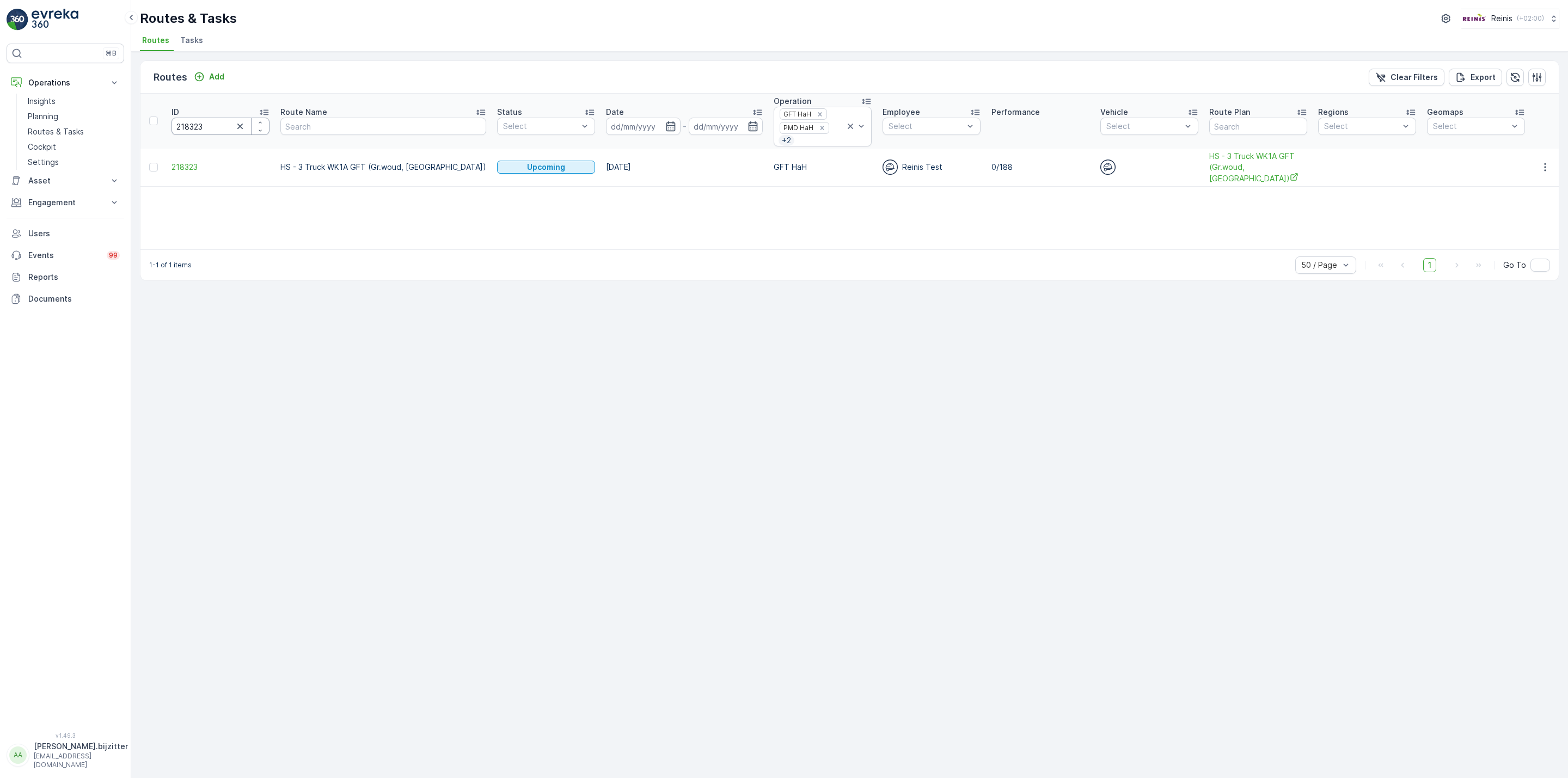
click at [187, 132] on input "218323" at bounding box center [221, 126] width 98 height 17
click at [183, 129] on input "218323" at bounding box center [221, 126] width 98 height 17
click at [184, 128] on input "218323" at bounding box center [221, 126] width 98 height 17
paste input "1"
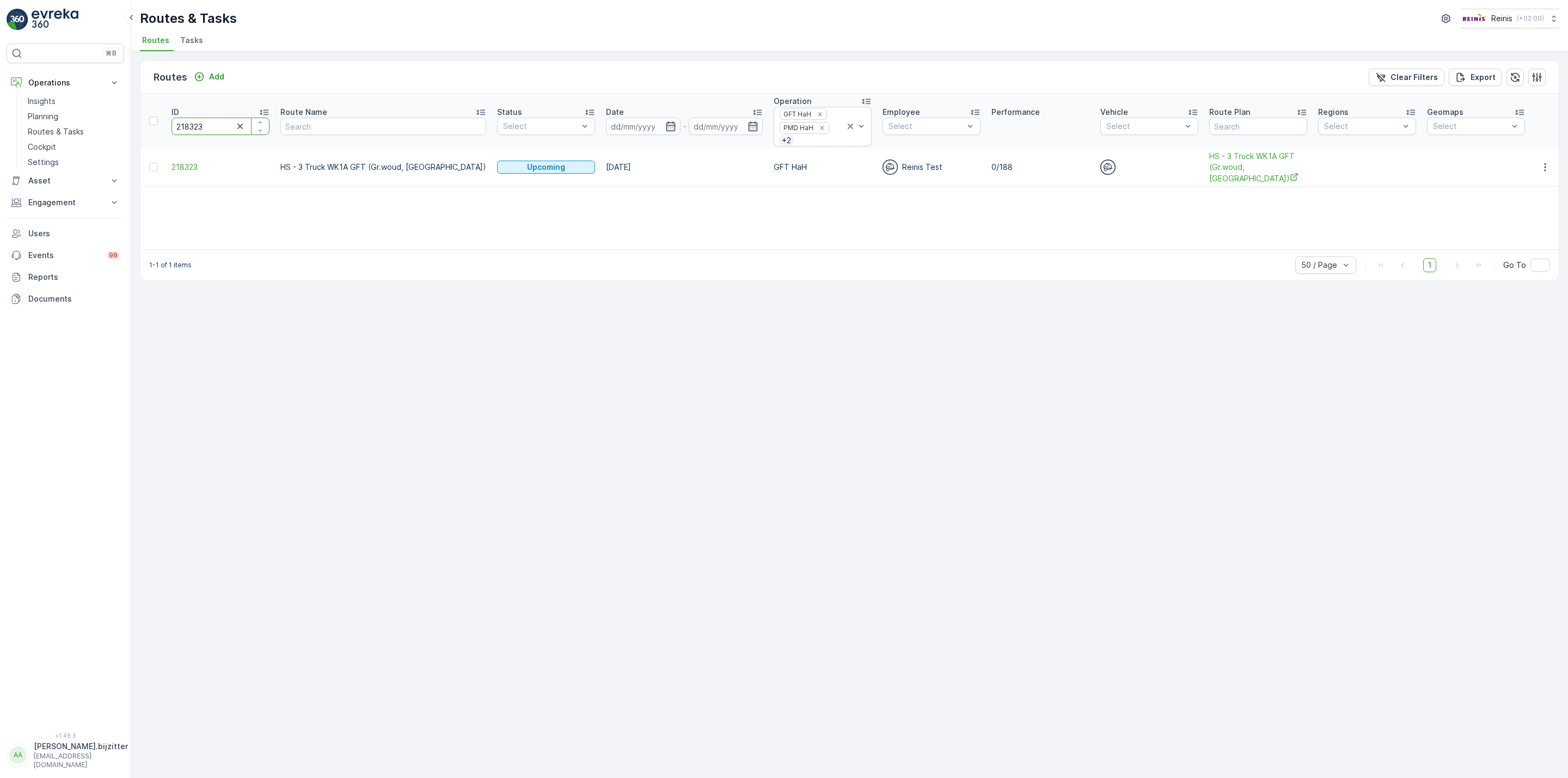
type input "218321"
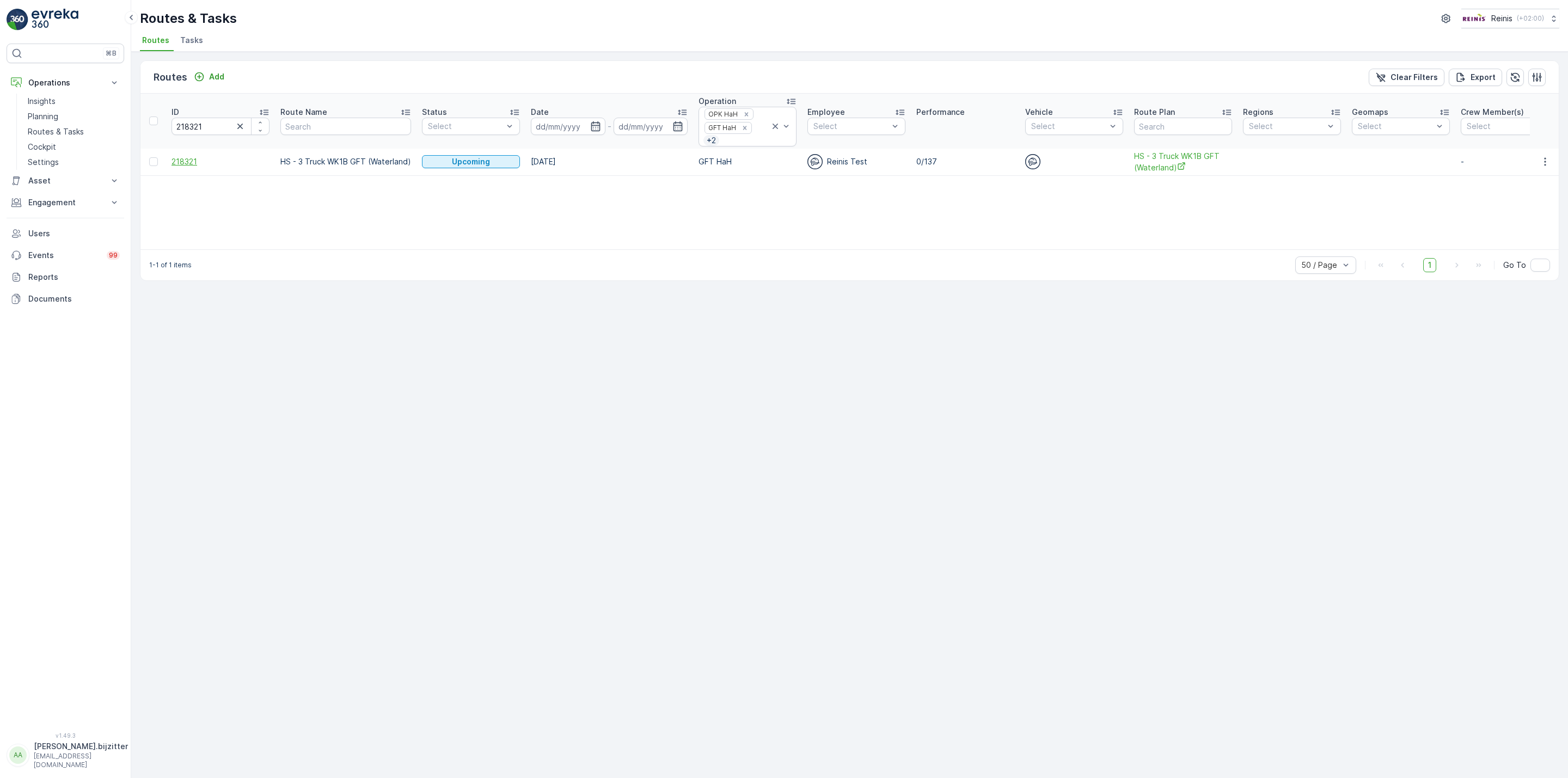
click at [184, 158] on span "218321" at bounding box center [221, 161] width 98 height 11
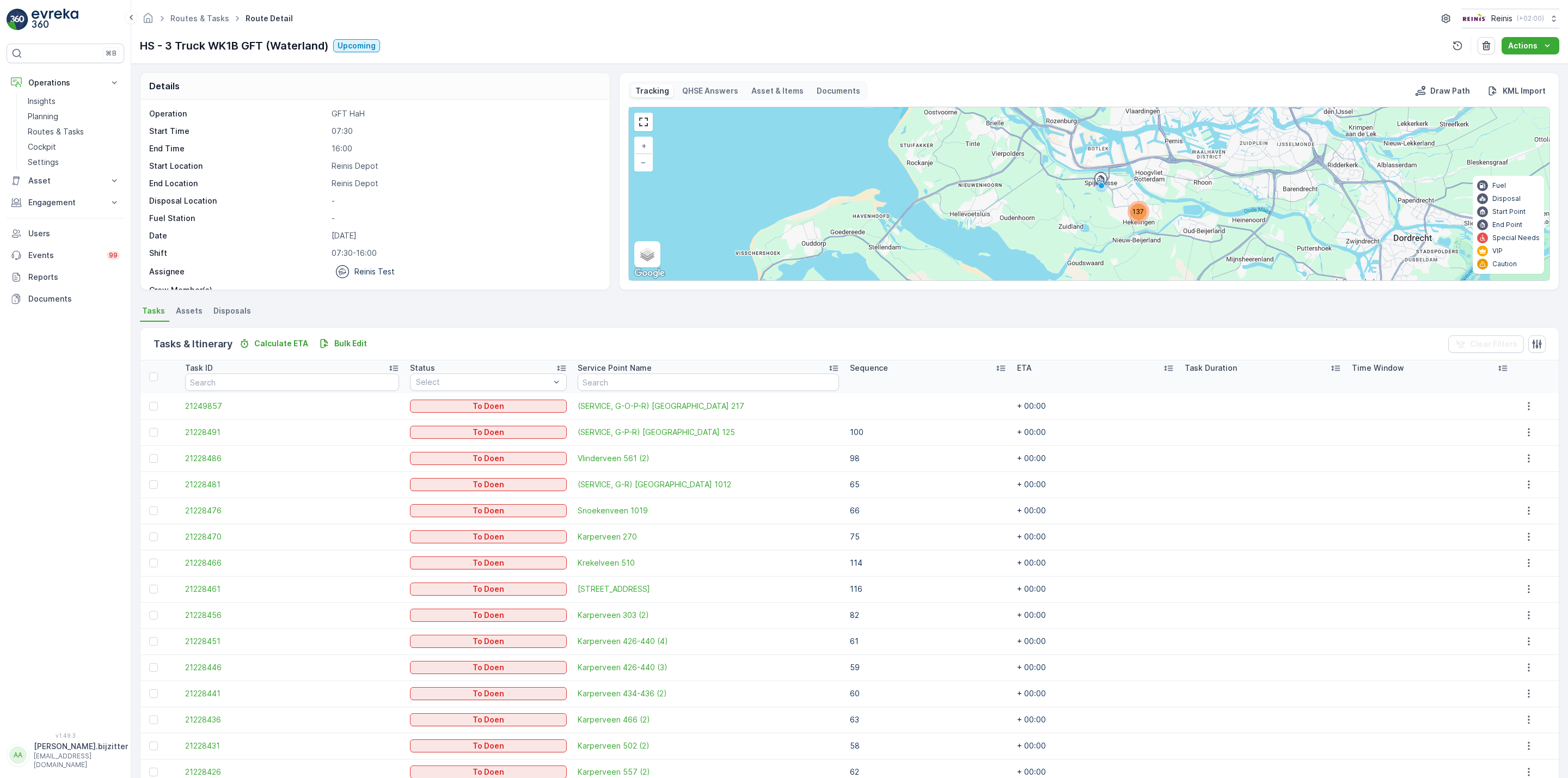
click at [997, 367] on icon at bounding box center [1001, 368] width 9 height 6
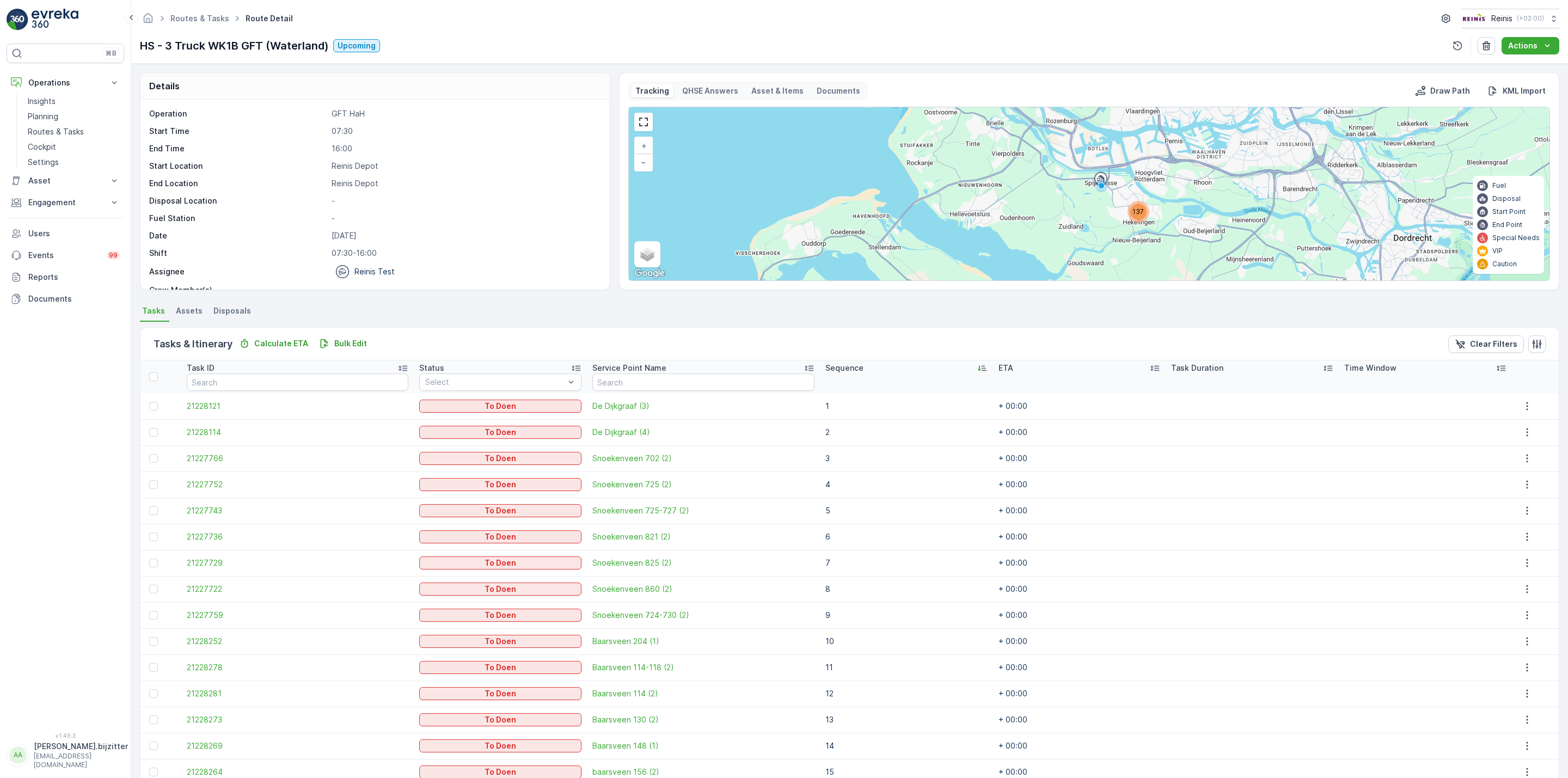
click at [976, 366] on icon at bounding box center [981, 367] width 11 height 11
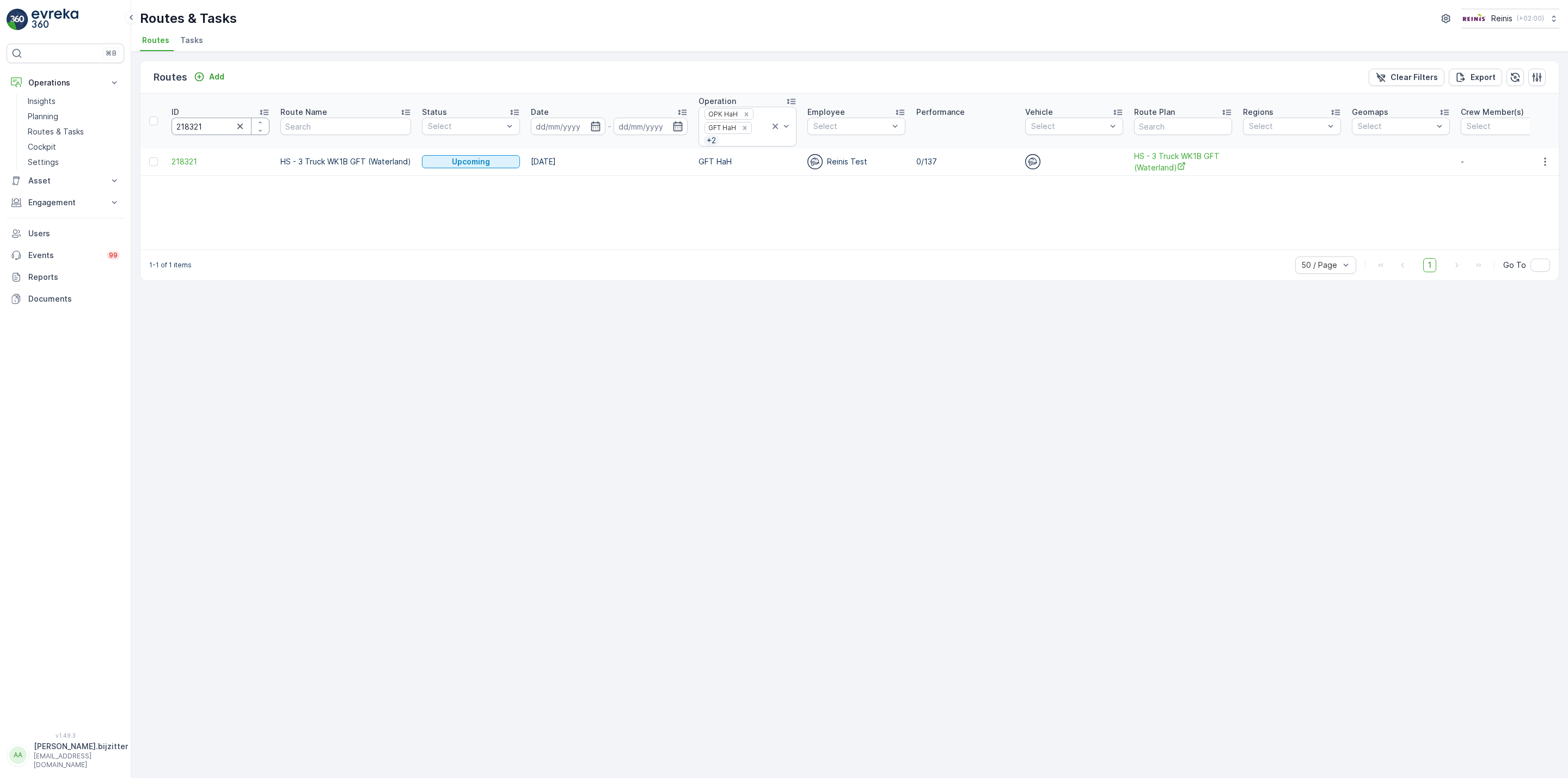
click at [190, 129] on input "218321" at bounding box center [221, 126] width 98 height 17
paste input "19"
type input "218319"
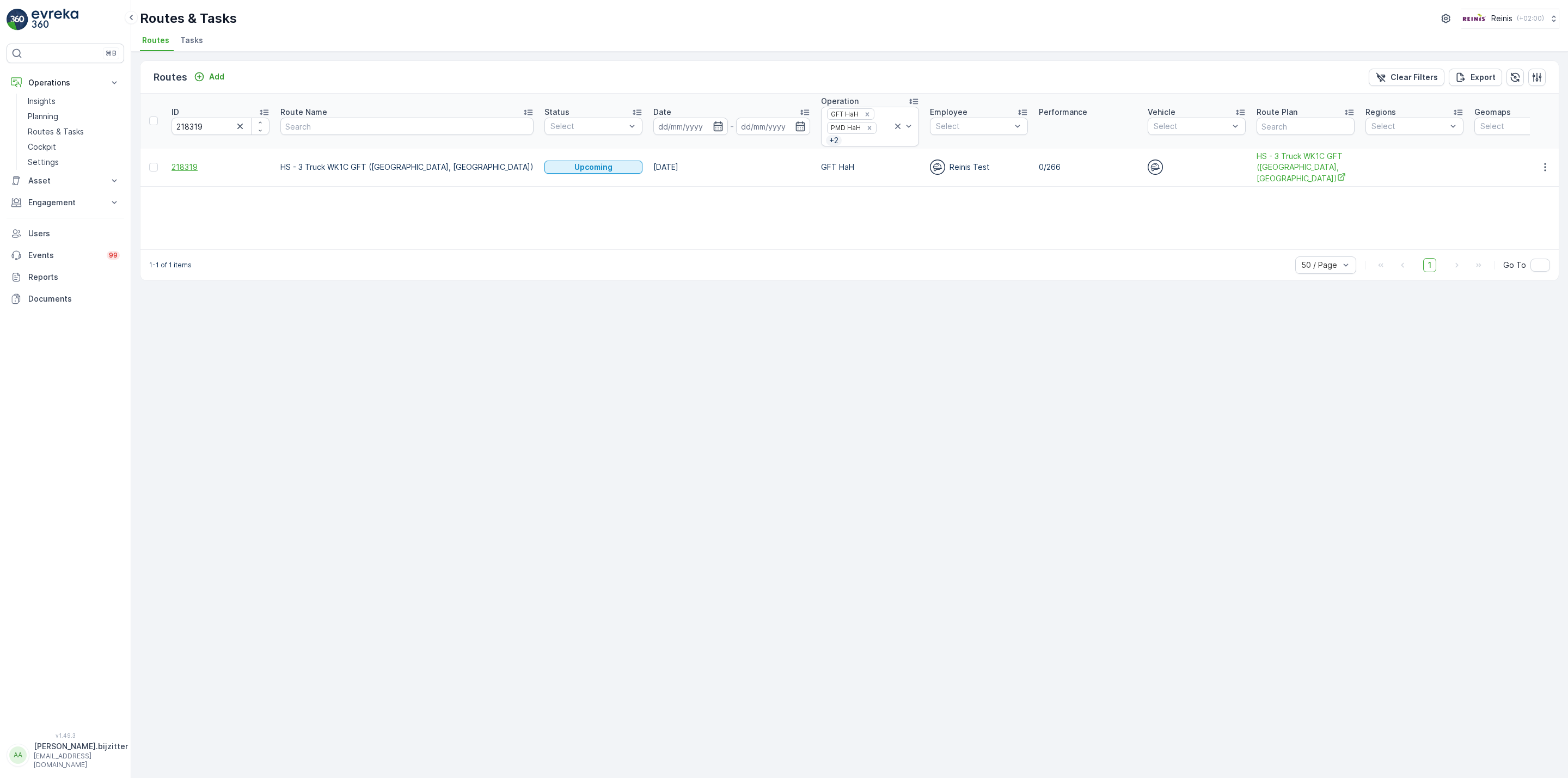
click at [189, 173] on span "218319" at bounding box center [221, 167] width 98 height 11
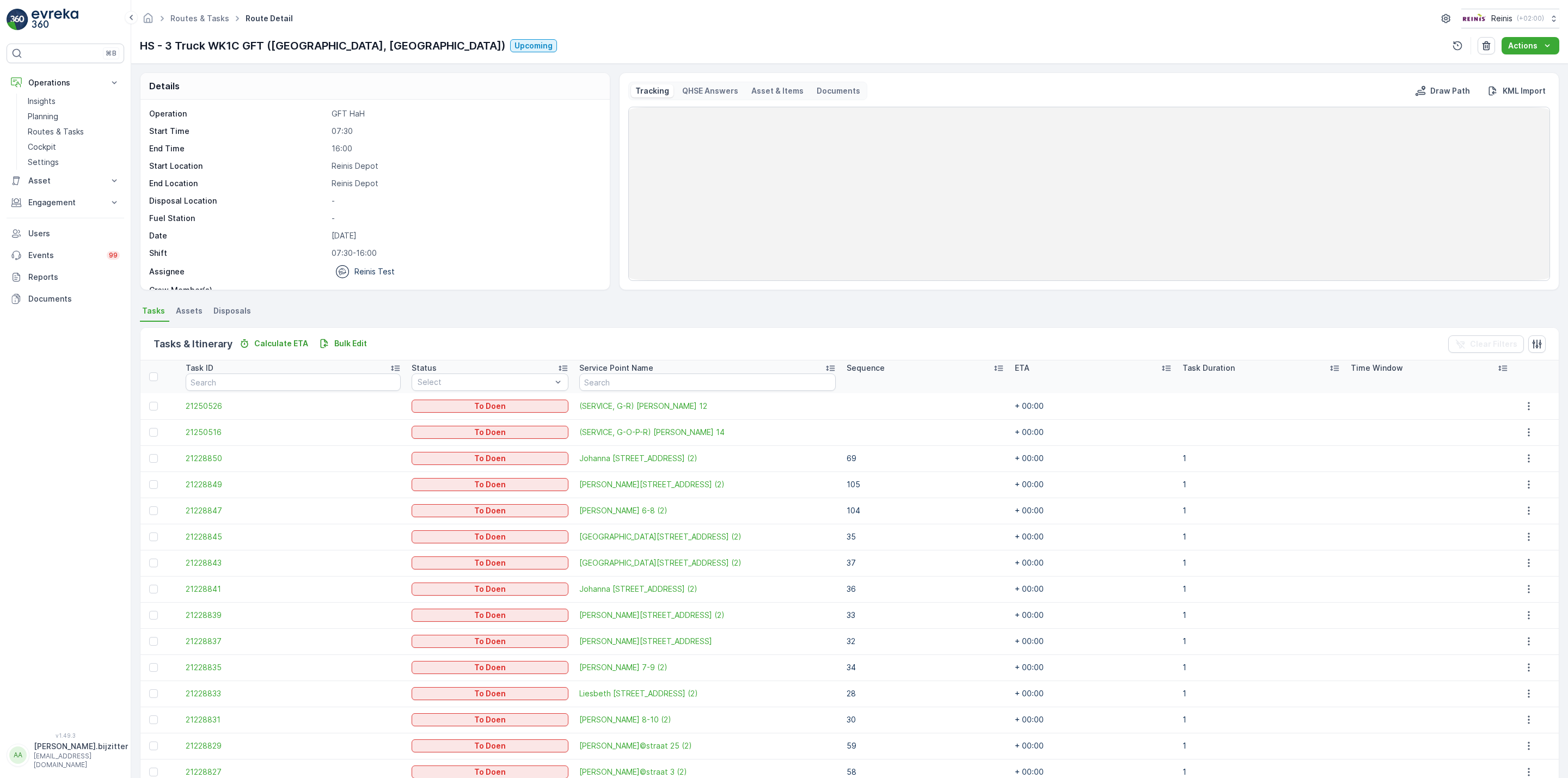
click at [978, 367] on div "Sequence" at bounding box center [926, 367] width 158 height 11
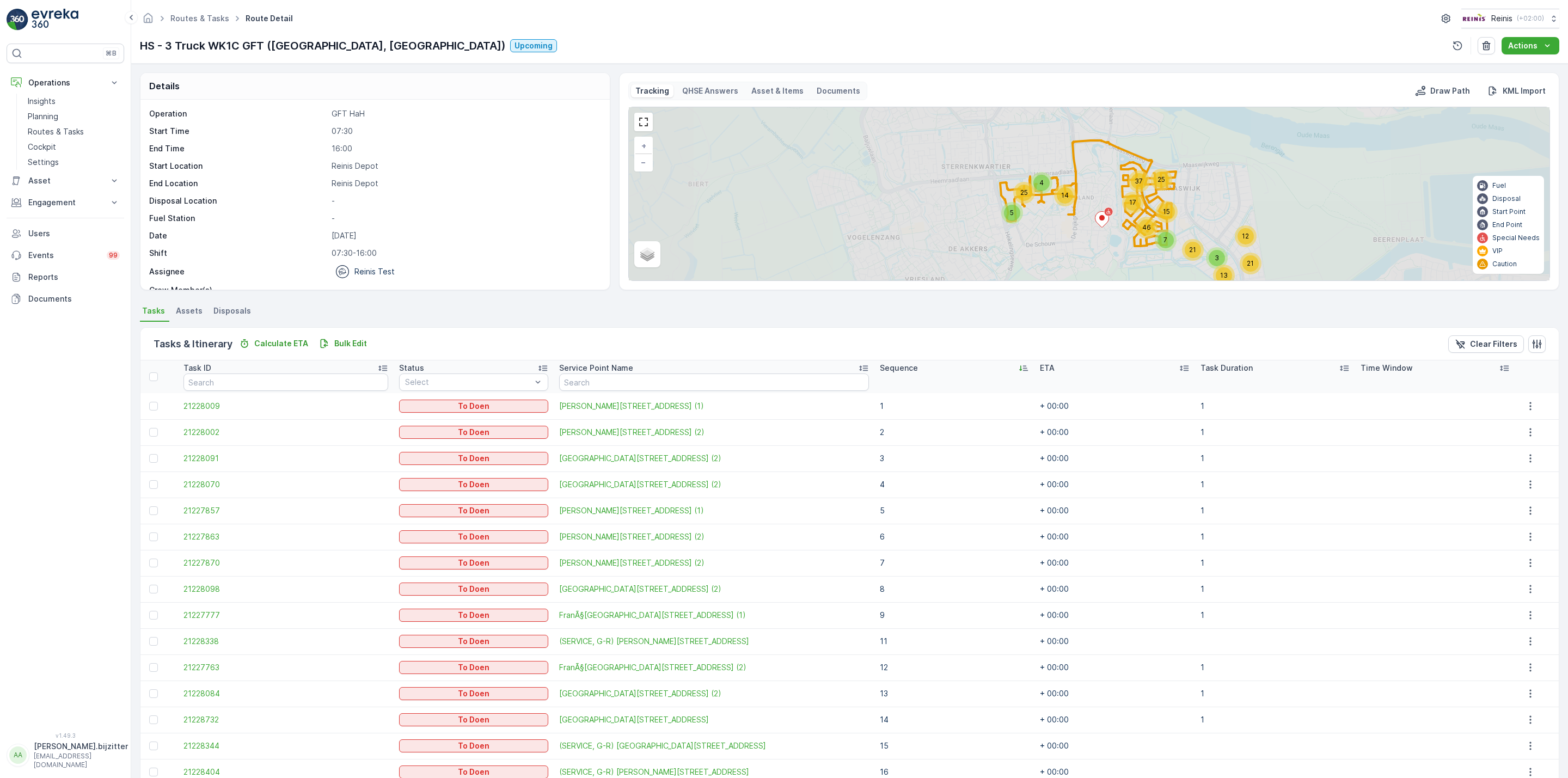
click at [979, 367] on div "Sequence" at bounding box center [955, 367] width 149 height 11
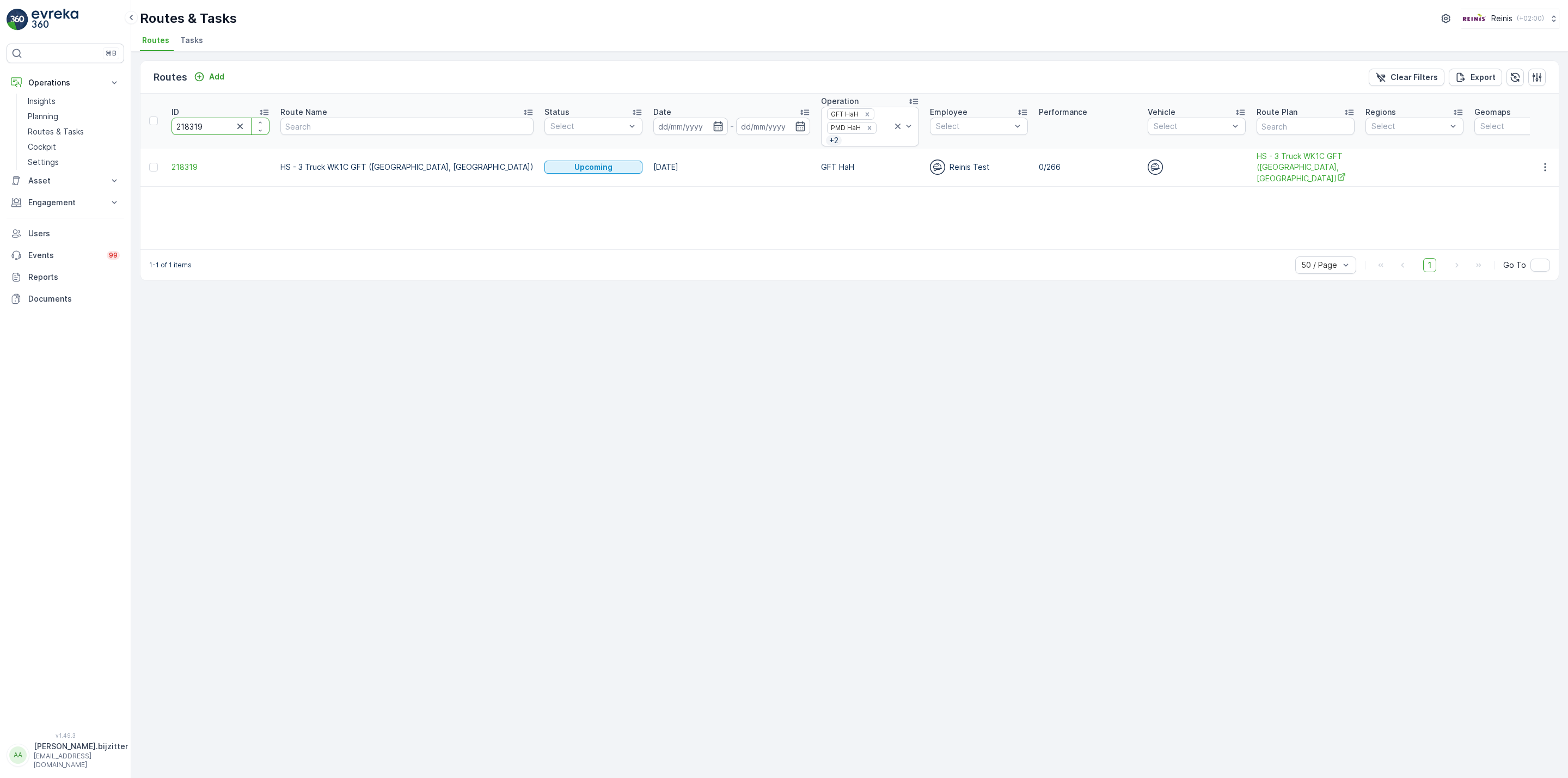
click at [196, 129] on input "218319" at bounding box center [221, 126] width 98 height 17
paste input "8"
type input "218318"
click at [195, 167] on span "218318" at bounding box center [221, 167] width 98 height 11
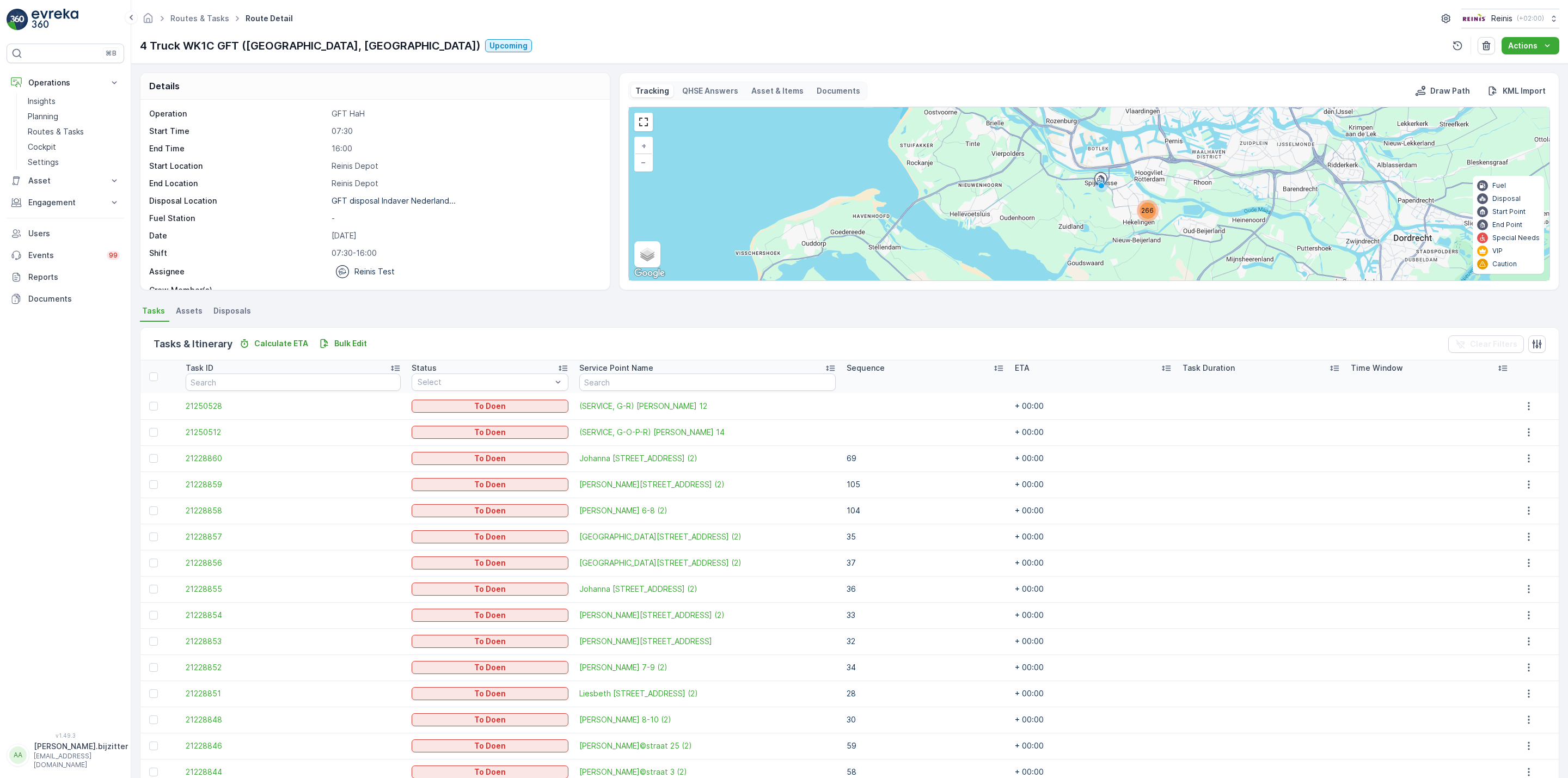
click at [993, 368] on icon at bounding box center [998, 367] width 11 height 11
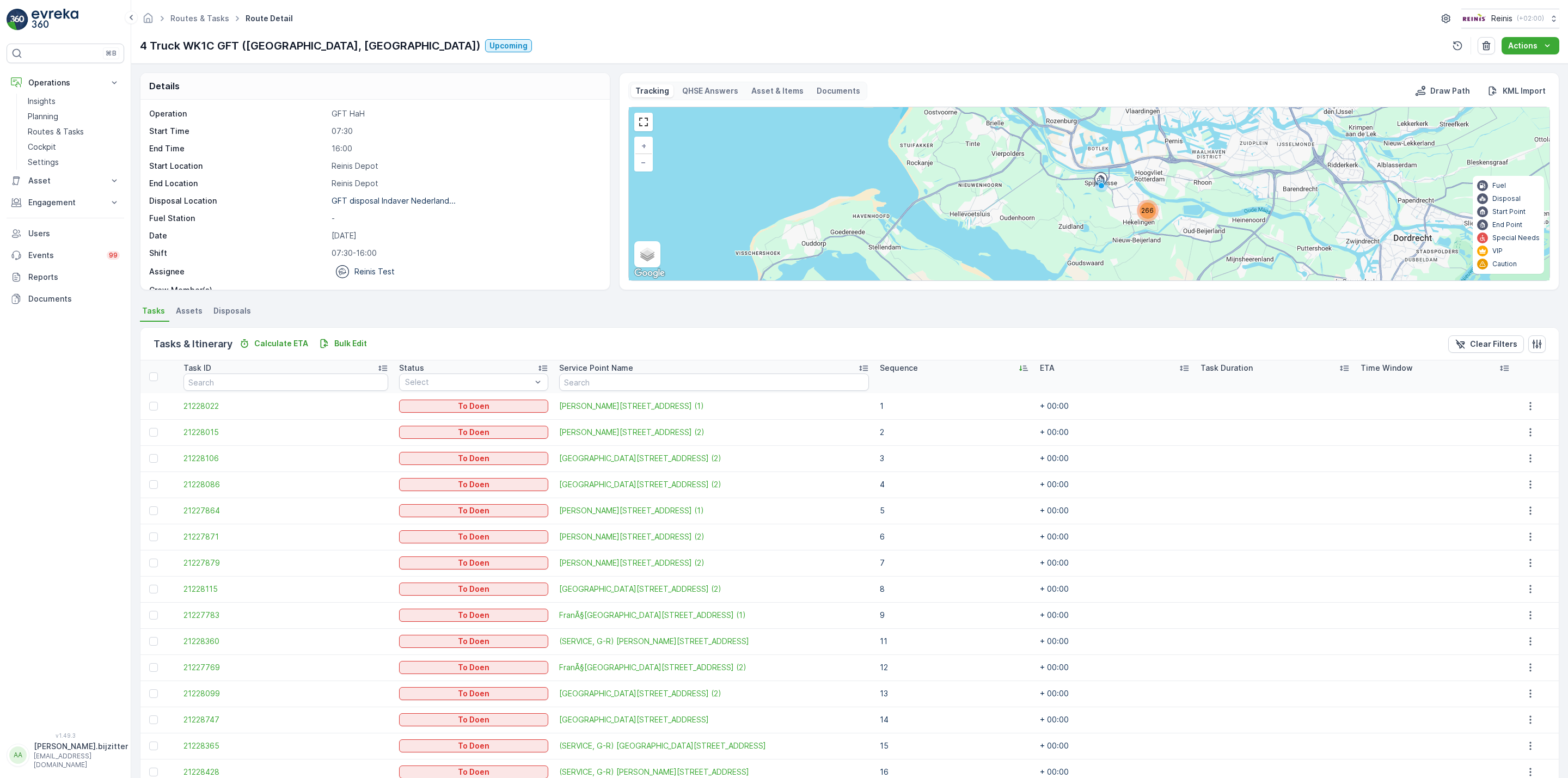
click at [1018, 368] on icon at bounding box center [1023, 367] width 11 height 11
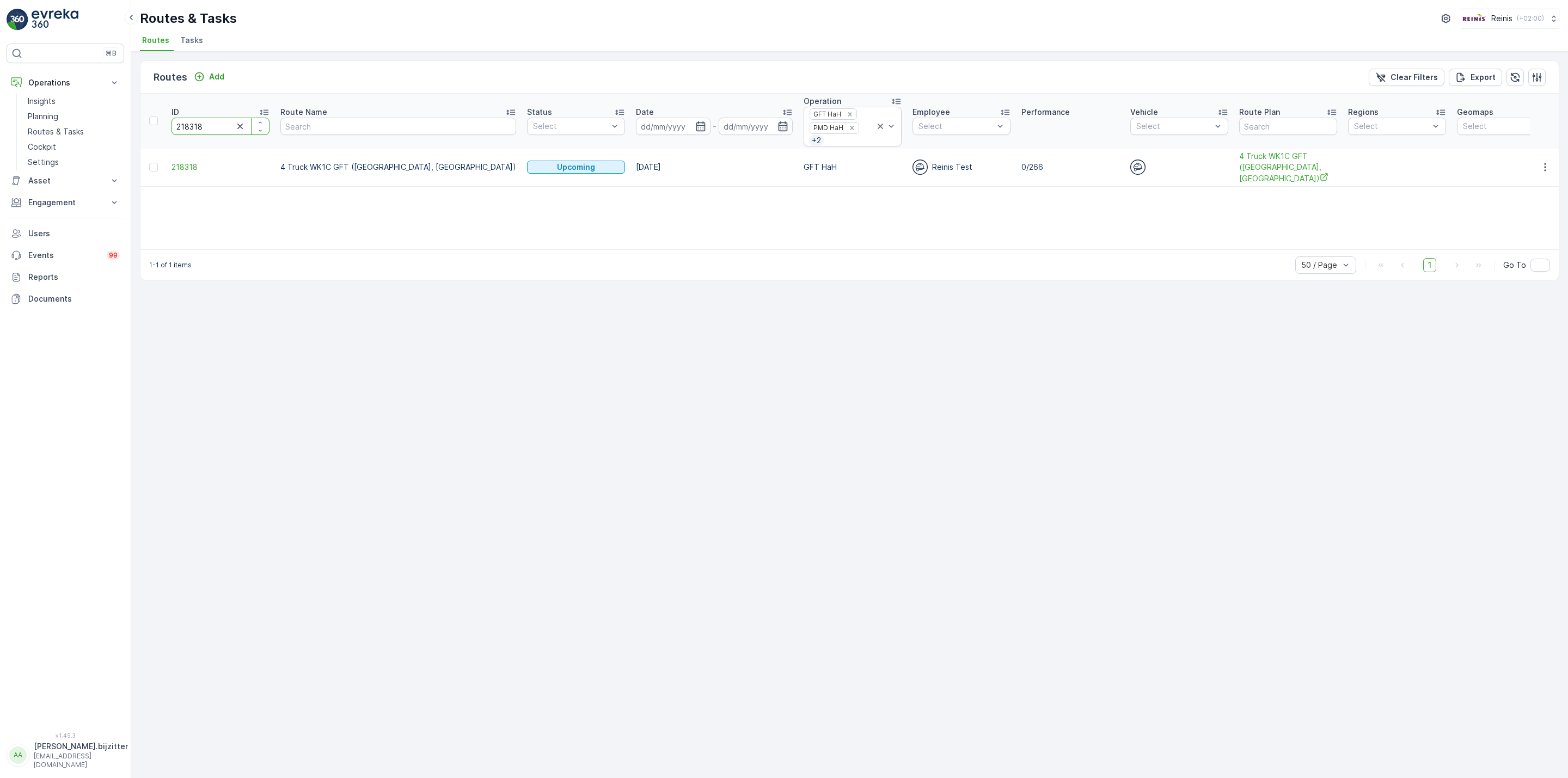
click at [193, 128] on input "218318" at bounding box center [221, 126] width 98 height 17
paste input "7"
type input "218317"
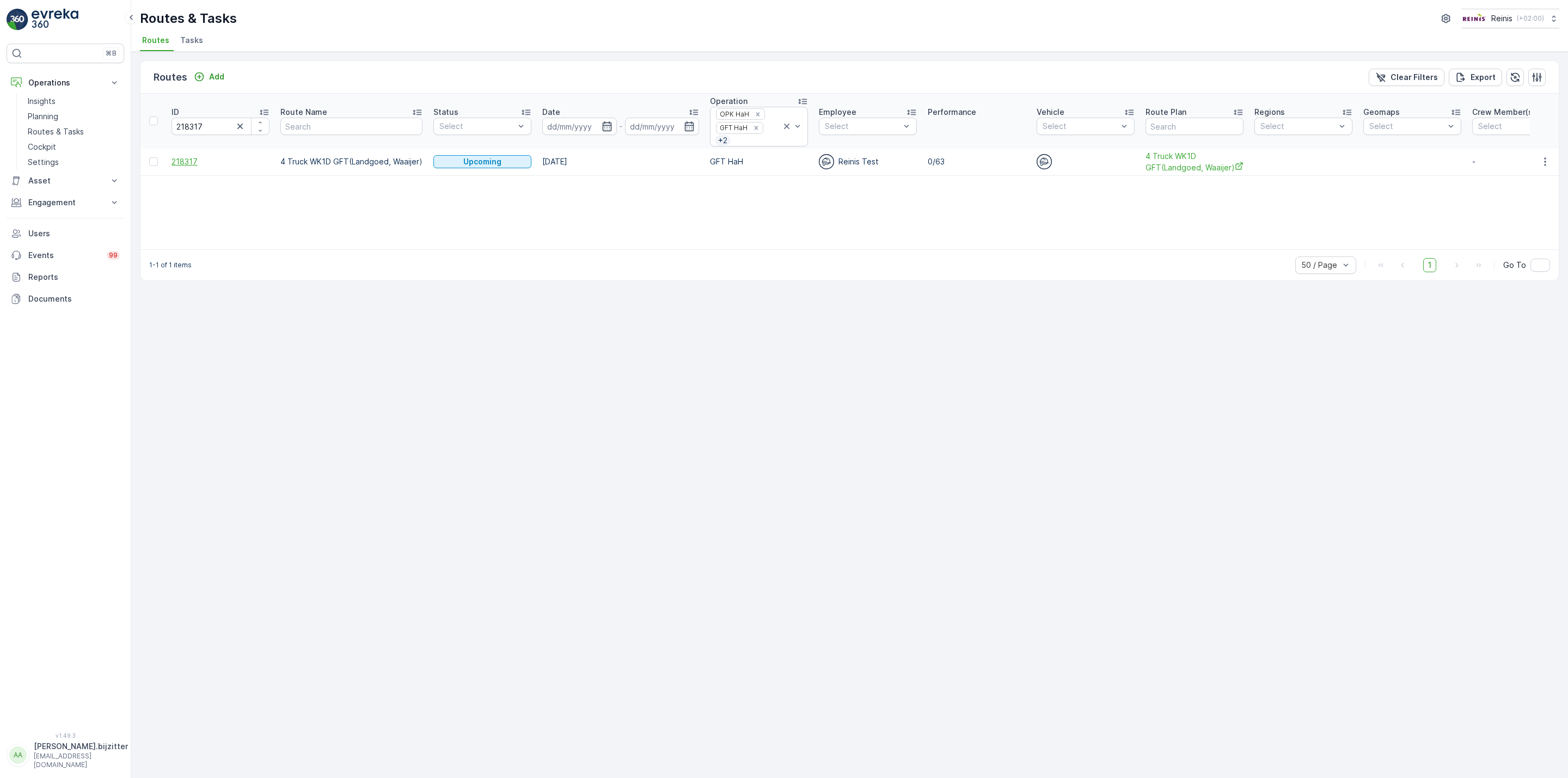
click at [193, 160] on span "218317" at bounding box center [221, 161] width 98 height 11
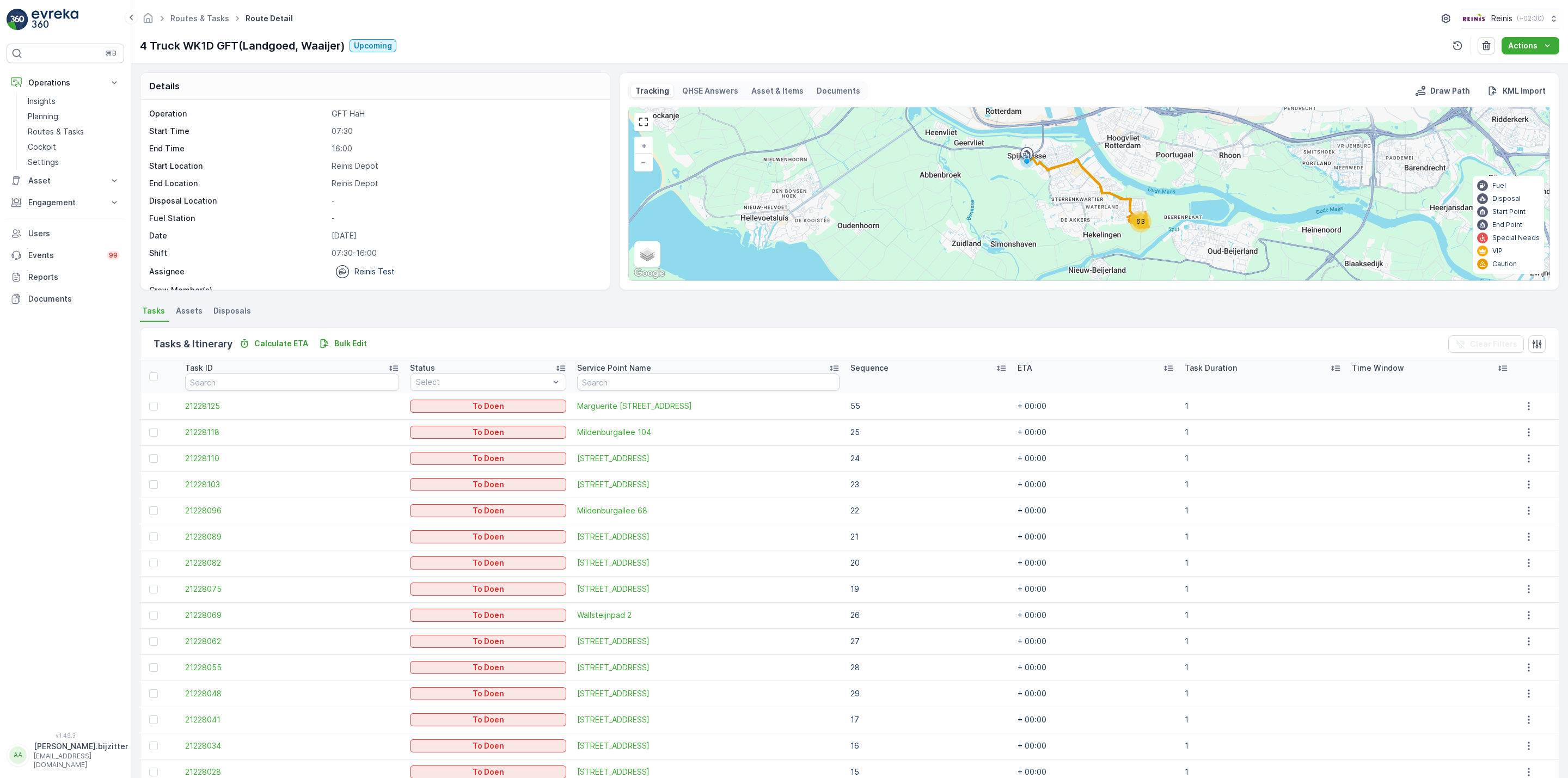
click at [997, 367] on icon at bounding box center [1001, 368] width 9 height 6
click at [996, 367] on icon at bounding box center [1001, 367] width 11 height 11
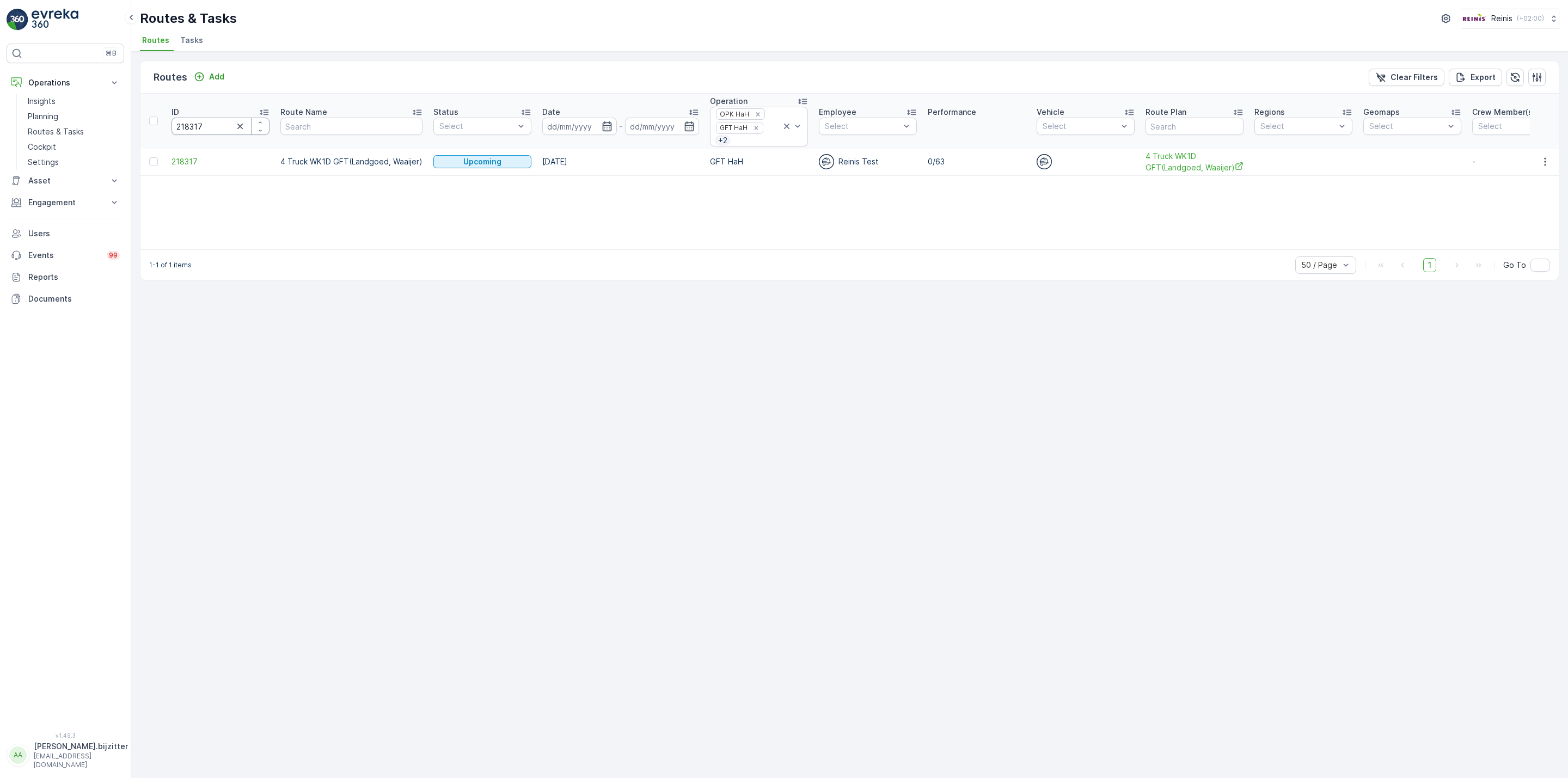
click at [190, 129] on input "218317" at bounding box center [221, 126] width 98 height 17
paste input "6"
type input "218316"
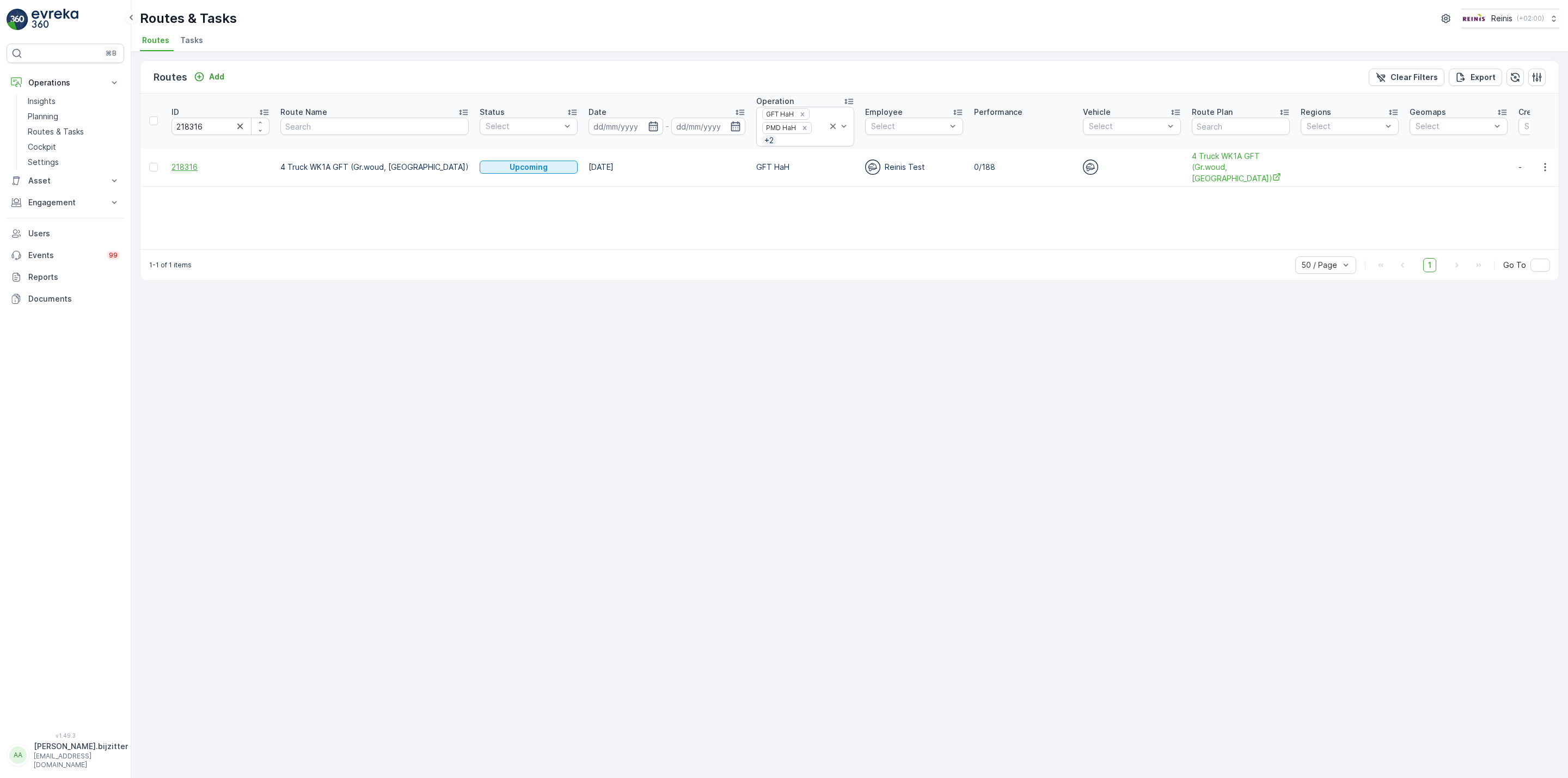
click at [187, 167] on span "218316" at bounding box center [221, 167] width 98 height 11
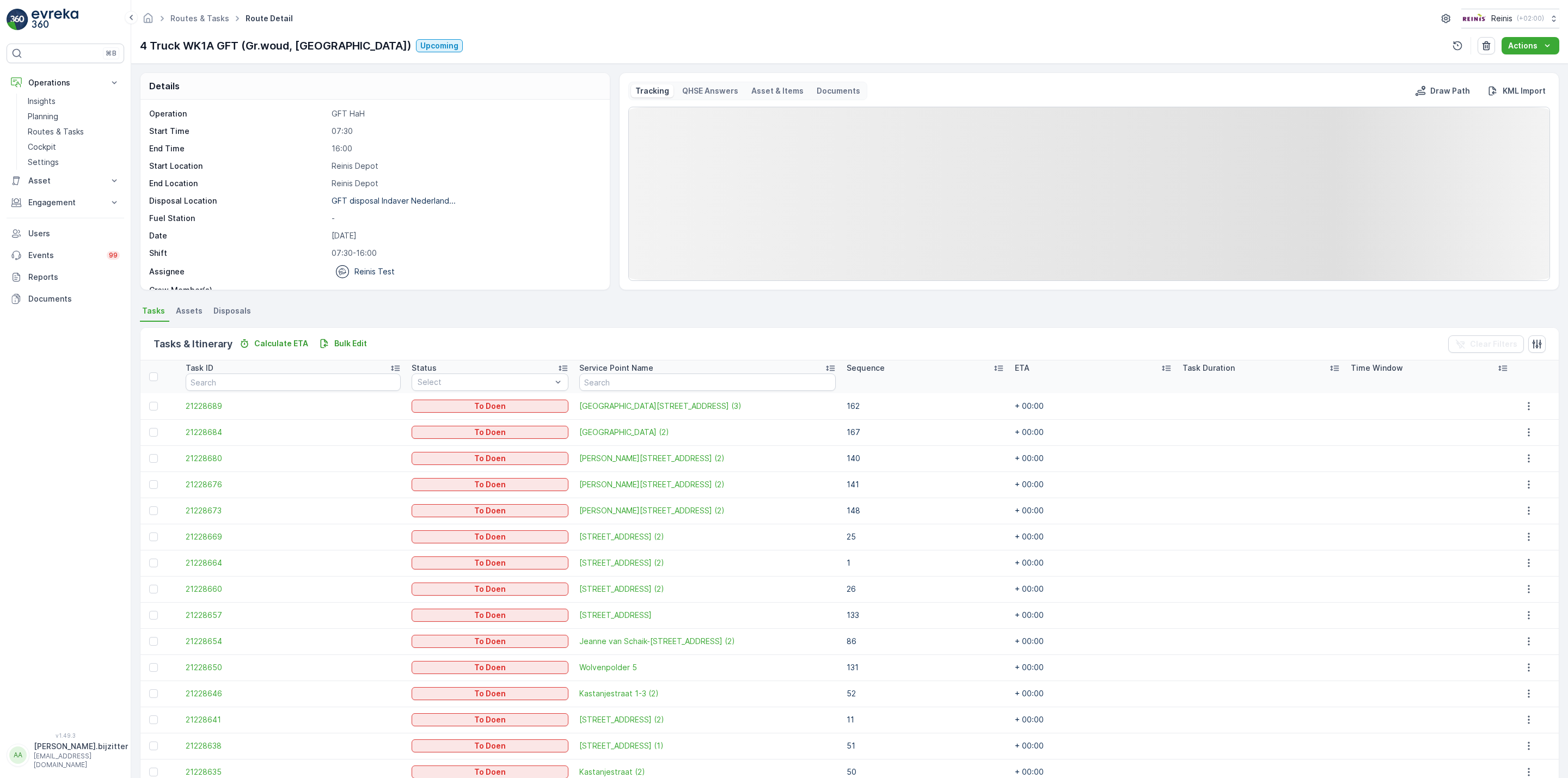
click at [993, 370] on icon at bounding box center [998, 367] width 11 height 11
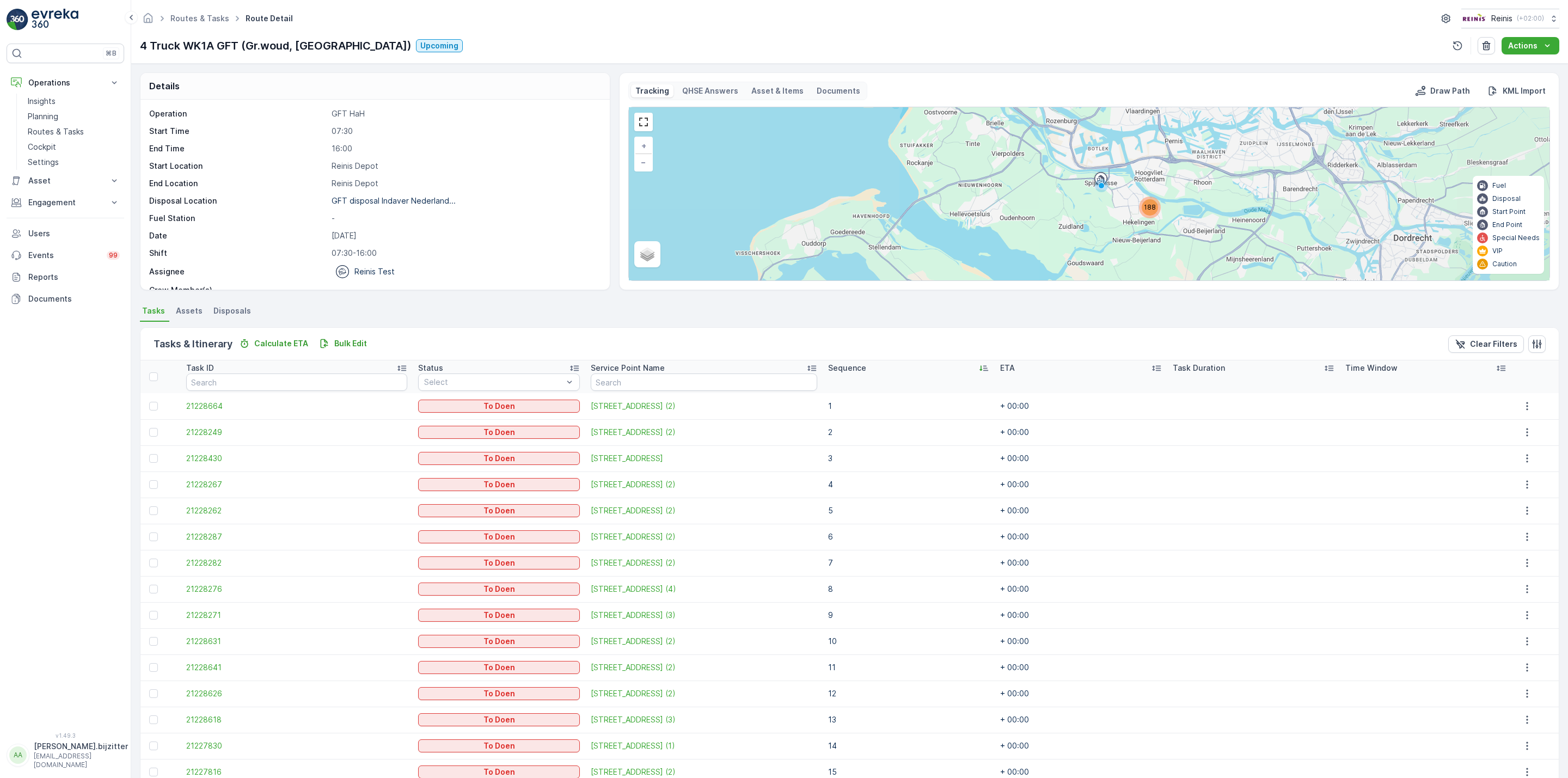
click at [978, 368] on icon at bounding box center [983, 367] width 11 height 11
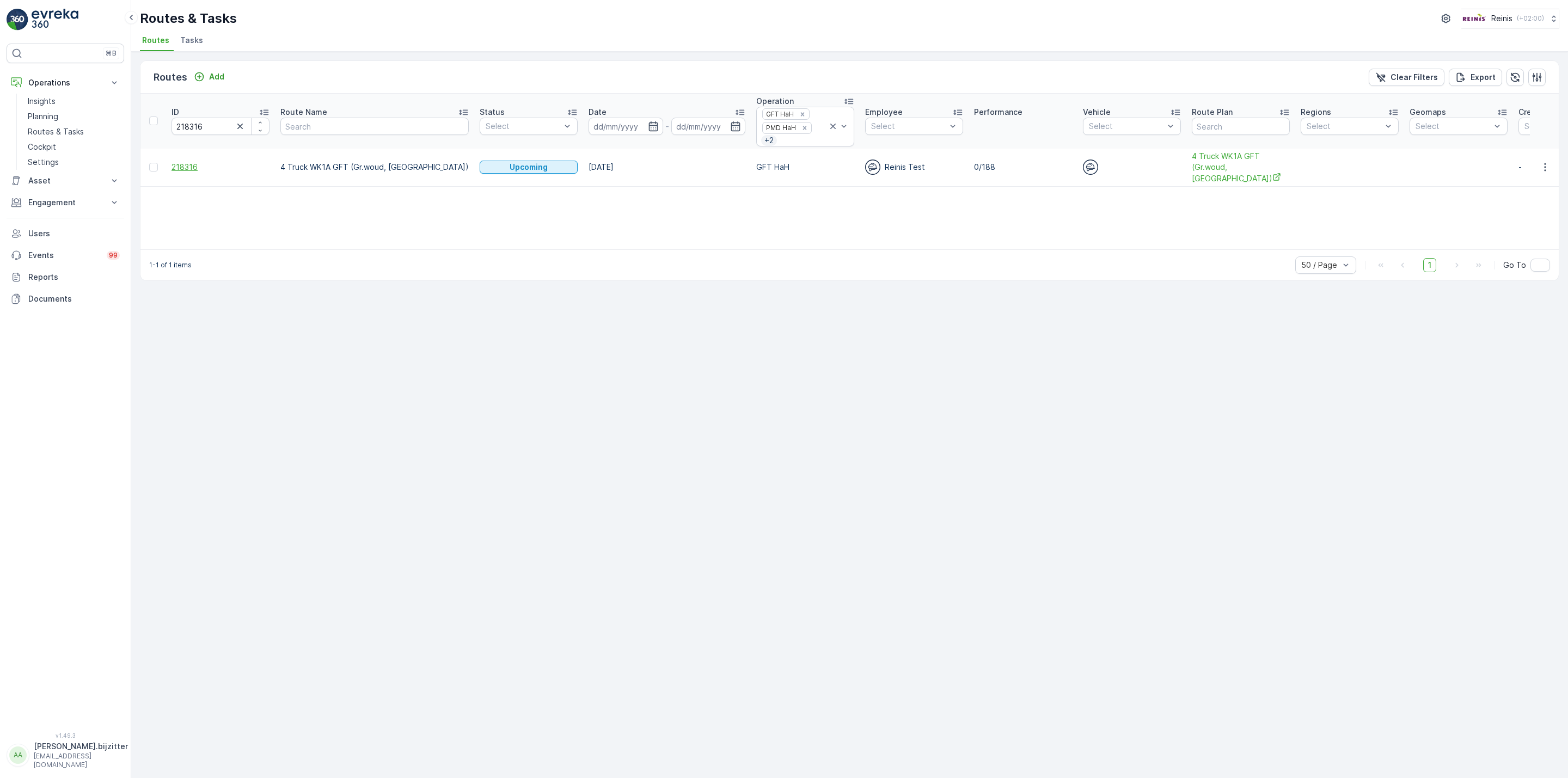
click at [189, 168] on span "218316" at bounding box center [221, 167] width 98 height 11
click at [182, 129] on input "218316" at bounding box center [221, 126] width 98 height 17
paste input "4"
type input "218314"
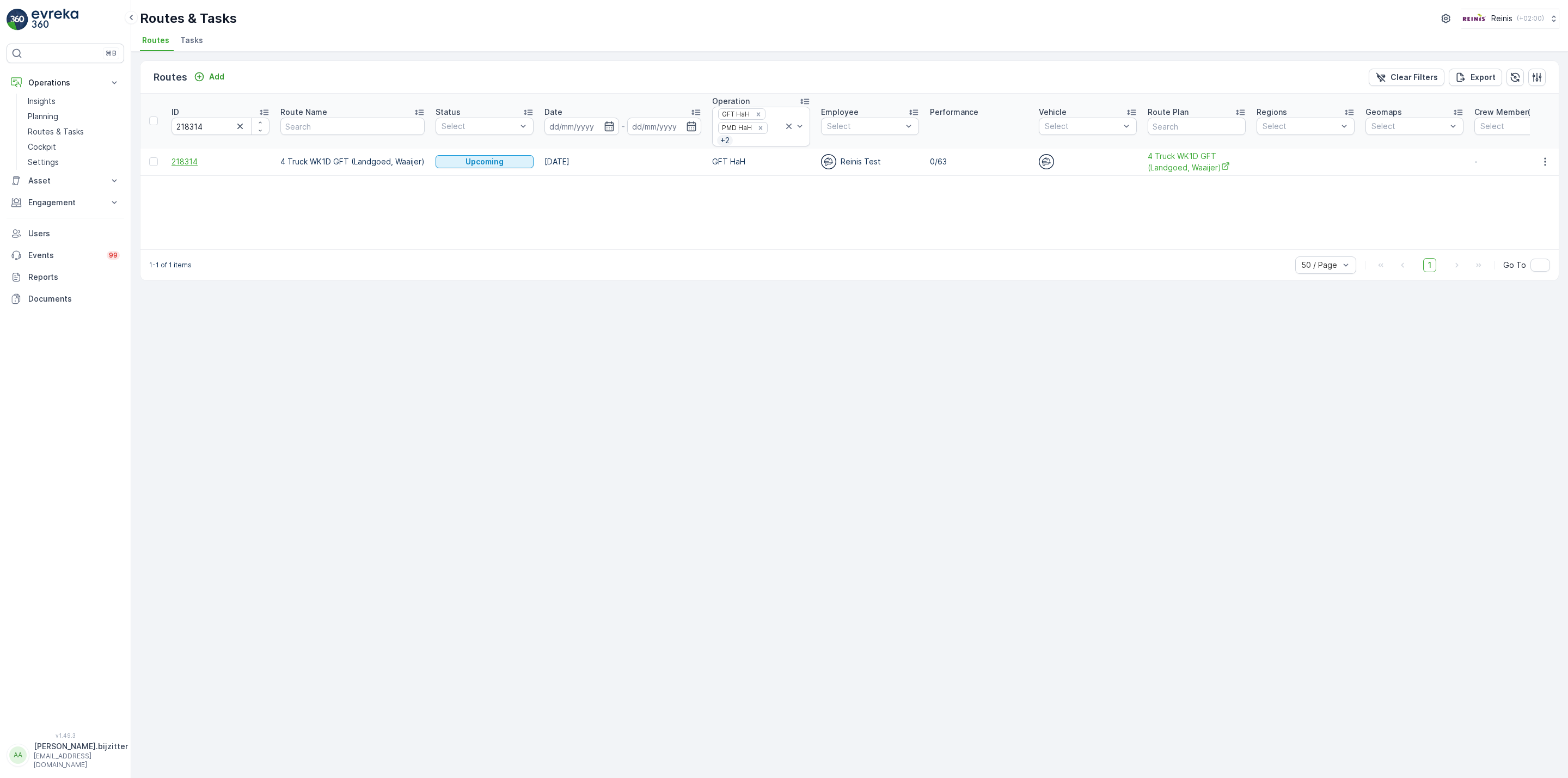
click at [193, 164] on span "218314" at bounding box center [221, 161] width 98 height 11
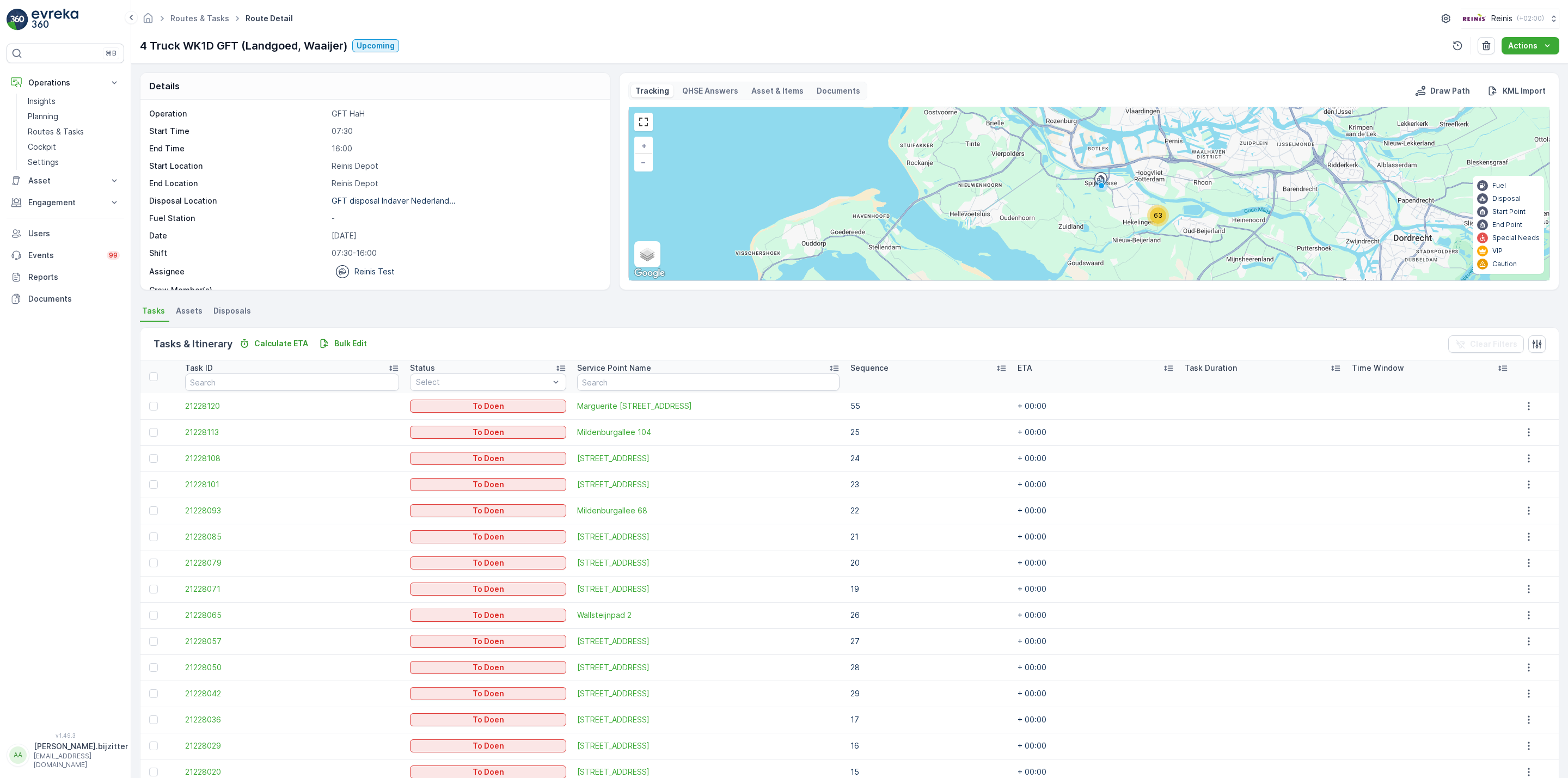
click at [996, 368] on icon at bounding box center [1001, 367] width 11 height 11
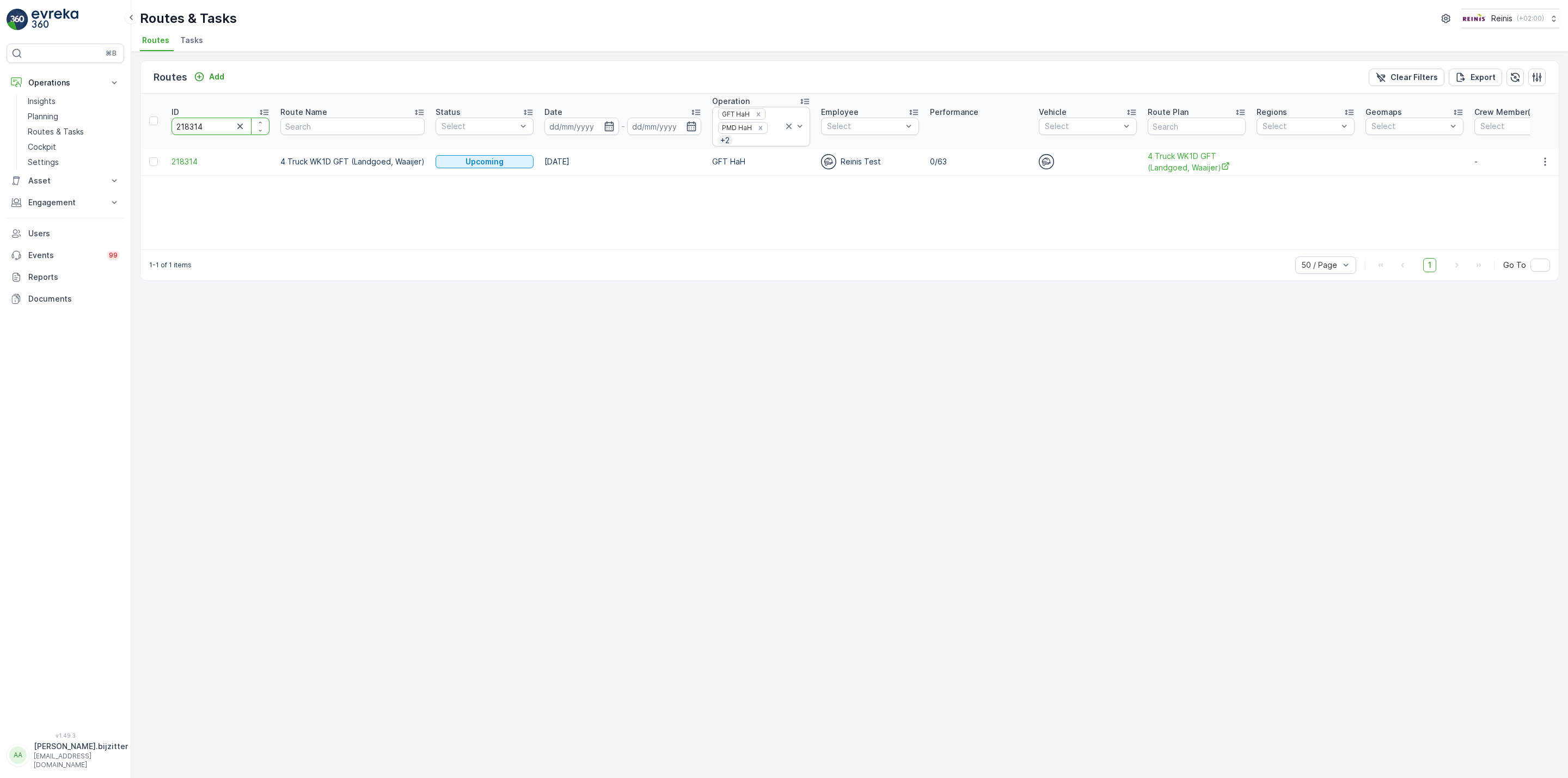
click at [199, 126] on input "218314" at bounding box center [221, 126] width 98 height 17
paste input "822"
type input "218822"
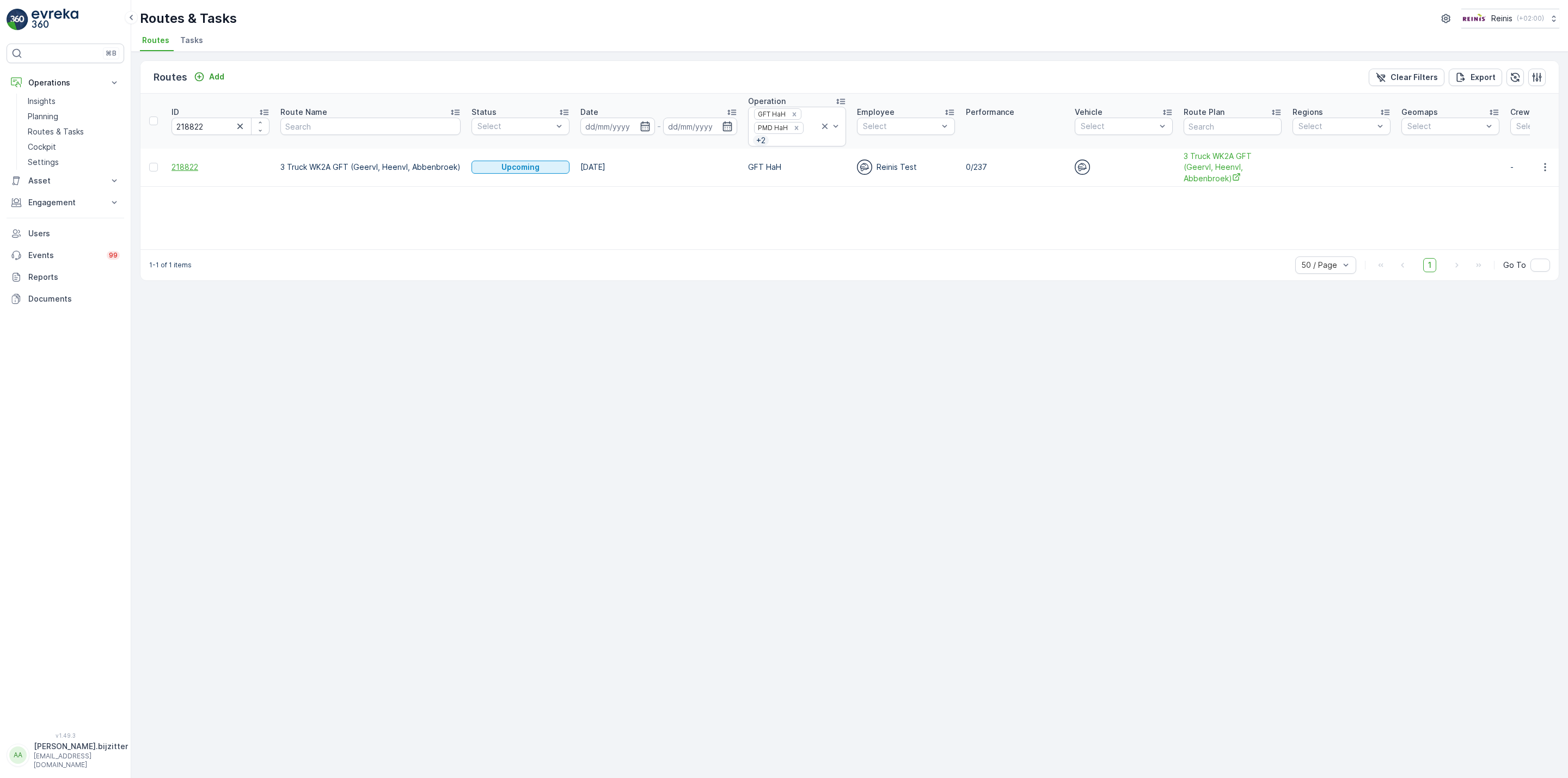
click at [173, 172] on span "218822" at bounding box center [221, 167] width 98 height 11
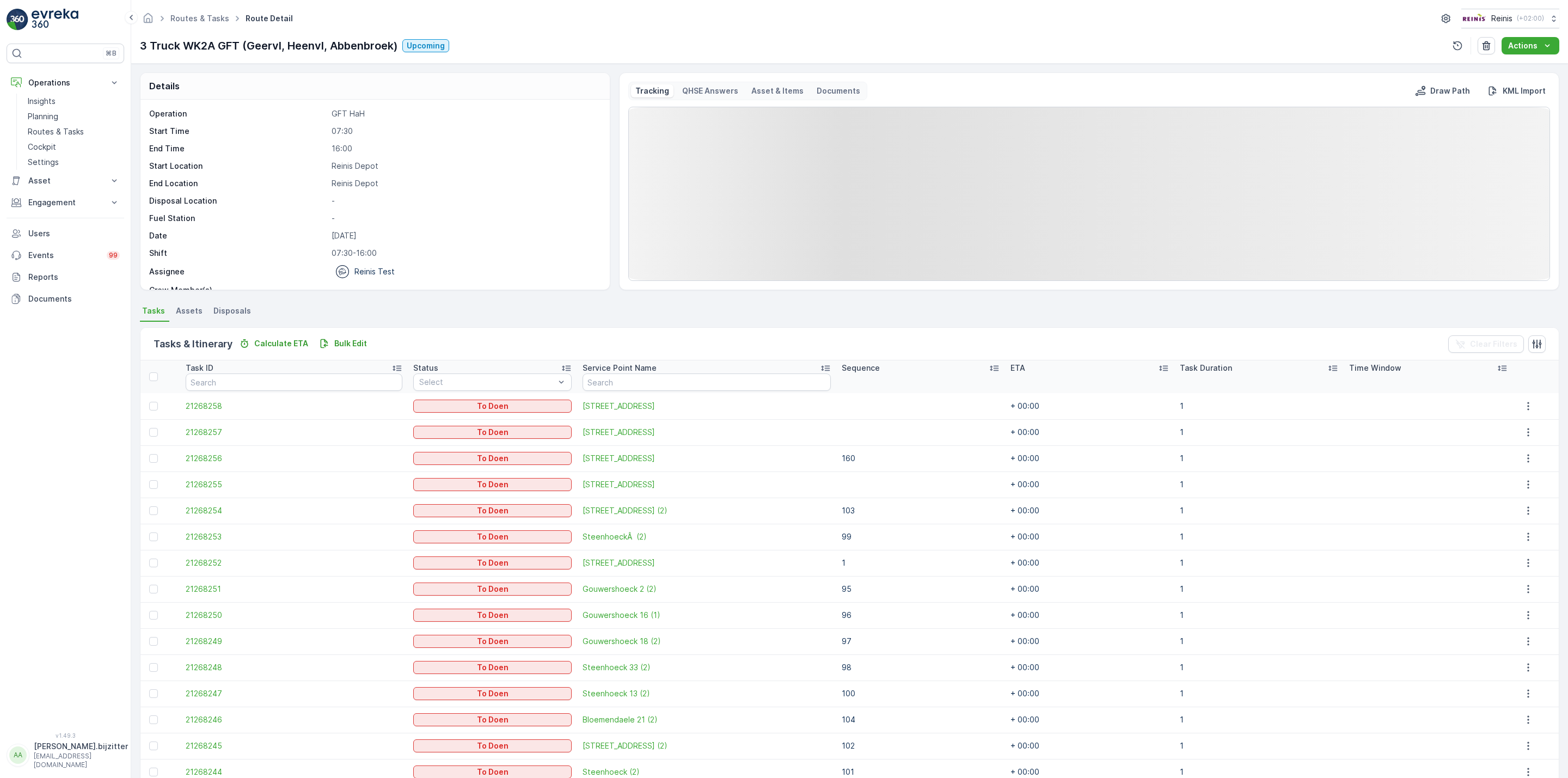
click at [989, 370] on icon at bounding box center [994, 367] width 11 height 11
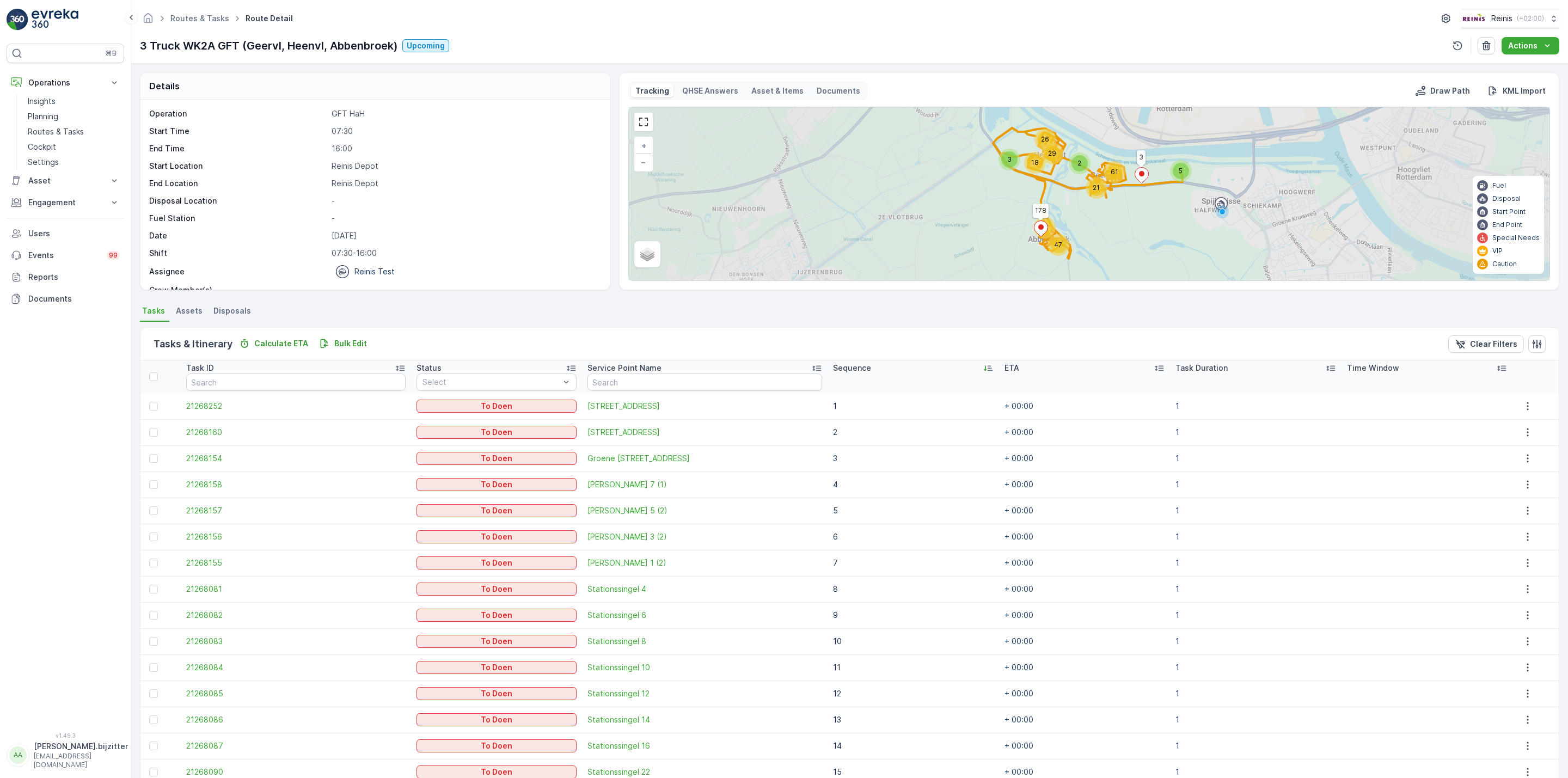
click at [984, 370] on icon at bounding box center [985, 368] width 2 height 6
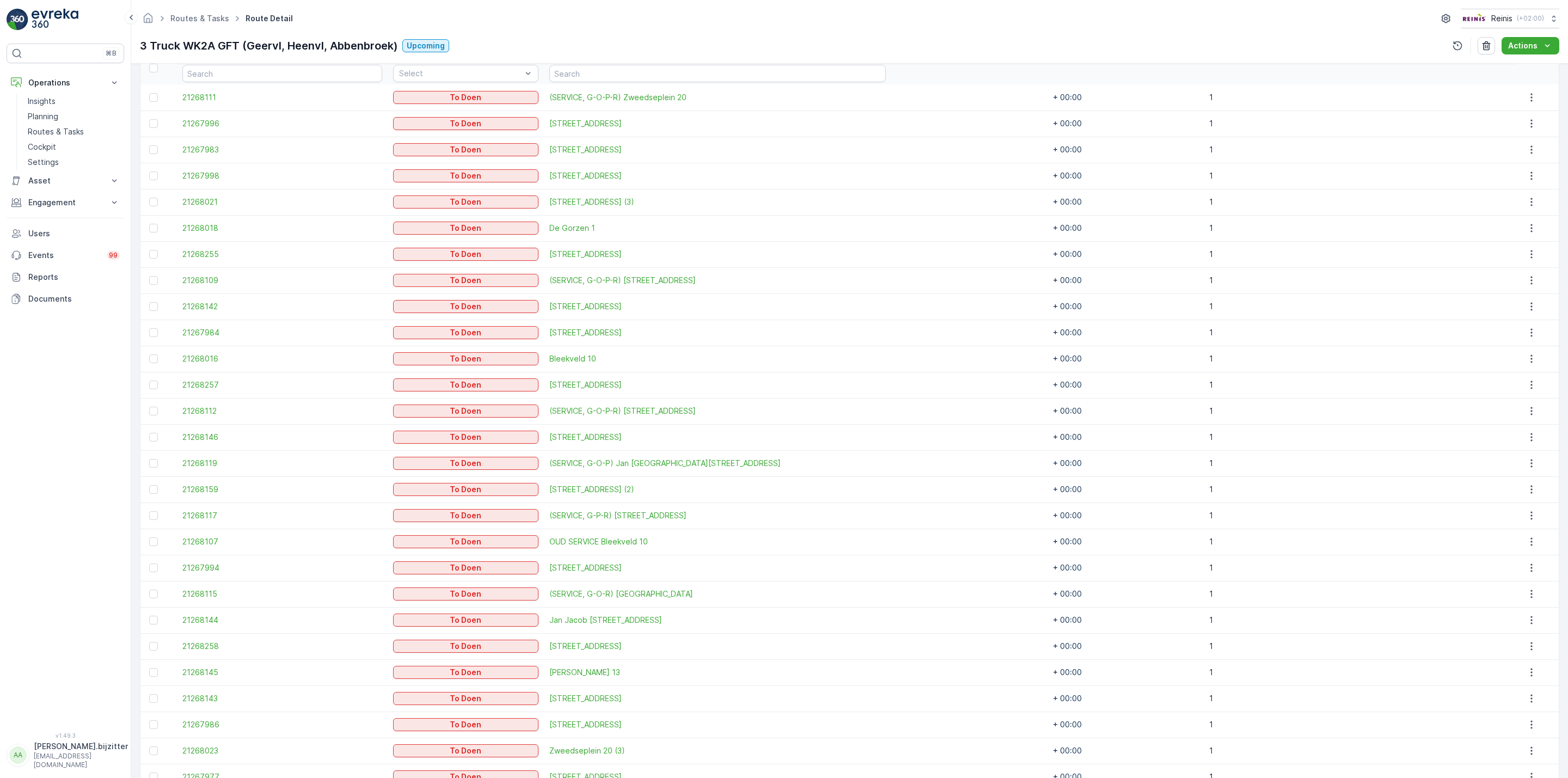
scroll to position [152, 0]
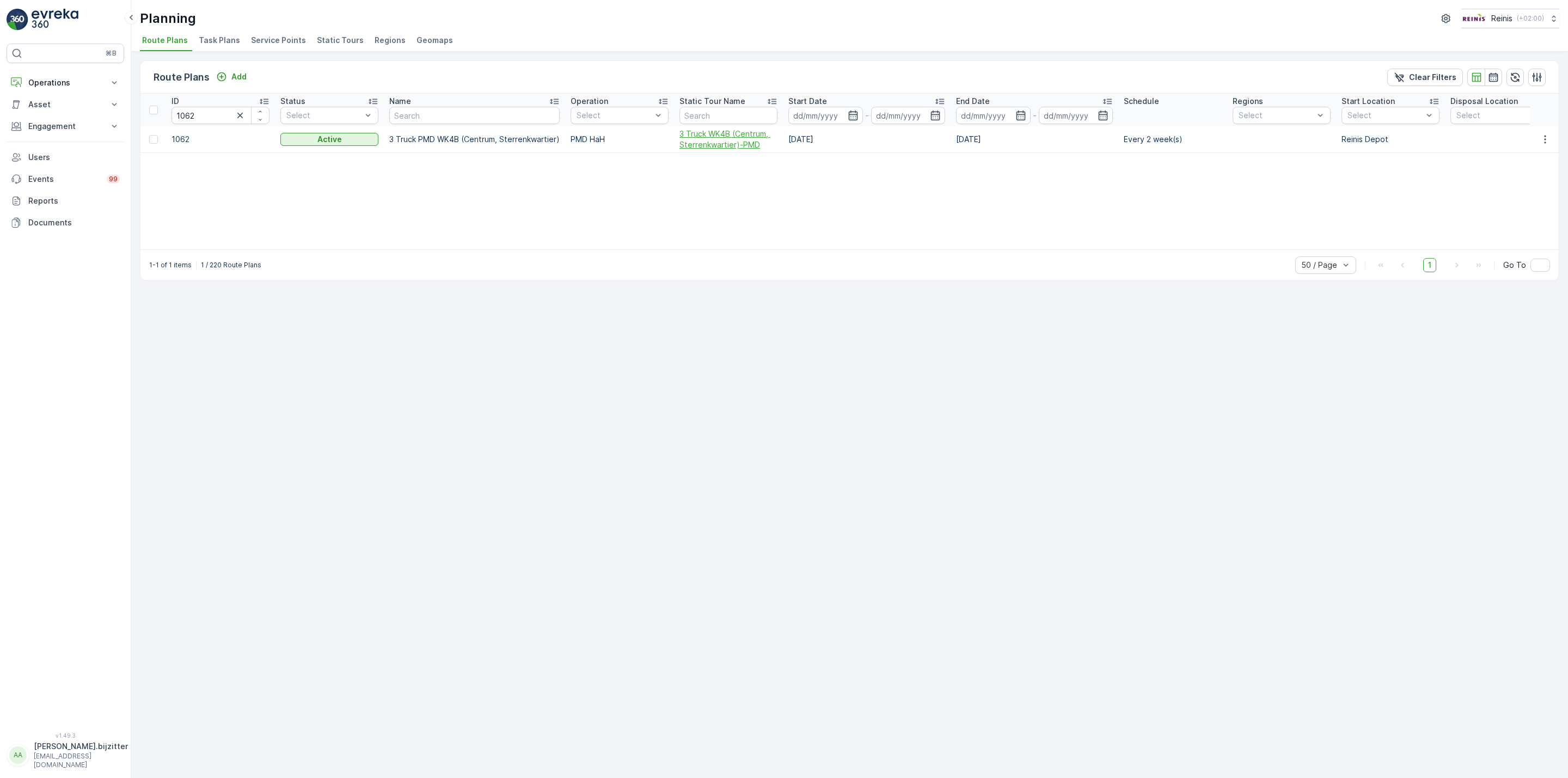
click at [718, 136] on span "3 Truck WK4B (Centrum, Sterrenkwartier)-PMD" at bounding box center [728, 139] width 98 height 22
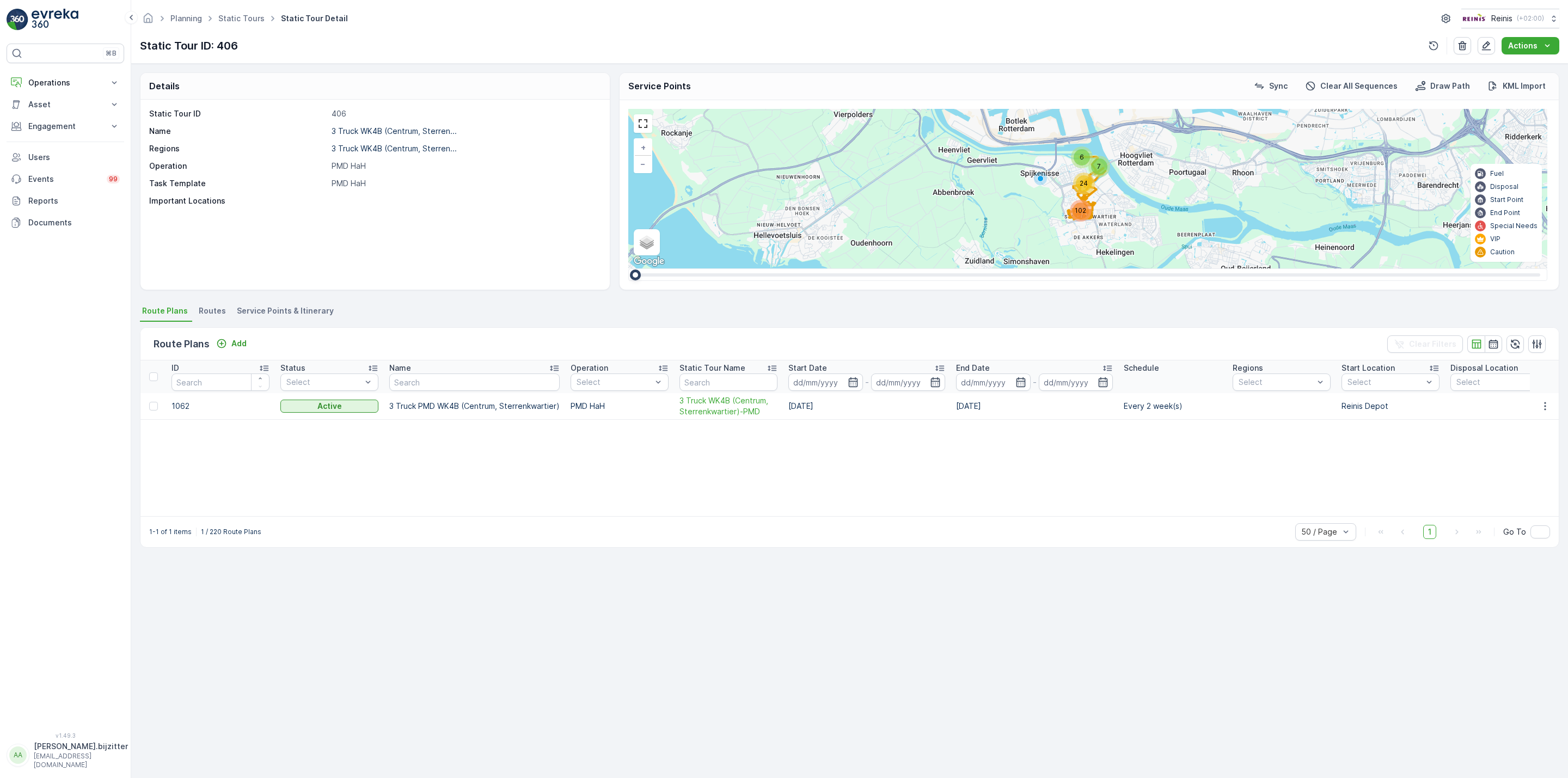
click at [301, 314] on span "Service Points & Itinerary" at bounding box center [285, 310] width 97 height 11
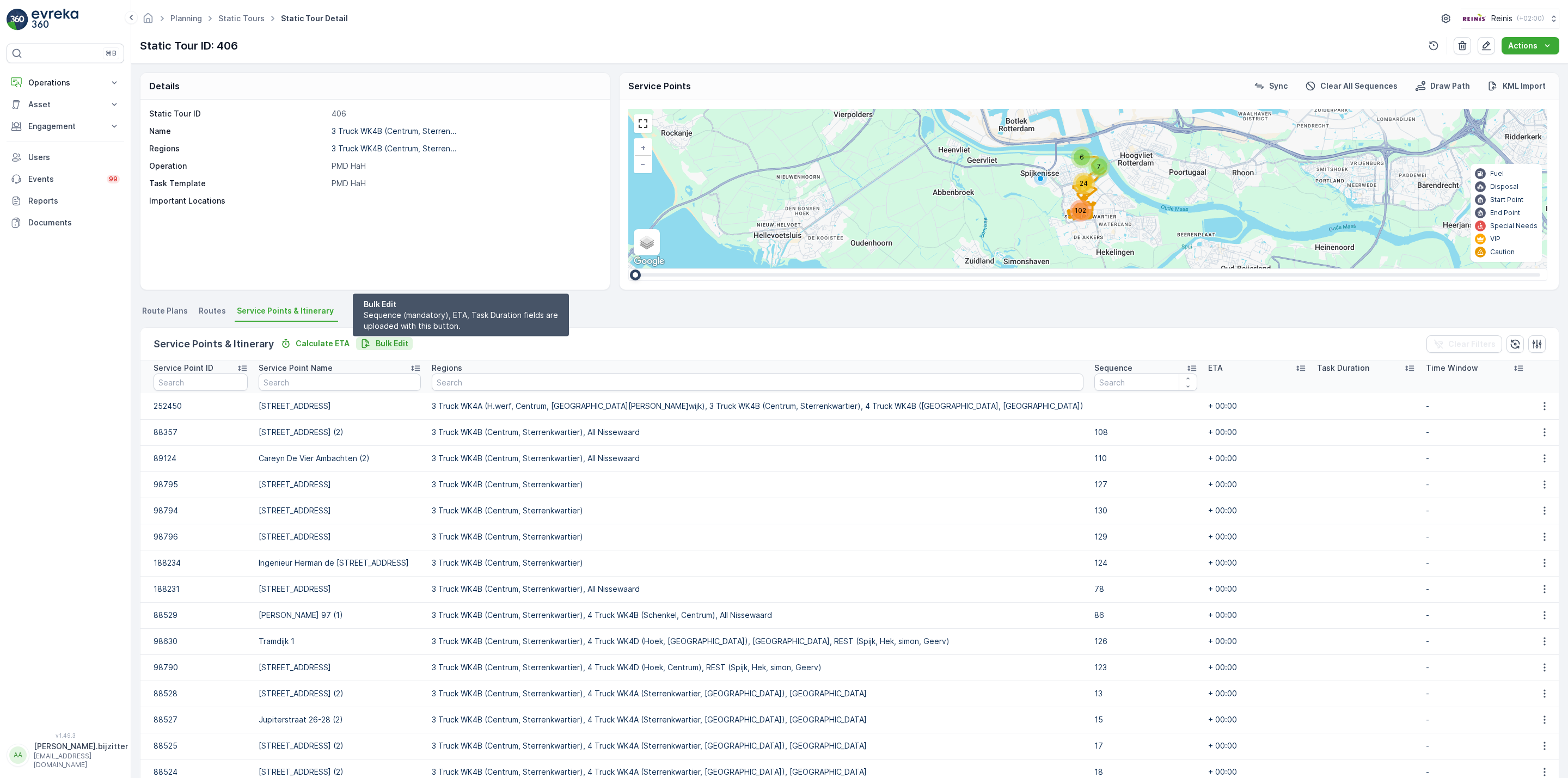
click at [386, 348] on p "Bulk Edit" at bounding box center [392, 343] width 32 height 11
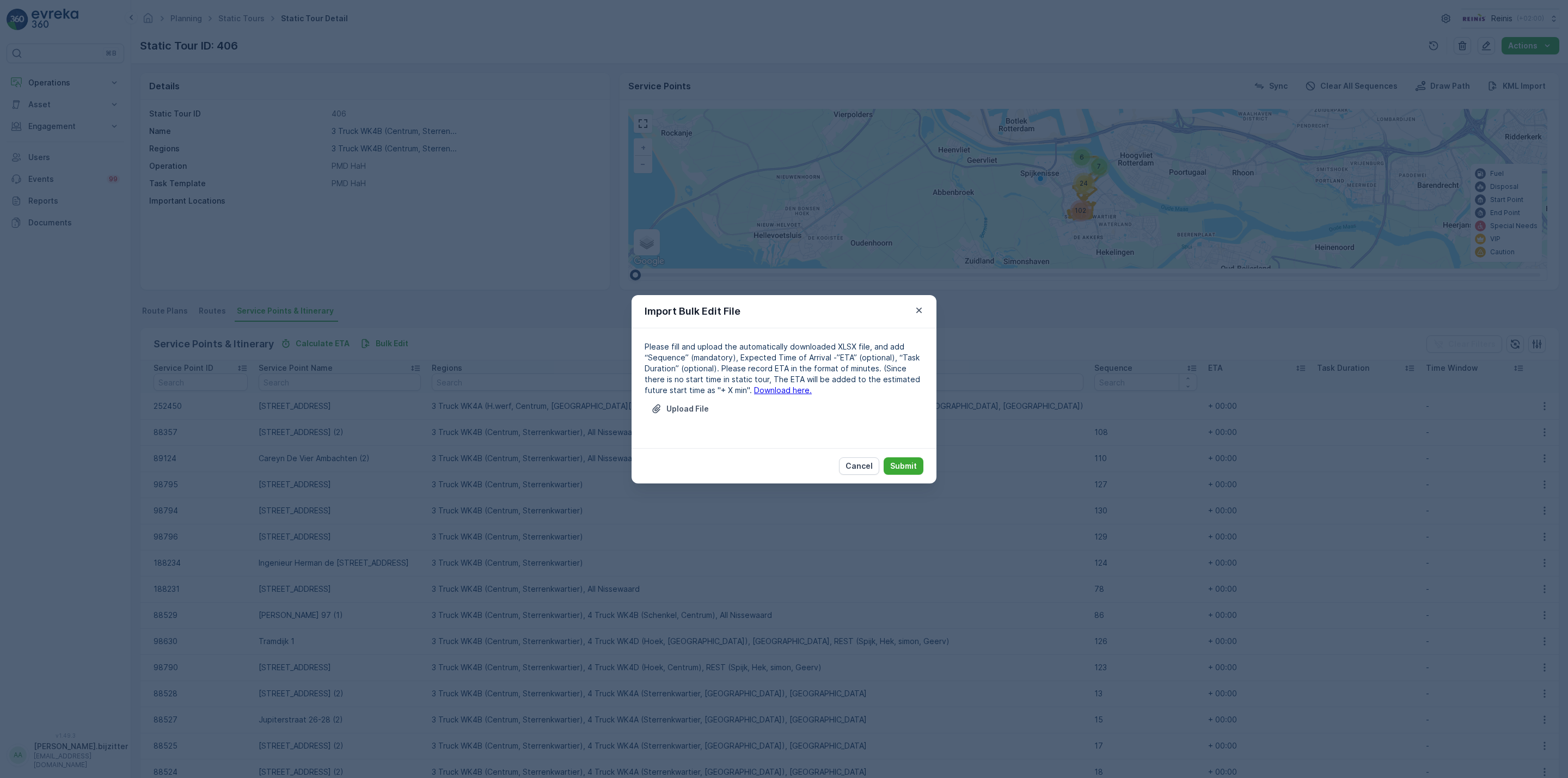
click at [777, 396] on div "Please fill and upload the automatically downloaded XLSX file, and add “Sequenc…" at bounding box center [784, 388] width 279 height 94
click at [754, 391] on link "Download here." at bounding box center [783, 390] width 58 height 9
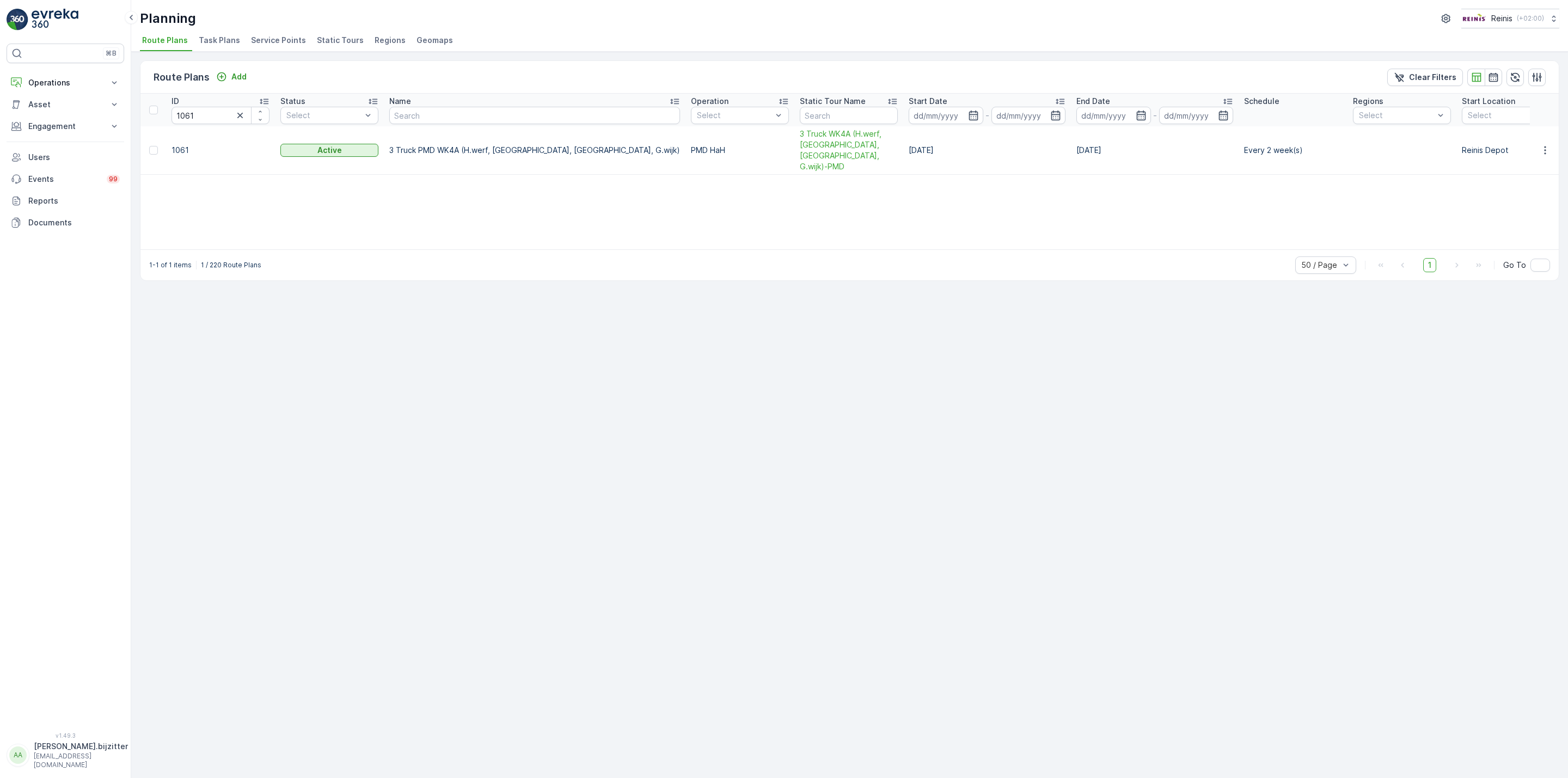
click at [384, 421] on div "Route Plans Add Clear Filters ID 1061 Status Select Name Operation Select Stati…" at bounding box center [850, 415] width 1437 height 727
click at [800, 156] on span "3 Truck WK4A (H.werf, [GEOGRAPHIC_DATA], [GEOGRAPHIC_DATA], G.wijk)-PMD" at bounding box center [849, 150] width 98 height 44
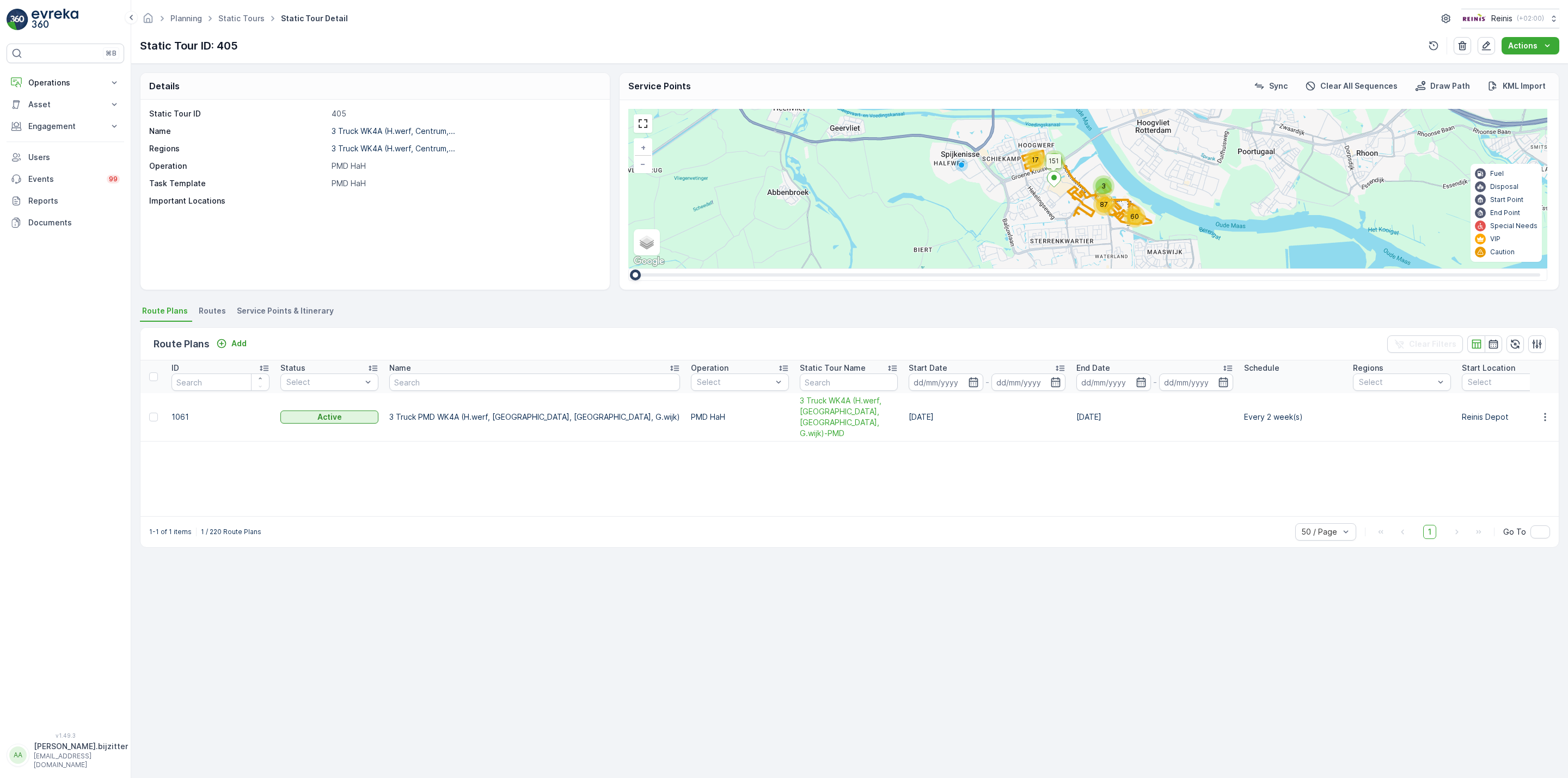
click at [272, 318] on li "Service Points & Itinerary" at bounding box center [286, 313] width 104 height 18
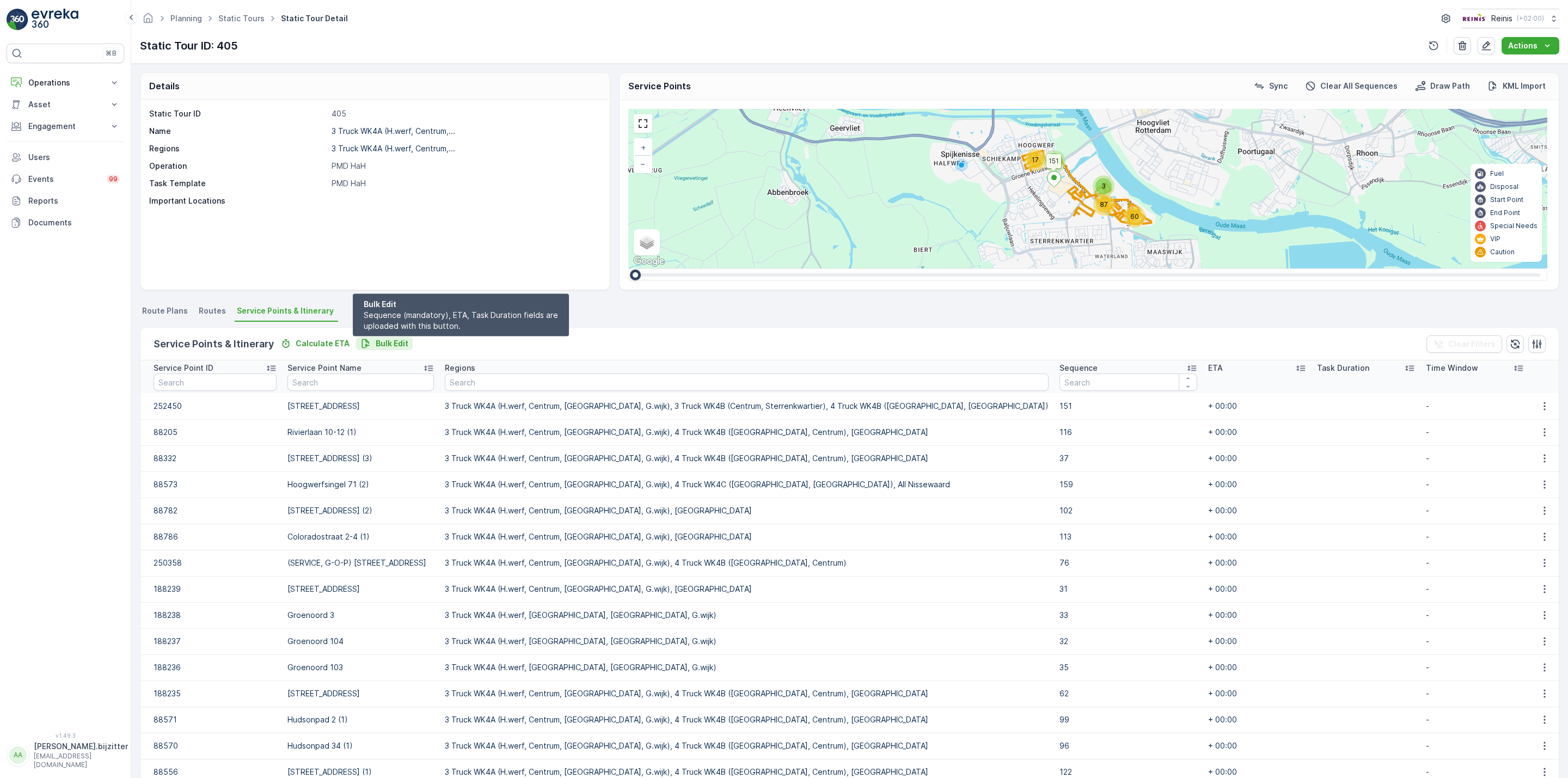
click at [397, 340] on p "Bulk Edit" at bounding box center [392, 343] width 32 height 11
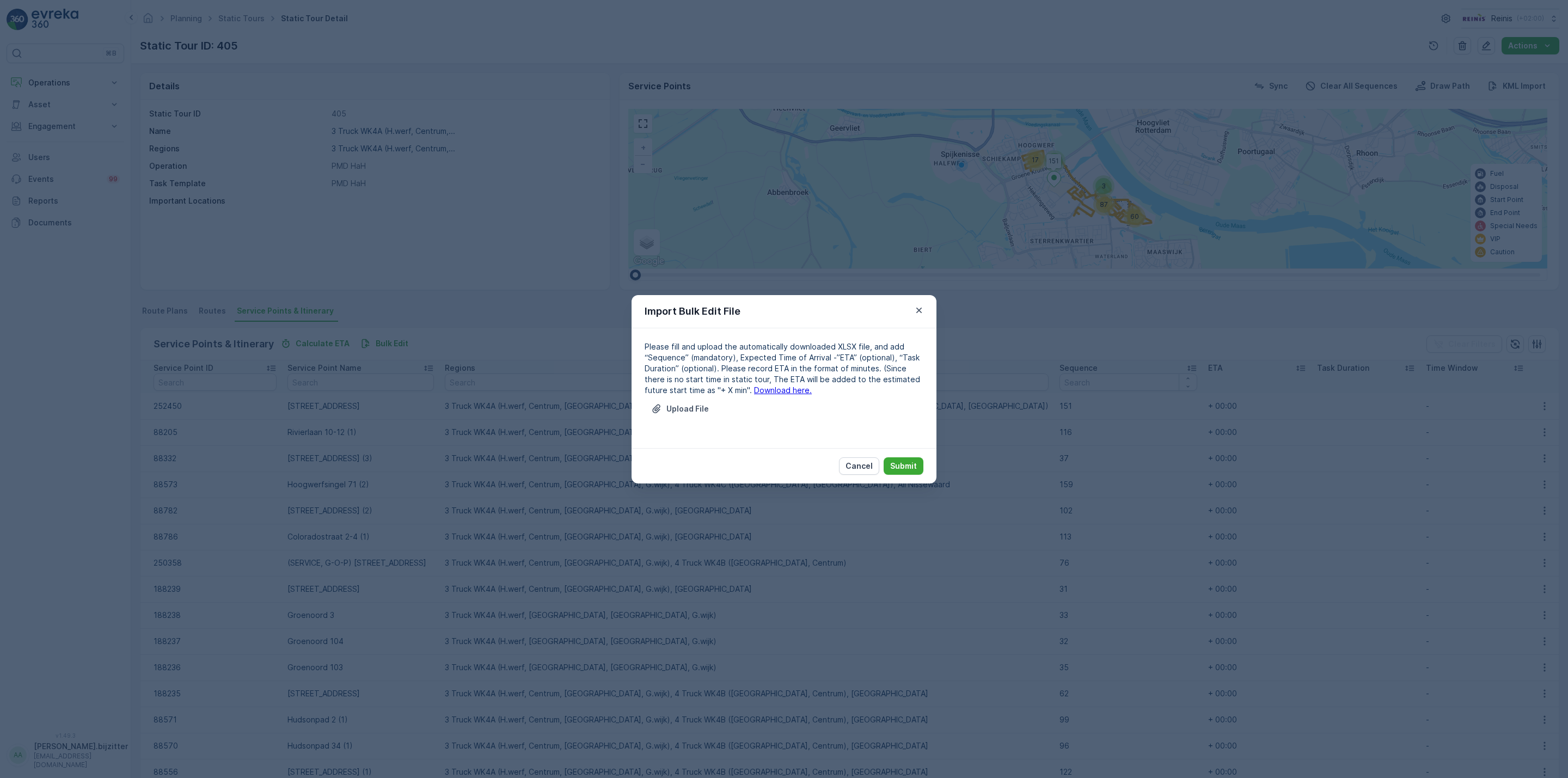
click at [748, 396] on p "Please fill and upload the automatically downloaded XLSX file, and add “Sequenc…" at bounding box center [784, 369] width 279 height 55
click at [754, 392] on link "Download here." at bounding box center [783, 390] width 58 height 9
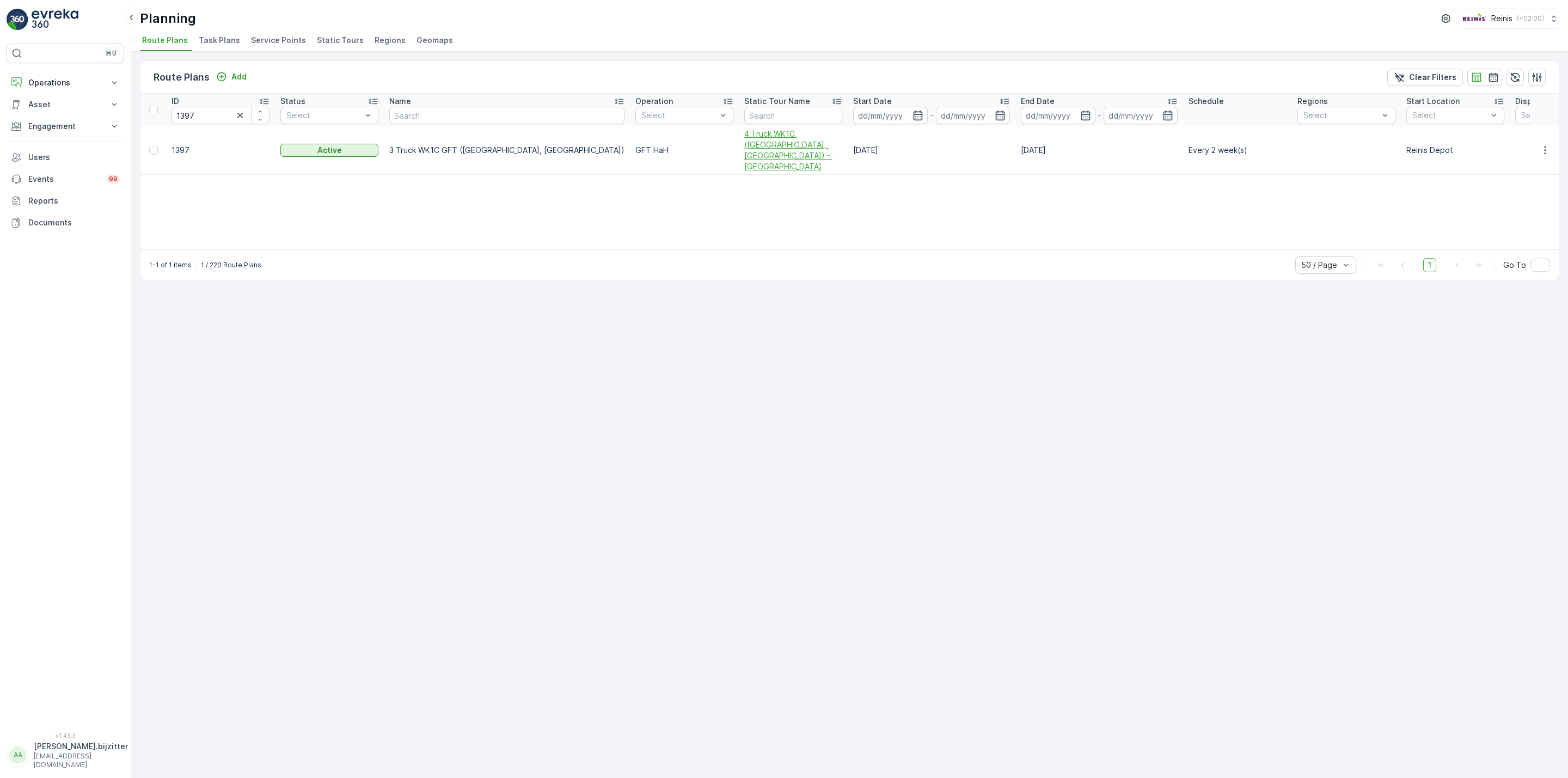
click at [744, 150] on span "4 Truck WK1C ([GEOGRAPHIC_DATA], [GEOGRAPHIC_DATA]) - [GEOGRAPHIC_DATA]" at bounding box center [793, 150] width 98 height 44
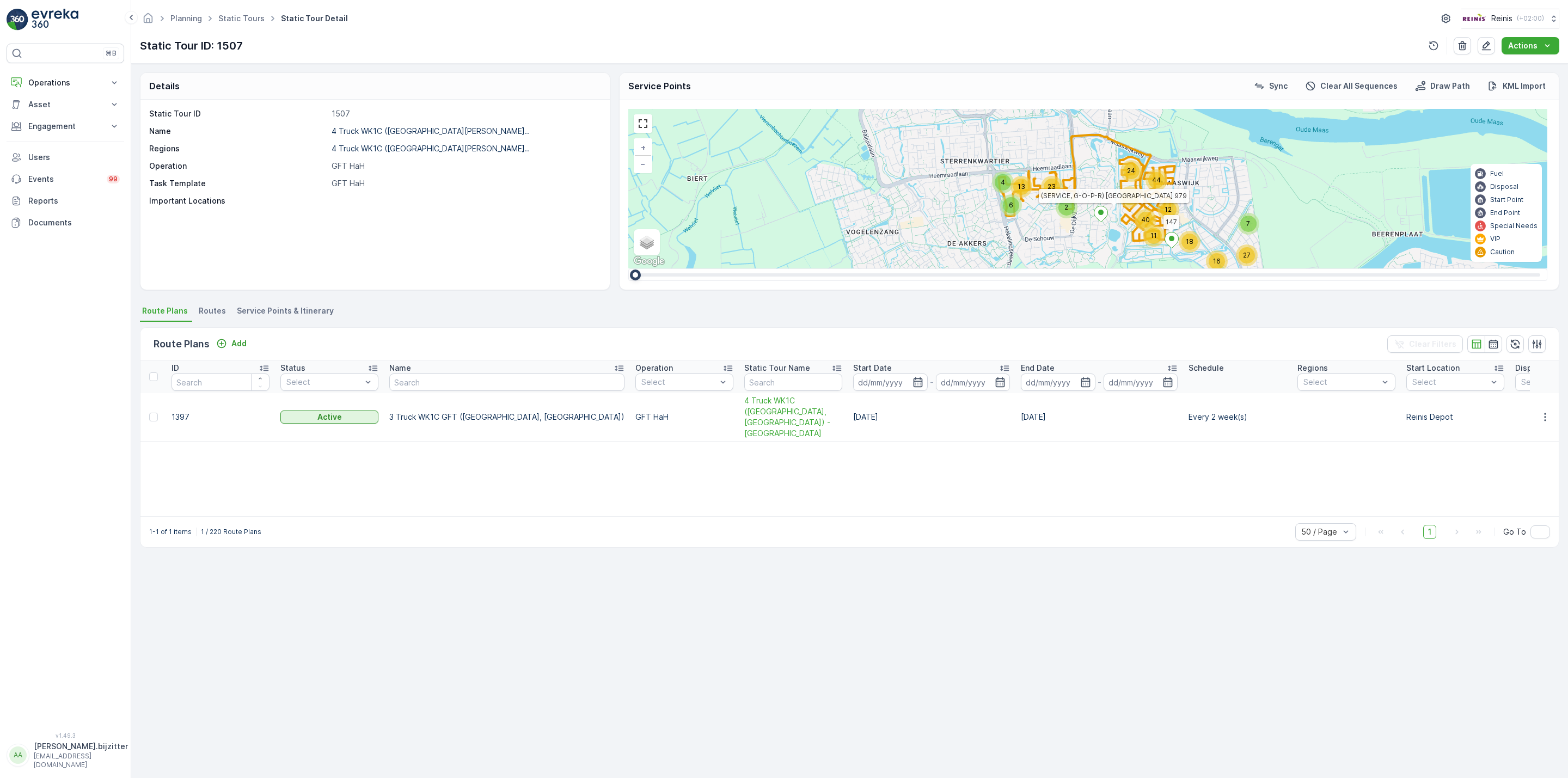
click at [300, 314] on span "Service Points & Itinerary" at bounding box center [285, 310] width 97 height 11
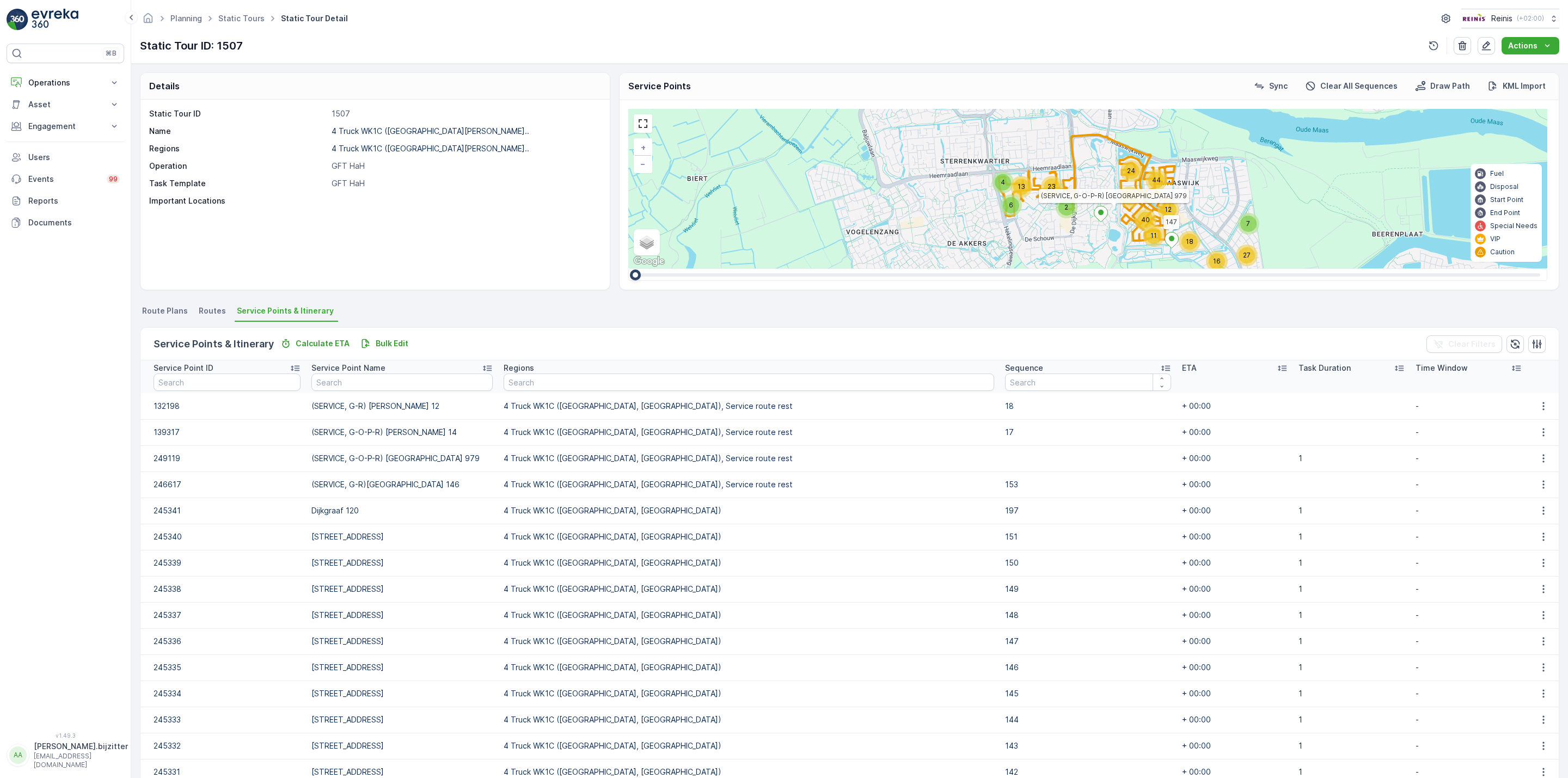
click at [1161, 366] on icon at bounding box center [1166, 367] width 11 height 11
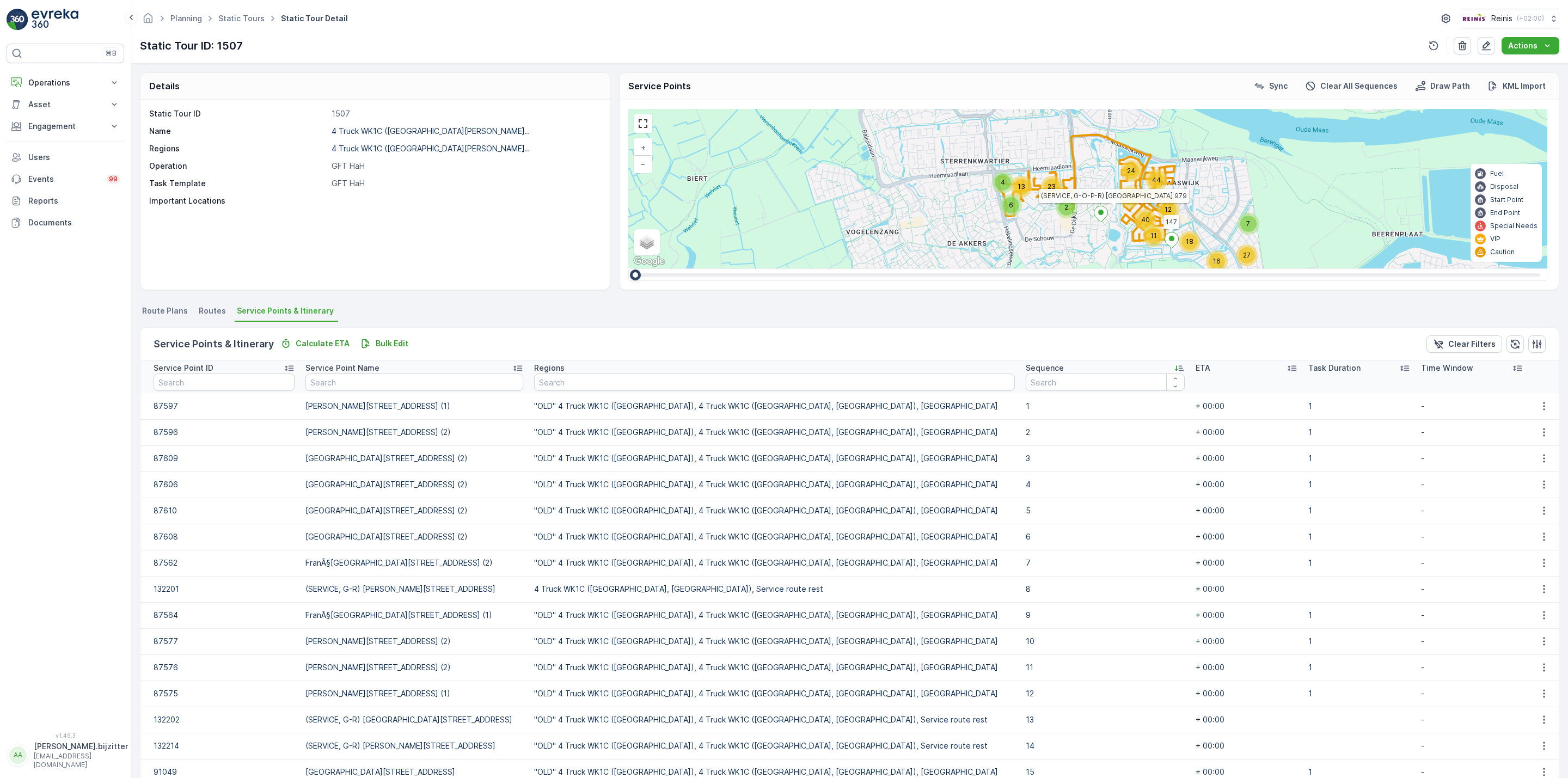
click at [1174, 365] on icon at bounding box center [1179, 367] width 11 height 11
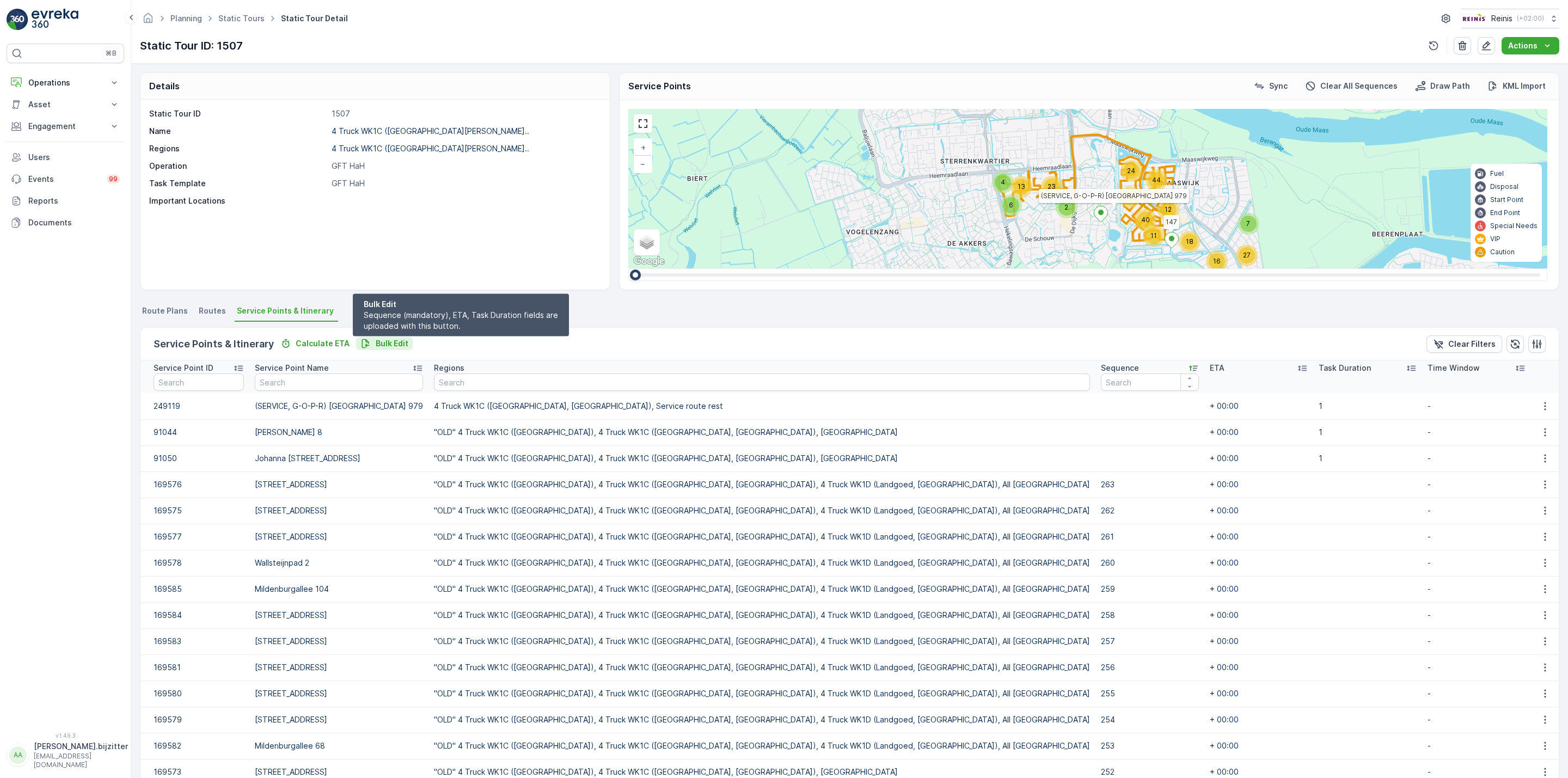
click at [398, 338] on p "Bulk Edit" at bounding box center [392, 343] width 32 height 11
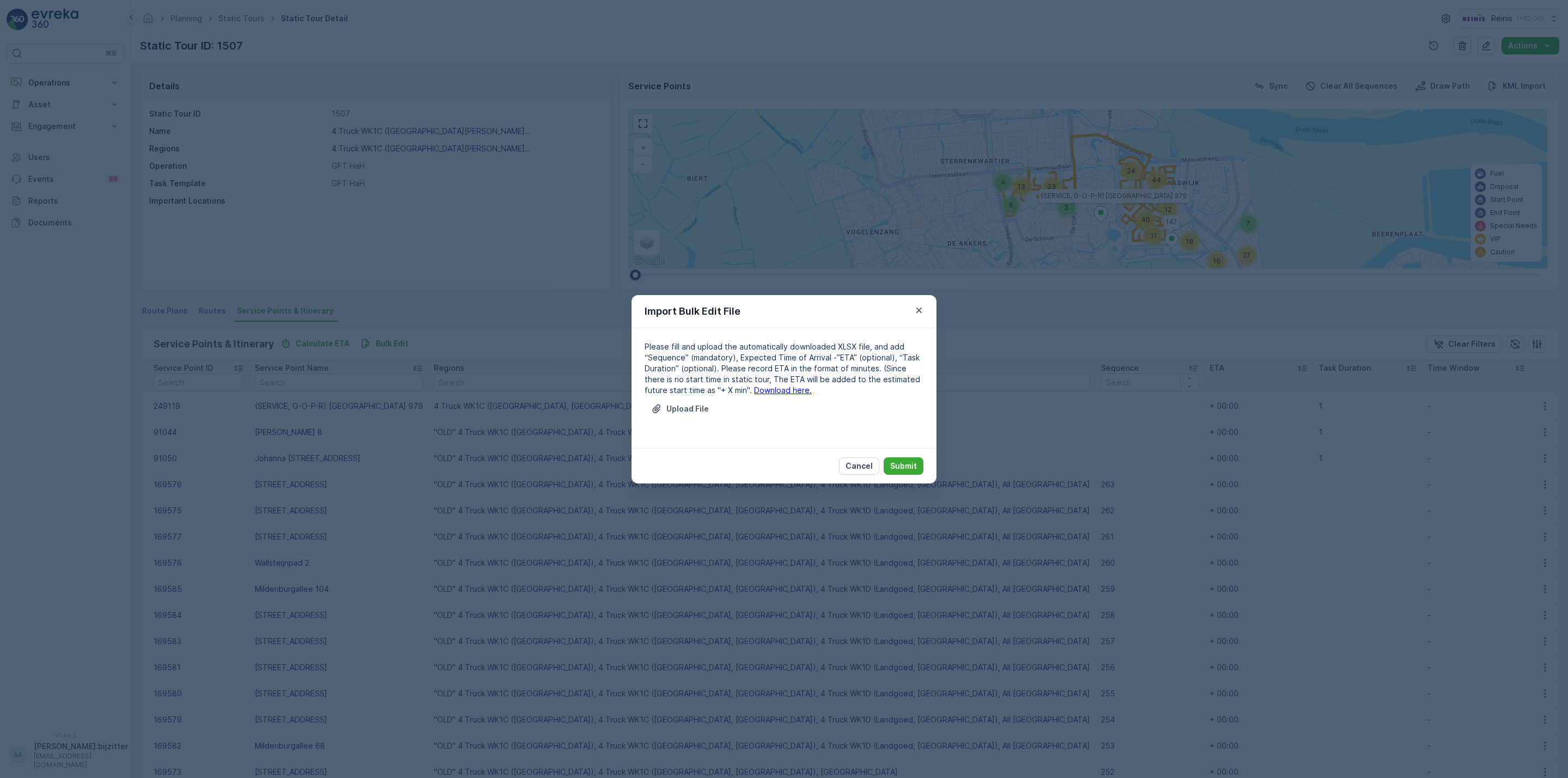
click at [767, 392] on link "Download here." at bounding box center [783, 390] width 58 height 9
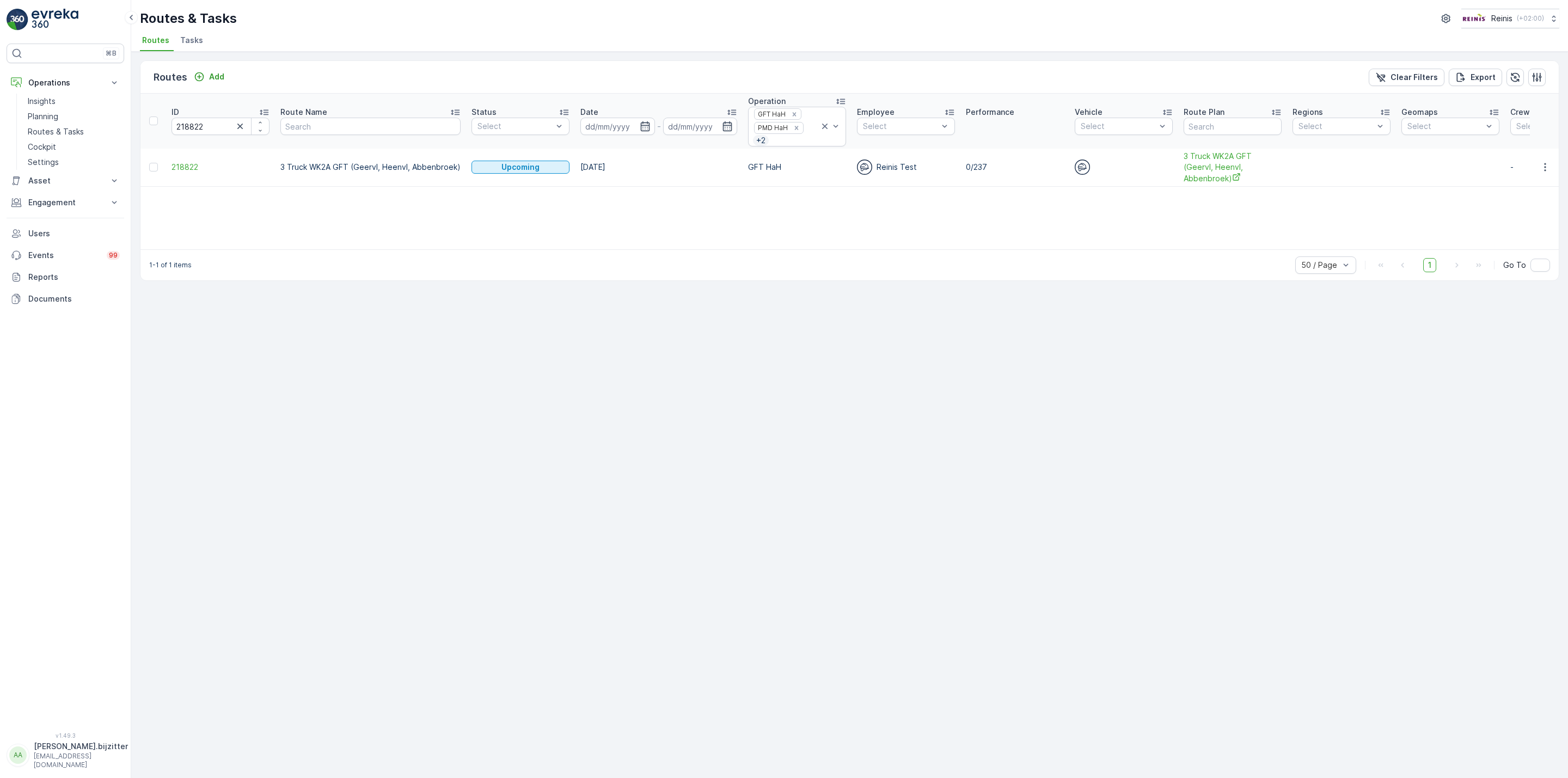
drag, startPoint x: 377, startPoint y: 299, endPoint x: 394, endPoint y: 293, distance: 18.0
click at [377, 299] on div "Routes Add Clear Filters Export ID 218822 Route Name Status Select Date - Opera…" at bounding box center [850, 415] width 1437 height 727
click at [1193, 168] on span "3 Truck WK2A GFT (Geervl, Heenvl, Abbenbroek)" at bounding box center [1233, 168] width 98 height 33
click at [178, 167] on span "218822" at bounding box center [221, 167] width 98 height 11
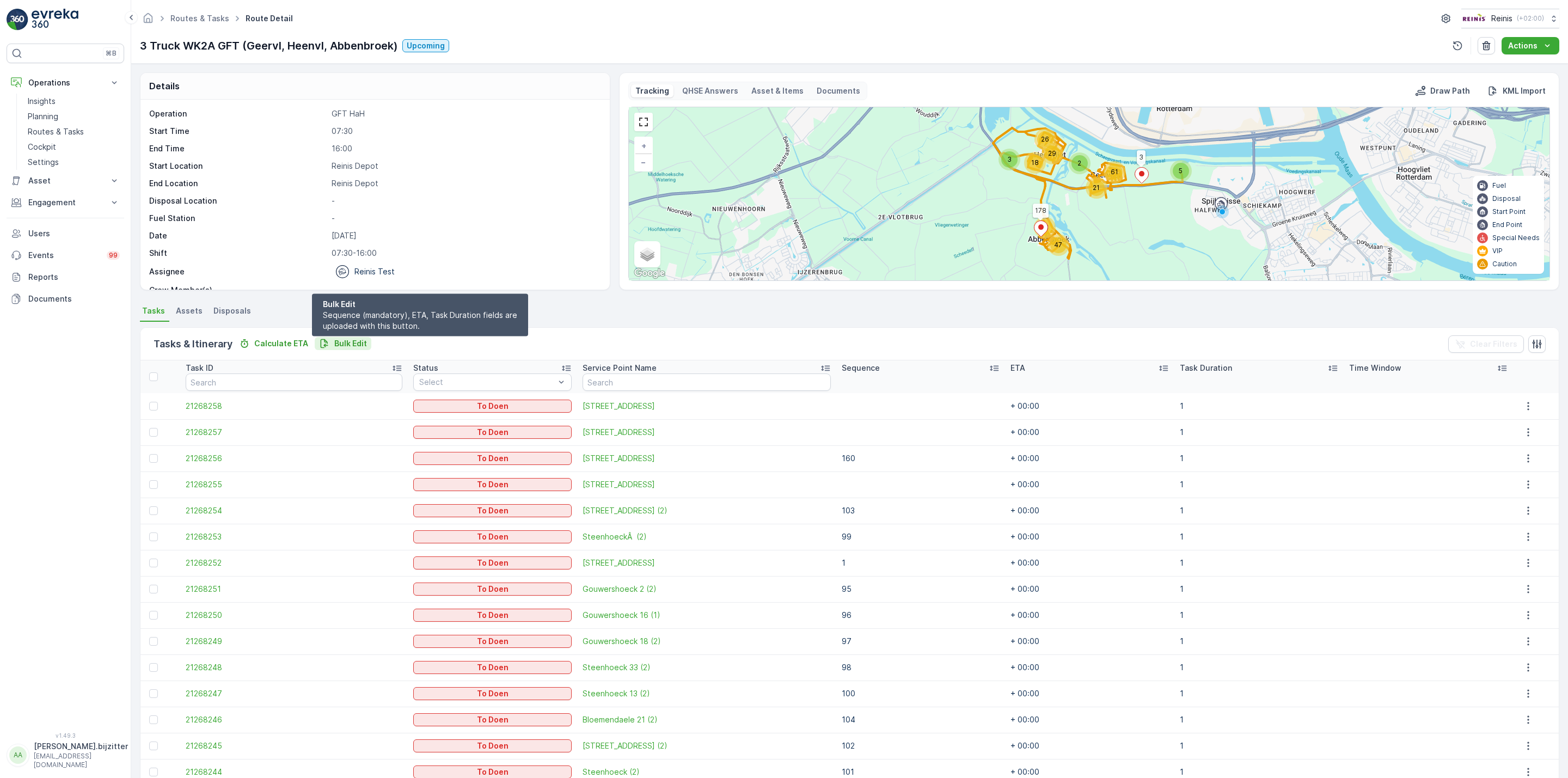
click at [351, 343] on p "Bulk Edit" at bounding box center [350, 343] width 32 height 11
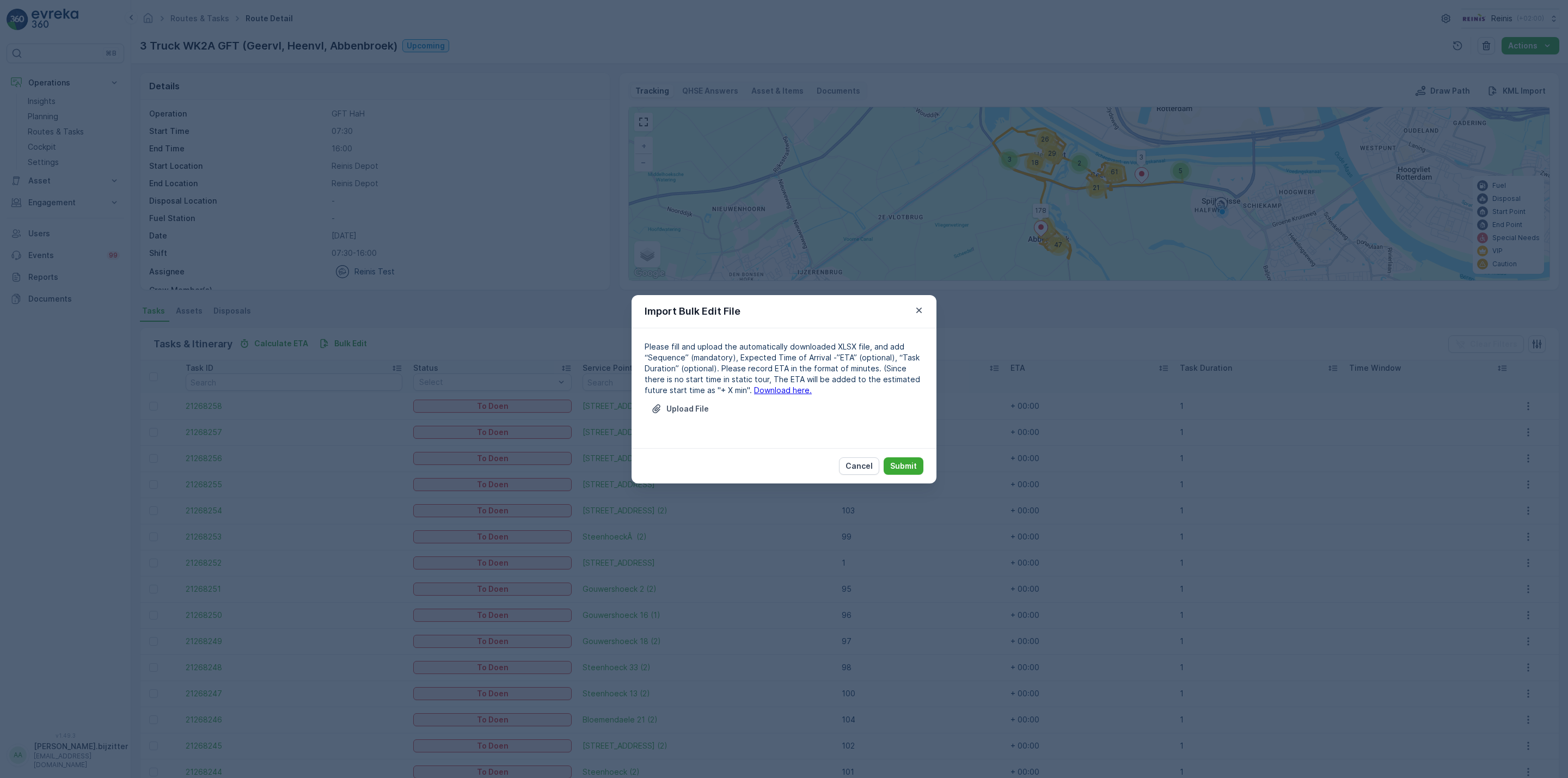
click at [754, 387] on link "Download here." at bounding box center [783, 390] width 58 height 9
click at [690, 409] on p "Upload File" at bounding box center [687, 408] width 42 height 11
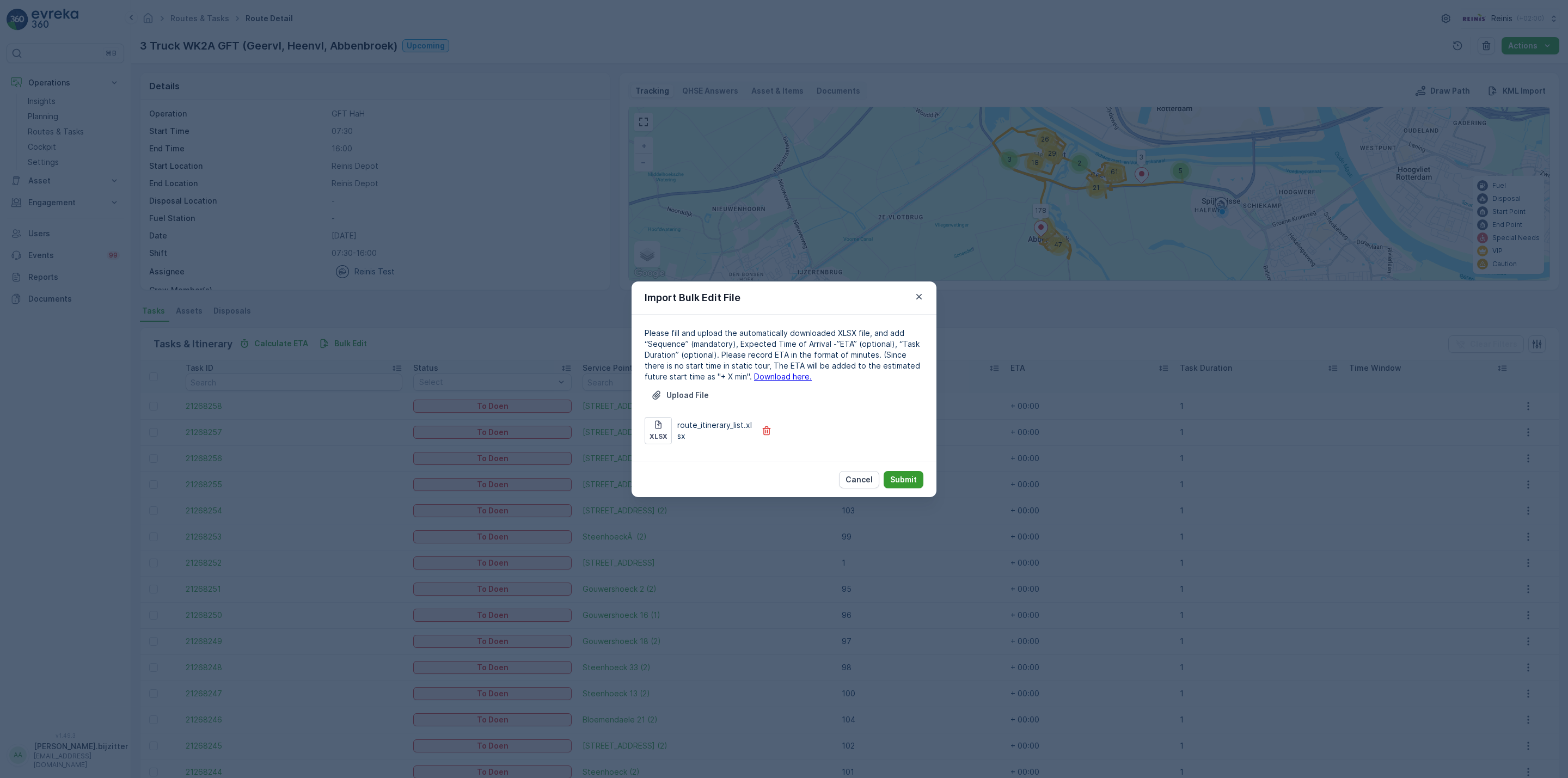
click at [903, 478] on p "Submit" at bounding box center [903, 479] width 27 height 11
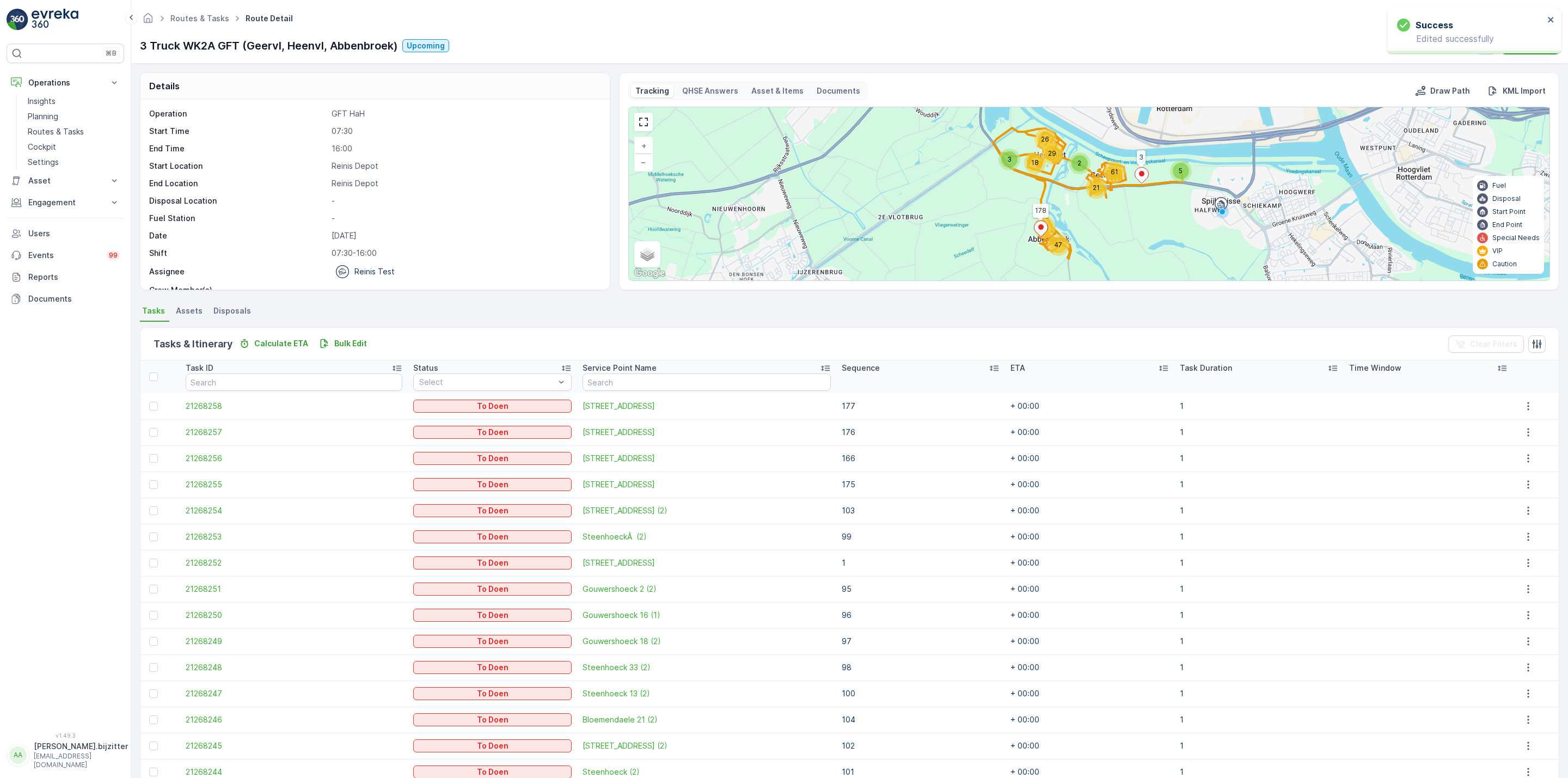
click at [476, 92] on div "Details" at bounding box center [375, 86] width 470 height 27
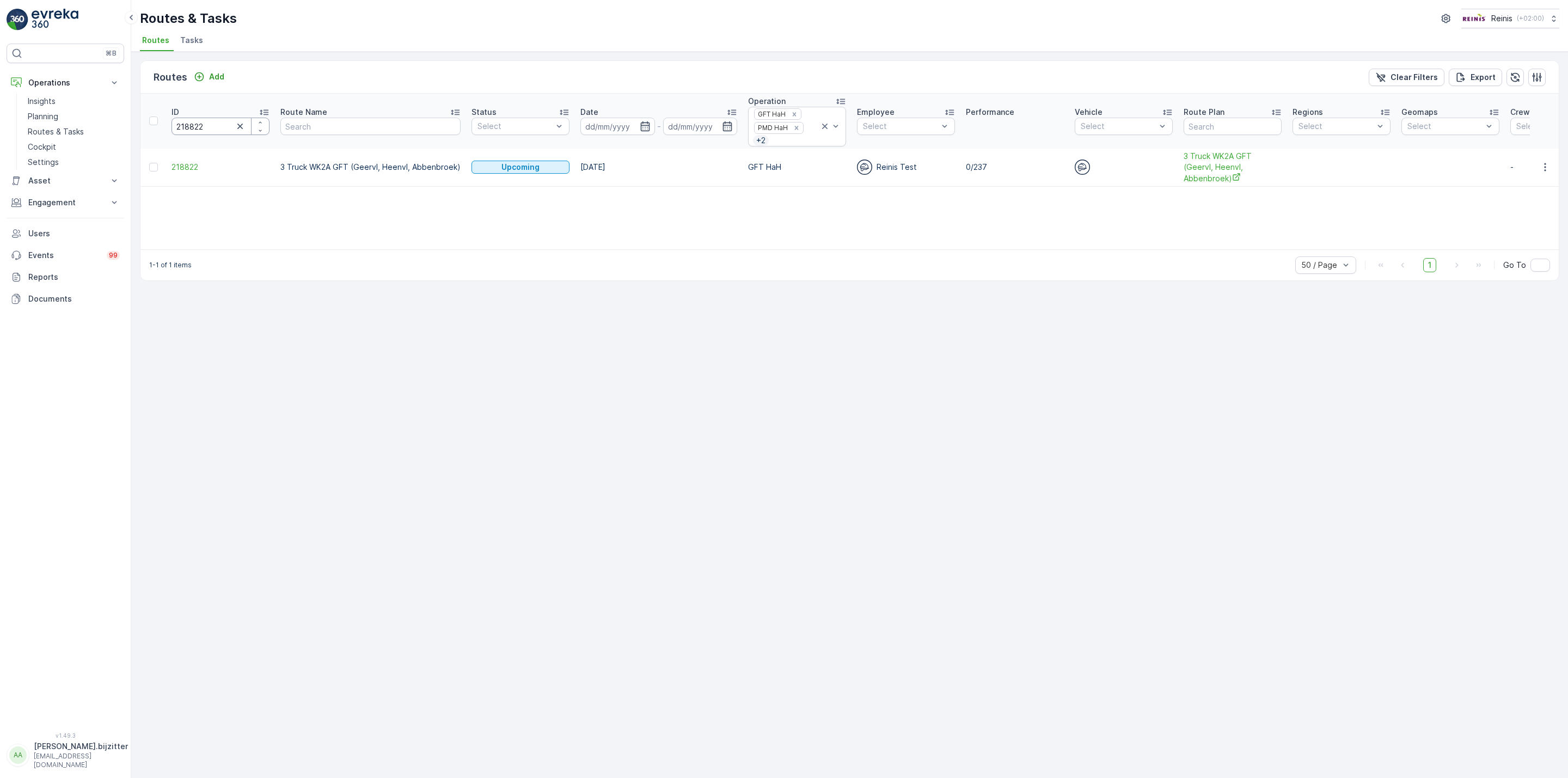
click at [199, 123] on input "218822" at bounding box center [221, 126] width 98 height 17
paste input "1"
type input "218821"
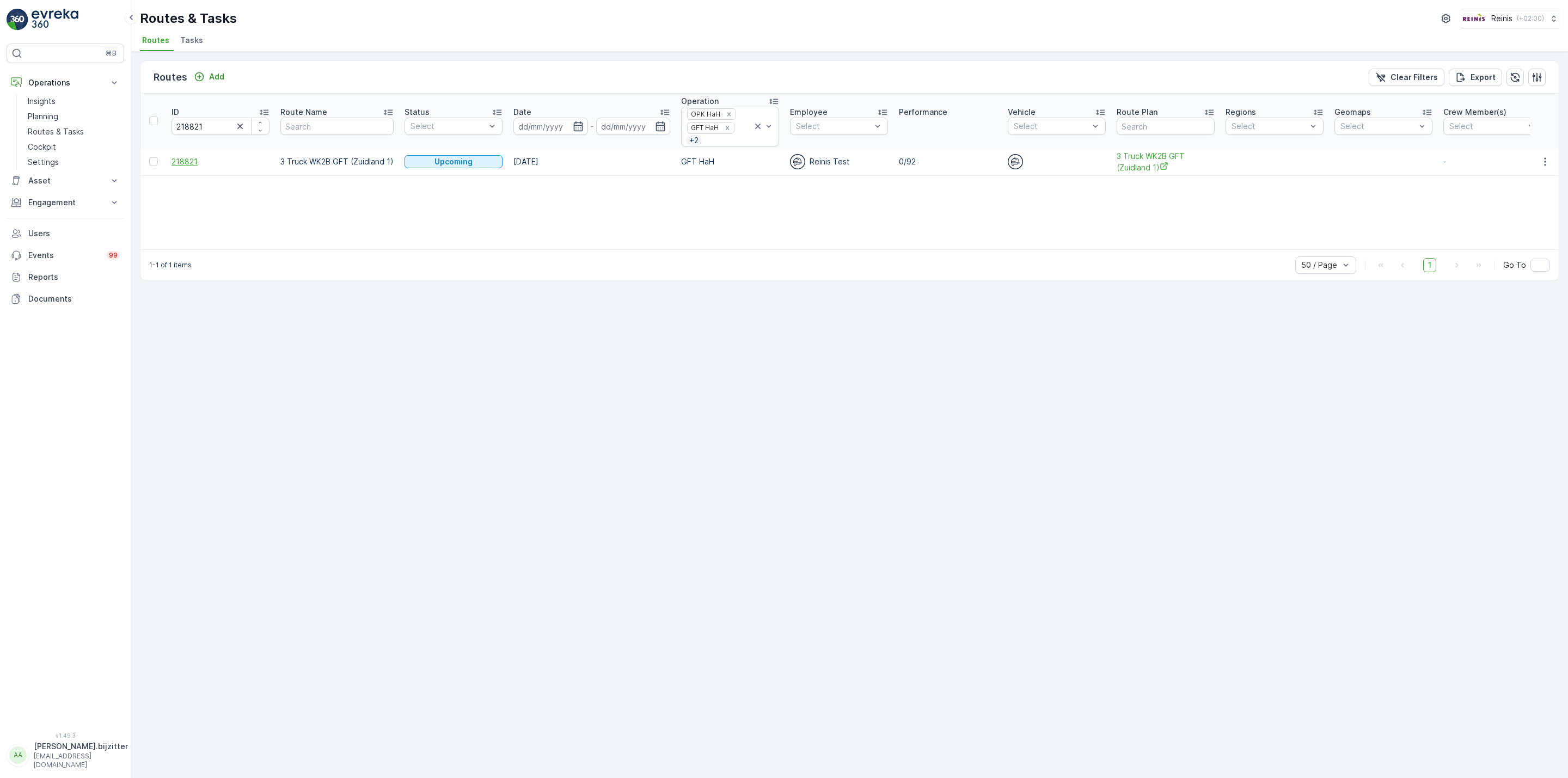
click at [183, 158] on span "218821" at bounding box center [221, 161] width 98 height 11
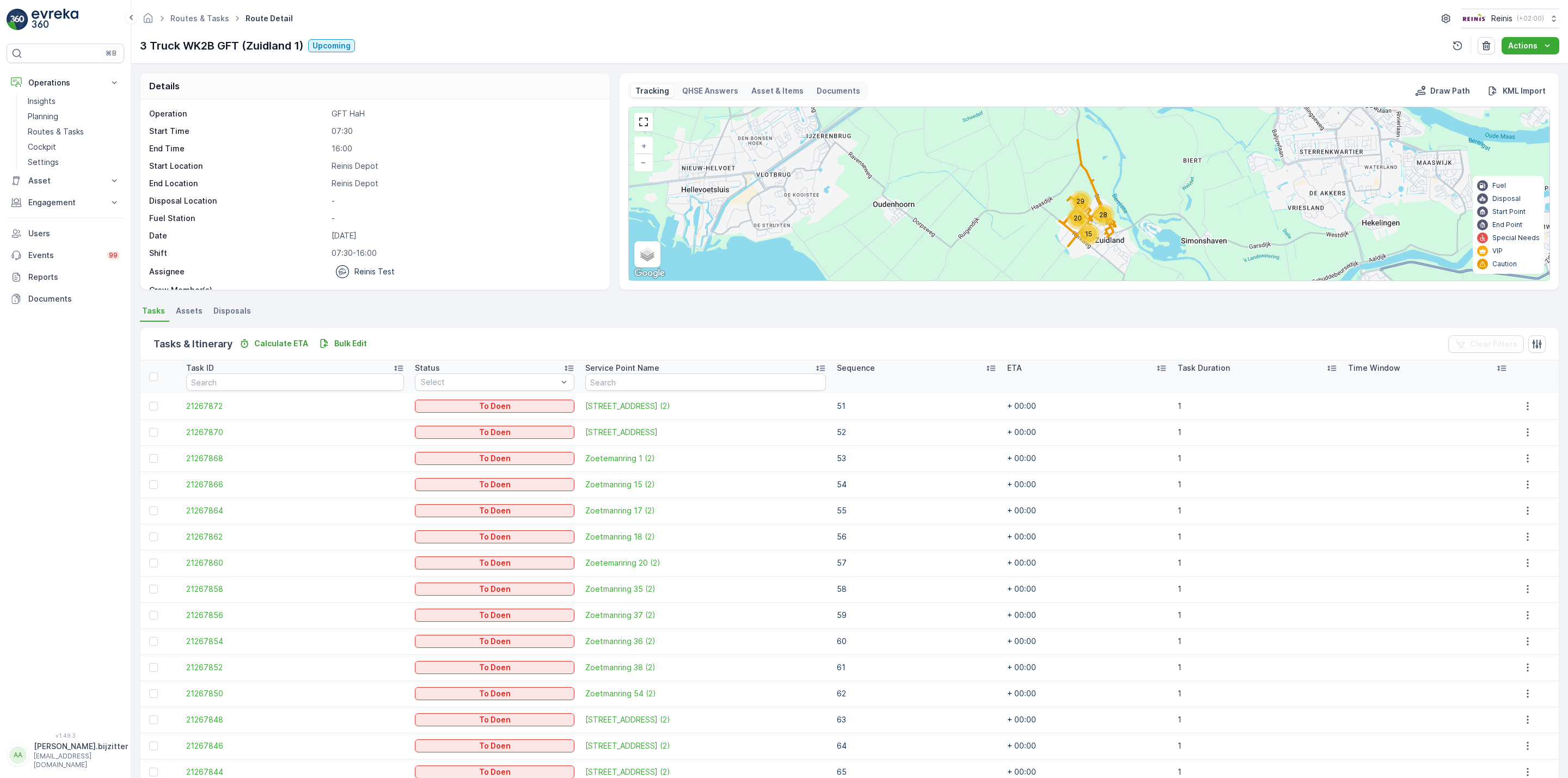
click at [986, 367] on icon at bounding box center [991, 368] width 9 height 6
click at [986, 368] on icon at bounding box center [991, 367] width 11 height 11
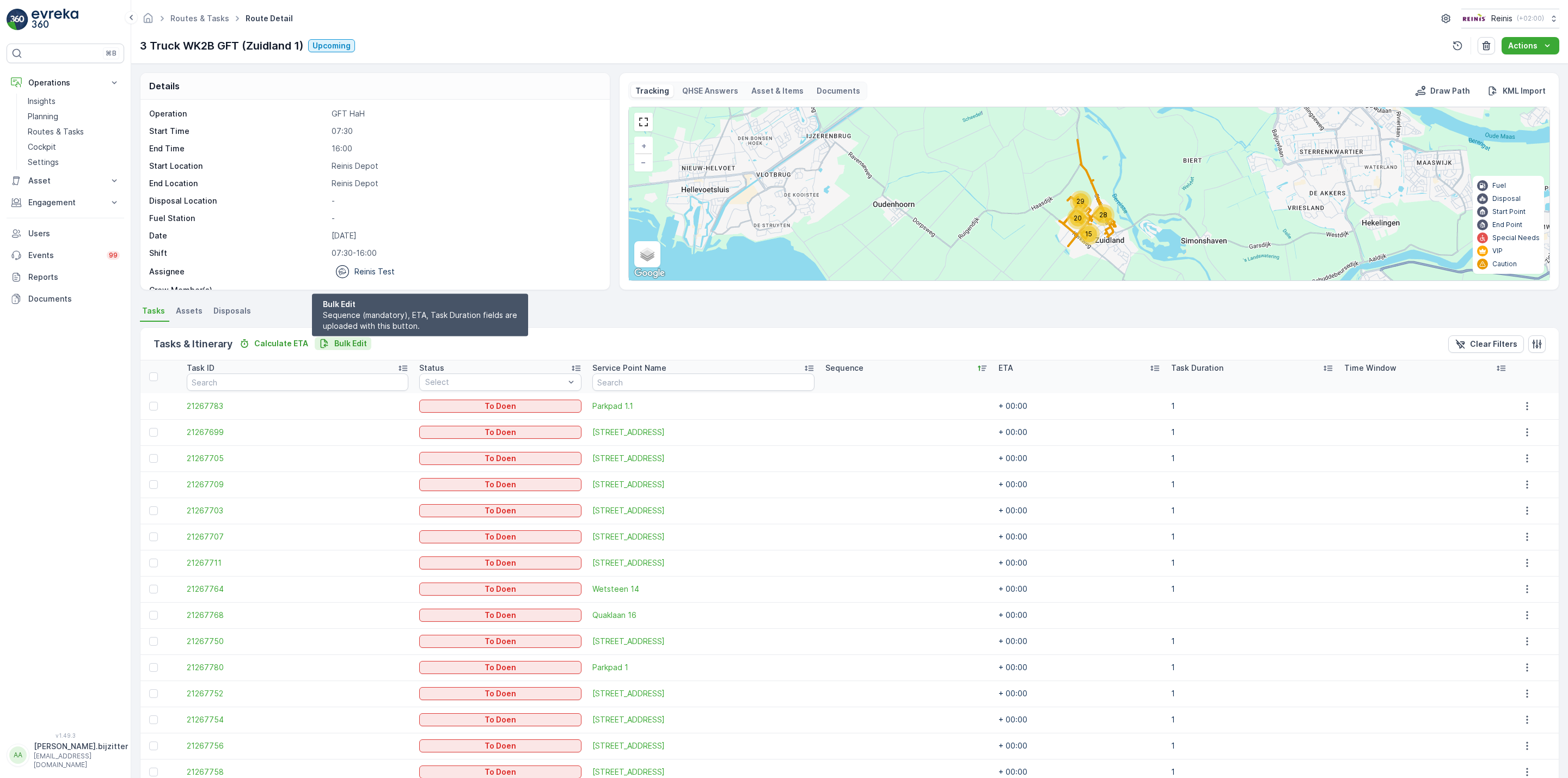
click at [343, 340] on p "Bulk Edit" at bounding box center [350, 343] width 32 height 11
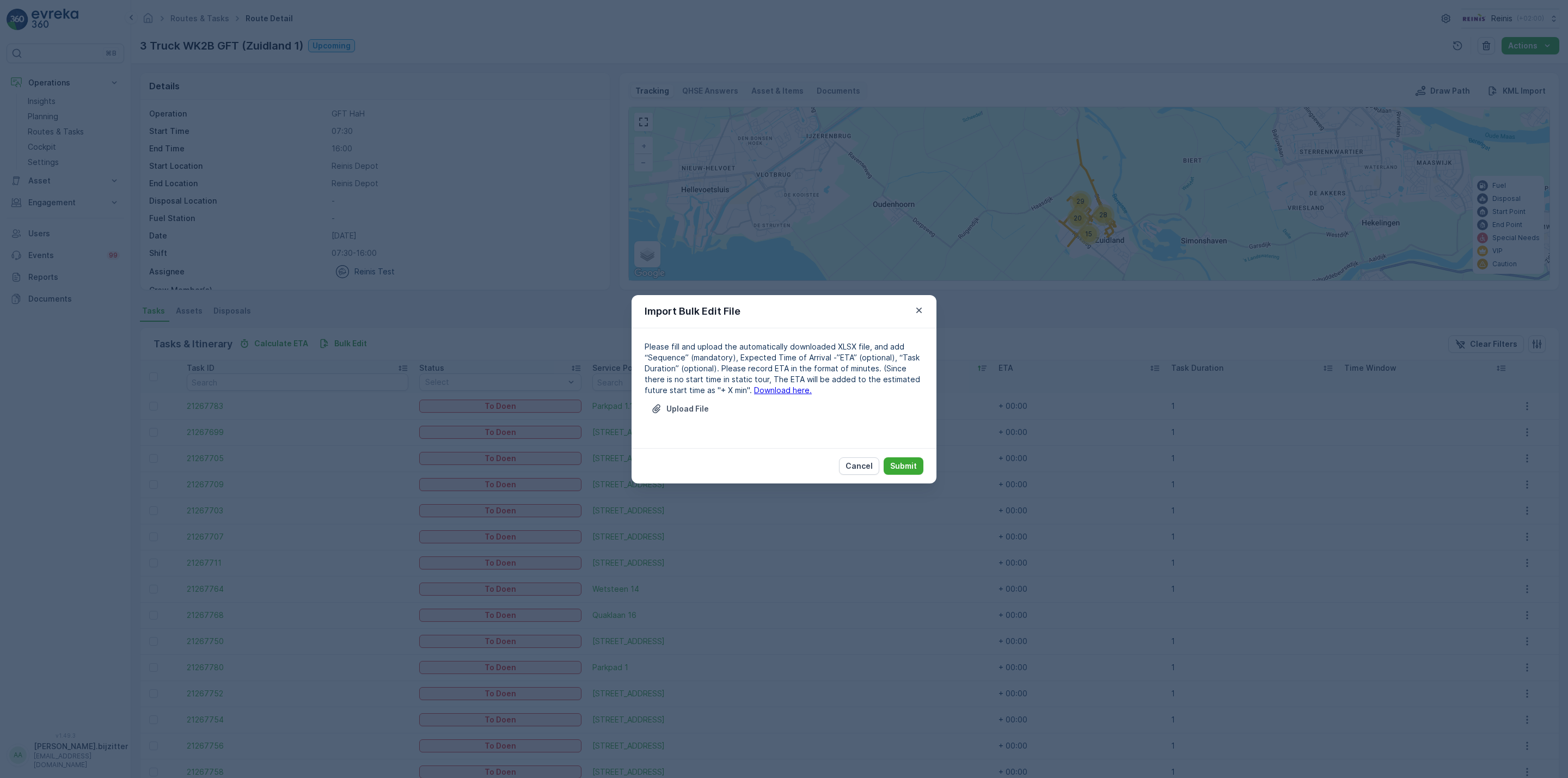
click at [765, 389] on link "Download here." at bounding box center [783, 390] width 58 height 9
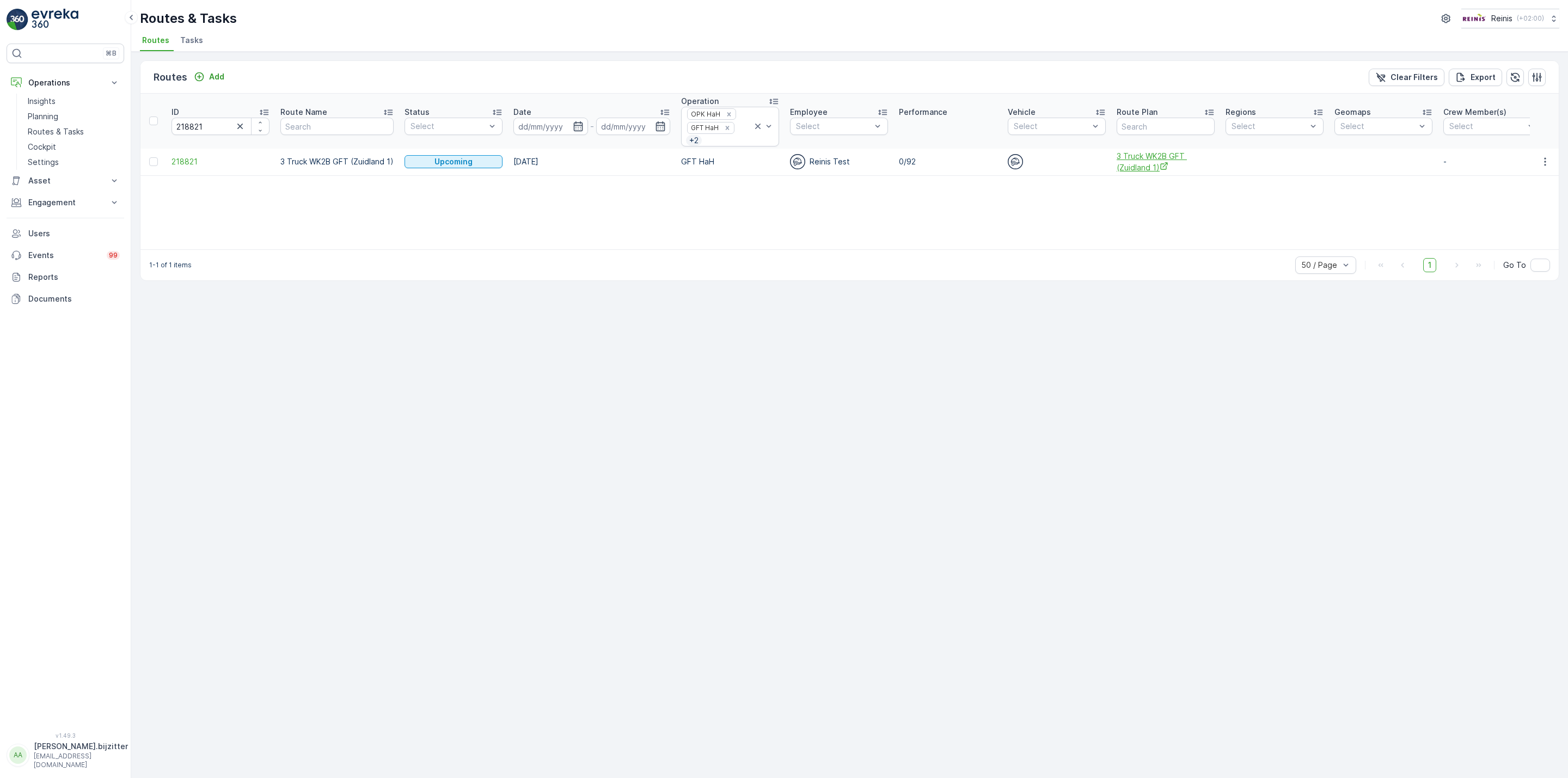
click at [1135, 167] on span "3 Truck WK2B GFT (Zuidland 1)" at bounding box center [1166, 162] width 98 height 22
click at [193, 166] on span "218821" at bounding box center [221, 161] width 98 height 11
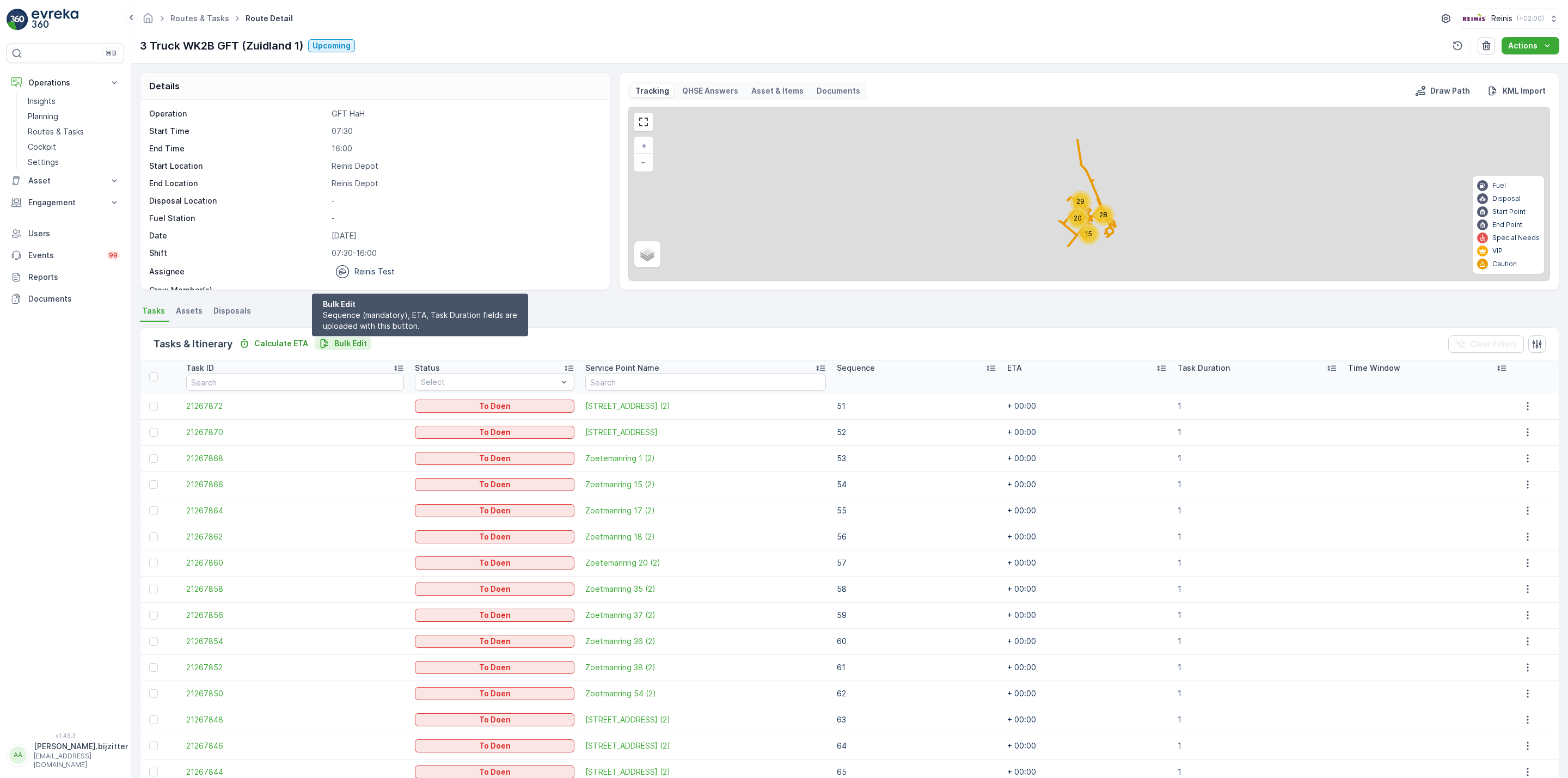
click at [345, 344] on p "Bulk Edit" at bounding box center [350, 343] width 32 height 11
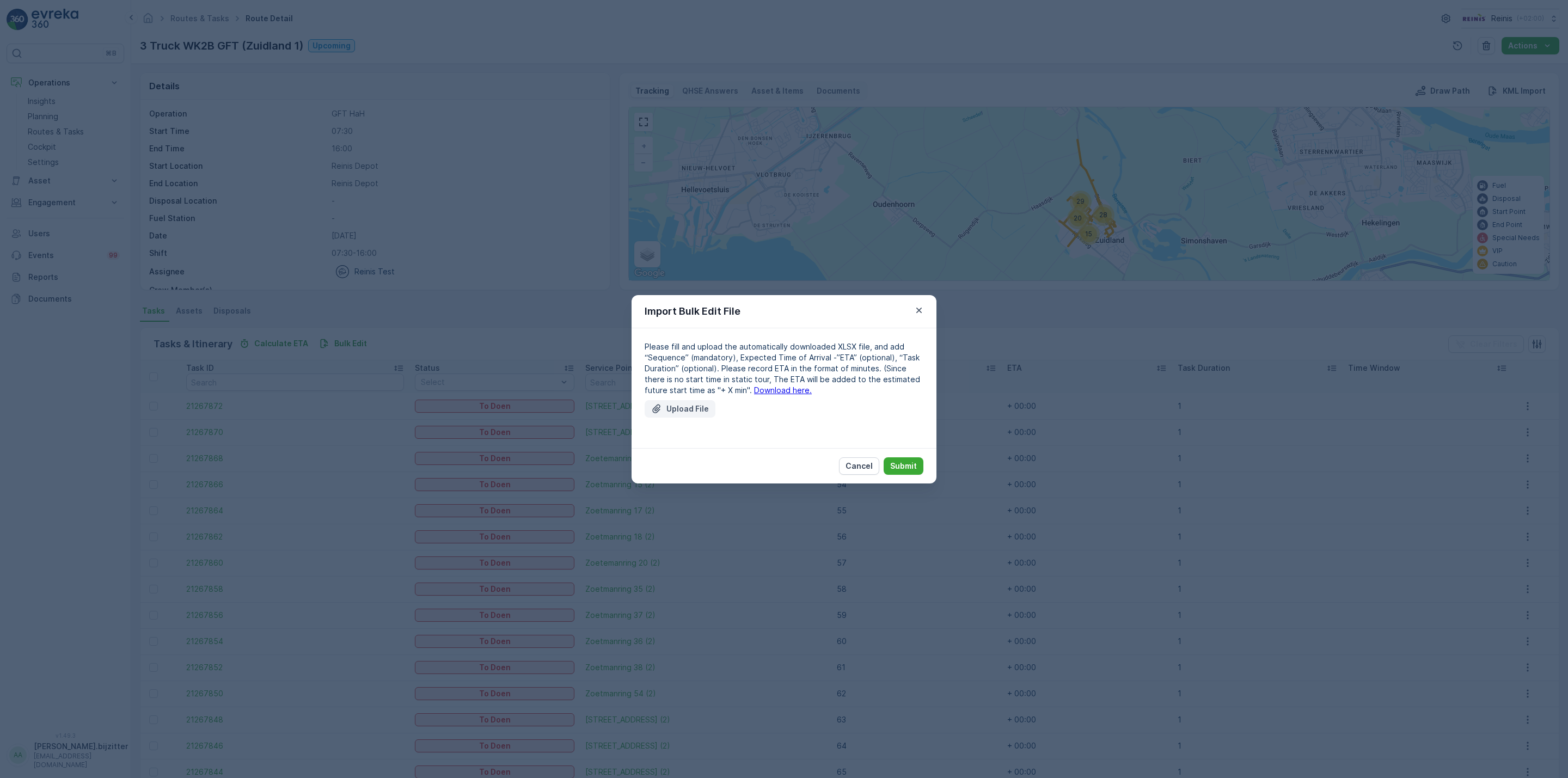
click at [689, 410] on p "Upload File" at bounding box center [687, 408] width 42 height 11
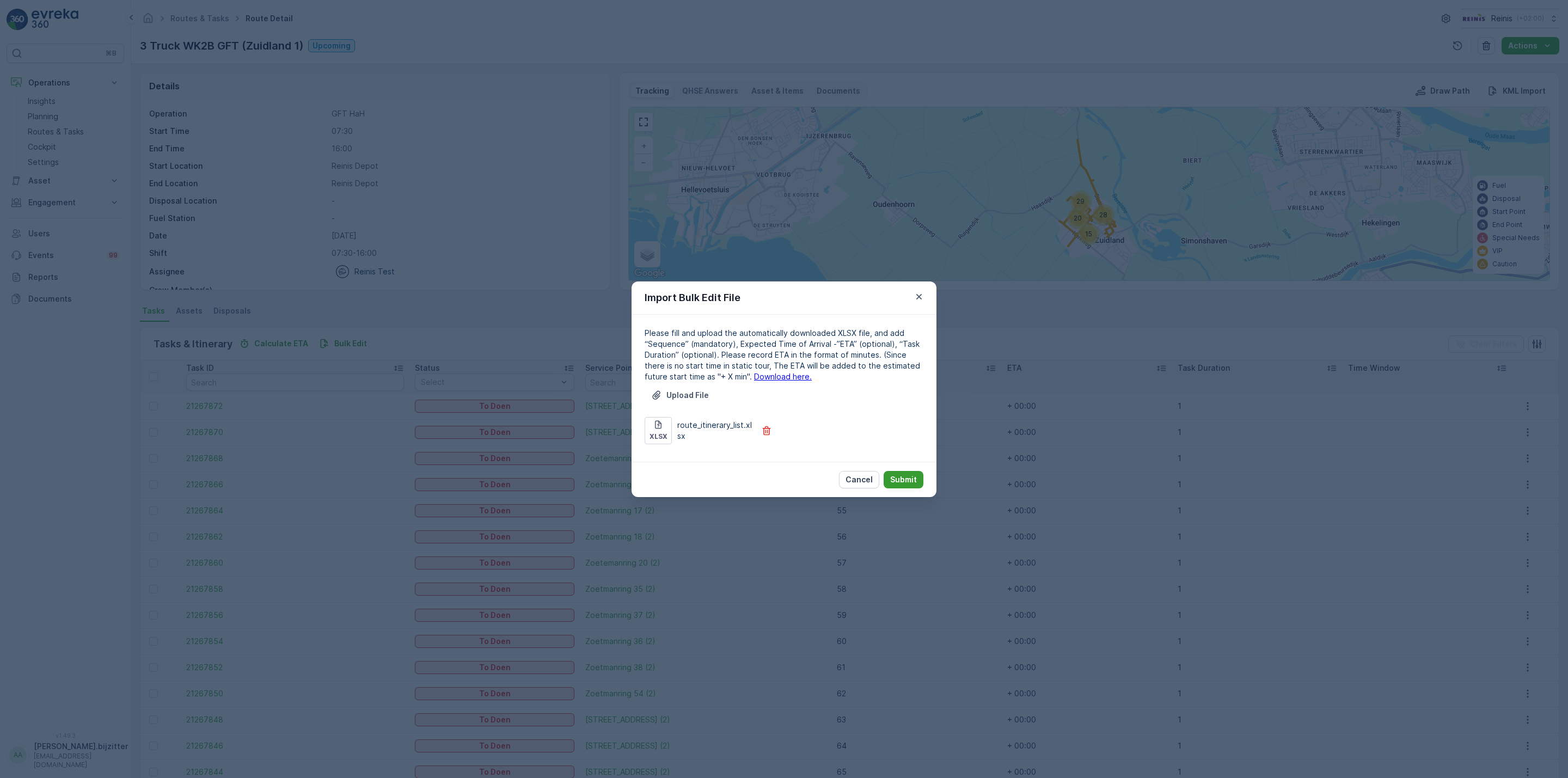
click at [905, 476] on p "Submit" at bounding box center [903, 479] width 27 height 11
click at [853, 479] on p "Cancel" at bounding box center [859, 479] width 27 height 11
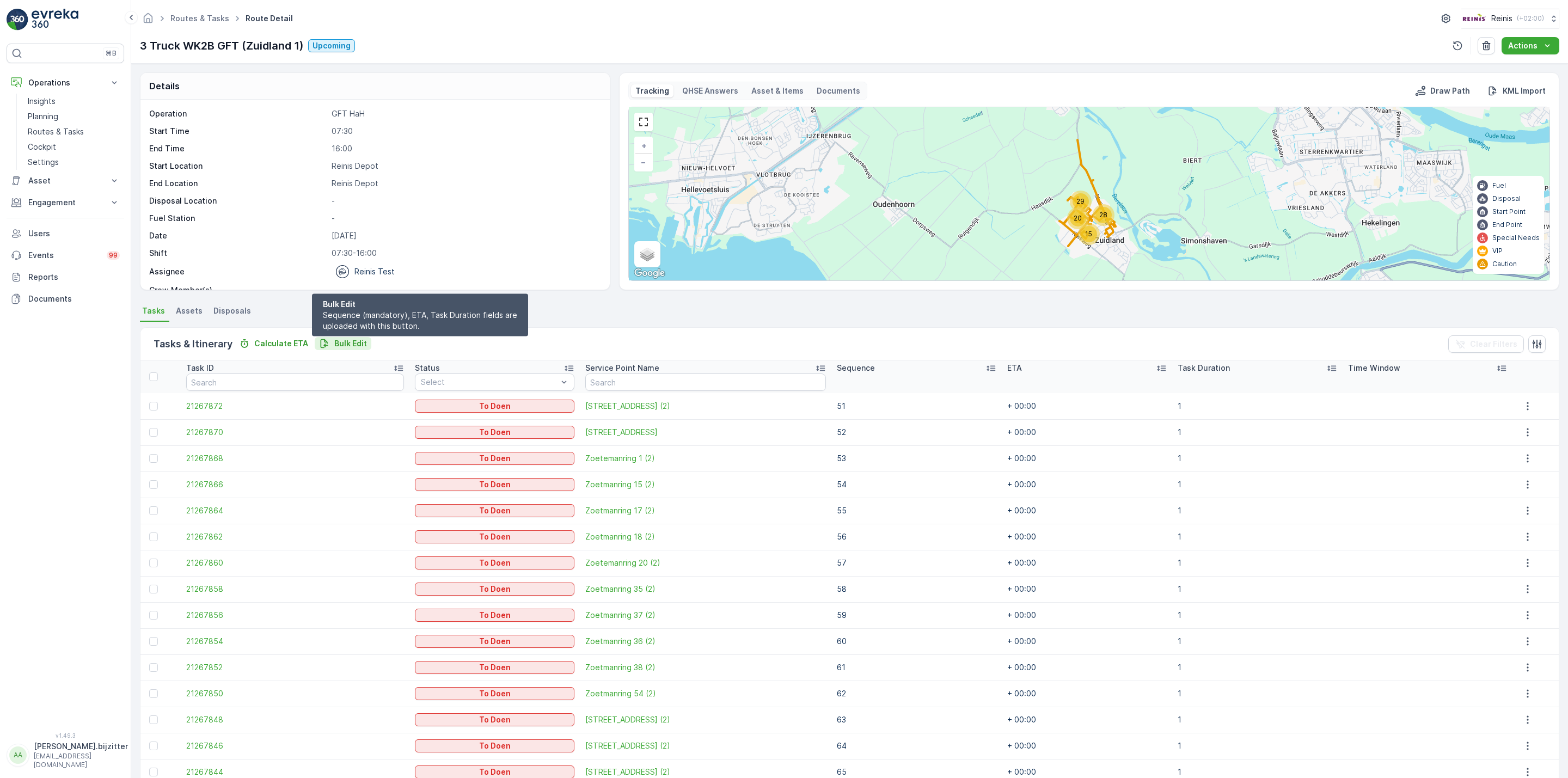
click at [363, 342] on p "Bulk Edit" at bounding box center [350, 343] width 32 height 11
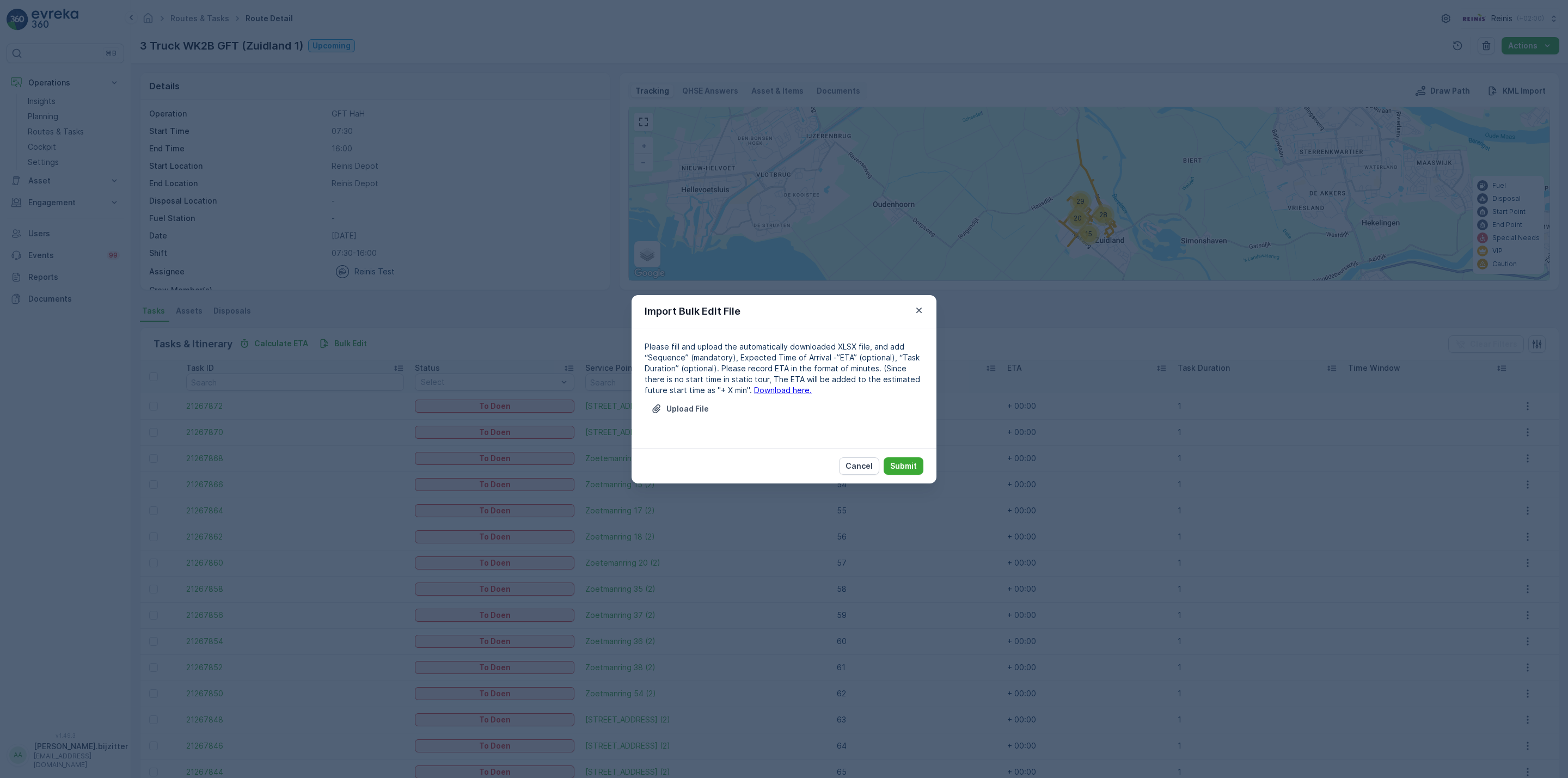
click at [777, 386] on link "Download here." at bounding box center [783, 390] width 58 height 9
click at [682, 406] on p "Upload File" at bounding box center [687, 408] width 42 height 11
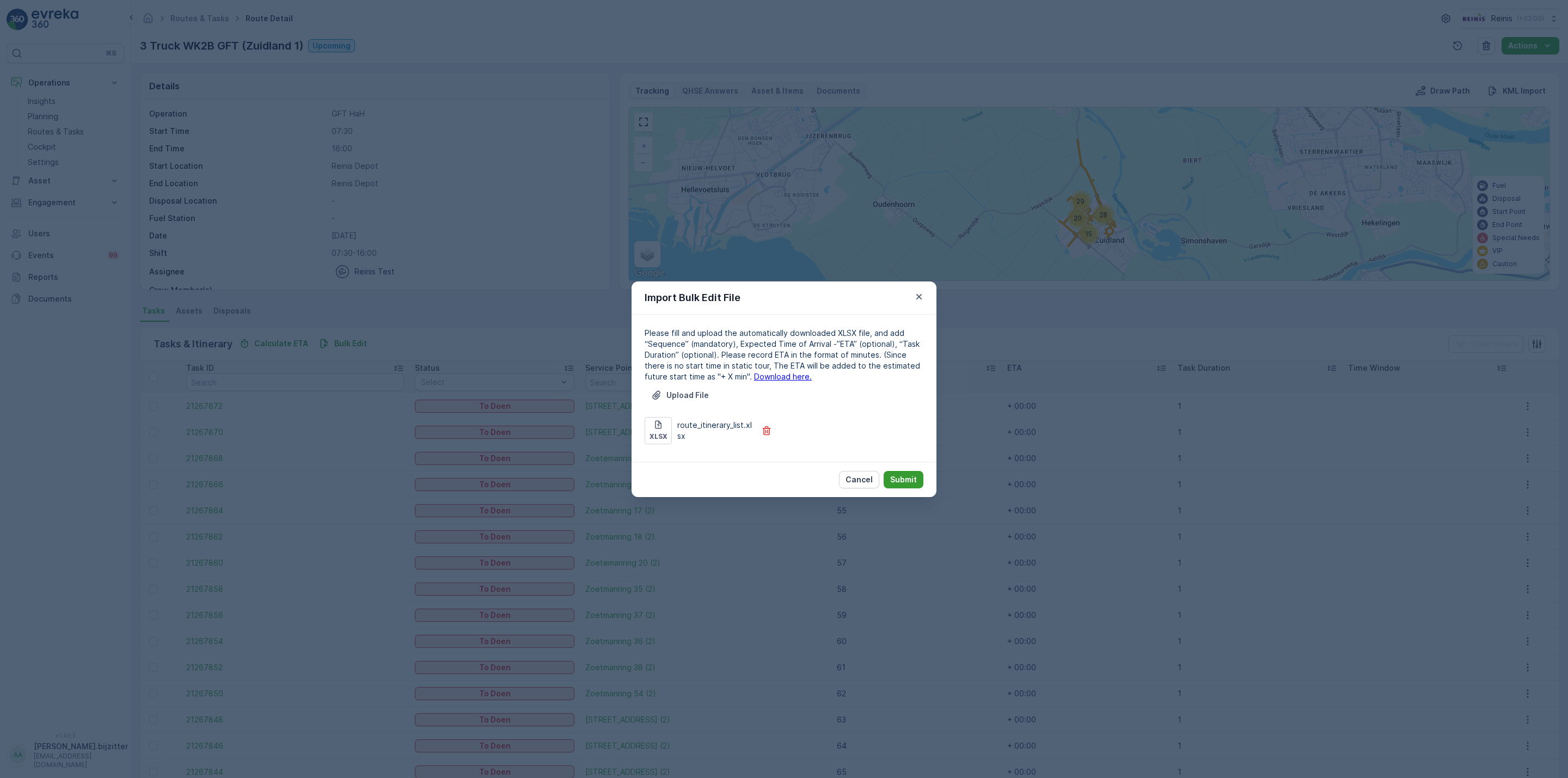
click at [900, 476] on p "Submit" at bounding box center [903, 479] width 27 height 11
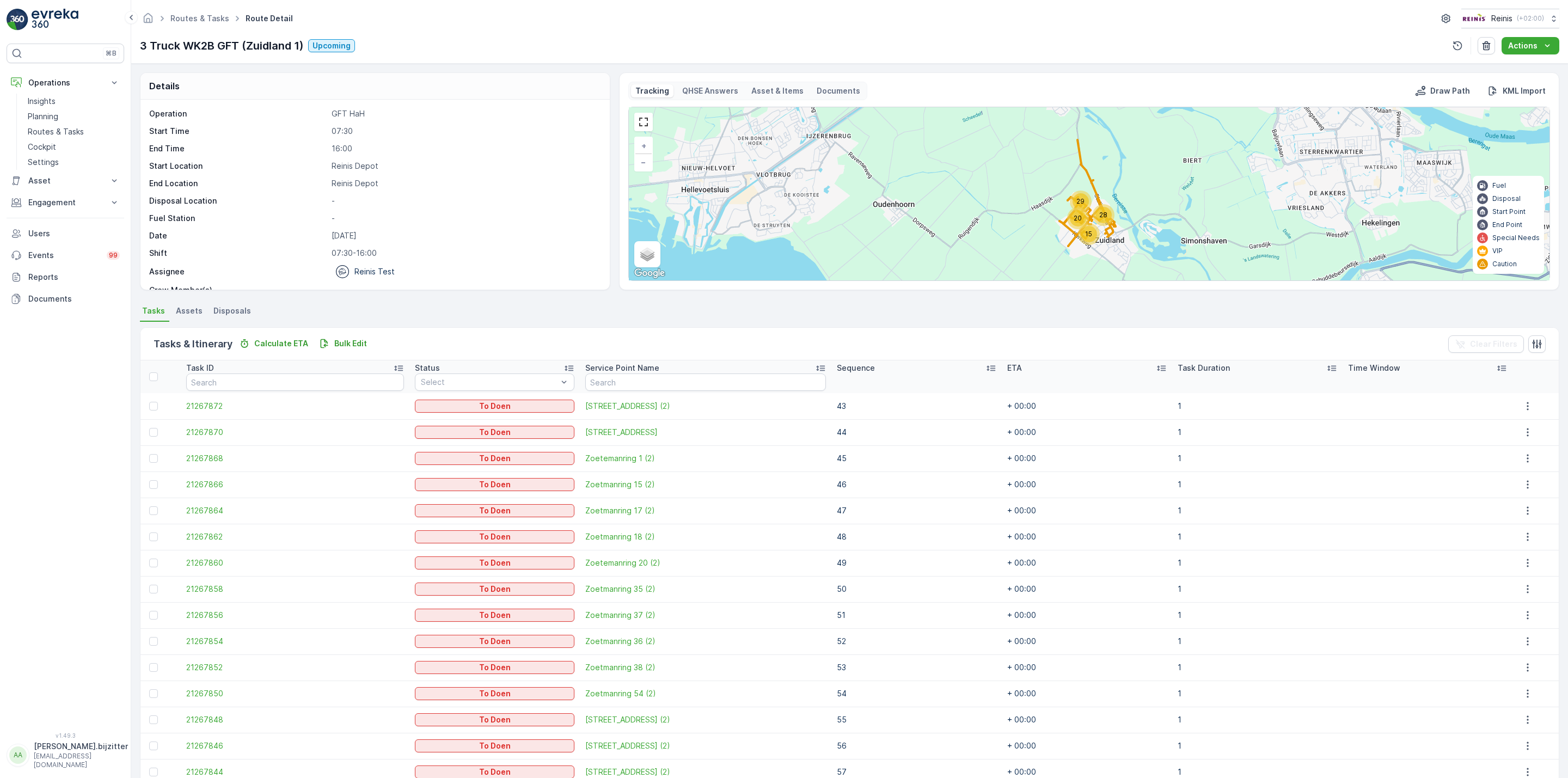
click at [473, 284] on div "Operation GFT HaH Start Time 07:30 End Time 16:00 Start Location [GEOGRAPHIC_DA…" at bounding box center [373, 202] width 449 height 187
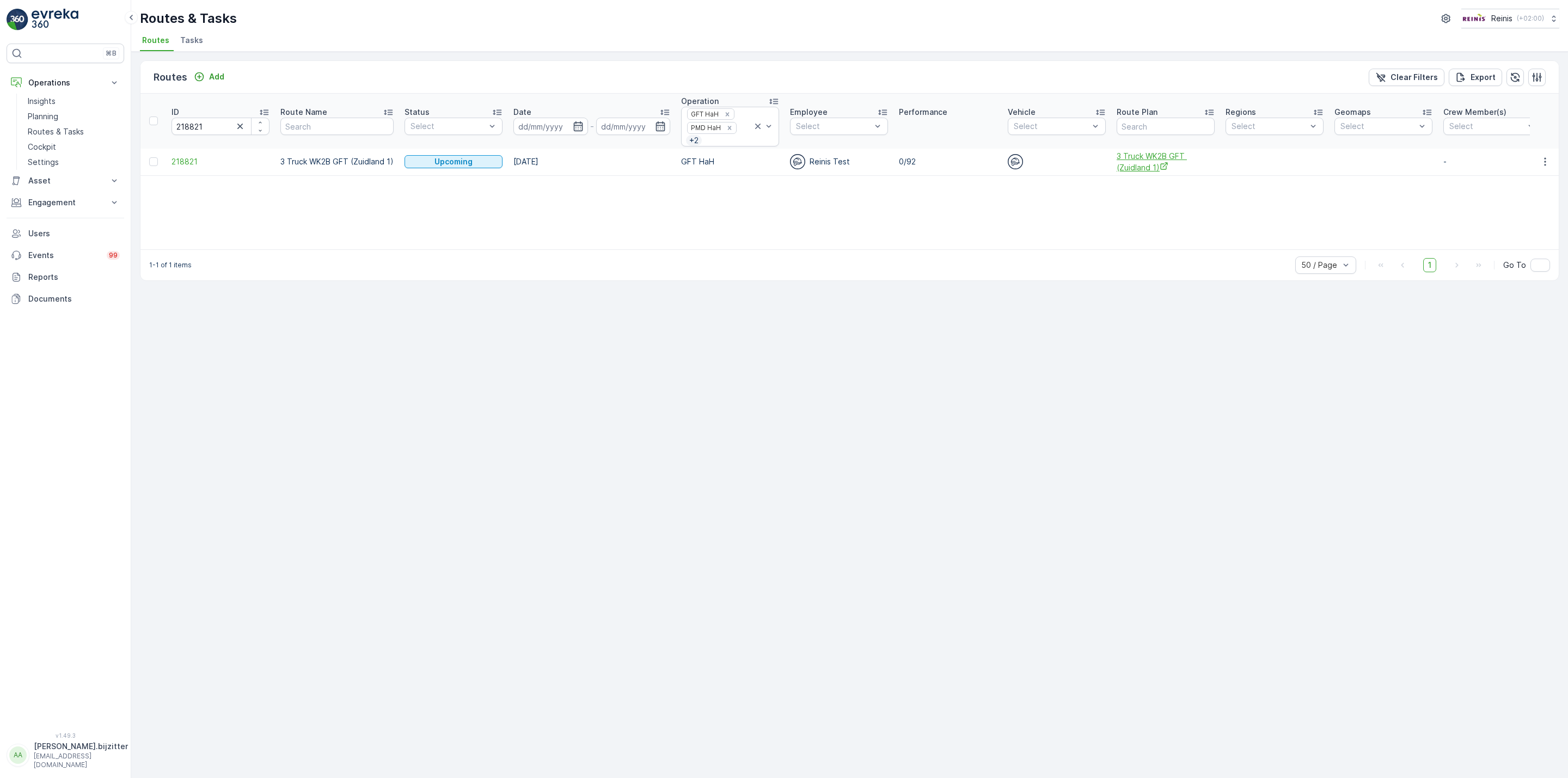
click at [1127, 163] on span "3 Truck WK2B GFT (Zuidland 1)" at bounding box center [1166, 162] width 98 height 22
click at [191, 124] on input "218821" at bounding box center [221, 126] width 98 height 17
paste input "18"
type input "218818"
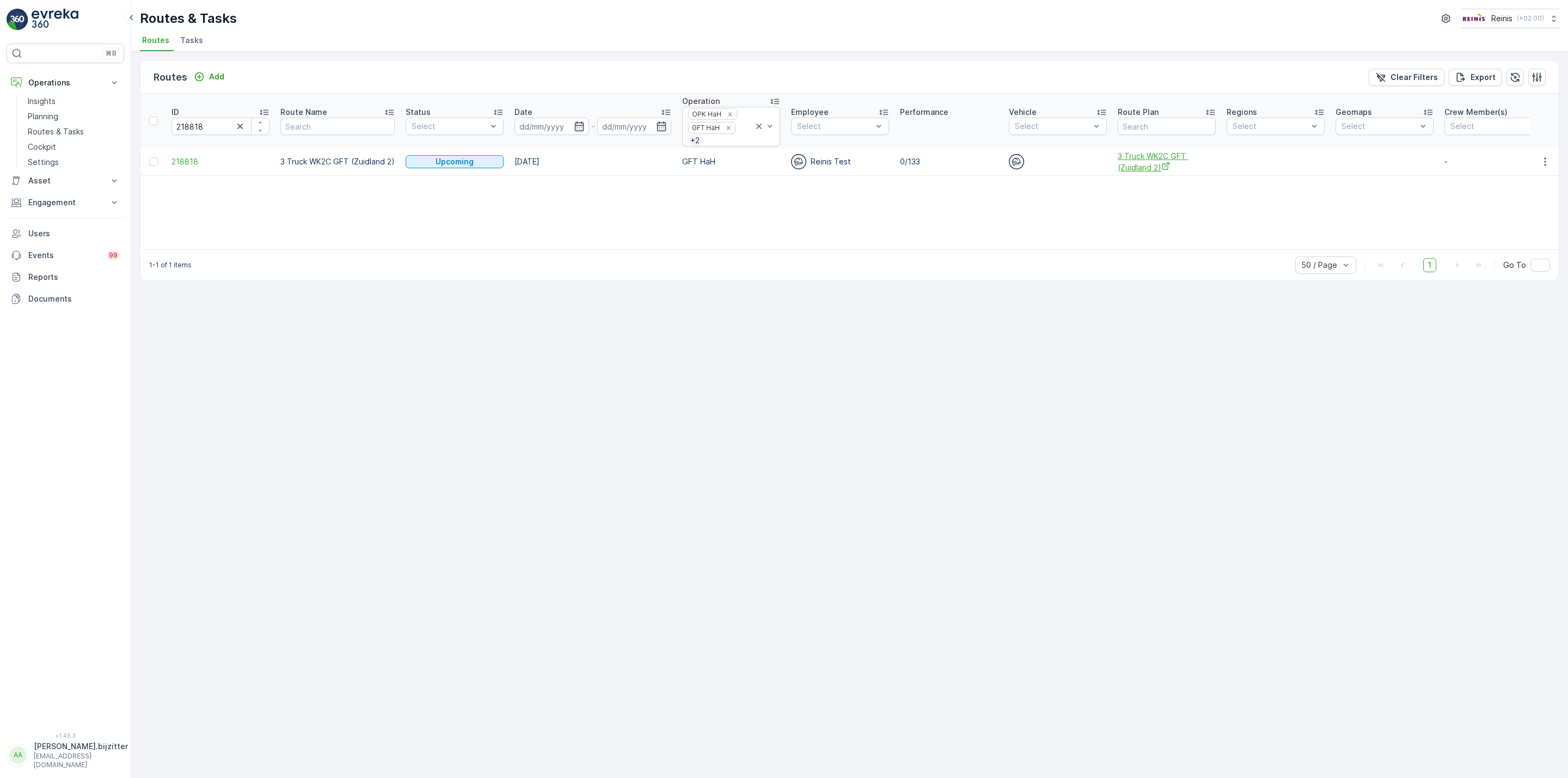
click at [1131, 156] on span "3 Truck WK2C GFT (Zuidland 2)" at bounding box center [1166, 162] width 98 height 22
click at [193, 163] on span "218818" at bounding box center [221, 161] width 98 height 11
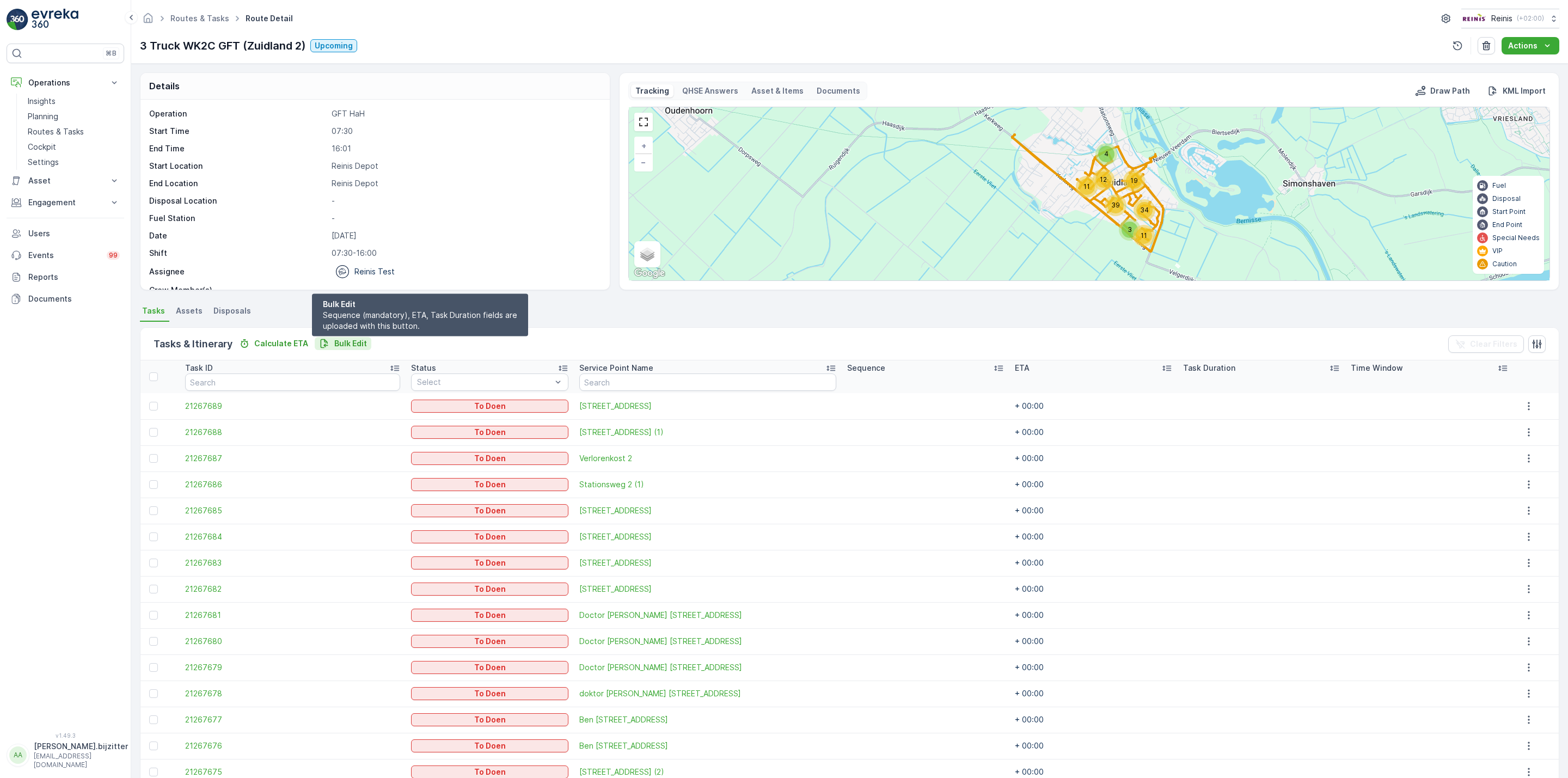
click at [346, 338] on p "Bulk Edit" at bounding box center [350, 343] width 32 height 11
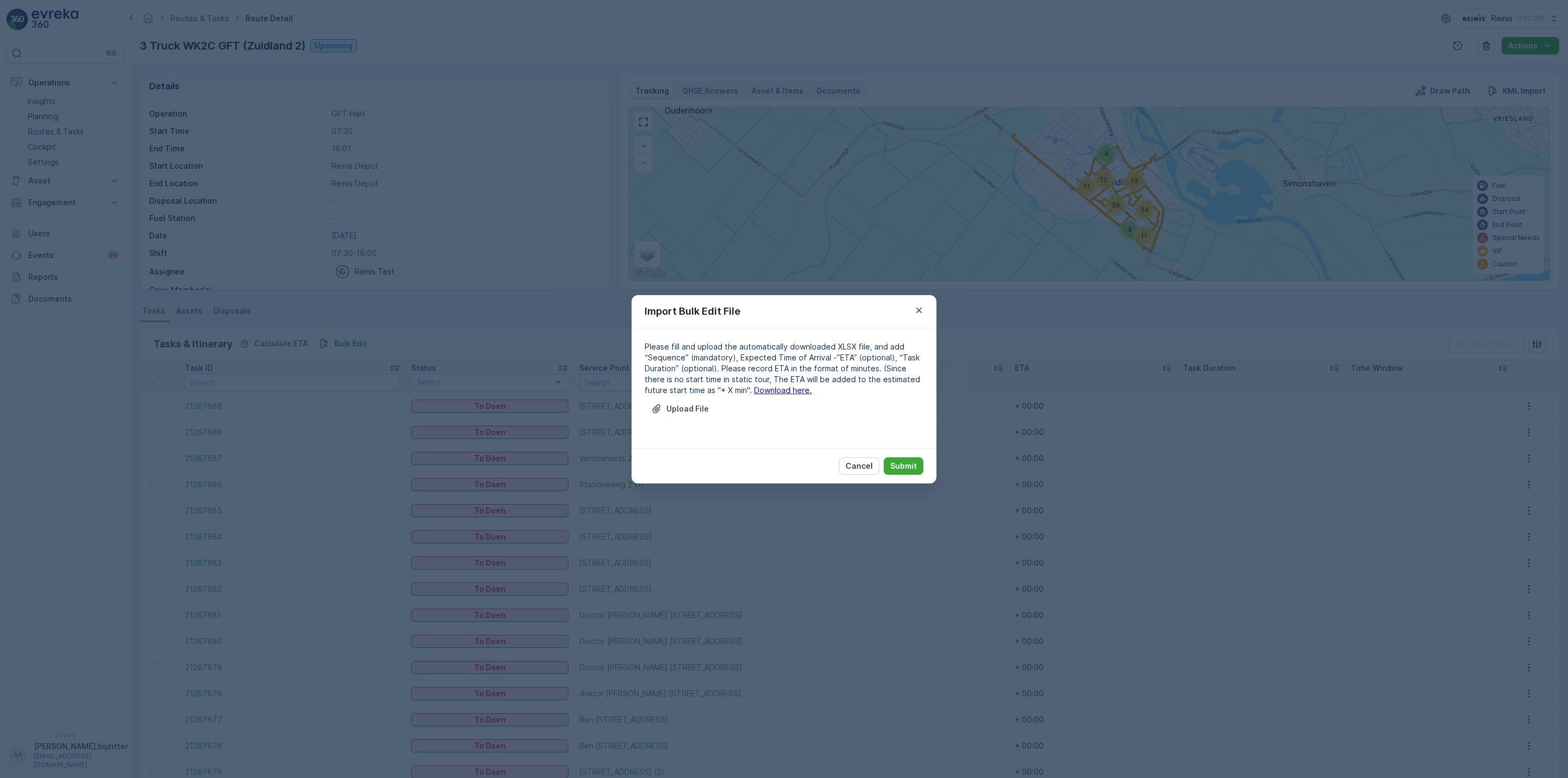
click at [754, 387] on link "Download here." at bounding box center [783, 390] width 58 height 9
click at [682, 412] on p "Upload File" at bounding box center [687, 408] width 42 height 11
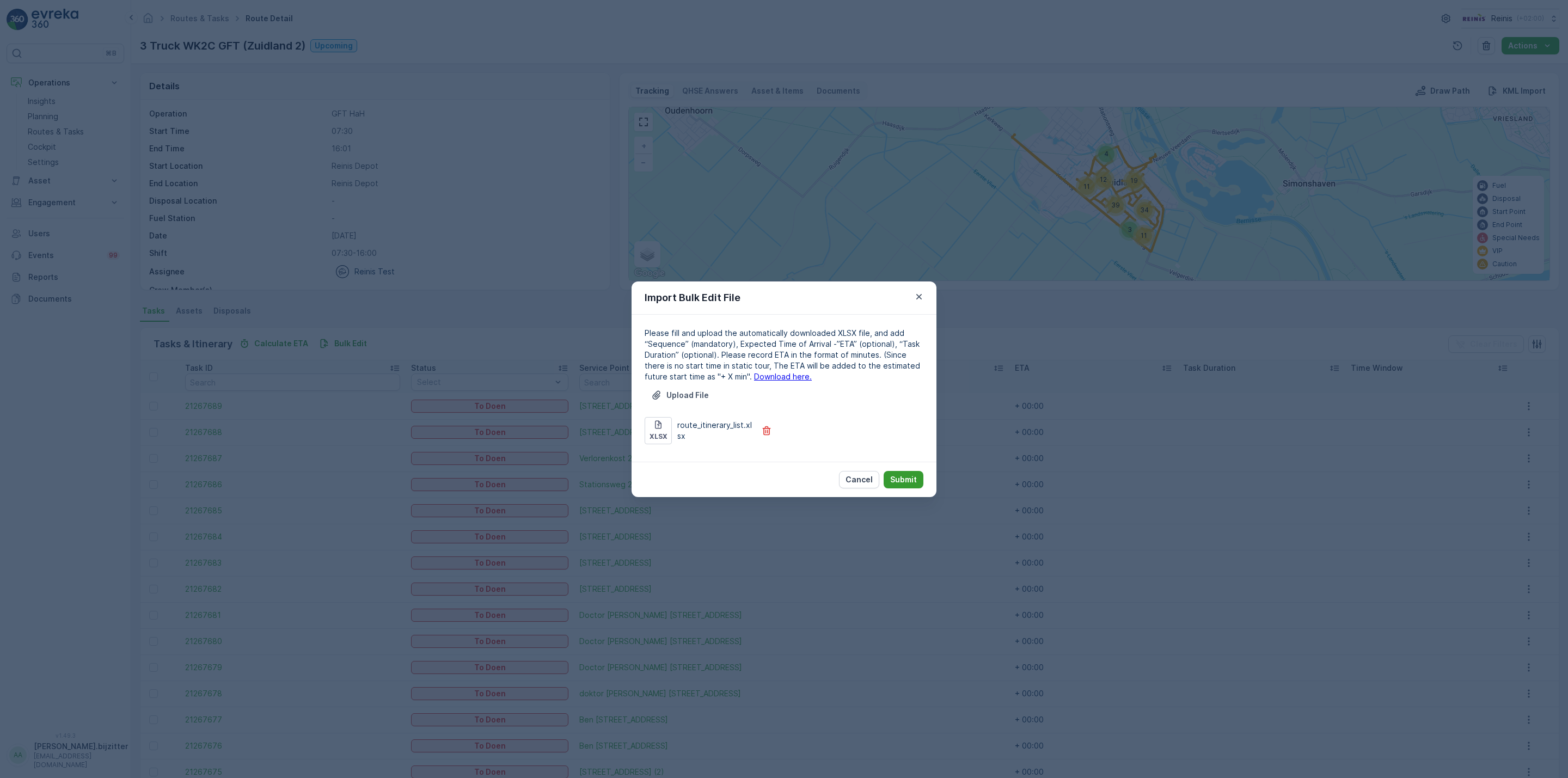
click at [898, 479] on p "Submit" at bounding box center [903, 479] width 27 height 11
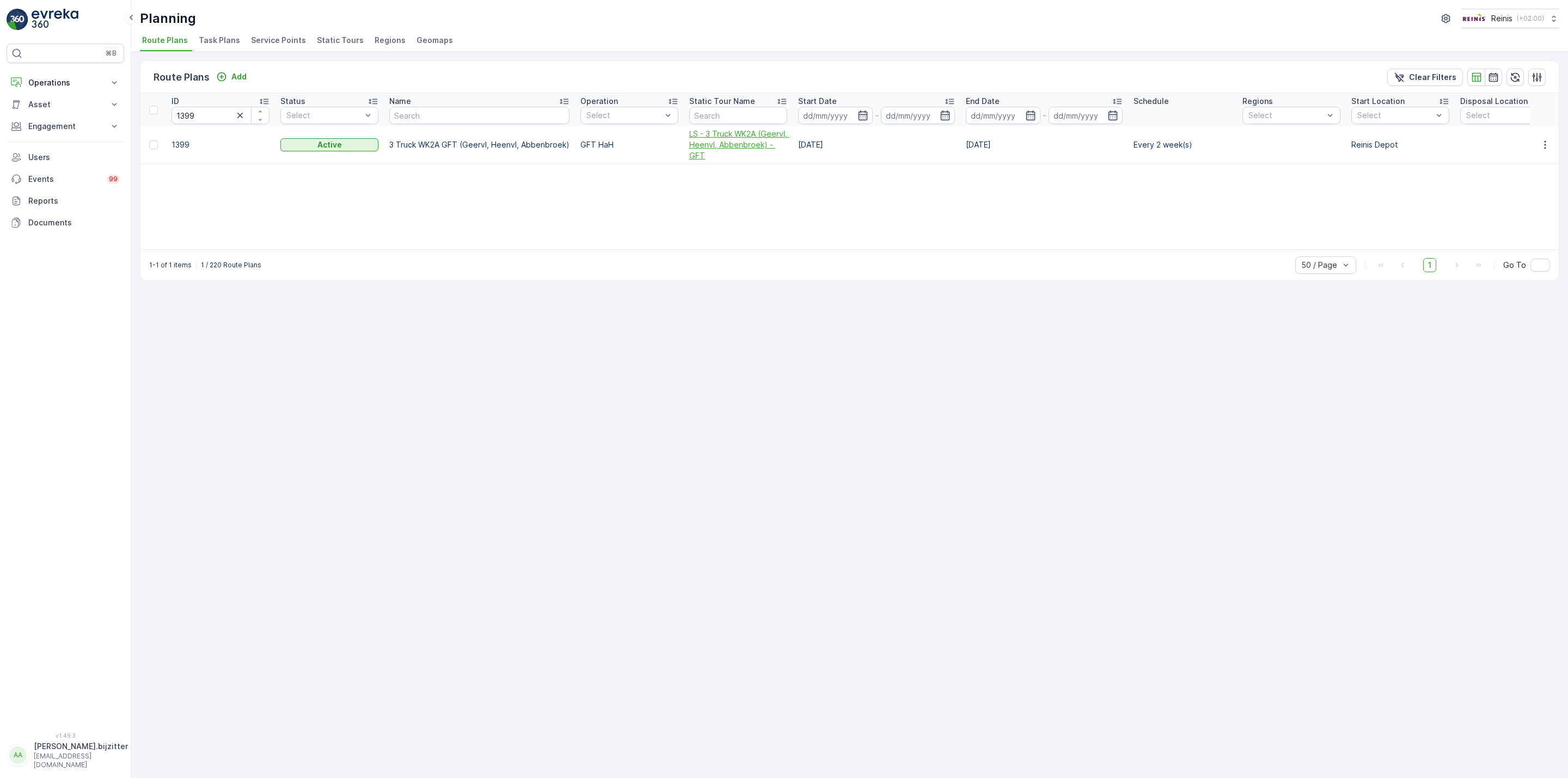
click at [722, 155] on span "LS - 3 Truck WK2A (Geervl, Heenvl, Abbenbroek) - GFT" at bounding box center [738, 144] width 98 height 32
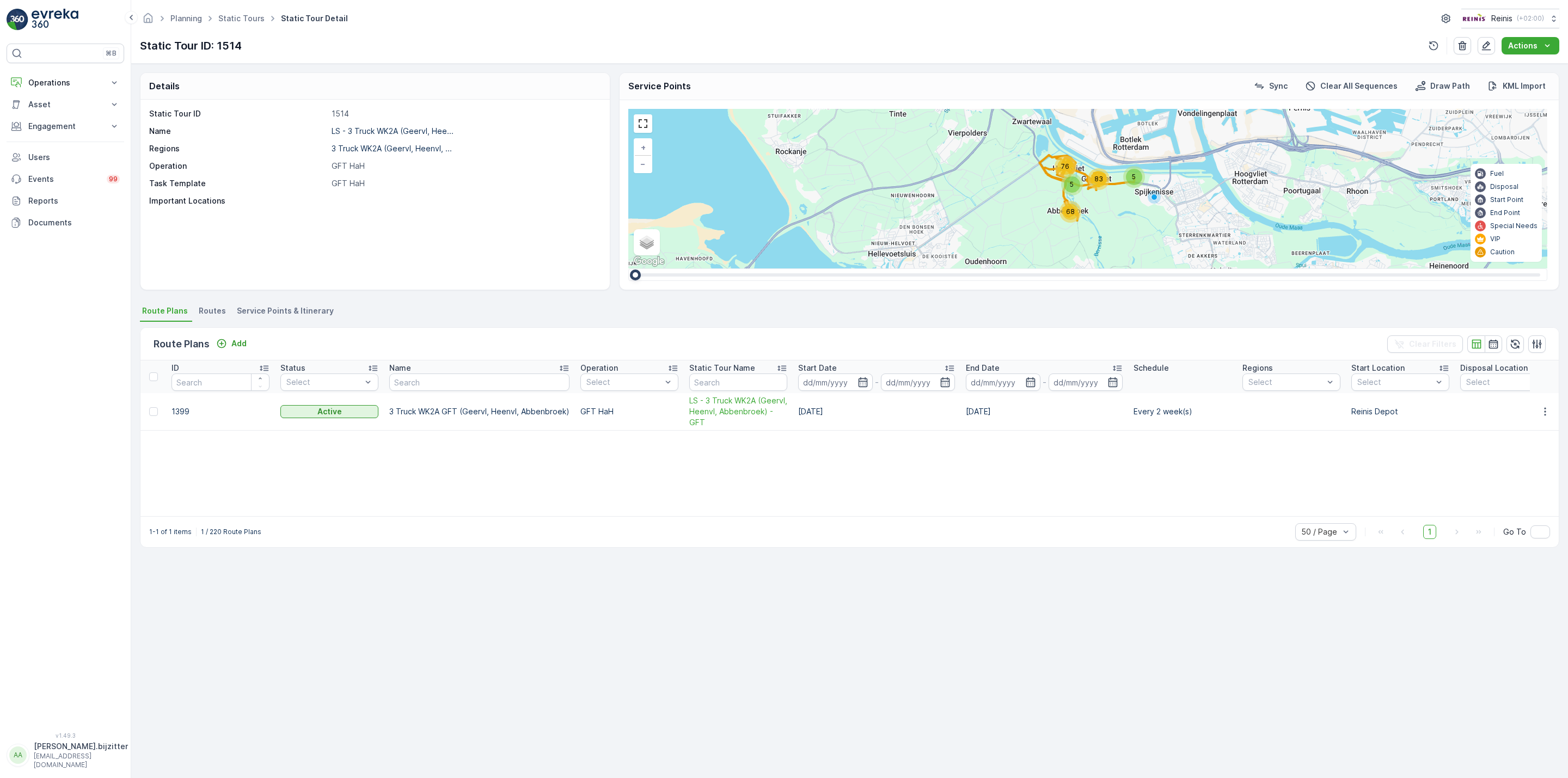
click at [304, 312] on span "Service Points & Itinerary" at bounding box center [285, 310] width 97 height 11
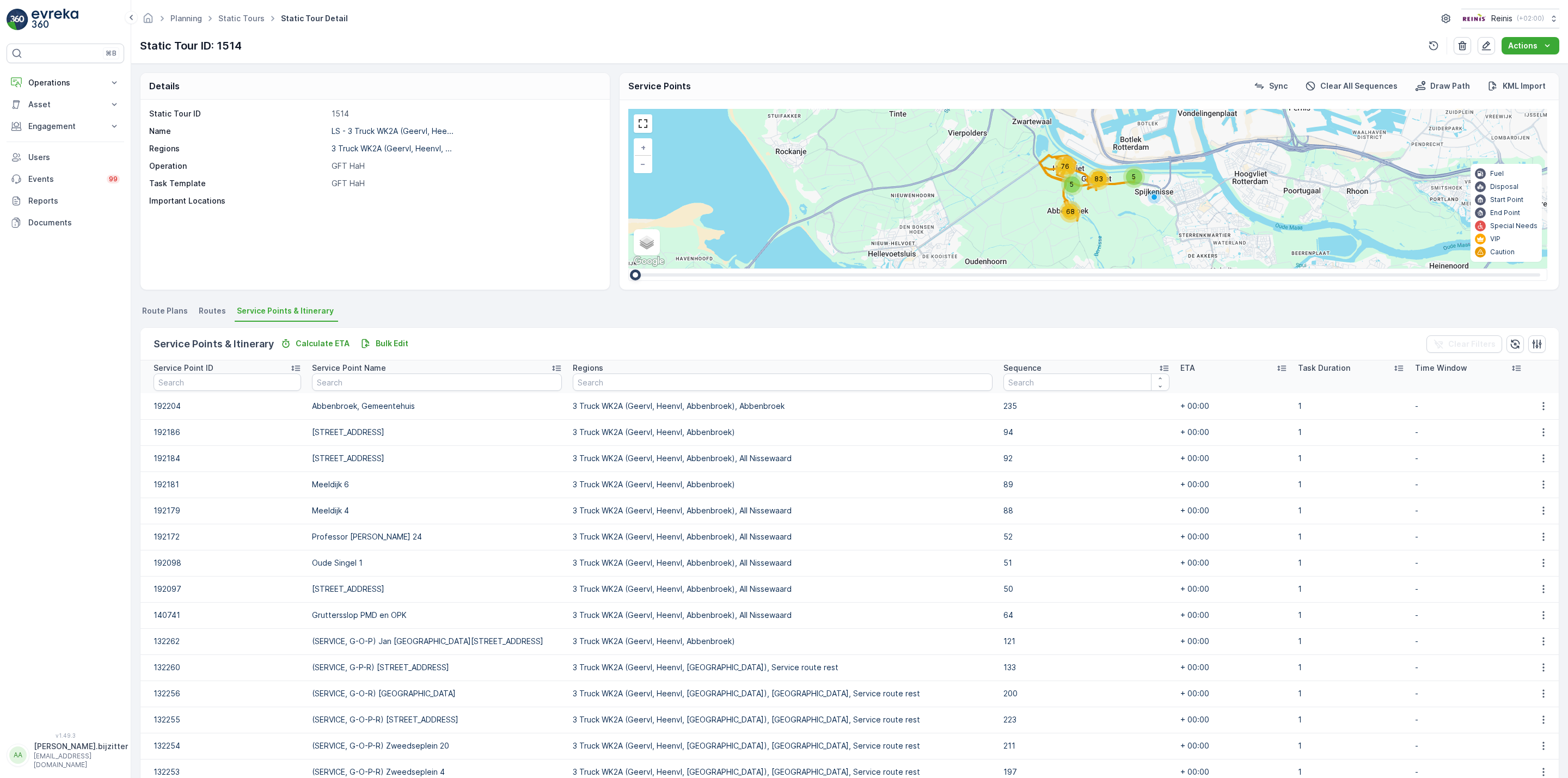
click at [1159, 368] on icon at bounding box center [1164, 367] width 11 height 11
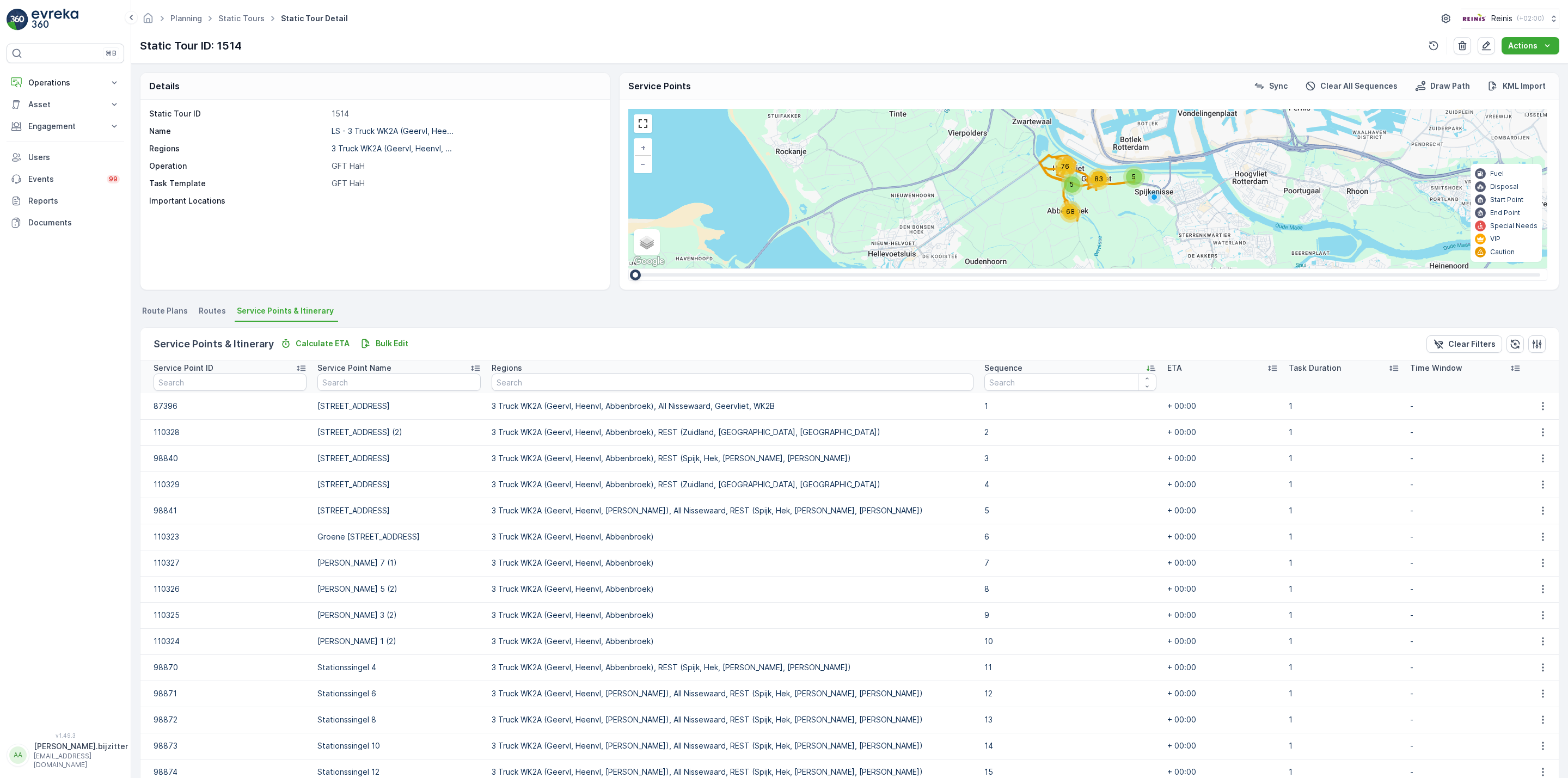
click at [1146, 368] on icon at bounding box center [1151, 367] width 11 height 11
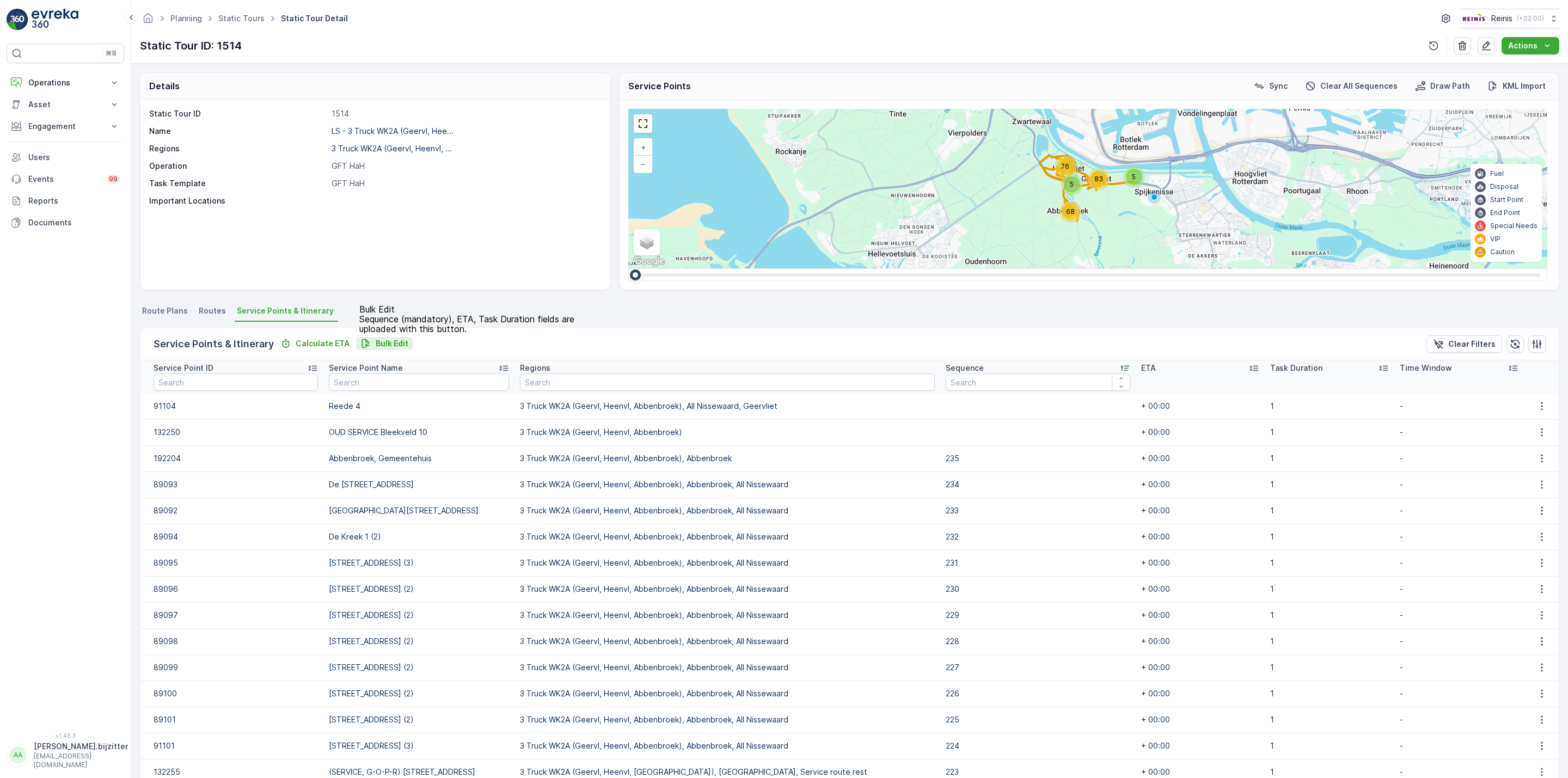
click at [377, 344] on p "Bulk Edit" at bounding box center [392, 343] width 32 height 11
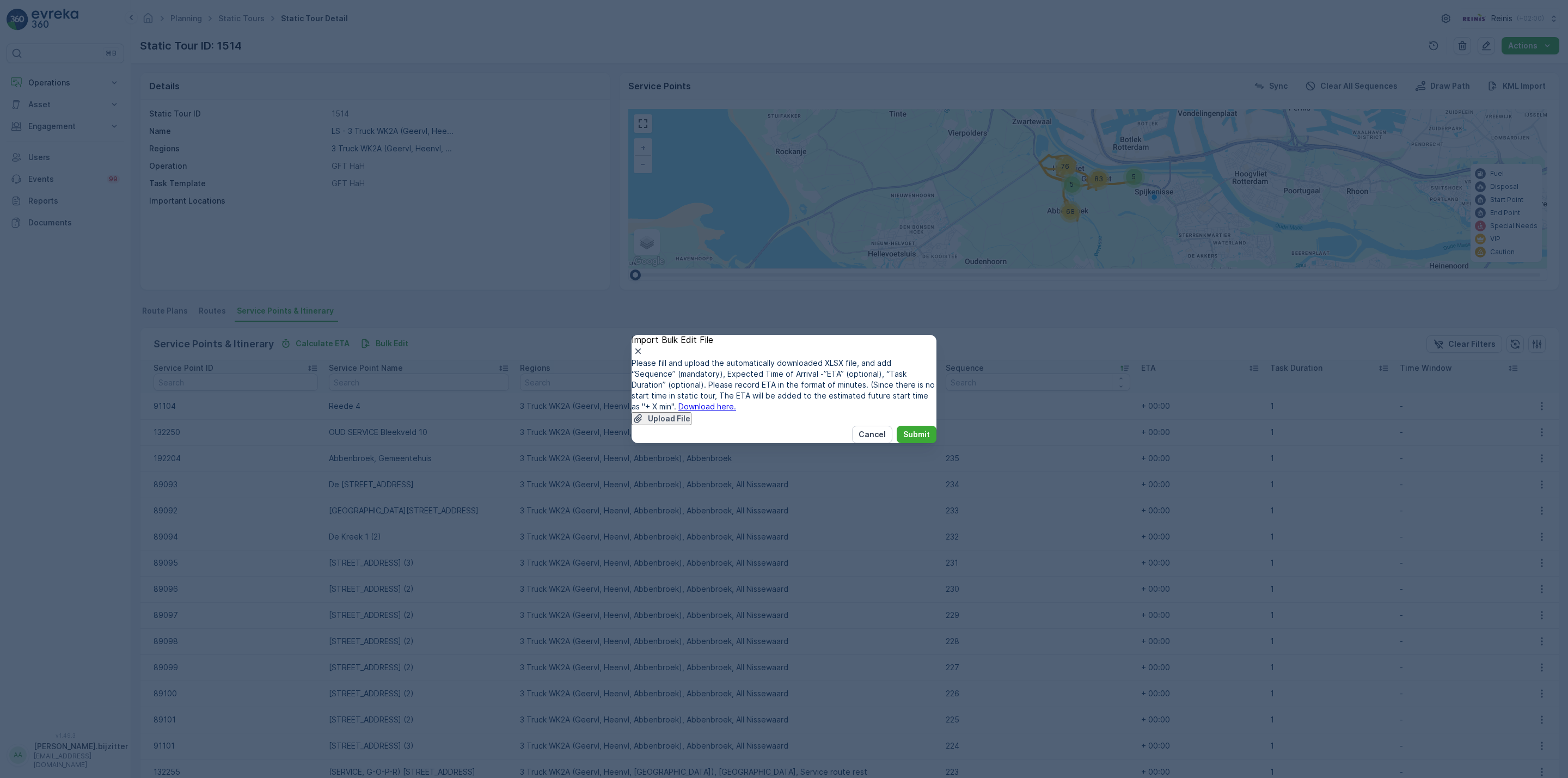
click at [736, 401] on link "Download here." at bounding box center [708, 406] width 58 height 9
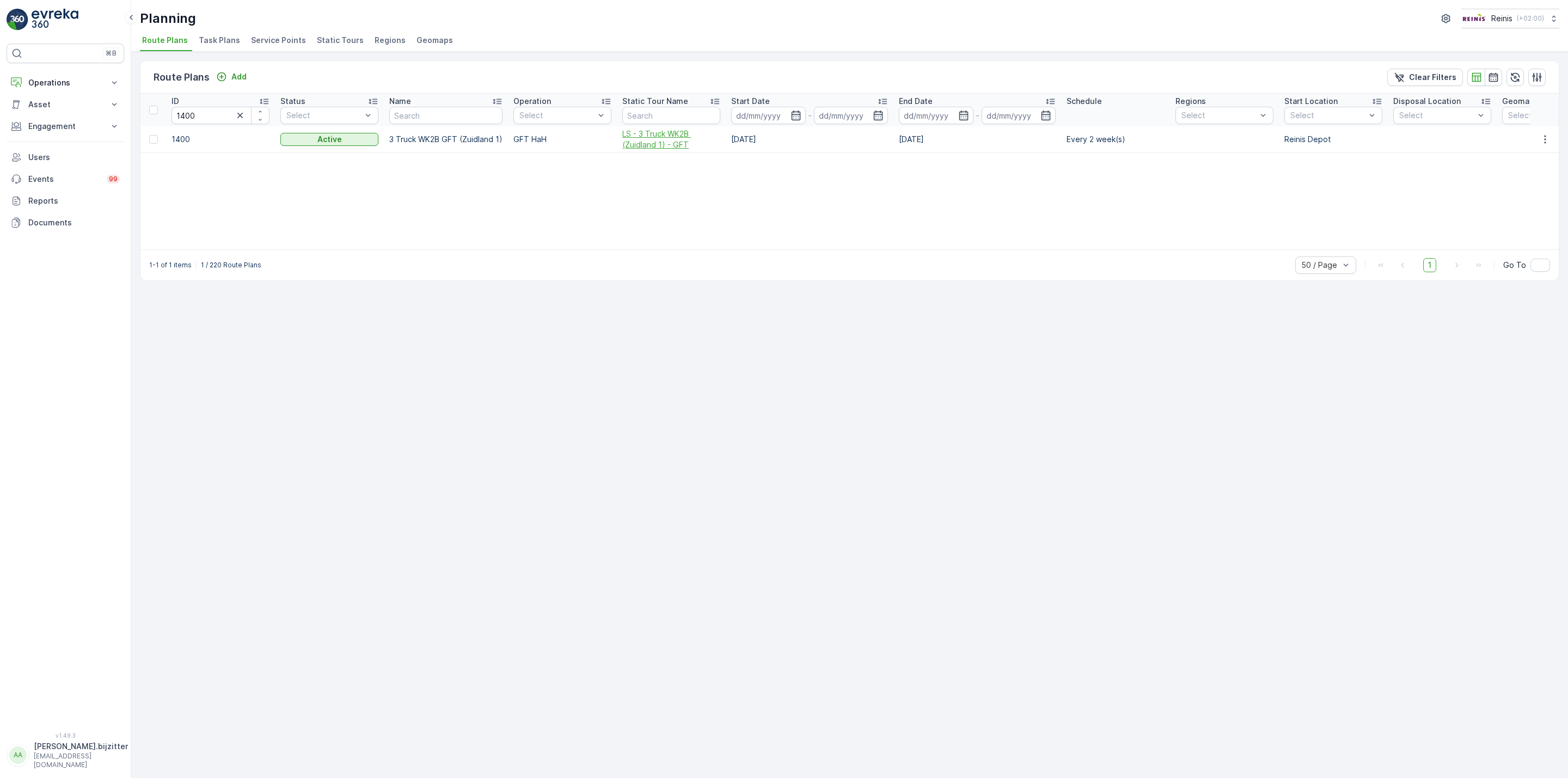
click at [678, 147] on span "LS - 3 Truck WK2B (Zuidland 1) - GFT" at bounding box center [671, 139] width 98 height 22
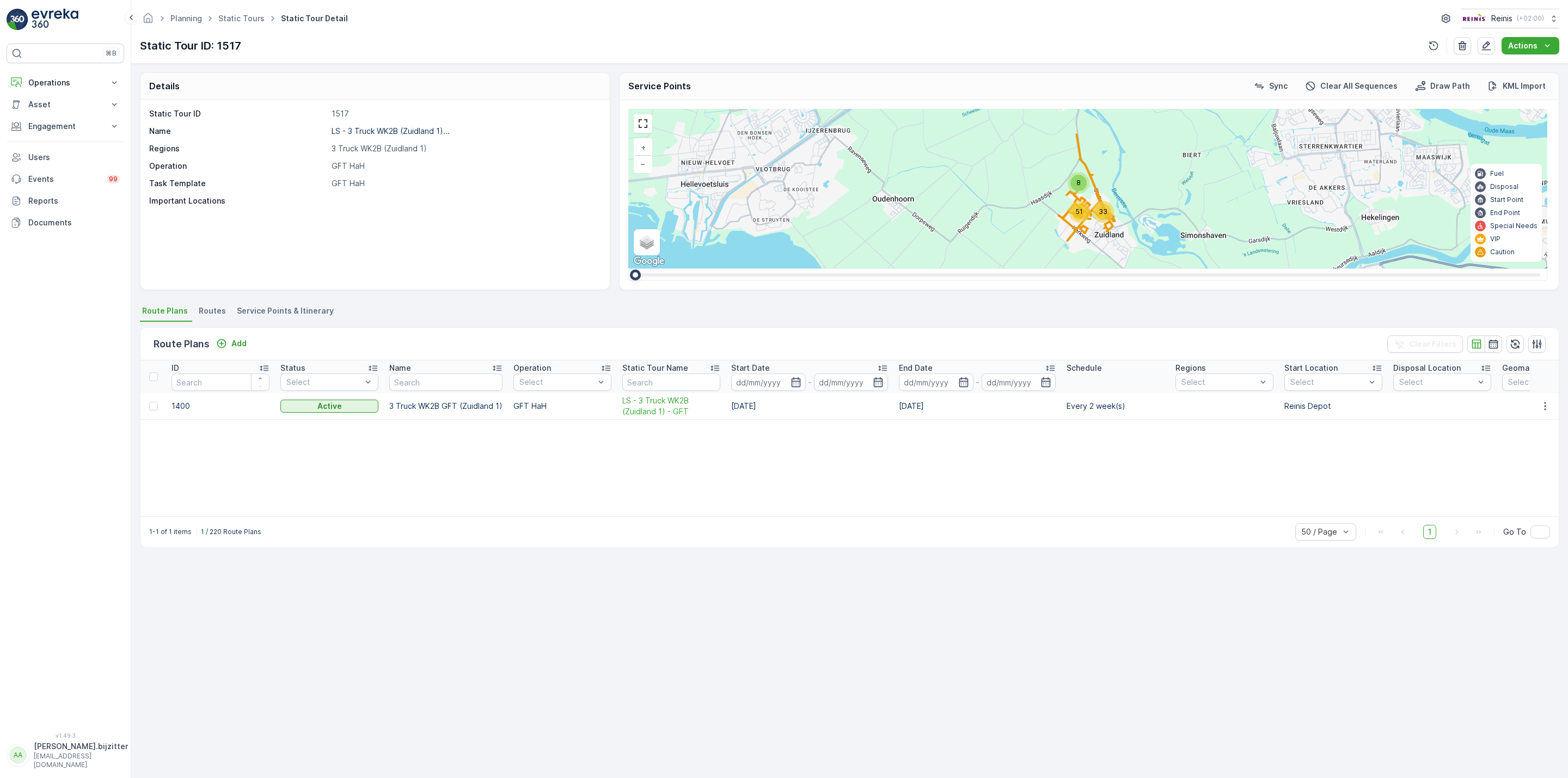
click at [316, 309] on span "Service Points & Itinerary" at bounding box center [285, 310] width 97 height 11
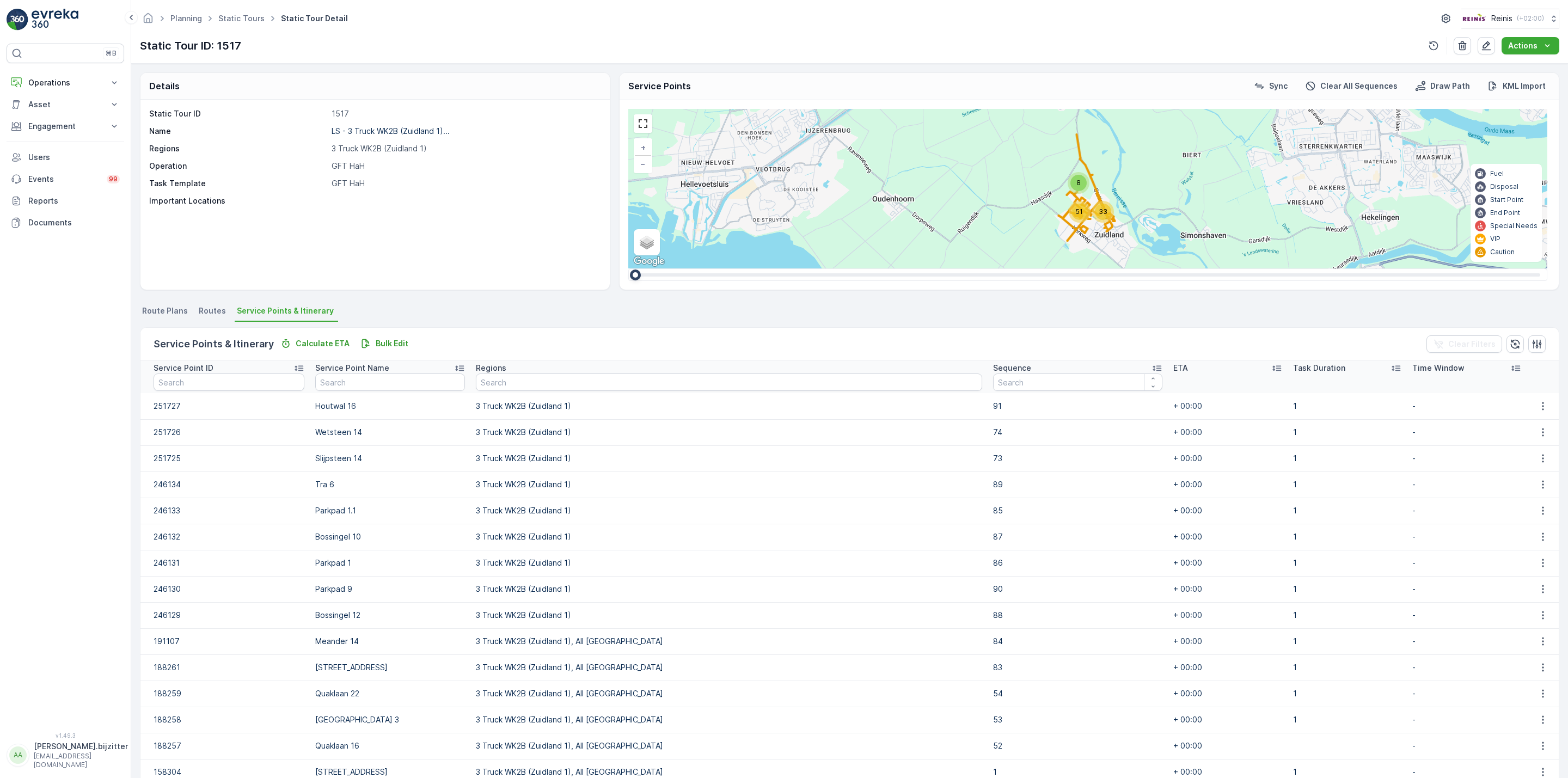
click at [1152, 368] on icon at bounding box center [1157, 367] width 11 height 11
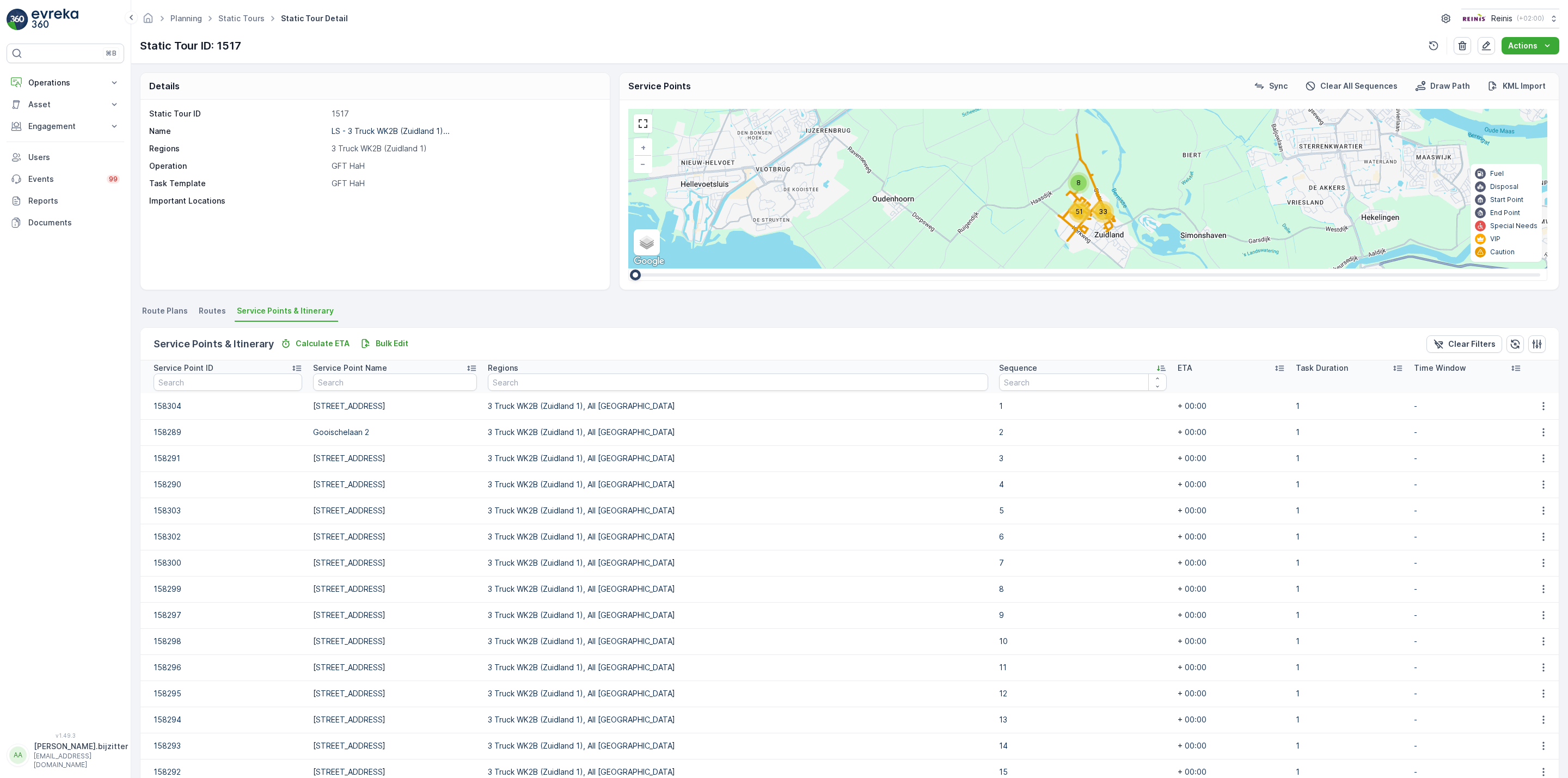
click at [1156, 368] on icon at bounding box center [1161, 367] width 11 height 11
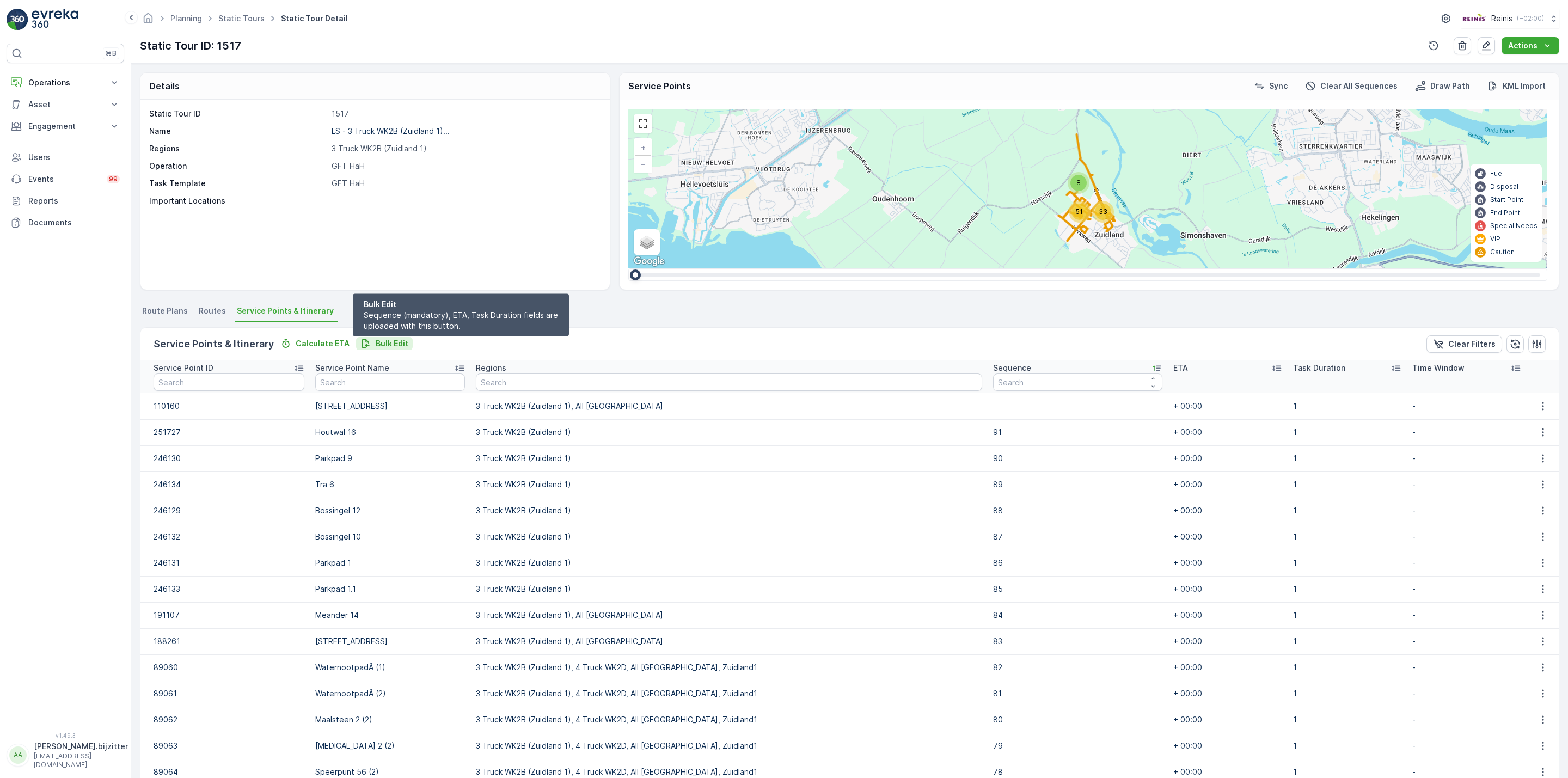
click at [389, 342] on p "Bulk Edit" at bounding box center [392, 343] width 32 height 11
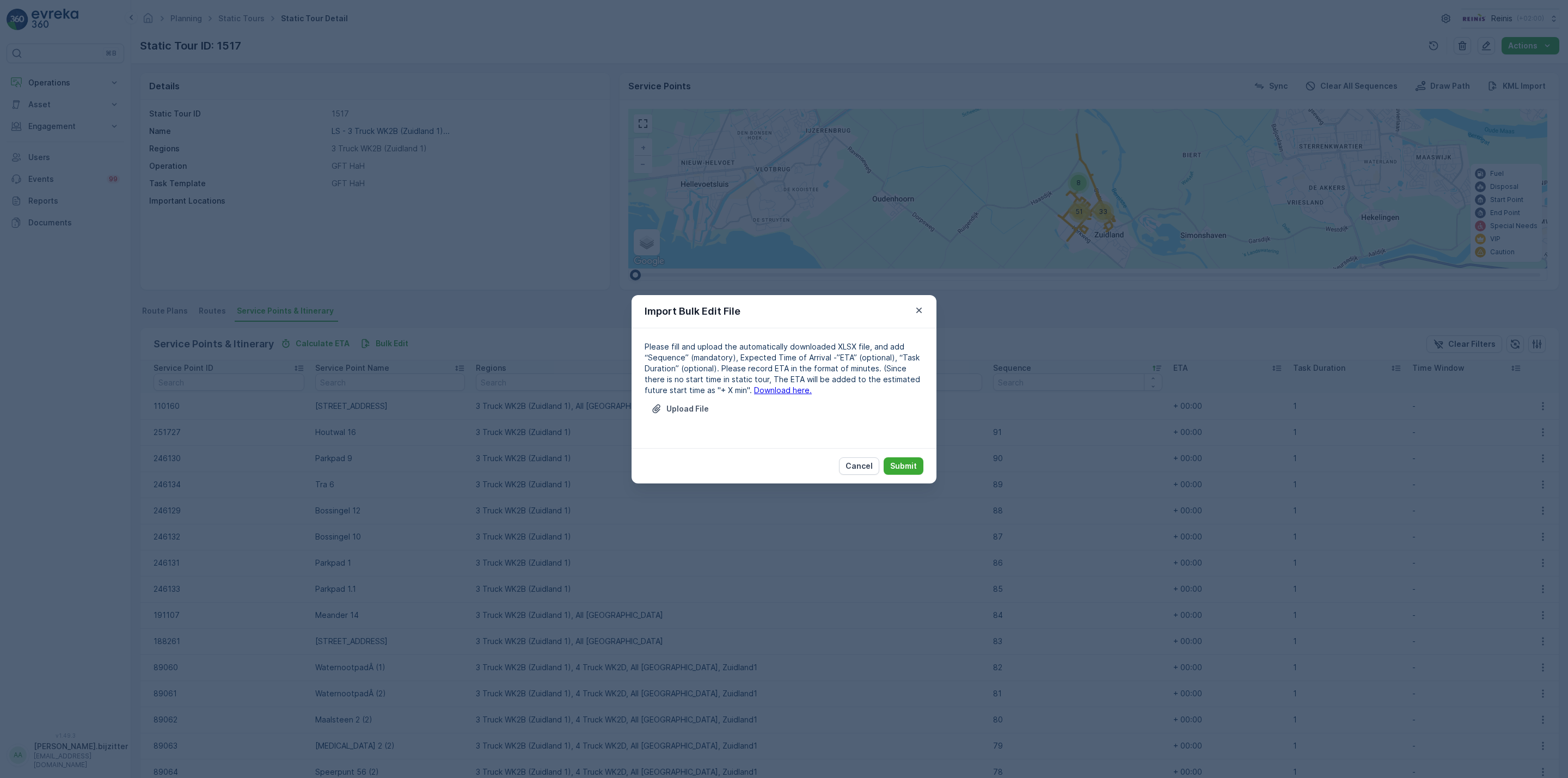
click at [774, 392] on link "Download here." at bounding box center [783, 390] width 58 height 9
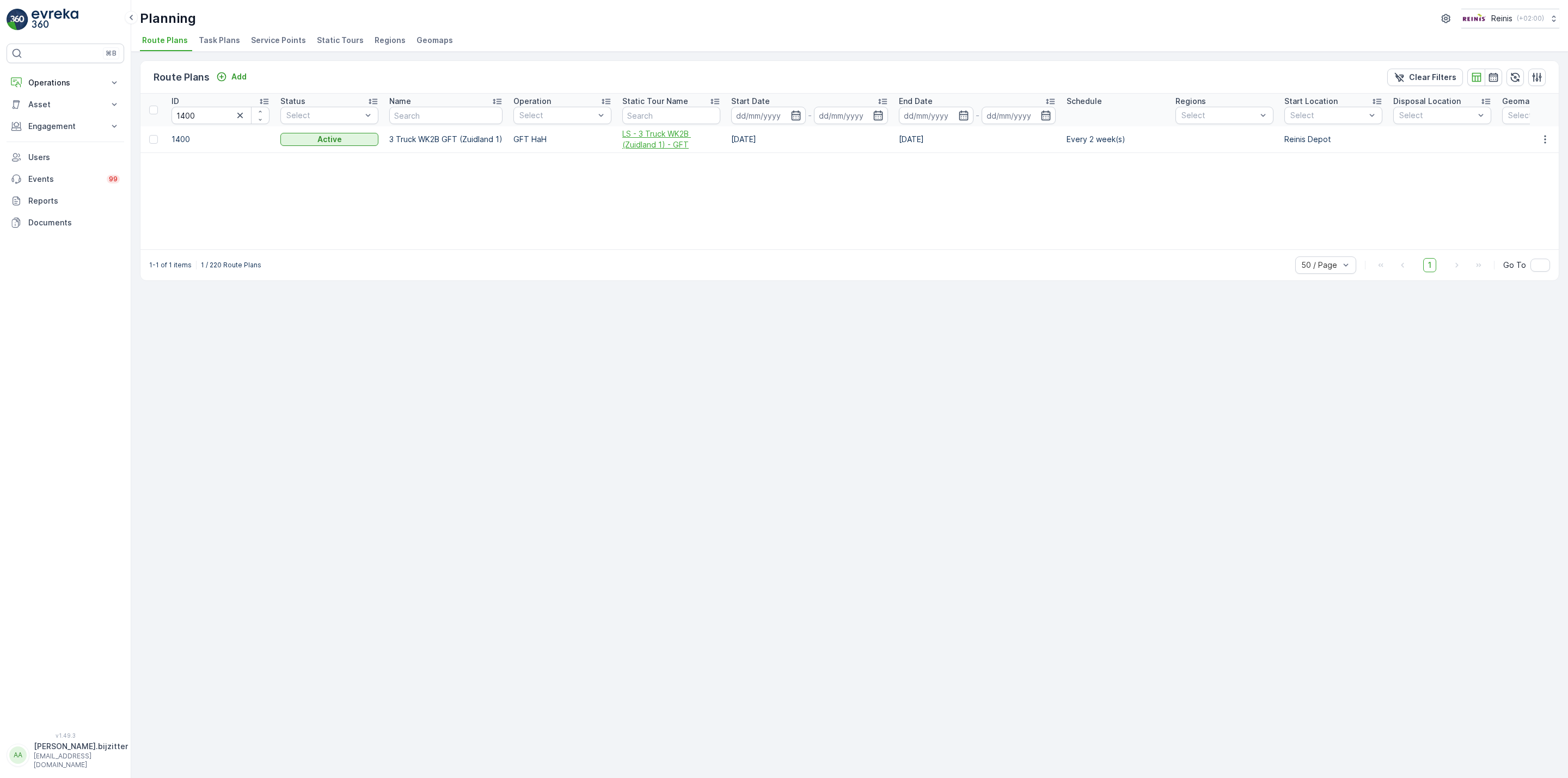
click at [649, 131] on span "LS - 3 Truck WK2B (Zuidland 1) - GFT" at bounding box center [671, 139] width 98 height 22
click at [642, 135] on span "LS - 3 Truck WK2C (Zuidland 2) - GFT" at bounding box center [673, 139] width 98 height 22
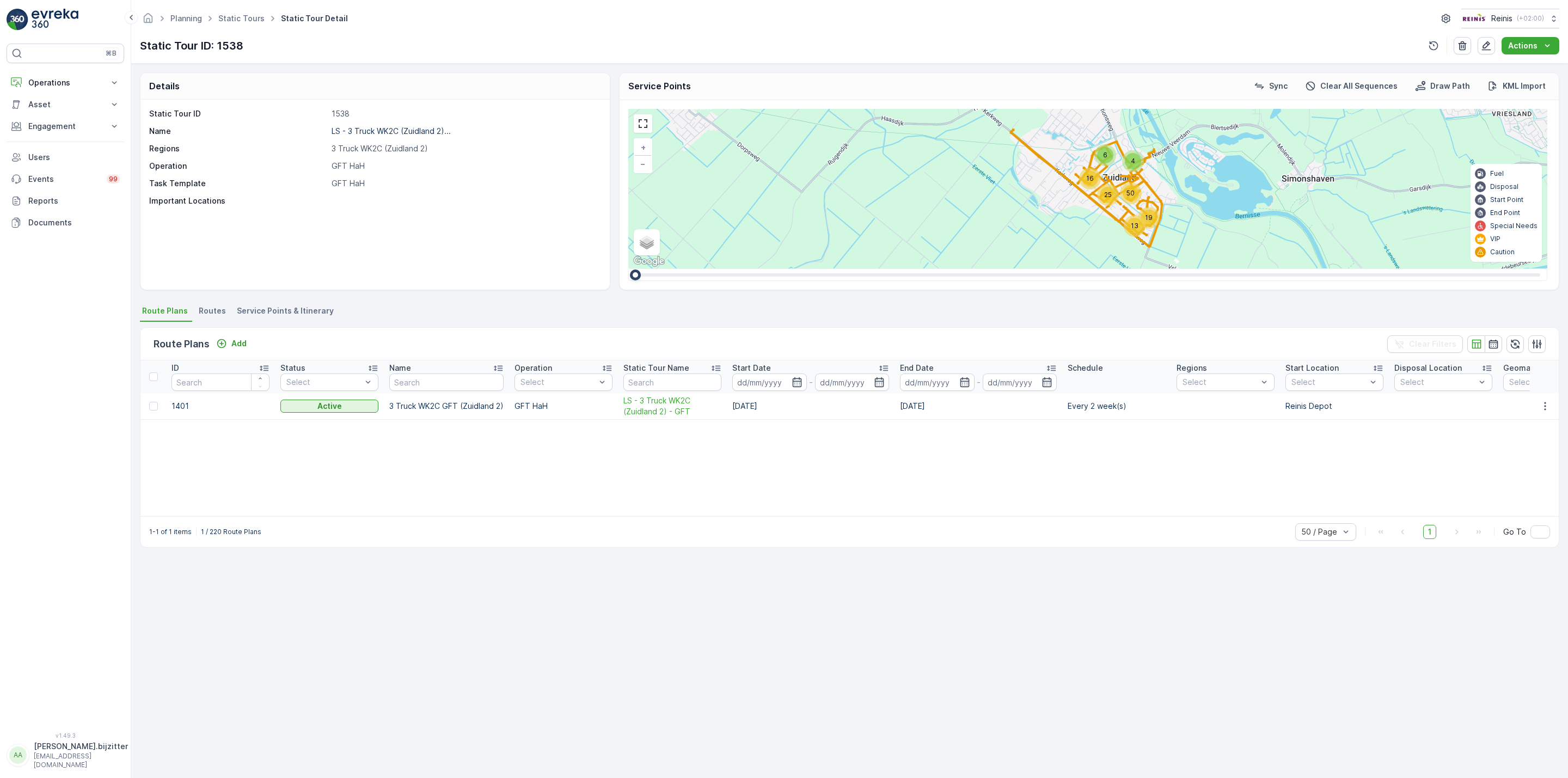
click at [294, 307] on span "Service Points & Itinerary" at bounding box center [285, 310] width 97 height 11
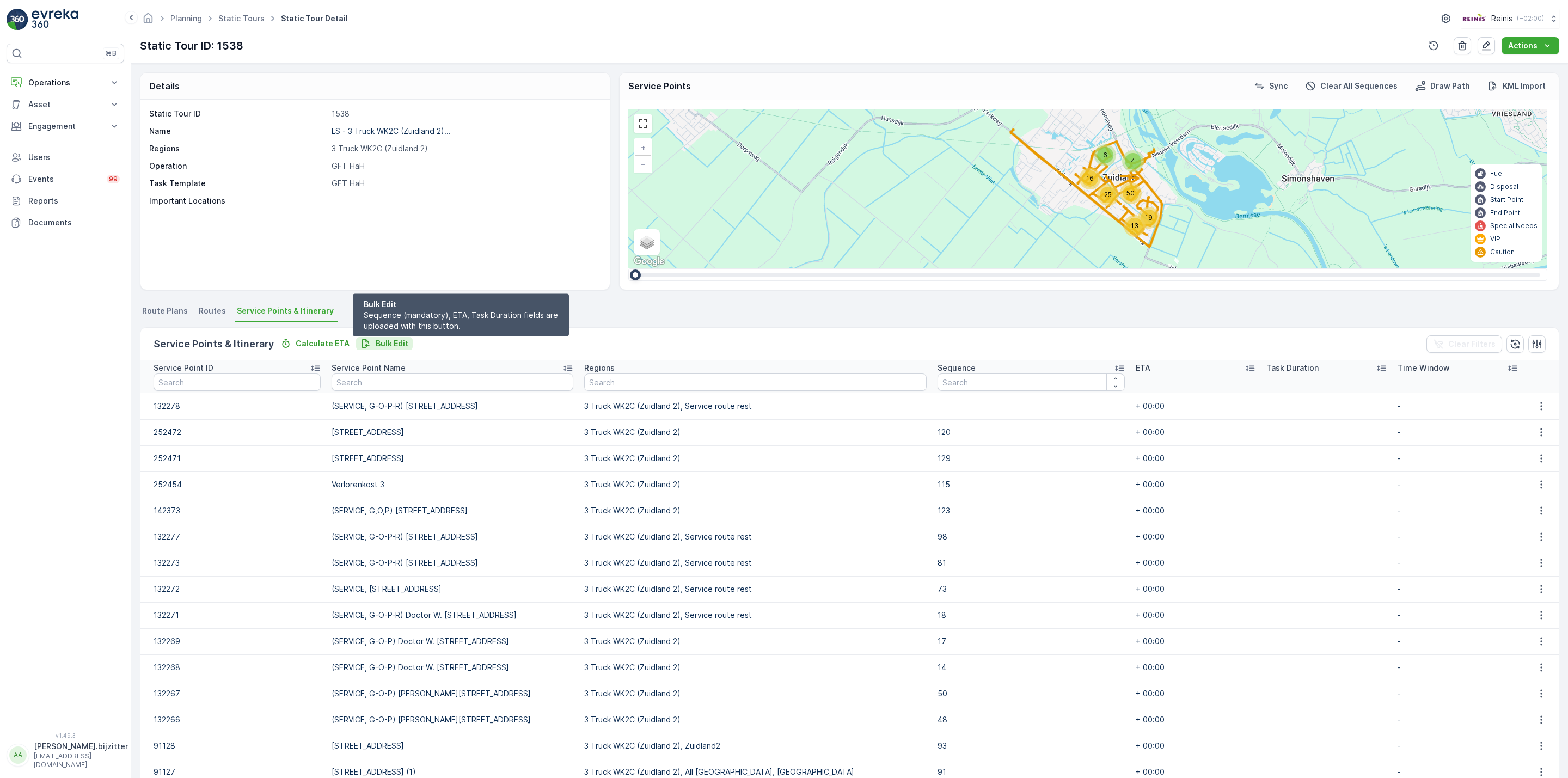
click at [377, 340] on p "Bulk Edit" at bounding box center [392, 343] width 32 height 11
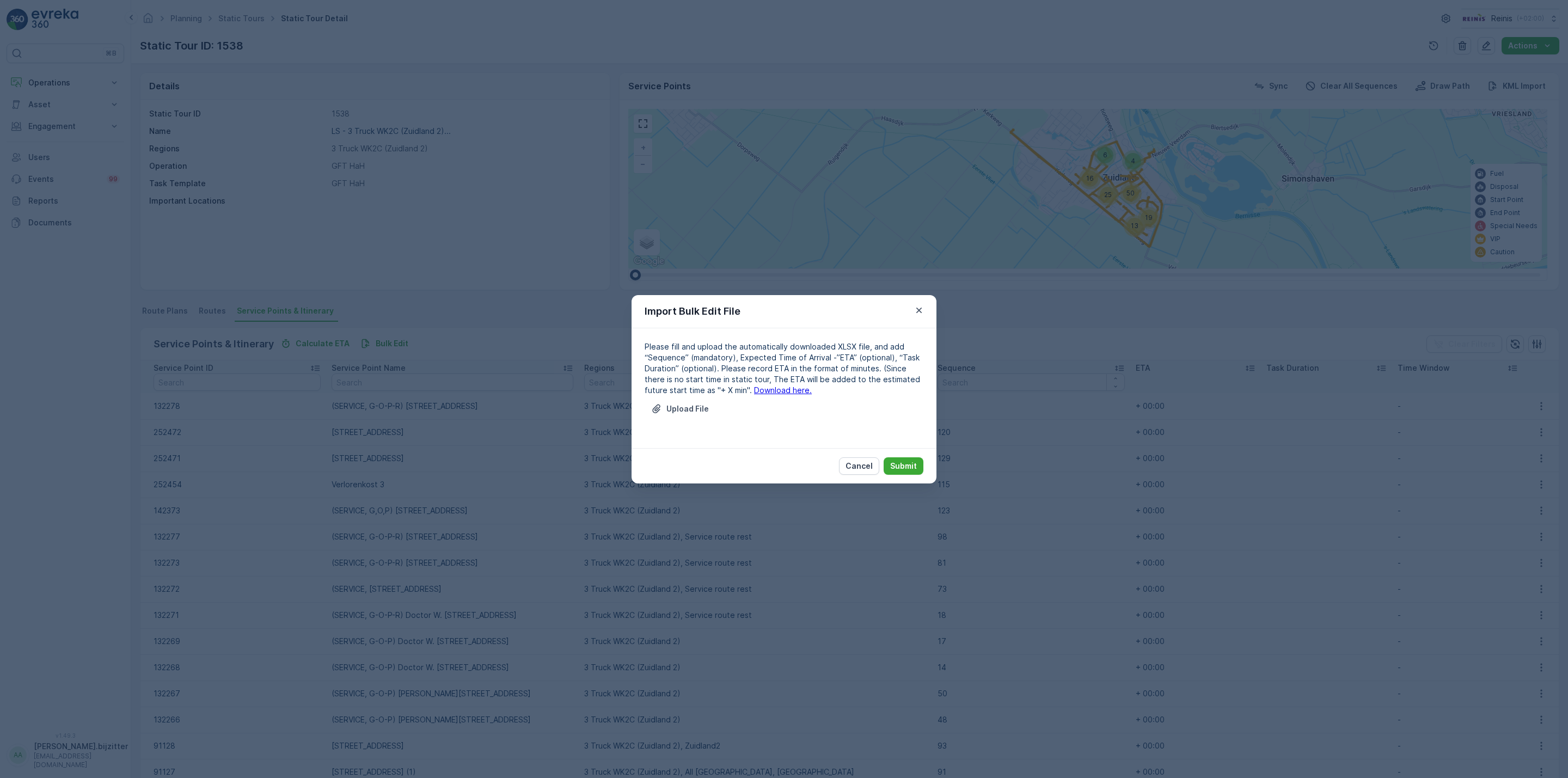
click at [754, 386] on link "Download here." at bounding box center [783, 390] width 58 height 9
